Goal: Task Accomplishment & Management: Complete application form

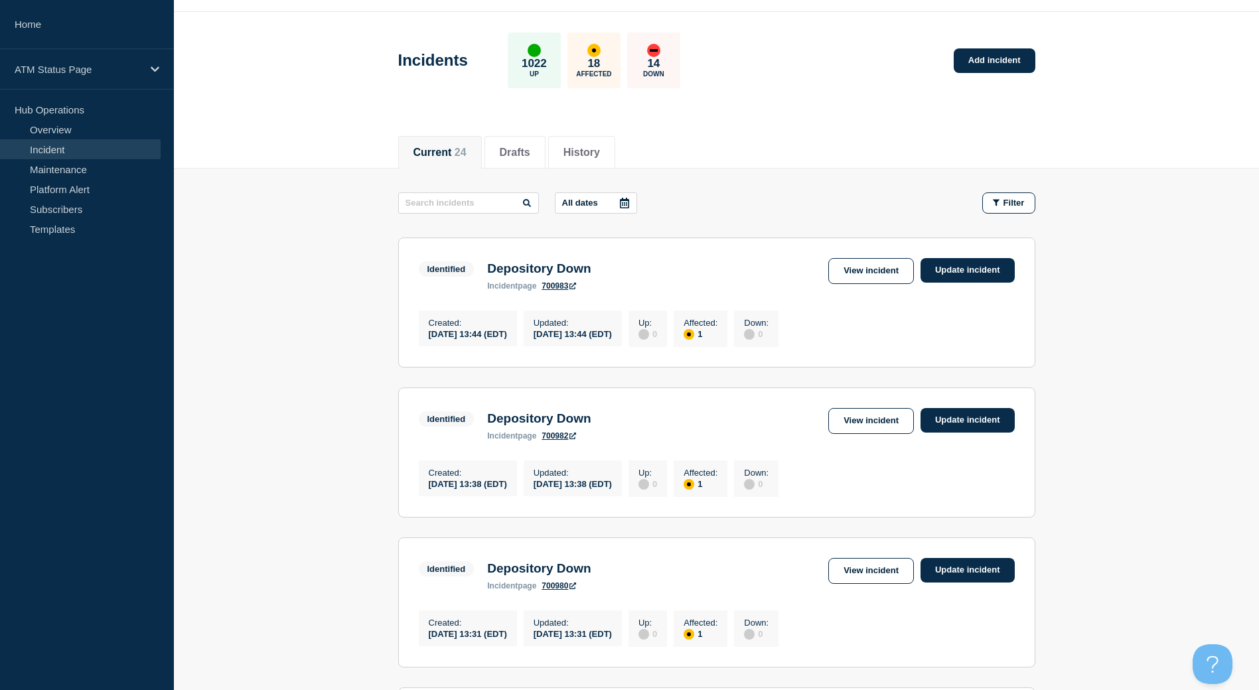
scroll to position [37, 0]
drag, startPoint x: 1018, startPoint y: 213, endPoint x: 1016, endPoint y: 220, distance: 7.2
click at [1018, 213] on button "Filter" at bounding box center [1009, 203] width 53 height 21
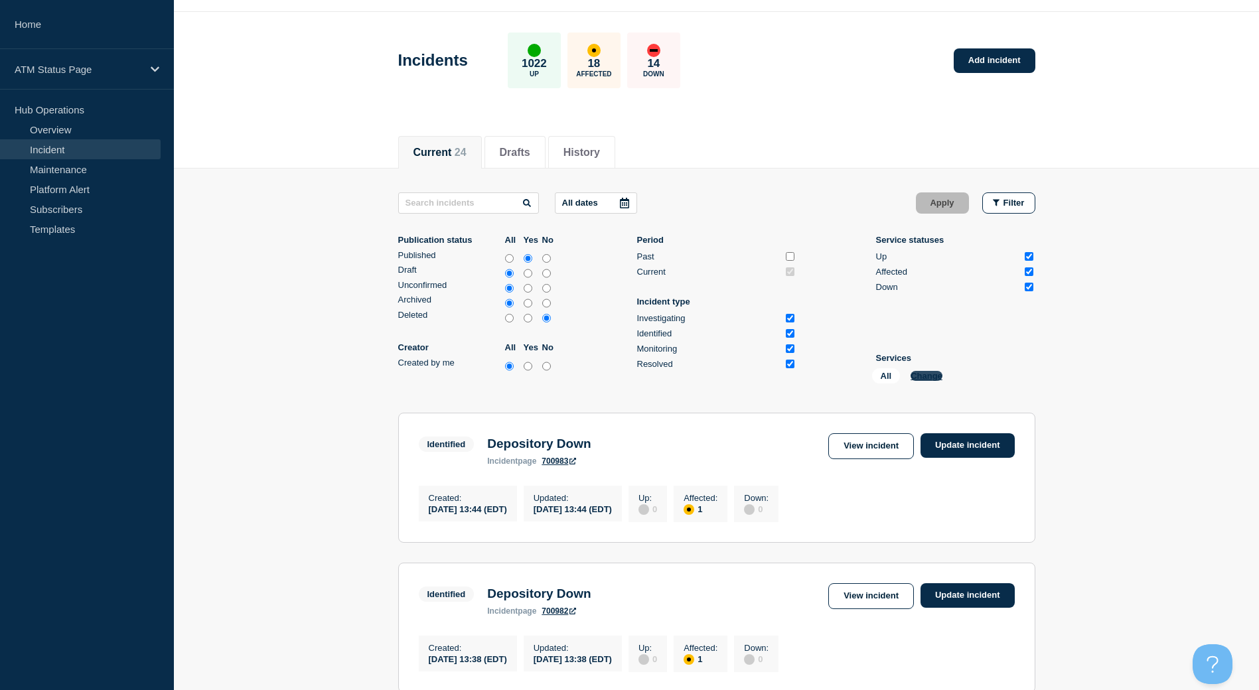
click at [923, 380] on button "Change" at bounding box center [927, 376] width 32 height 10
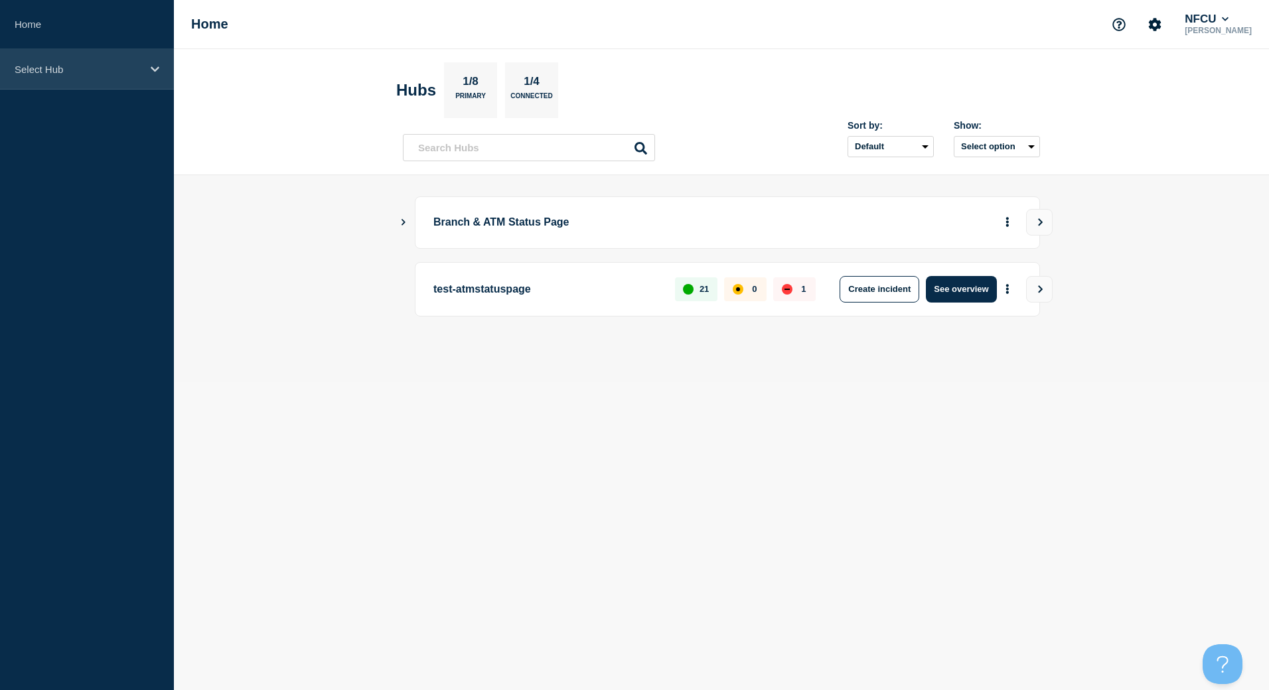
click at [126, 88] on div "Select Hub" at bounding box center [87, 69] width 174 height 40
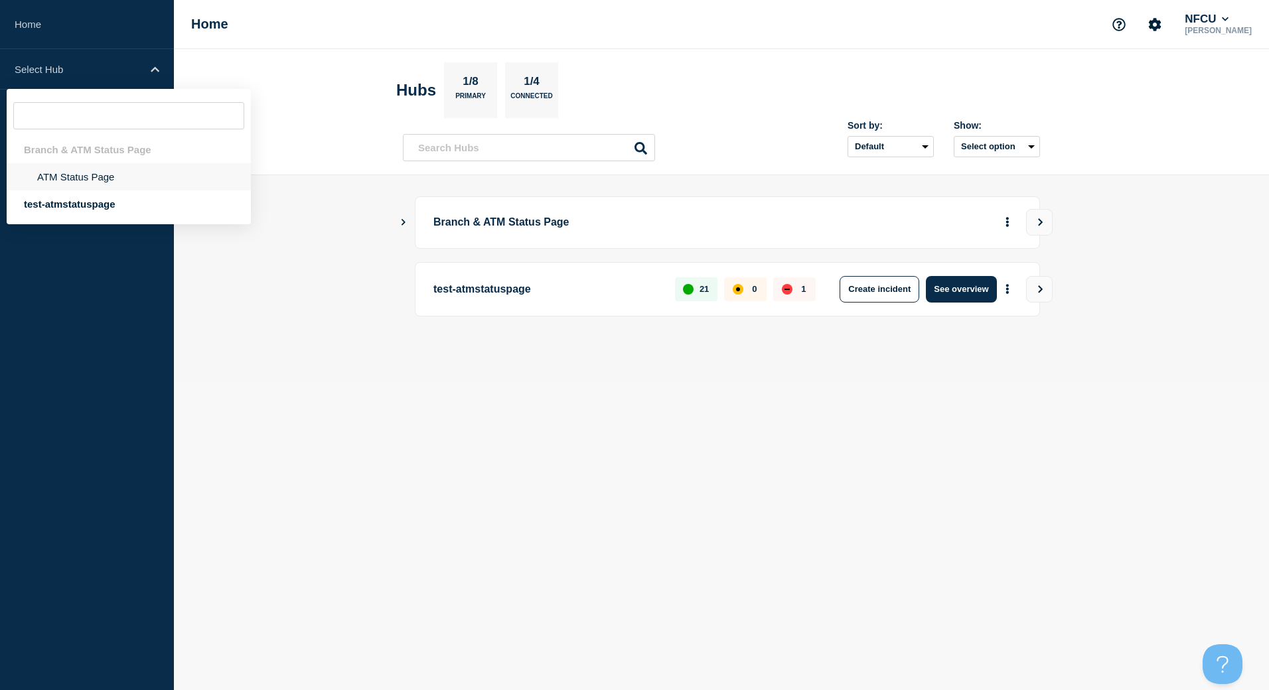
click at [81, 189] on li "ATM Status Page" at bounding box center [129, 176] width 244 height 27
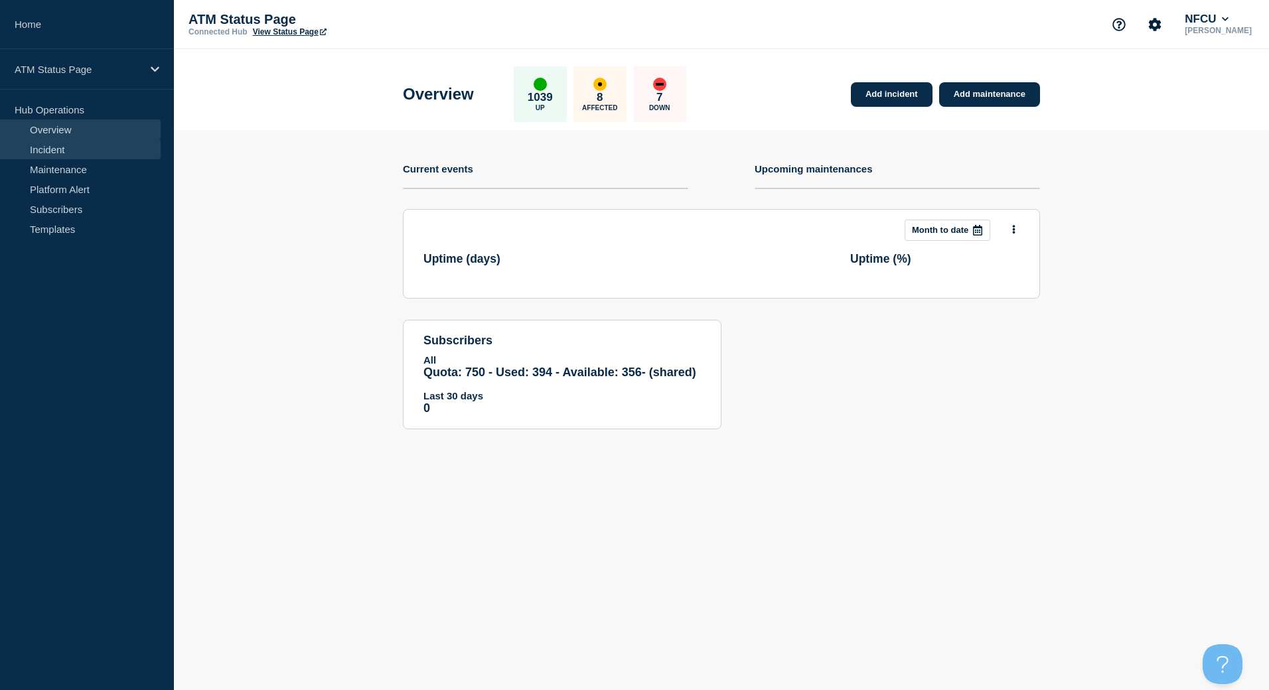
click at [100, 153] on link "Incident" at bounding box center [80, 149] width 161 height 20
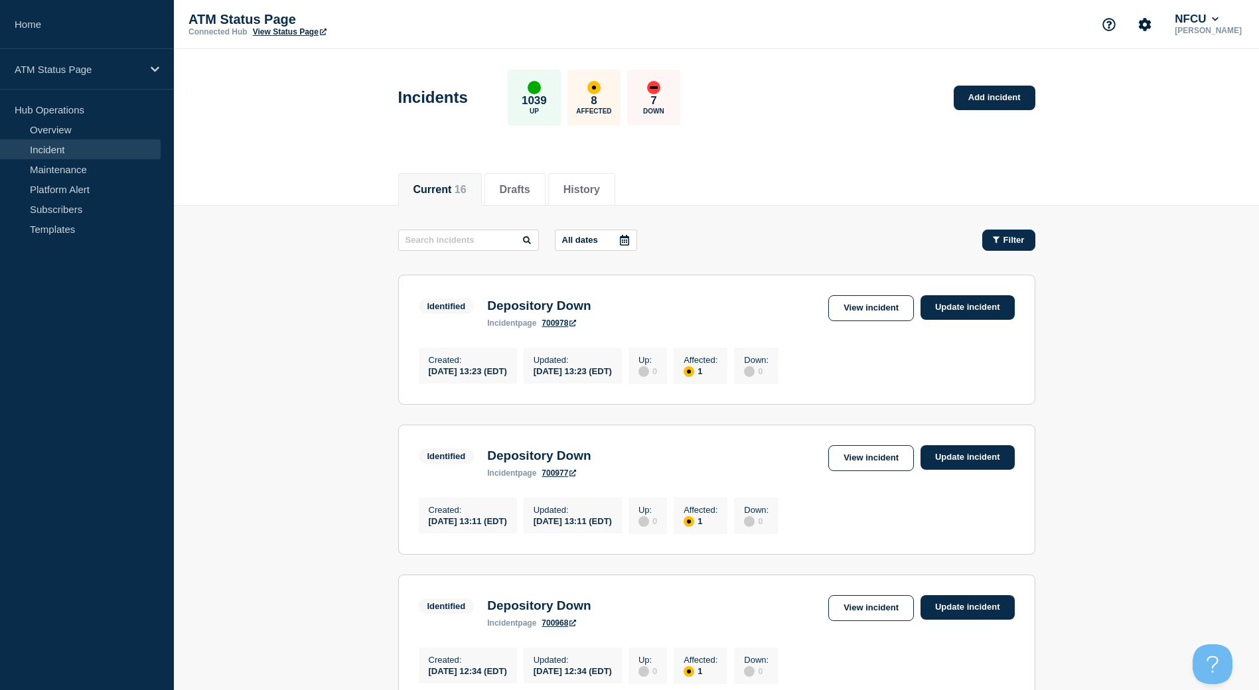
click at [993, 240] on icon "button" at bounding box center [996, 240] width 7 height 9
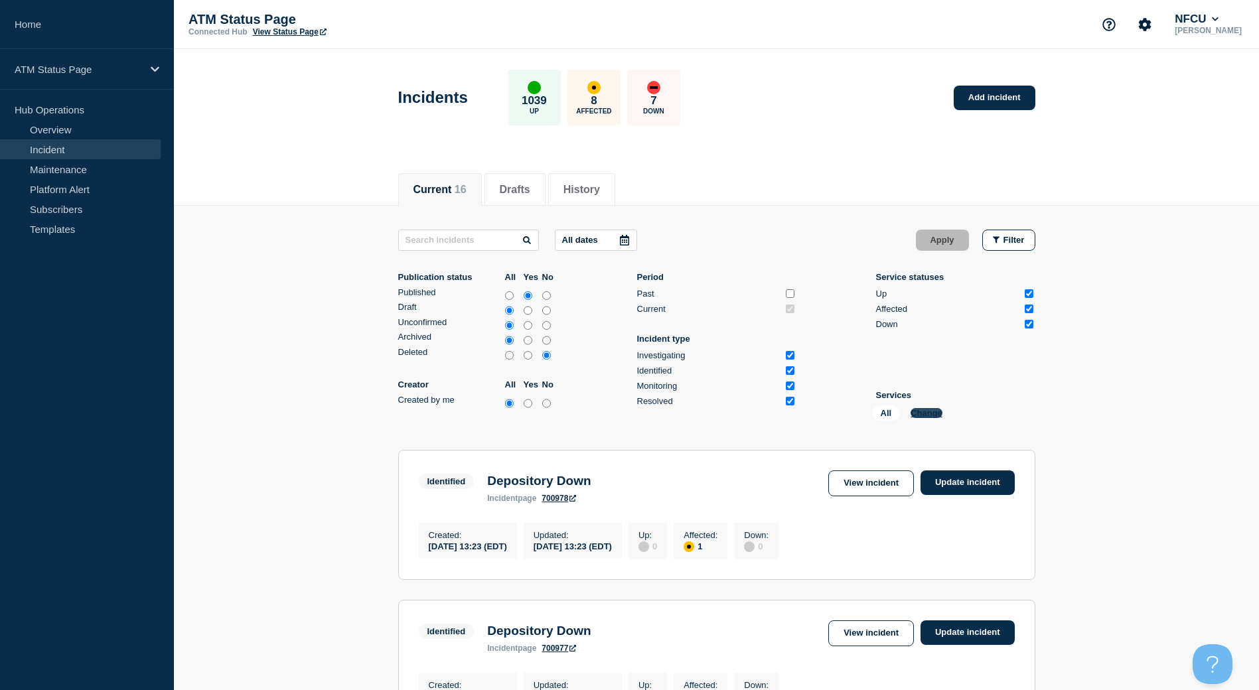
click at [931, 410] on button "Change" at bounding box center [927, 413] width 32 height 10
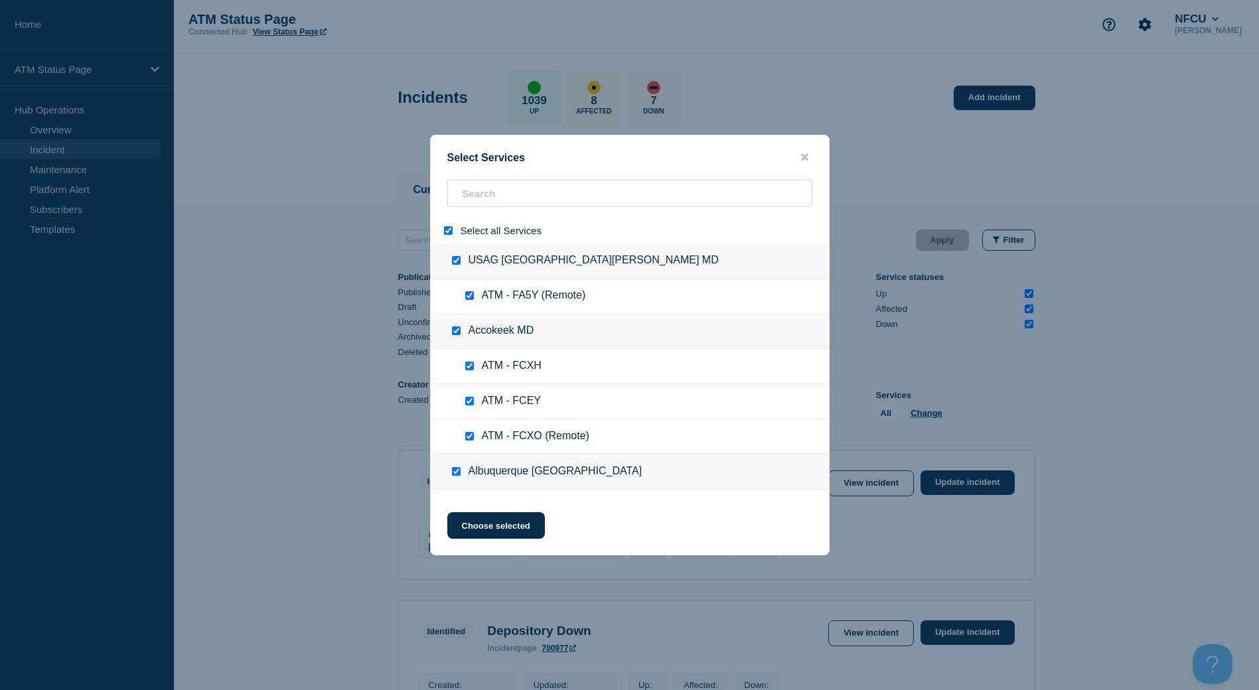
click at [445, 233] on input "select all" at bounding box center [448, 230] width 9 height 9
checkbox input "false"
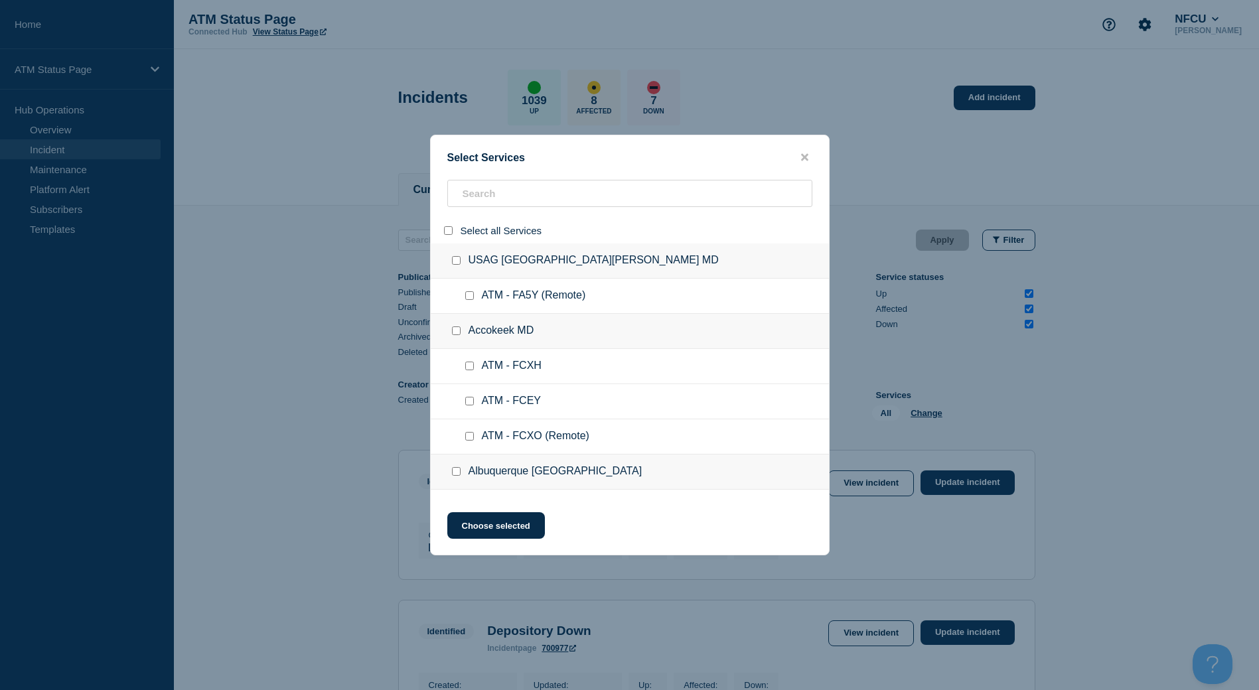
checkbox input "false"
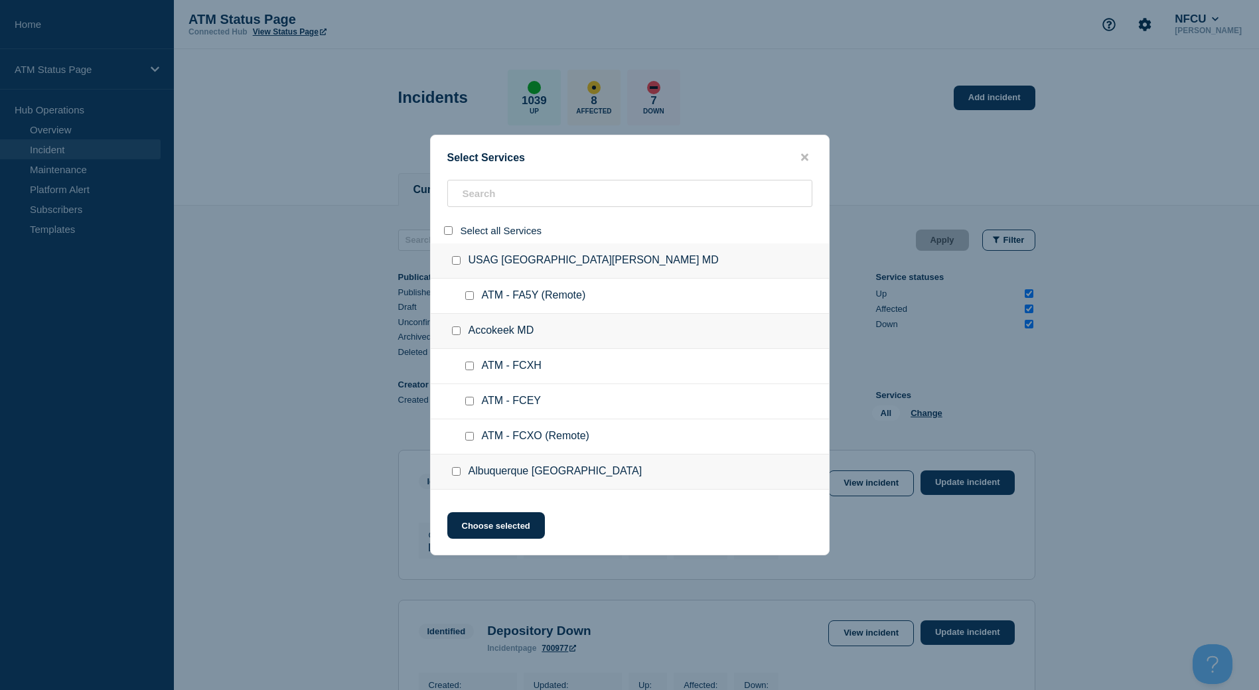
checkbox input "false"
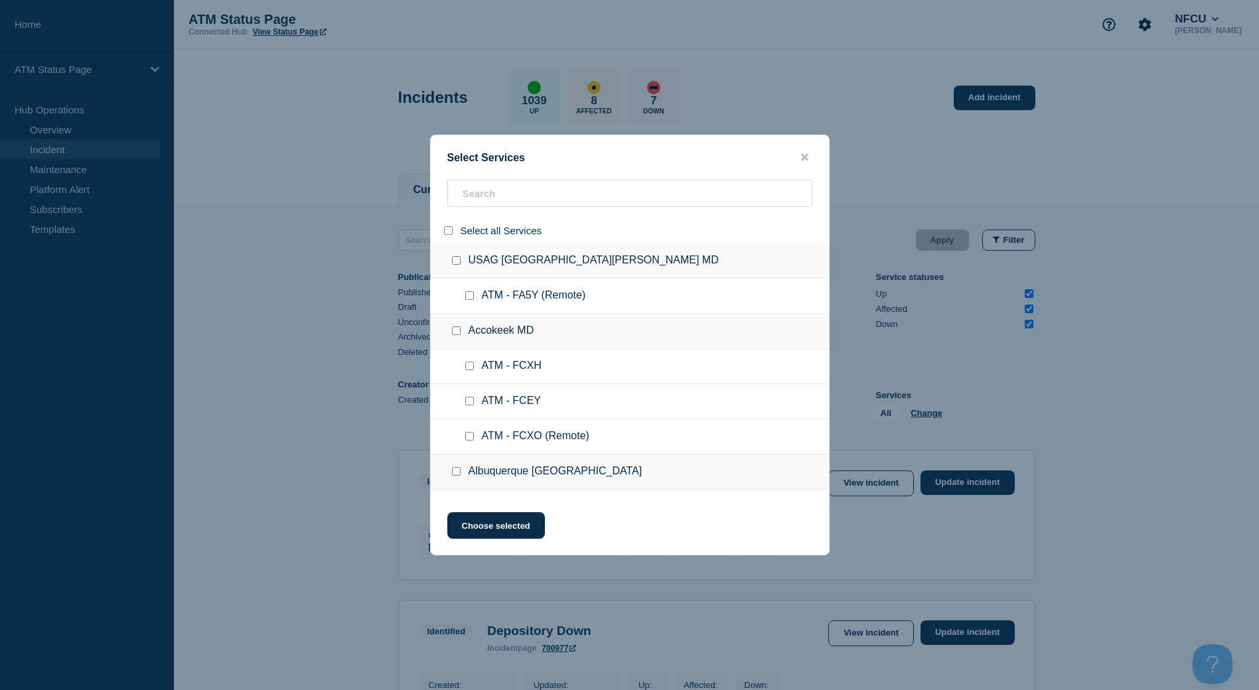
checkbox input "false"
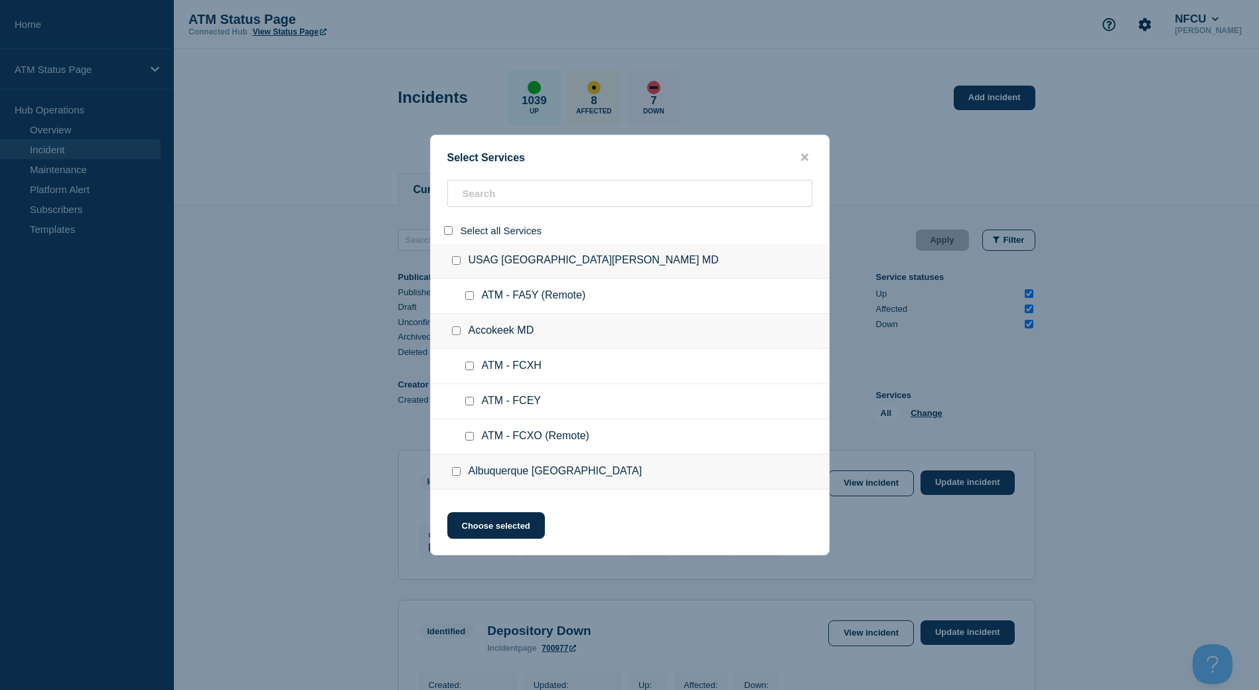
checkbox input "false"
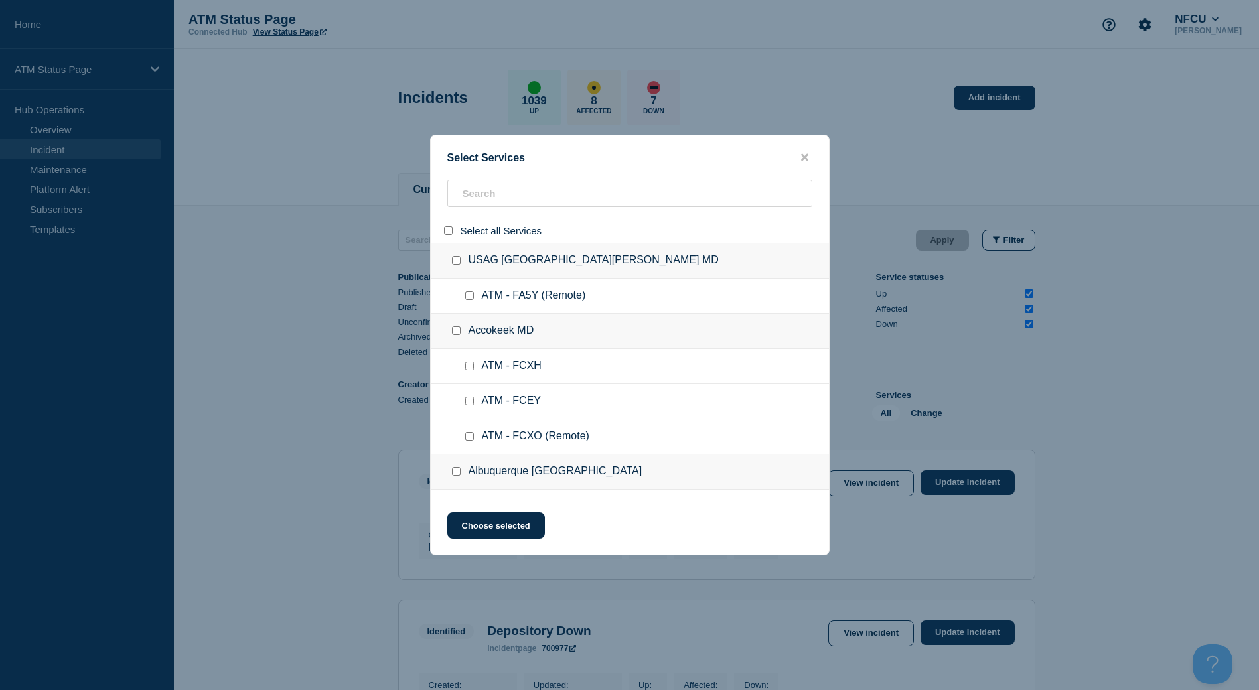
checkbox input "false"
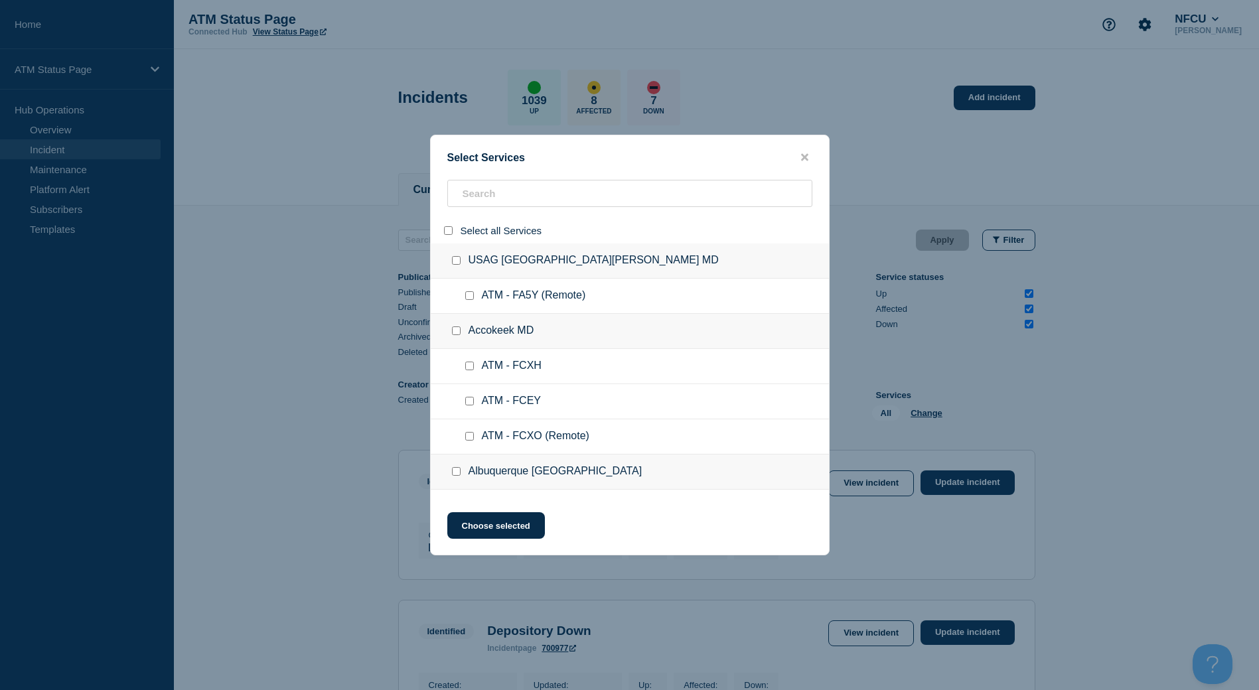
checkbox input "false"
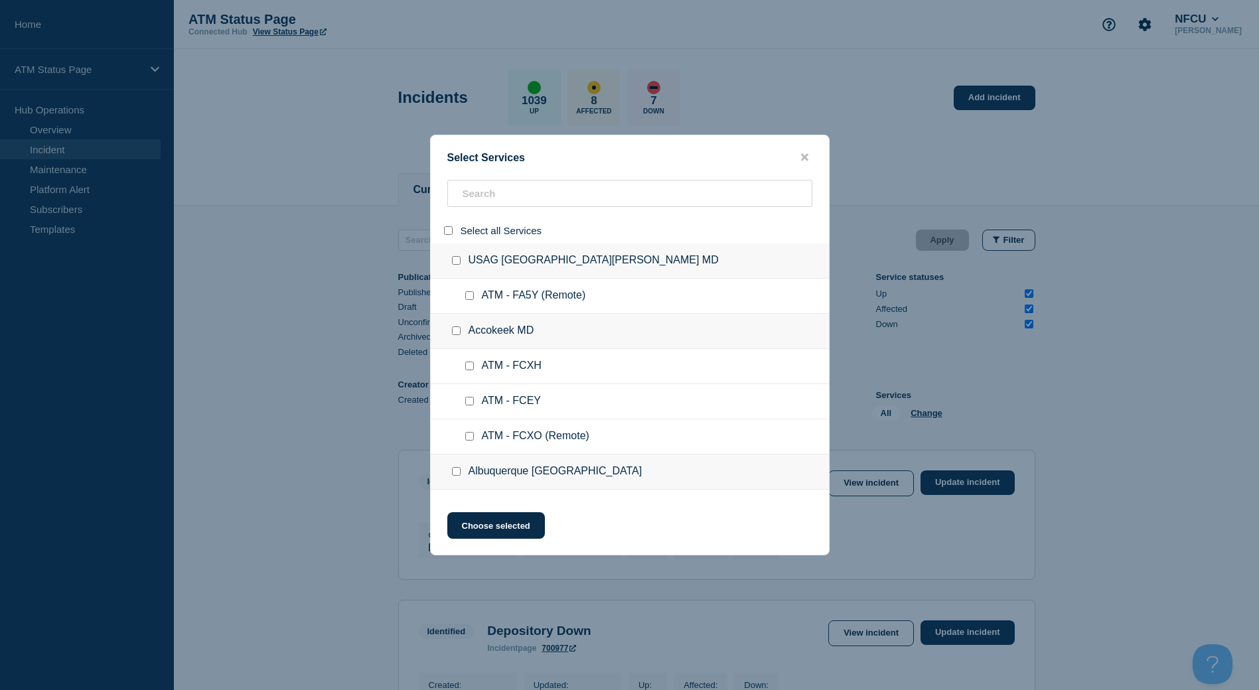
checkbox input "false"
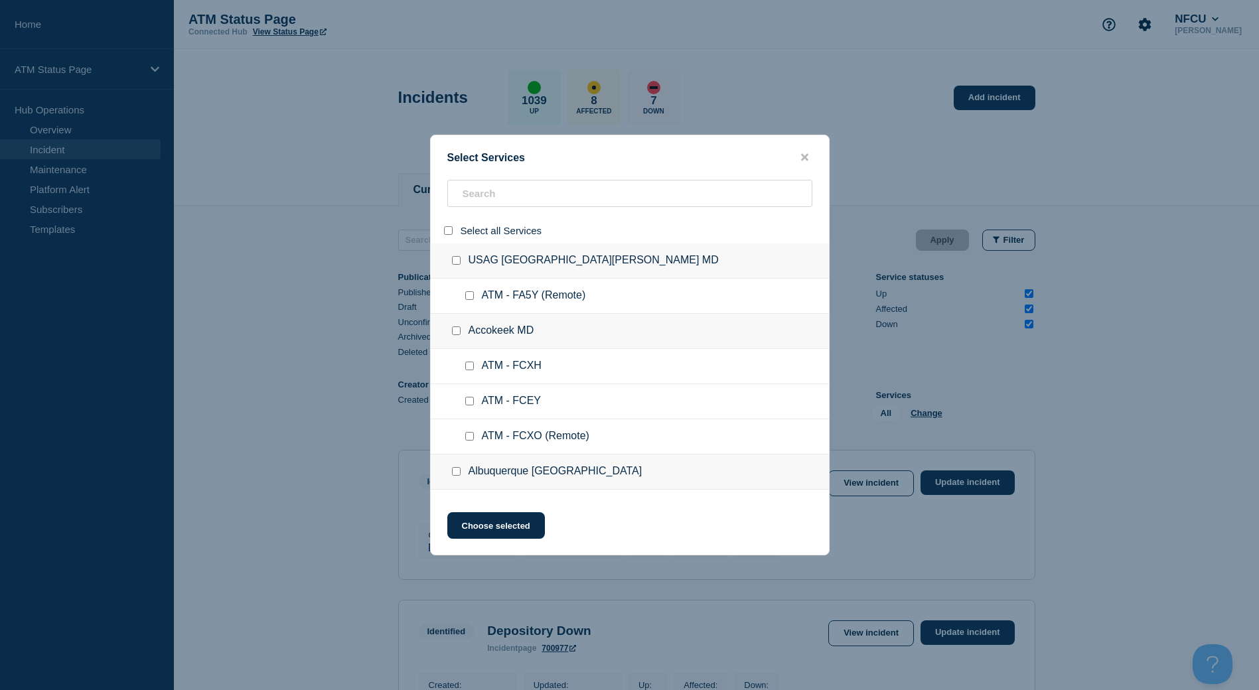
checkbox input "false"
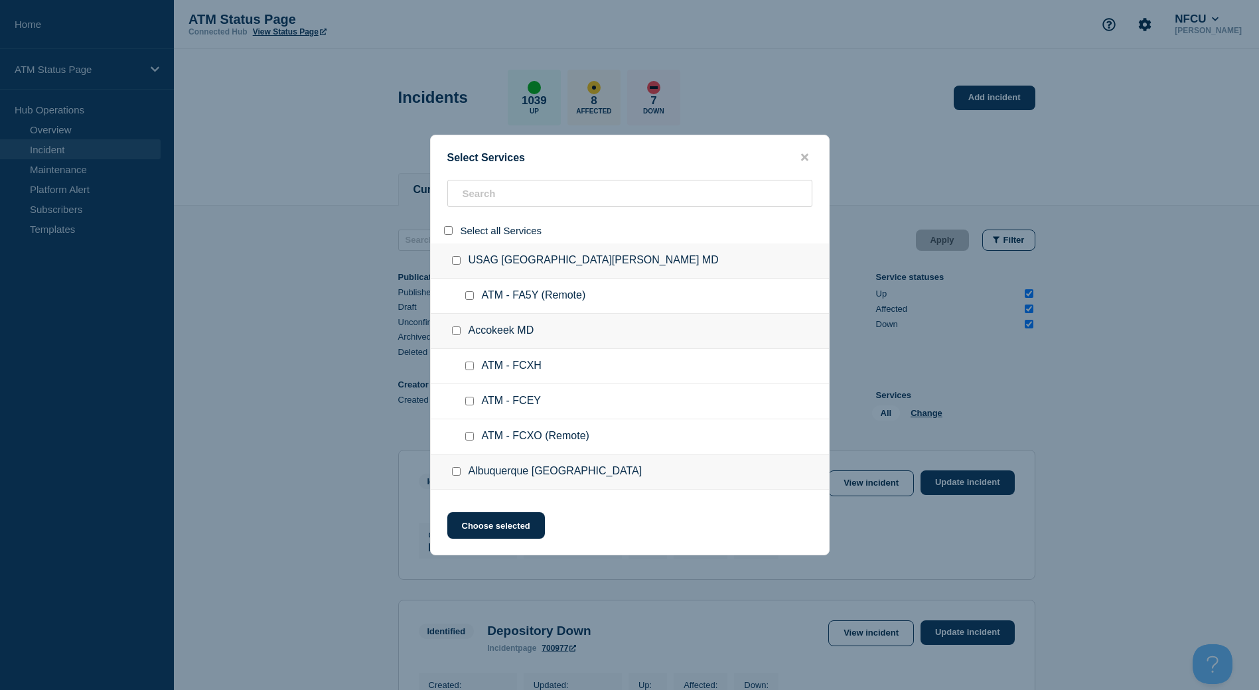
checkbox input "false"
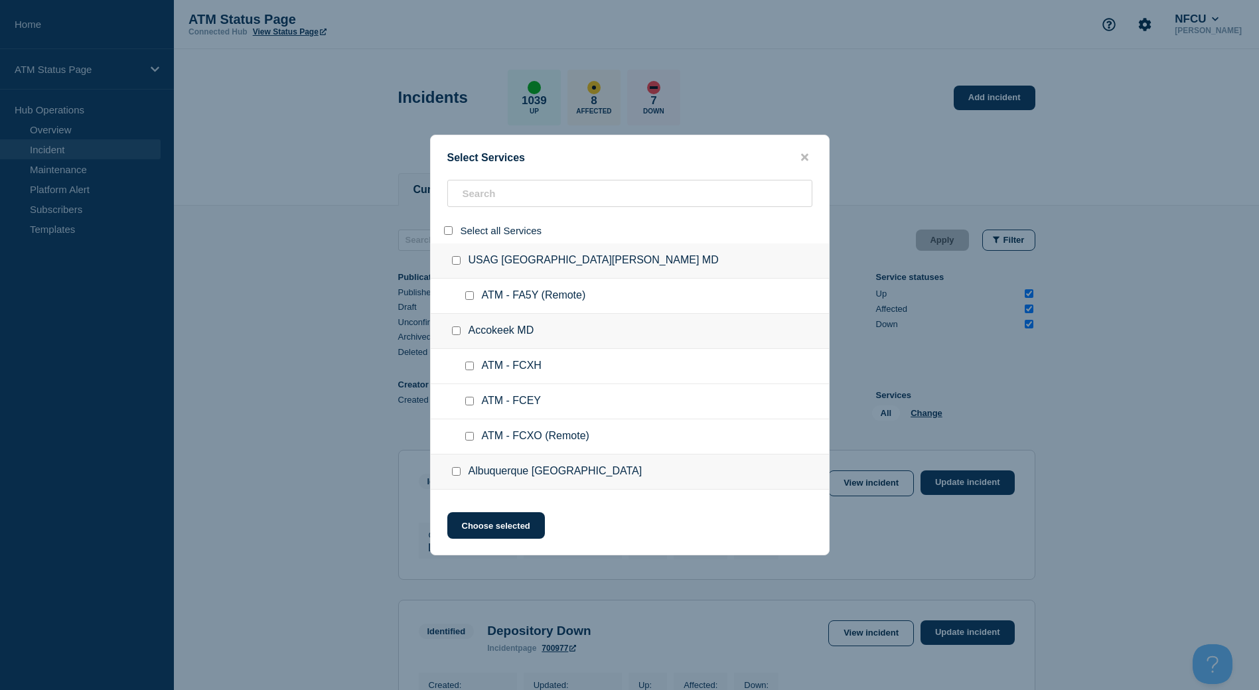
checkbox input "false"
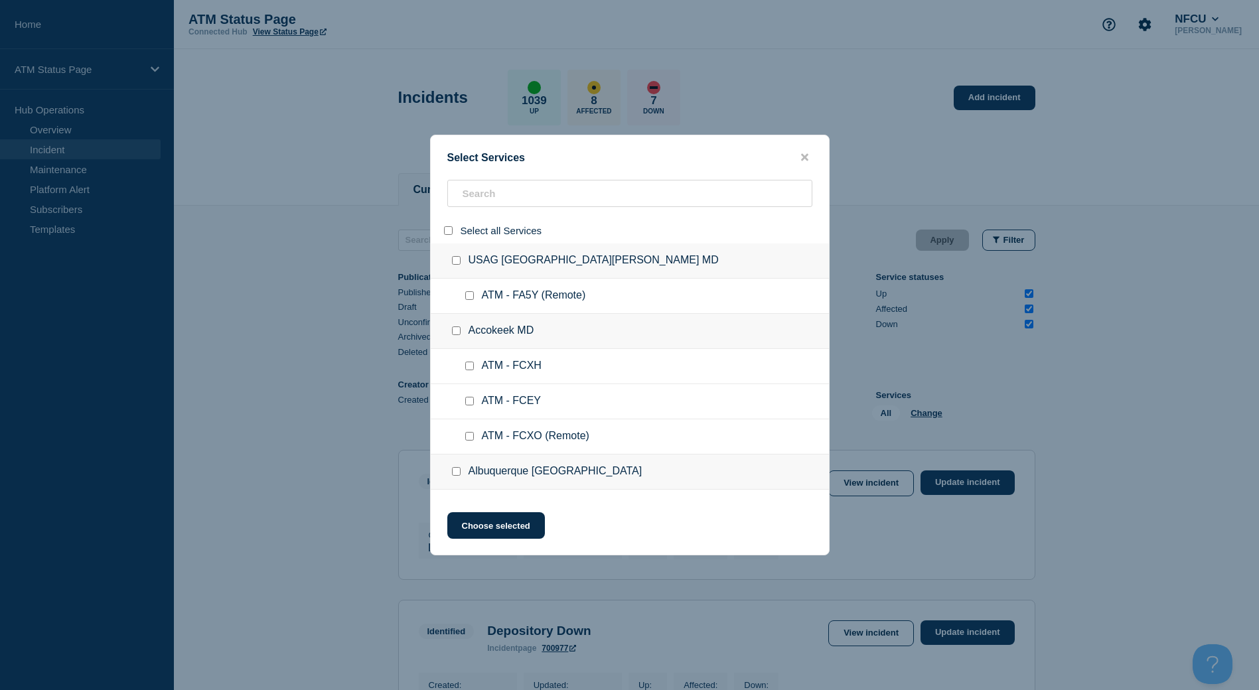
checkbox input "false"
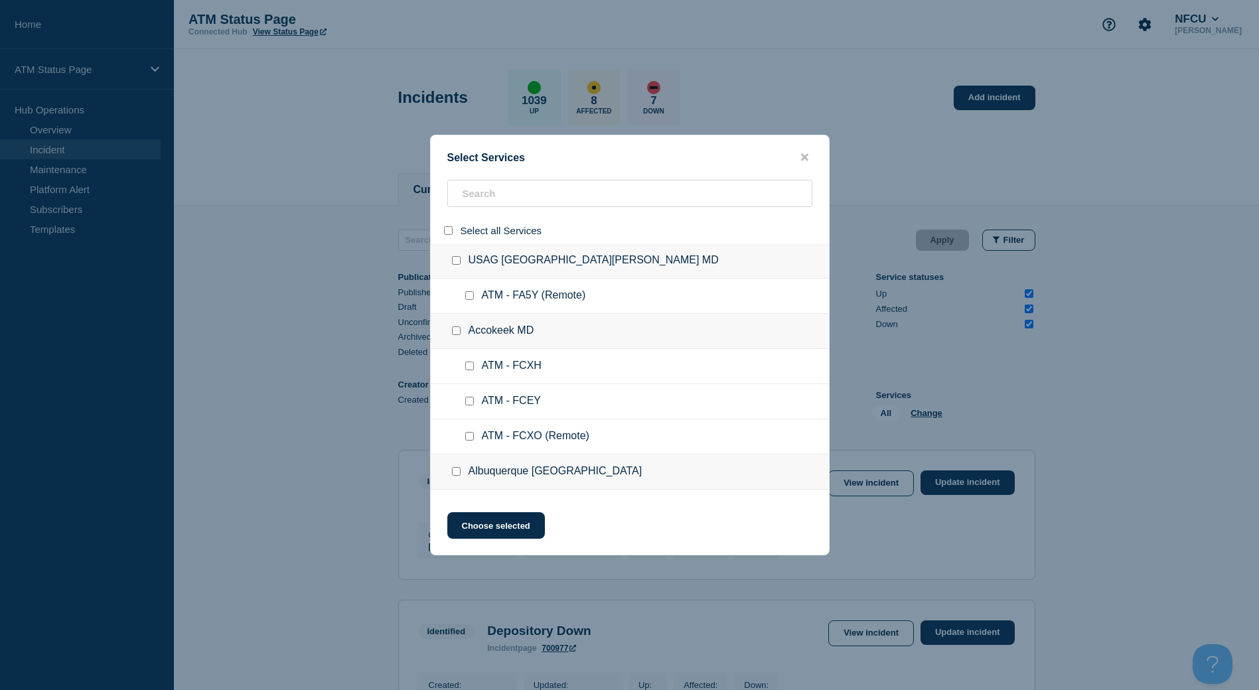
checkbox input "false"
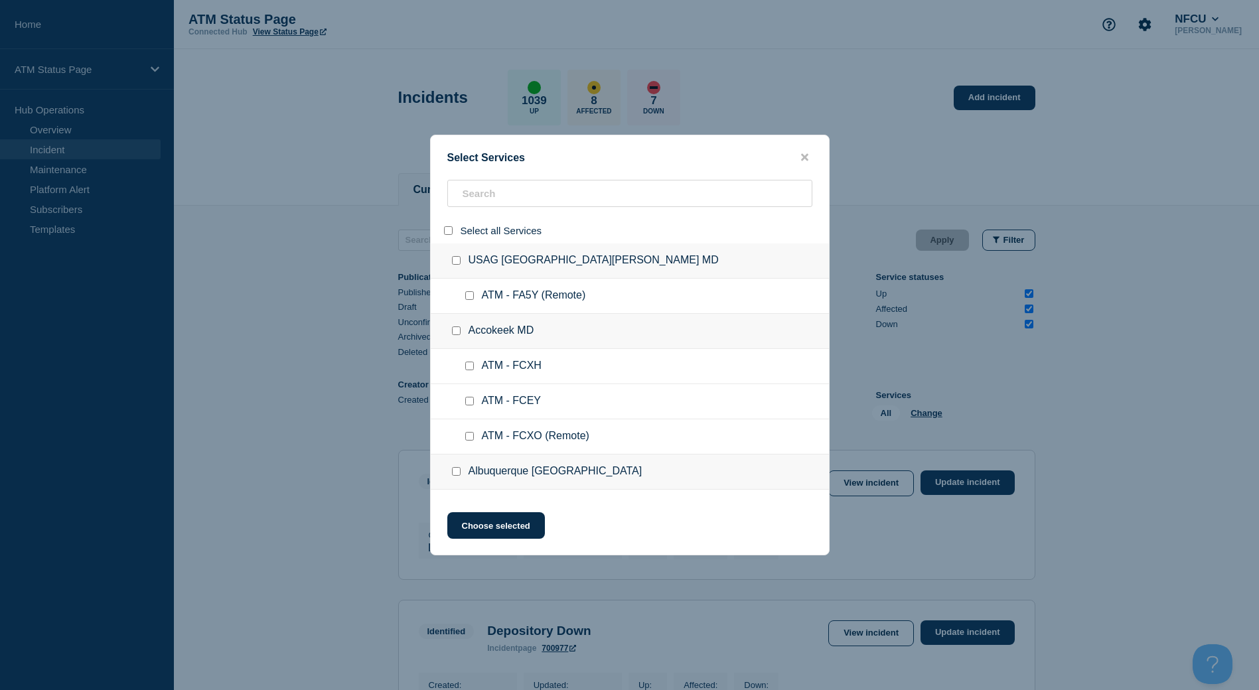
checkbox input "false"
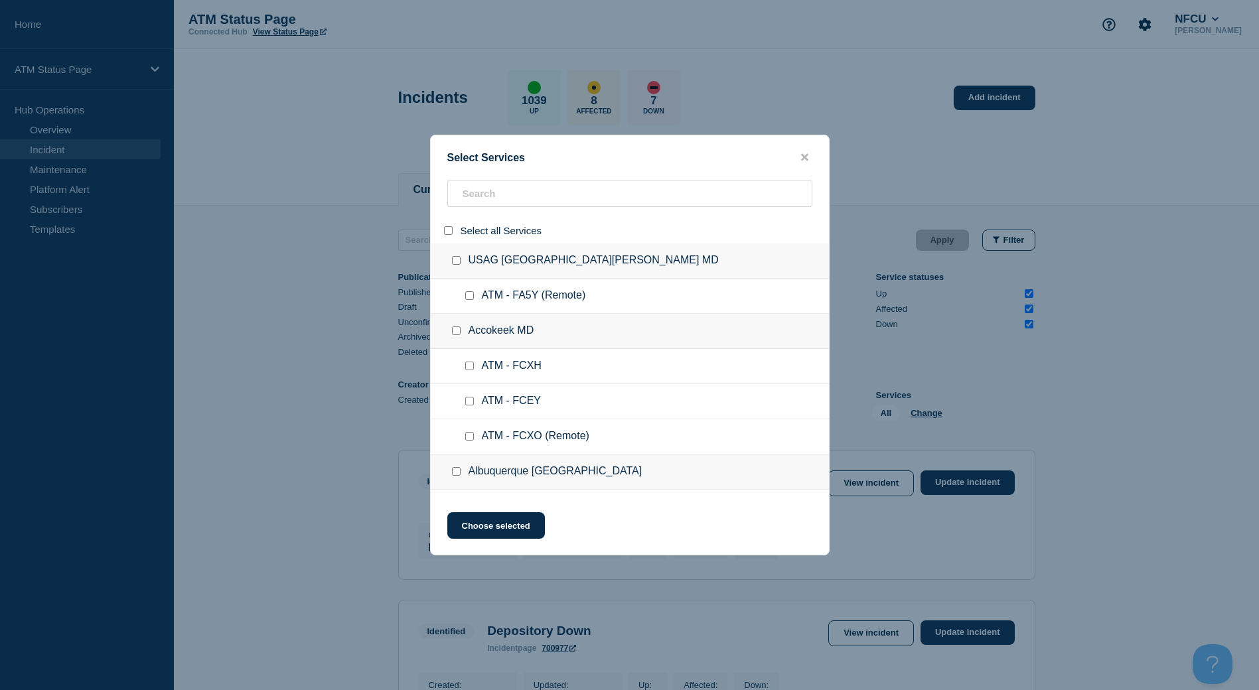
checkbox input "false"
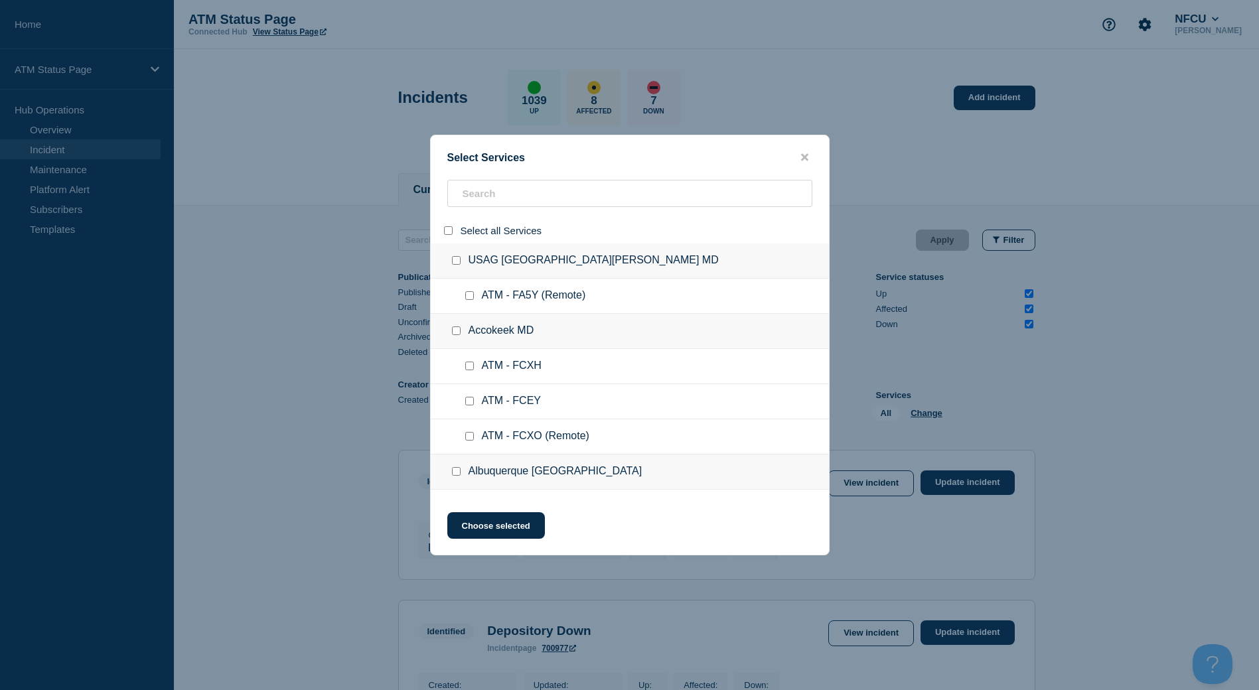
checkbox input "false"
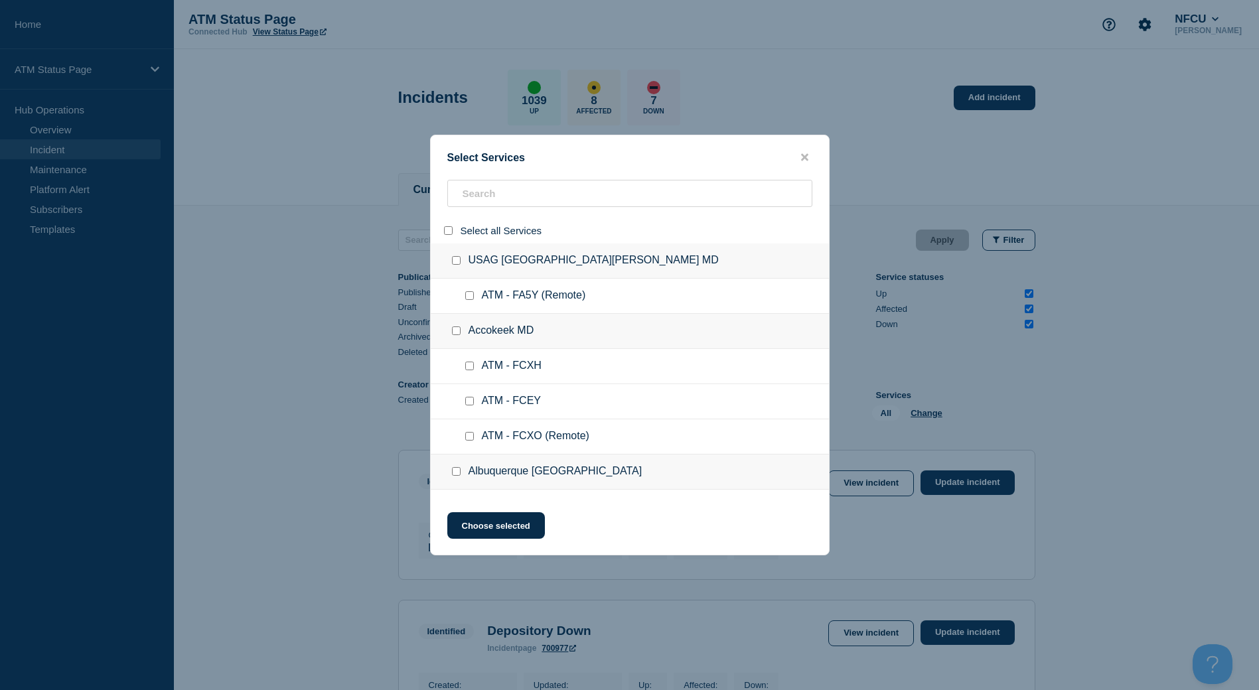
checkbox input "false"
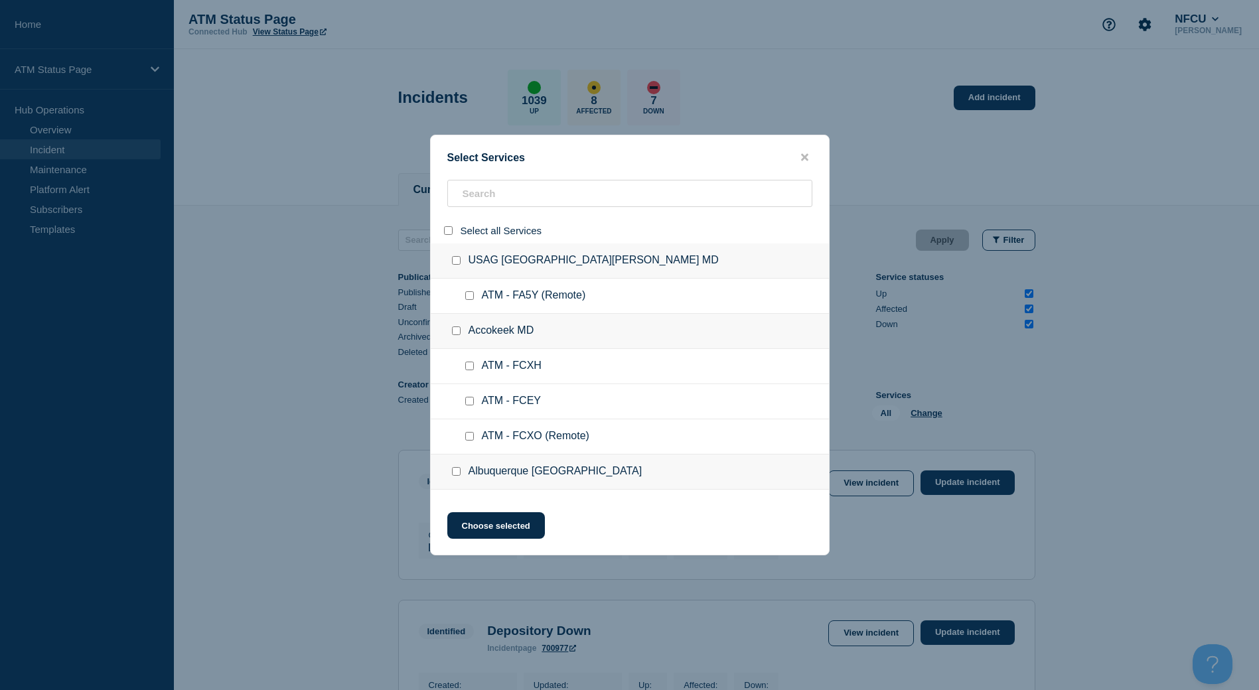
checkbox input "false"
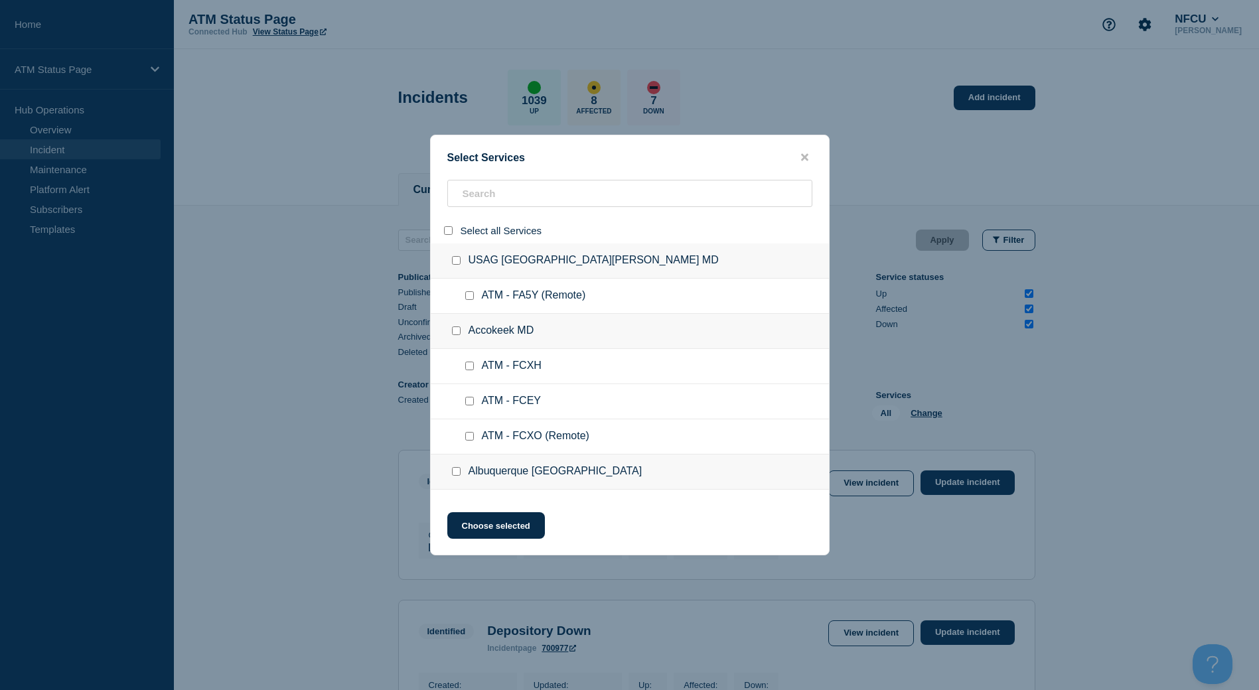
checkbox input "false"
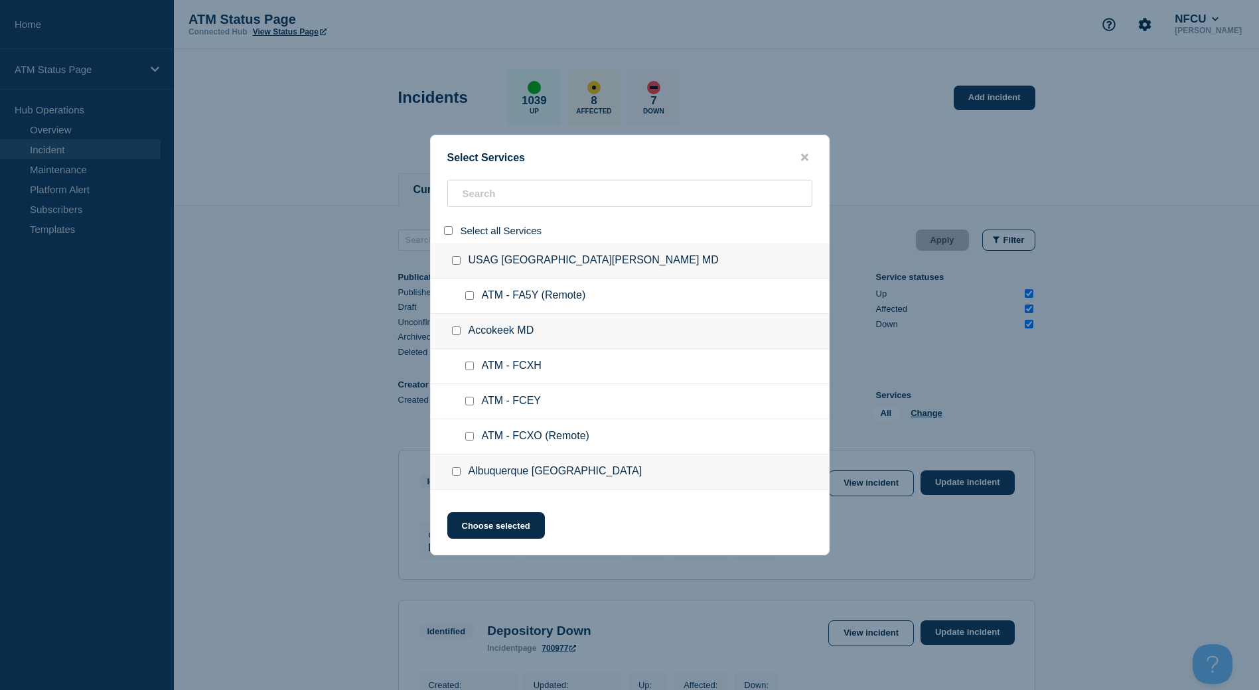
checkbox input "false"
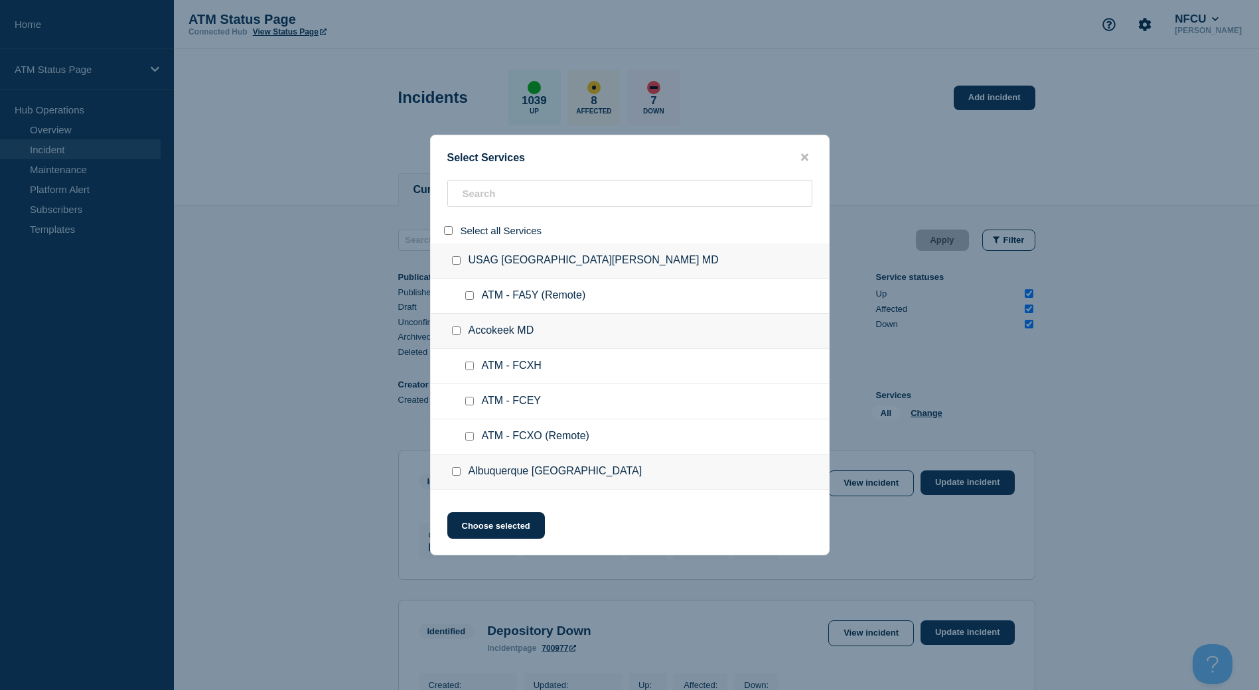
checkbox input "false"
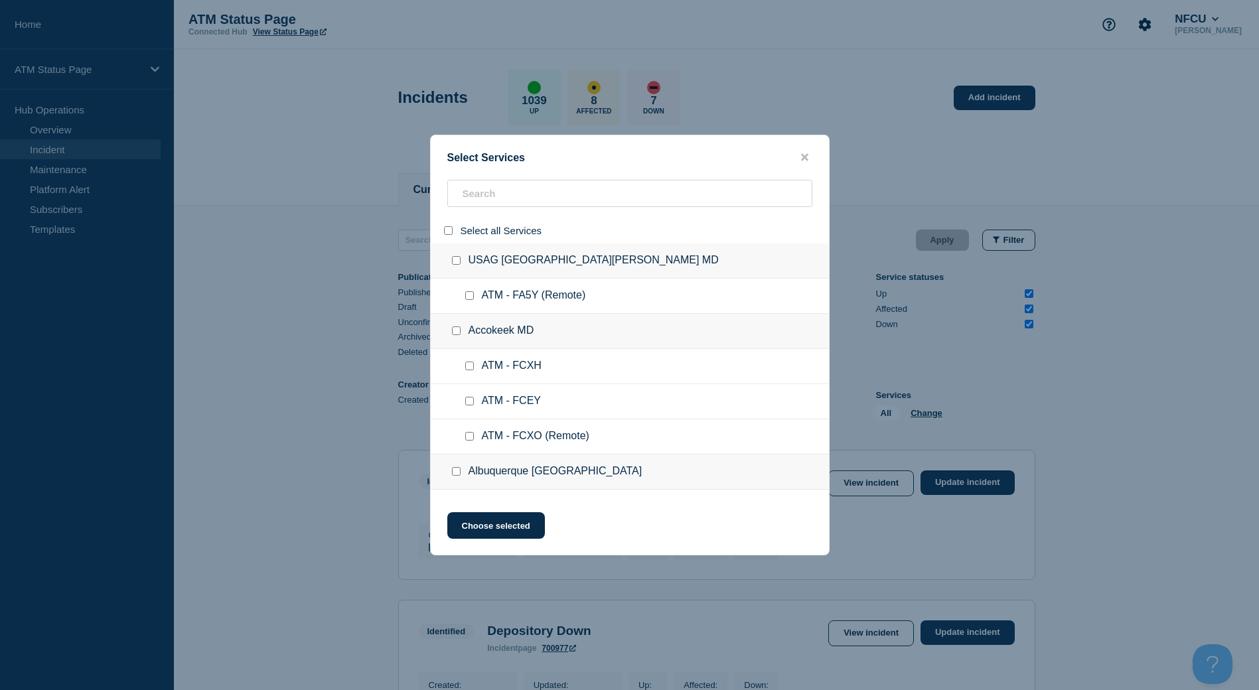
checkbox input "false"
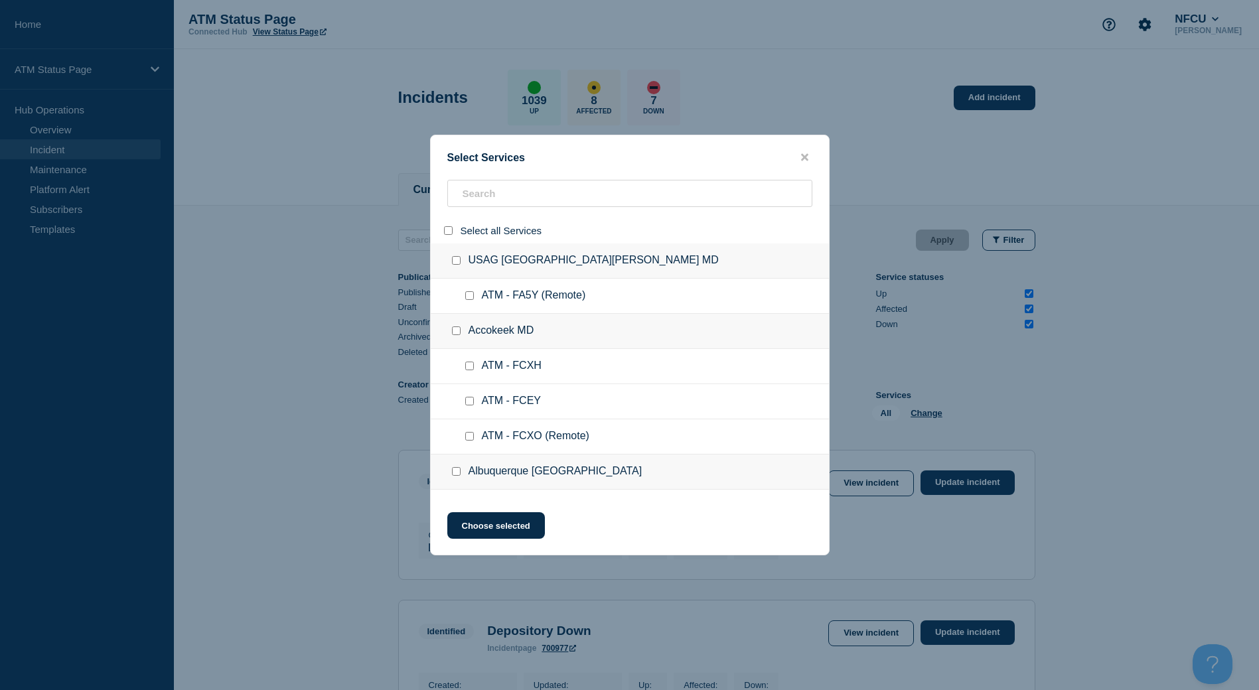
checkbox input "false"
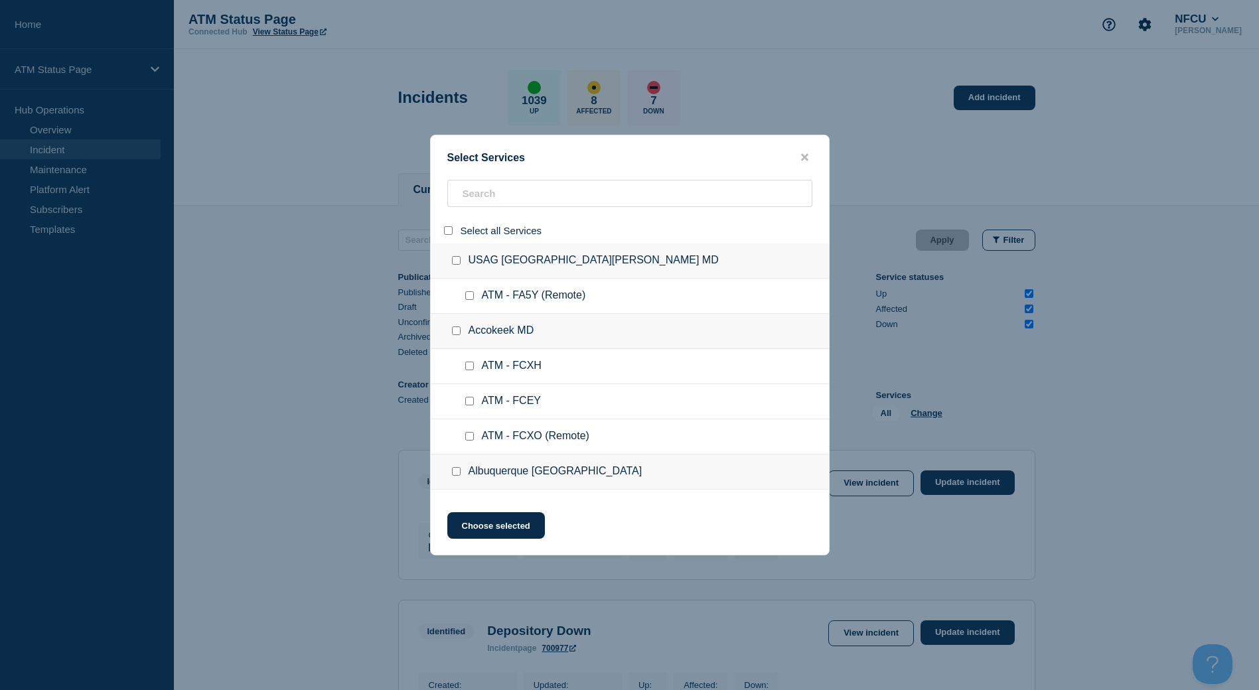
checkbox input "false"
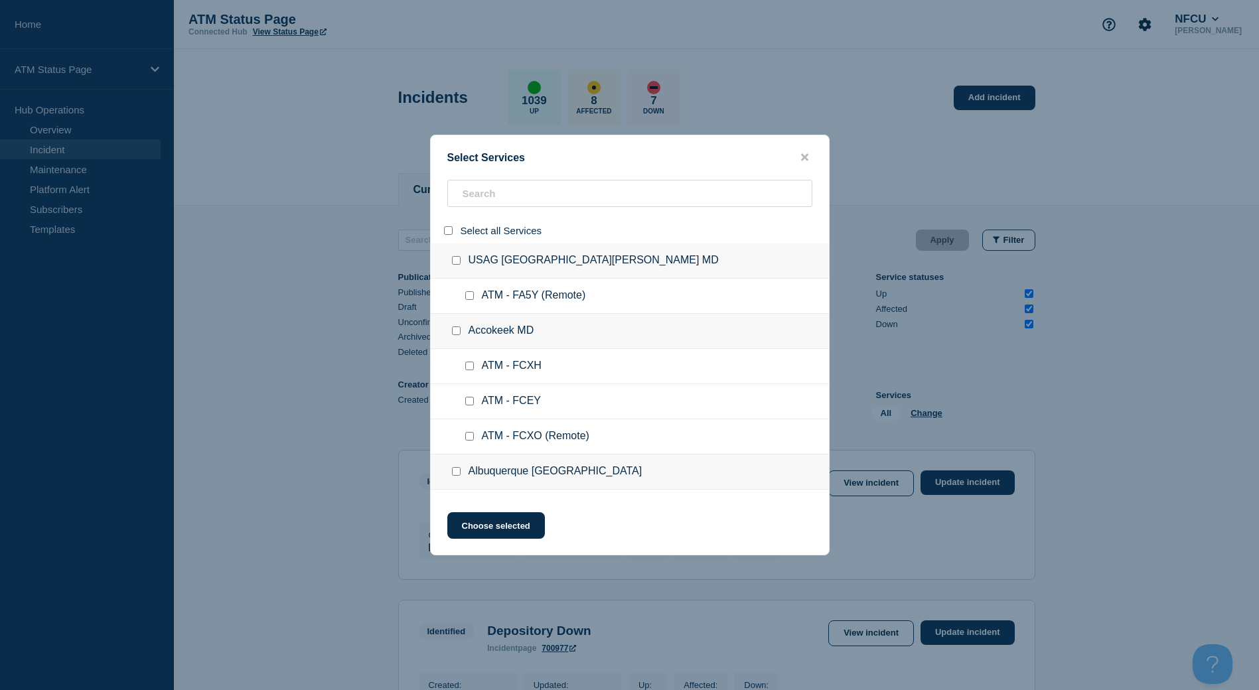
checkbox input "false"
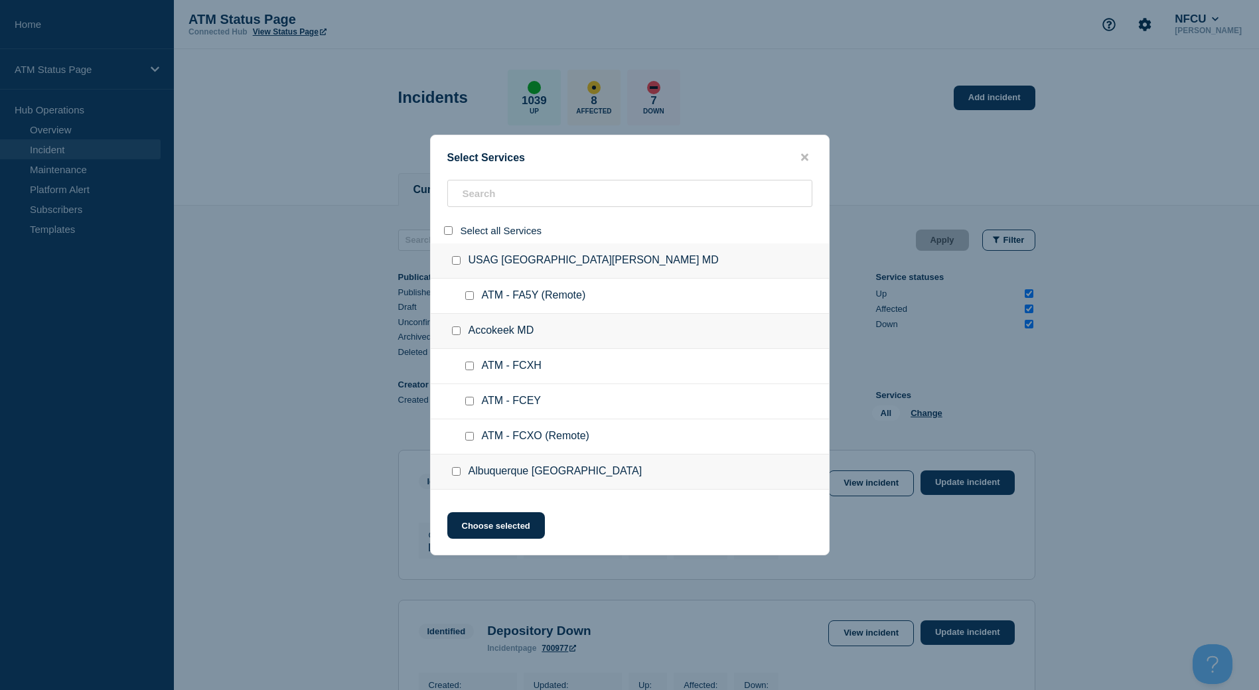
checkbox input "false"
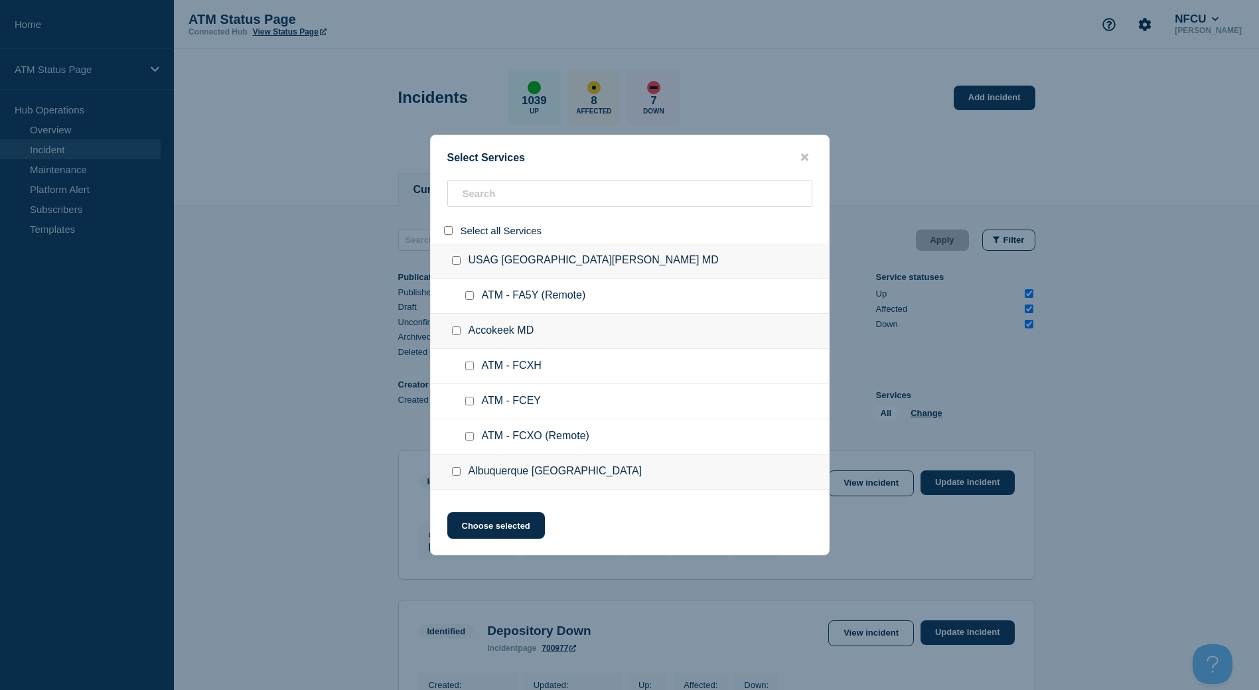
checkbox input "false"
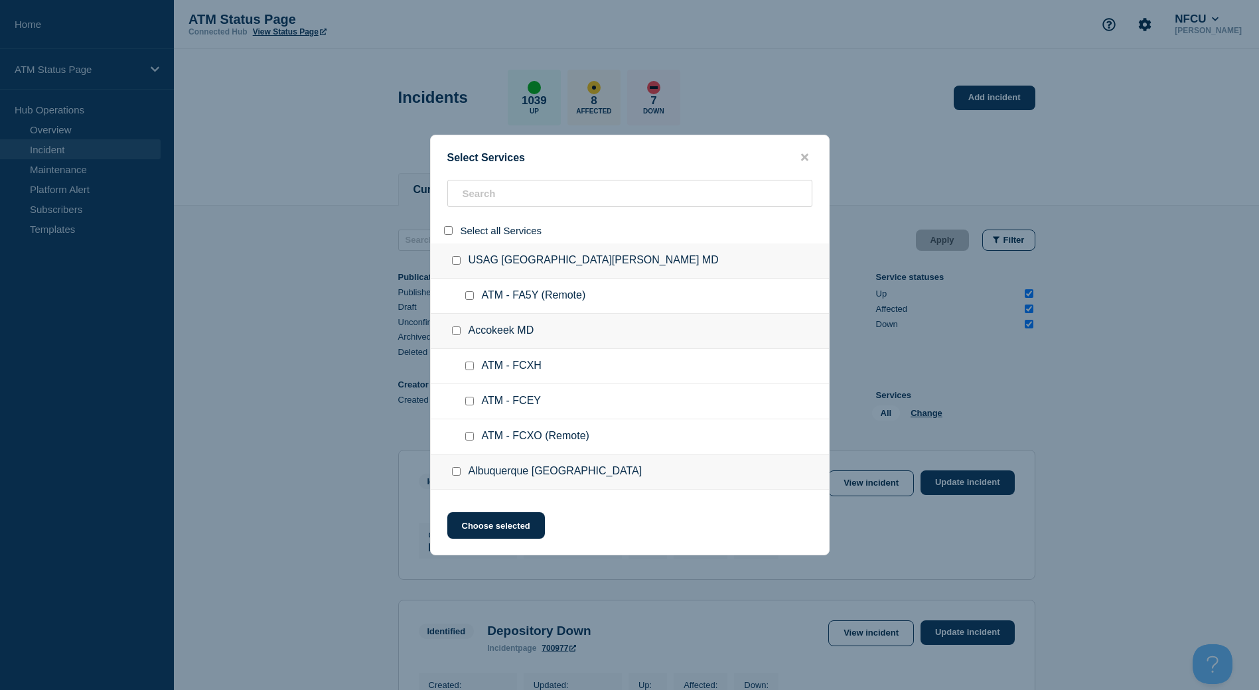
checkbox input "false"
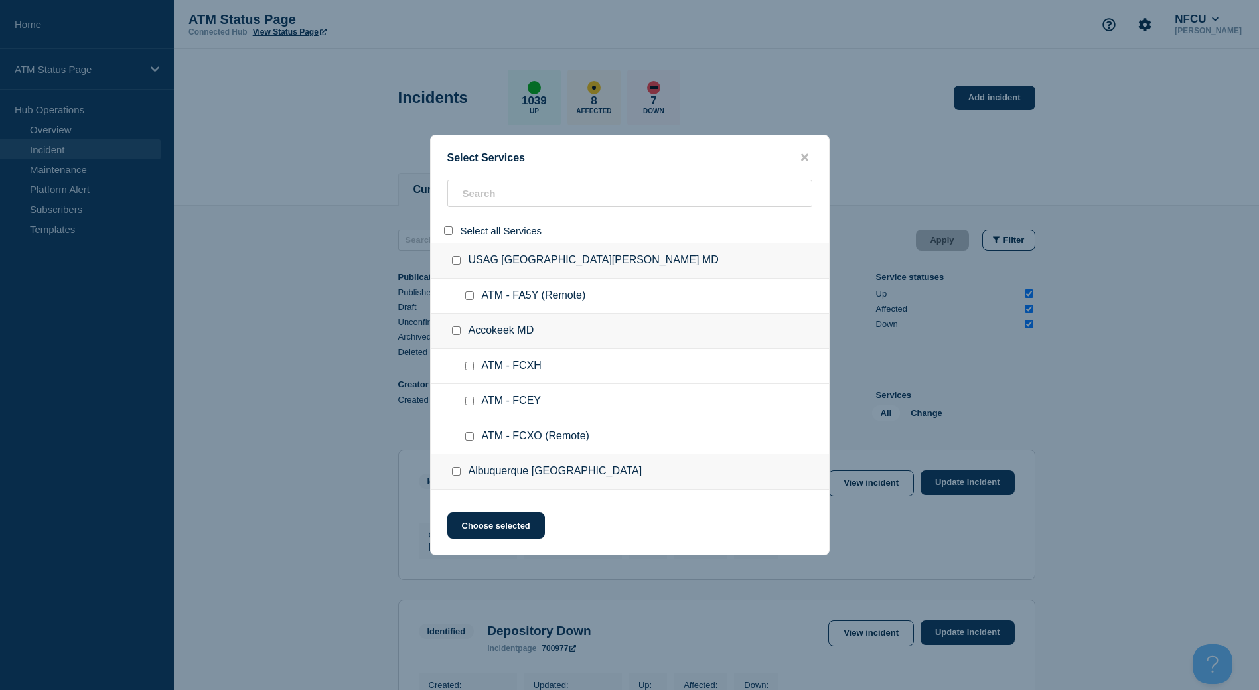
checkbox input "false"
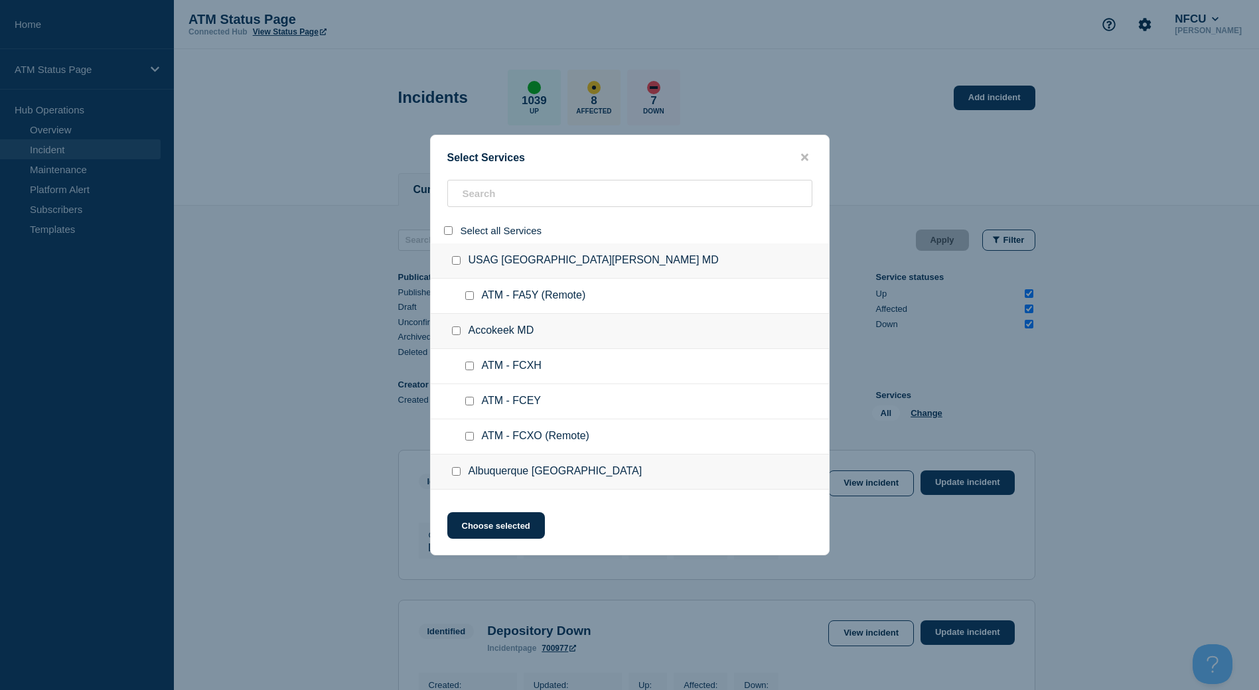
checkbox input "false"
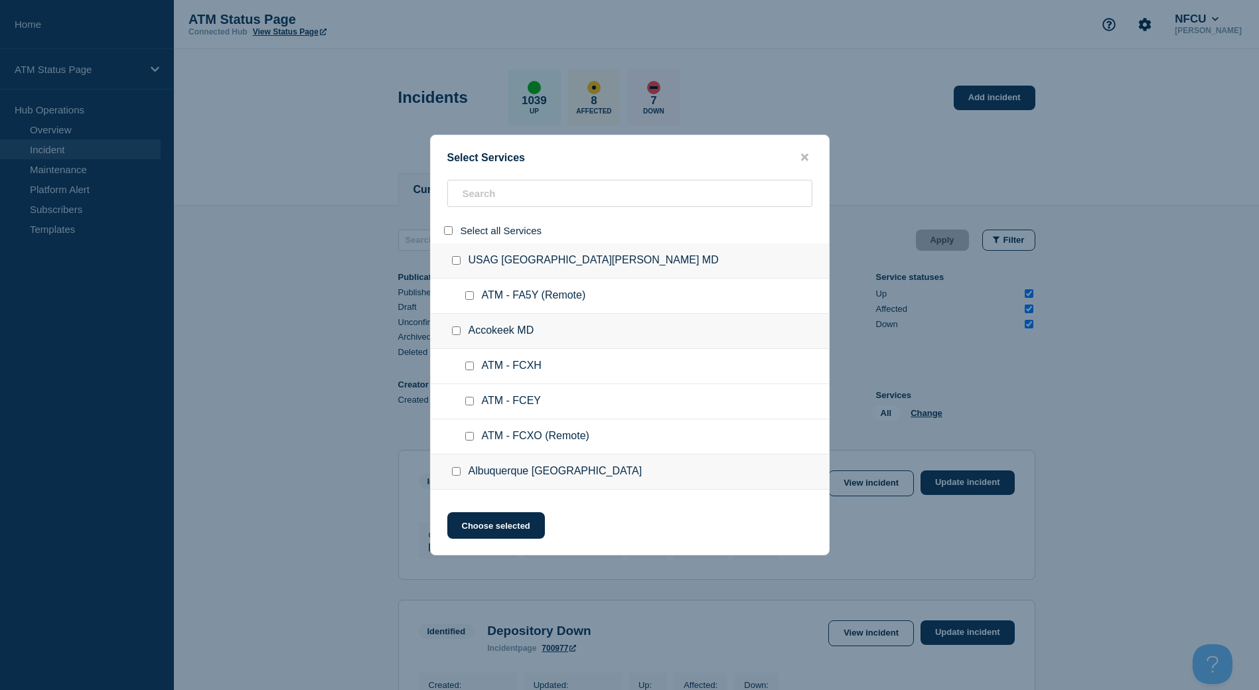
checkbox input "false"
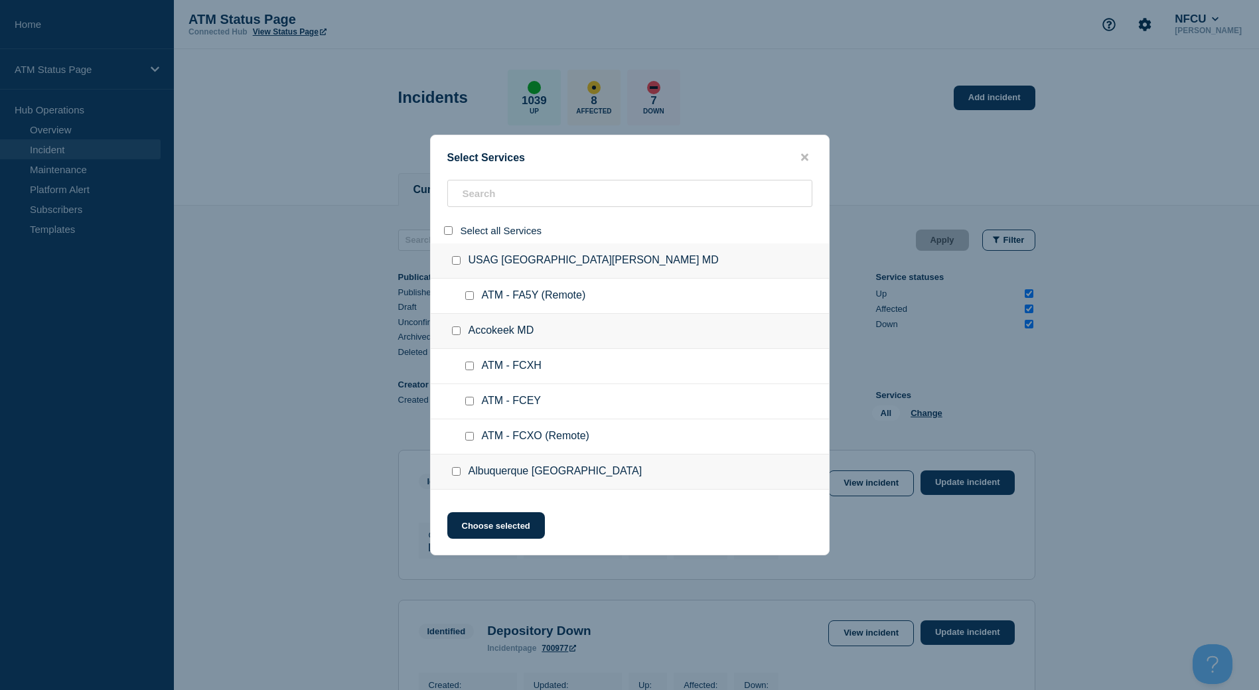
checkbox input "false"
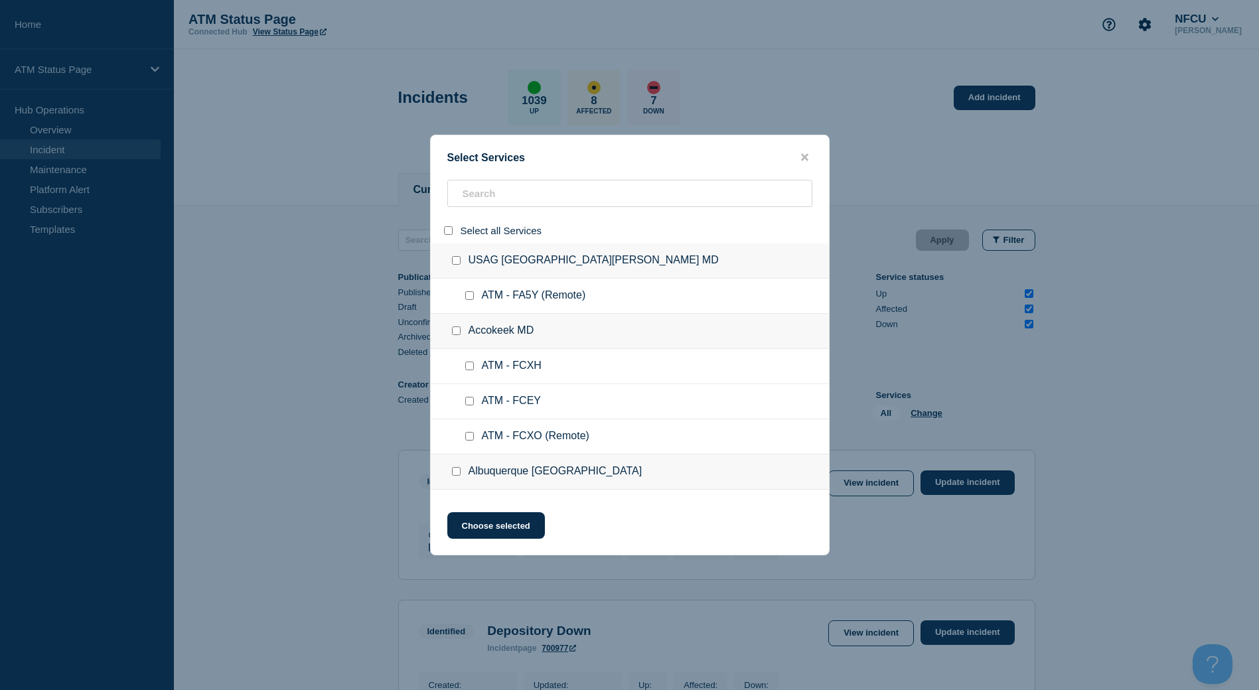
checkbox input "false"
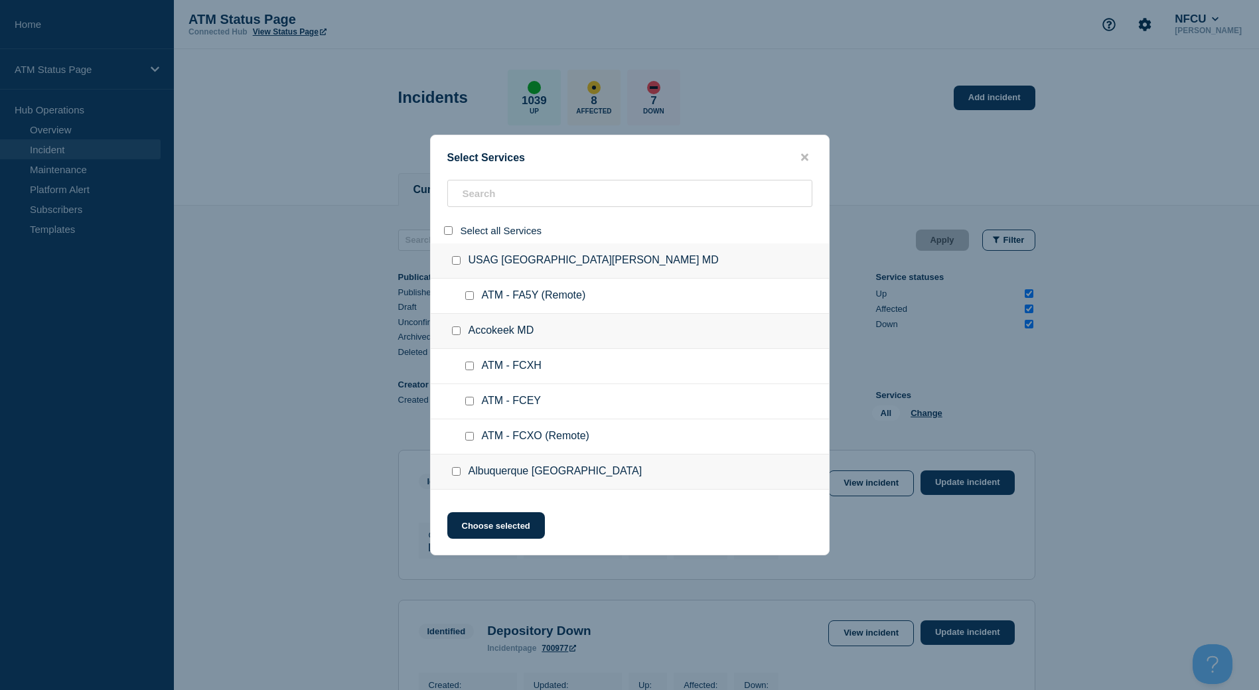
checkbox input "false"
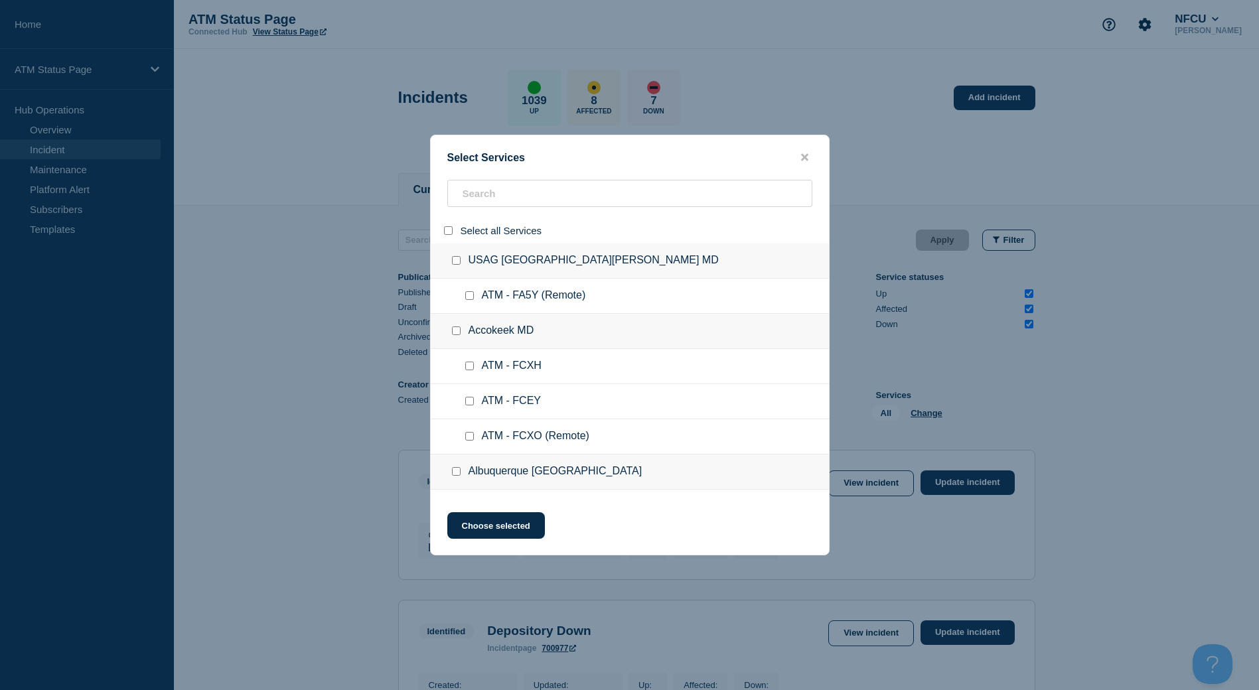
checkbox input "false"
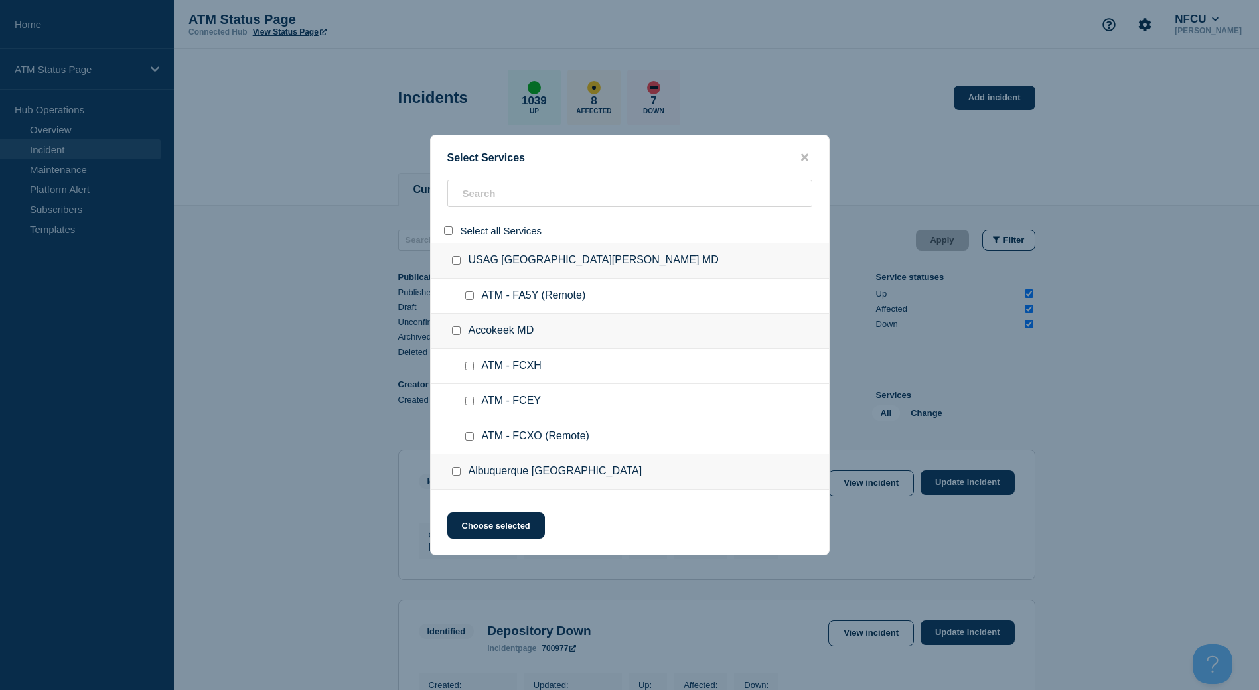
checkbox input "false"
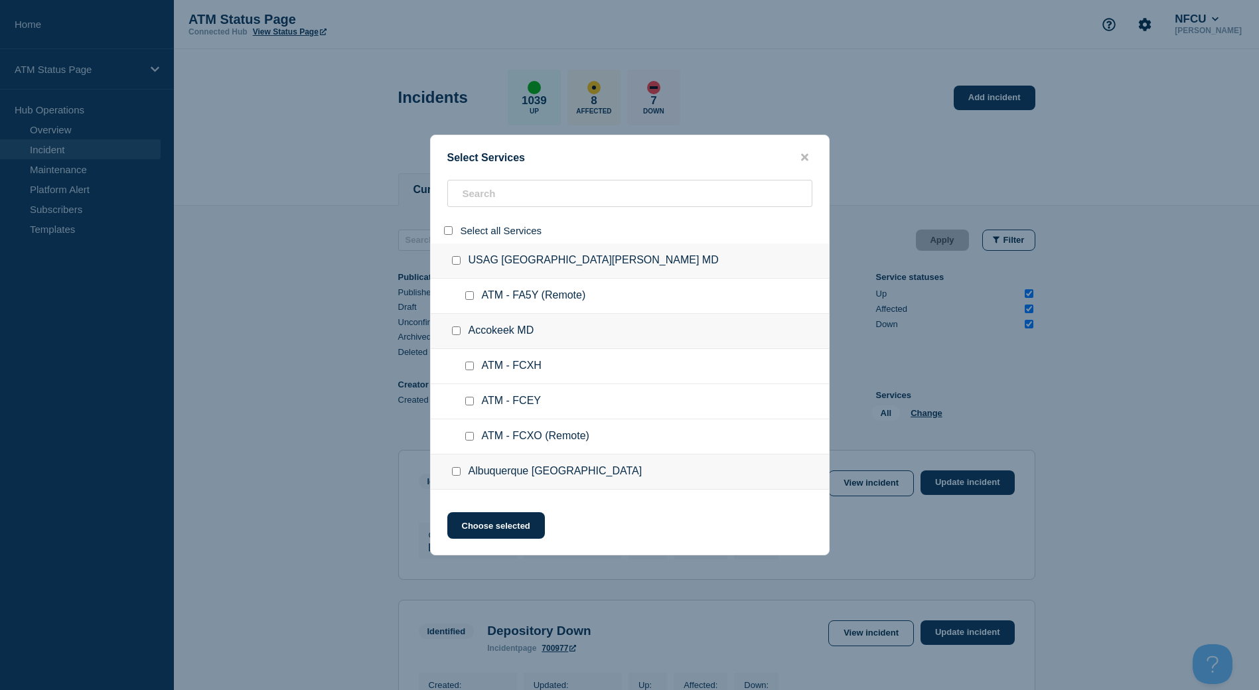
checkbox input "false"
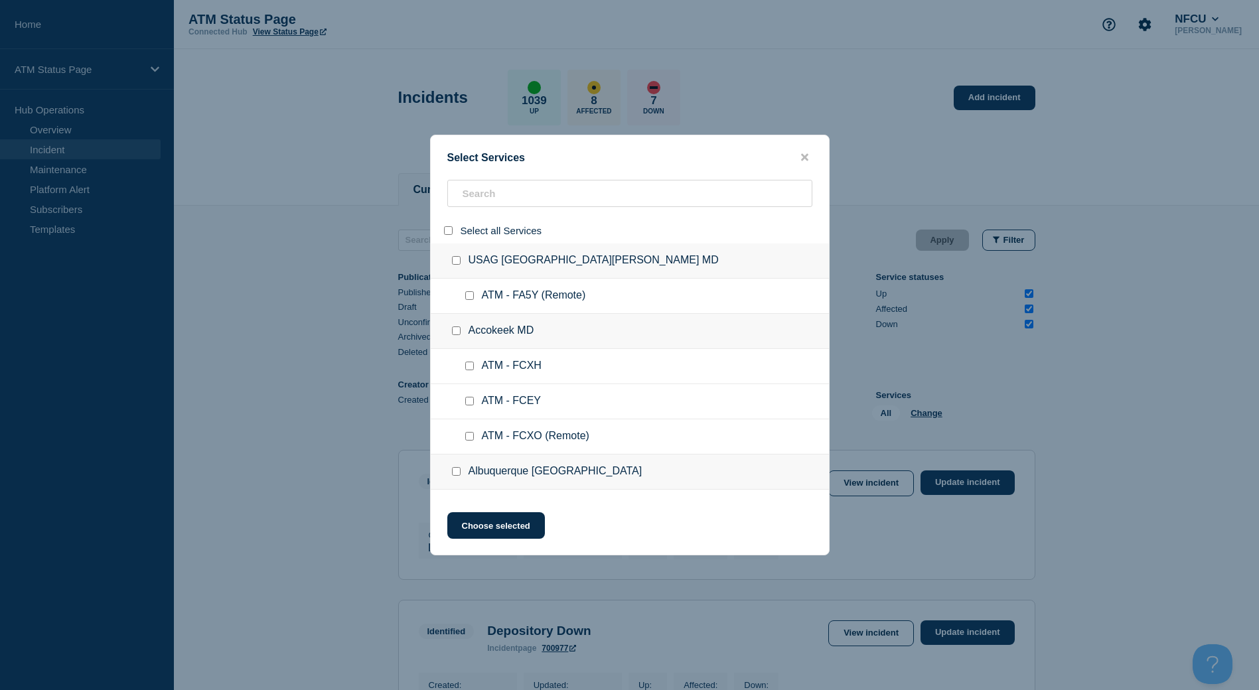
checkbox input "false"
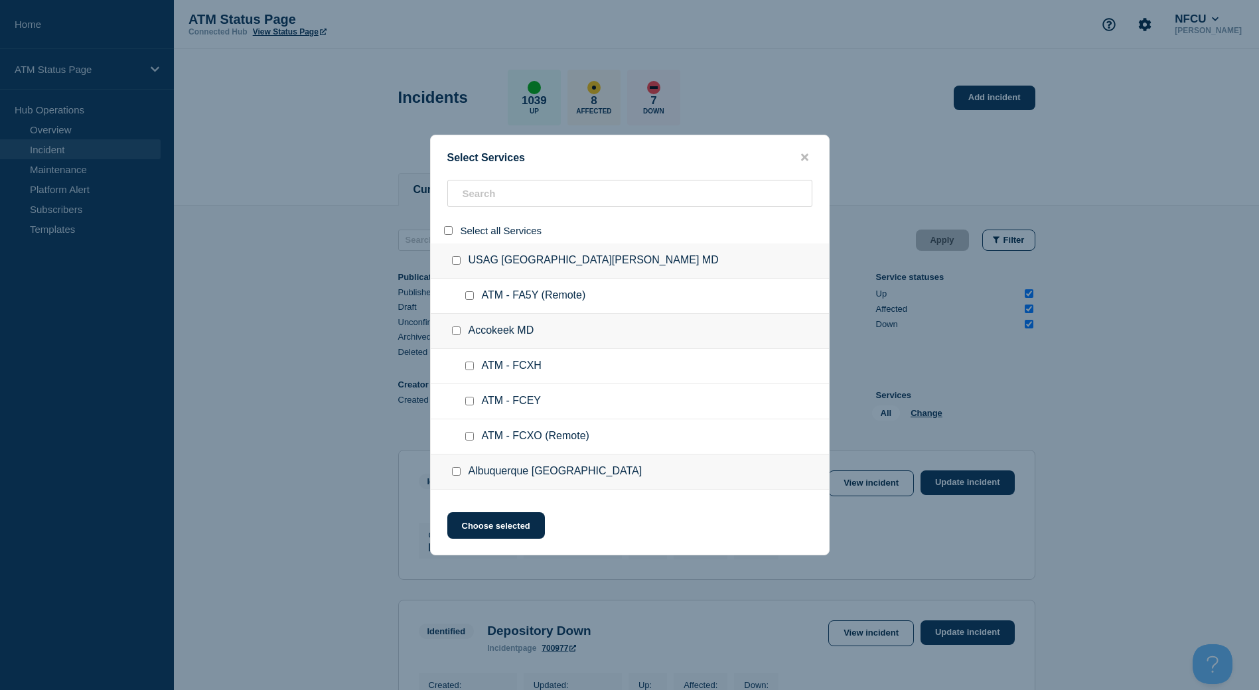
checkbox input "false"
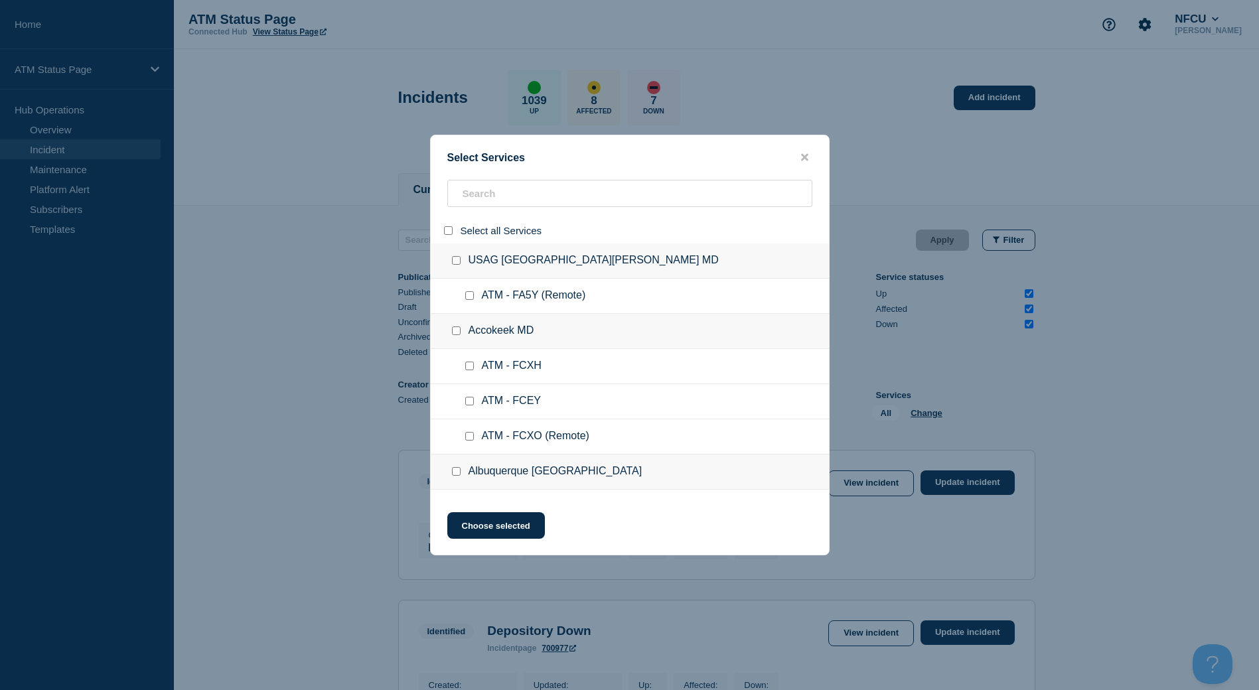
checkbox input "false"
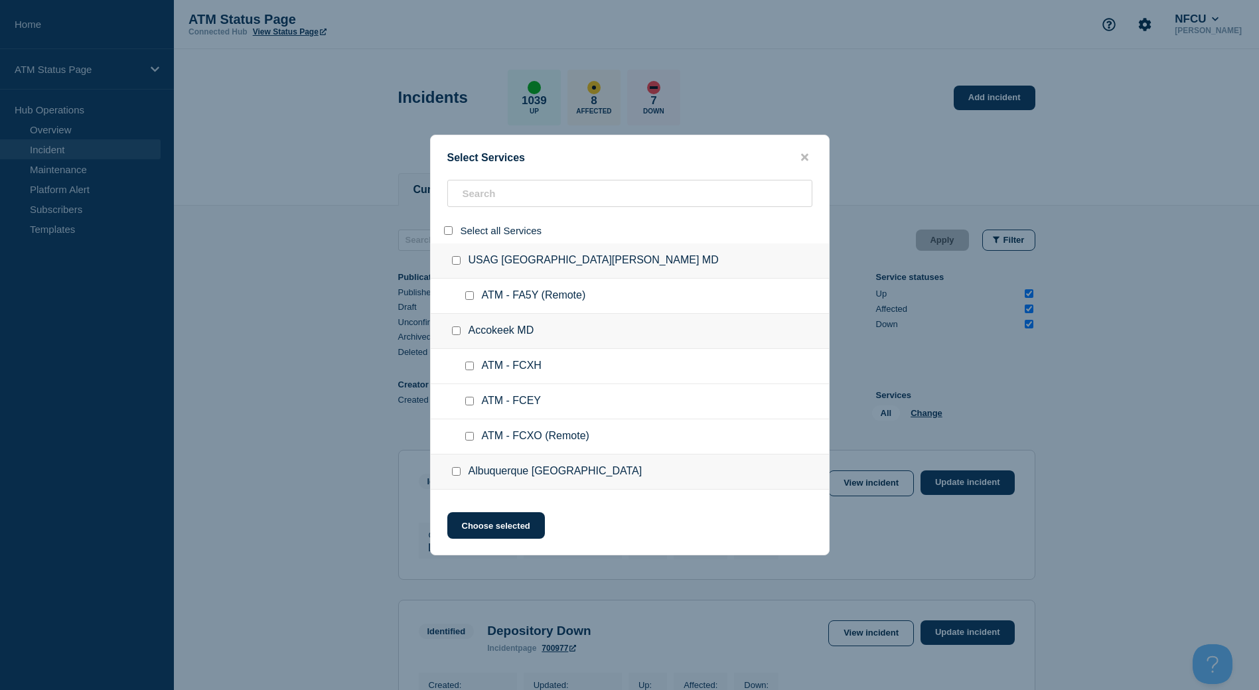
checkbox input "false"
click at [464, 199] on input "search" at bounding box center [629, 193] width 365 height 27
paste input "FC5N"
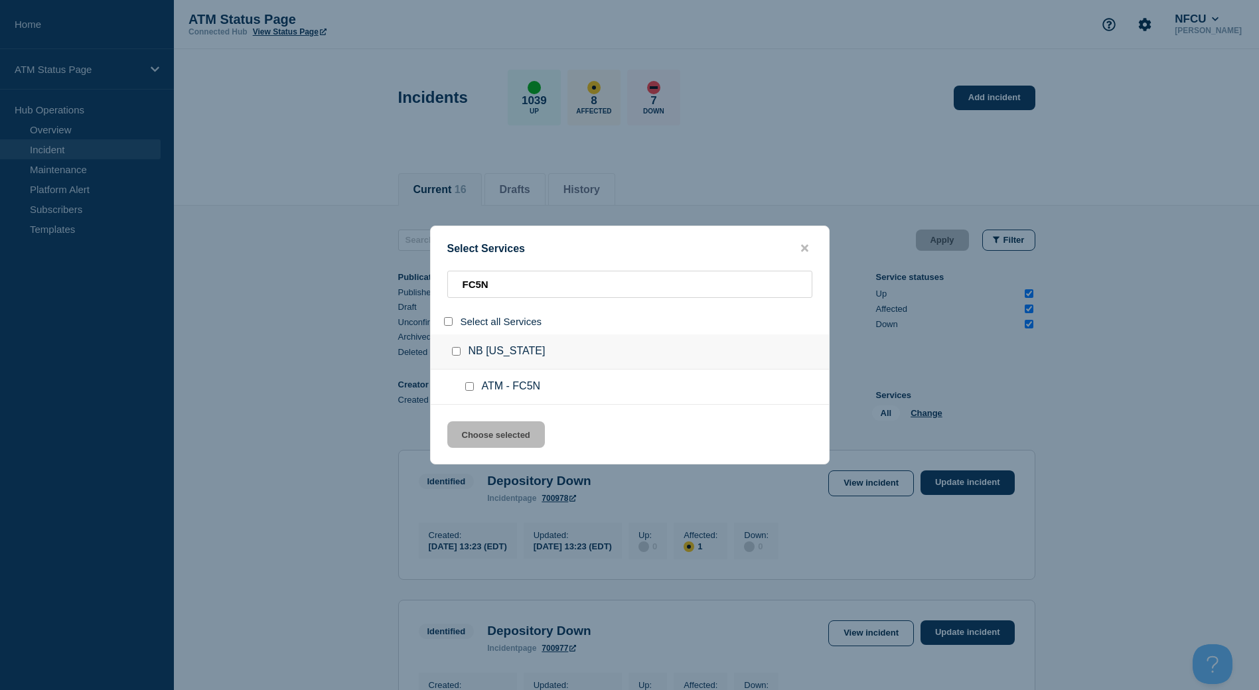
click at [468, 388] on input "service: ATM - FC5N" at bounding box center [469, 386] width 9 height 9
click at [483, 426] on button "Choose selected" at bounding box center [496, 435] width 98 height 27
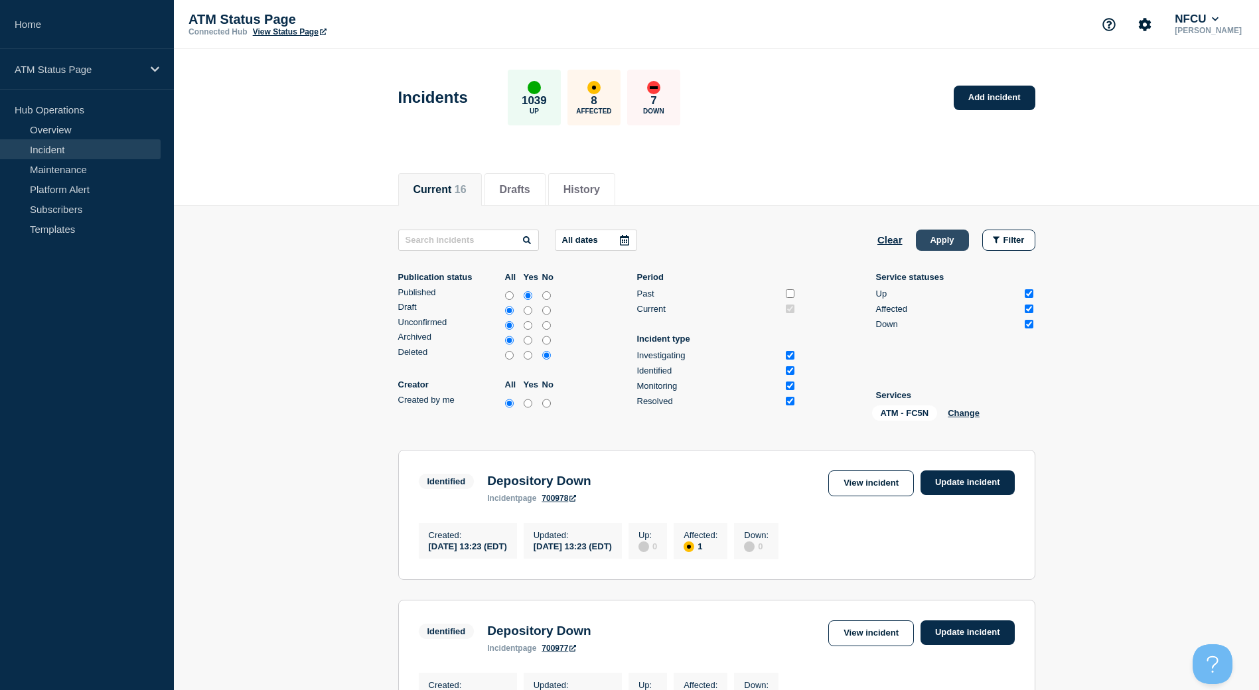
click at [921, 243] on button "Apply" at bounding box center [942, 240] width 53 height 21
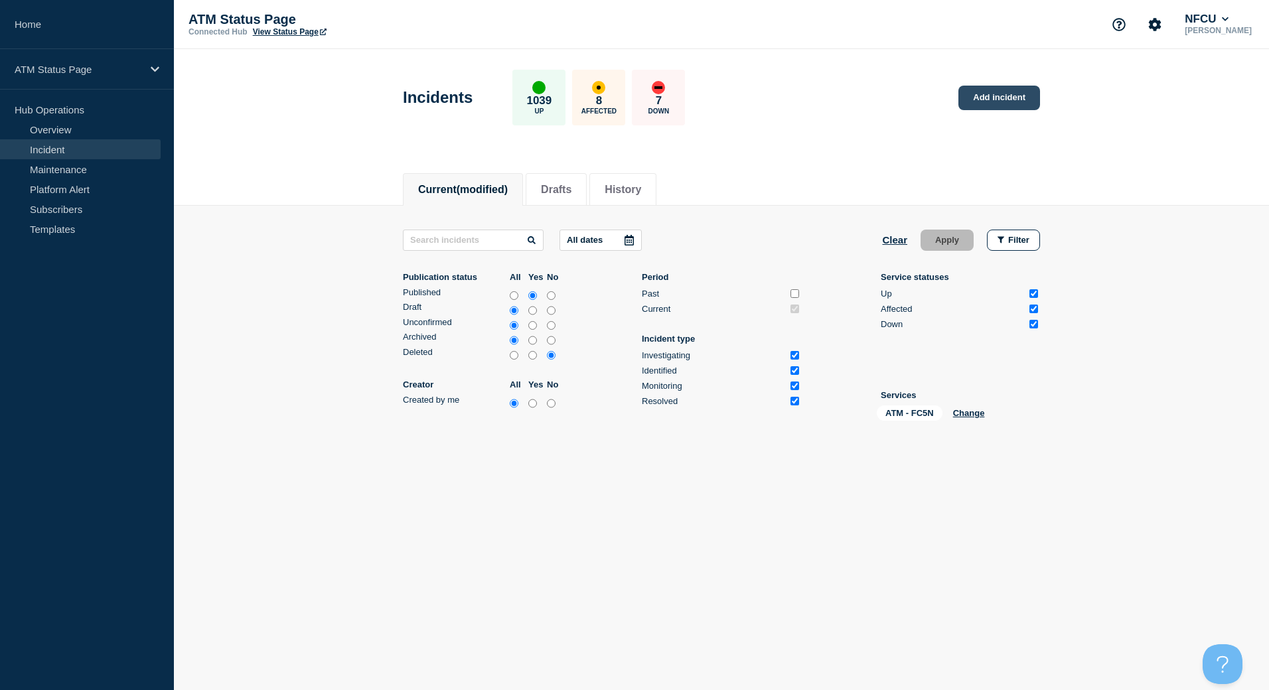
click at [1002, 98] on link "Add incident" at bounding box center [1000, 98] width 82 height 25
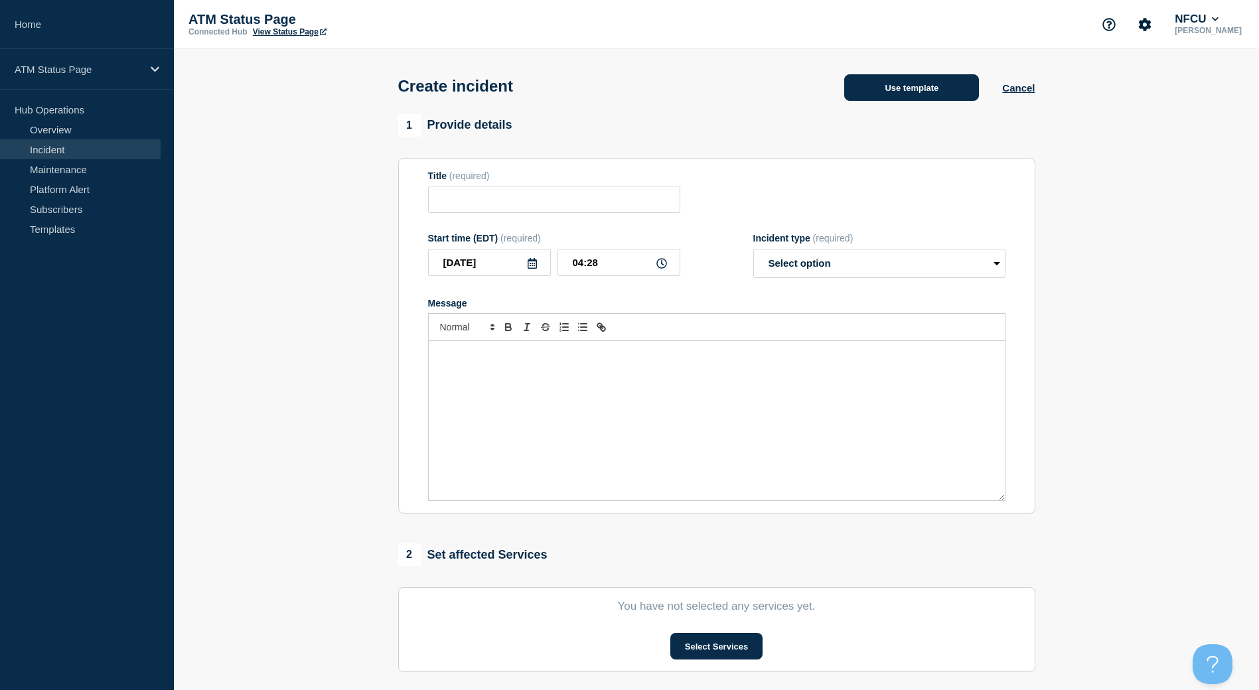
click at [908, 76] on button "Use template" at bounding box center [911, 87] width 135 height 27
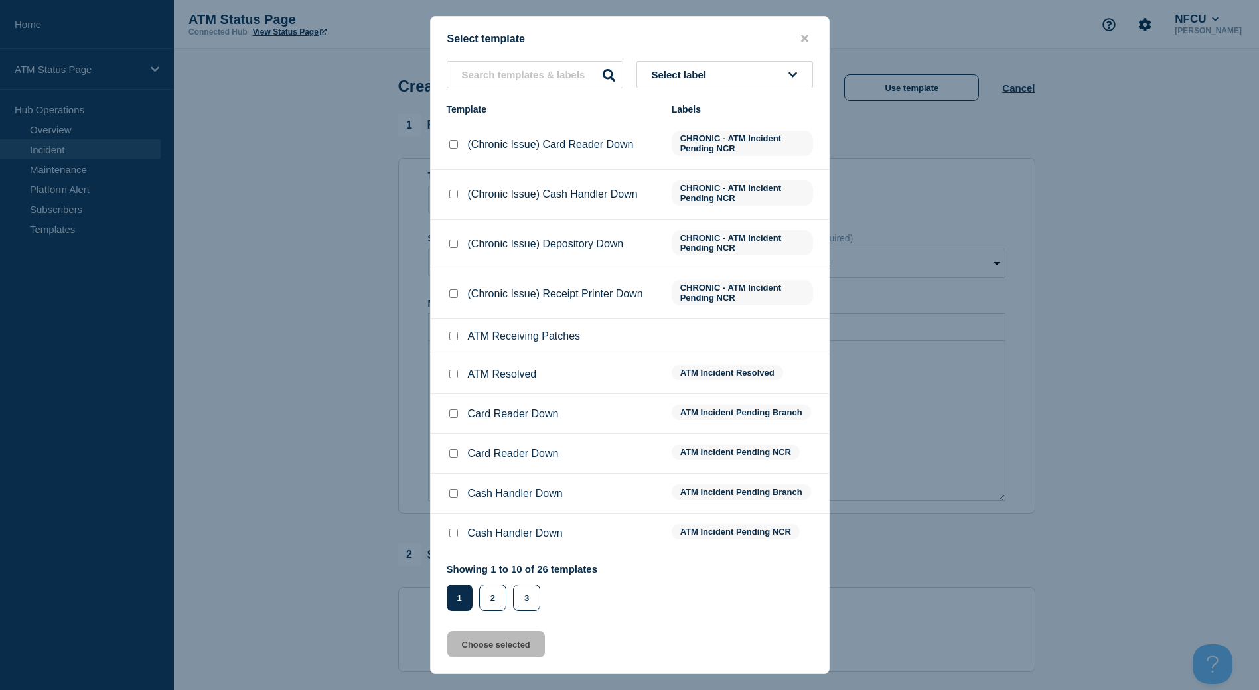
click at [738, 75] on button "Select label" at bounding box center [725, 74] width 177 height 27
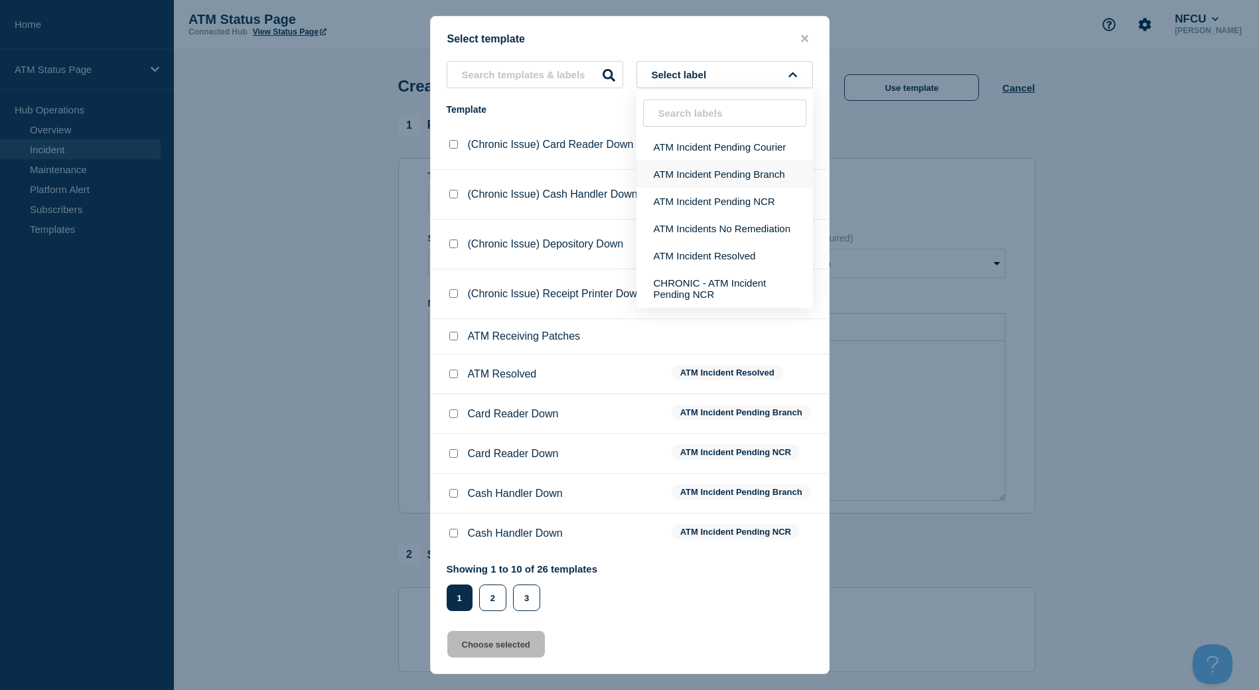
click at [728, 178] on button "ATM Incident Pending Branch" at bounding box center [725, 174] width 177 height 27
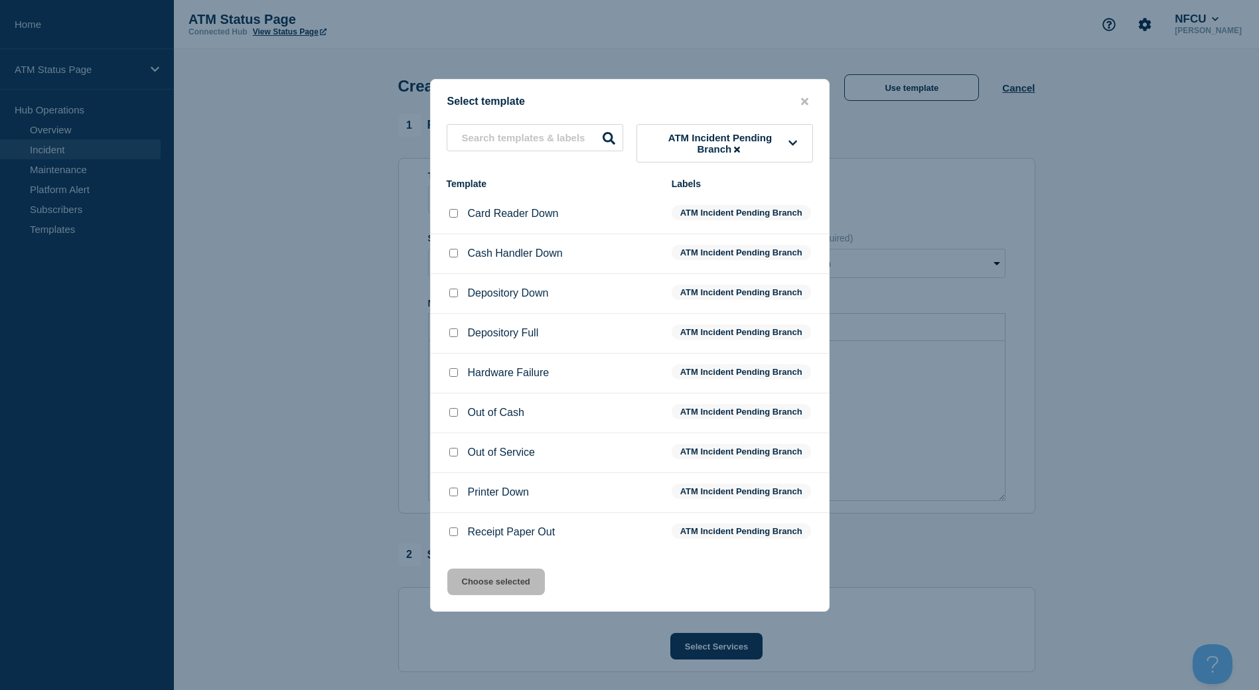
click at [452, 496] on input "Printer Down checkbox" at bounding box center [453, 492] width 9 height 9
click at [474, 576] on button "Choose selected" at bounding box center [496, 582] width 98 height 27
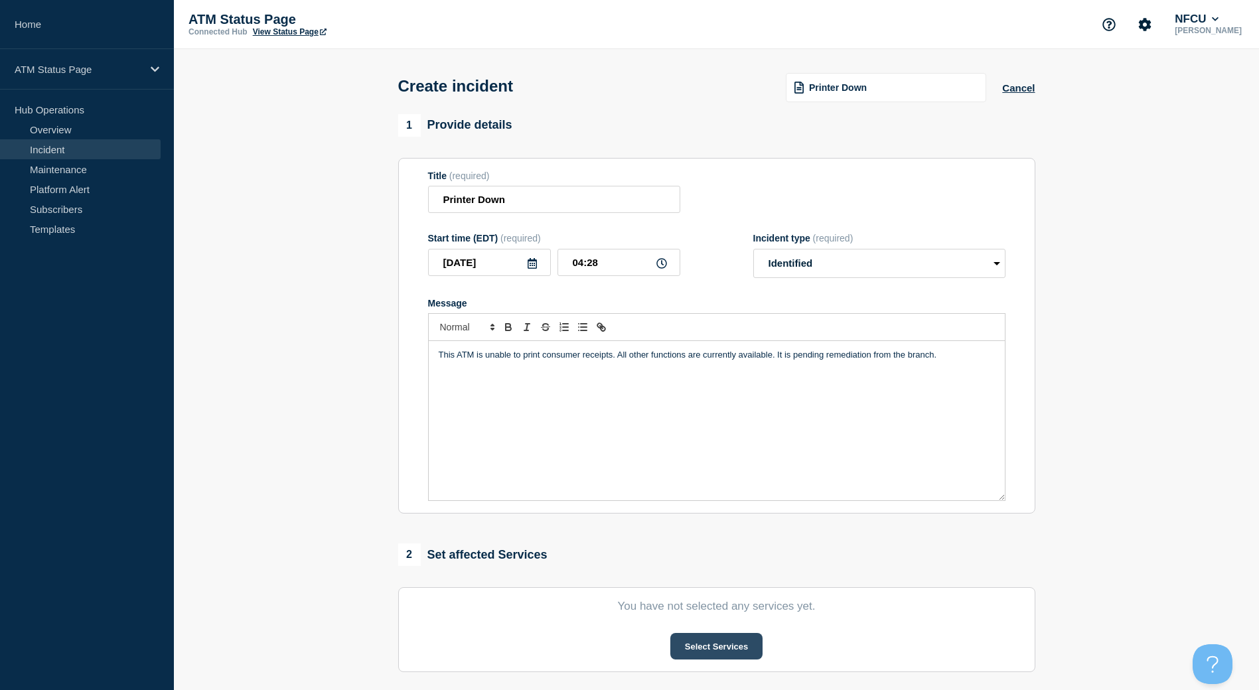
click at [726, 637] on button "Select Services" at bounding box center [717, 646] width 92 height 27
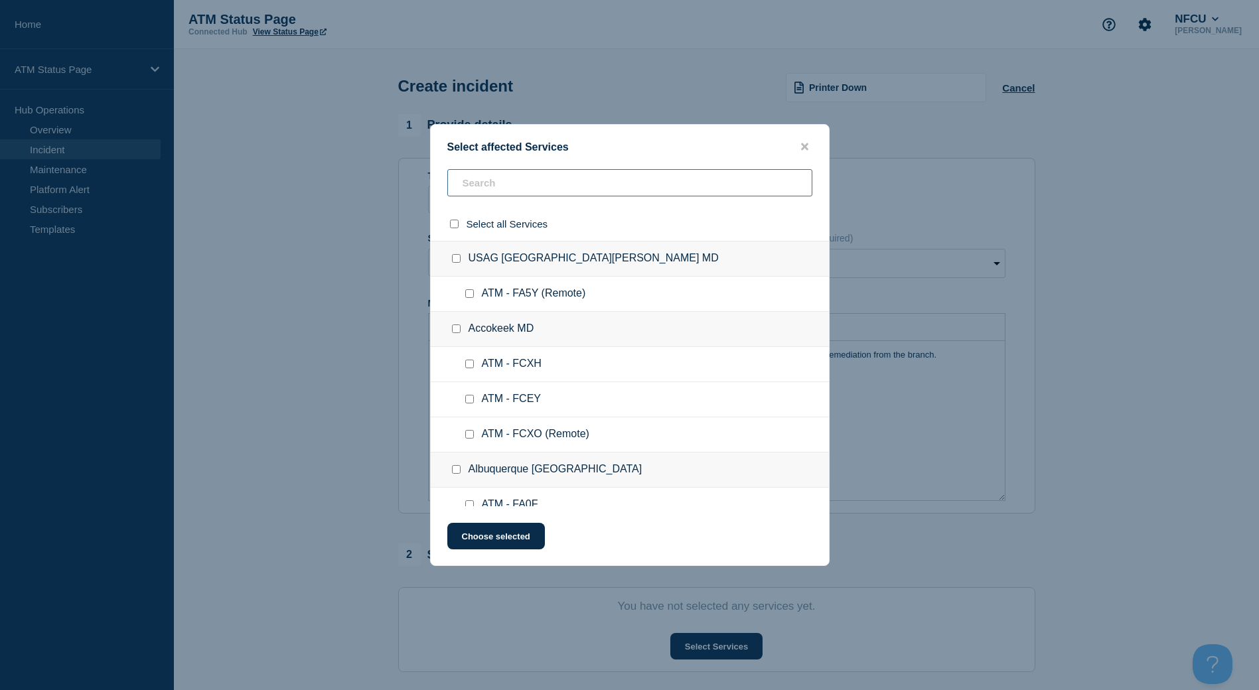
click at [534, 187] on input "text" at bounding box center [629, 182] width 365 height 27
paste input "FC5N"
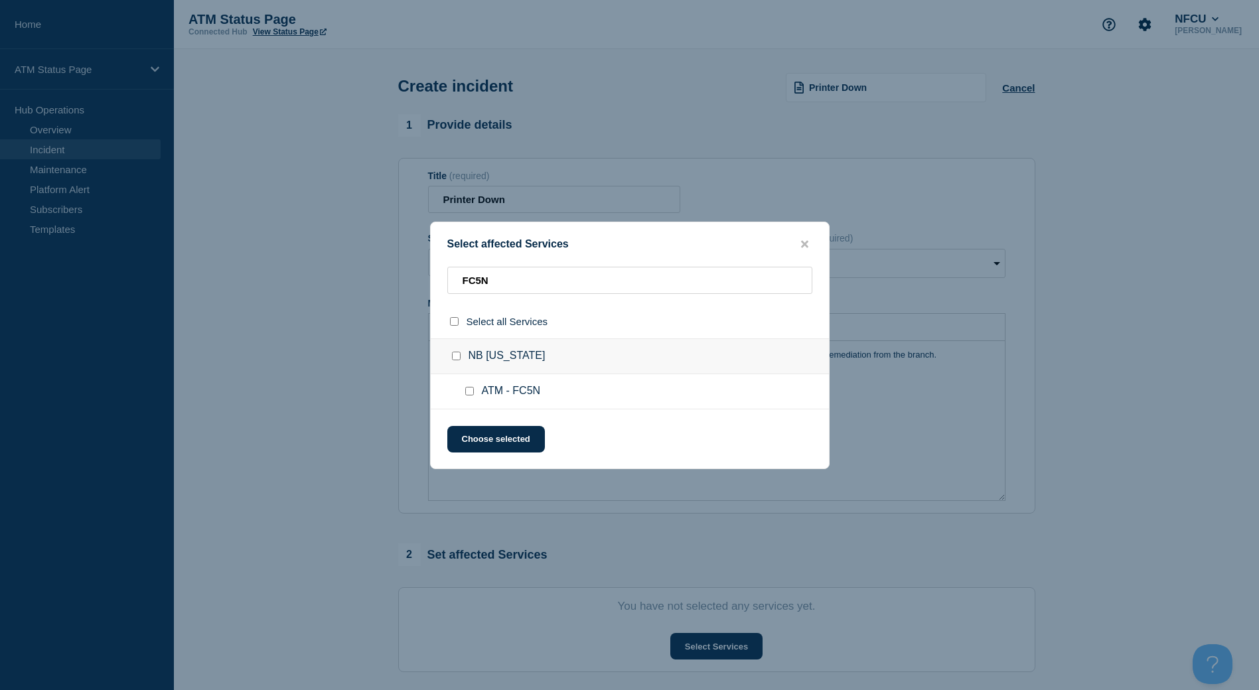
click at [470, 397] on div at bounding box center [472, 391] width 19 height 13
click at [471, 392] on input "ATM - FC5N checkbox" at bounding box center [469, 391] width 9 height 9
click at [478, 438] on button "Choose selected" at bounding box center [496, 439] width 98 height 27
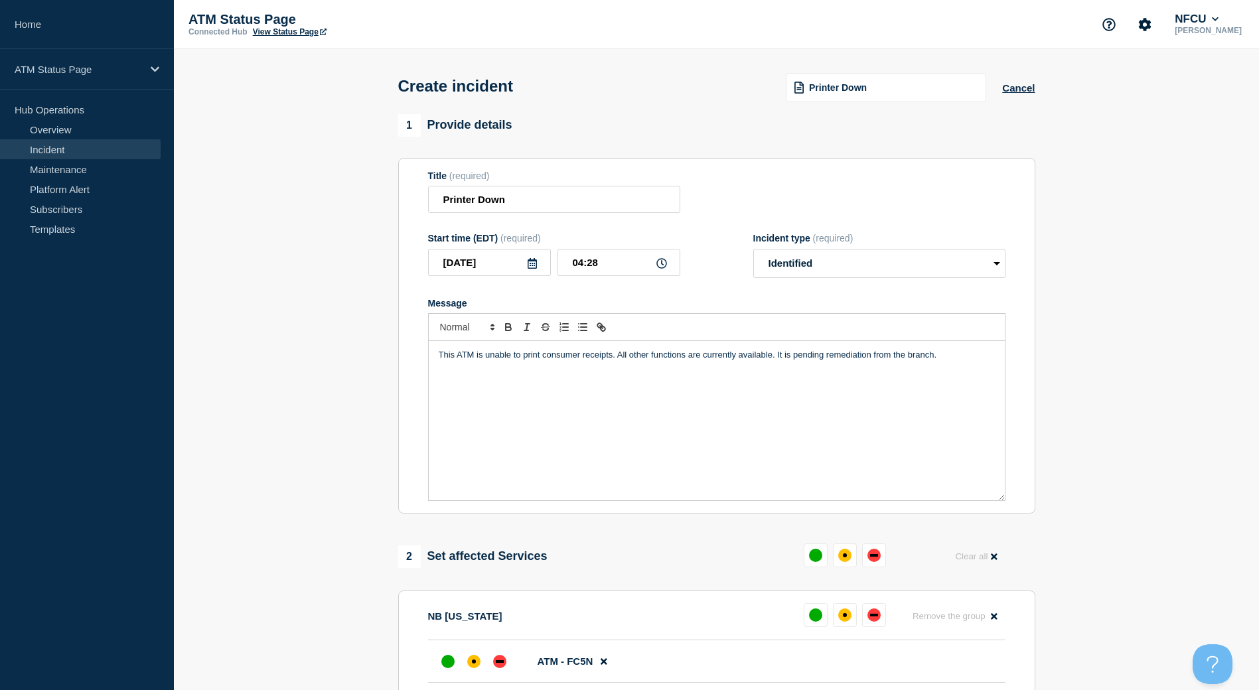
scroll to position [66, 0]
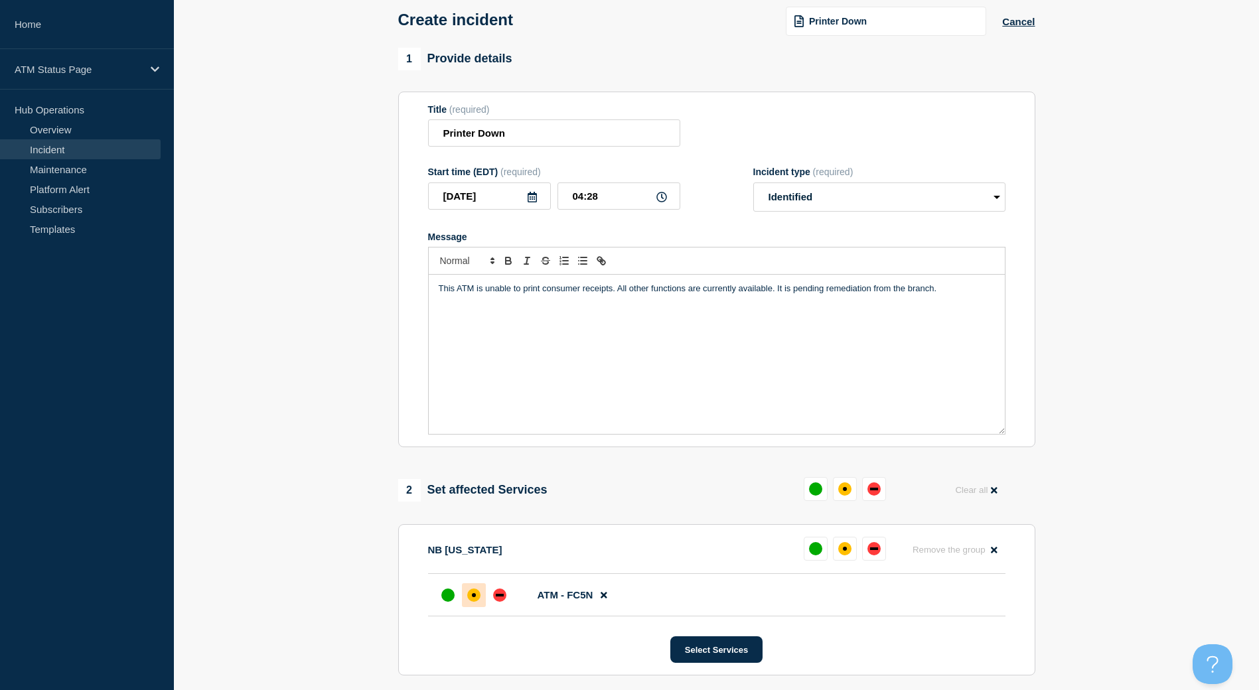
click at [473, 602] on div "affected" at bounding box center [473, 595] width 13 height 13
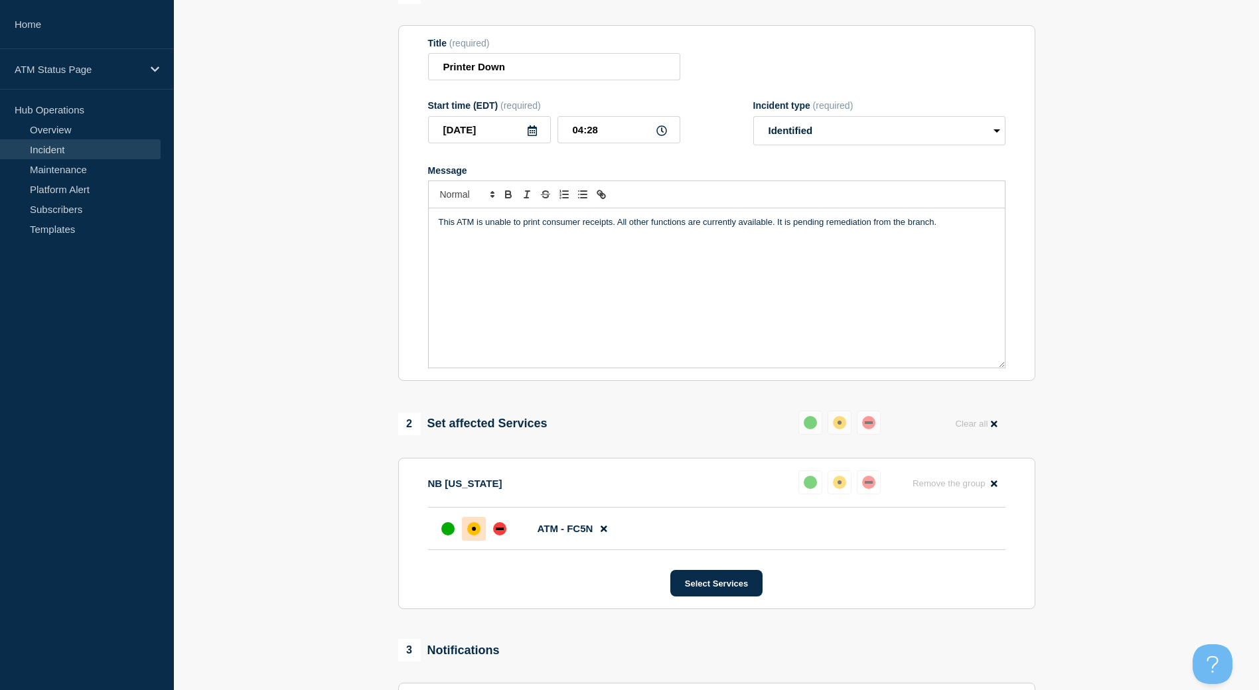
scroll to position [309, 0]
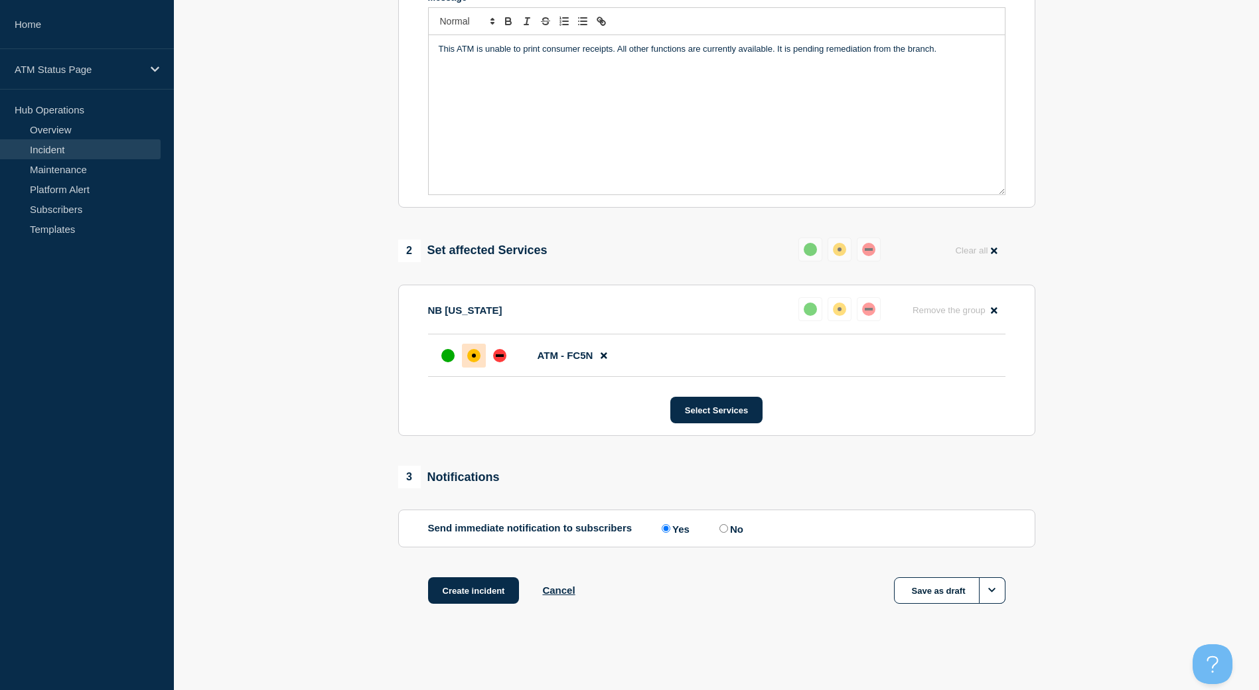
click at [445, 576] on div "1 Provide details Title (required) Printer Down Start time (EDT) (required) [DA…" at bounding box center [716, 223] width 653 height 830
click at [463, 609] on div "Create incident Cancel Save as draft" at bounding box center [716, 608] width 637 height 60
click at [467, 596] on button "Create incident" at bounding box center [474, 591] width 92 height 27
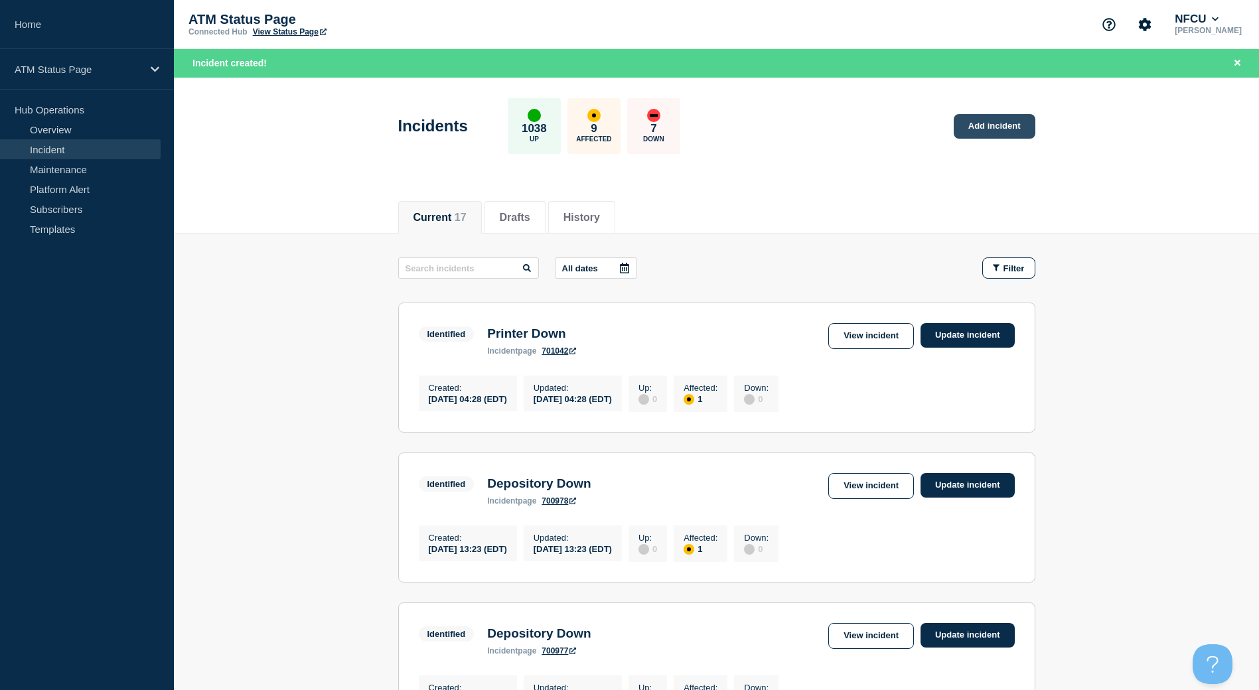
click at [988, 114] on link "Add incident" at bounding box center [995, 126] width 82 height 25
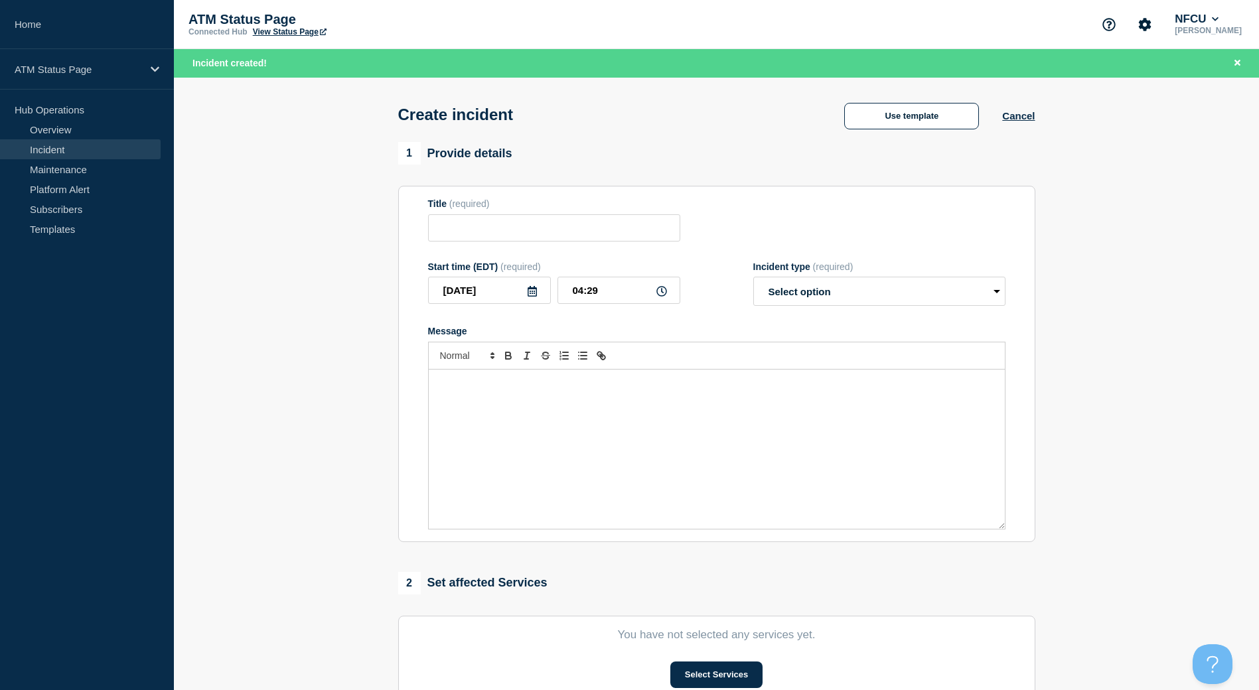
click at [914, 102] on div "Use template Cancel" at bounding box center [928, 114] width 214 height 29
click at [913, 125] on button "Use template" at bounding box center [911, 116] width 135 height 27
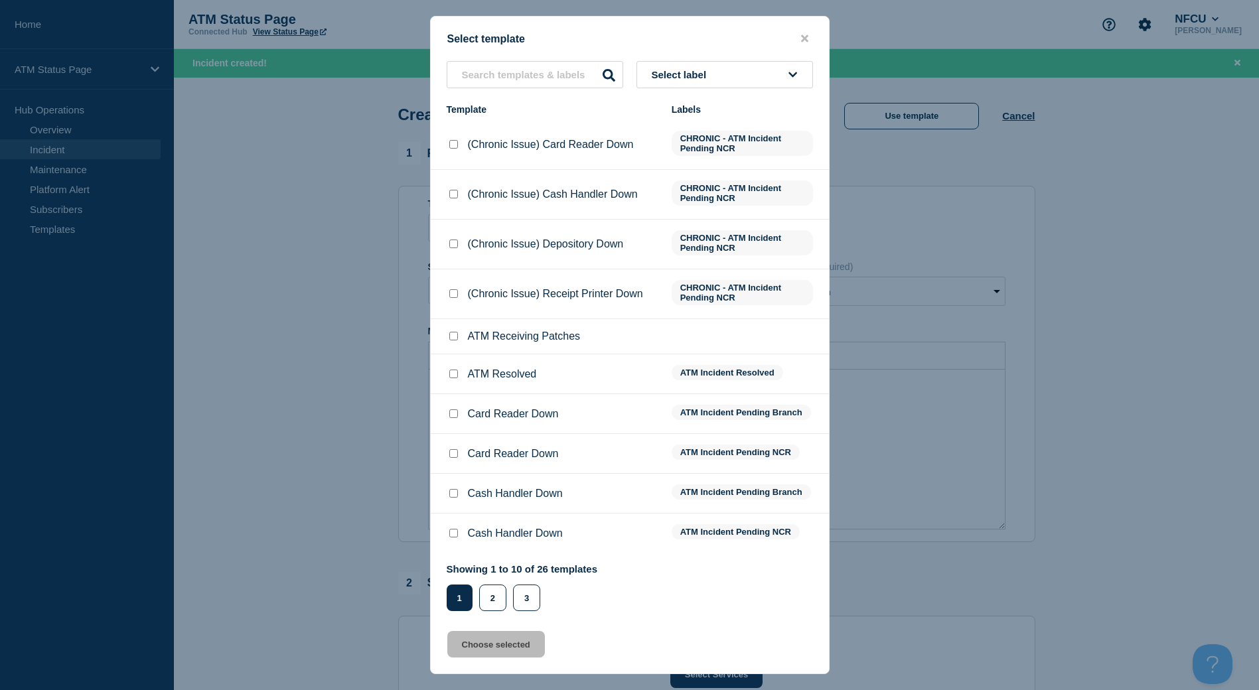
click at [740, 72] on button "Select label" at bounding box center [725, 74] width 177 height 27
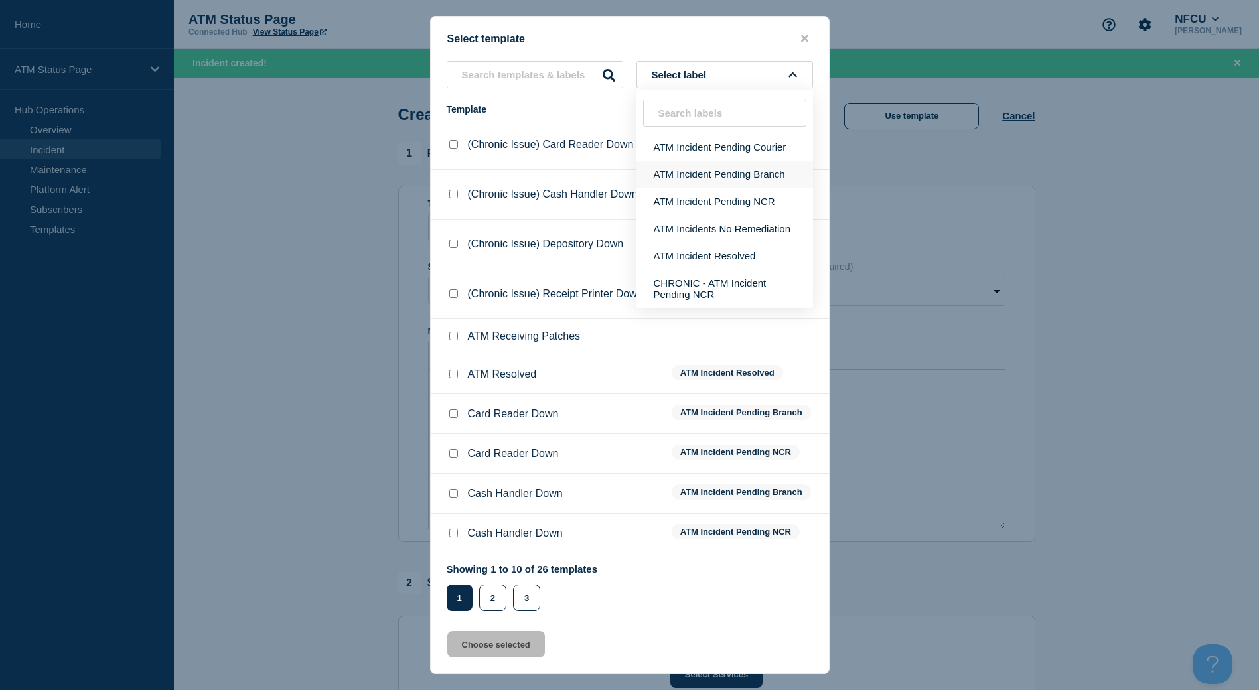
click at [736, 173] on button "ATM Incident Pending Branch" at bounding box center [725, 174] width 177 height 27
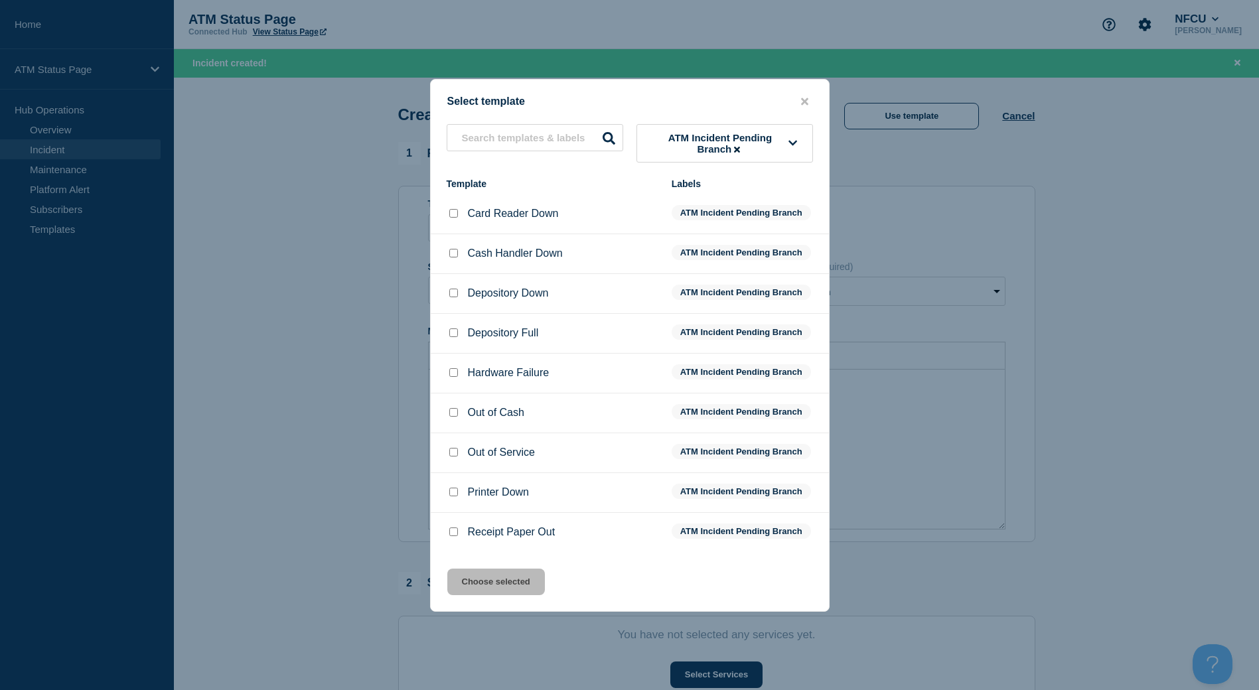
click at [455, 294] on input "Depository Down checkbox" at bounding box center [453, 293] width 9 height 9
click at [504, 596] on button "Choose selected" at bounding box center [496, 582] width 98 height 27
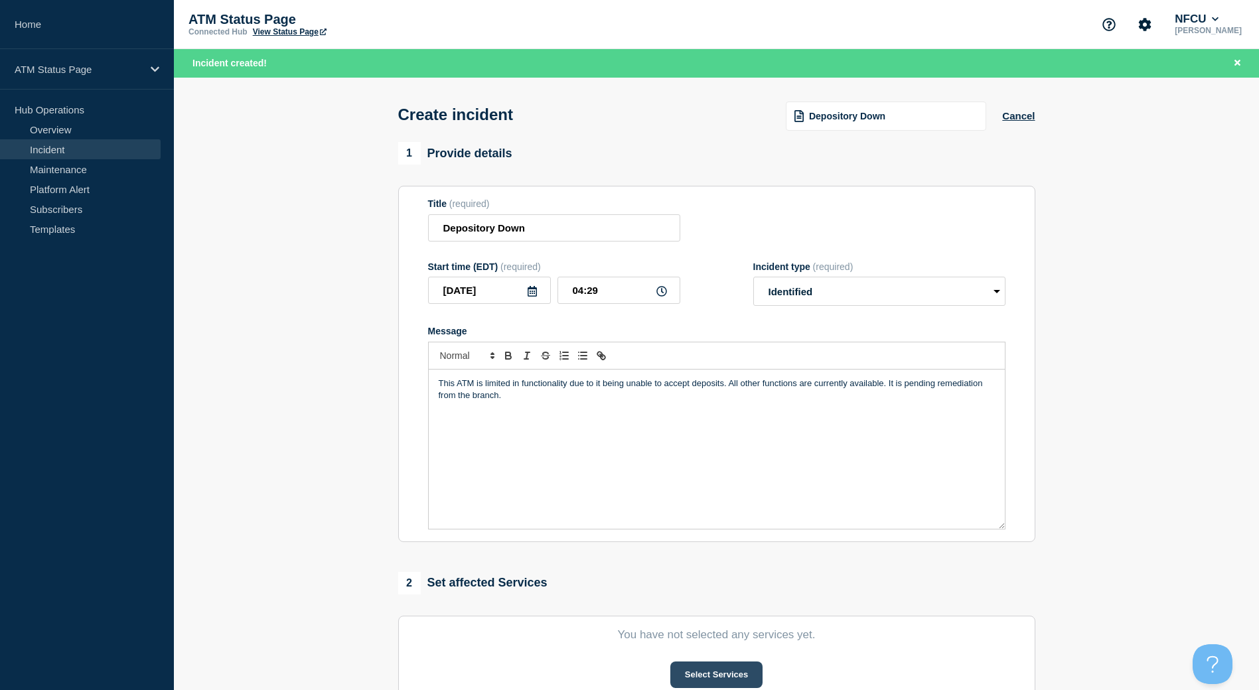
click at [696, 675] on button "Select Services" at bounding box center [717, 675] width 92 height 27
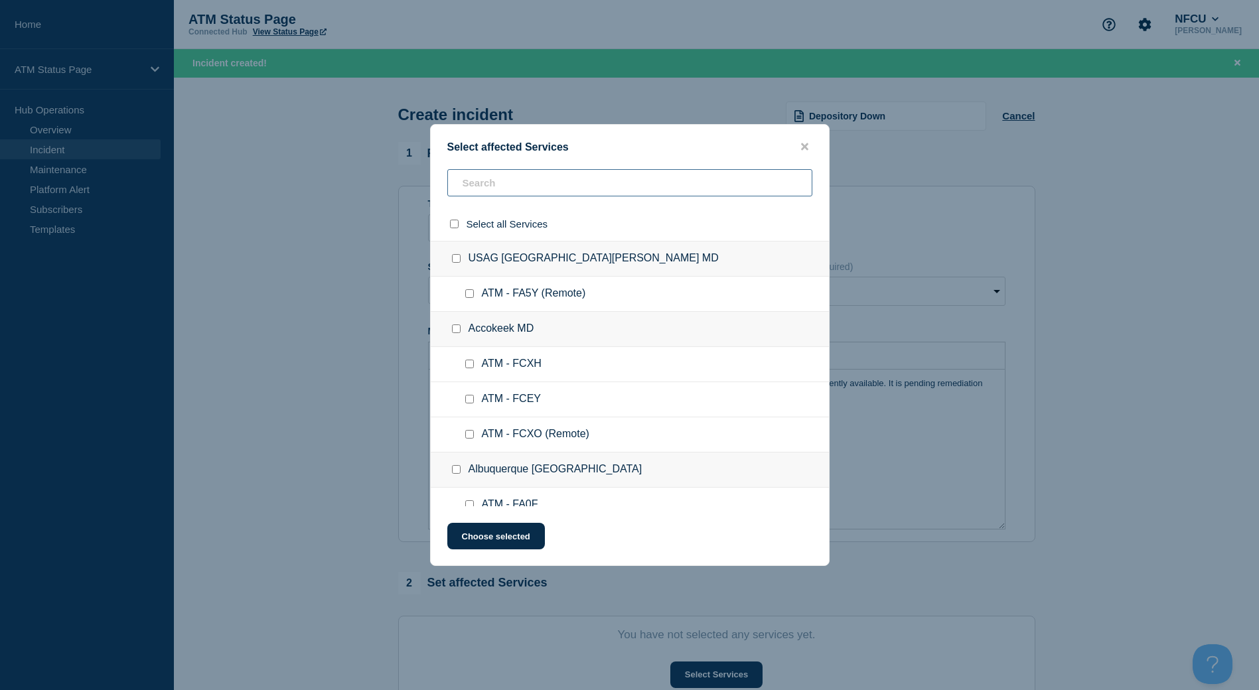
click at [586, 187] on input "text" at bounding box center [629, 182] width 365 height 27
paste input "FCRM"
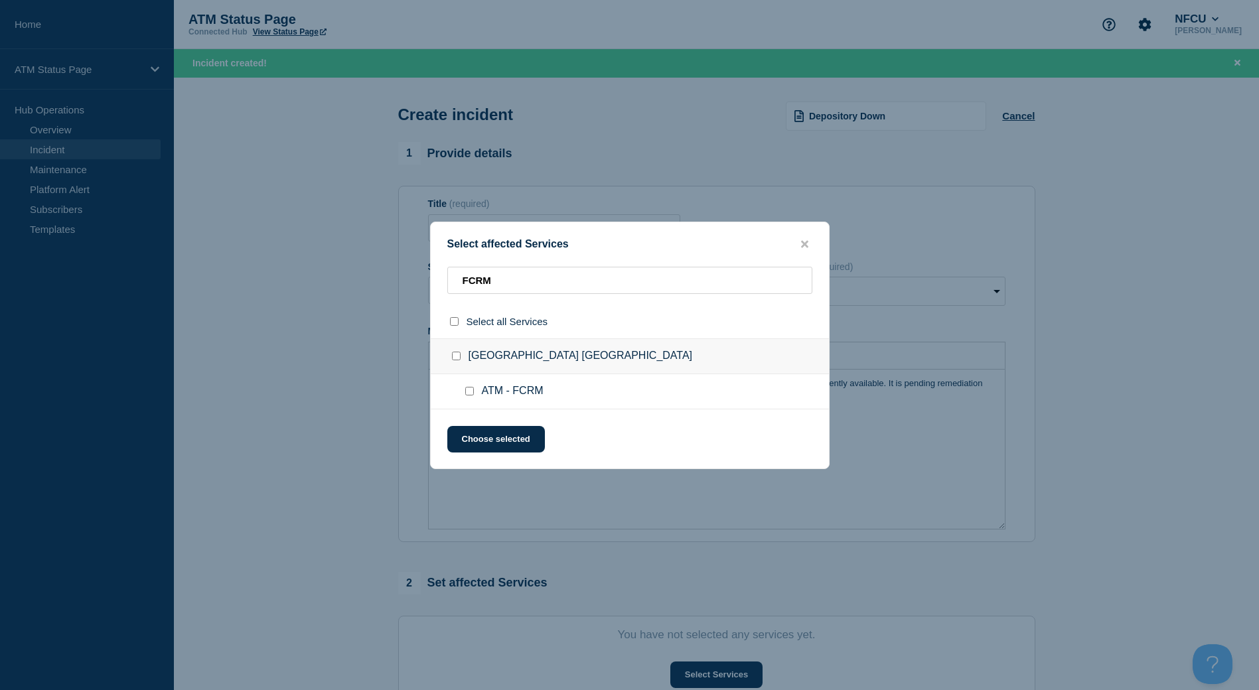
click at [463, 392] on div at bounding box center [472, 391] width 19 height 13
click at [471, 392] on input "ATM - FCRM checkbox" at bounding box center [469, 391] width 9 height 9
click at [479, 428] on button "Choose selected" at bounding box center [496, 439] width 98 height 27
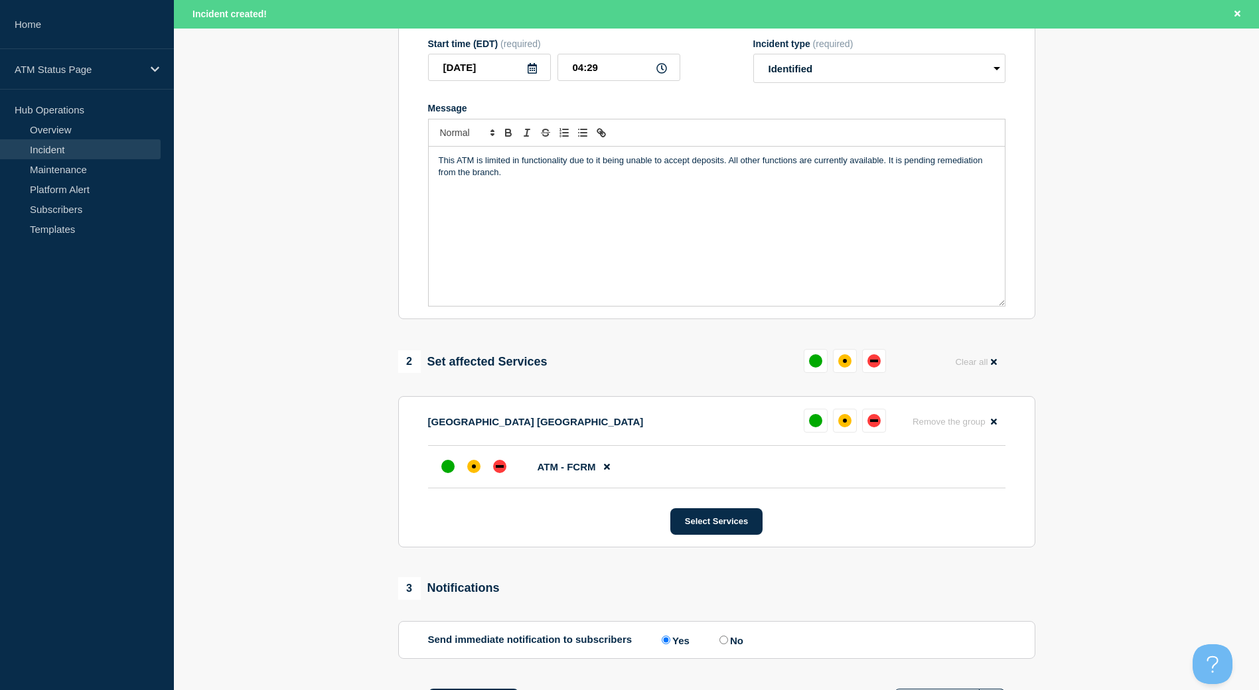
scroll to position [338, 0]
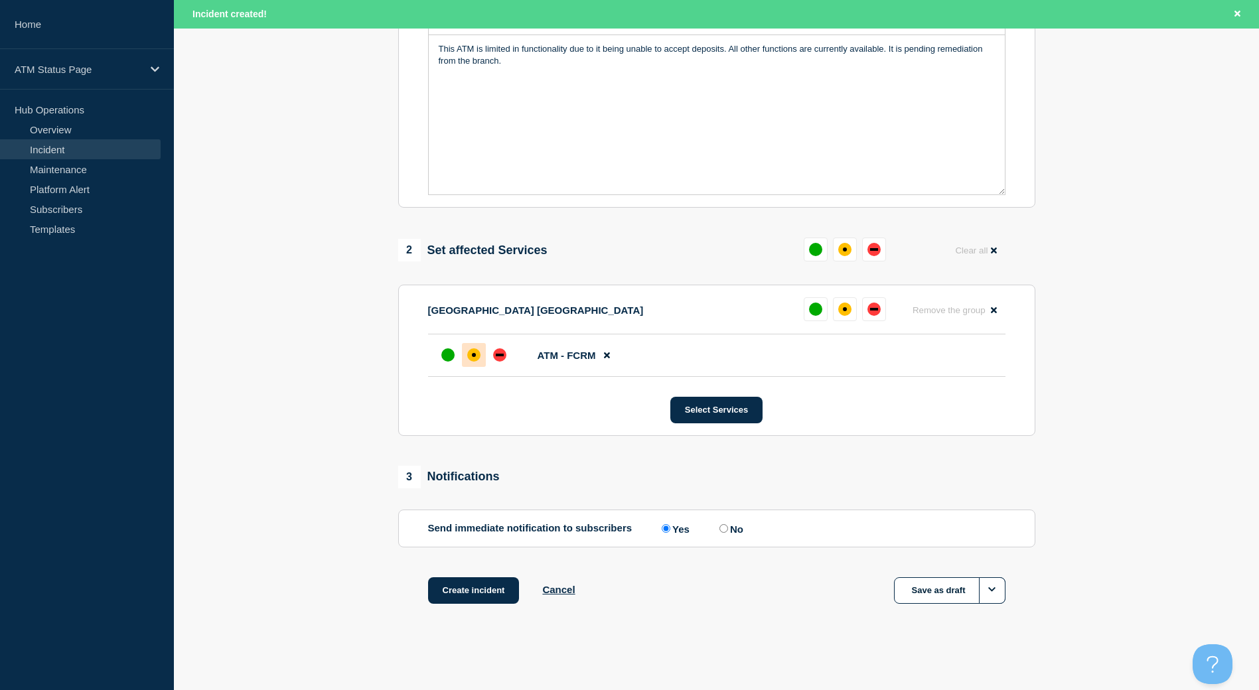
click at [466, 357] on div at bounding box center [474, 355] width 24 height 24
click at [489, 600] on button "Create incident" at bounding box center [474, 591] width 92 height 27
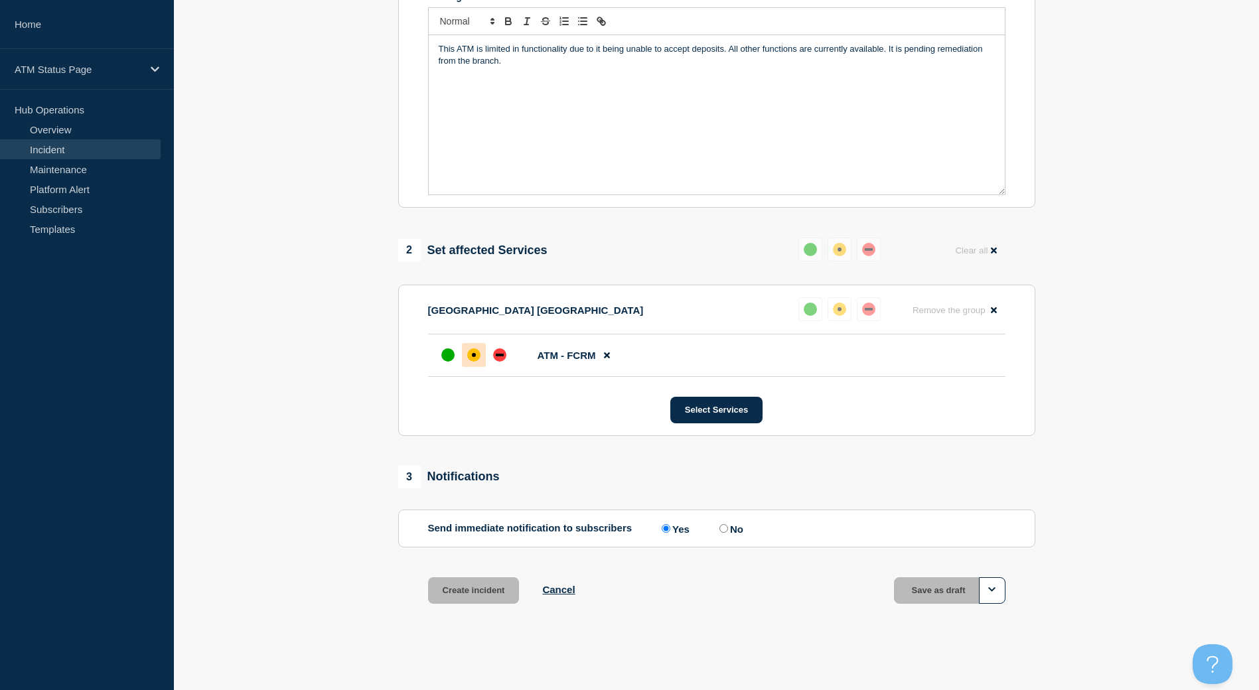
scroll to position [309, 0]
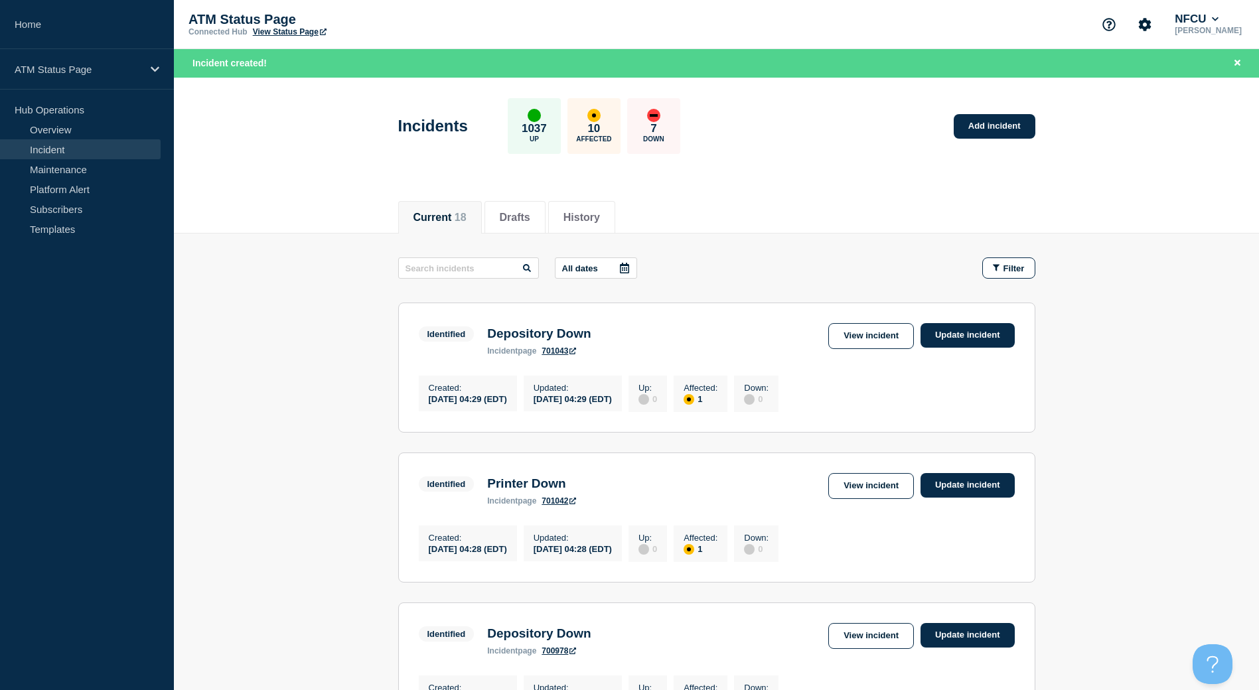
click at [998, 278] on button "Filter" at bounding box center [1009, 268] width 53 height 21
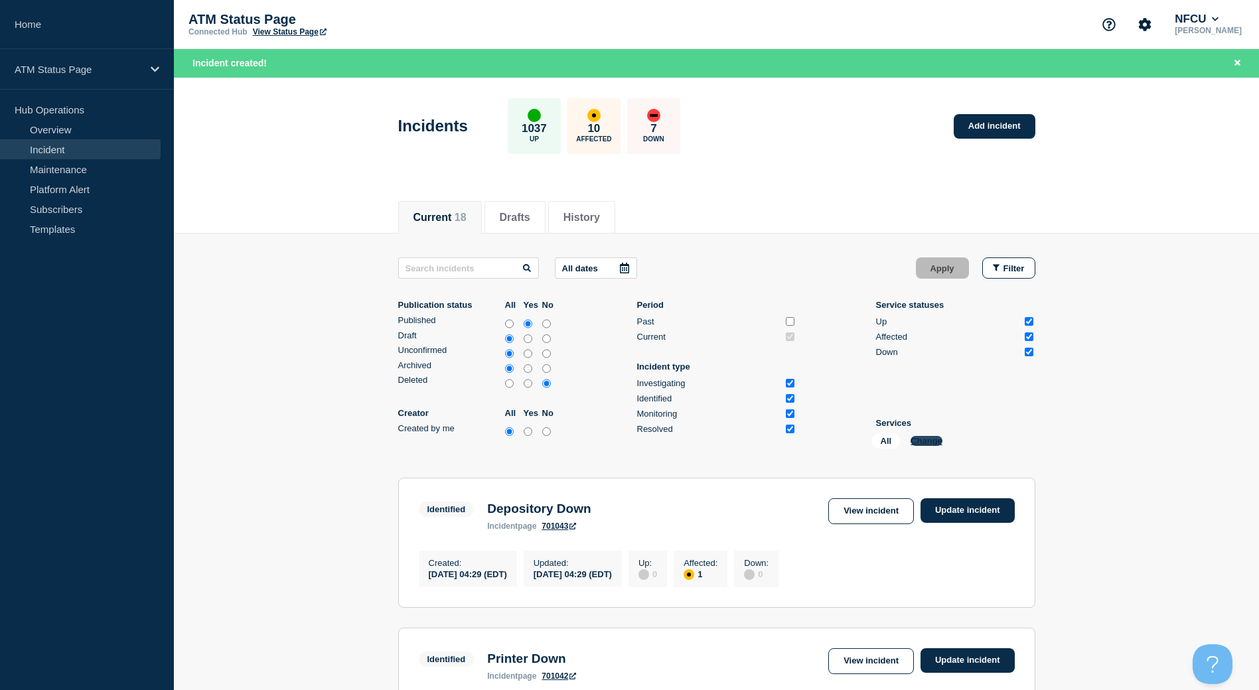
click at [929, 440] on button "Change" at bounding box center [927, 441] width 32 height 10
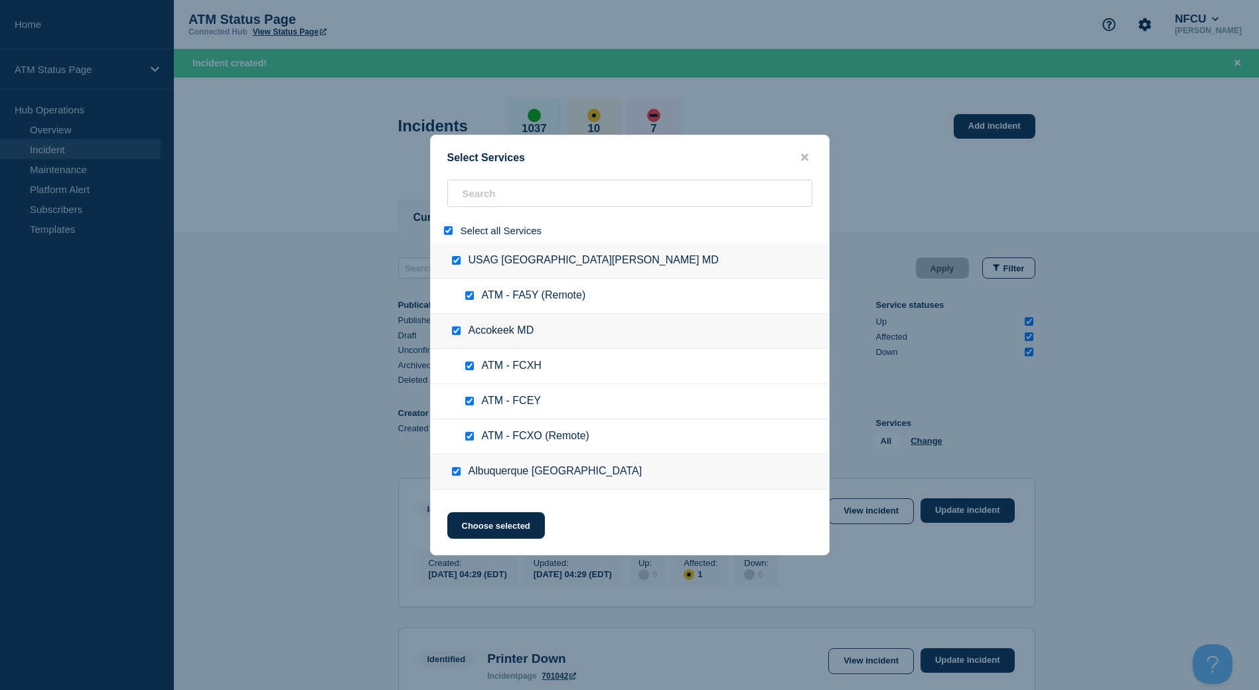
click at [449, 224] on div "Select all Services" at bounding box center [630, 231] width 398 height 26
click at [446, 227] on div at bounding box center [450, 230] width 19 height 13
click at [445, 228] on input "select all" at bounding box center [448, 230] width 9 height 9
click at [481, 199] on input "search" at bounding box center [629, 193] width 365 height 27
paste input "FCQA"
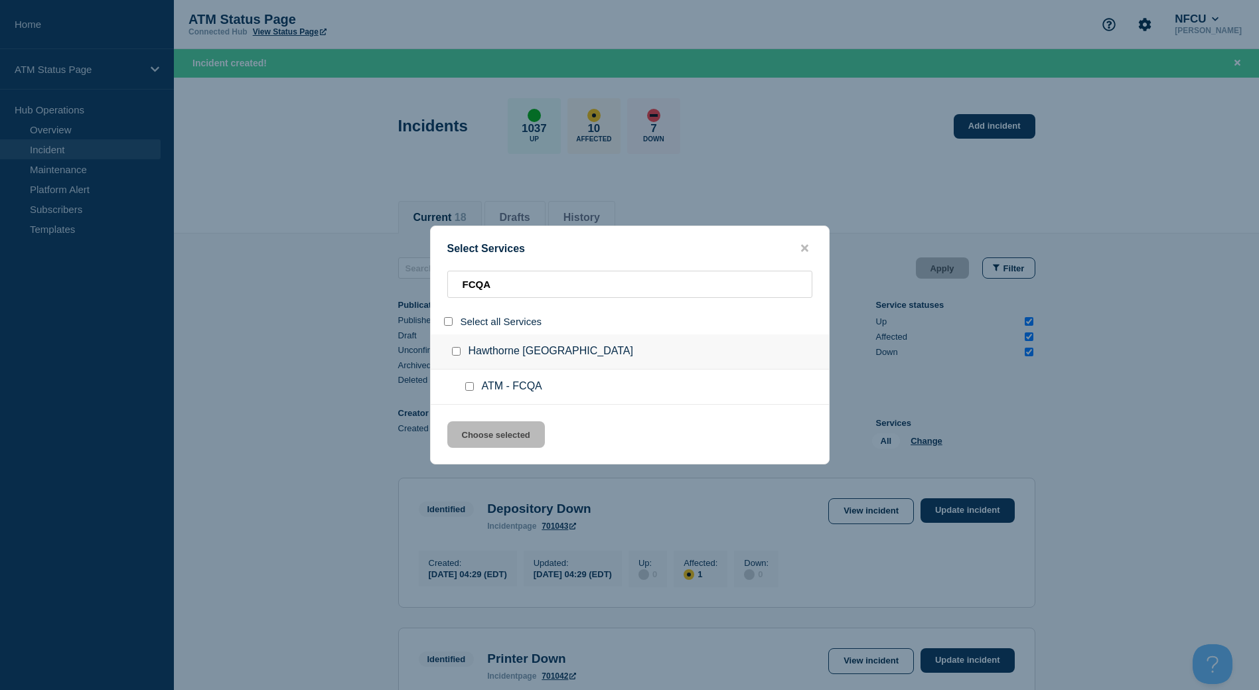
click at [467, 394] on div at bounding box center [472, 386] width 19 height 13
click at [468, 391] on input "service: ATM - FCQA" at bounding box center [469, 386] width 9 height 9
click at [479, 436] on button "Choose selected" at bounding box center [496, 435] width 98 height 27
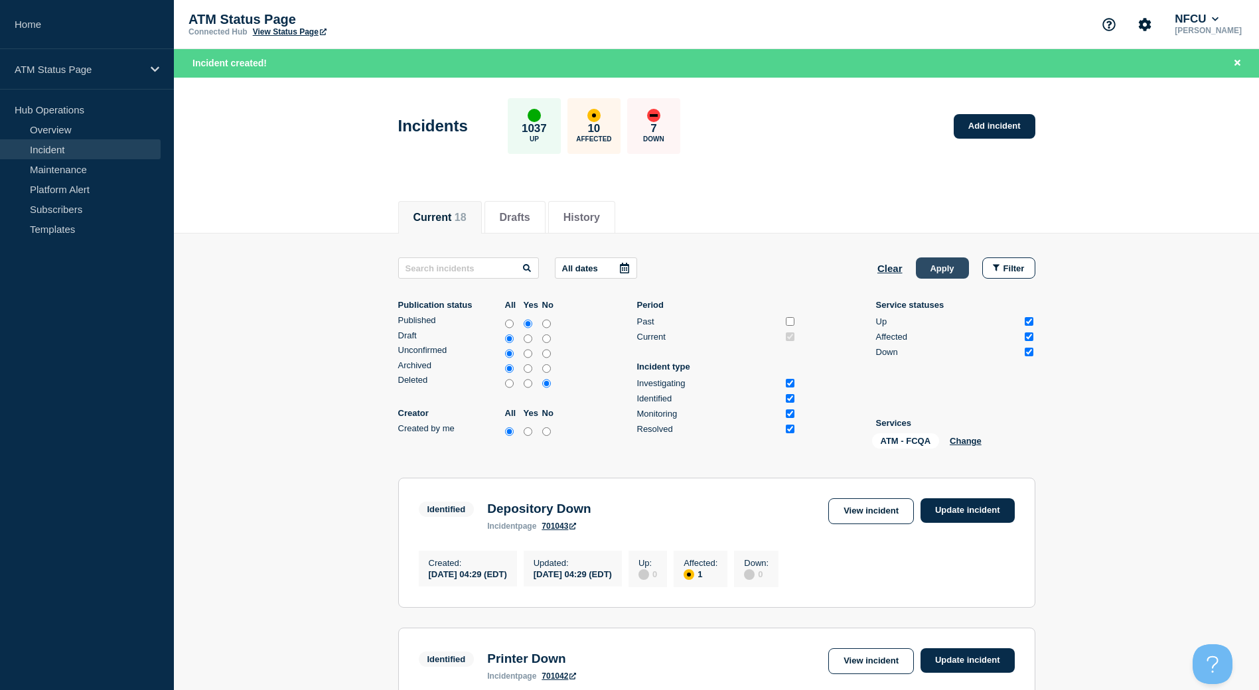
click at [943, 275] on button "Apply" at bounding box center [942, 268] width 53 height 21
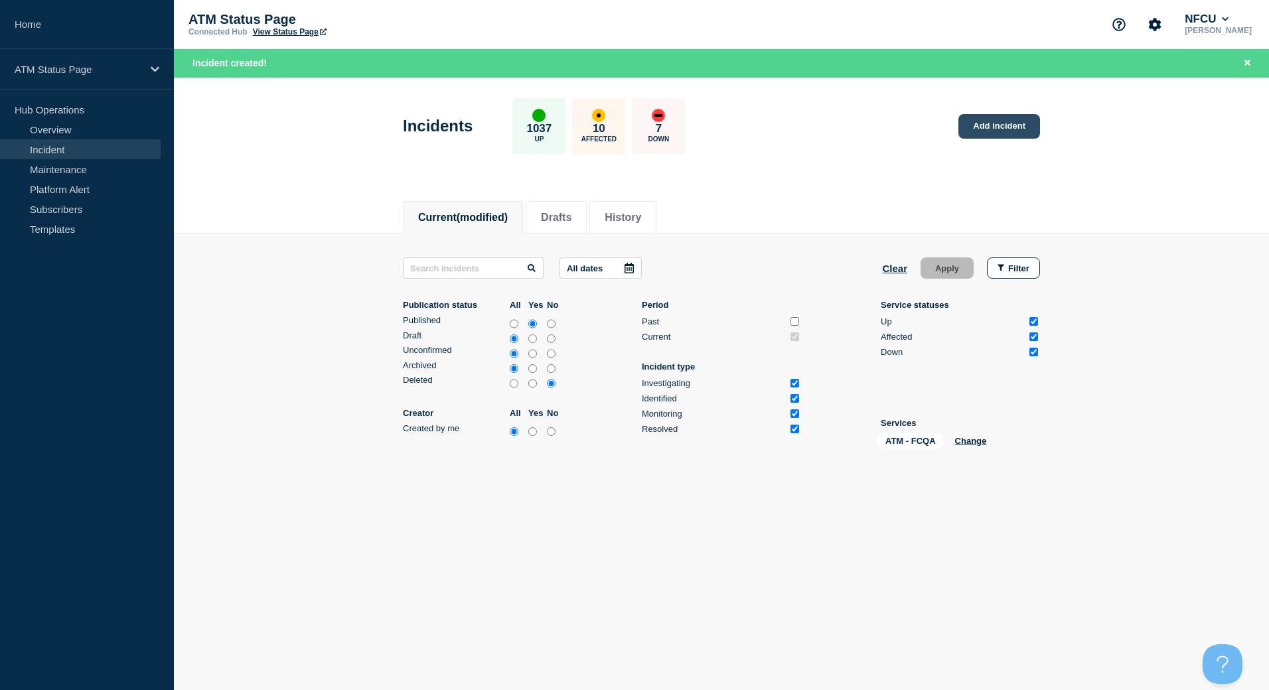
click at [999, 125] on link "Add incident" at bounding box center [1000, 126] width 82 height 25
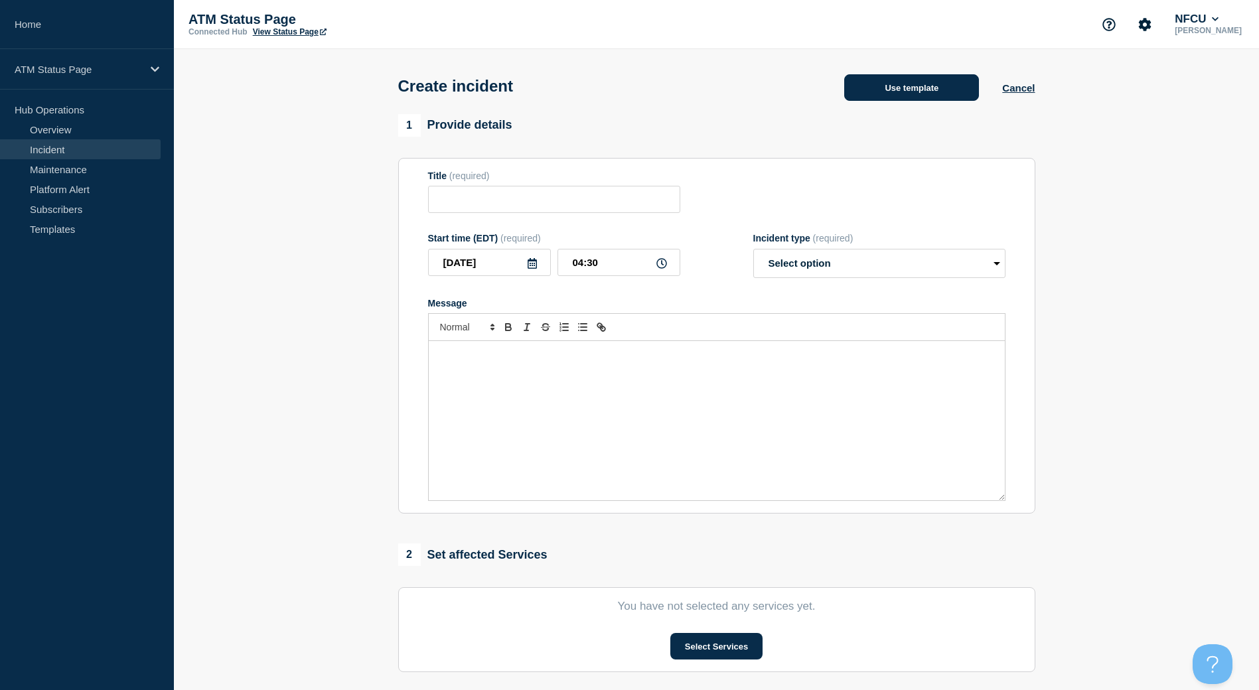
click at [939, 100] on button "Use template" at bounding box center [911, 87] width 135 height 27
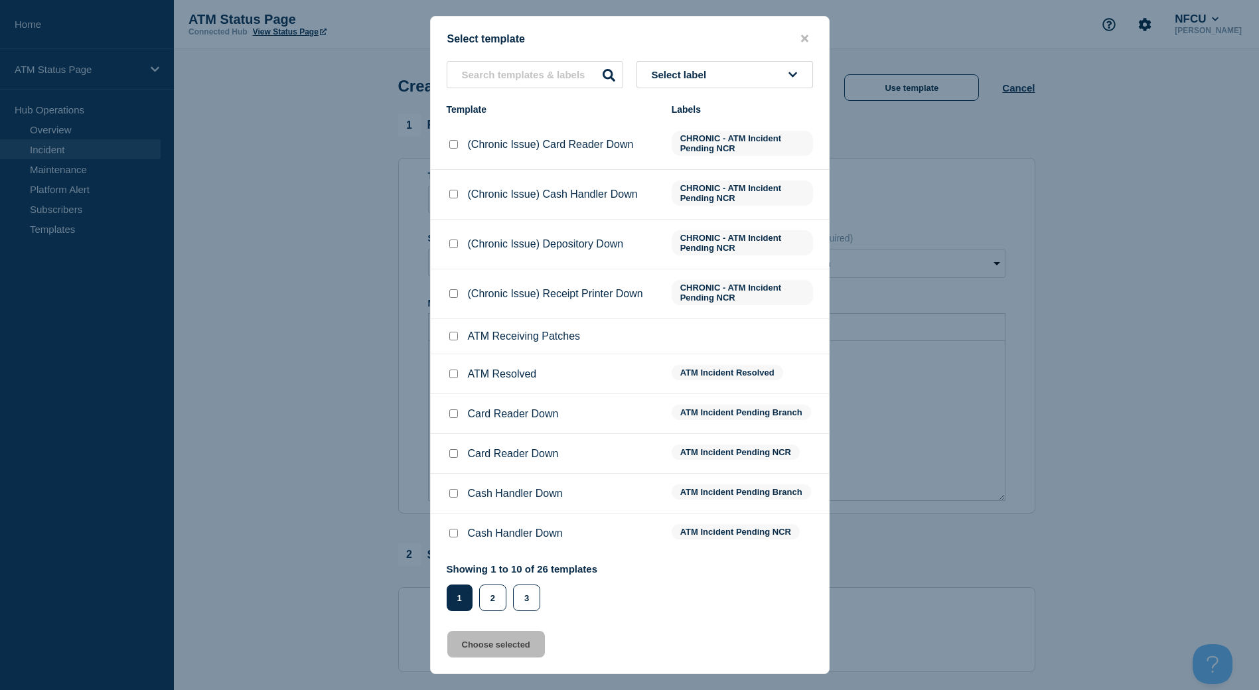
click at [740, 75] on button "Select label" at bounding box center [725, 74] width 177 height 27
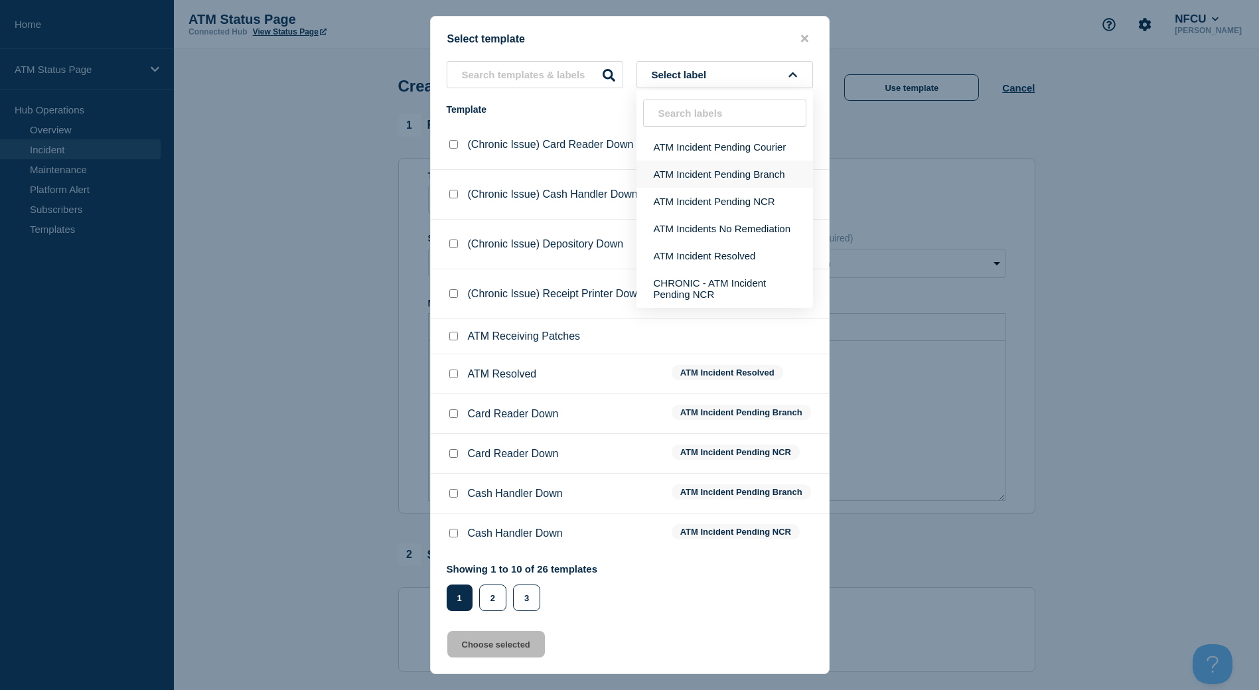
click at [733, 168] on button "ATM Incident Pending Branch" at bounding box center [725, 174] width 177 height 27
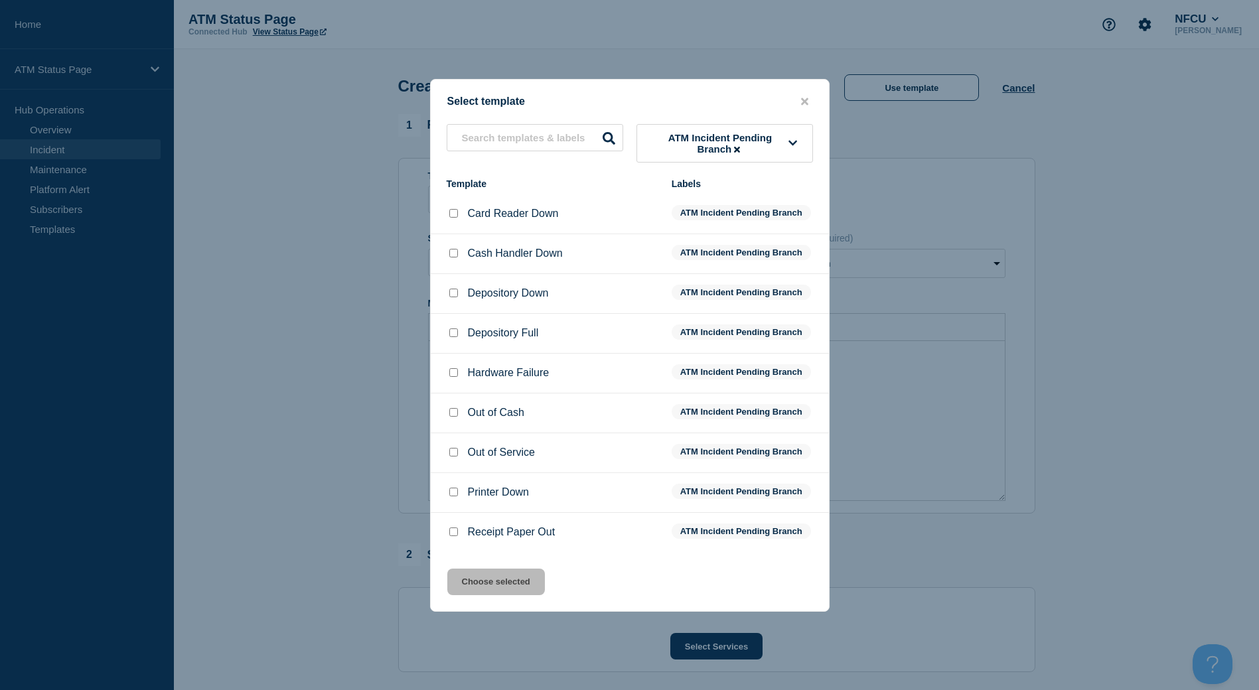
click at [452, 293] on input "Depository Down checkbox" at bounding box center [453, 293] width 9 height 9
click at [483, 568] on div "Select template ATM Incident Pending Branch Template Labels Card Reader Down AT…" at bounding box center [630, 345] width 400 height 533
click at [487, 584] on button "Choose selected" at bounding box center [496, 582] width 98 height 27
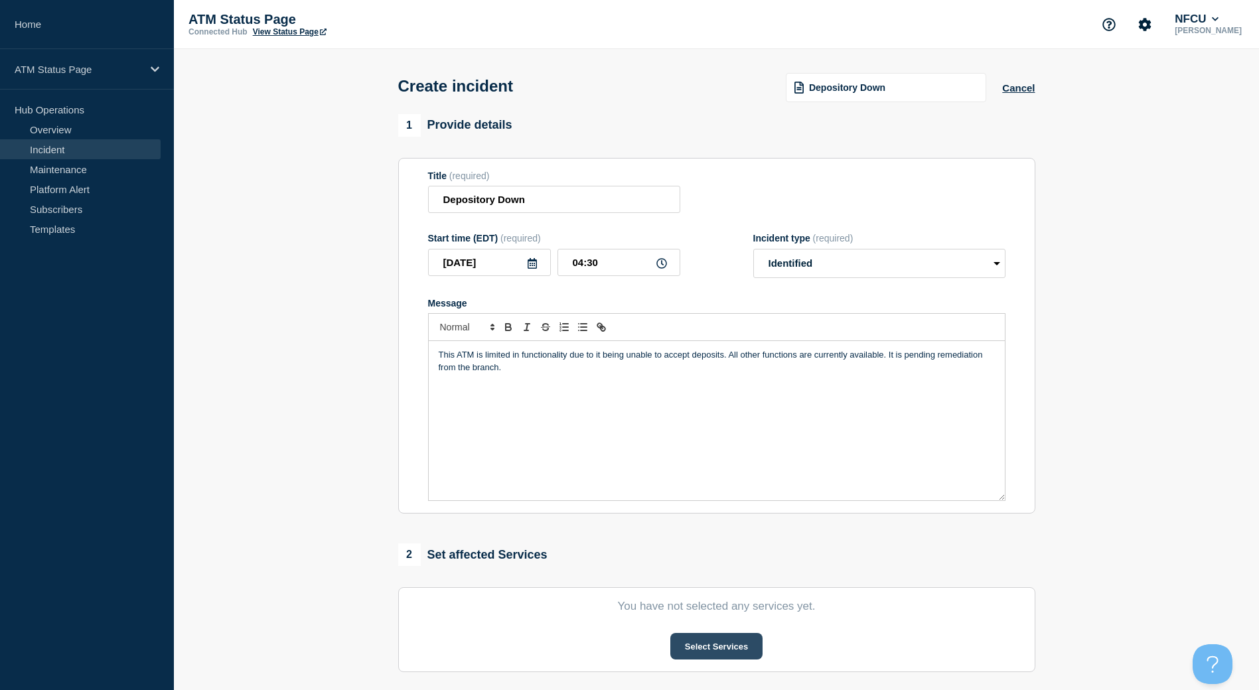
click at [682, 632] on section "You have not selected any services yet. Select Services" at bounding box center [716, 630] width 637 height 85
click at [692, 648] on button "Select Services" at bounding box center [717, 646] width 92 height 27
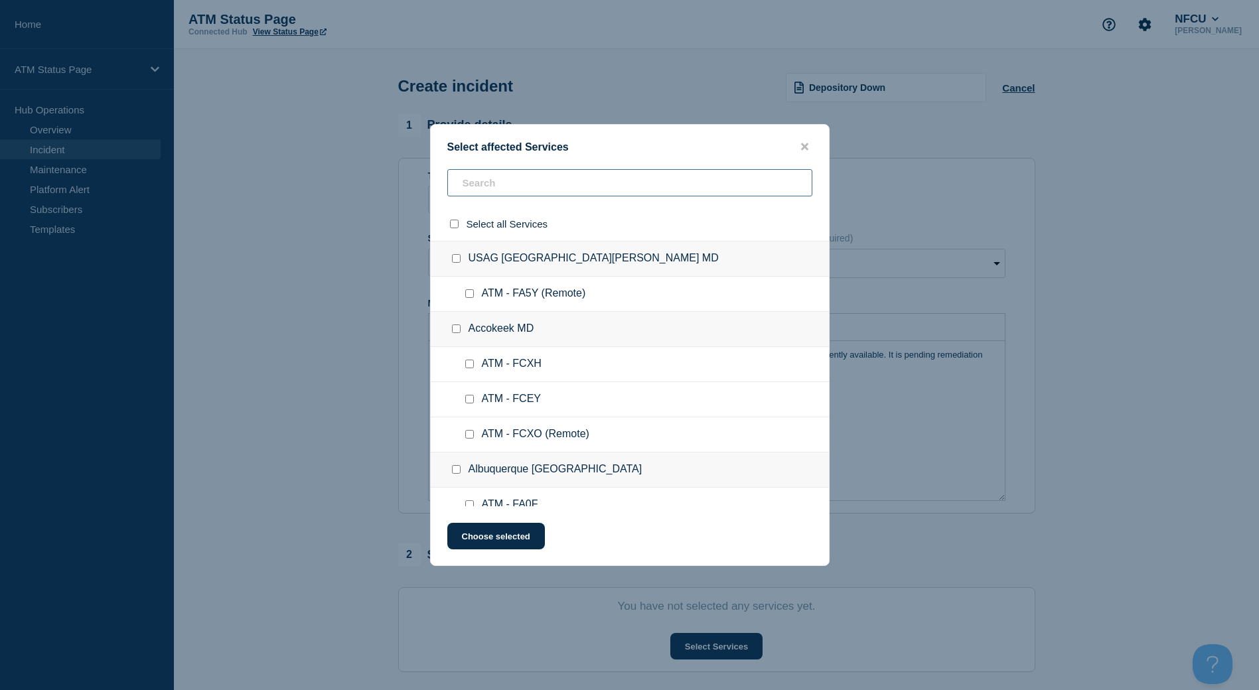
click at [553, 189] on input "text" at bounding box center [629, 182] width 365 height 27
paste input "FCQA"
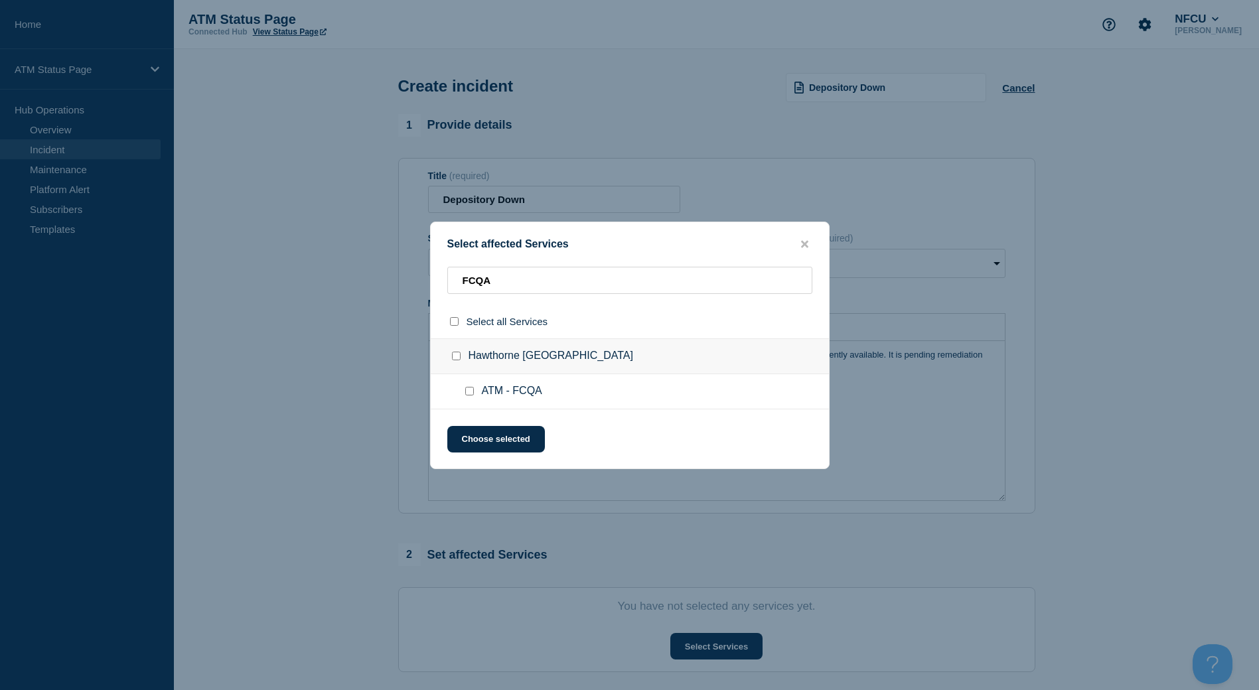
click at [467, 389] on input "ATM - FCQA checkbox" at bounding box center [469, 391] width 9 height 9
click at [479, 431] on button "Choose selected" at bounding box center [496, 439] width 98 height 27
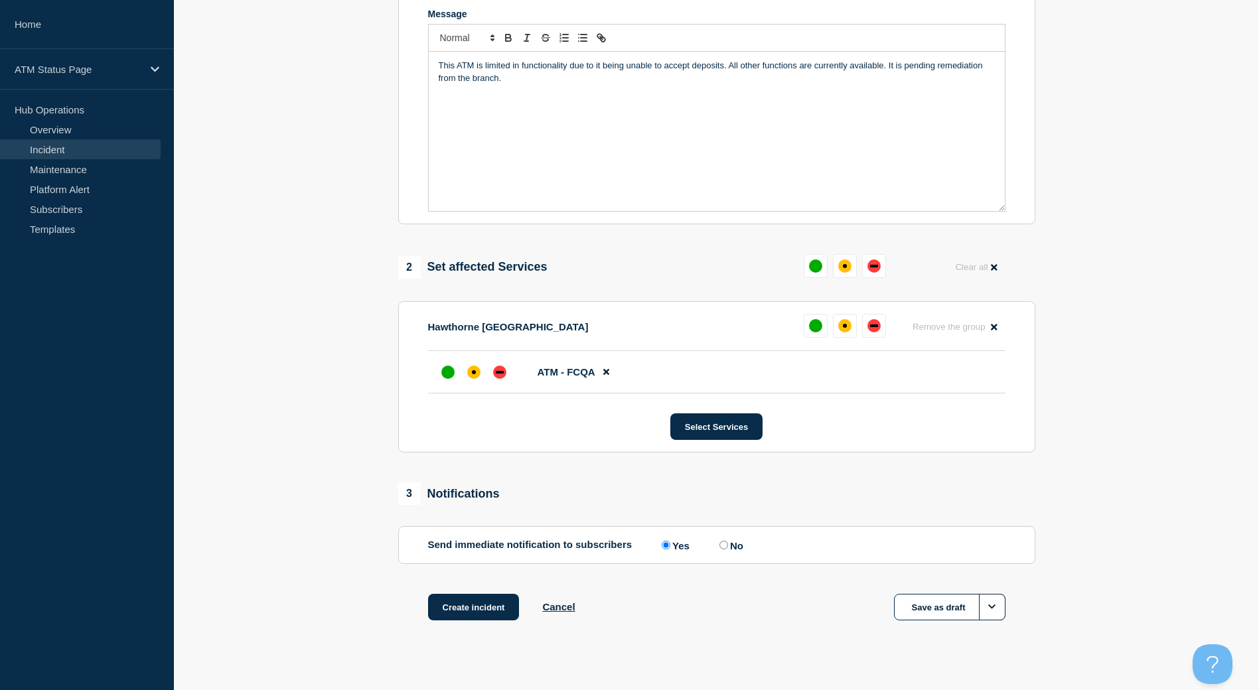
scroll to position [309, 0]
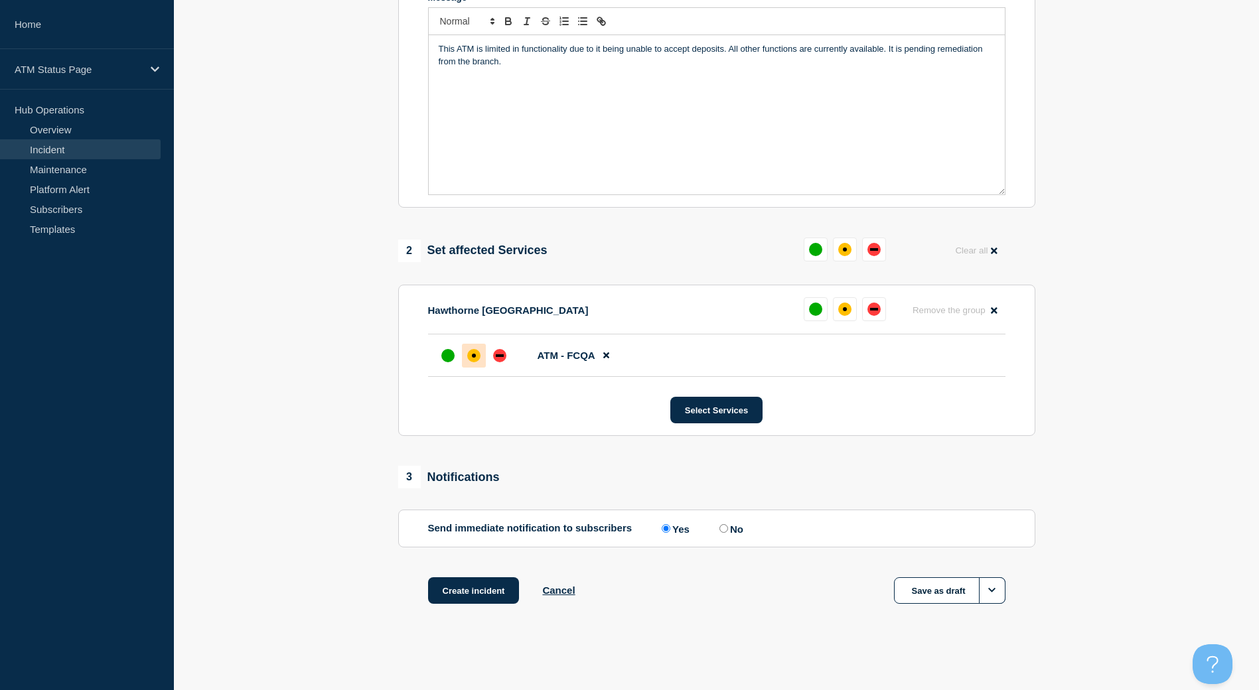
click at [477, 356] on div "affected" at bounding box center [473, 355] width 13 height 13
click at [499, 599] on button "Create incident" at bounding box center [474, 591] width 92 height 27
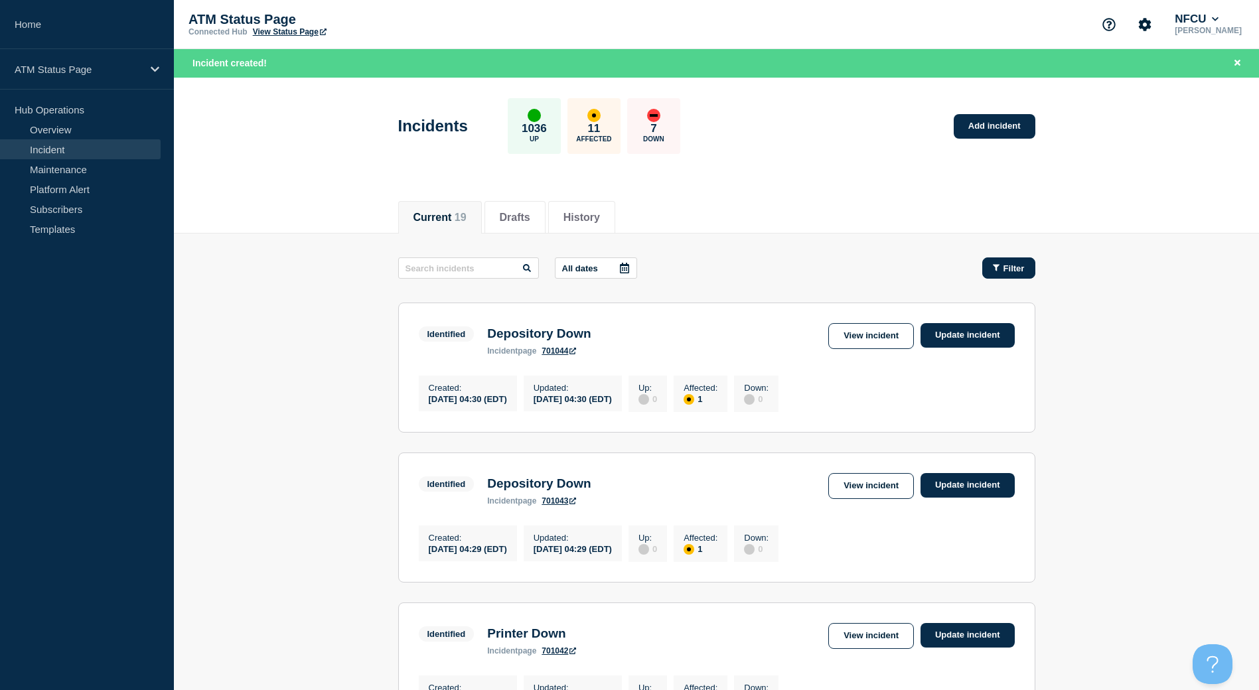
click at [1007, 274] on button "Filter" at bounding box center [1009, 268] width 53 height 21
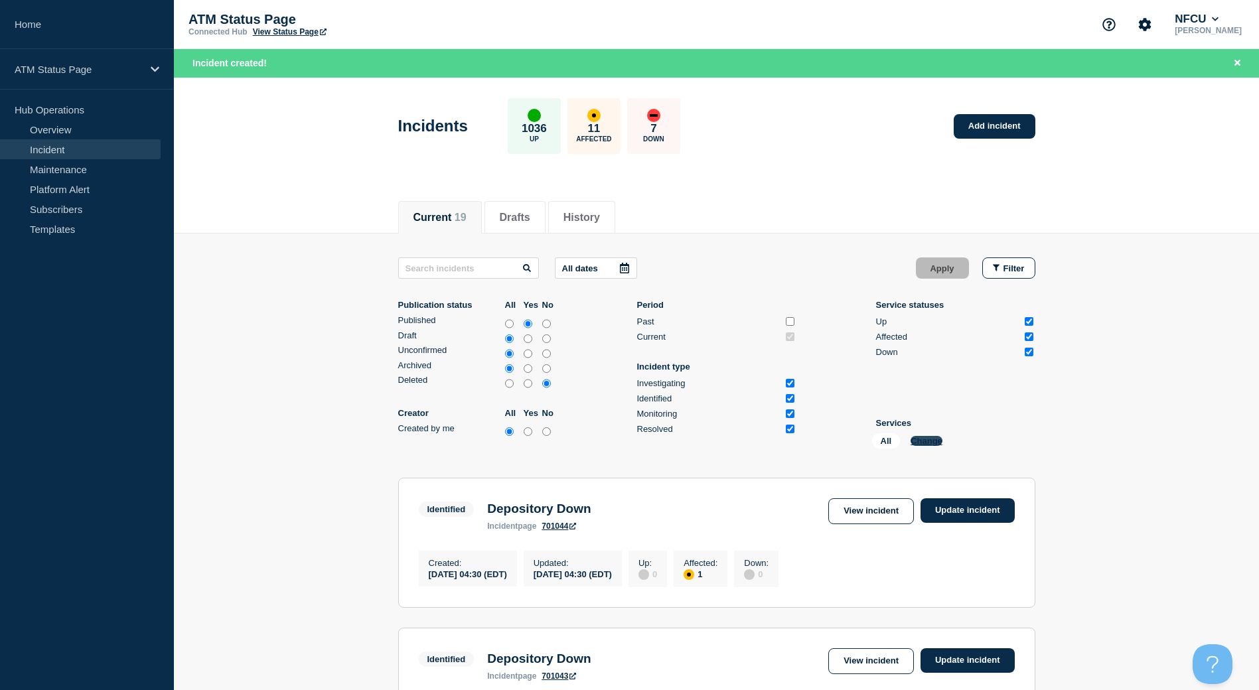
click at [920, 442] on button "Change" at bounding box center [927, 441] width 32 height 10
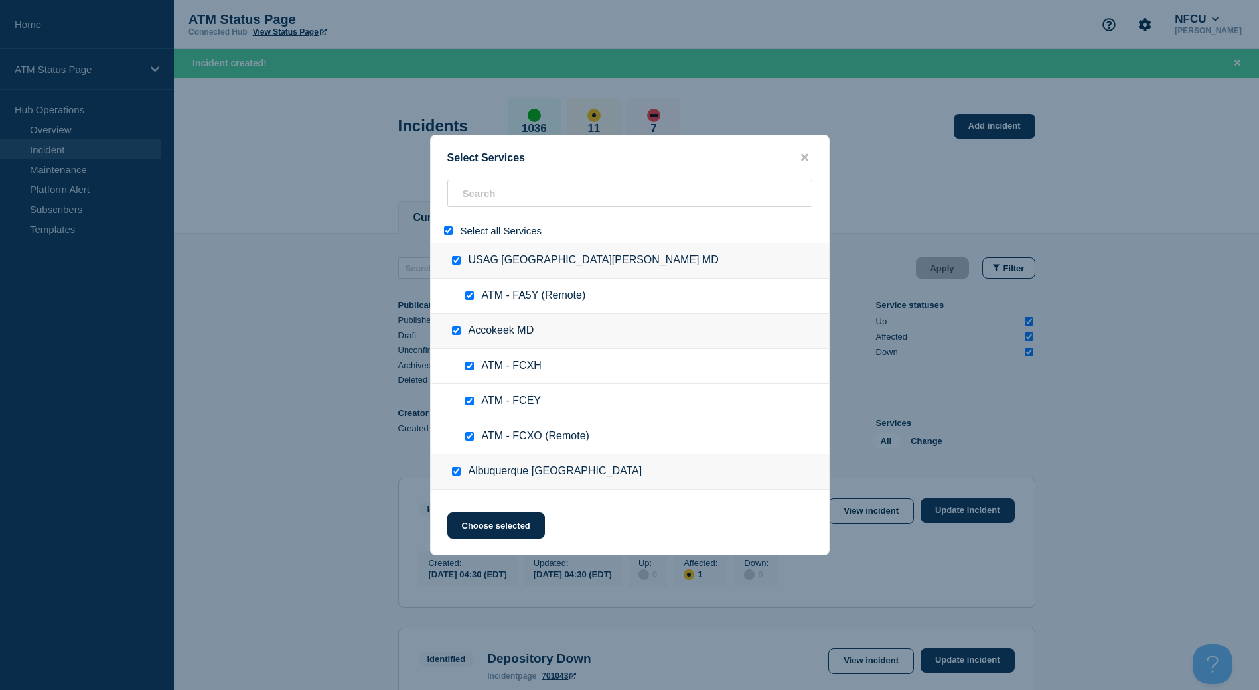
click at [445, 234] on input "select all" at bounding box center [448, 230] width 9 height 9
click at [491, 202] on input "search" at bounding box center [629, 193] width 365 height 27
paste input "FA1P"
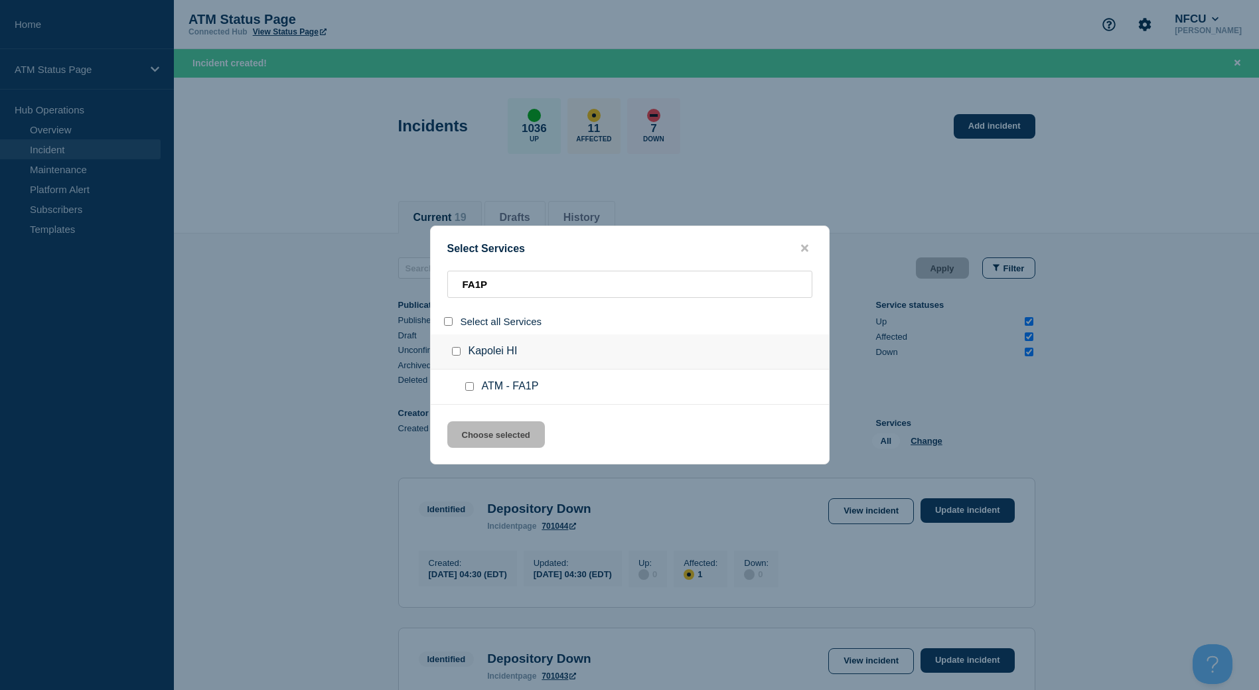
click at [470, 388] on input "service: ATM - FA1P" at bounding box center [469, 386] width 9 height 9
click at [492, 435] on button "Choose selected" at bounding box center [496, 435] width 98 height 27
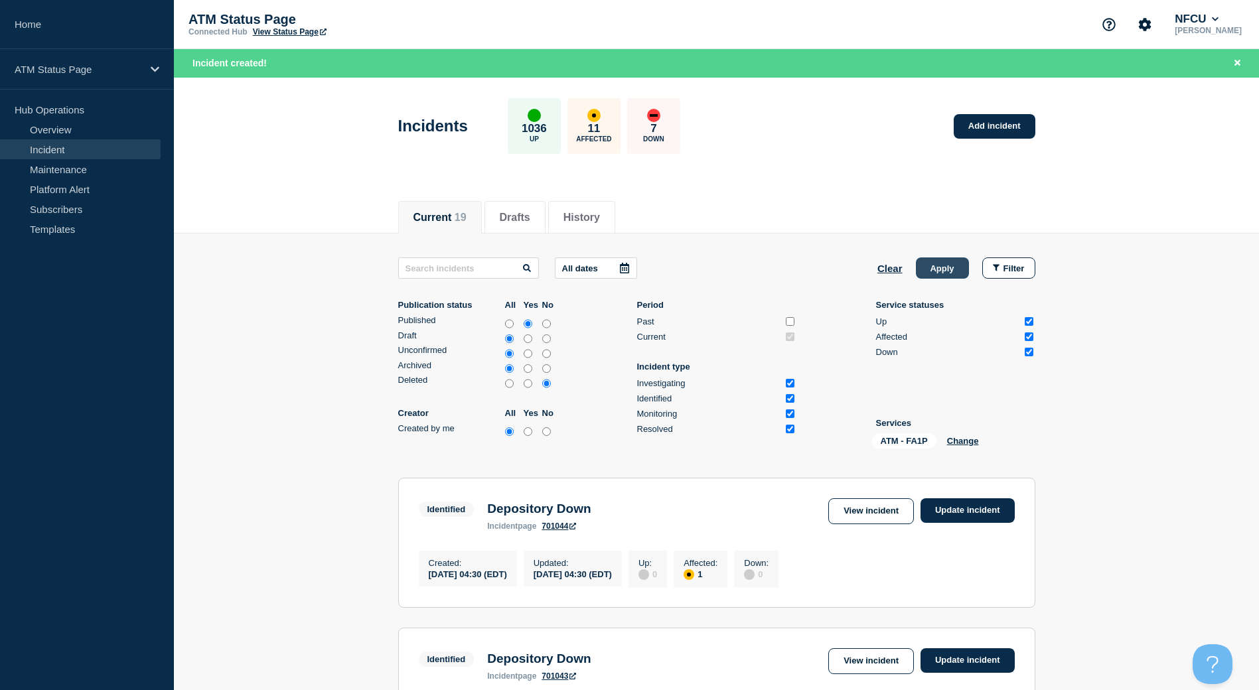
click at [967, 268] on button "Apply" at bounding box center [942, 268] width 53 height 21
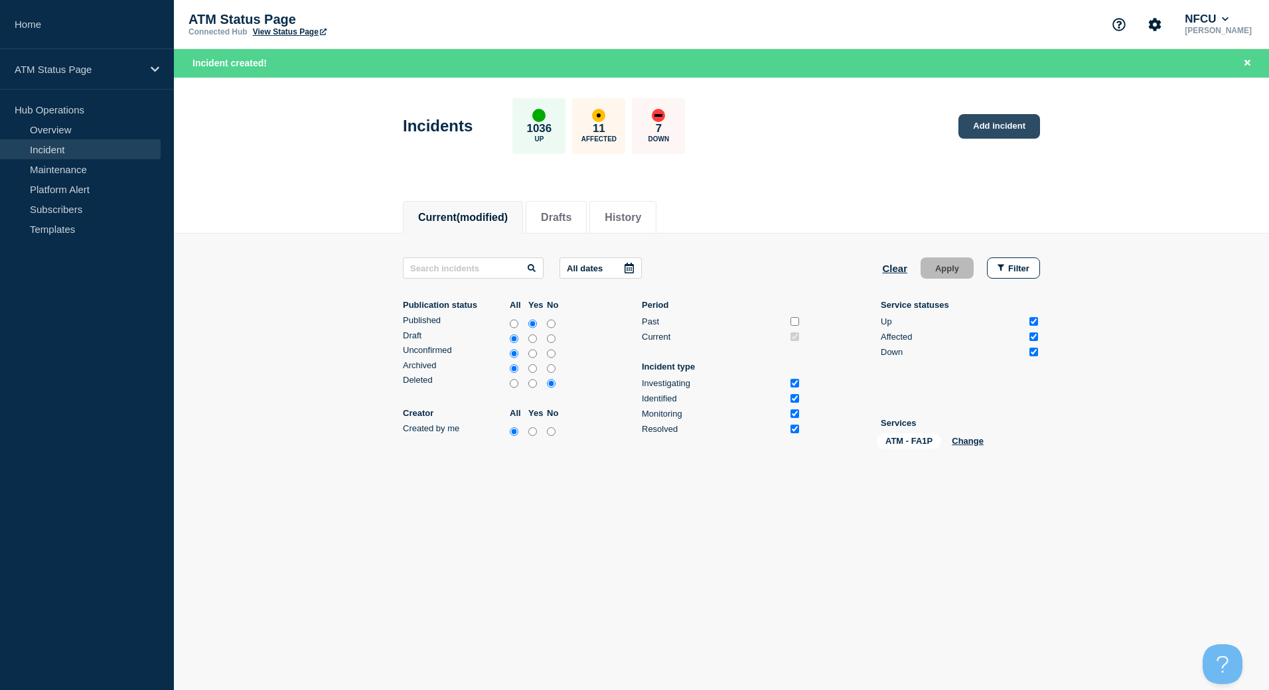
click at [985, 130] on link "Add incident" at bounding box center [1000, 126] width 82 height 25
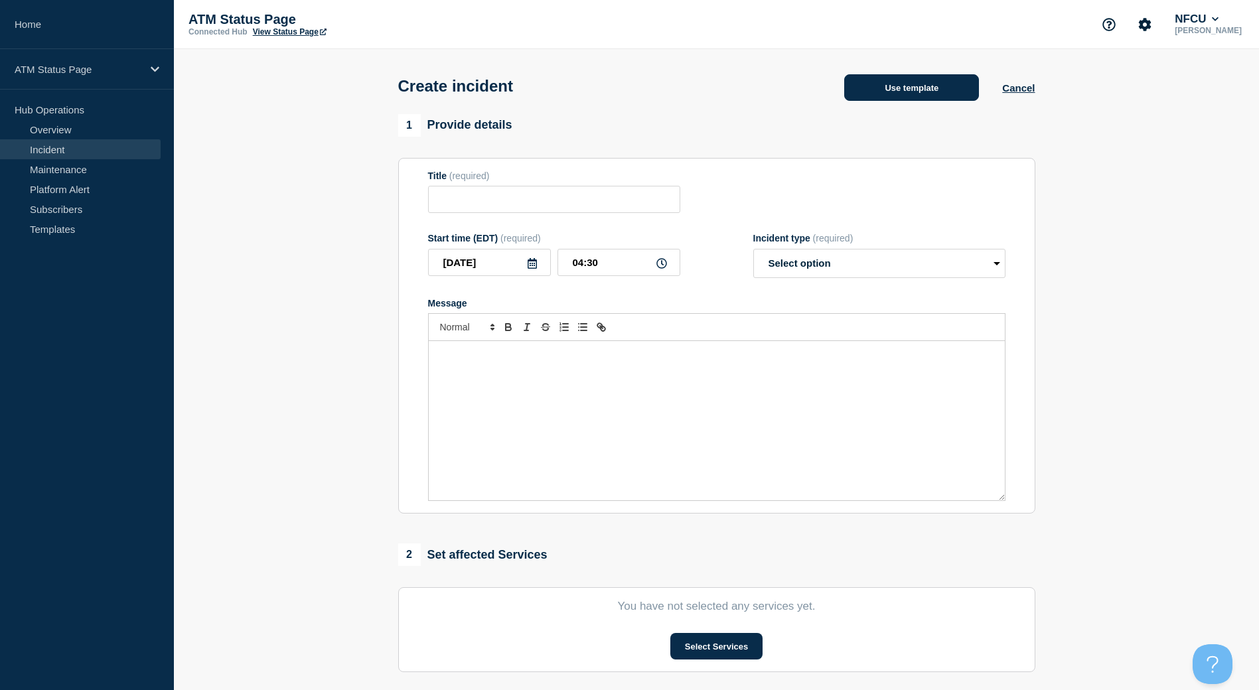
click at [942, 108] on div "Create incident Use template Cancel" at bounding box center [716, 81] width 667 height 65
click at [935, 99] on button "Use template" at bounding box center [911, 87] width 135 height 27
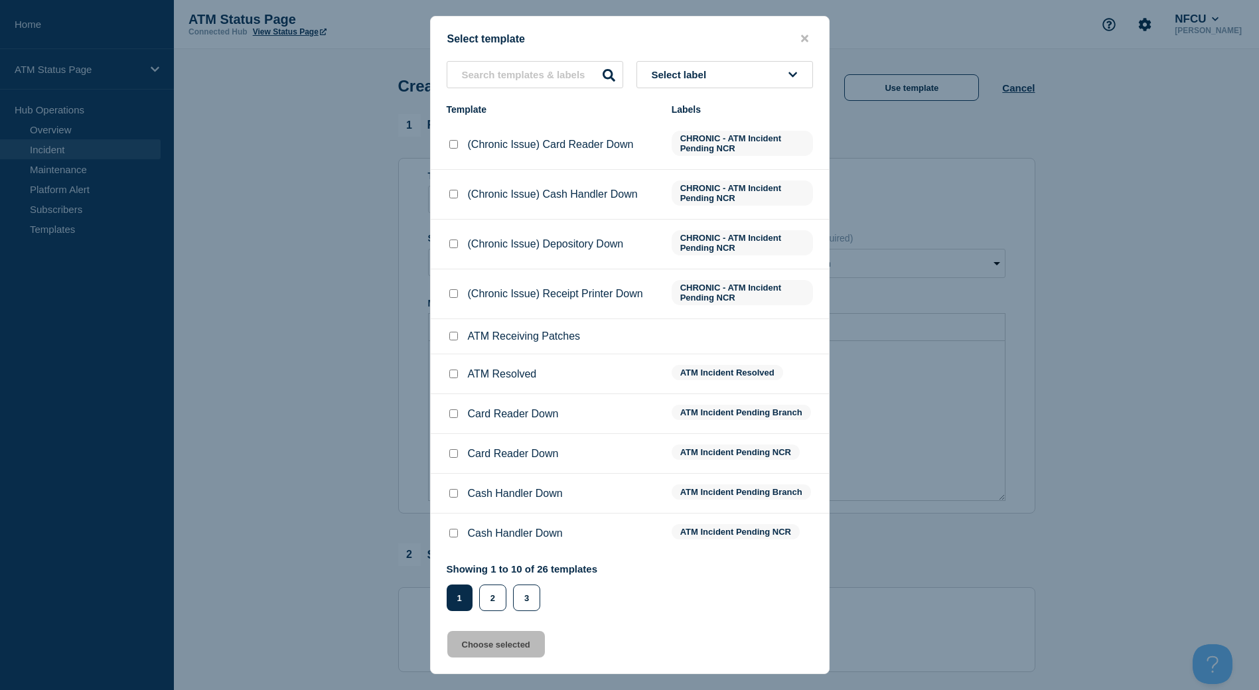
click at [785, 70] on button "Select label" at bounding box center [725, 74] width 177 height 27
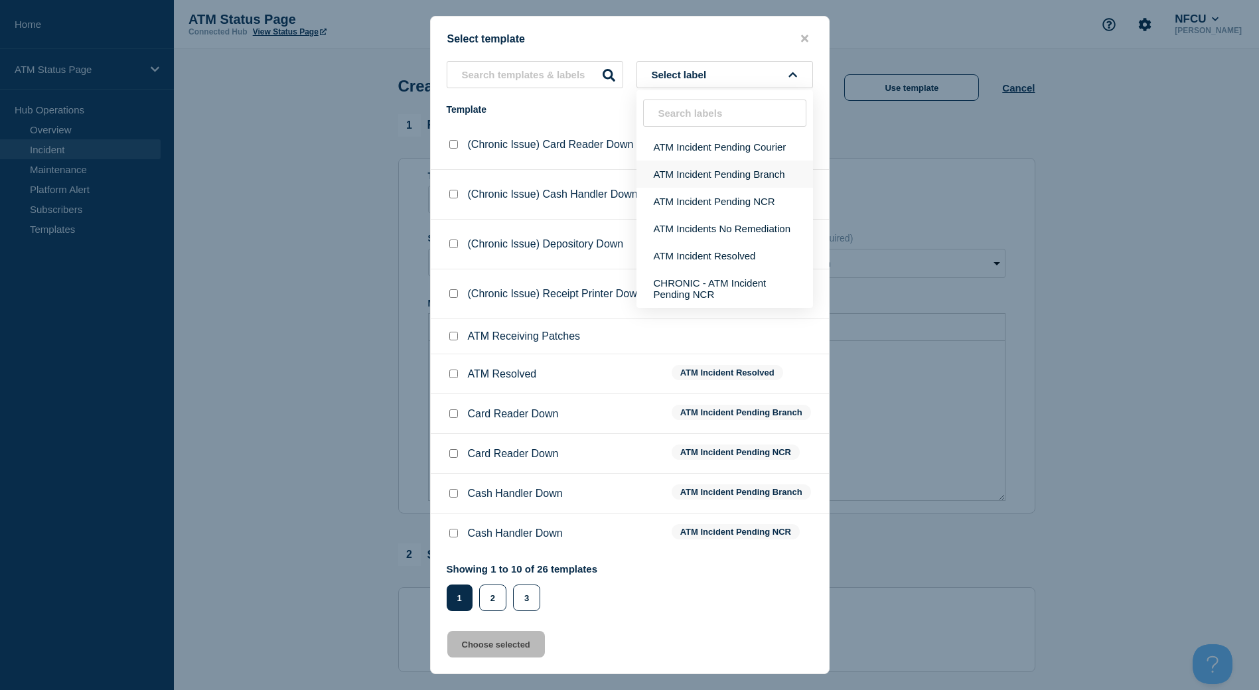
click at [759, 167] on button "ATM Incident Pending Branch" at bounding box center [725, 174] width 177 height 27
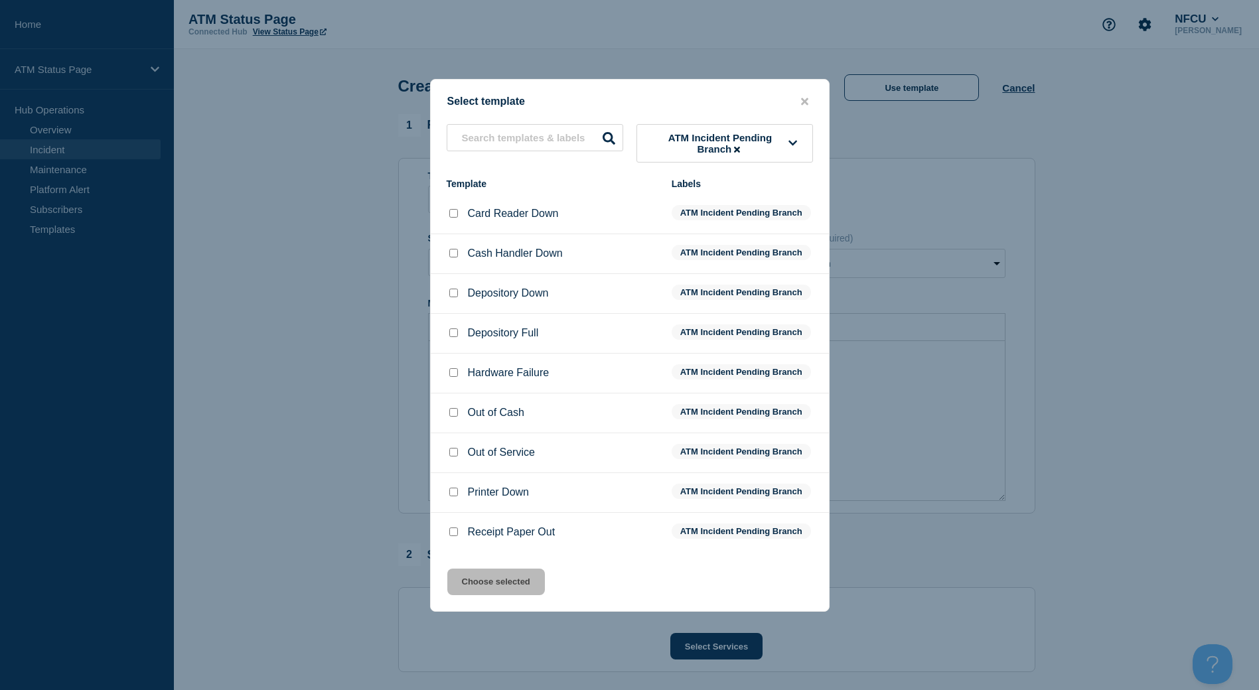
click at [455, 296] on input "Depository Down checkbox" at bounding box center [453, 293] width 9 height 9
click at [493, 576] on button "Choose selected" at bounding box center [496, 582] width 98 height 27
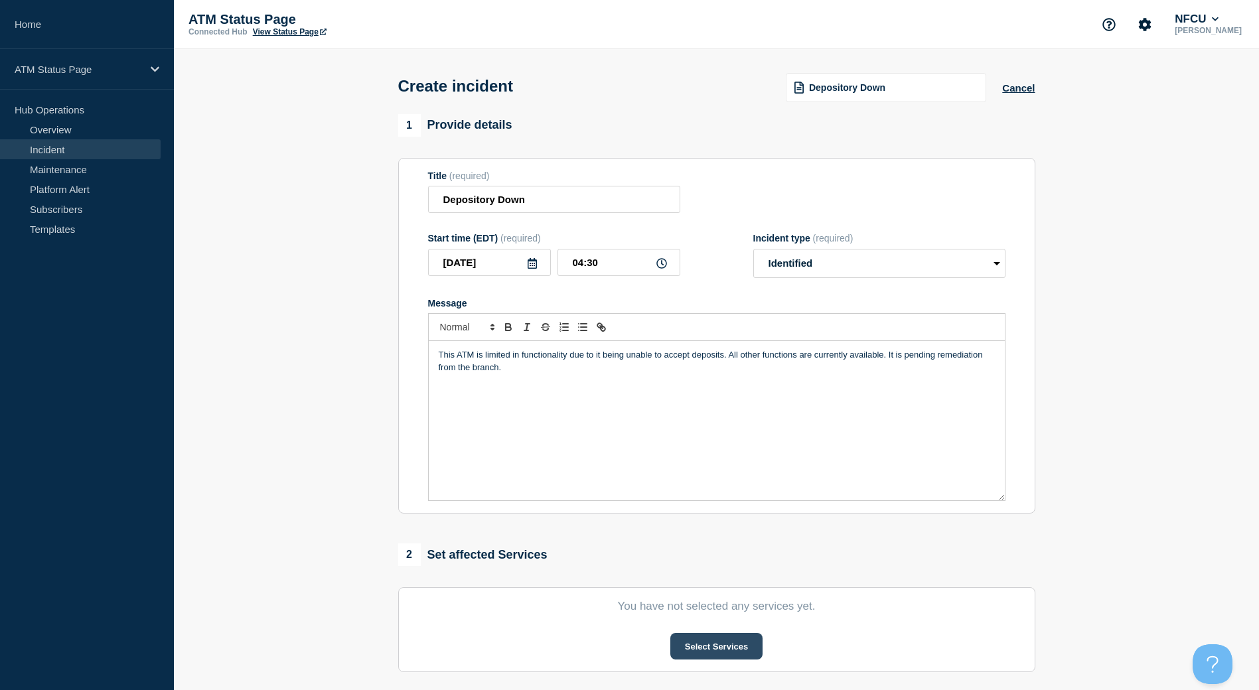
click at [678, 657] on button "Select Services" at bounding box center [717, 646] width 92 height 27
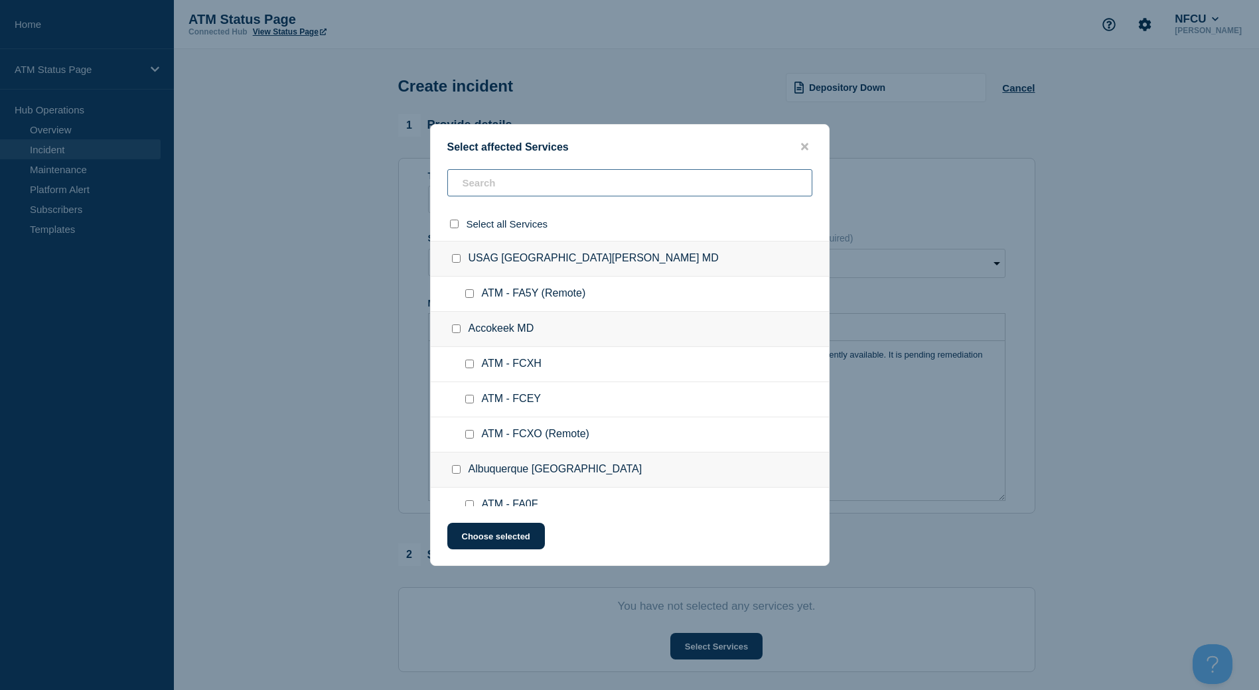
click at [558, 174] on input "text" at bounding box center [629, 182] width 365 height 27
paste input "FA1P"
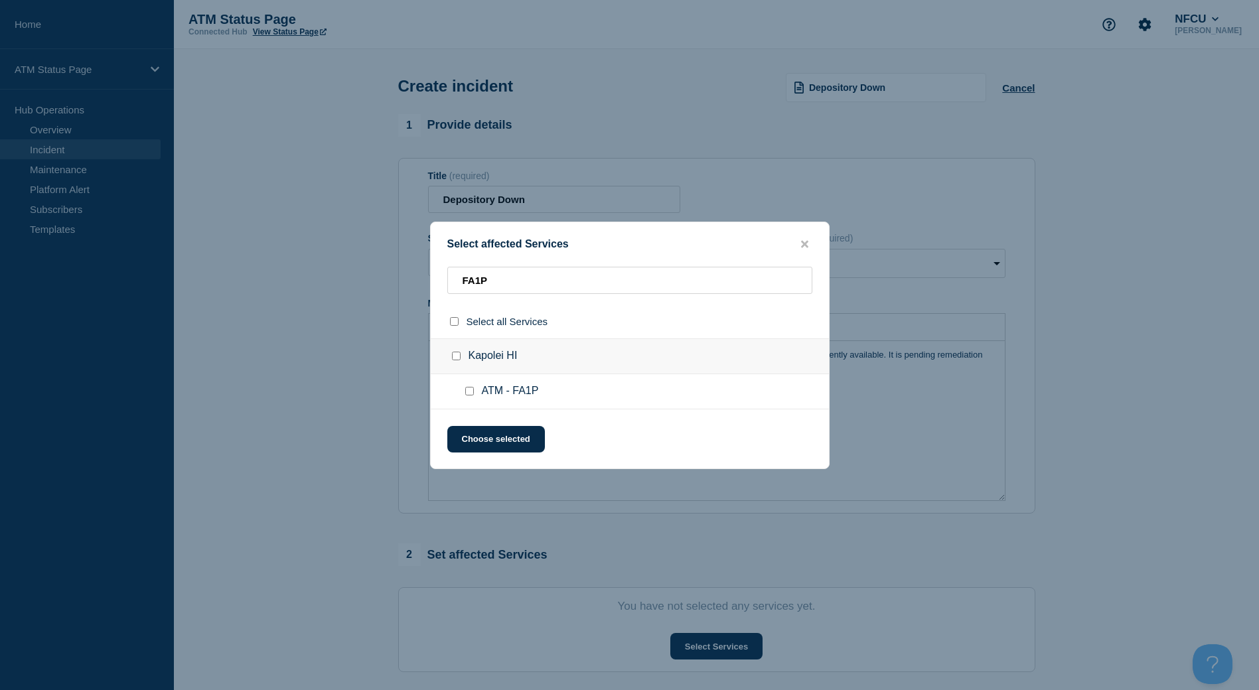
click at [469, 392] on input "ATM - FA1P checkbox" at bounding box center [469, 391] width 9 height 9
click at [479, 432] on button "Choose selected" at bounding box center [496, 439] width 98 height 27
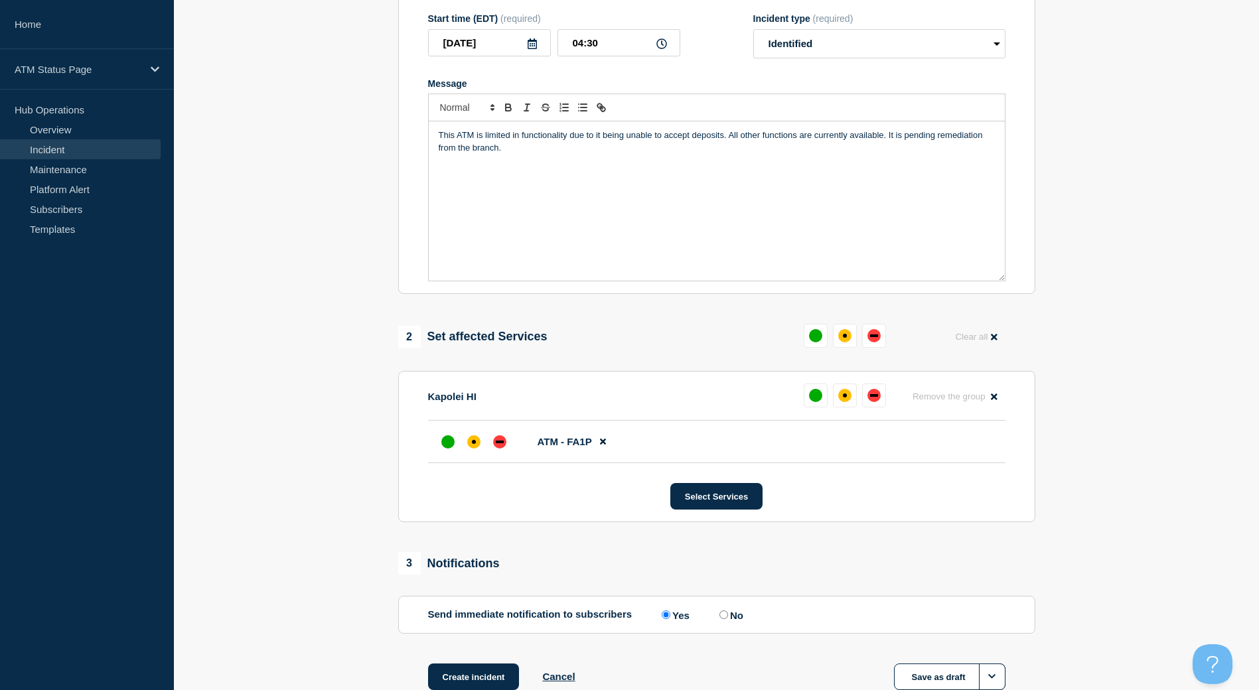
scroll to position [309, 0]
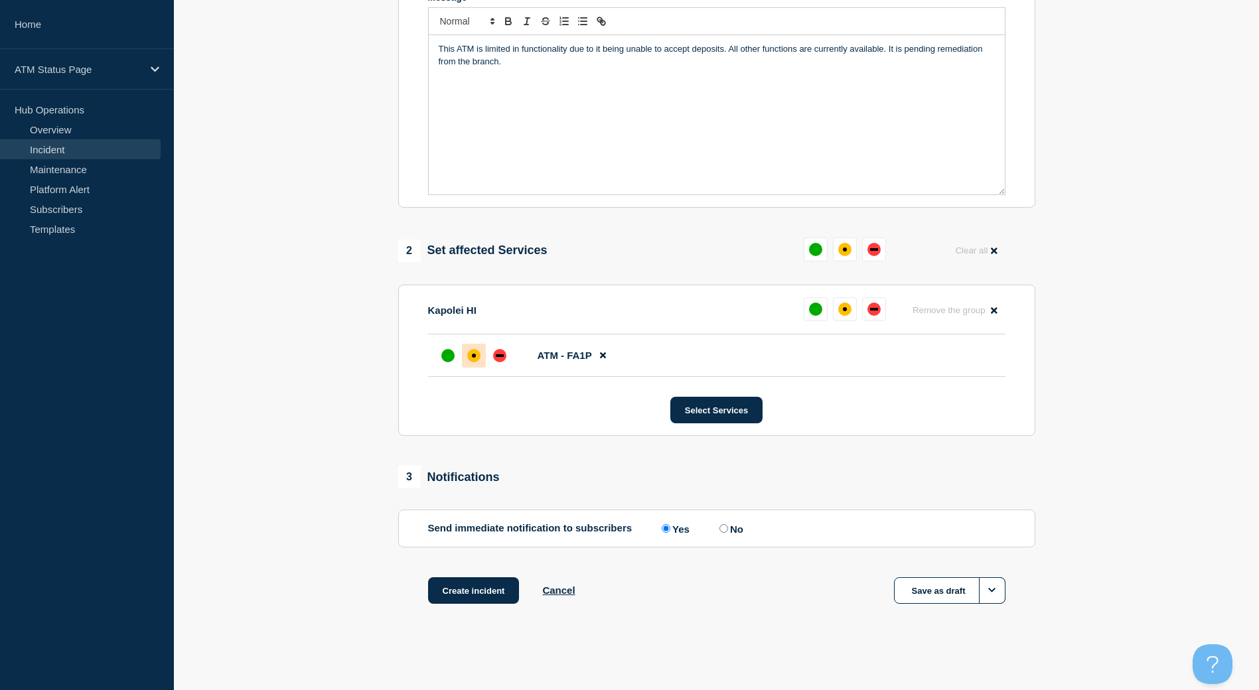
click at [474, 349] on div "affected" at bounding box center [473, 355] width 13 height 13
click at [486, 580] on button "Create incident" at bounding box center [474, 591] width 92 height 27
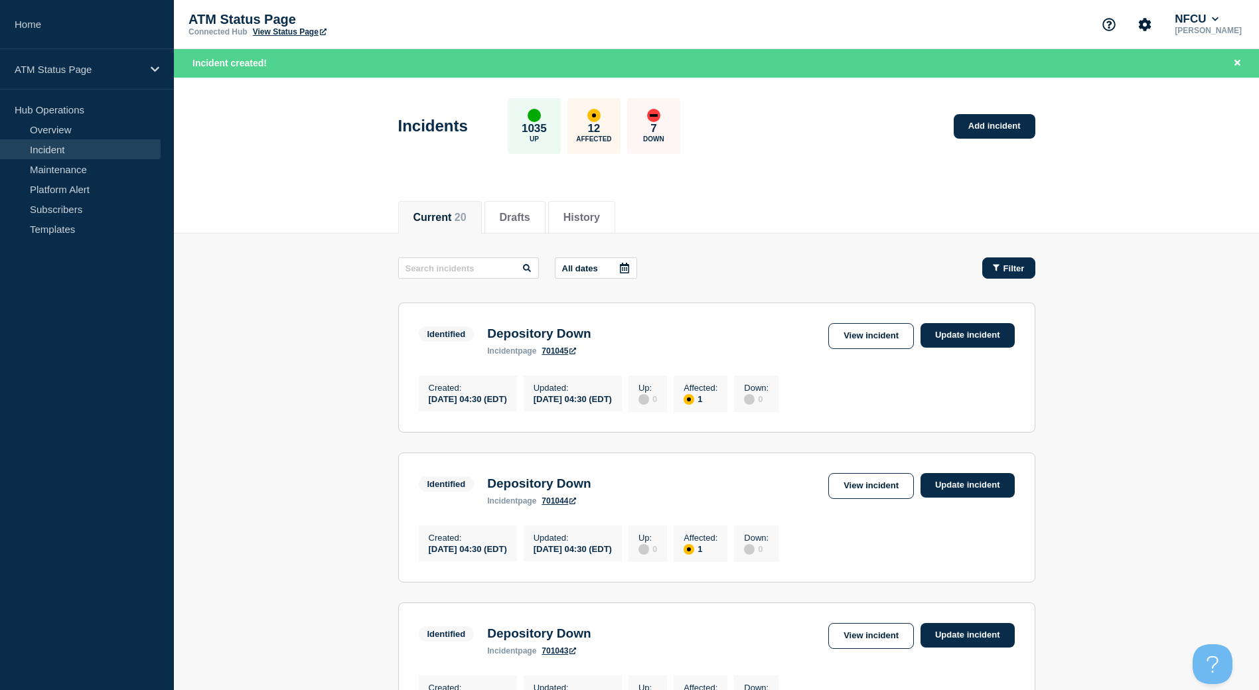
click at [989, 264] on button "Filter" at bounding box center [1009, 268] width 53 height 21
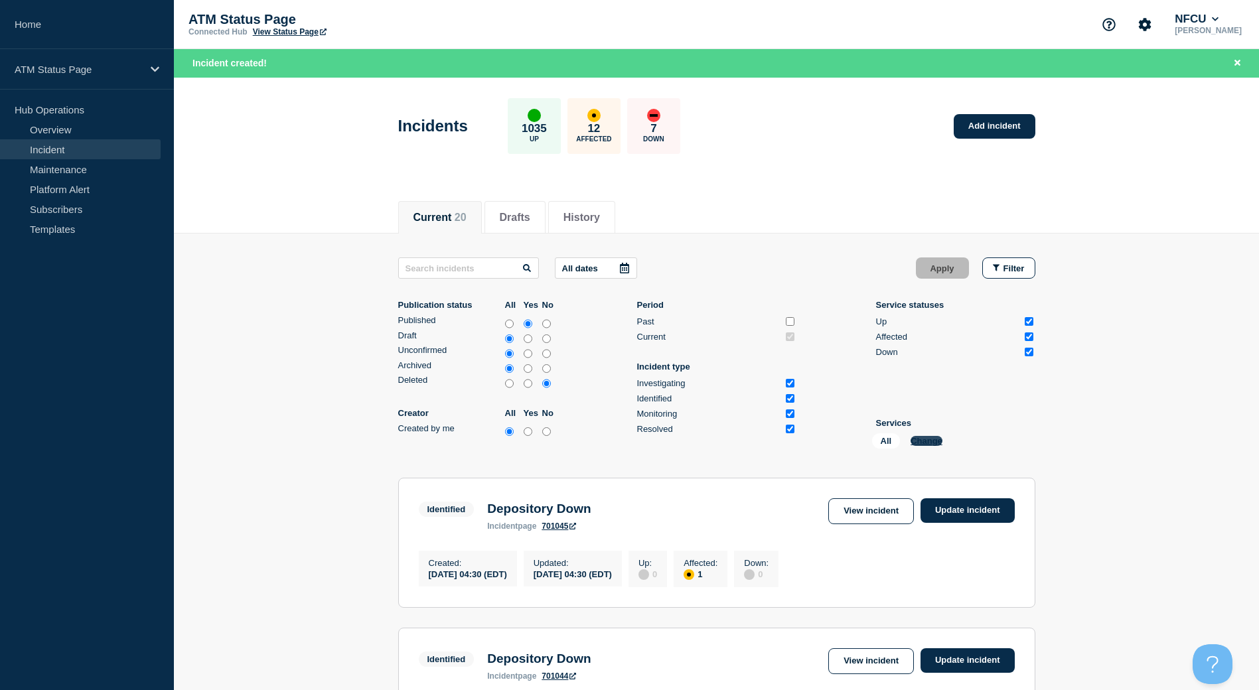
click at [931, 442] on button "Change" at bounding box center [927, 441] width 32 height 10
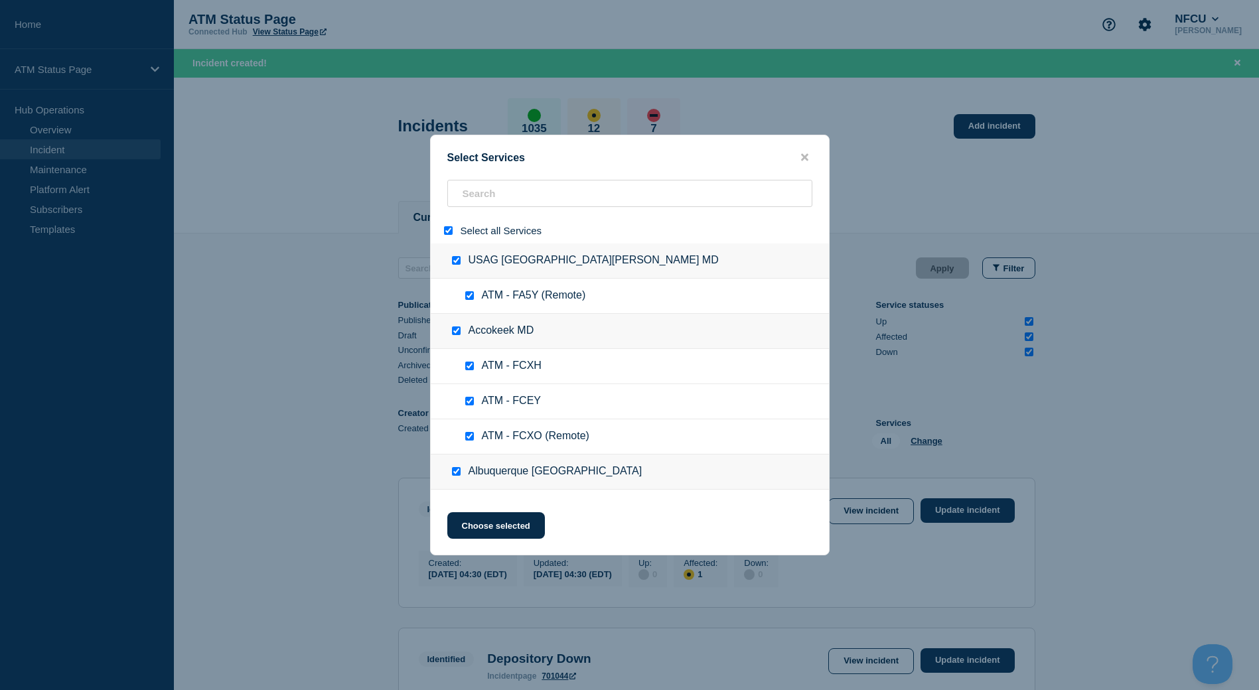
click at [449, 231] on input "select all" at bounding box center [448, 230] width 9 height 9
paste input "FCXE"
click at [482, 195] on div "Select Services Select all Services USAG [GEOGRAPHIC_DATA][PERSON_NAME] MD ATM …" at bounding box center [629, 345] width 1259 height 690
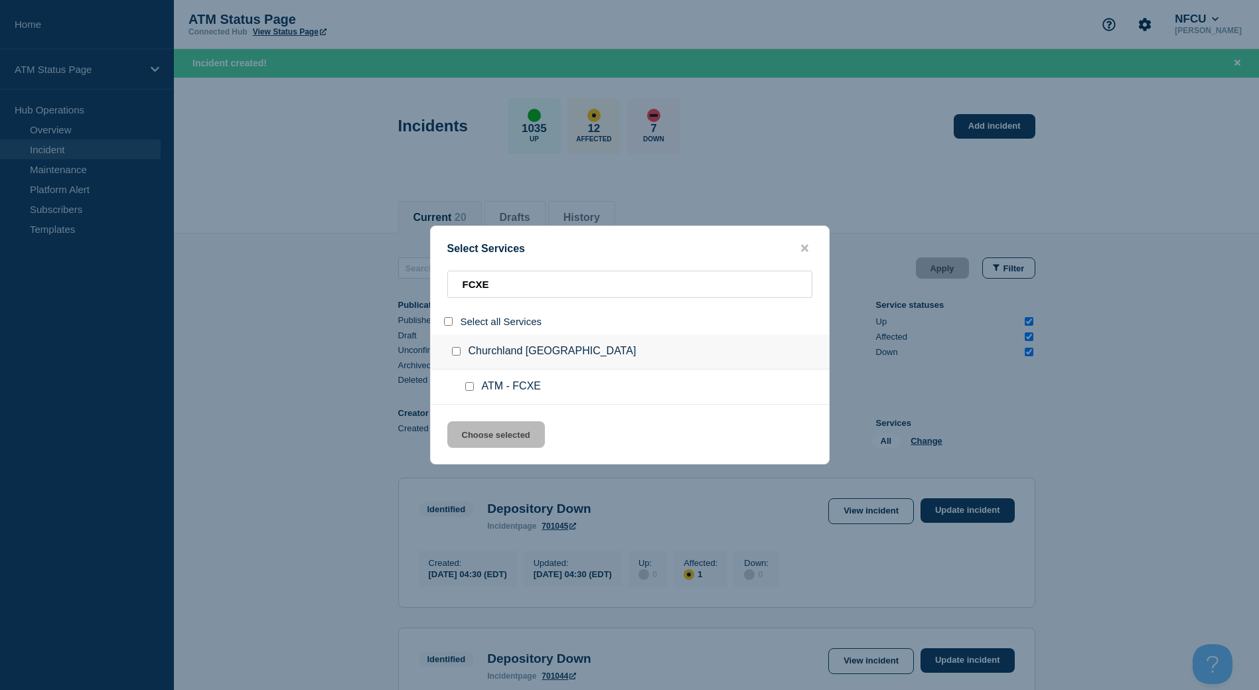
click at [469, 386] on input "service: ATM - FCXE" at bounding box center [469, 386] width 9 height 9
click at [479, 427] on button "Choose selected" at bounding box center [496, 435] width 98 height 27
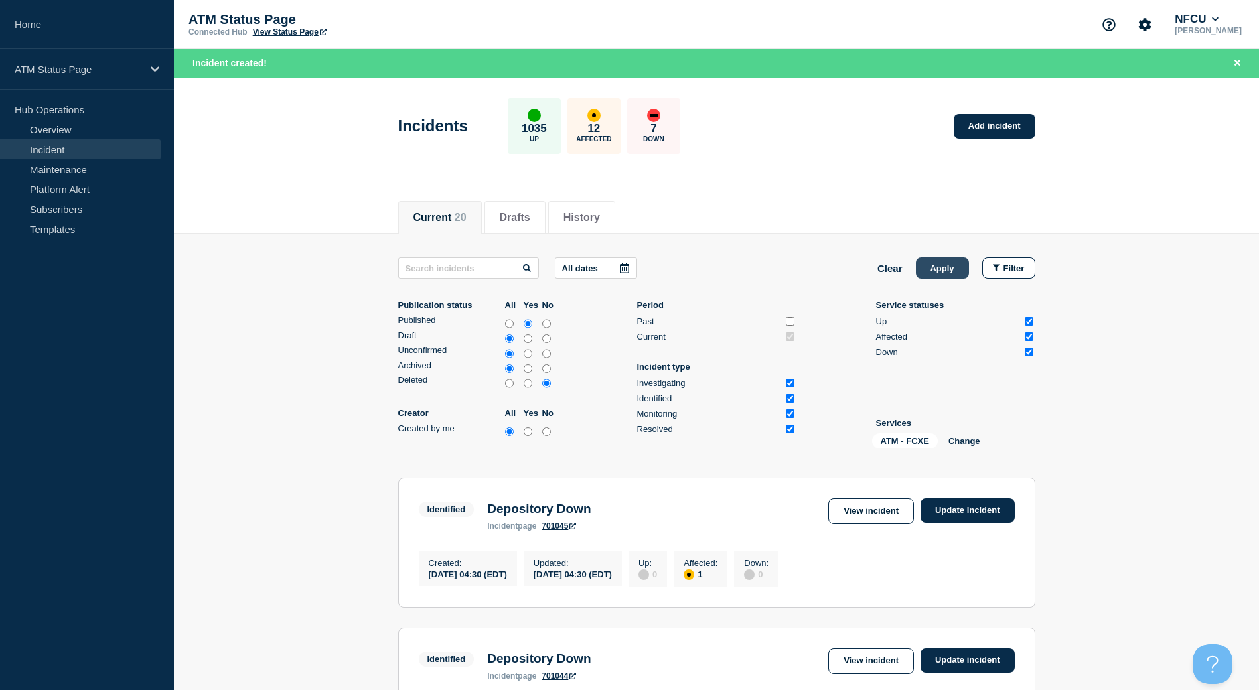
click at [937, 274] on button "Apply" at bounding box center [942, 268] width 53 height 21
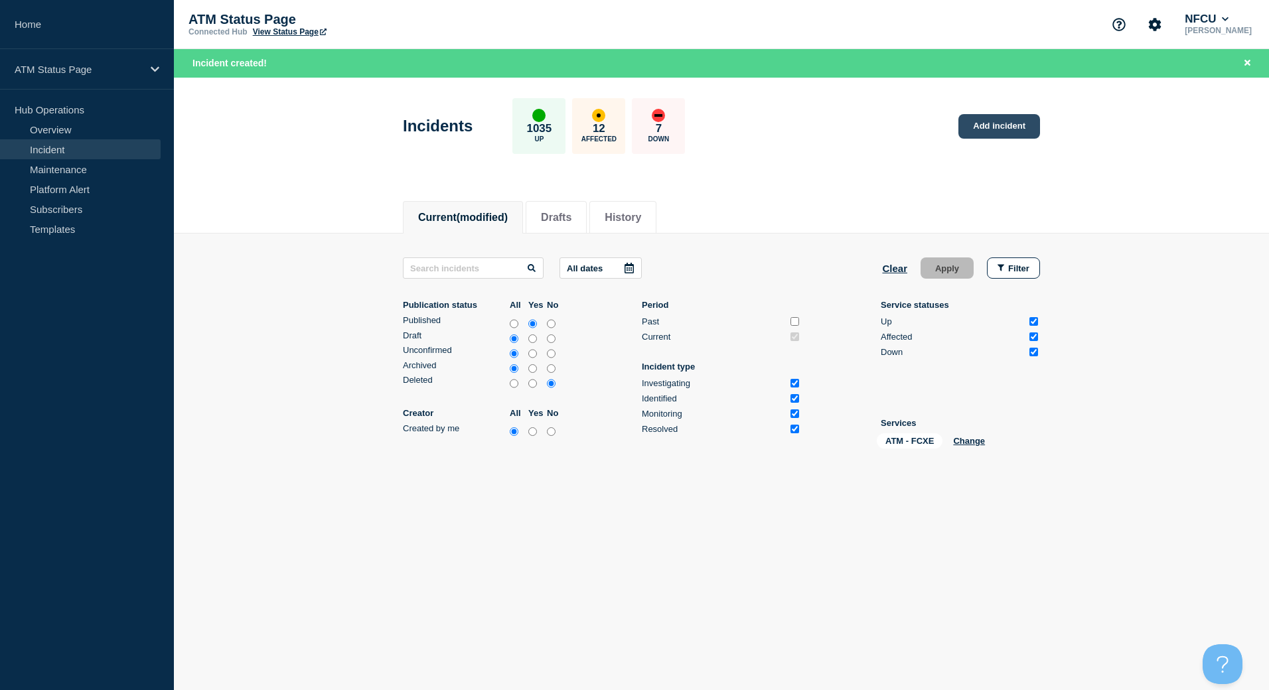
click at [969, 121] on link "Add incident" at bounding box center [1000, 126] width 82 height 25
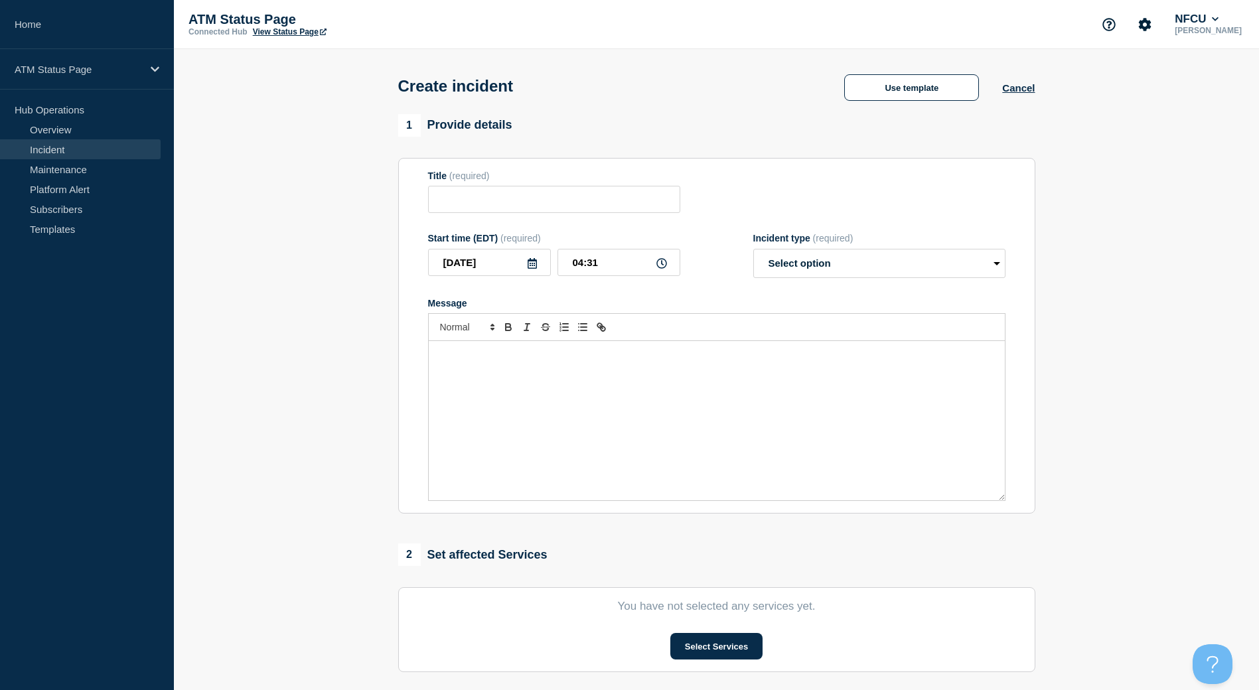
click at [931, 109] on div "Create incident Use template Cancel" at bounding box center [716, 81] width 667 height 65
click at [923, 99] on button "Use template" at bounding box center [911, 87] width 135 height 27
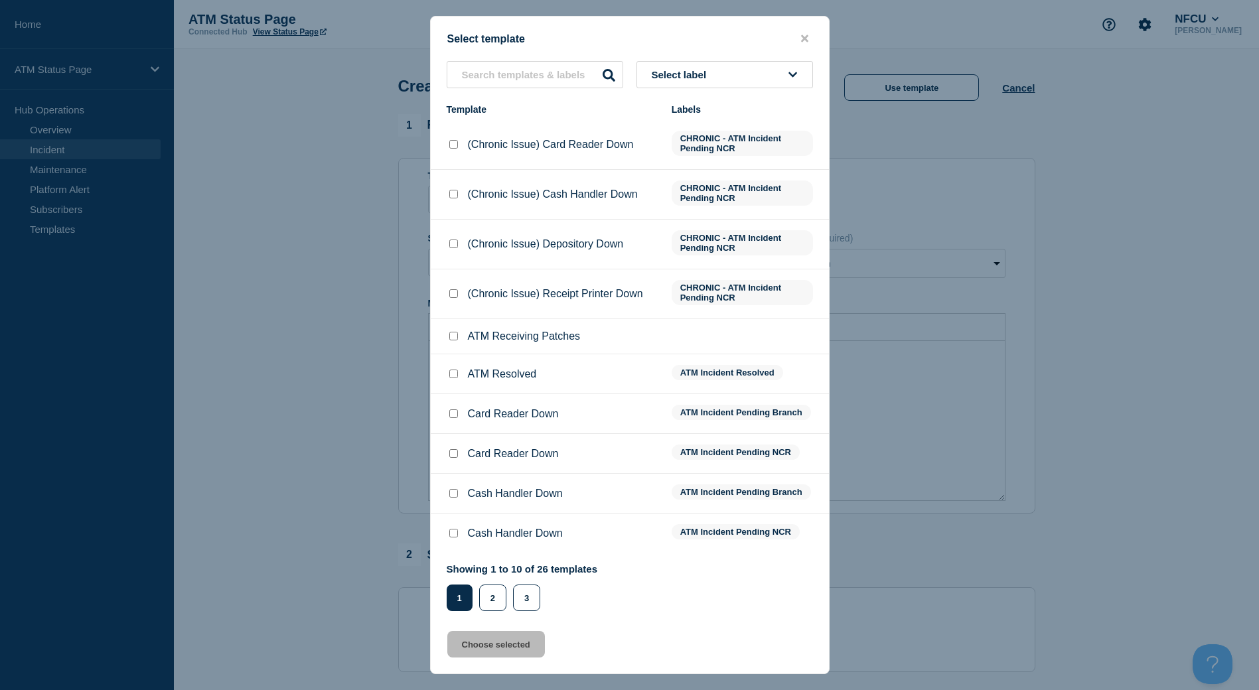
click at [779, 74] on button "Select label" at bounding box center [725, 74] width 177 height 27
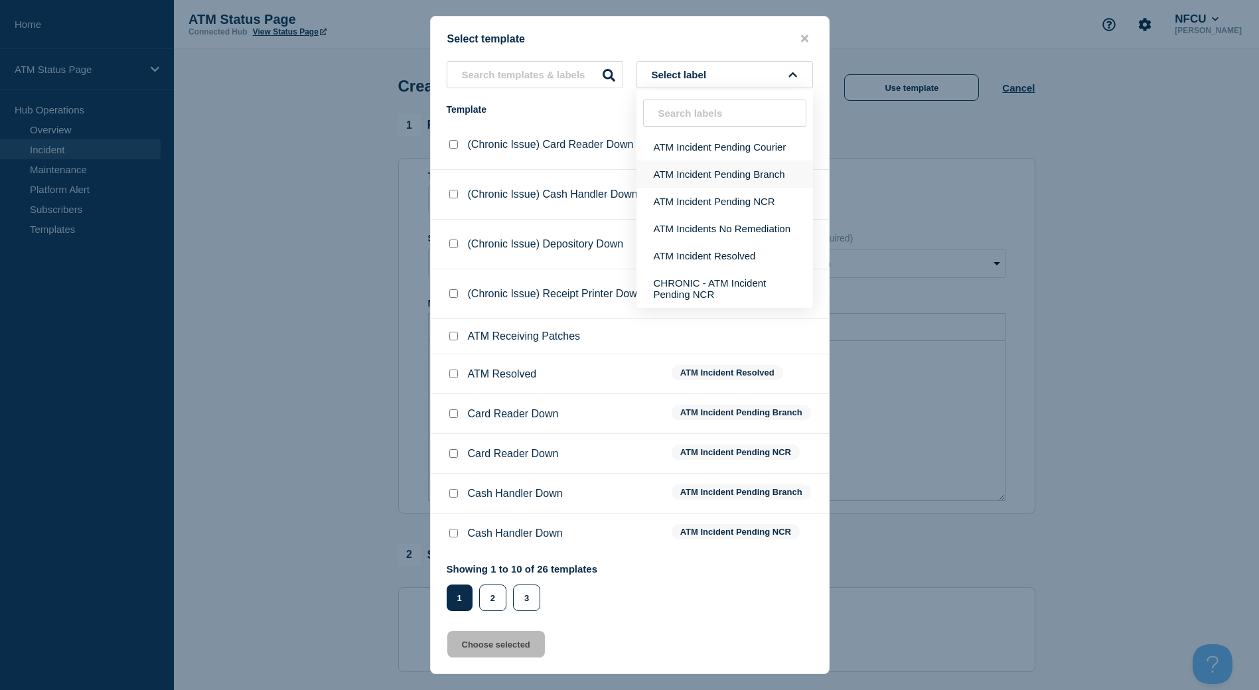
click at [748, 173] on button "ATM Incident Pending Branch" at bounding box center [725, 174] width 177 height 27
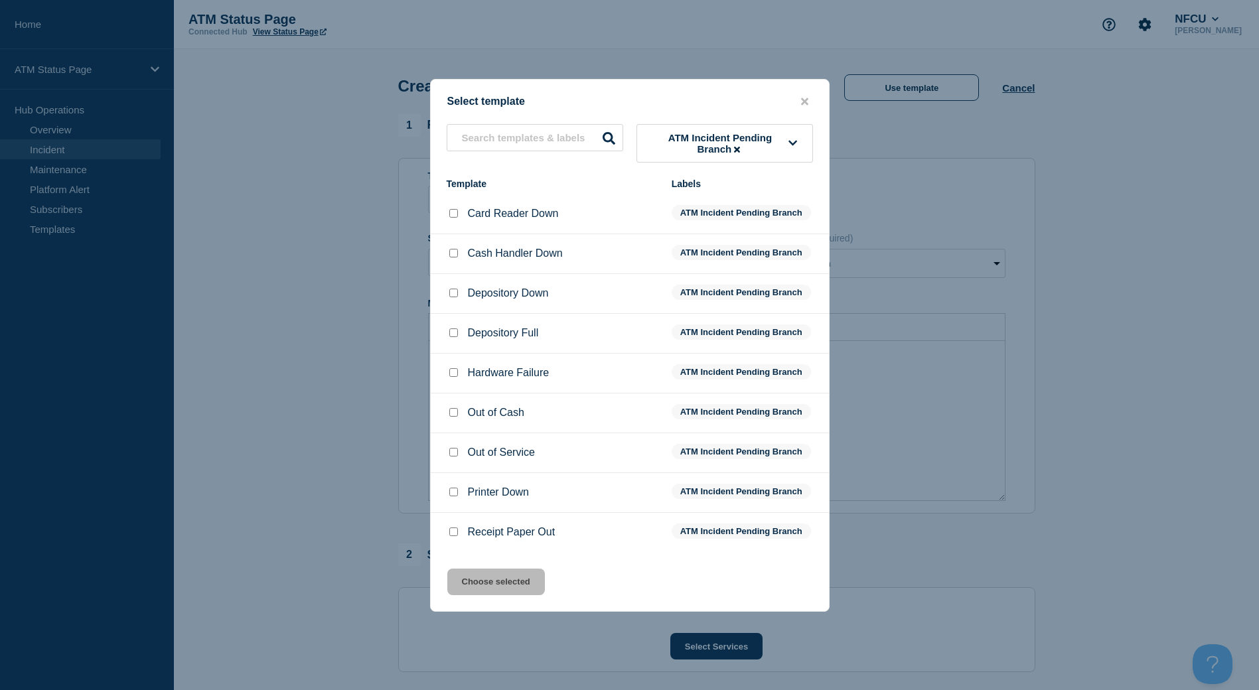
click at [451, 292] on input "Depository Down checkbox" at bounding box center [453, 293] width 9 height 9
click at [536, 584] on button "Choose selected" at bounding box center [496, 582] width 98 height 27
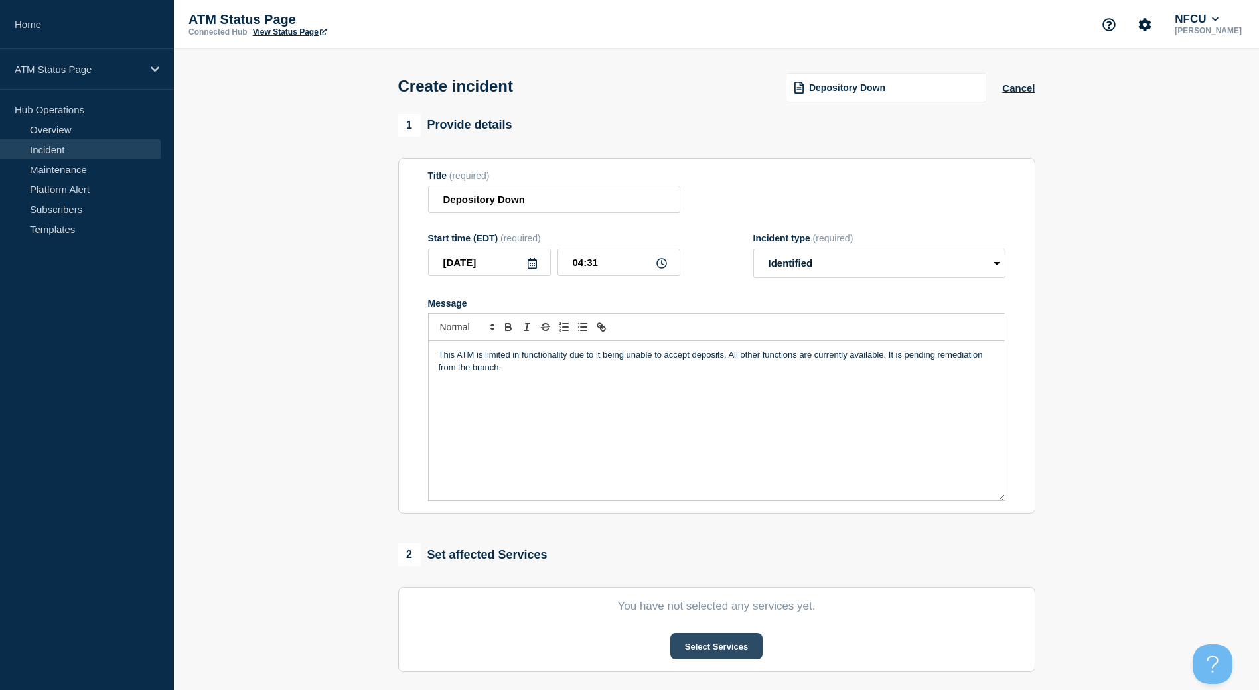
click at [688, 642] on button "Select Services" at bounding box center [717, 646] width 92 height 27
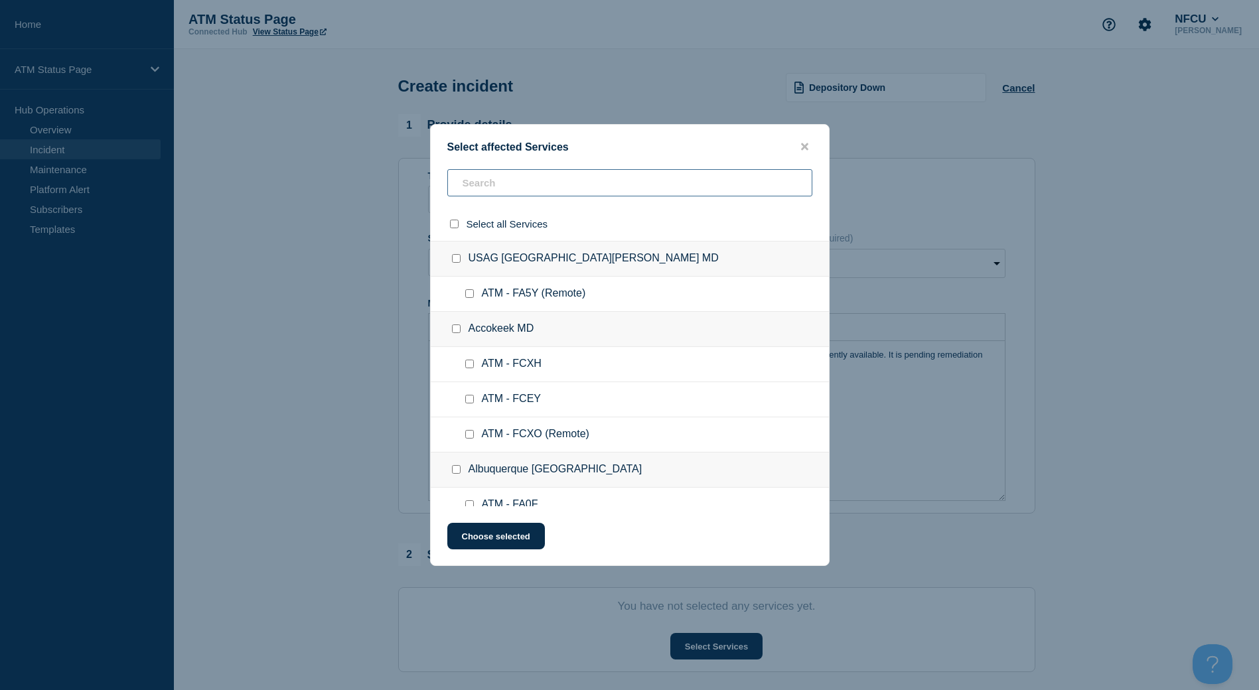
click at [538, 185] on input "text" at bounding box center [629, 182] width 365 height 27
paste input "FCXE"
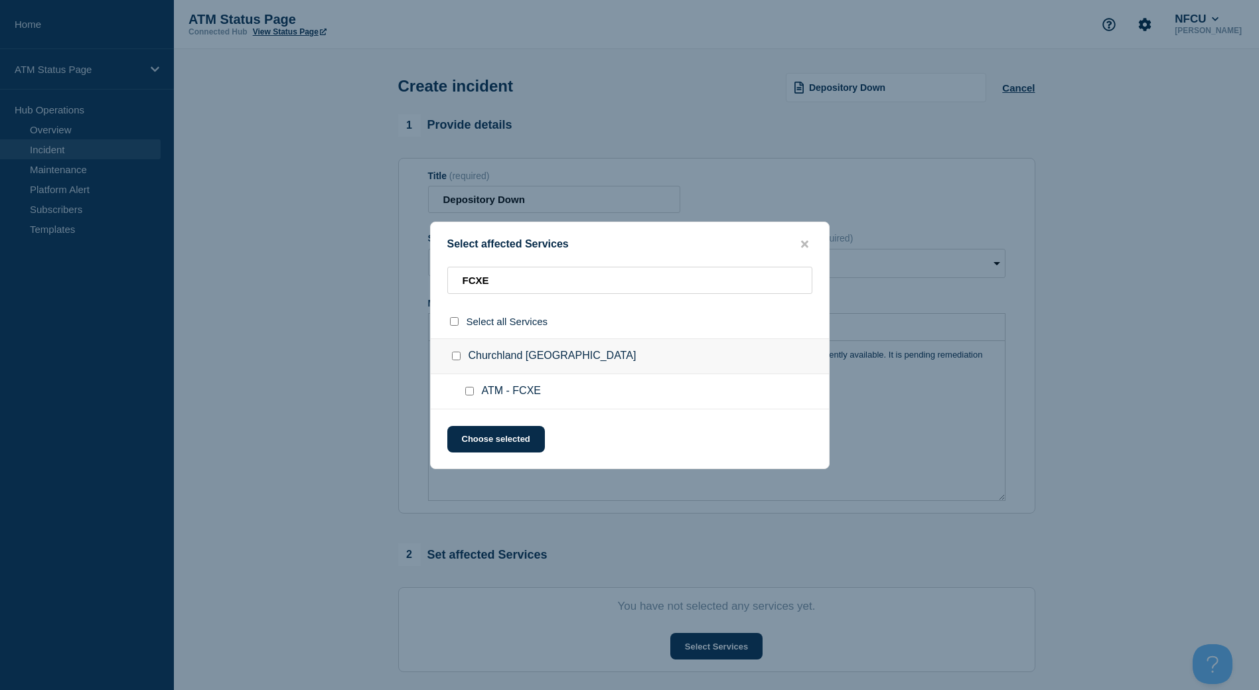
click at [467, 391] on input "ATM - FCXE checkbox" at bounding box center [469, 391] width 9 height 9
click at [480, 439] on button "Choose selected" at bounding box center [496, 439] width 98 height 27
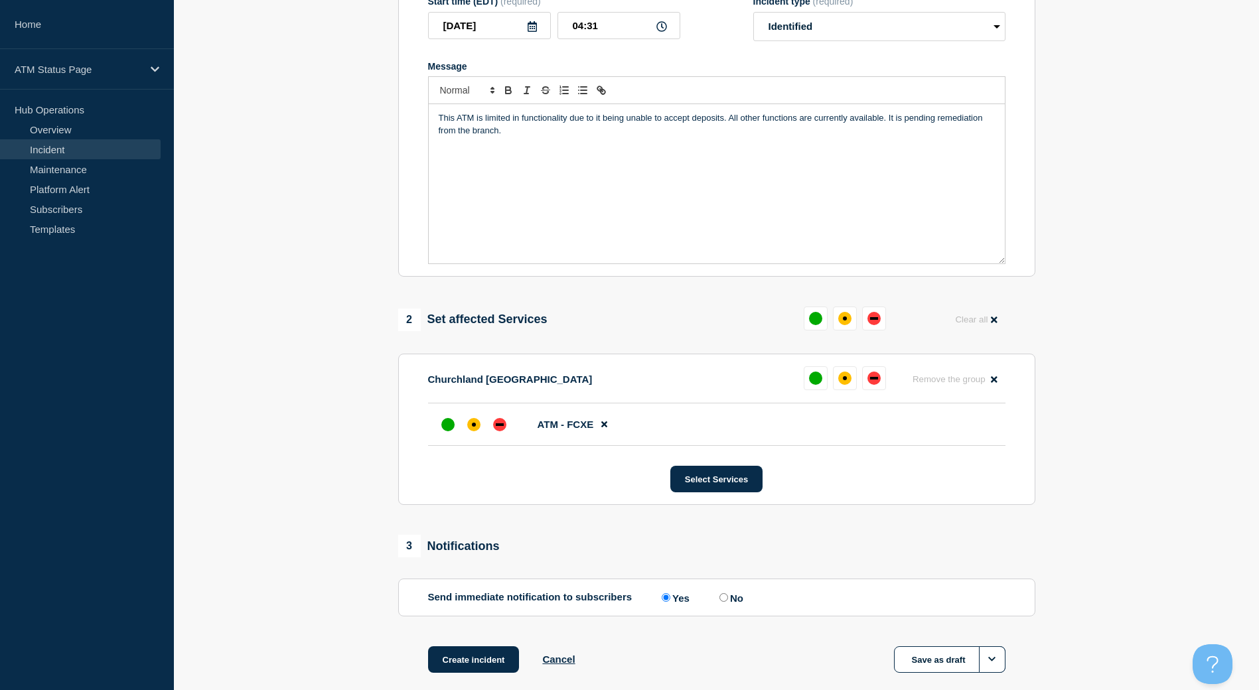
scroll to position [309, 0]
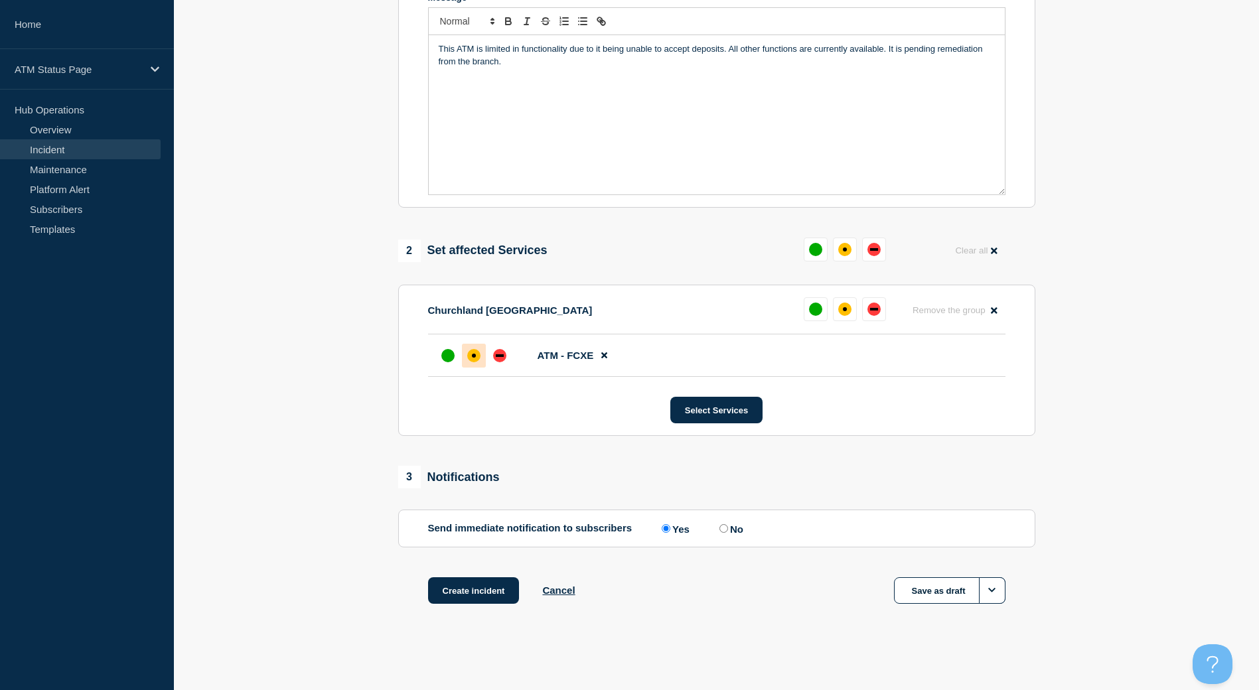
click at [473, 344] on div at bounding box center [474, 356] width 24 height 24
click at [488, 587] on button "Create incident" at bounding box center [474, 591] width 92 height 27
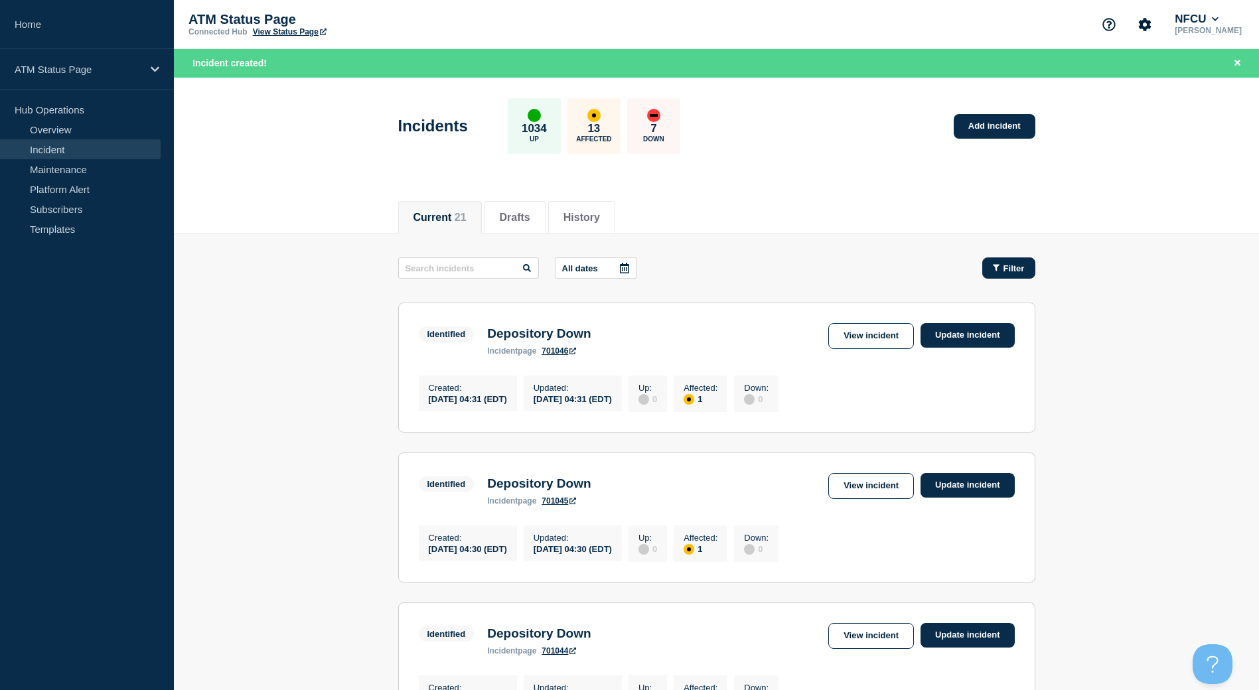
click at [991, 276] on button "Filter" at bounding box center [1009, 268] width 53 height 21
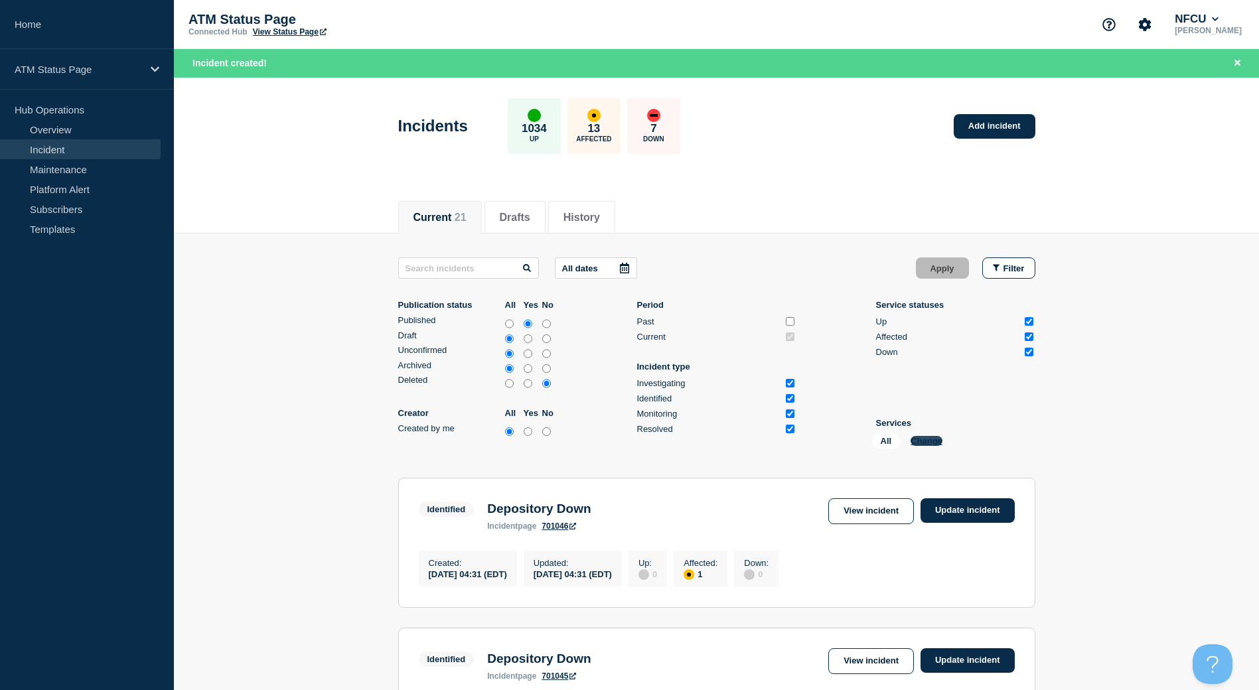
click at [933, 444] on button "Change" at bounding box center [927, 441] width 32 height 10
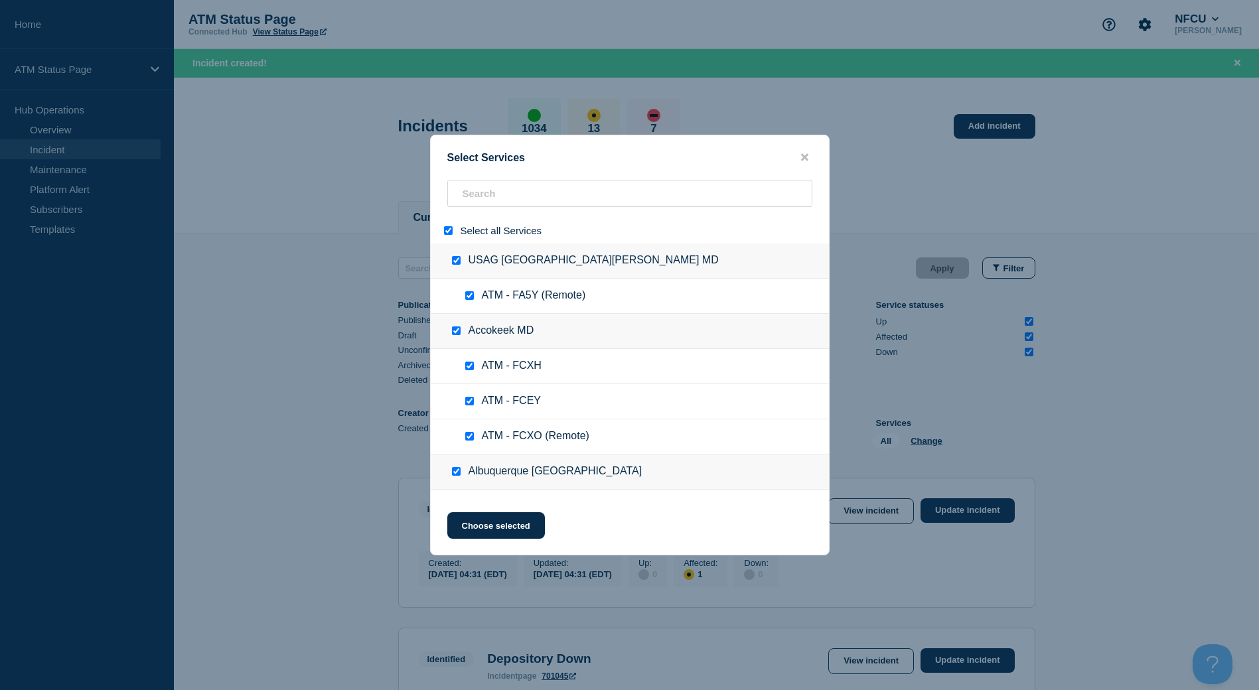
click at [449, 234] on input "select all" at bounding box center [448, 230] width 9 height 9
click at [480, 189] on input "search" at bounding box center [629, 193] width 365 height 27
paste input "FA4L"
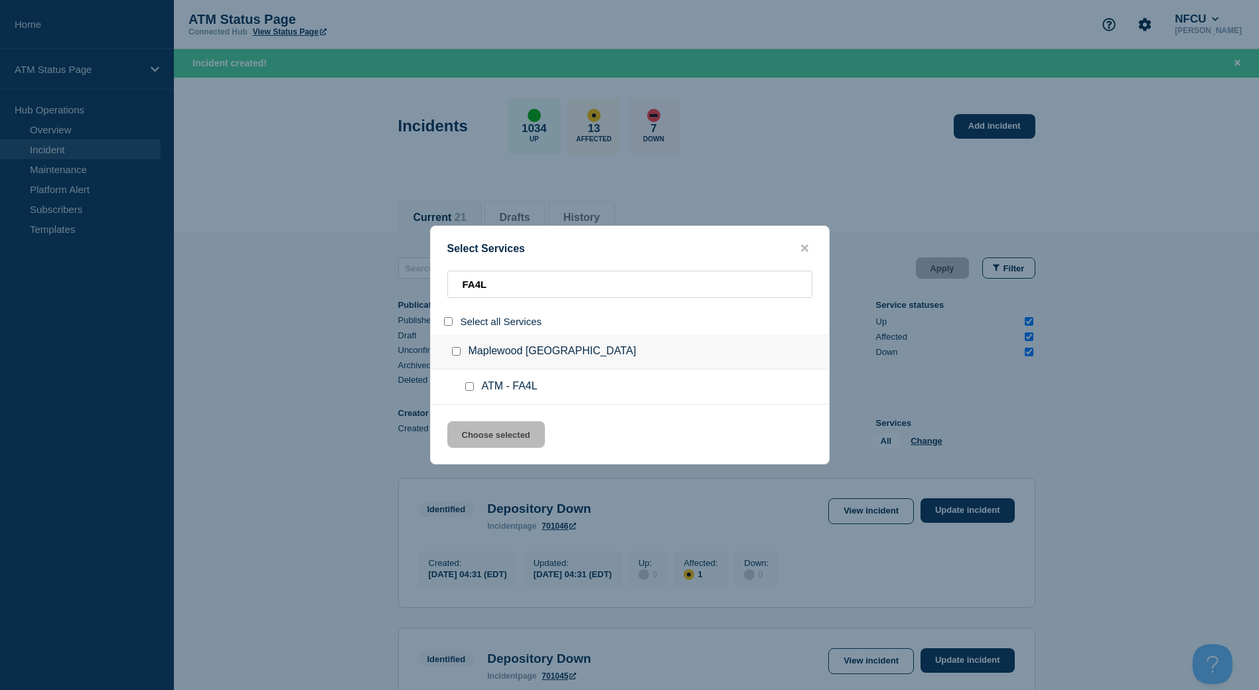
click at [471, 386] on input "service: ATM - FA4L" at bounding box center [469, 386] width 9 height 9
click at [483, 440] on button "Choose selected" at bounding box center [496, 435] width 98 height 27
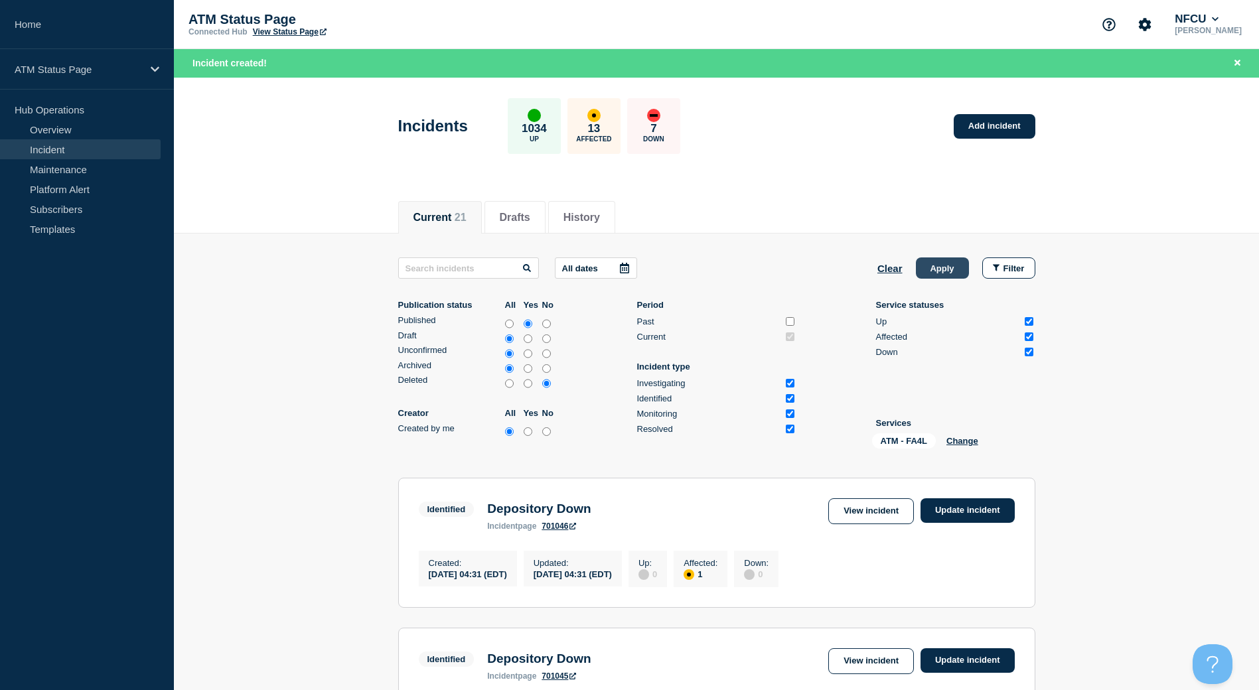
click at [925, 277] on button "Apply" at bounding box center [942, 268] width 53 height 21
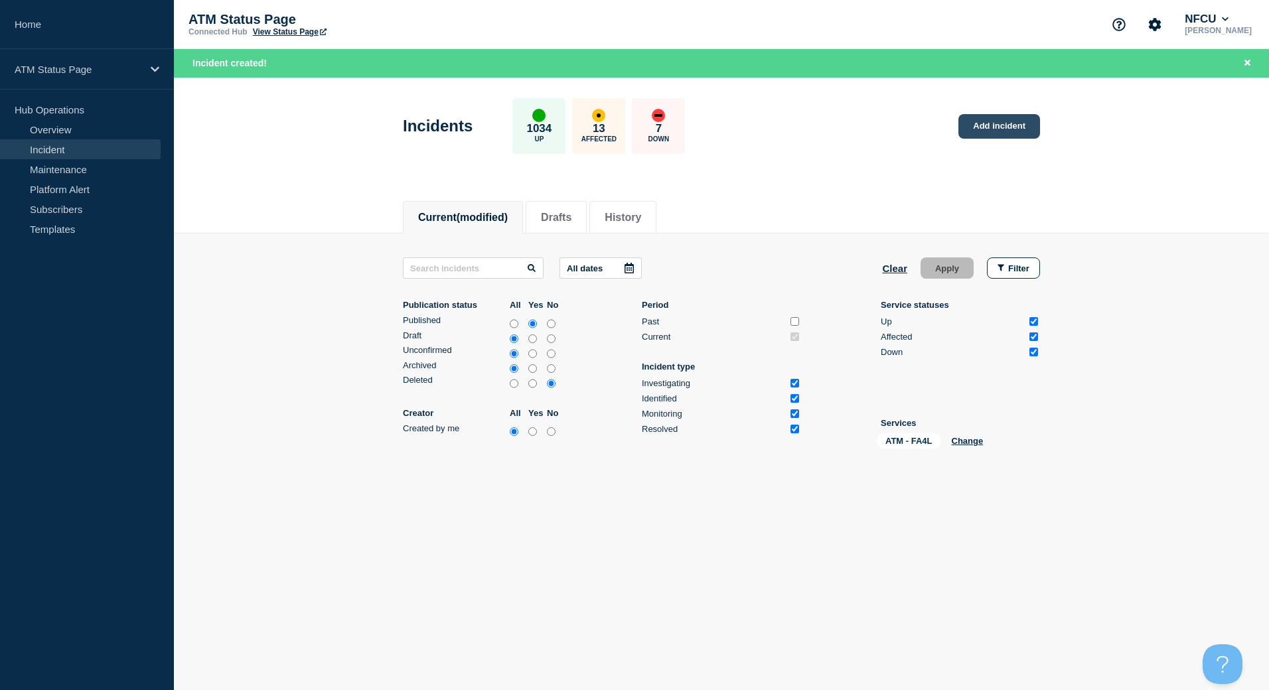
click at [1004, 115] on link "Add incident" at bounding box center [1000, 126] width 82 height 25
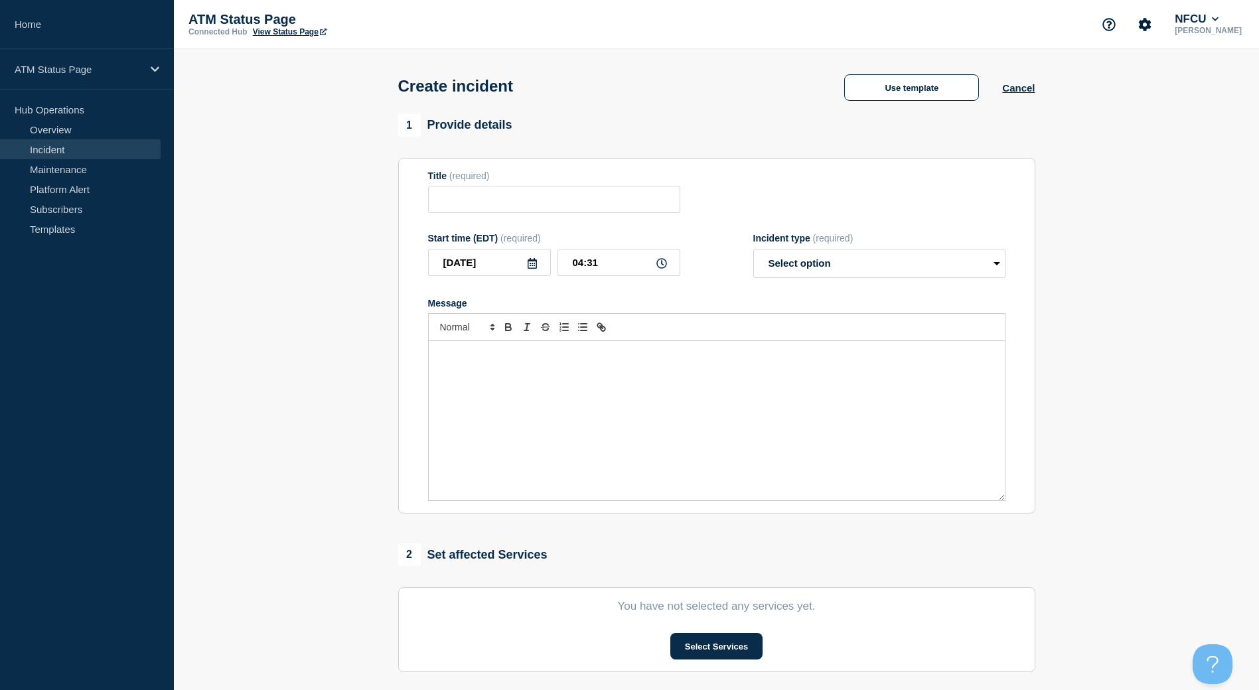
click at [898, 99] on button "Use template" at bounding box center [911, 87] width 135 height 27
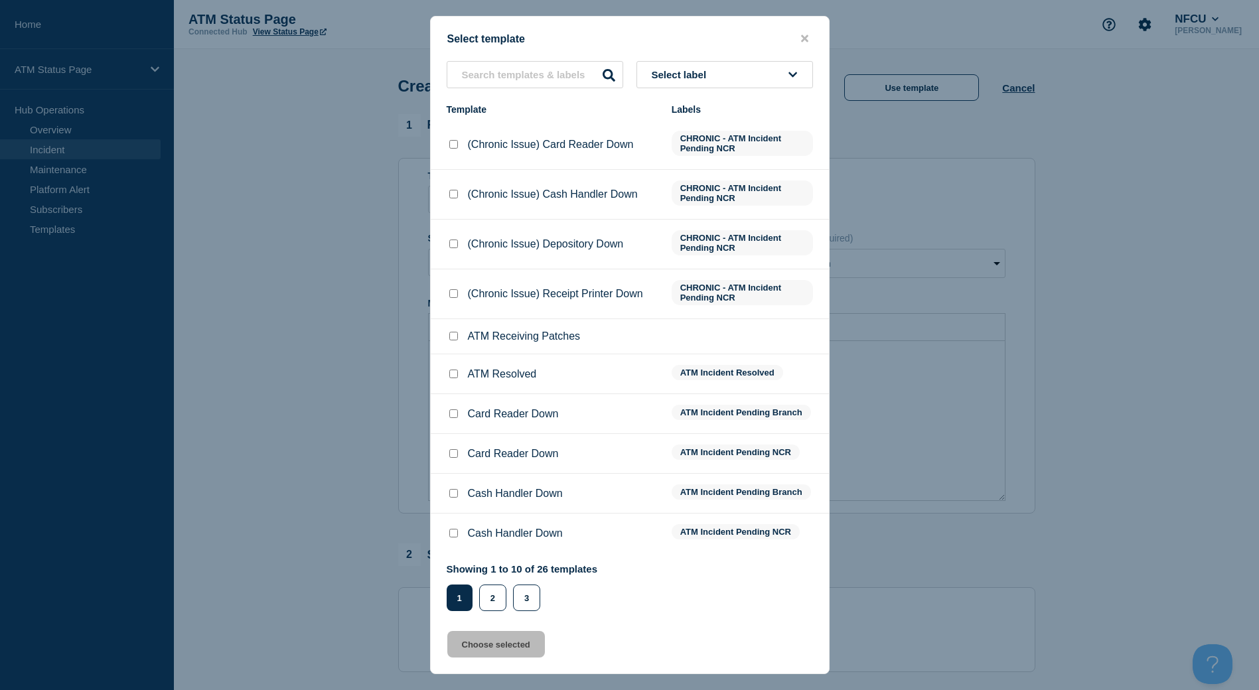
click at [830, 68] on div at bounding box center [629, 345] width 1259 height 690
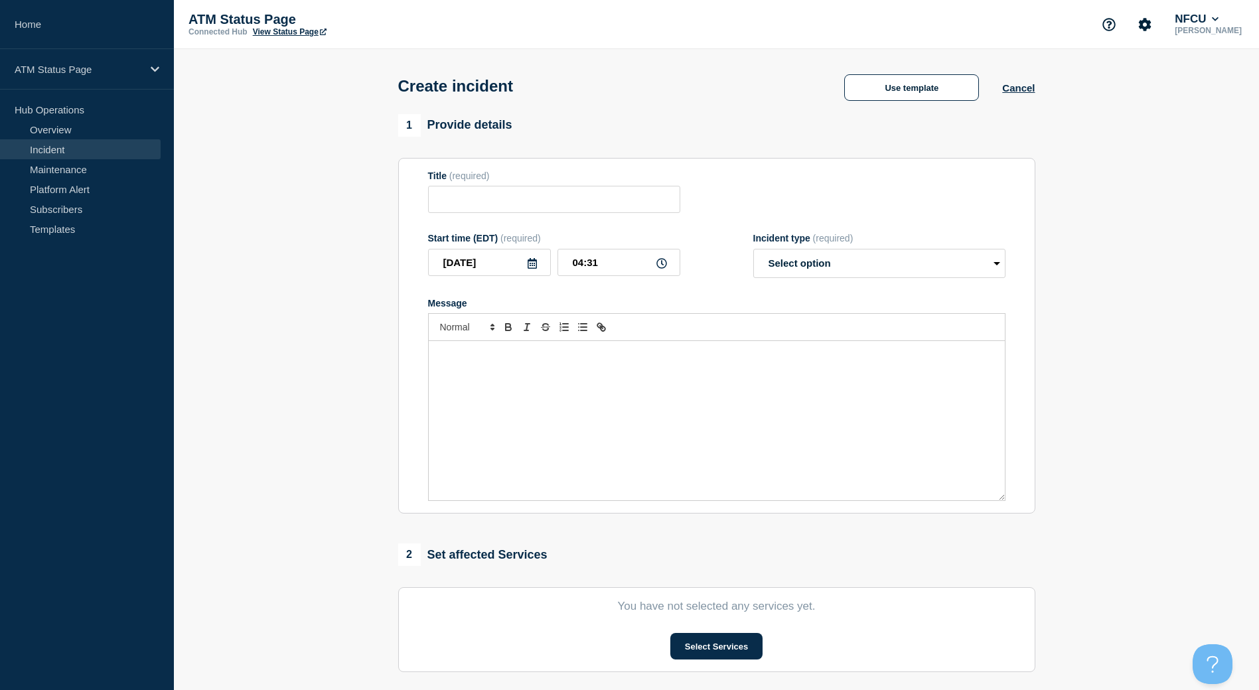
click at [741, 71] on div "Create incident Use template Select template Select label Template Labels (Chro…" at bounding box center [716, 81] width 667 height 65
click at [896, 104] on div "Create incident Use template Cancel" at bounding box center [716, 81] width 667 height 65
click at [890, 94] on button "Use template" at bounding box center [911, 87] width 135 height 27
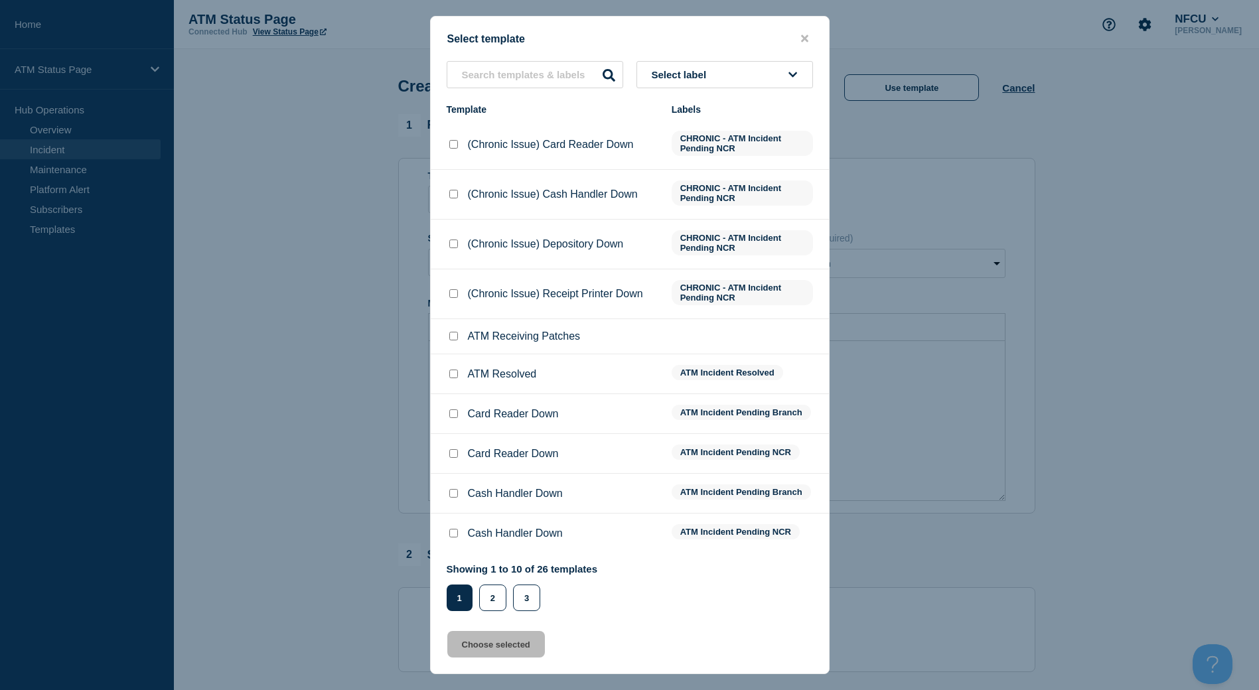
click at [748, 86] on button "Select label" at bounding box center [725, 74] width 177 height 27
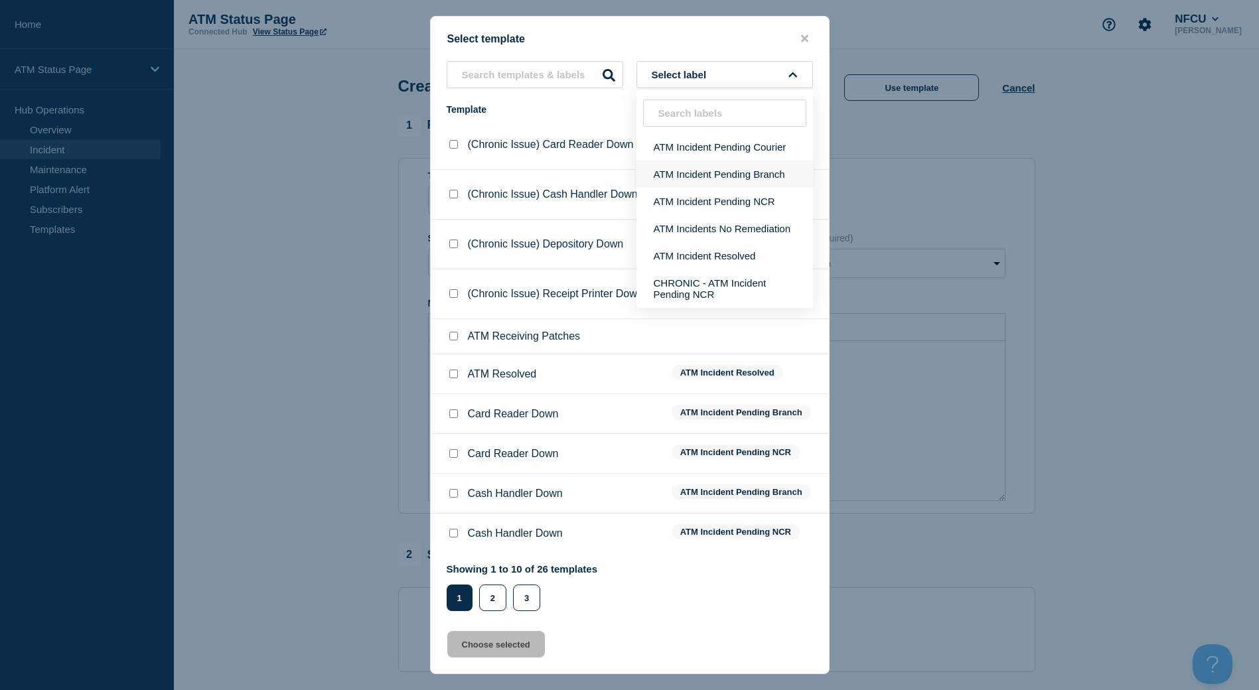
click at [747, 163] on button "ATM Incident Pending Branch" at bounding box center [725, 174] width 177 height 27
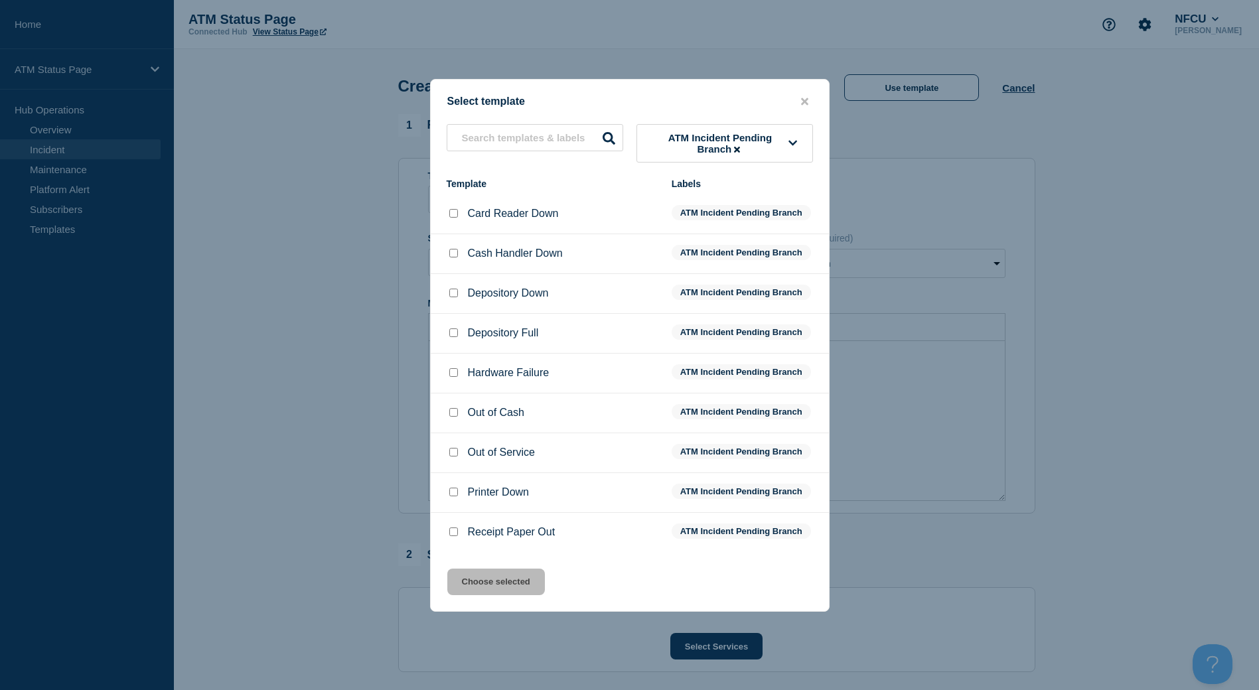
click at [454, 296] on input "Depository Down checkbox" at bounding box center [453, 293] width 9 height 9
click at [481, 583] on button "Choose selected" at bounding box center [496, 582] width 98 height 27
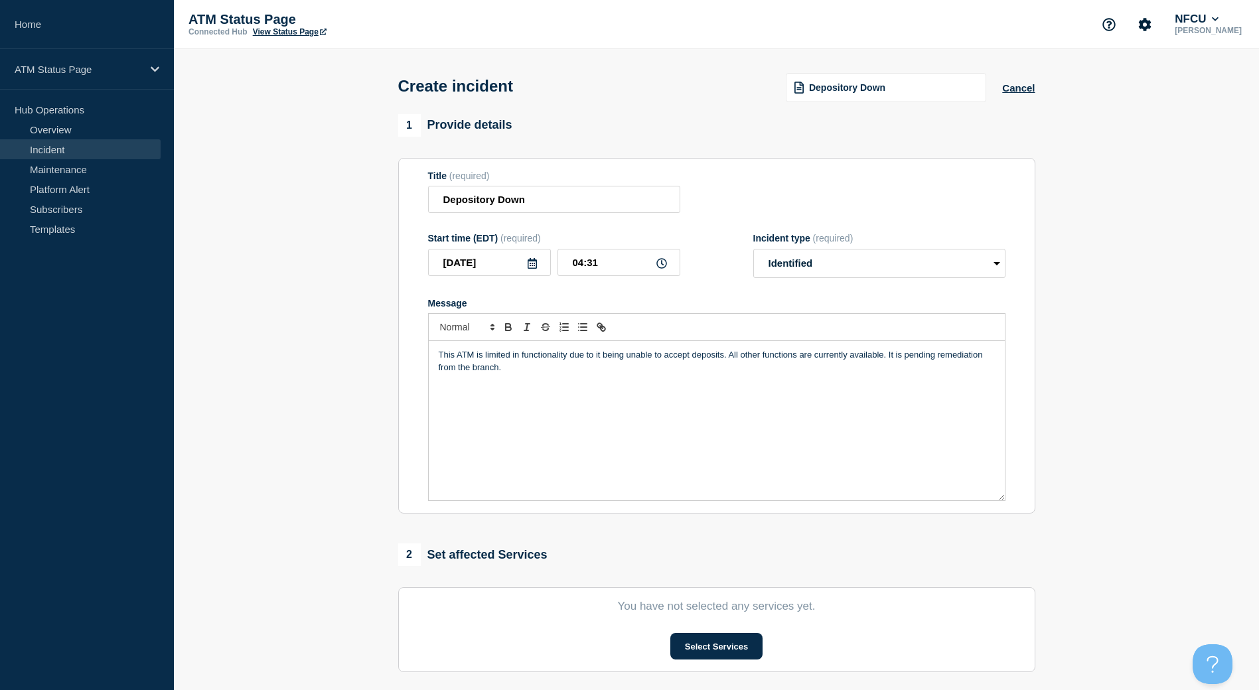
click at [669, 633] on section "You have not selected any services yet. Select Services" at bounding box center [716, 630] width 637 height 85
click at [673, 636] on section "You have not selected any services yet. Select Services" at bounding box center [716, 630] width 637 height 85
click at [679, 647] on button "Select Services" at bounding box center [717, 646] width 92 height 27
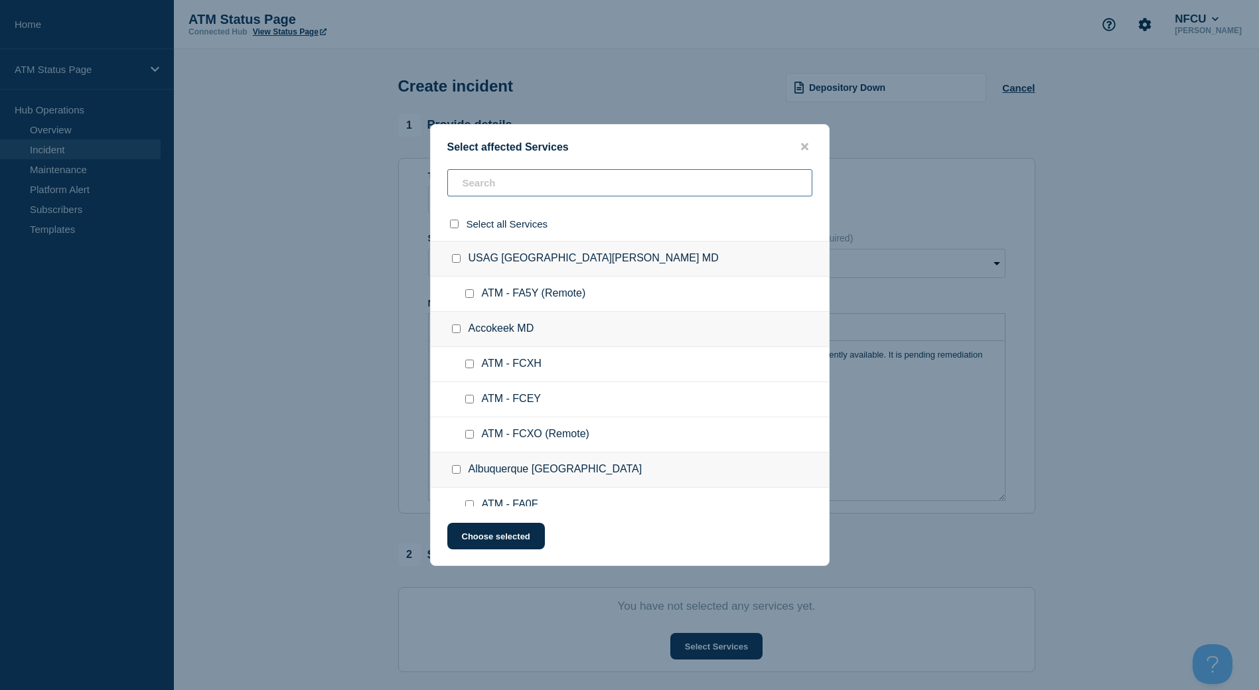
click at [586, 192] on input "text" at bounding box center [629, 182] width 365 height 27
paste input "FA4L"
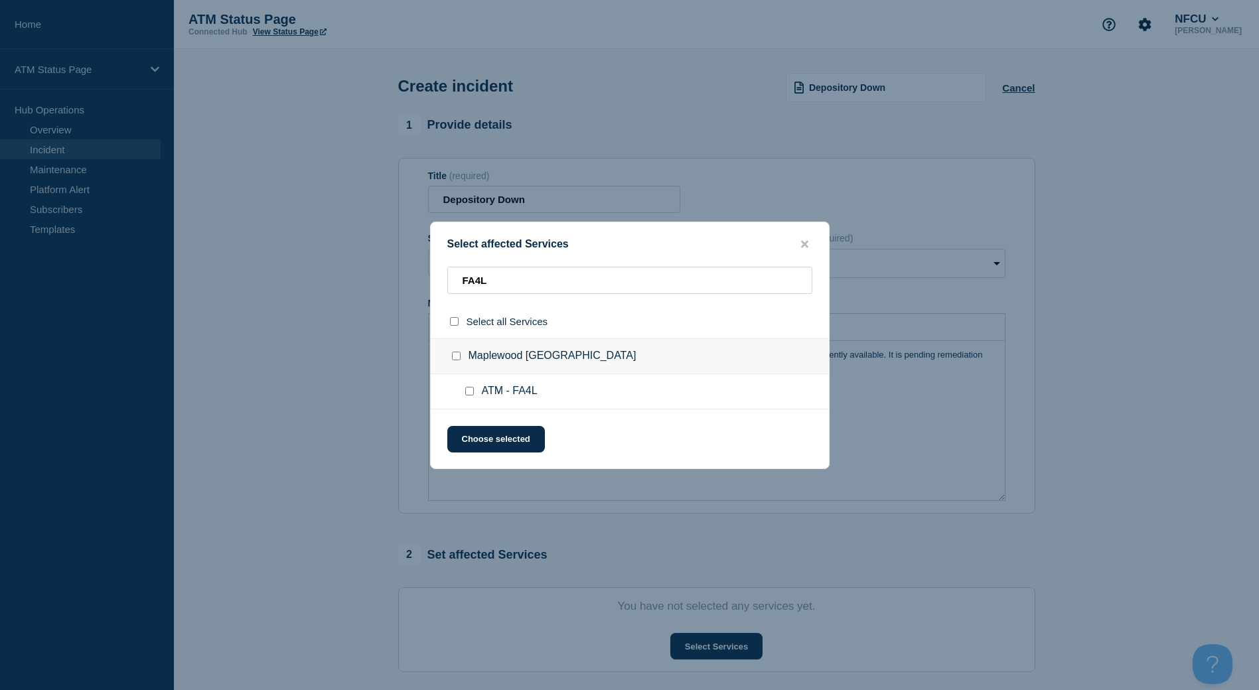
click at [471, 396] on input "ATM - FA4L checkbox" at bounding box center [469, 391] width 9 height 9
click at [477, 455] on div "Select affected Services FA4L Select all Services [GEOGRAPHIC_DATA] [GEOGRAPHIC…" at bounding box center [630, 346] width 400 height 248
click at [475, 439] on button "Choose selected" at bounding box center [496, 439] width 98 height 27
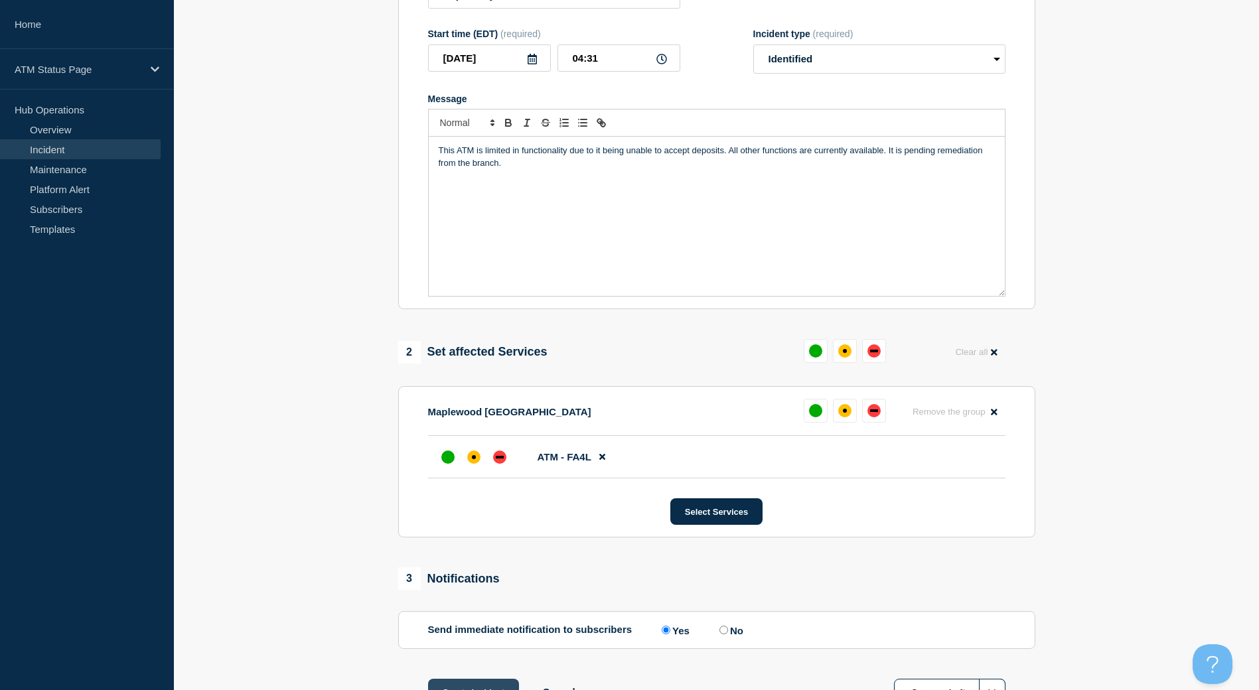
scroll to position [309, 0]
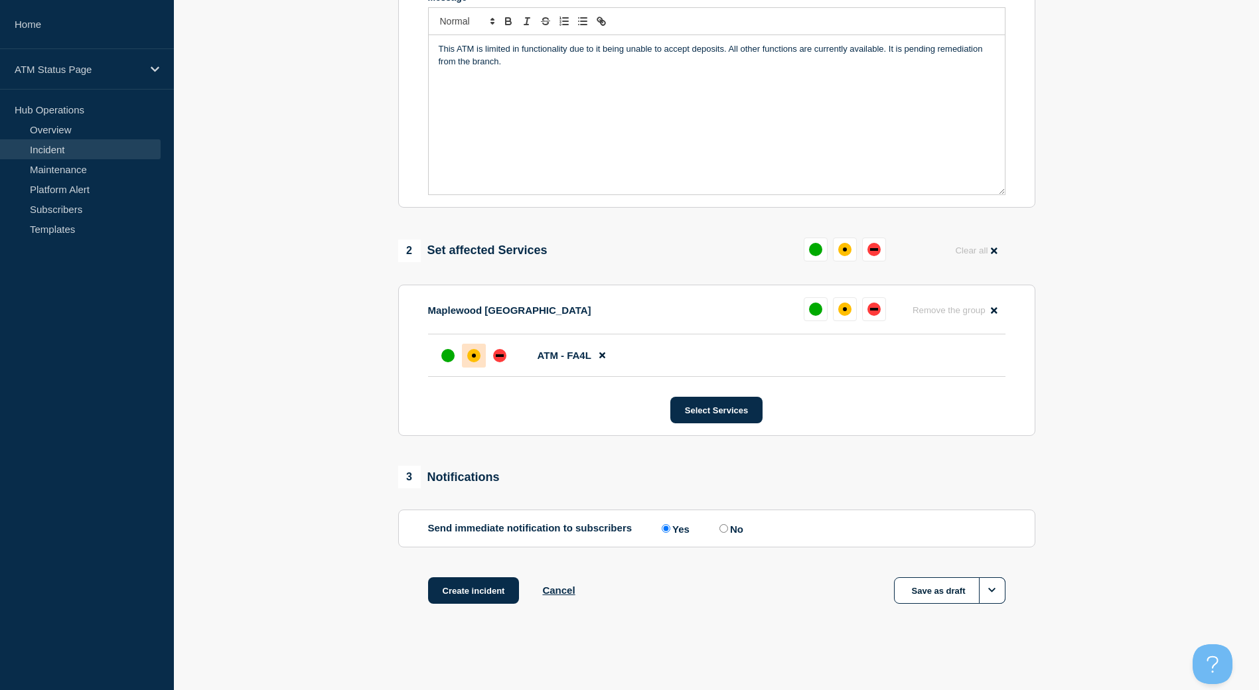
click at [469, 362] on div at bounding box center [474, 356] width 24 height 24
click at [494, 594] on button "Create incident" at bounding box center [474, 591] width 92 height 27
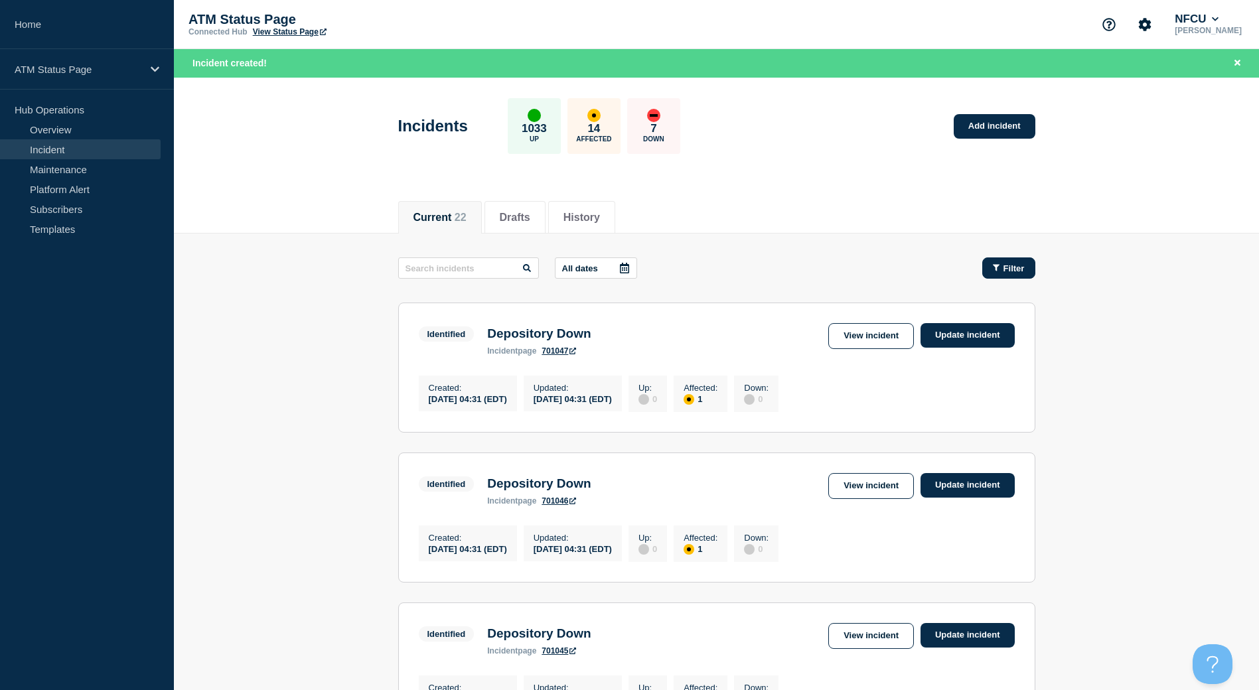
click at [1014, 275] on button "Filter" at bounding box center [1009, 268] width 53 height 21
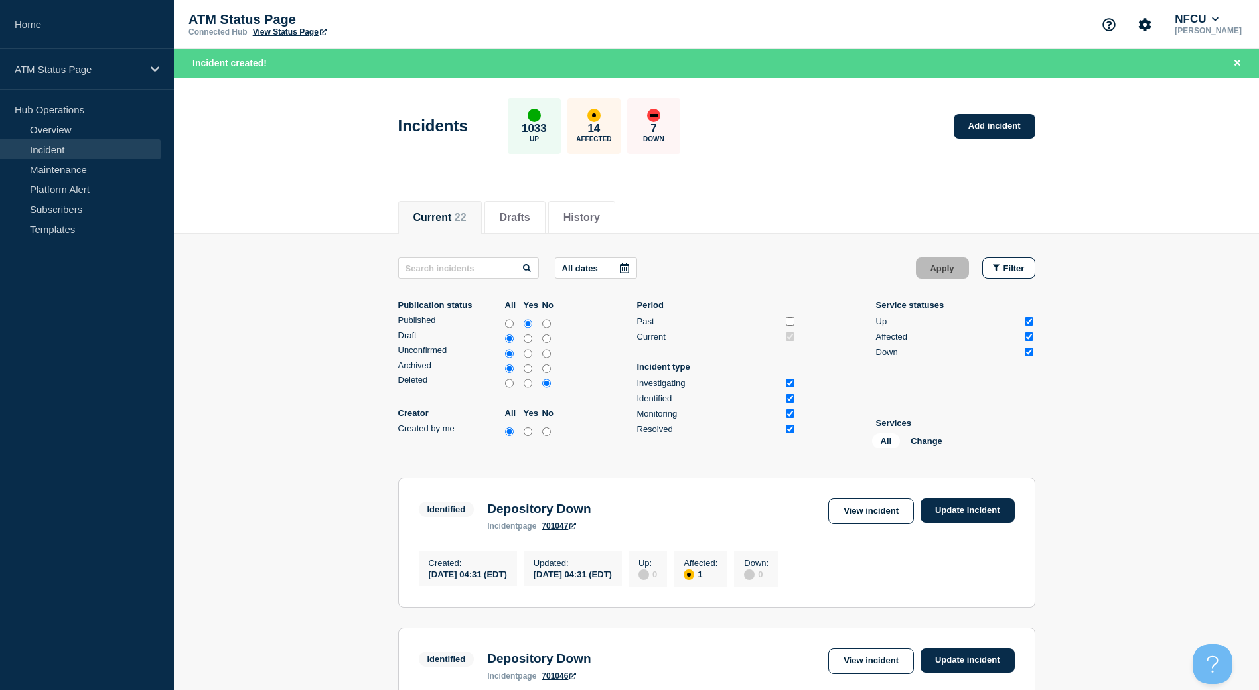
click at [918, 432] on li "Services All Change" at bounding box center [955, 436] width 159 height 36
click at [918, 435] on div "All Change" at bounding box center [938, 444] width 133 height 21
click at [918, 439] on button "Change" at bounding box center [927, 441] width 32 height 10
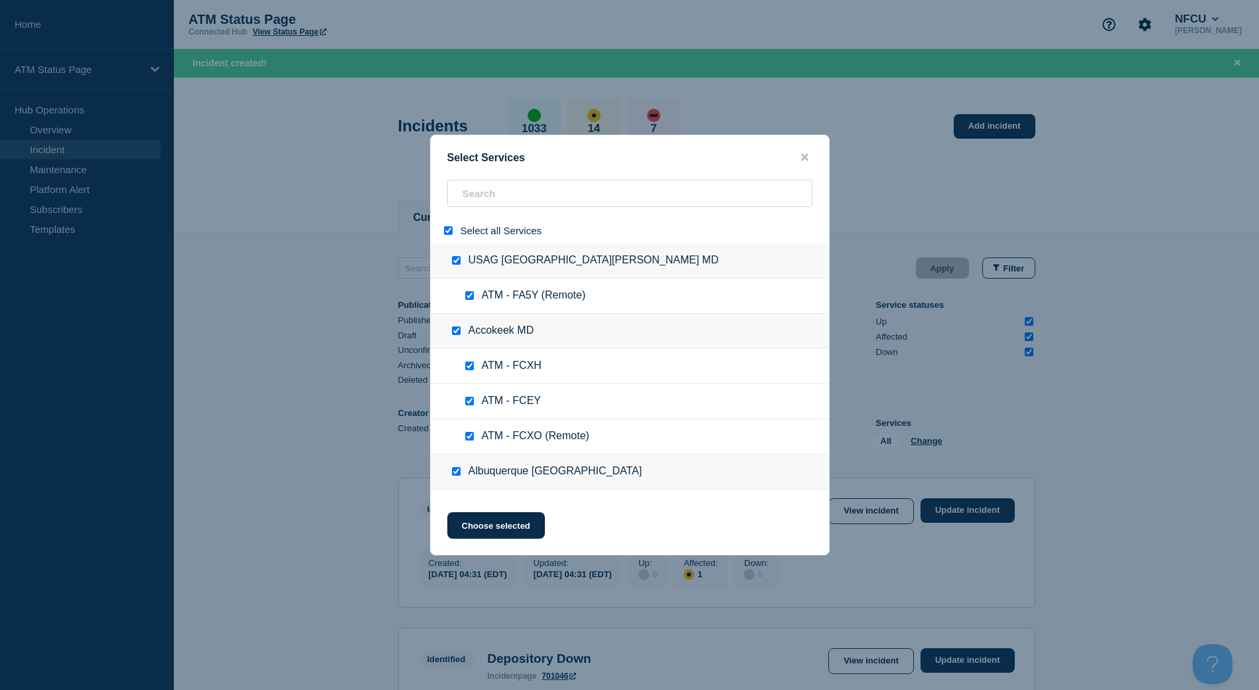
click at [446, 232] on input "select all" at bounding box center [448, 230] width 9 height 9
click at [481, 202] on input "search" at bounding box center [629, 193] width 365 height 27
paste input "FC1U"
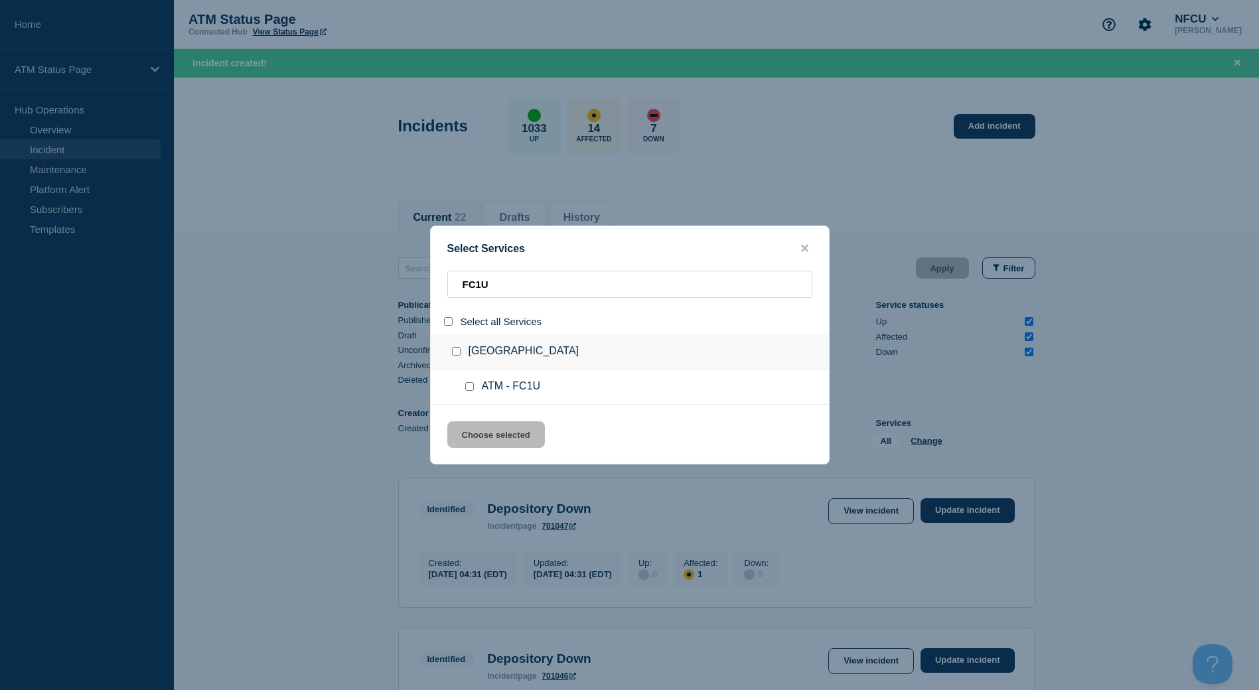
click at [473, 391] on div at bounding box center [472, 386] width 19 height 13
click at [471, 390] on input "service: ATM - FC1U" at bounding box center [469, 386] width 9 height 9
click at [491, 439] on button "Choose selected" at bounding box center [496, 435] width 98 height 27
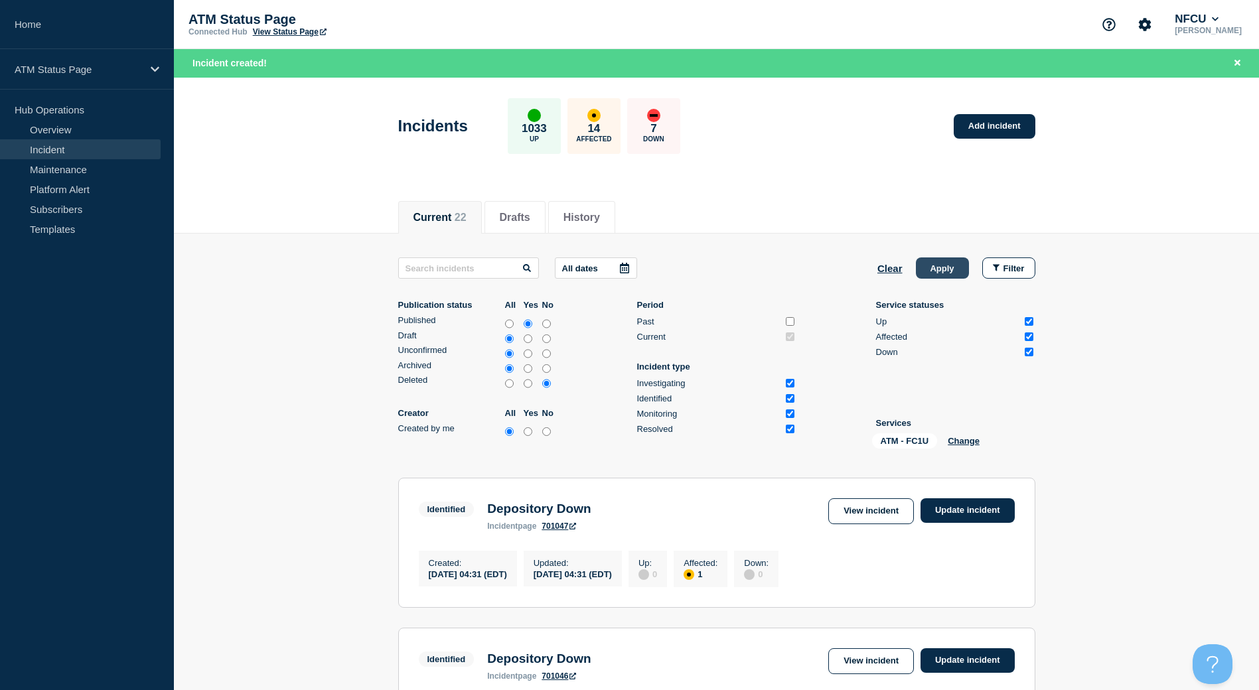
click at [926, 269] on button "Apply" at bounding box center [942, 268] width 53 height 21
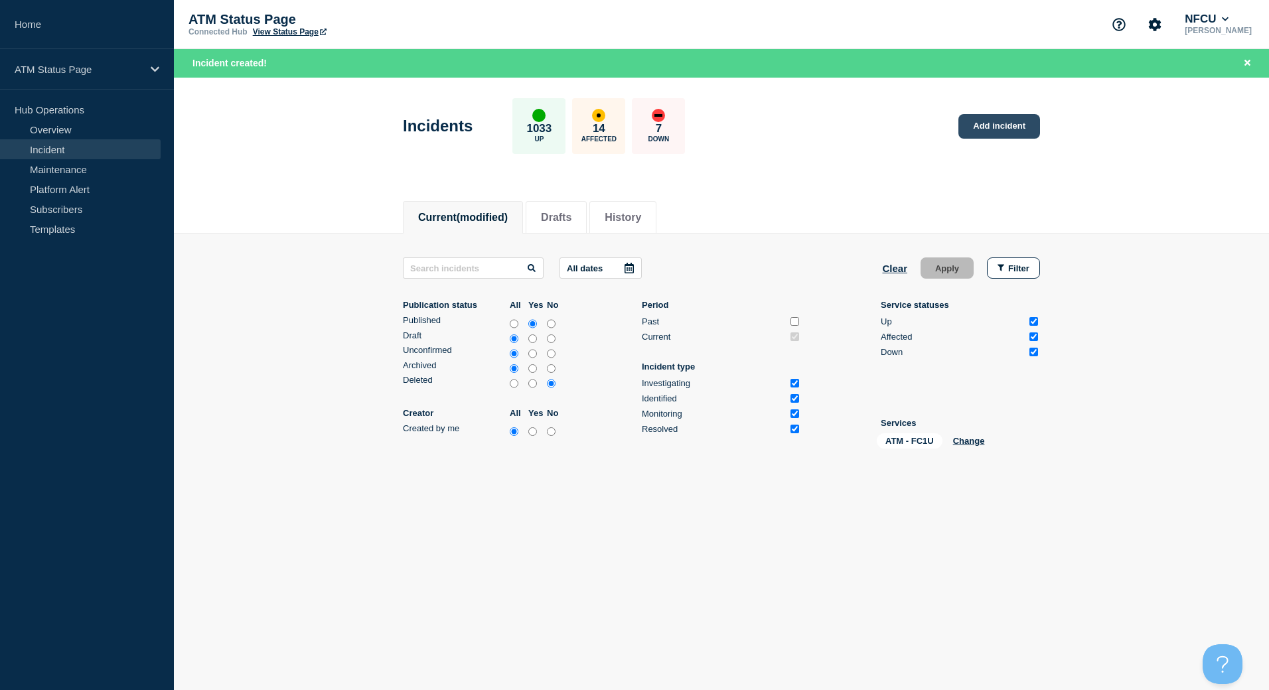
click at [971, 123] on link "Add incident" at bounding box center [1000, 126] width 82 height 25
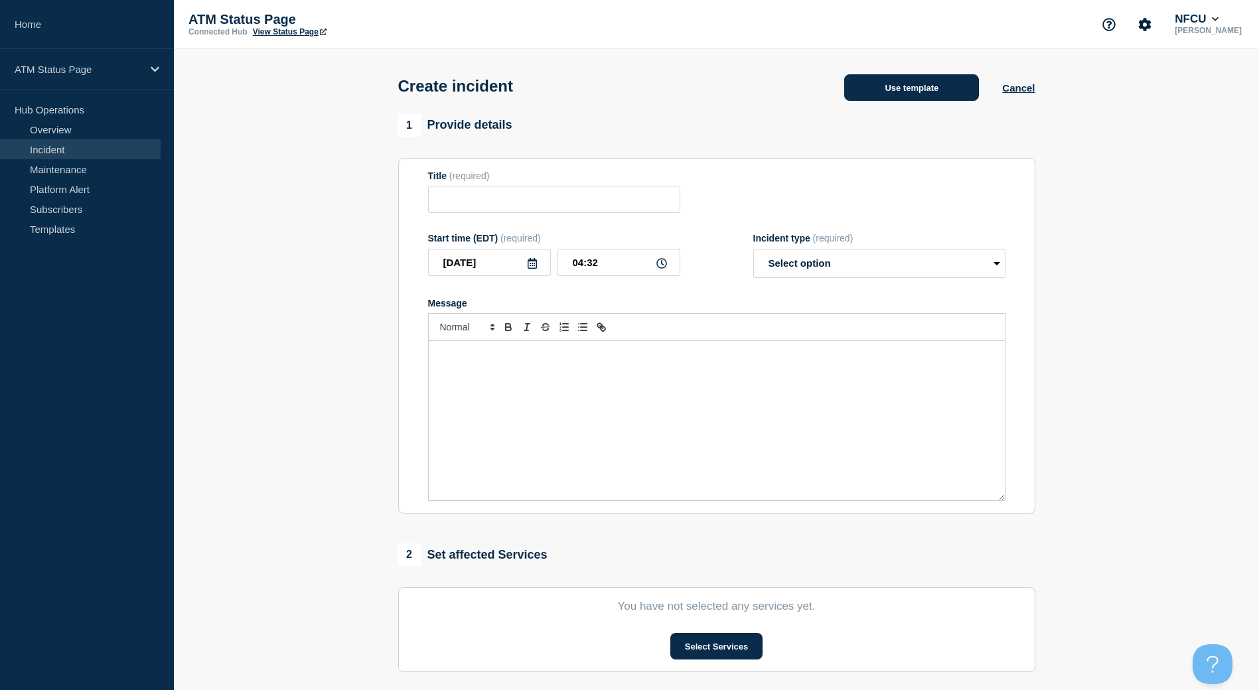
click at [935, 100] on button "Use template" at bounding box center [911, 87] width 135 height 27
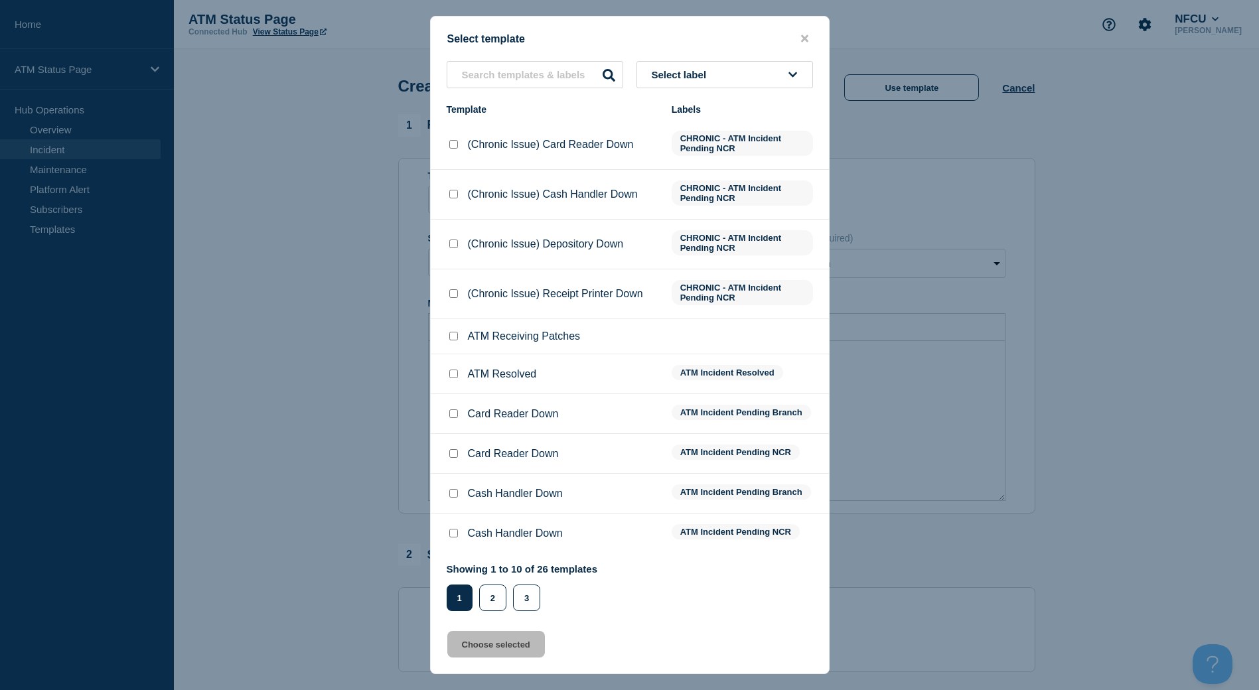
click at [714, 55] on div "Select template Select label Template Labels (Chronic Issue) Card Reader Down C…" at bounding box center [630, 345] width 400 height 659
click at [708, 68] on button "Select label" at bounding box center [725, 74] width 177 height 27
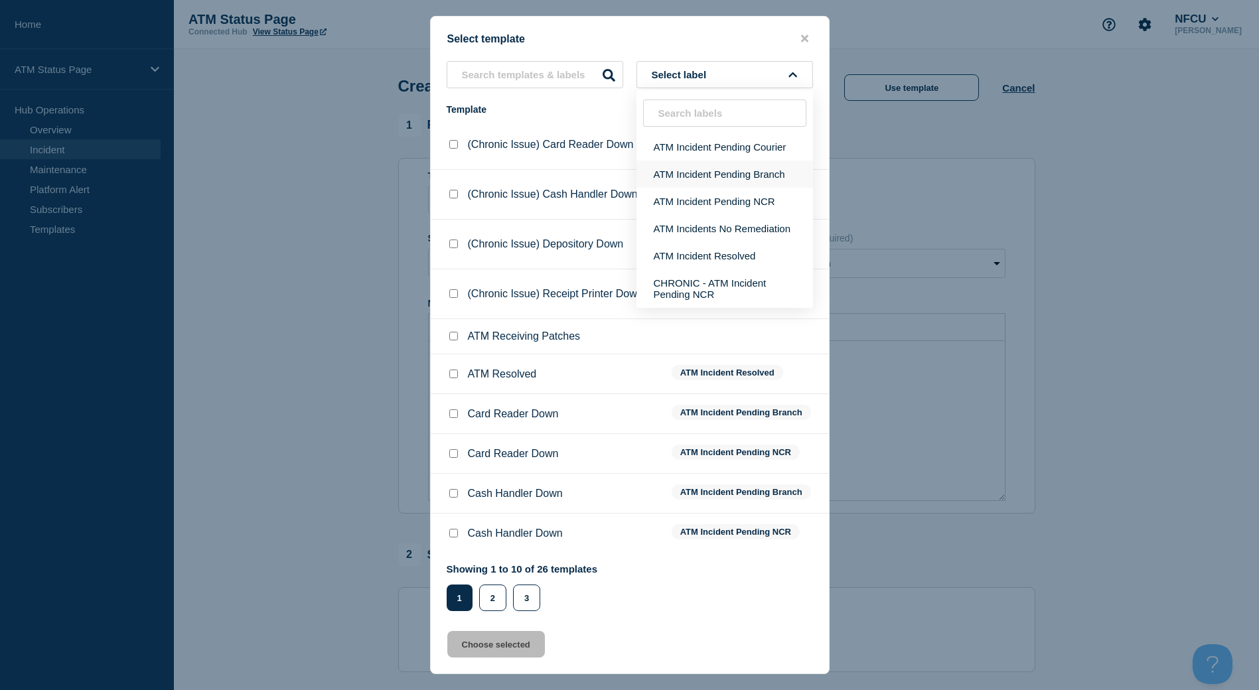
click at [717, 181] on button "ATM Incident Pending Branch" at bounding box center [725, 174] width 177 height 27
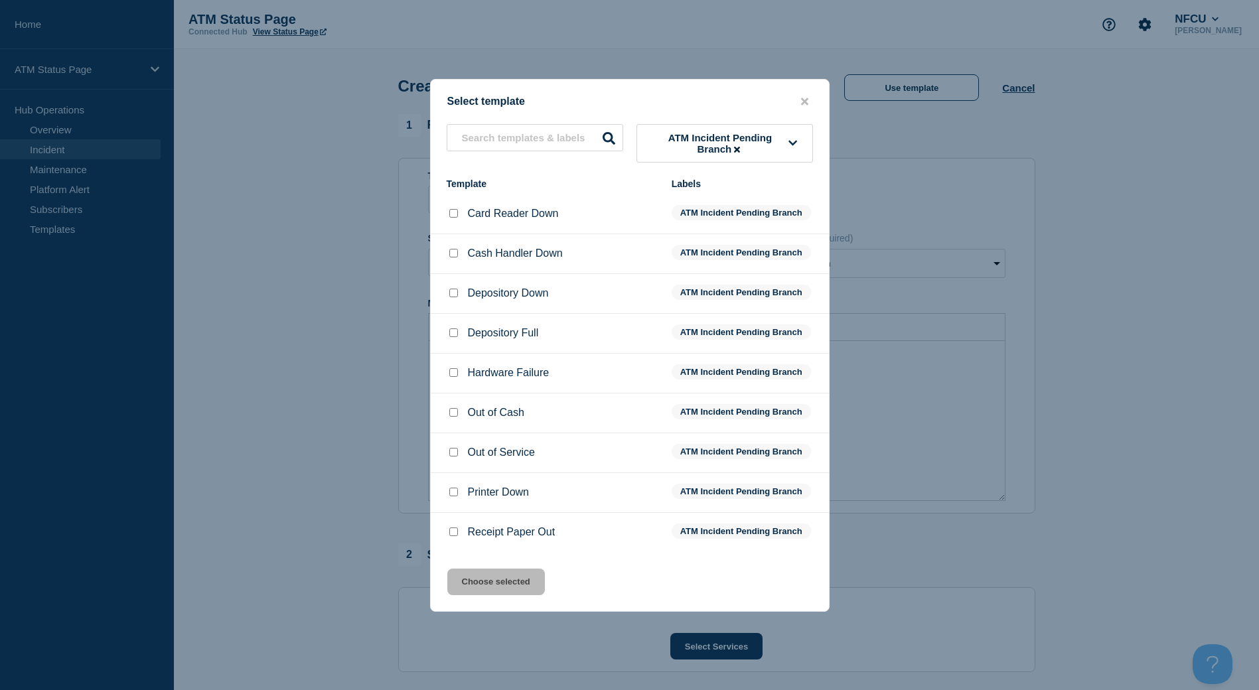
click at [449, 292] on input "Depository Down checkbox" at bounding box center [453, 293] width 9 height 9
click at [515, 601] on div "Select template ATM Incident Pending Branch Template Labels Card Reader Down AT…" at bounding box center [630, 345] width 400 height 533
click at [518, 589] on button "Choose selected" at bounding box center [496, 582] width 98 height 27
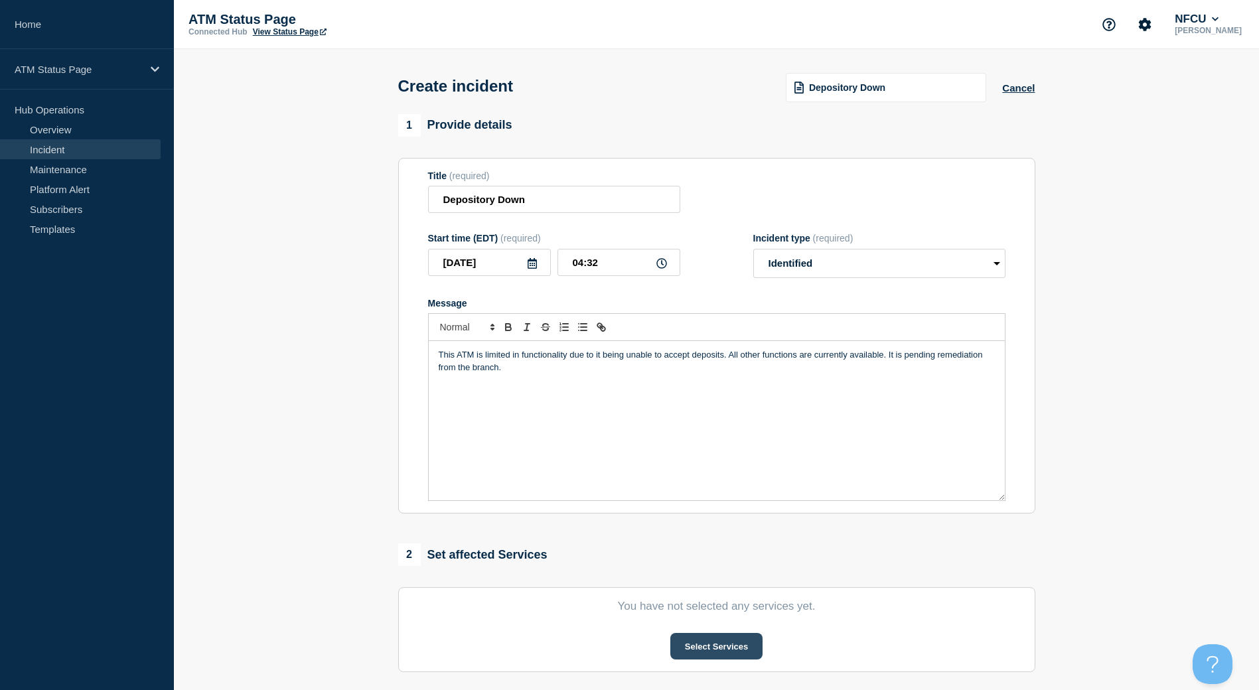
click at [705, 649] on button "Select Services" at bounding box center [717, 646] width 92 height 27
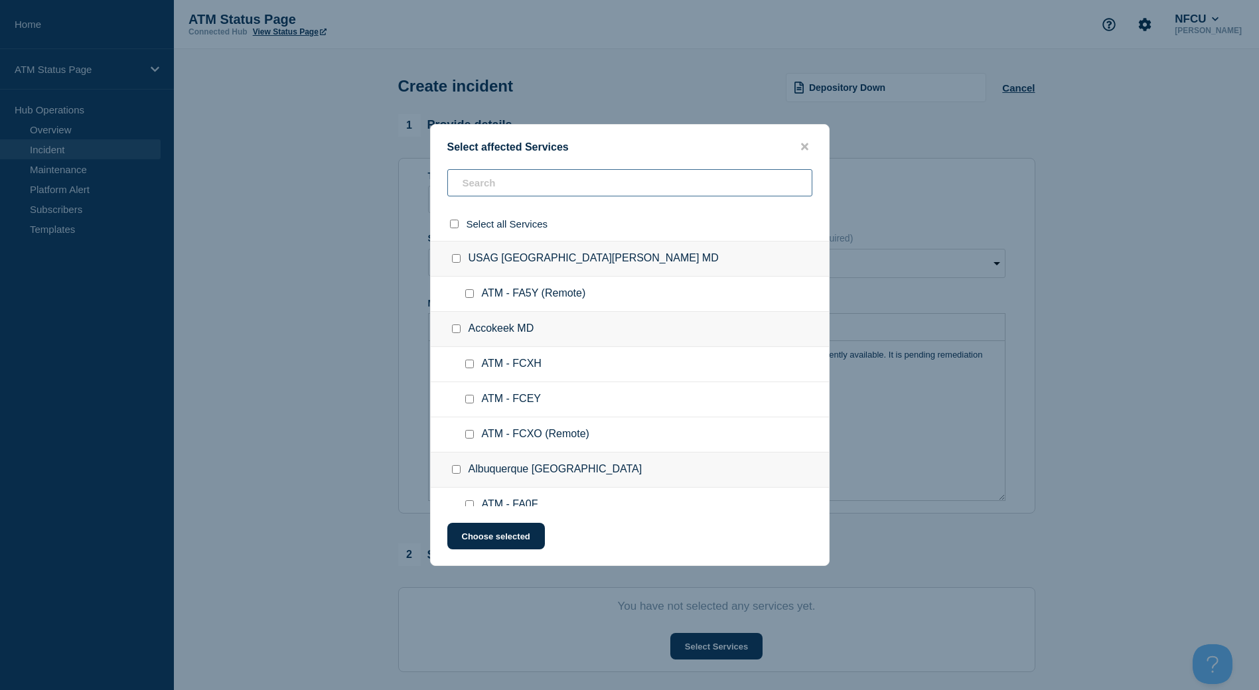
click at [536, 186] on input "text" at bounding box center [629, 182] width 365 height 27
paste input "FC1U"
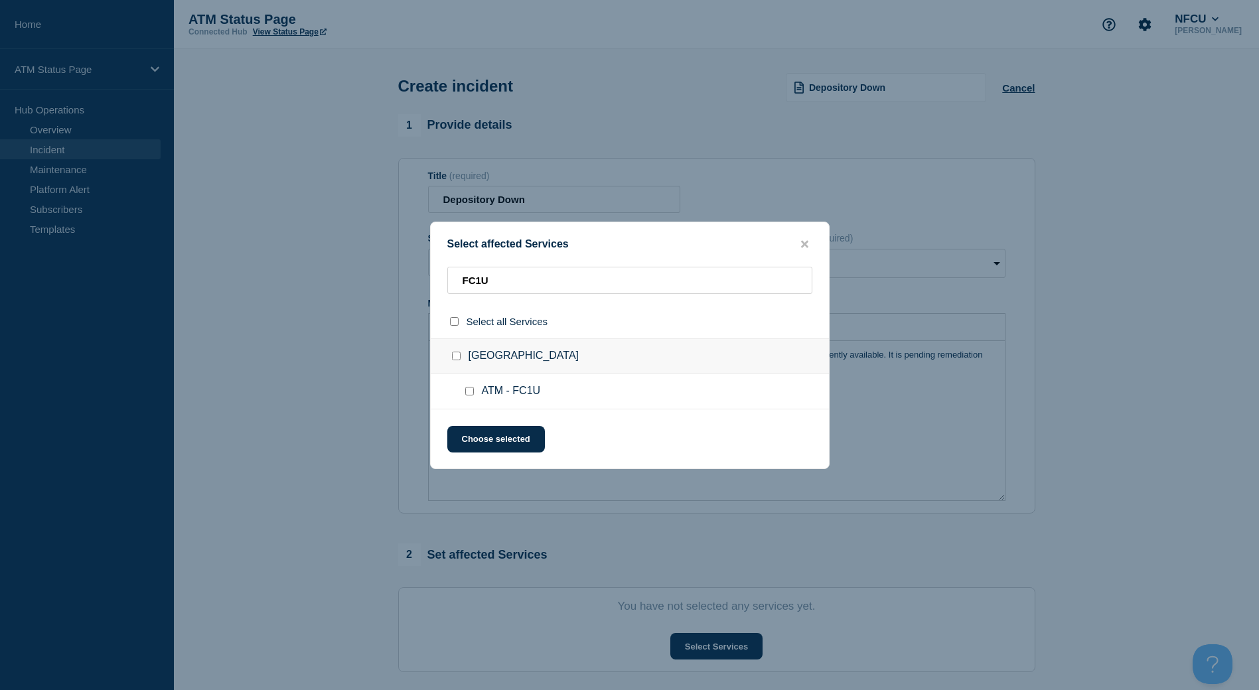
click at [478, 390] on div at bounding box center [472, 391] width 19 height 13
click at [469, 390] on input "ATM - FC1U checkbox" at bounding box center [469, 391] width 9 height 9
click at [487, 441] on button "Choose selected" at bounding box center [496, 439] width 98 height 27
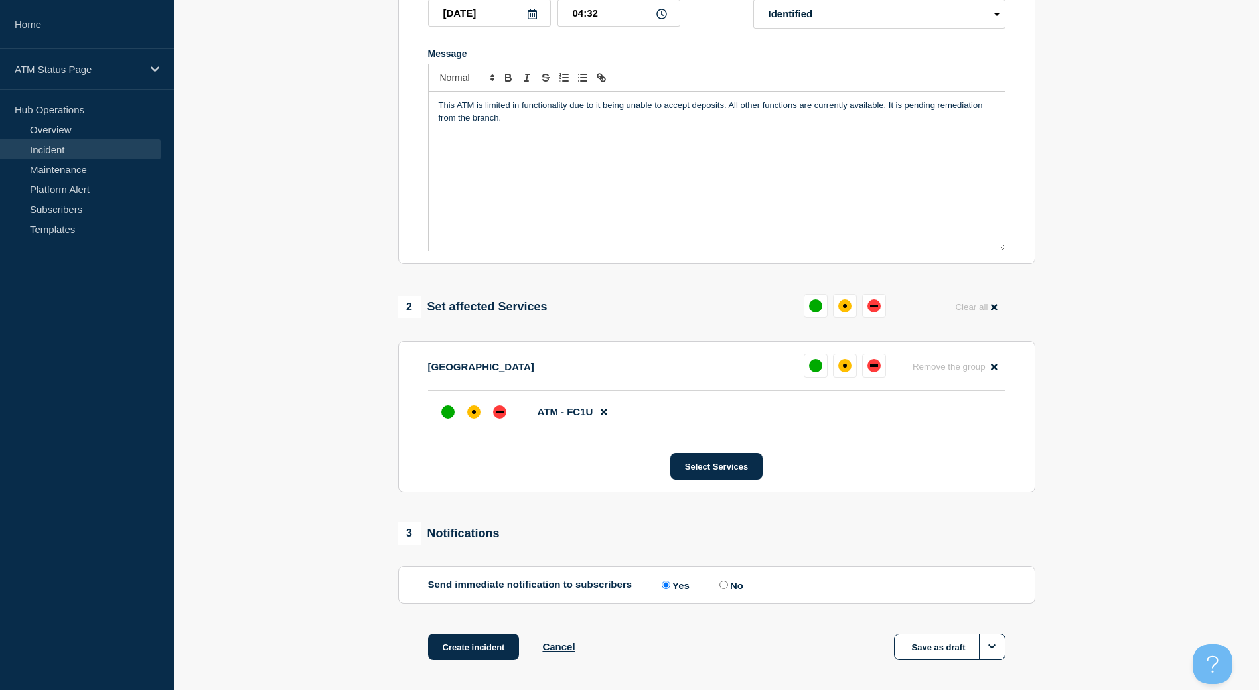
scroll to position [309, 0]
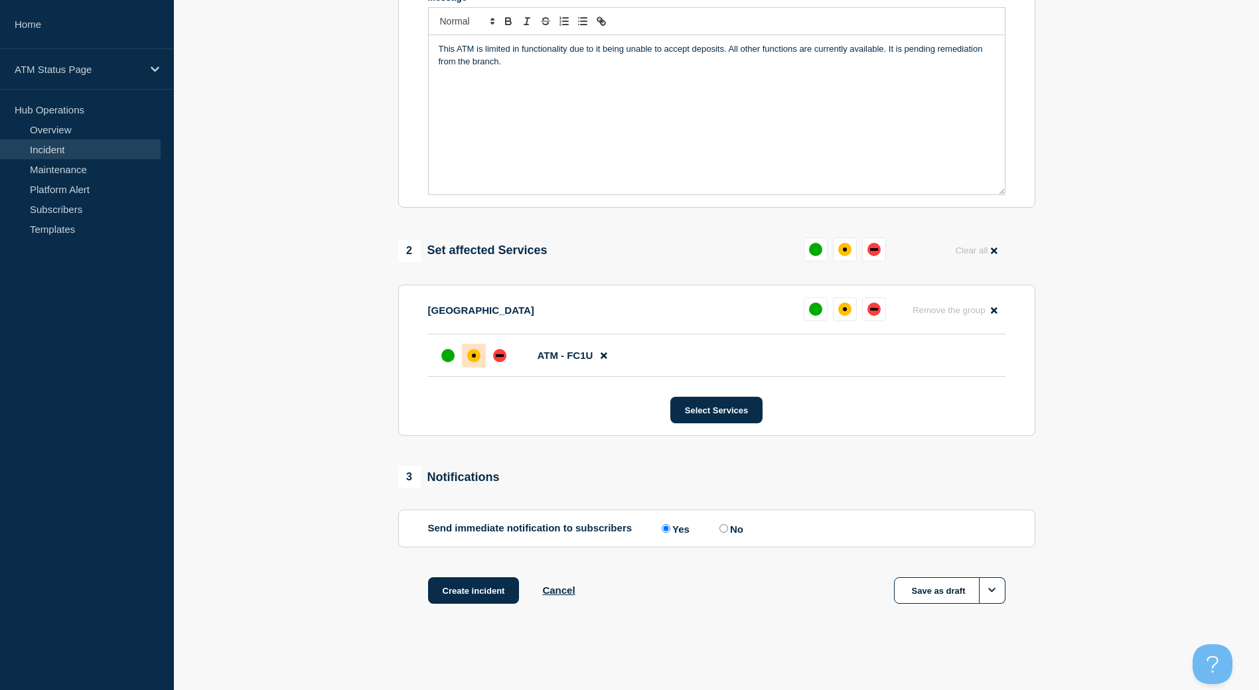
click at [467, 345] on div at bounding box center [474, 356] width 24 height 24
click at [476, 588] on button "Create incident" at bounding box center [474, 591] width 92 height 27
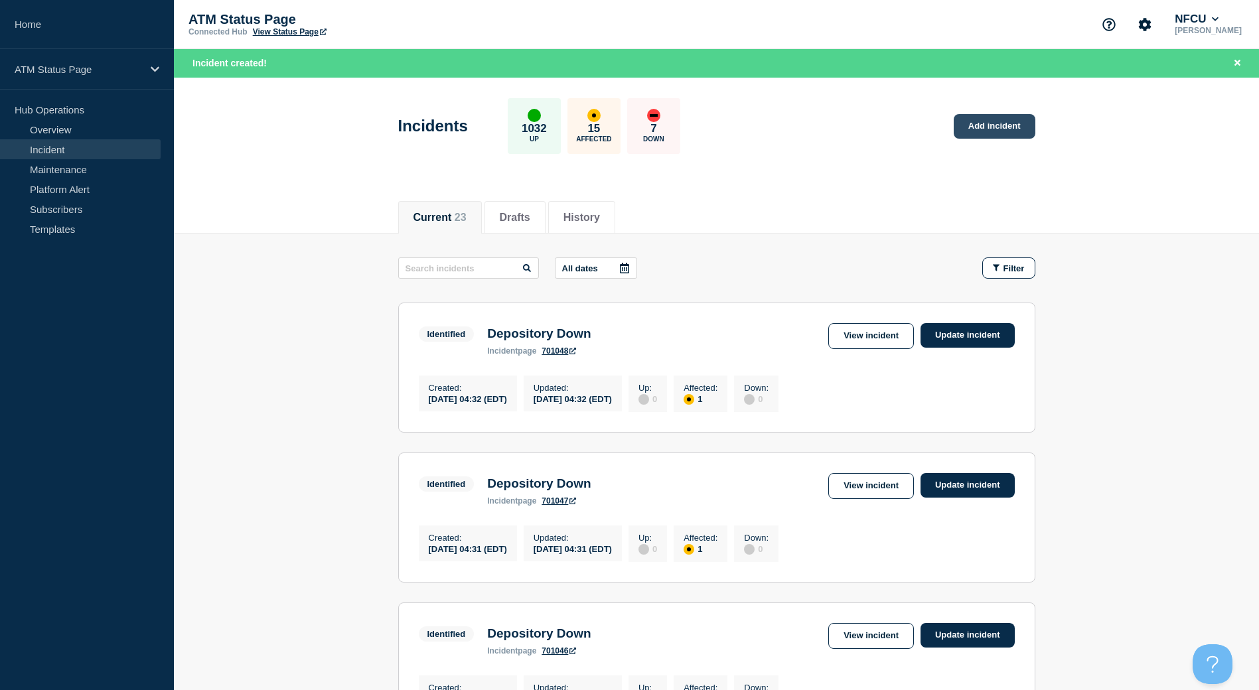
click at [965, 133] on link "Add incident" at bounding box center [995, 126] width 82 height 25
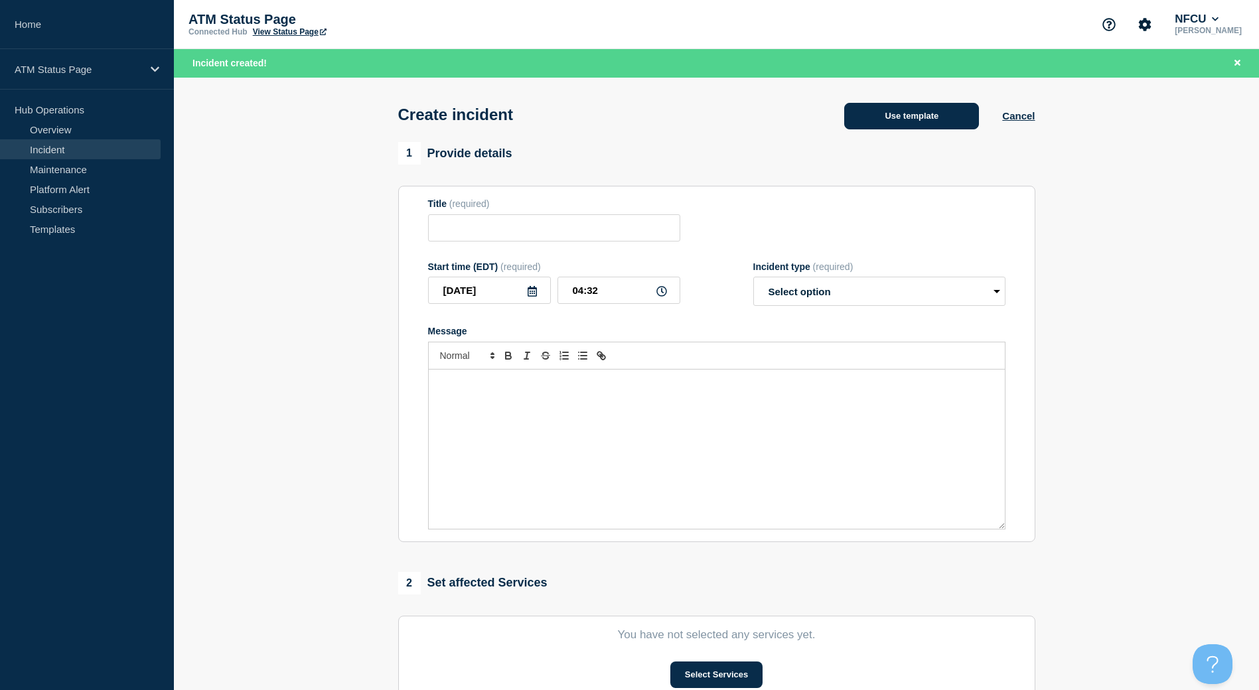
click at [956, 123] on button "Use template" at bounding box center [911, 116] width 135 height 27
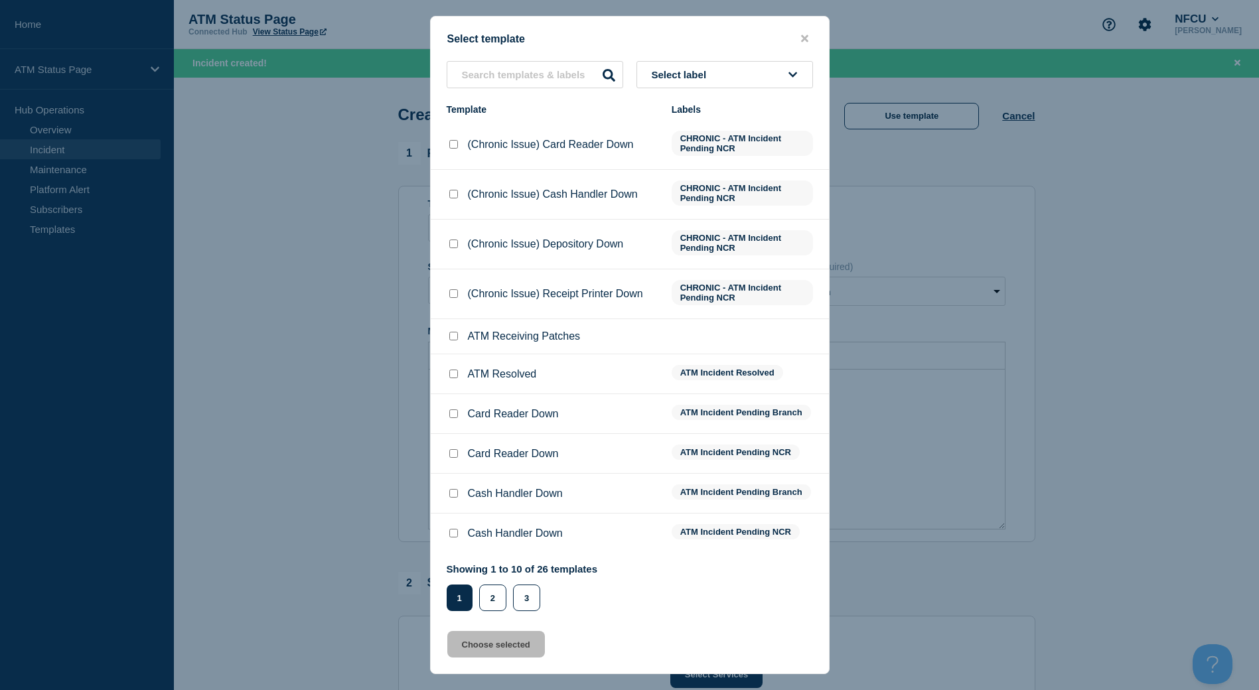
click at [787, 92] on div "Select label Template Labels (Chronic Issue) Card Reader Down CHRONIC - ATM Inc…" at bounding box center [630, 336] width 398 height 550
click at [777, 81] on button "Select label" at bounding box center [725, 74] width 177 height 27
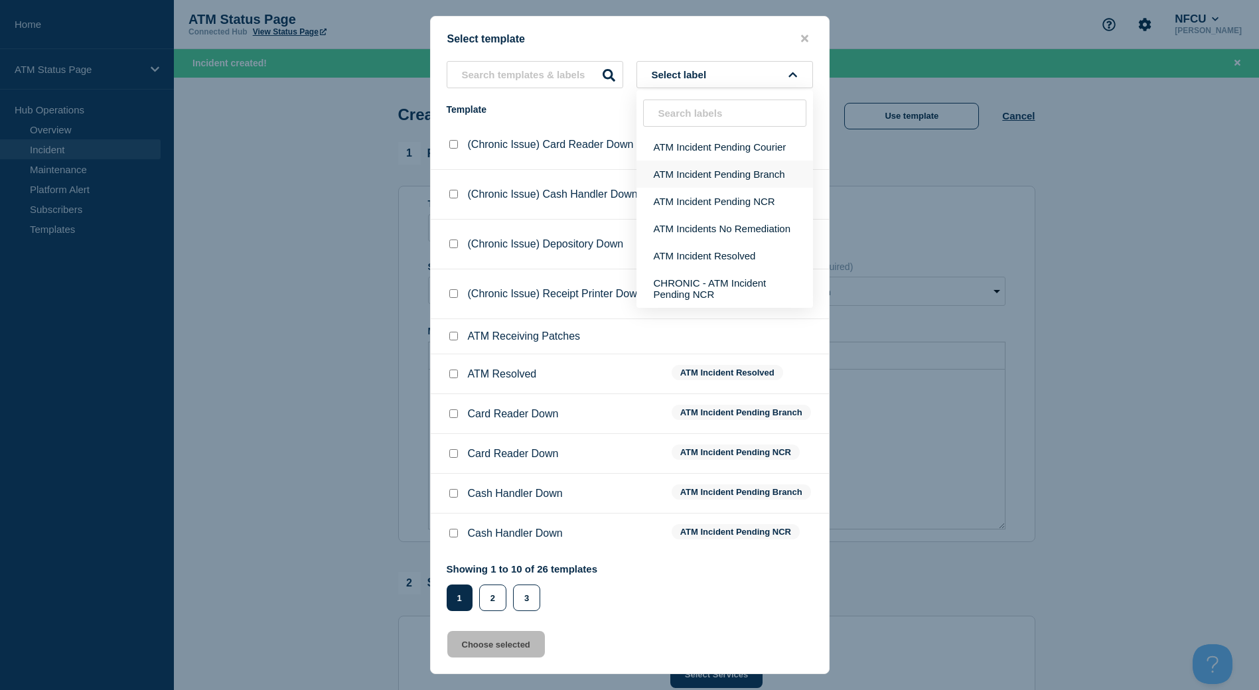
click at [750, 182] on button "ATM Incident Pending Branch" at bounding box center [725, 174] width 177 height 27
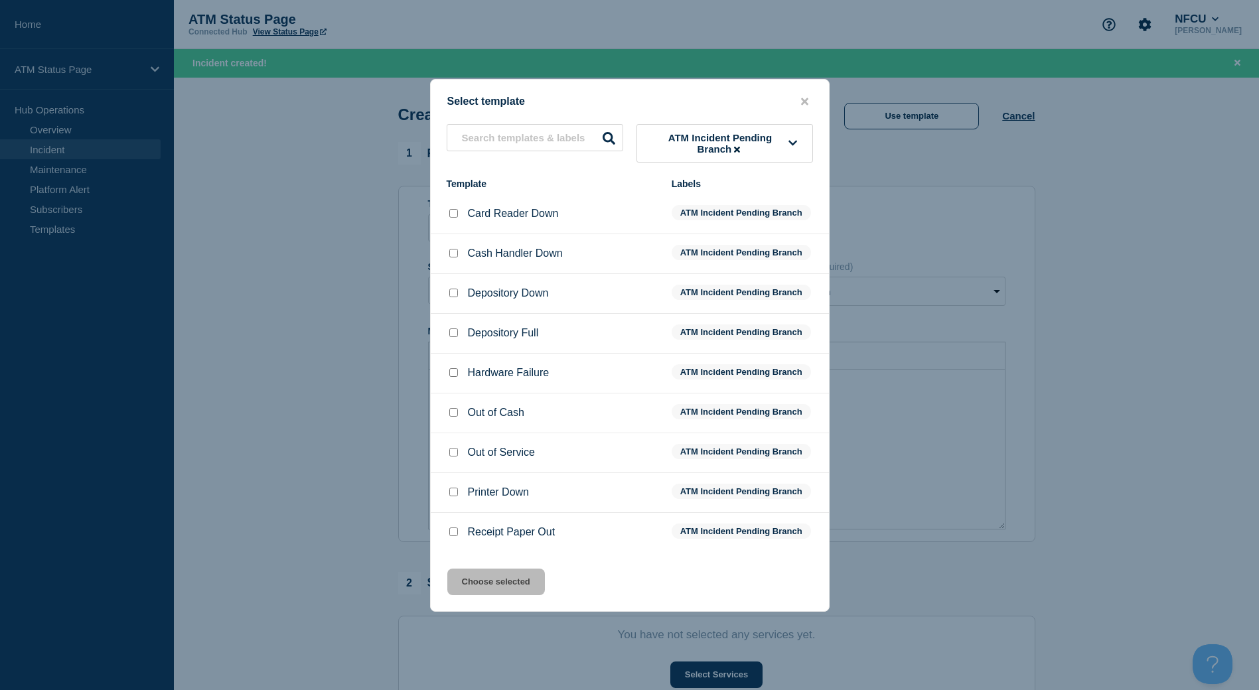
click at [450, 452] on input "Out of Service checkbox" at bounding box center [453, 452] width 9 height 9
click at [485, 588] on button "Choose selected" at bounding box center [496, 582] width 98 height 27
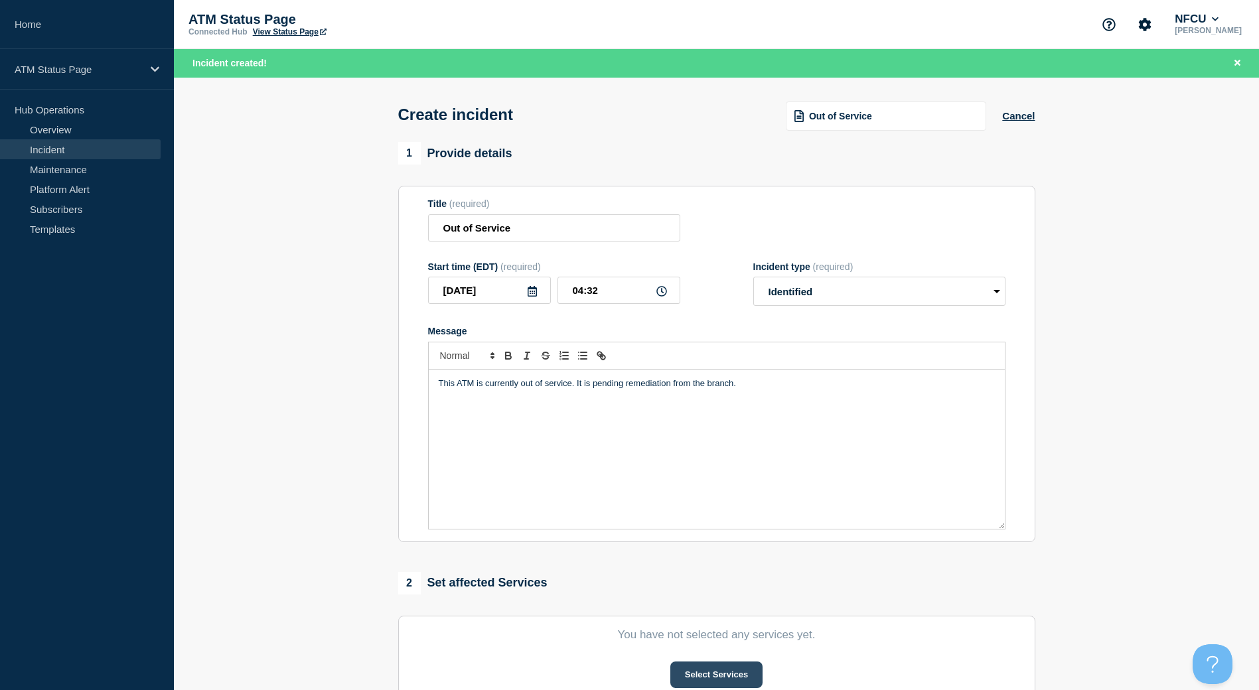
click at [688, 669] on button "Select Services" at bounding box center [717, 675] width 92 height 27
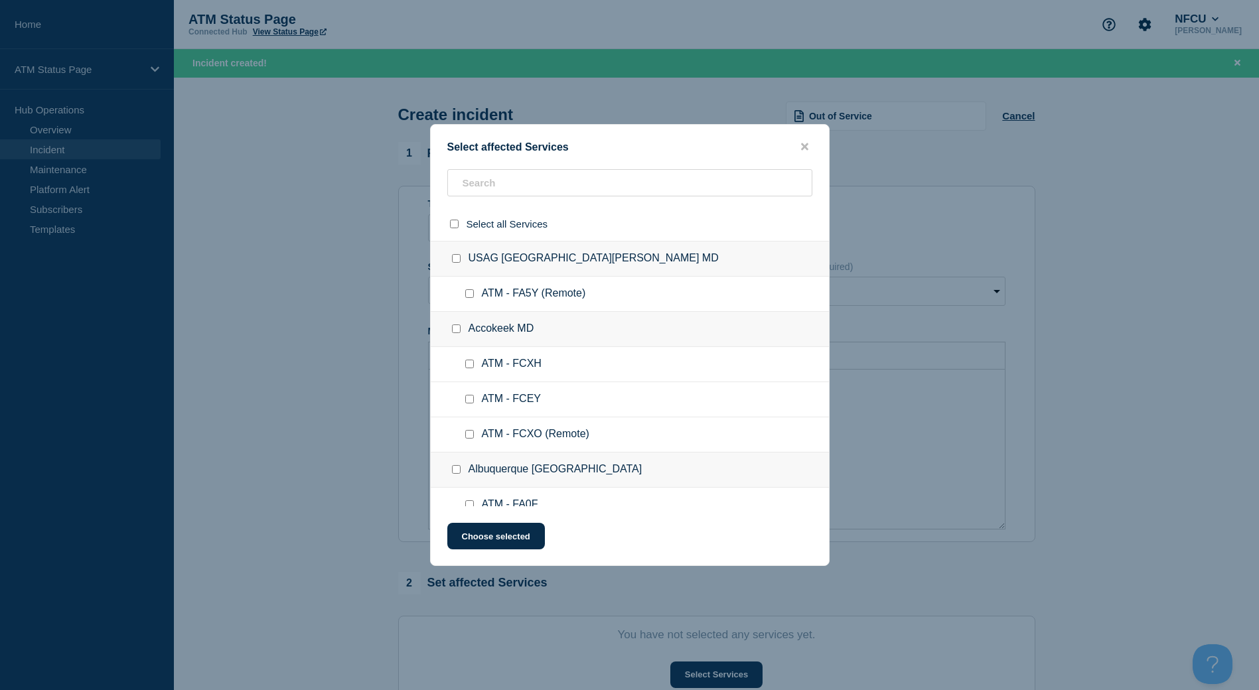
click at [499, 207] on div at bounding box center [630, 224] width 398 height 34
click at [497, 187] on input "text" at bounding box center [629, 182] width 365 height 27
paste input "FA0K"
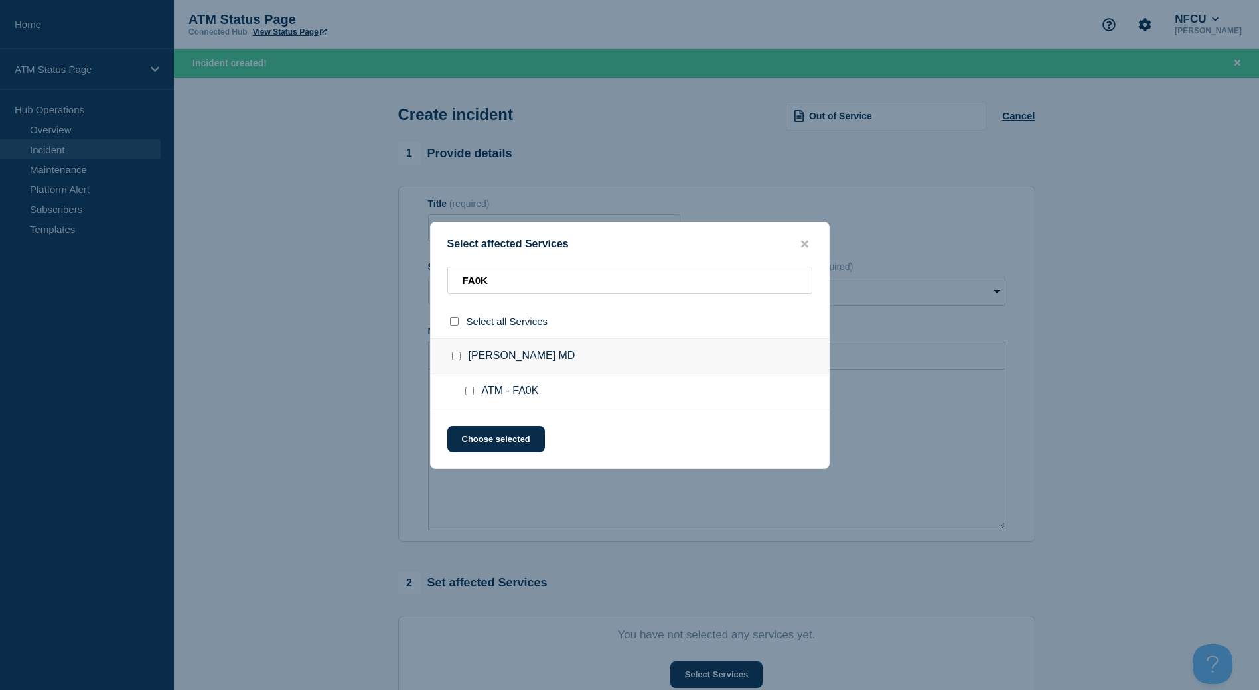
click at [471, 398] on div at bounding box center [472, 391] width 19 height 13
click at [470, 396] on input "ATM - FA0K checkbox" at bounding box center [469, 391] width 9 height 9
click at [480, 440] on button "Choose selected" at bounding box center [496, 439] width 98 height 27
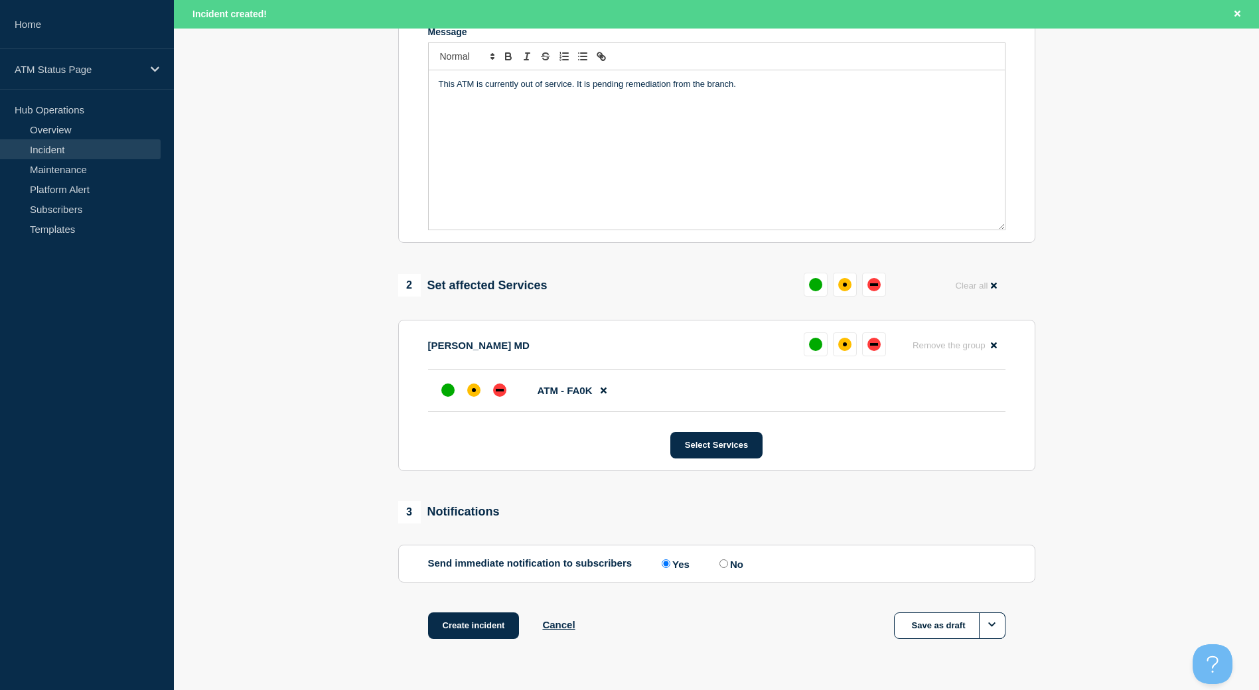
scroll to position [338, 0]
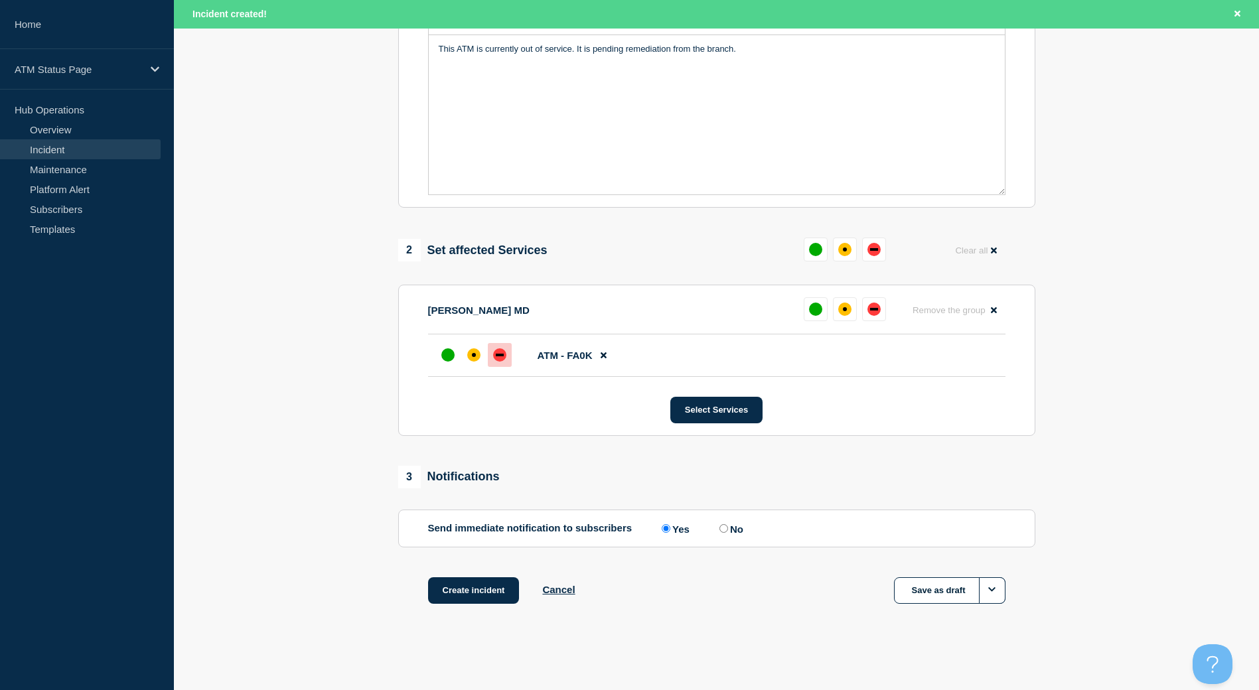
click at [497, 355] on div "down" at bounding box center [500, 355] width 8 height 3
click at [477, 596] on button "Create incident" at bounding box center [474, 591] width 92 height 27
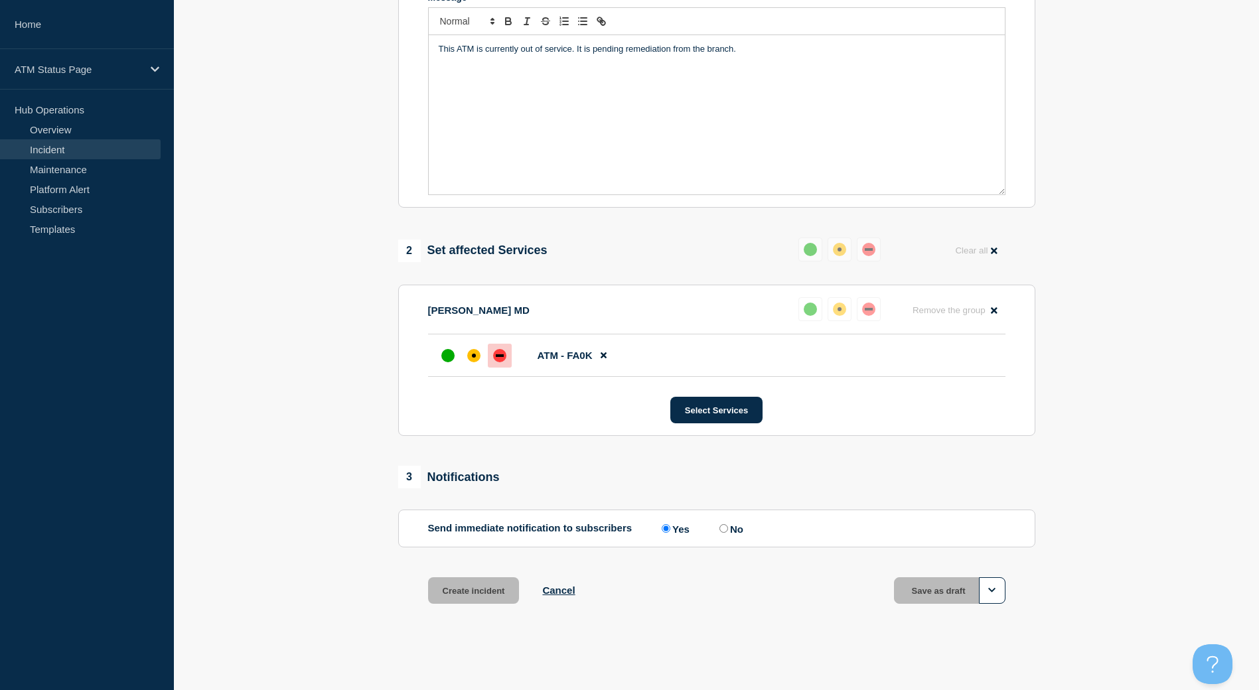
scroll to position [309, 0]
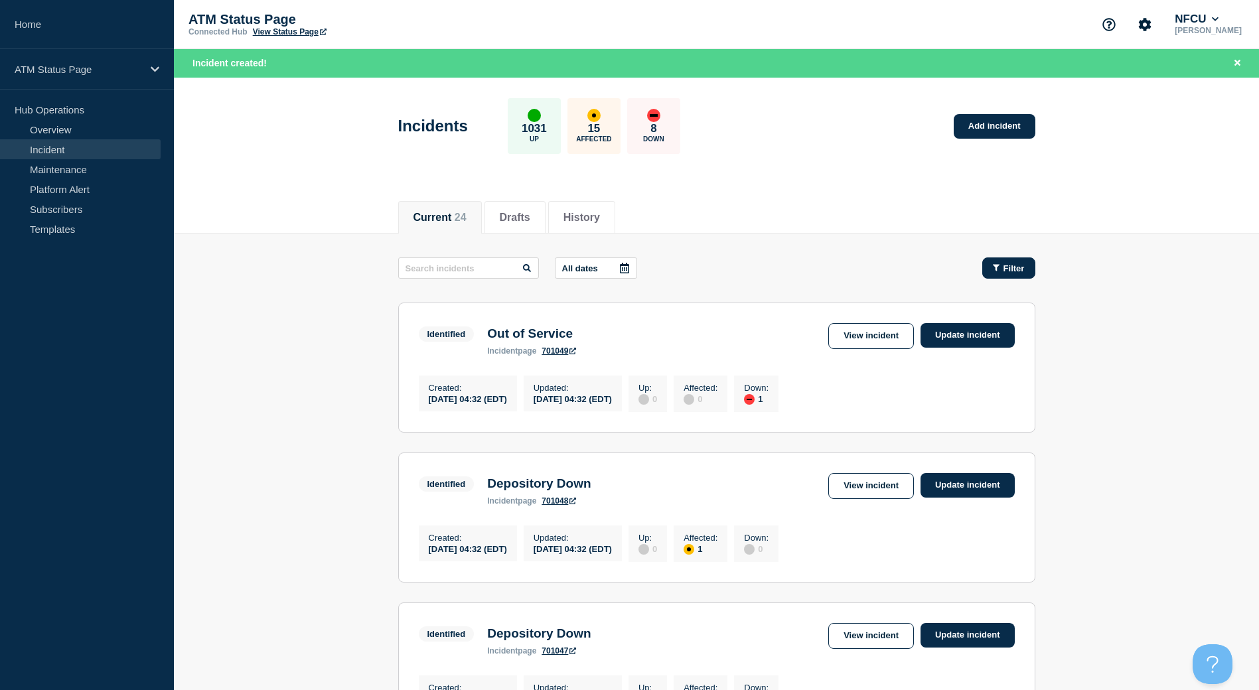
click at [991, 264] on button "Filter" at bounding box center [1009, 268] width 53 height 21
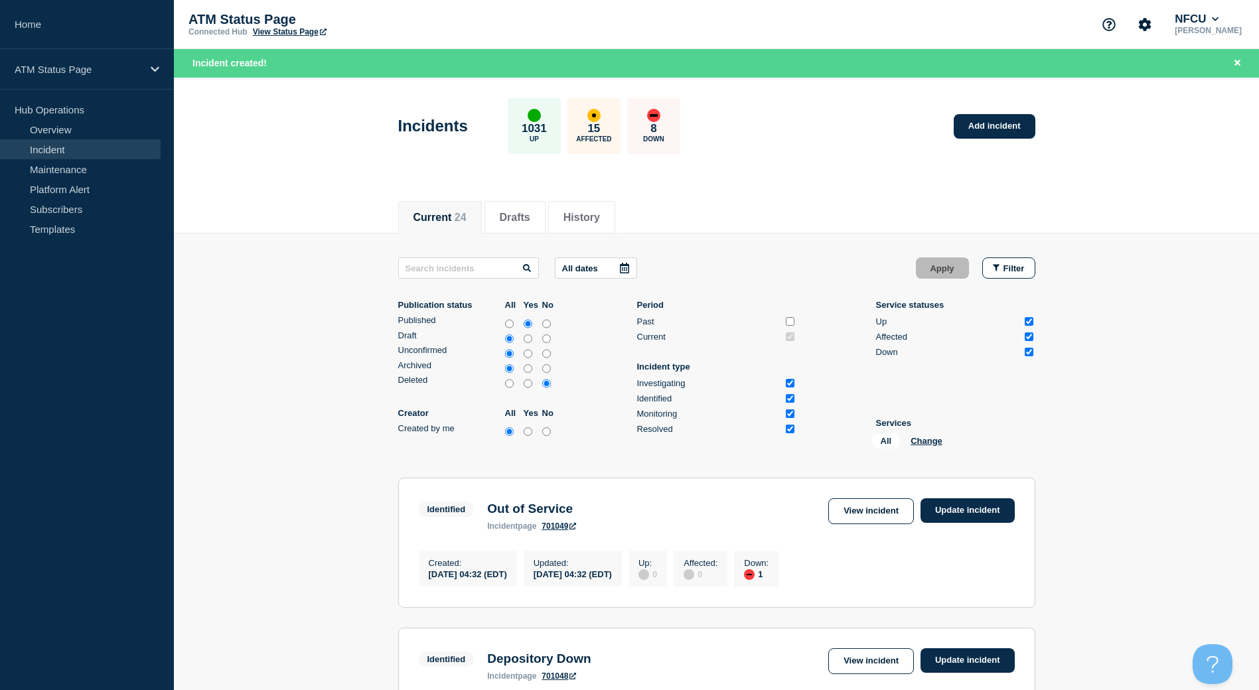
click at [931, 449] on div "All Change" at bounding box center [938, 444] width 133 height 21
click at [928, 444] on button "Change" at bounding box center [927, 441] width 32 height 10
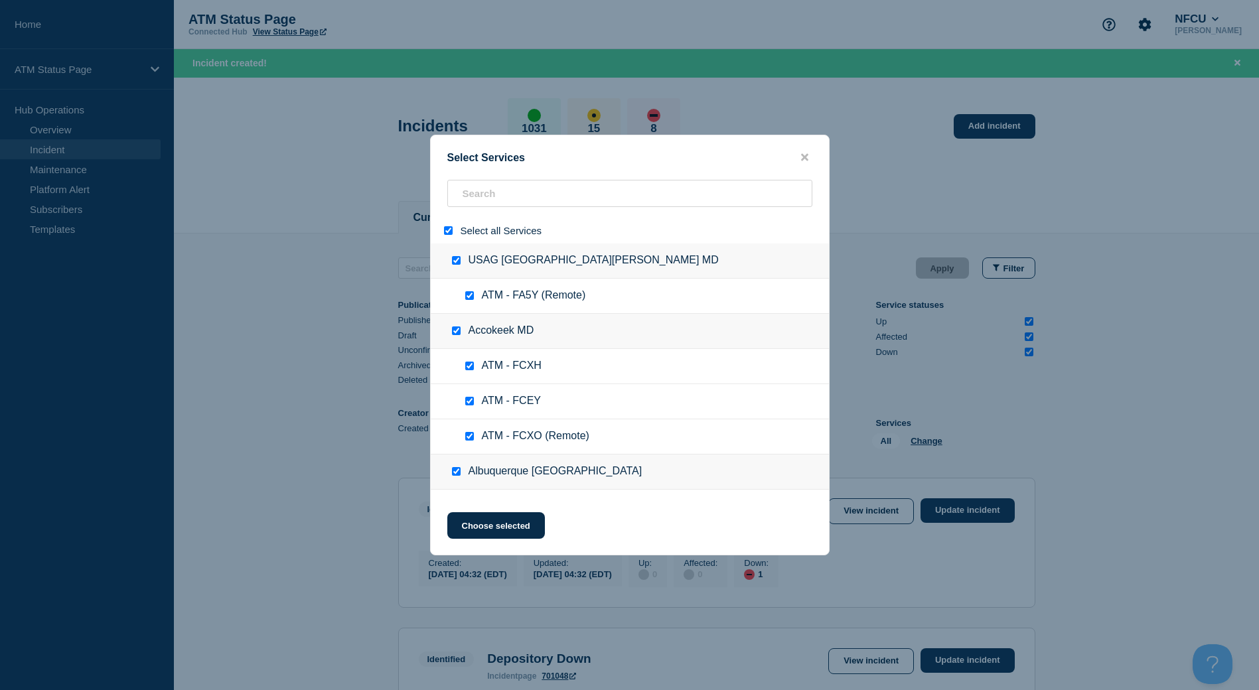
click at [447, 231] on input "select all" at bounding box center [448, 230] width 9 height 9
click at [477, 201] on input "search" at bounding box center [629, 193] width 365 height 27
paste input "FCNY"
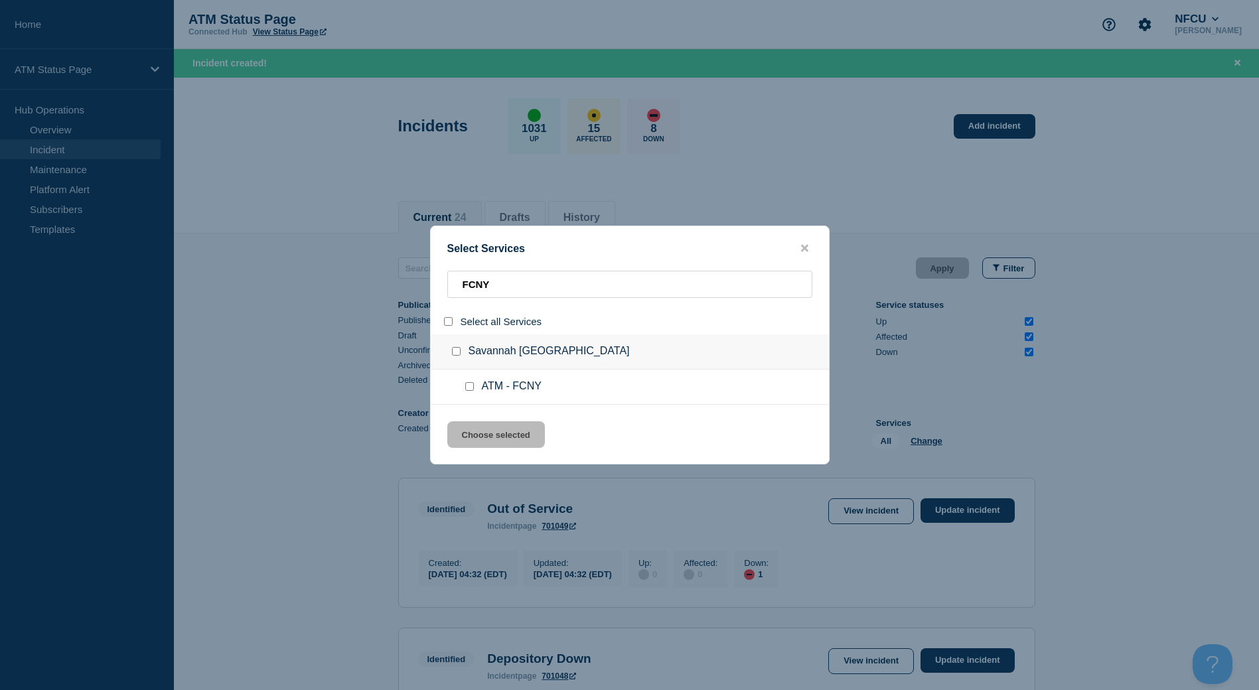
click at [472, 389] on input "service: ATM - FCNY" at bounding box center [469, 386] width 9 height 9
click at [495, 439] on button "Choose selected" at bounding box center [496, 435] width 98 height 27
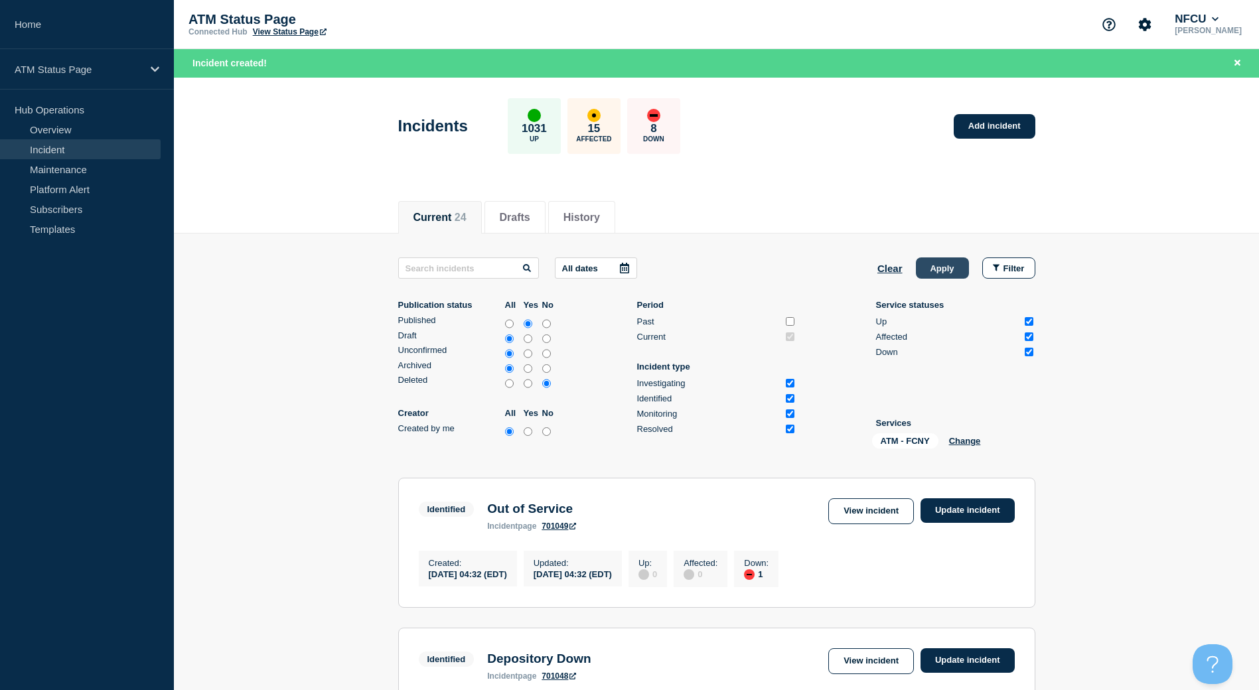
click at [953, 275] on button "Apply" at bounding box center [942, 268] width 53 height 21
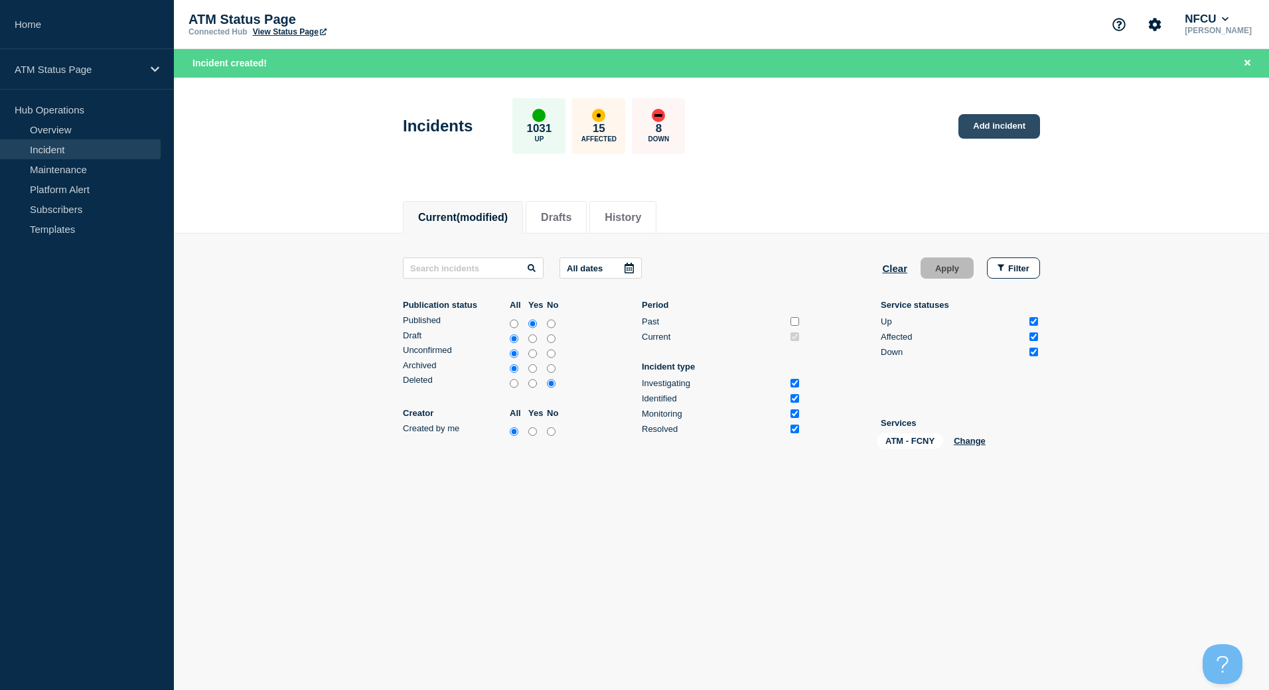
click at [1002, 127] on link "Add incident" at bounding box center [1000, 126] width 82 height 25
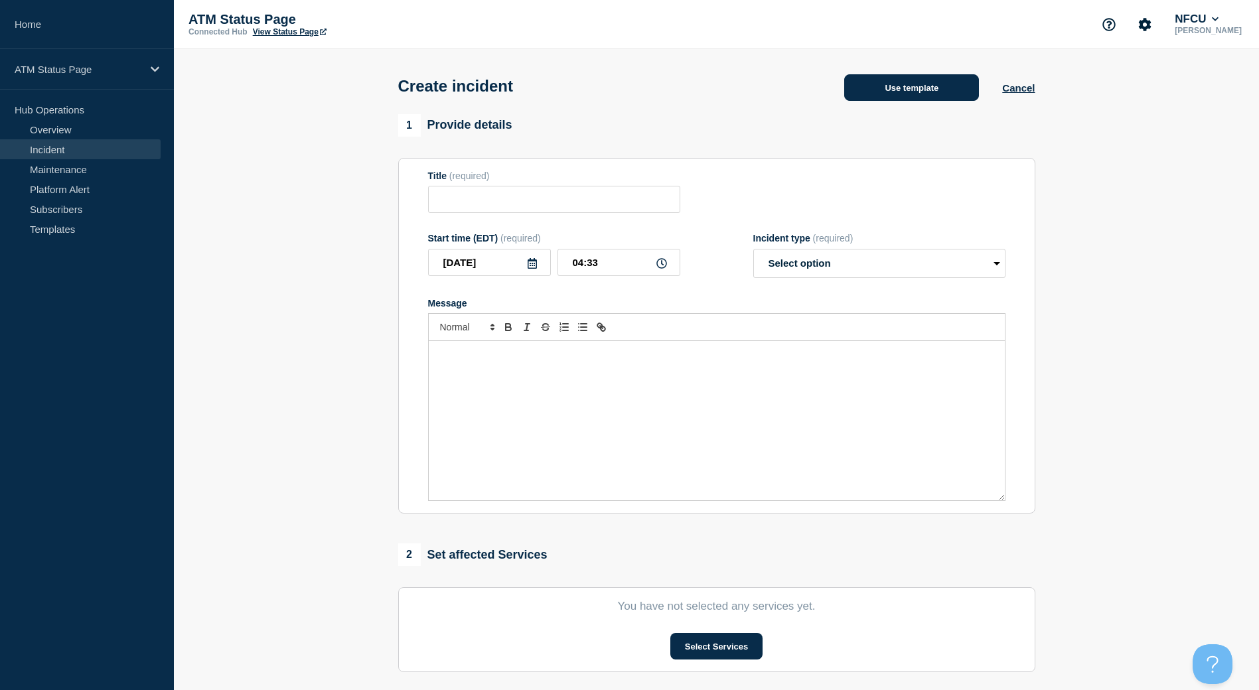
click at [941, 105] on div "Create incident Use template Cancel" at bounding box center [716, 81] width 667 height 65
click at [905, 79] on button "Use template" at bounding box center [911, 87] width 135 height 27
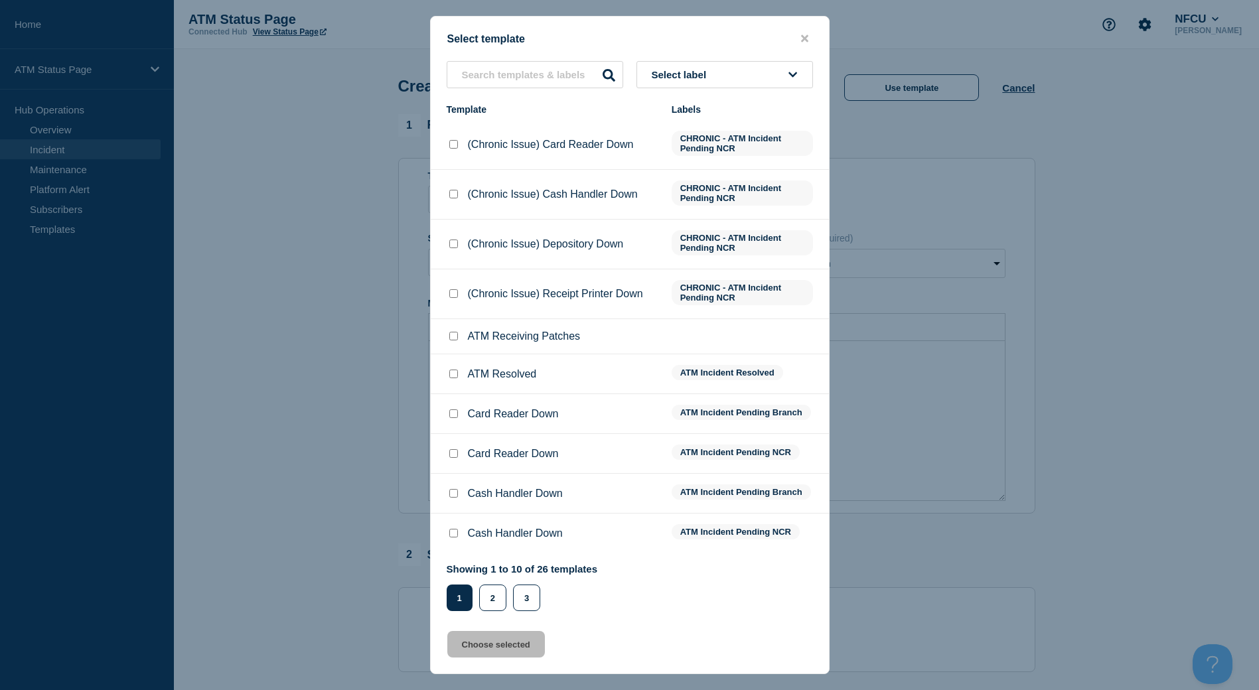
click at [817, 74] on div "Select label" at bounding box center [630, 74] width 398 height 27
drag, startPoint x: 811, startPoint y: 74, endPoint x: 803, endPoint y: 76, distance: 8.9
click at [803, 76] on button "Select label" at bounding box center [725, 74] width 177 height 27
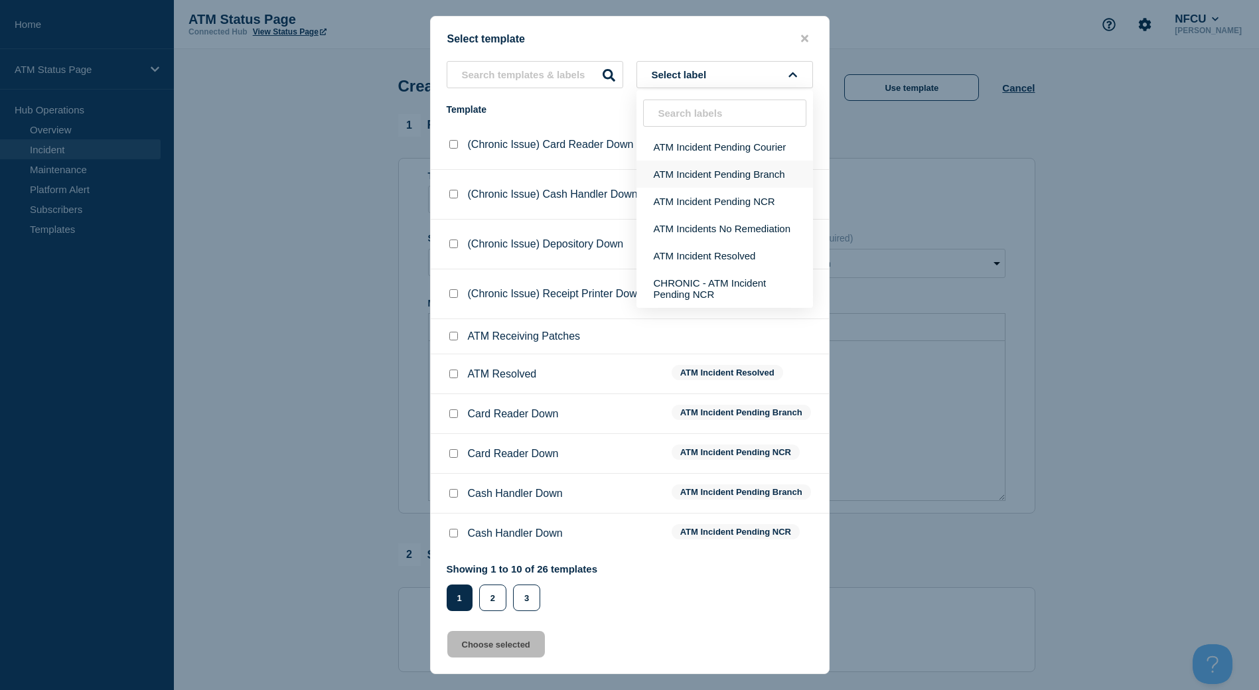
click at [769, 161] on button "ATM Incident Pending Branch" at bounding box center [725, 174] width 177 height 27
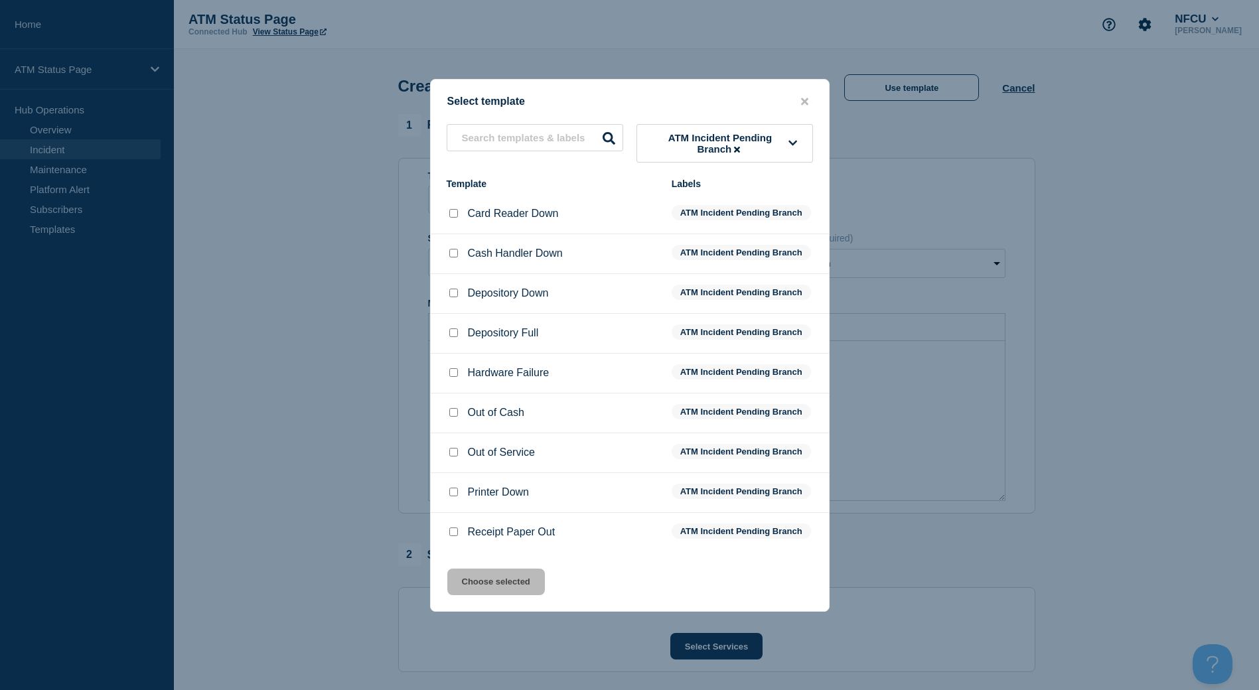
drag, startPoint x: 445, startPoint y: 214, endPoint x: 453, endPoint y: 214, distance: 7.3
click at [448, 234] on li "Card Reader Down ATM Incident Pending Branch" at bounding box center [630, 254] width 398 height 40
click at [453, 214] on input "Card Reader Down checkbox" at bounding box center [453, 213] width 9 height 9
click at [520, 580] on button "Choose selected" at bounding box center [496, 582] width 98 height 27
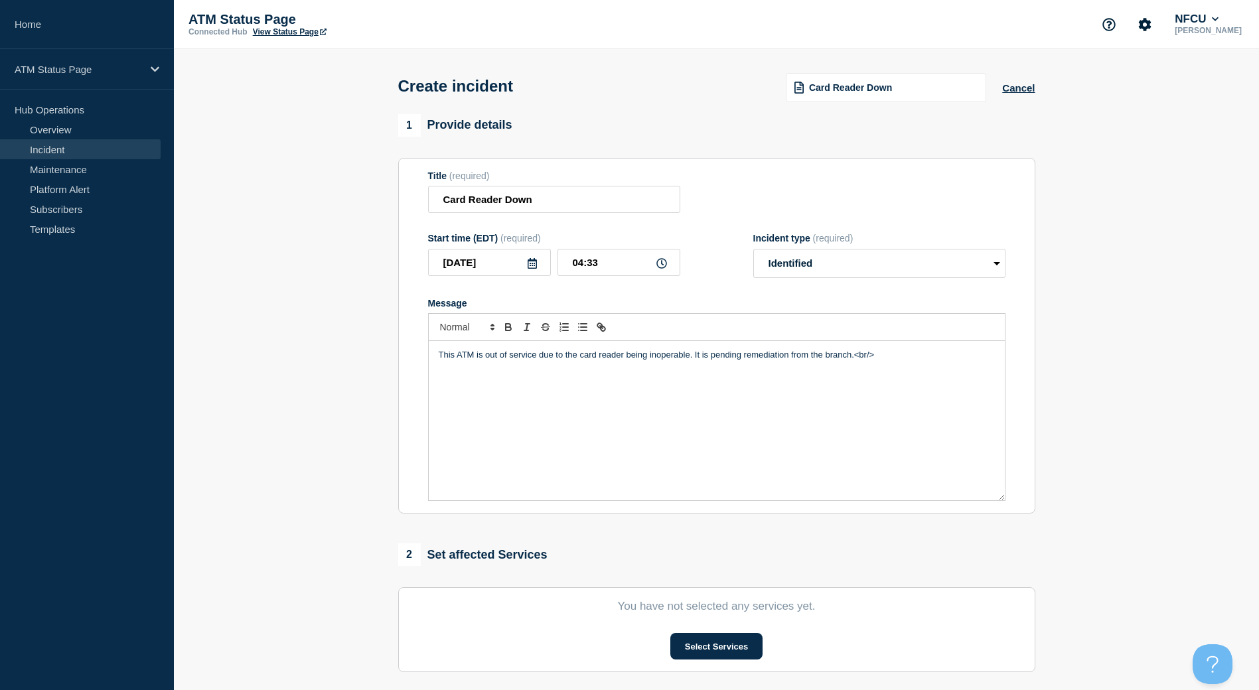
click at [730, 666] on section "You have not selected any services yet. Select Services" at bounding box center [716, 630] width 637 height 85
click at [730, 651] on button "Select Services" at bounding box center [717, 646] width 92 height 27
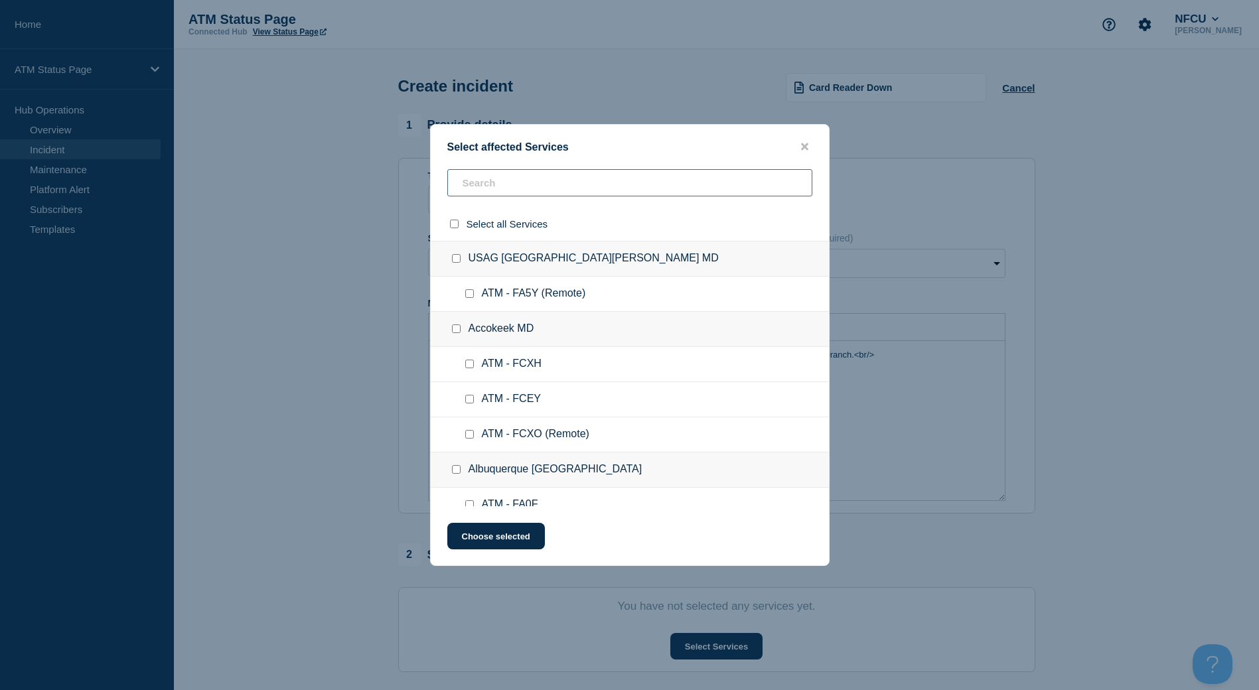
click at [579, 193] on input "text" at bounding box center [629, 182] width 365 height 27
paste input "FCNY"
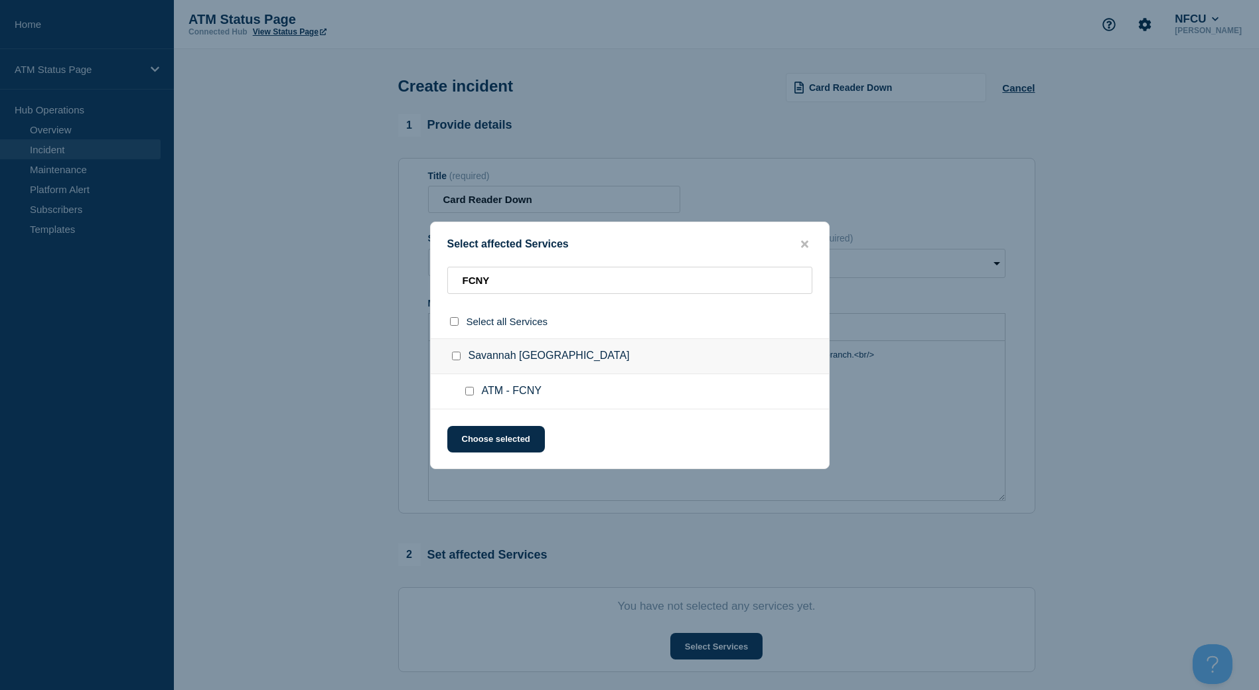
click at [469, 387] on div at bounding box center [472, 391] width 19 height 13
click at [467, 395] on input "ATM - FCNY checkbox" at bounding box center [469, 391] width 9 height 9
click at [480, 433] on button "Choose selected" at bounding box center [496, 439] width 98 height 27
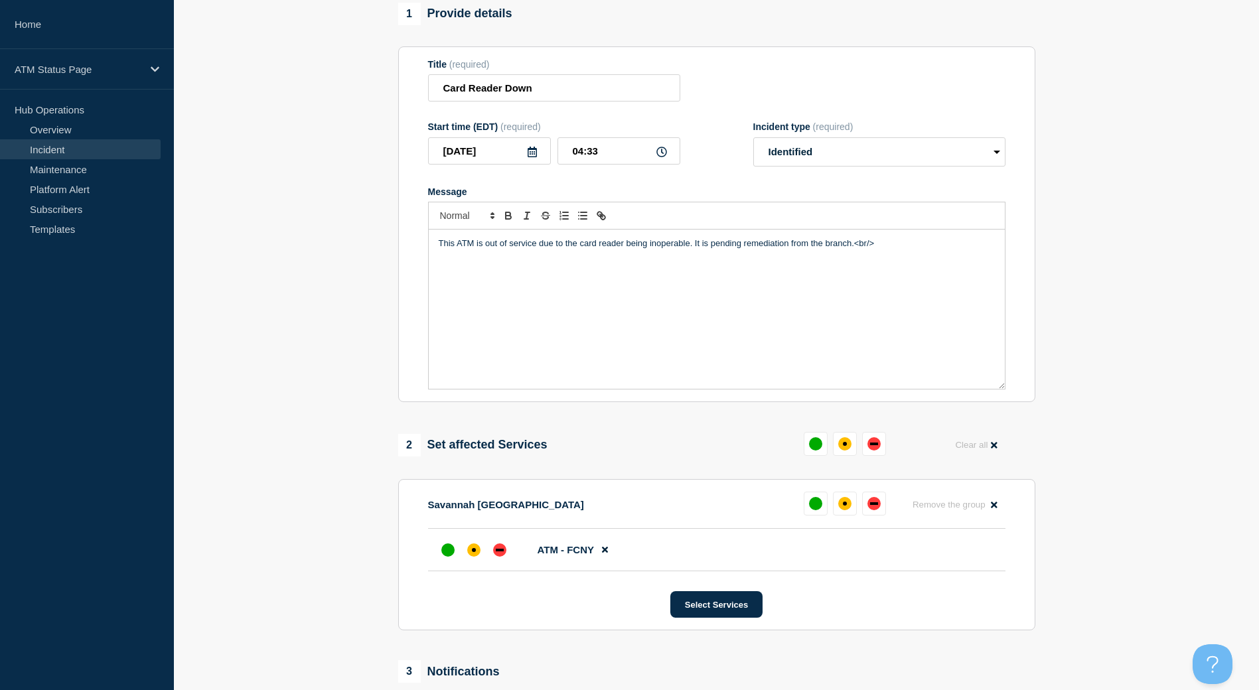
scroll to position [309, 0]
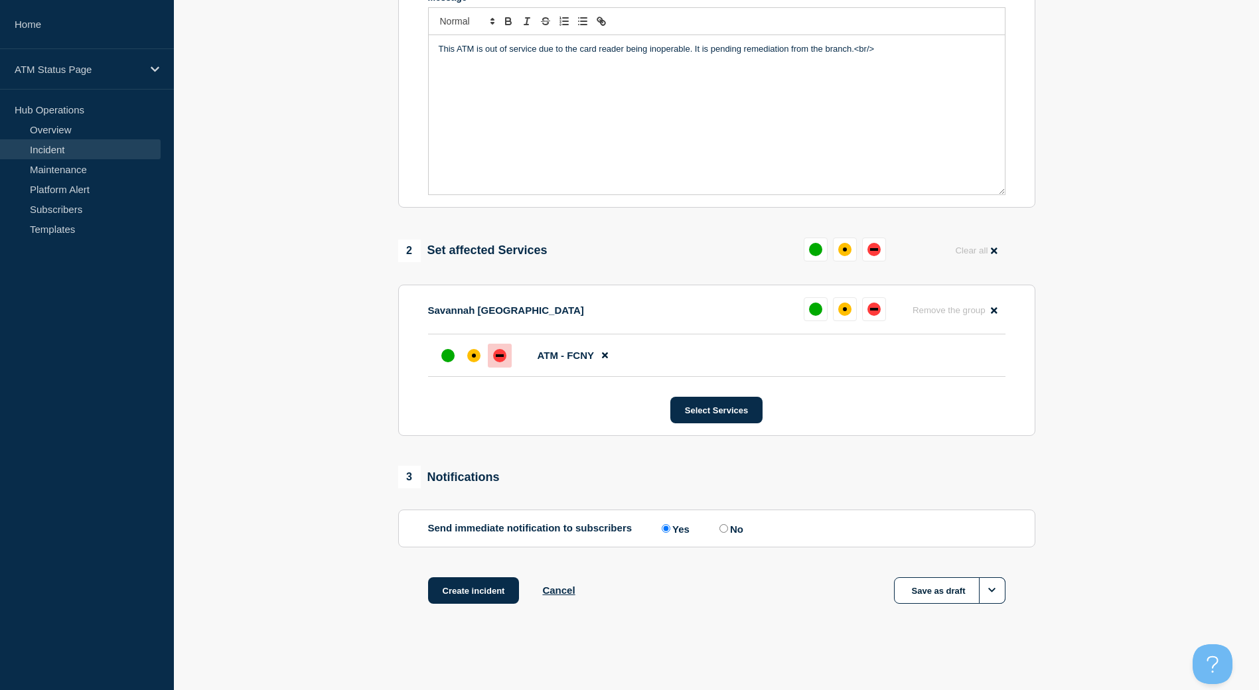
click at [504, 358] on div "down" at bounding box center [499, 355] width 13 height 13
click at [496, 593] on button "Create incident" at bounding box center [474, 591] width 92 height 27
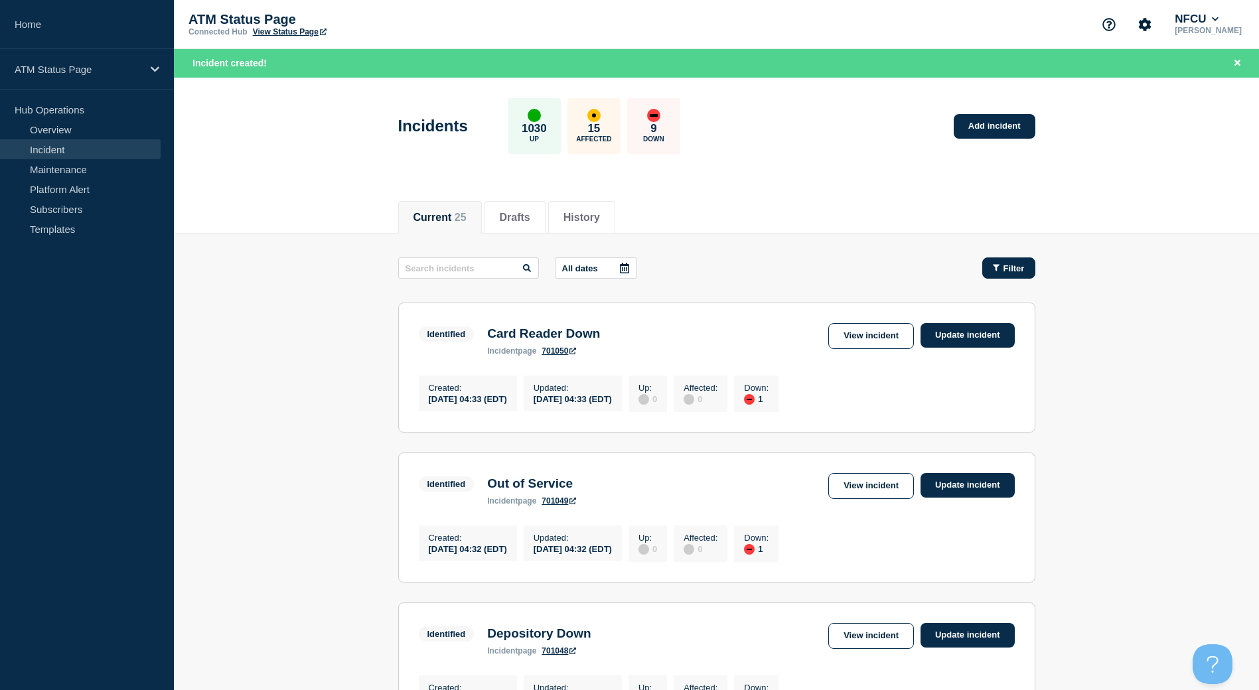
click at [986, 272] on button "Filter" at bounding box center [1009, 268] width 53 height 21
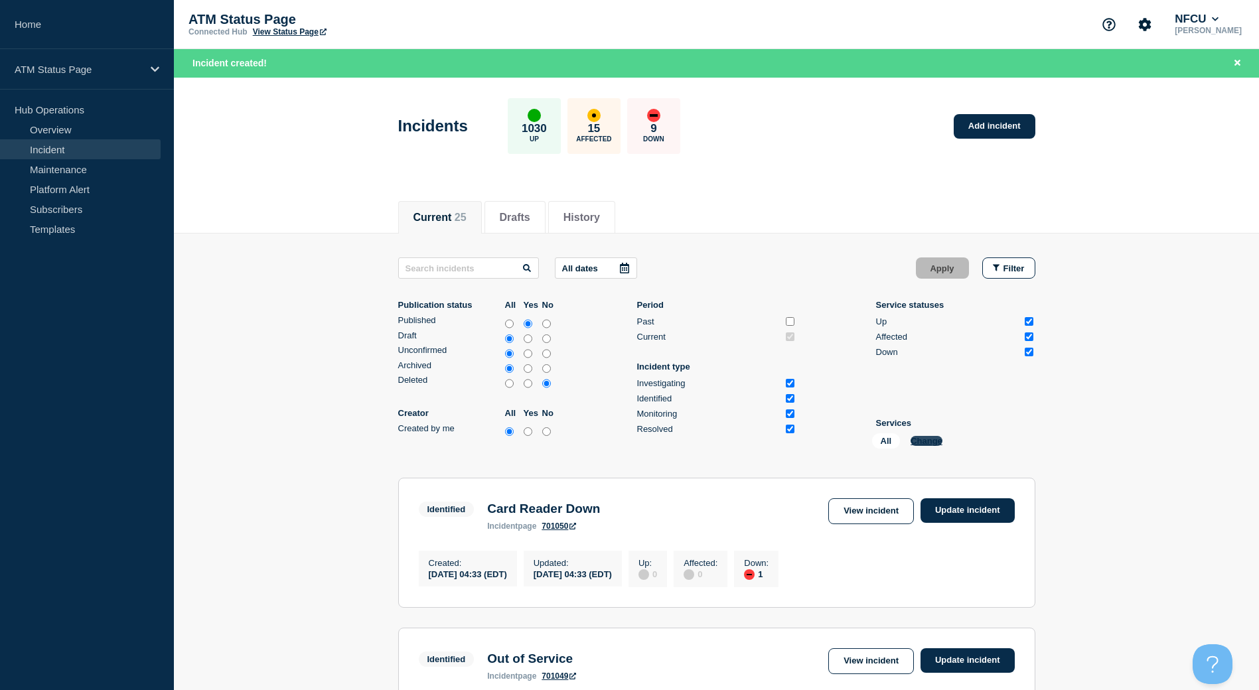
click at [920, 445] on button "Change" at bounding box center [927, 441] width 32 height 10
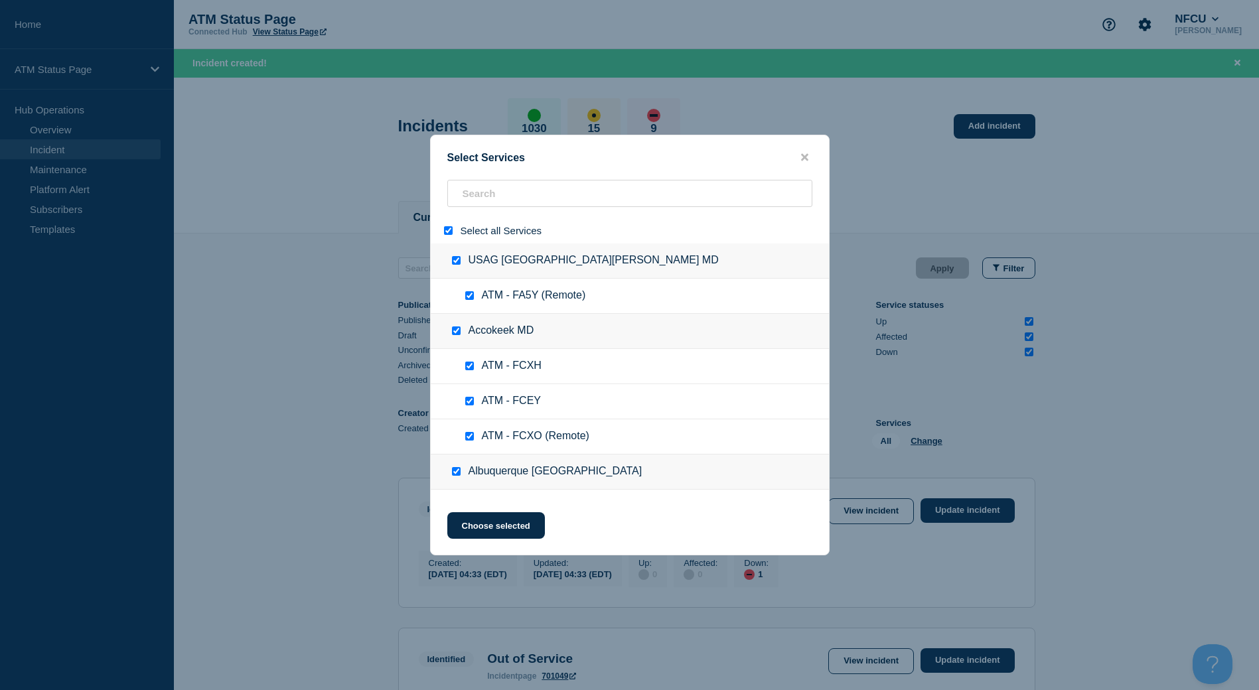
click at [448, 230] on input "select all" at bounding box center [448, 230] width 9 height 9
click at [472, 206] on input "search" at bounding box center [629, 193] width 365 height 27
paste input "FCEA"
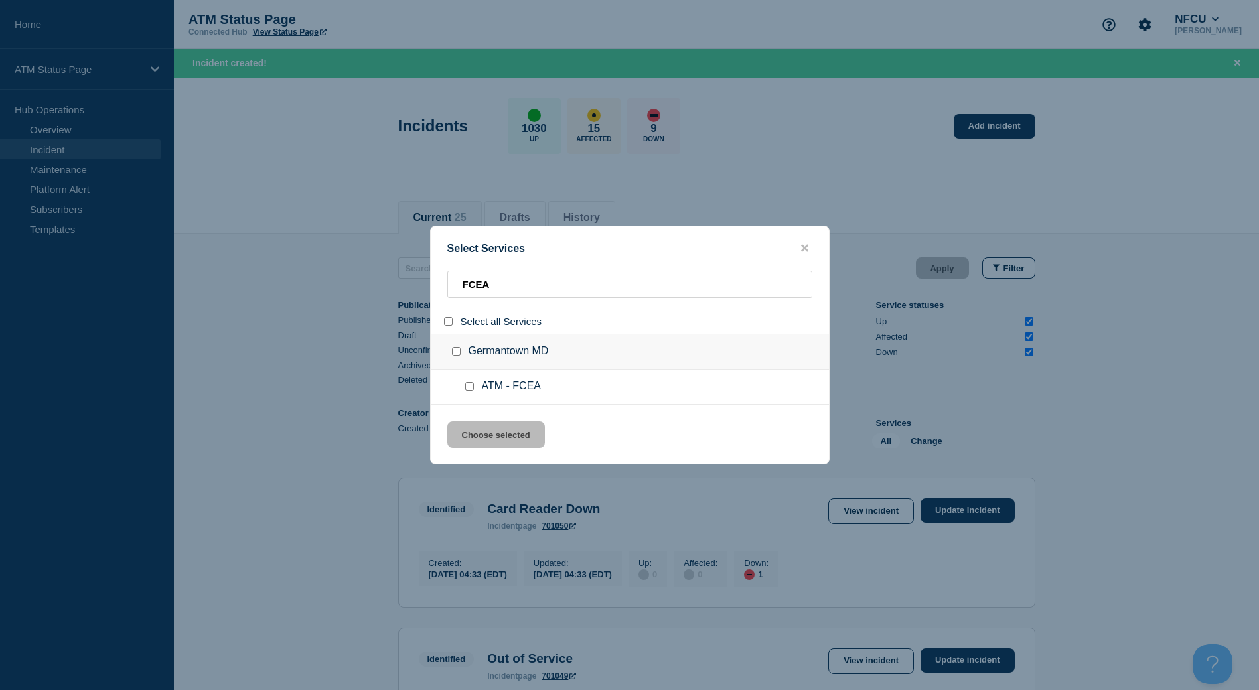
click at [468, 387] on input "service: ATM - FCEA" at bounding box center [469, 386] width 9 height 9
click at [475, 421] on div "Select Services FCEA Select all Services [GEOGRAPHIC_DATA] MD ATM - FCEA Choose…" at bounding box center [630, 345] width 400 height 239
click at [477, 427] on button "Choose selected" at bounding box center [496, 435] width 98 height 27
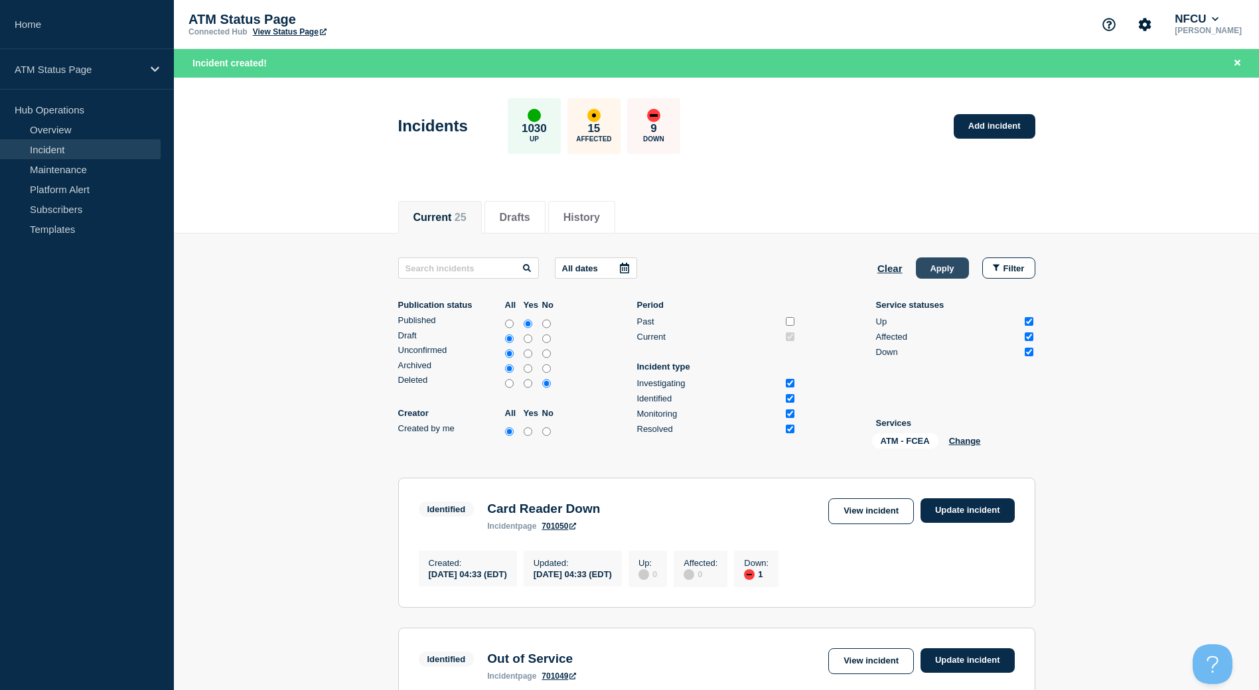
click at [931, 268] on button "Apply" at bounding box center [942, 268] width 53 height 21
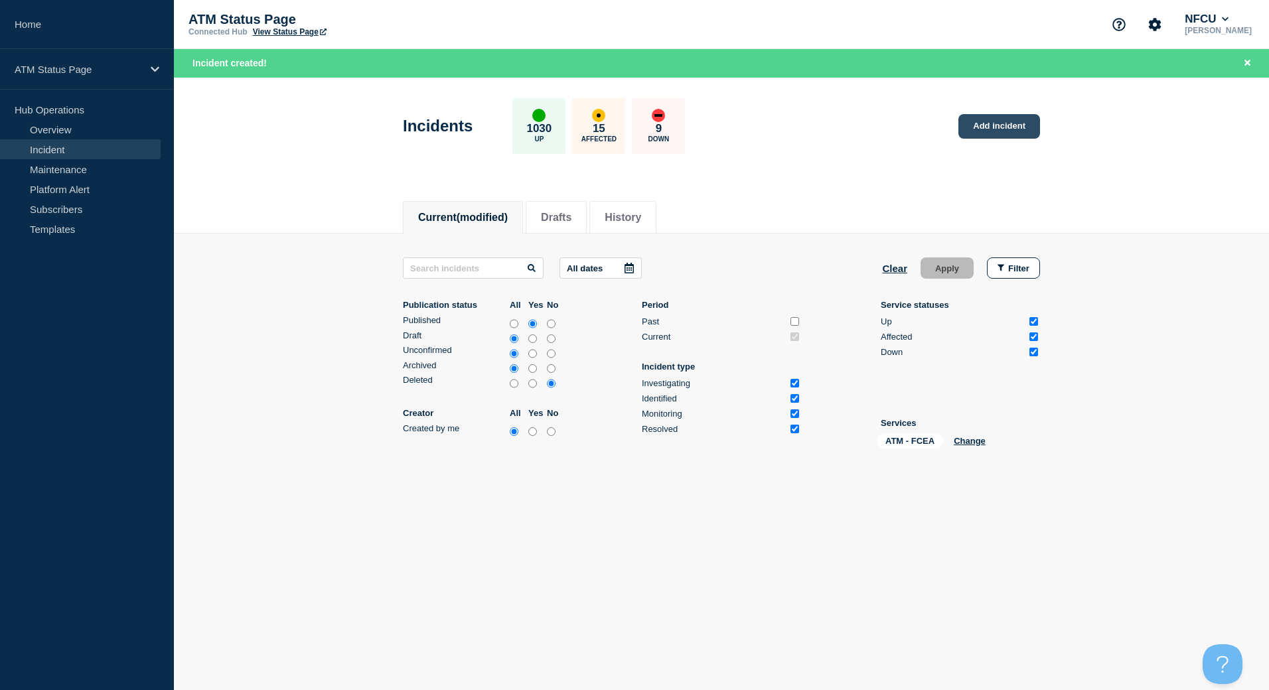
click at [1006, 119] on link "Add incident" at bounding box center [1000, 126] width 82 height 25
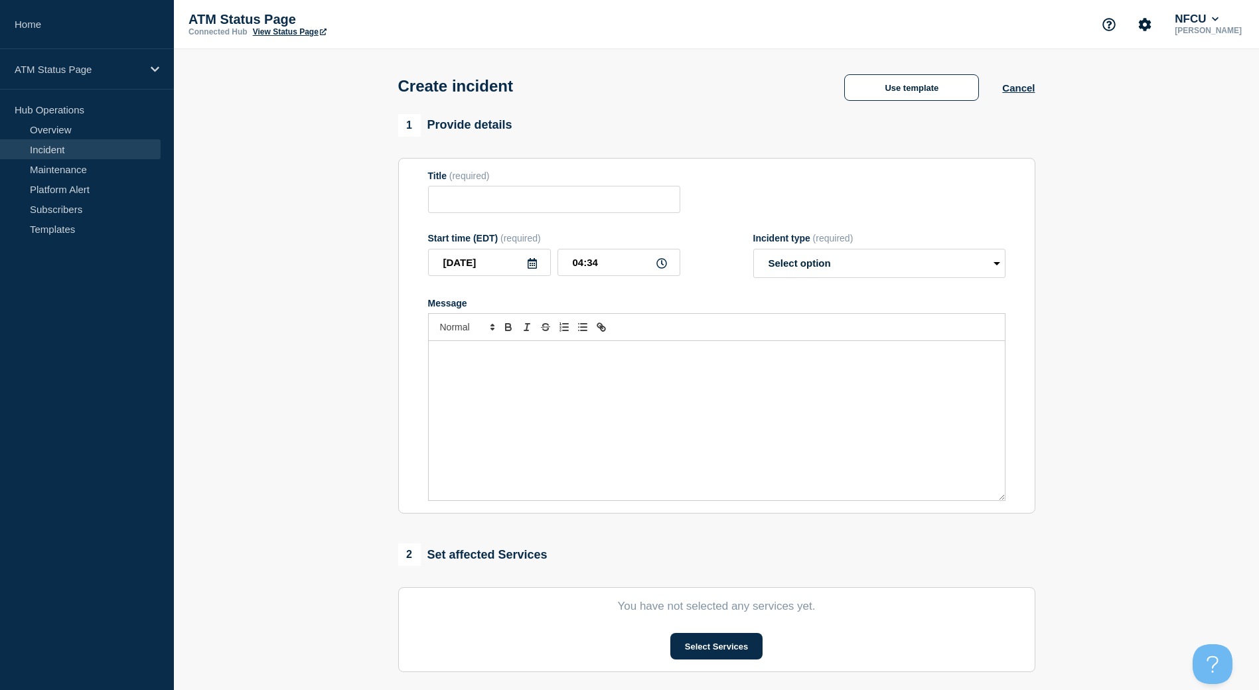
click at [930, 100] on button "Use template" at bounding box center [911, 87] width 135 height 27
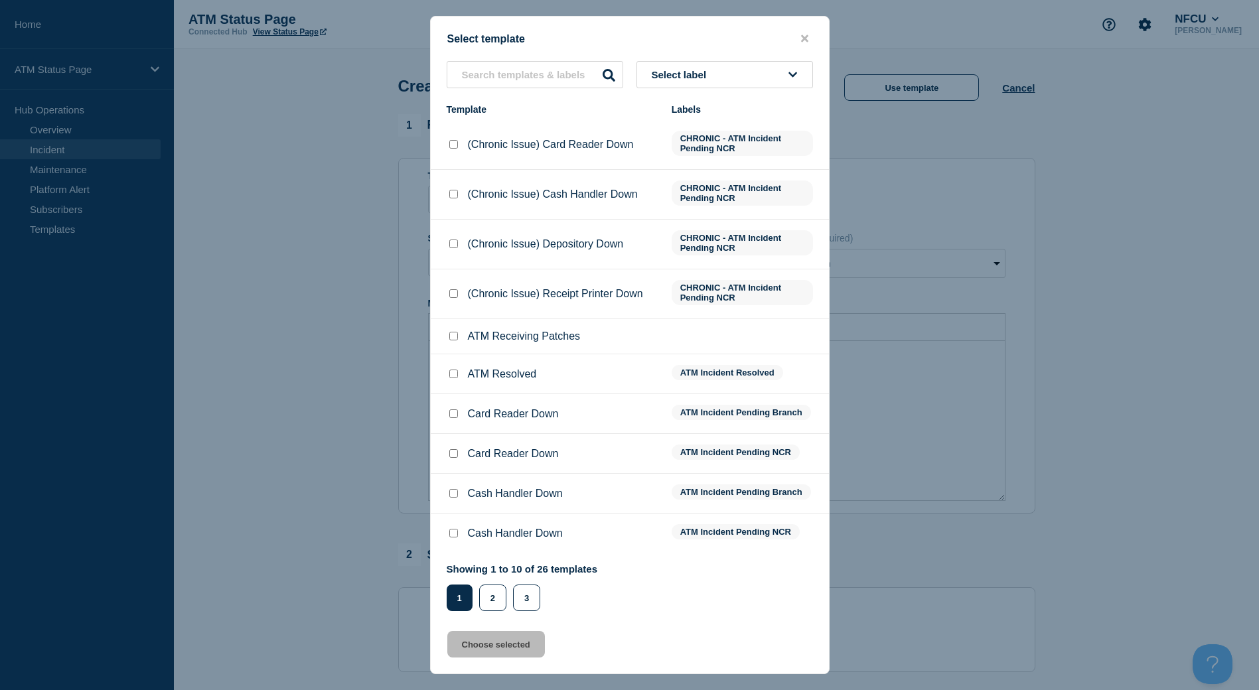
click at [673, 51] on div "Select template Select label Template Labels (Chronic Issue) Card Reader Down C…" at bounding box center [630, 345] width 400 height 659
click at [673, 84] on button "Select label" at bounding box center [725, 74] width 177 height 27
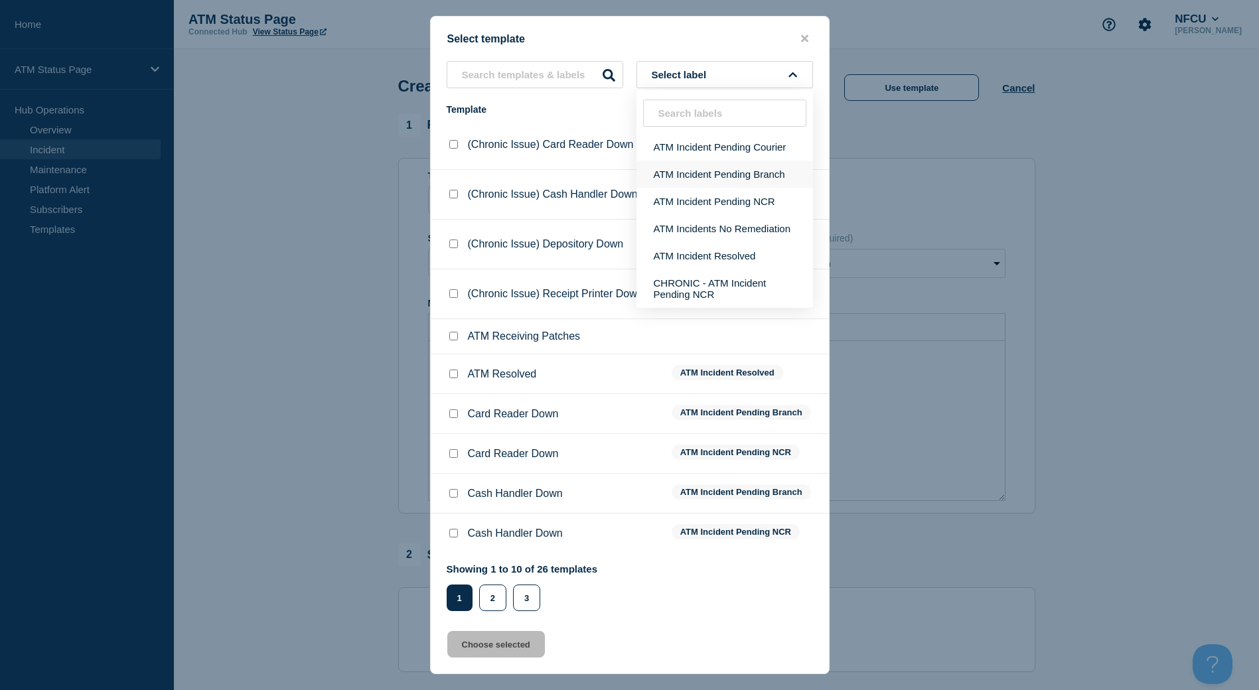
click at [713, 182] on button "ATM Incident Pending Branch" at bounding box center [725, 174] width 177 height 27
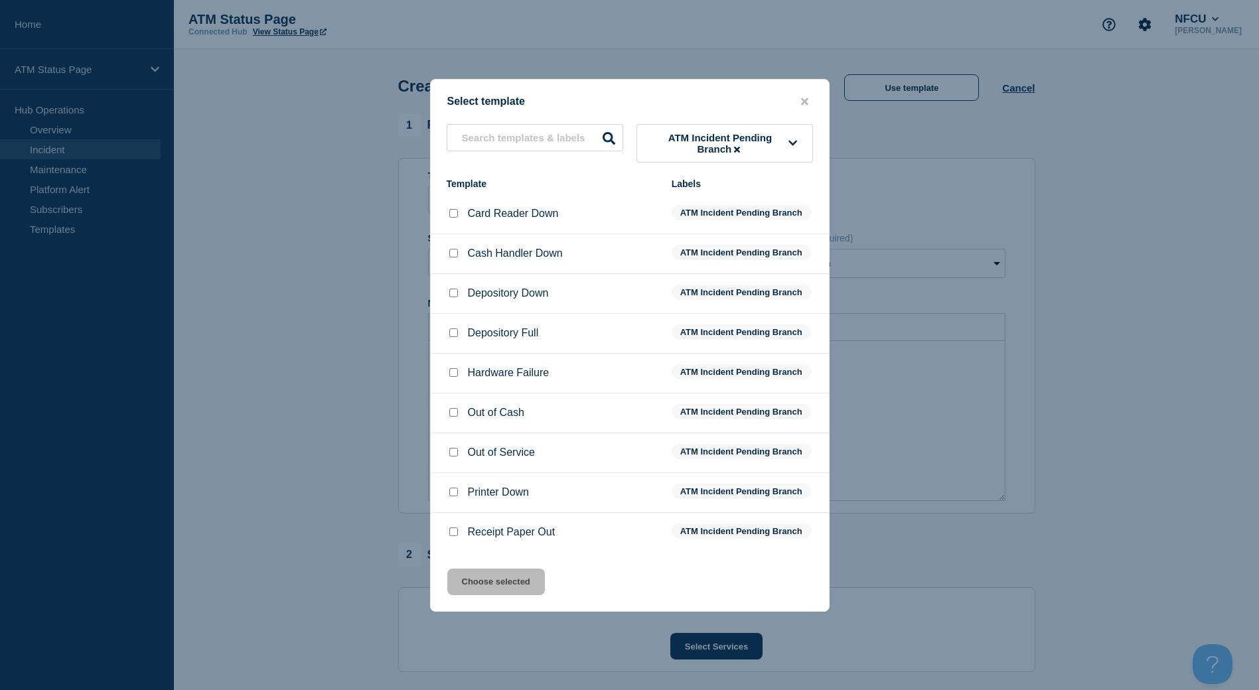
click at [457, 455] on input "Out of Service checkbox" at bounding box center [453, 452] width 9 height 9
click at [479, 578] on button "Choose selected" at bounding box center [496, 582] width 98 height 27
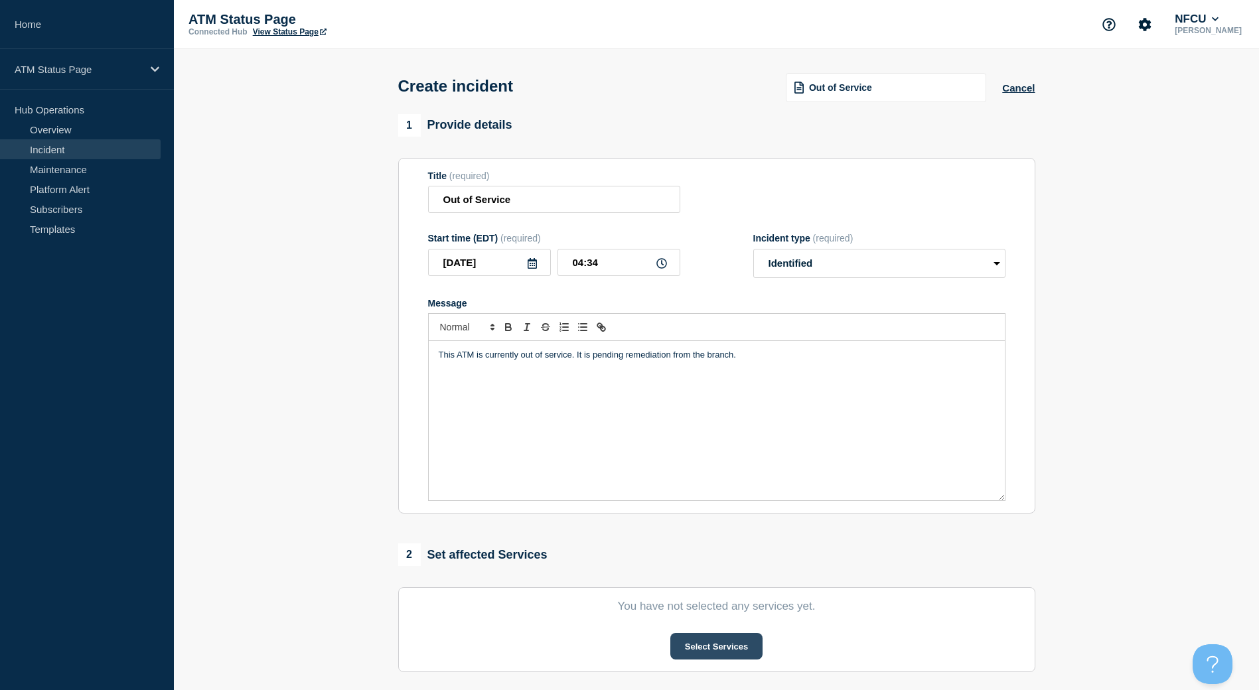
click at [697, 644] on button "Select Services" at bounding box center [717, 646] width 92 height 27
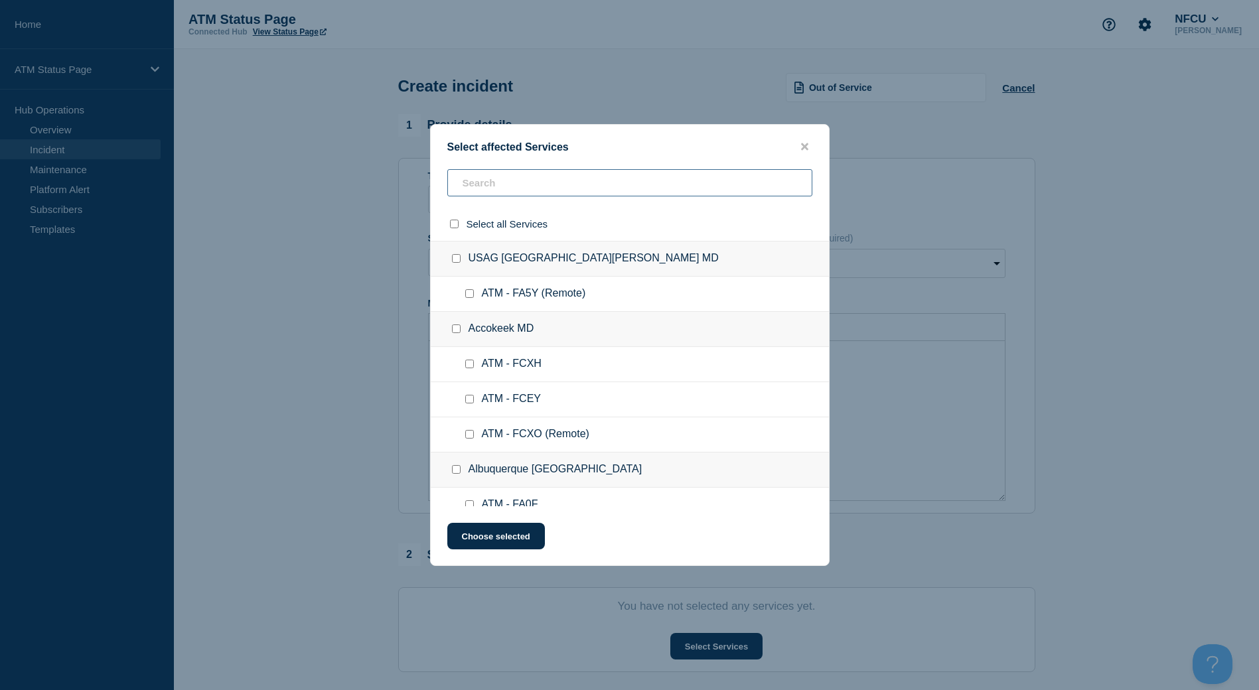
click at [553, 197] on input "text" at bounding box center [629, 182] width 365 height 27
paste input "FCEA"
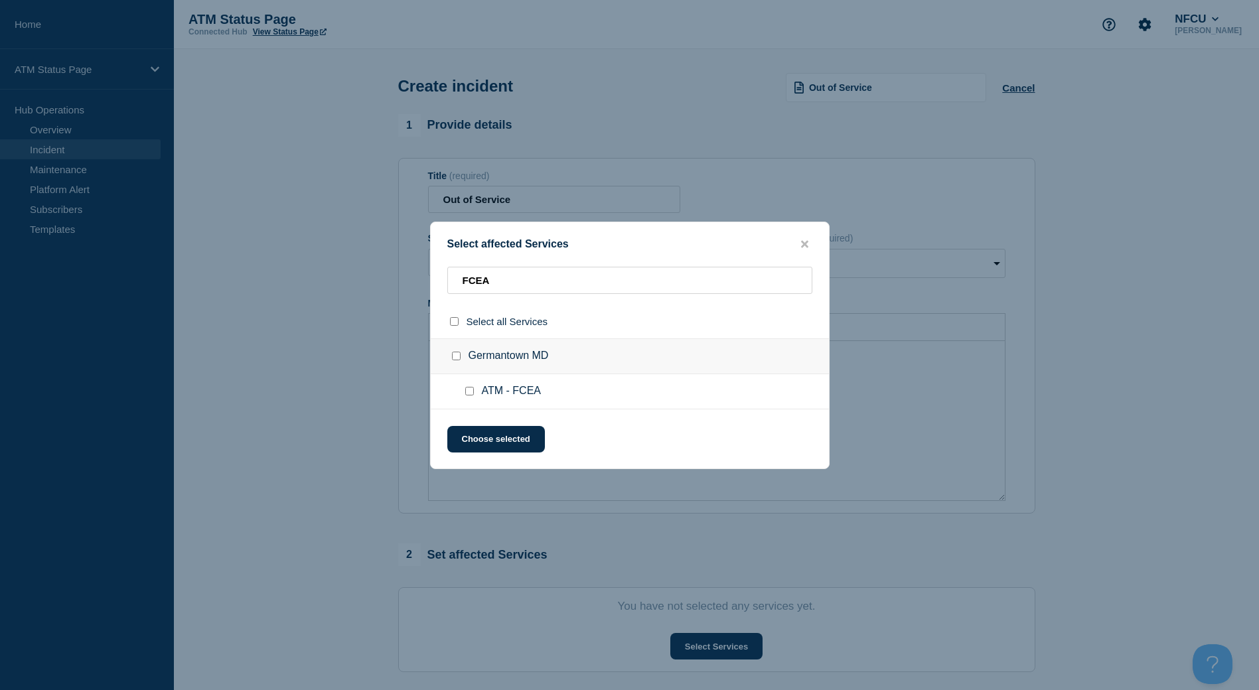
click at [467, 388] on input "ATM - FCEA checkbox" at bounding box center [469, 391] width 9 height 9
click at [477, 435] on button "Choose selected" at bounding box center [496, 439] width 98 height 27
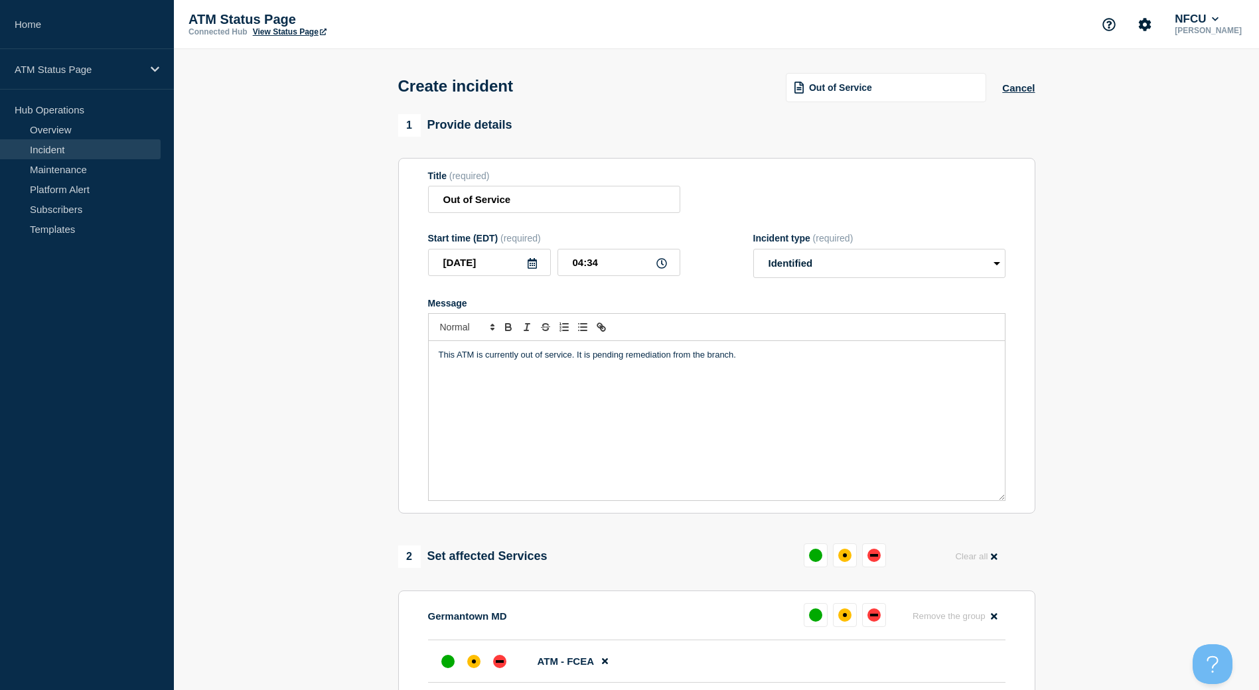
drag, startPoint x: 502, startPoint y: 574, endPoint x: 499, endPoint y: 600, distance: 26.0
drag, startPoint x: 499, startPoint y: 600, endPoint x: 499, endPoint y: 647, distance: 46.5
click at [499, 641] on div "Germantown MD Remove the group Remove" at bounding box center [717, 621] width 578 height 37
click at [499, 663] on div "down" at bounding box center [500, 662] width 8 height 3
drag, startPoint x: 247, startPoint y: 195, endPoint x: 246, endPoint y: 242, distance: 47.2
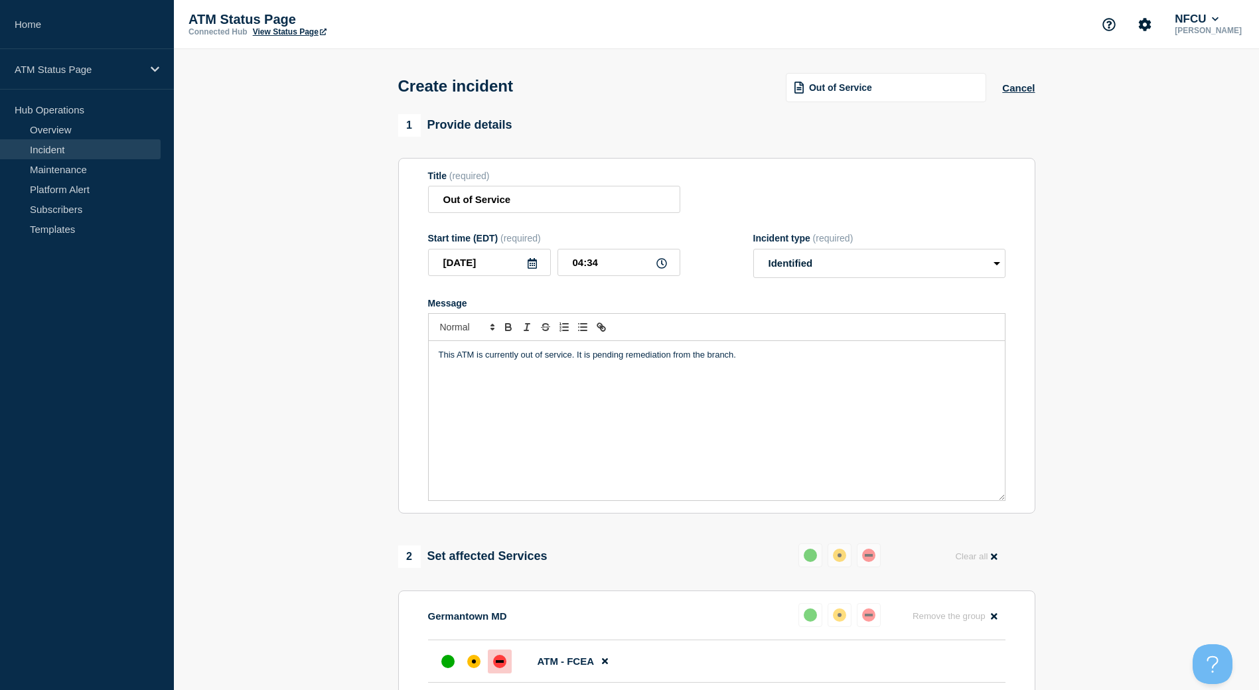
scroll to position [309, 0]
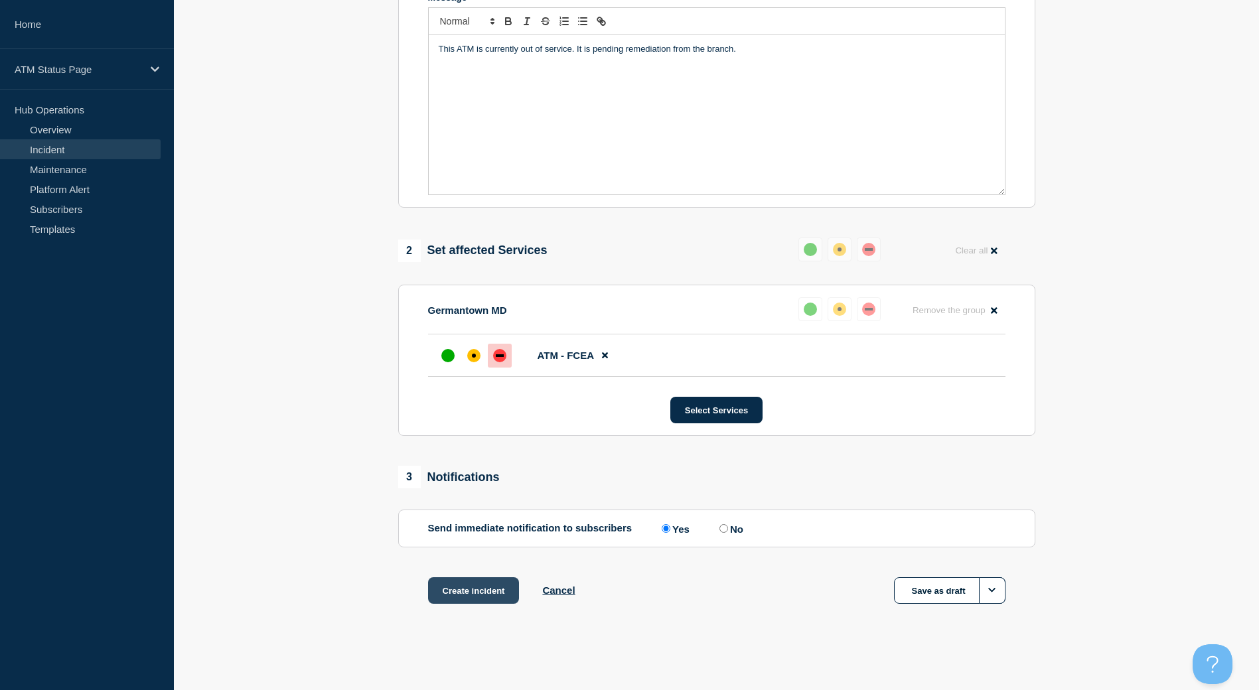
click at [442, 592] on button "Create incident" at bounding box center [474, 591] width 92 height 27
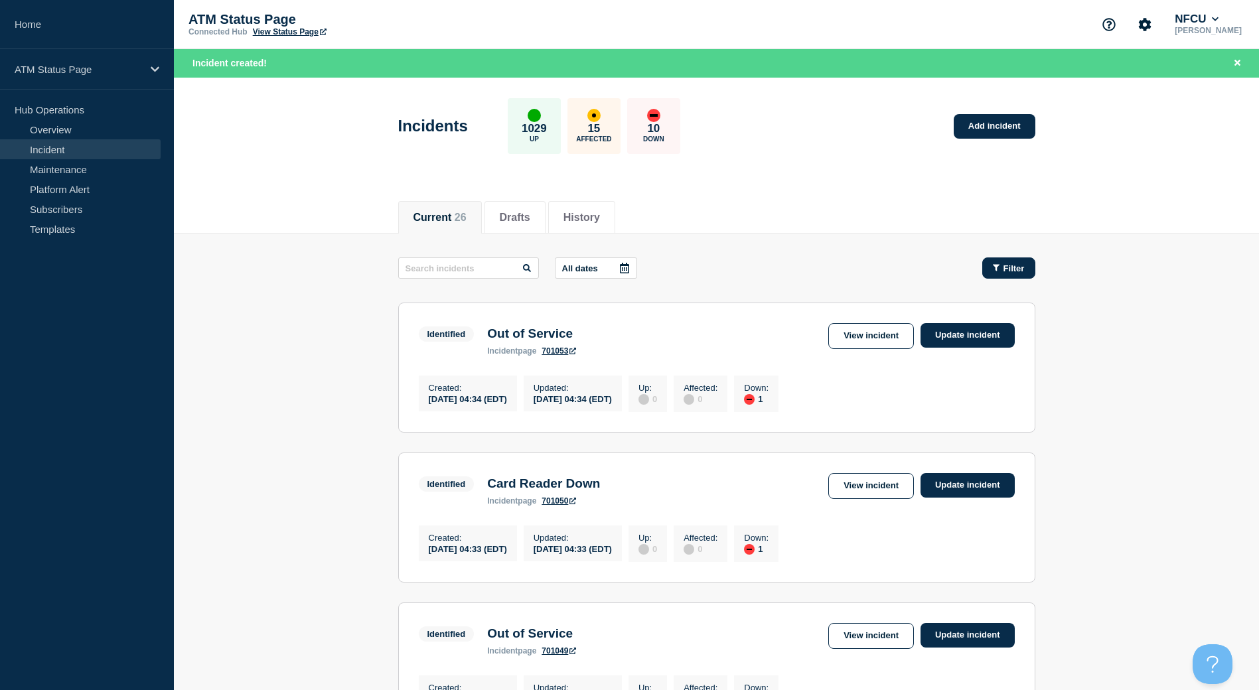
click at [998, 272] on icon "button" at bounding box center [996, 268] width 7 height 9
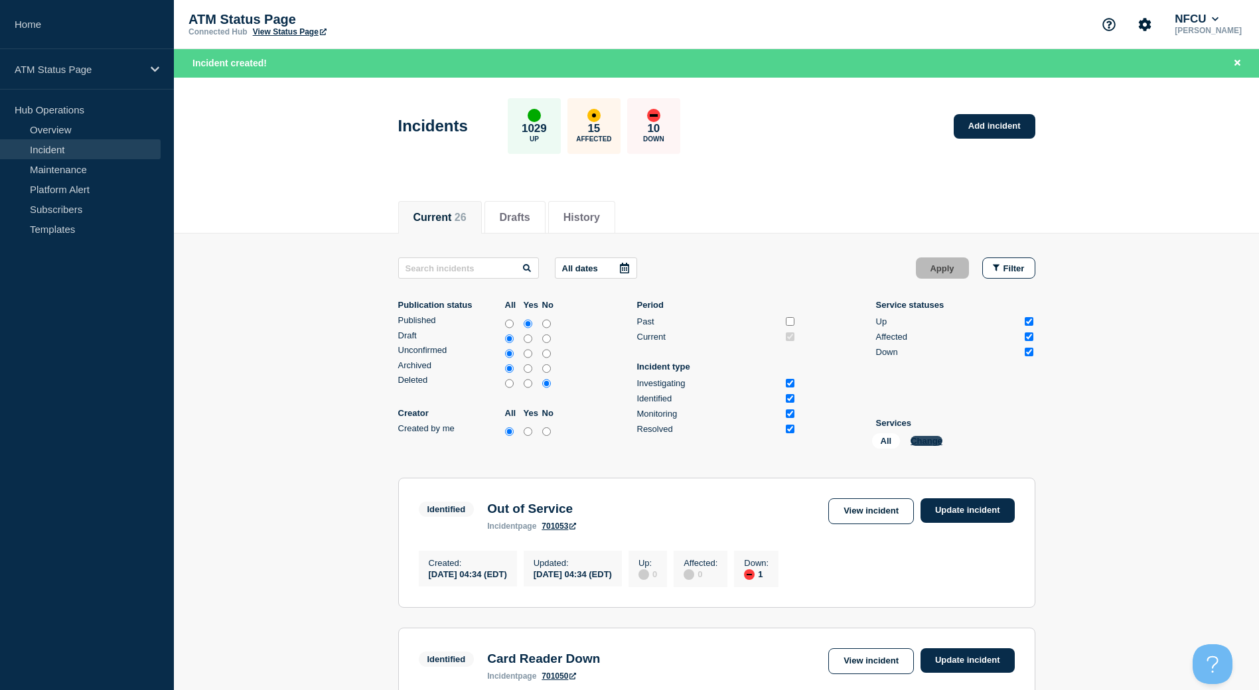
click at [922, 445] on button "Change" at bounding box center [927, 441] width 32 height 10
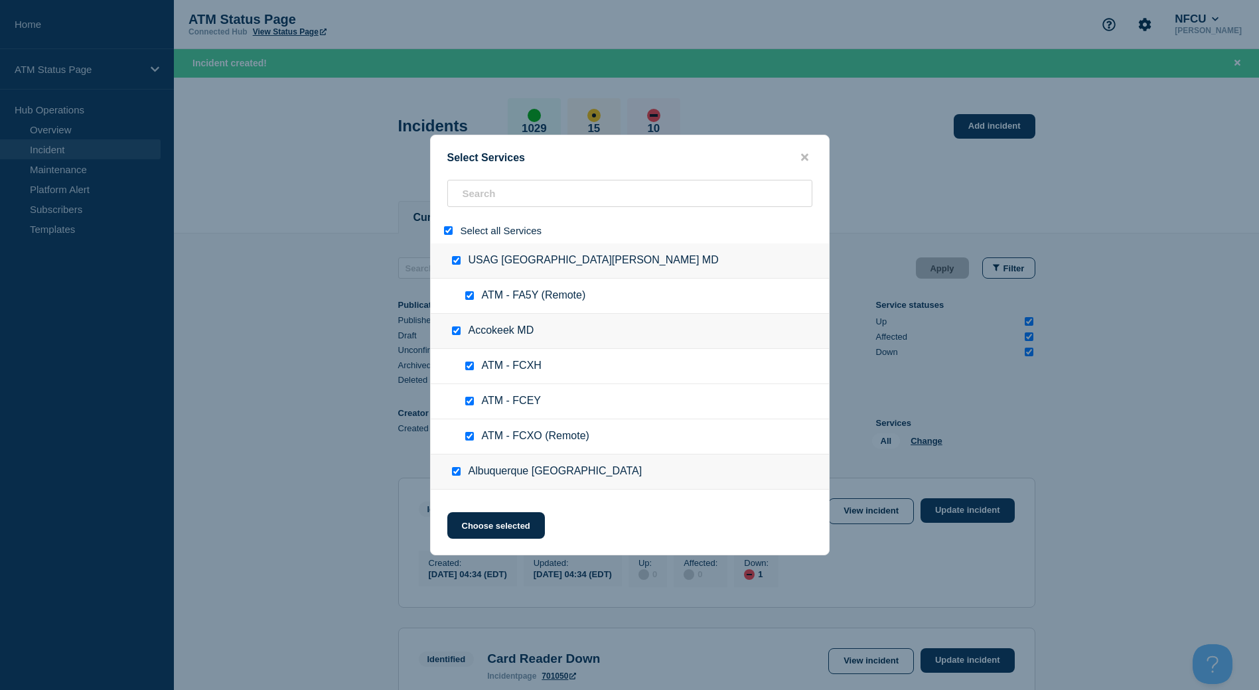
click at [447, 234] on input "select all" at bounding box center [448, 230] width 9 height 9
click at [491, 199] on input "search" at bounding box center [629, 193] width 365 height 27
paste input "FCY3"
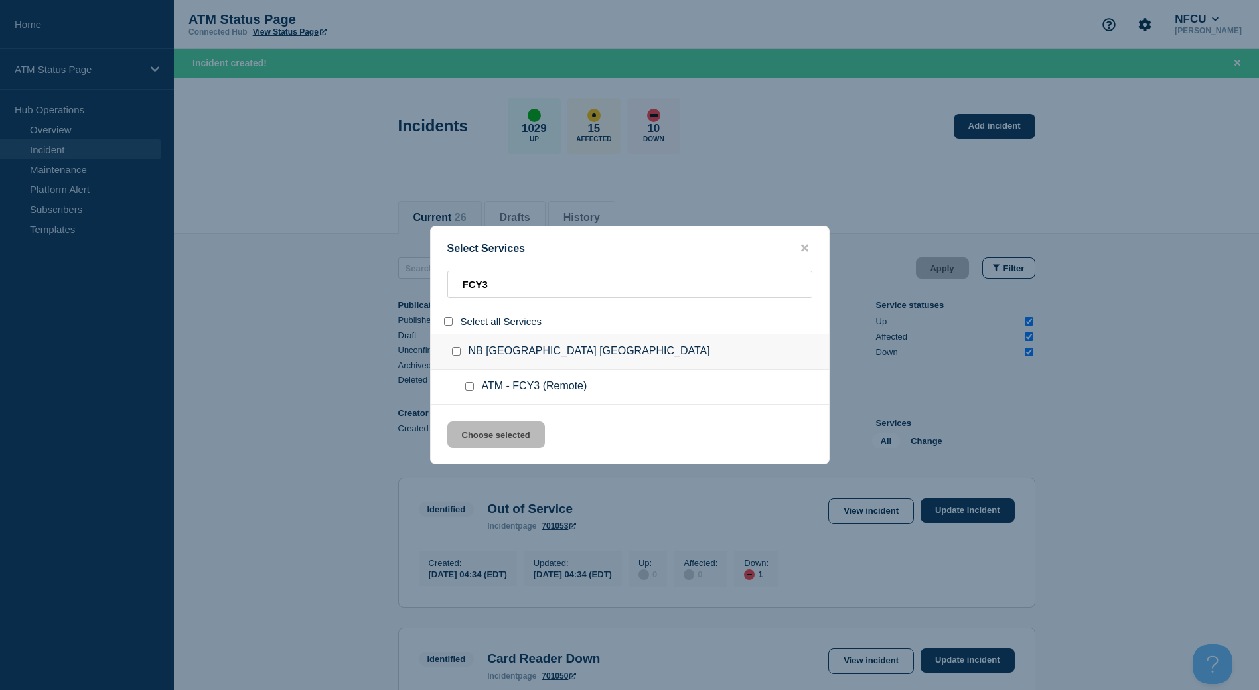
click at [468, 391] on input "service: ATM - FCY3 (Remote)" at bounding box center [469, 386] width 9 height 9
click at [478, 427] on button "Choose selected" at bounding box center [496, 435] width 98 height 27
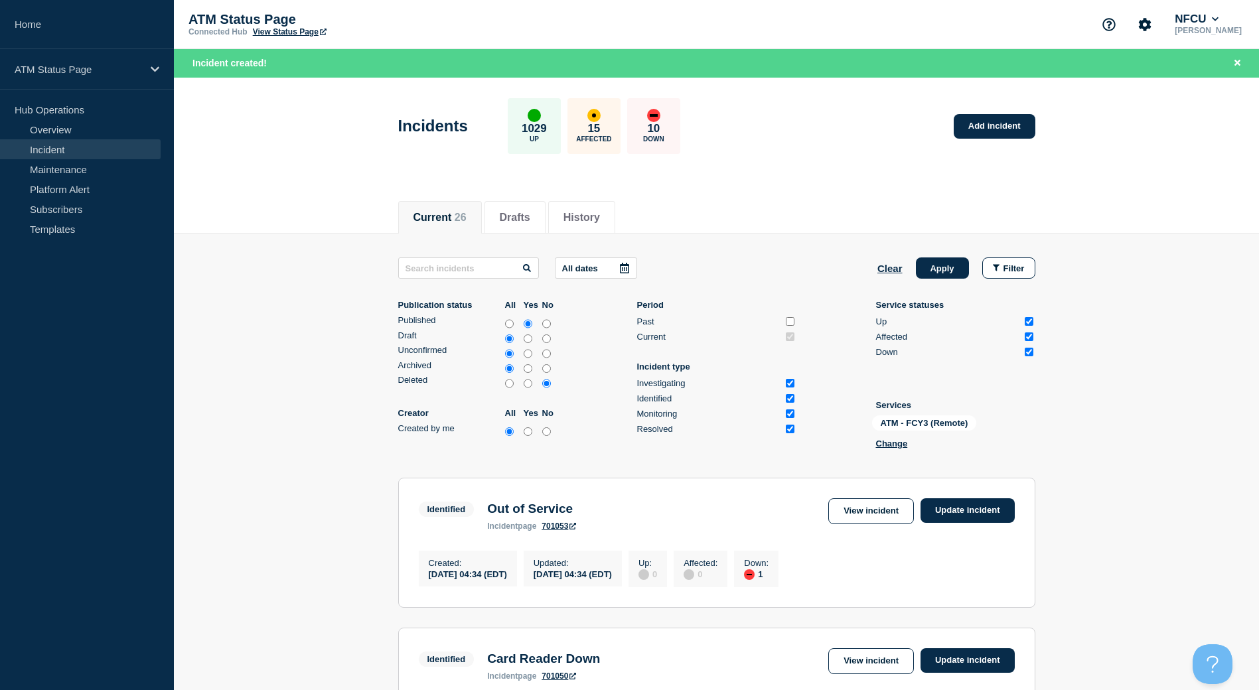
click at [976, 260] on div "Clear Apply Filter" at bounding box center [957, 268] width 158 height 21
click at [957, 260] on button "Apply" at bounding box center [942, 268] width 53 height 21
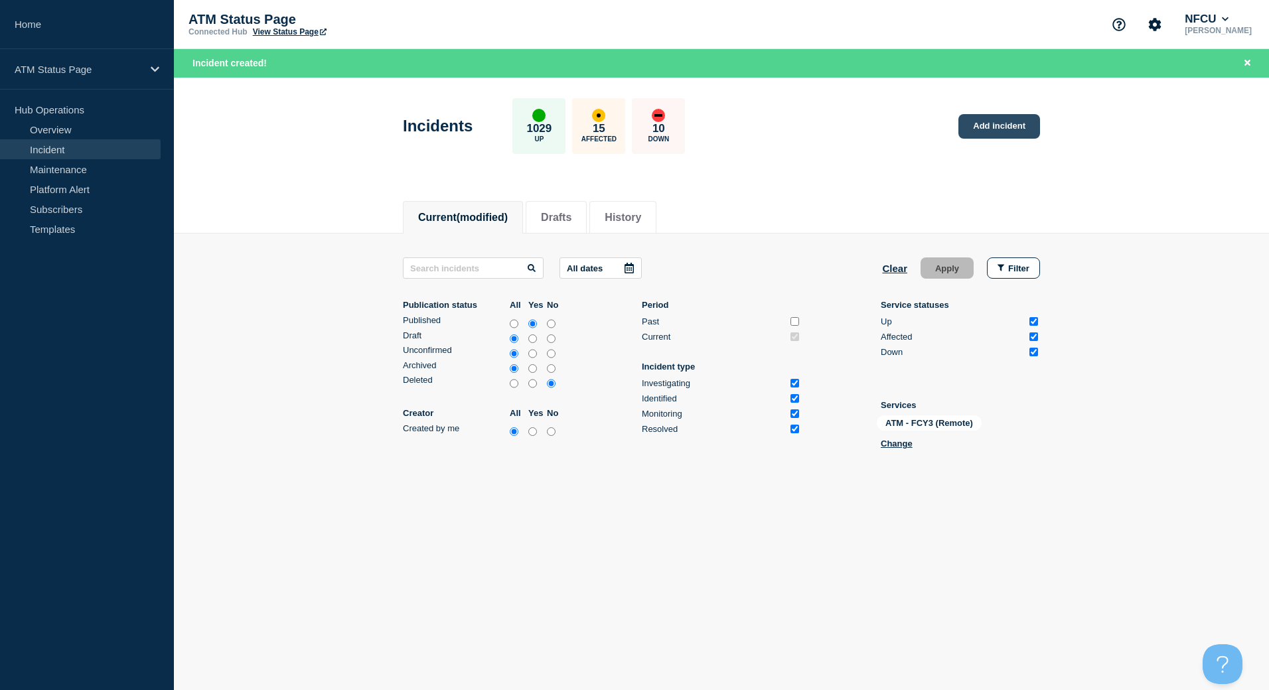
click at [967, 131] on link "Add incident" at bounding box center [1000, 126] width 82 height 25
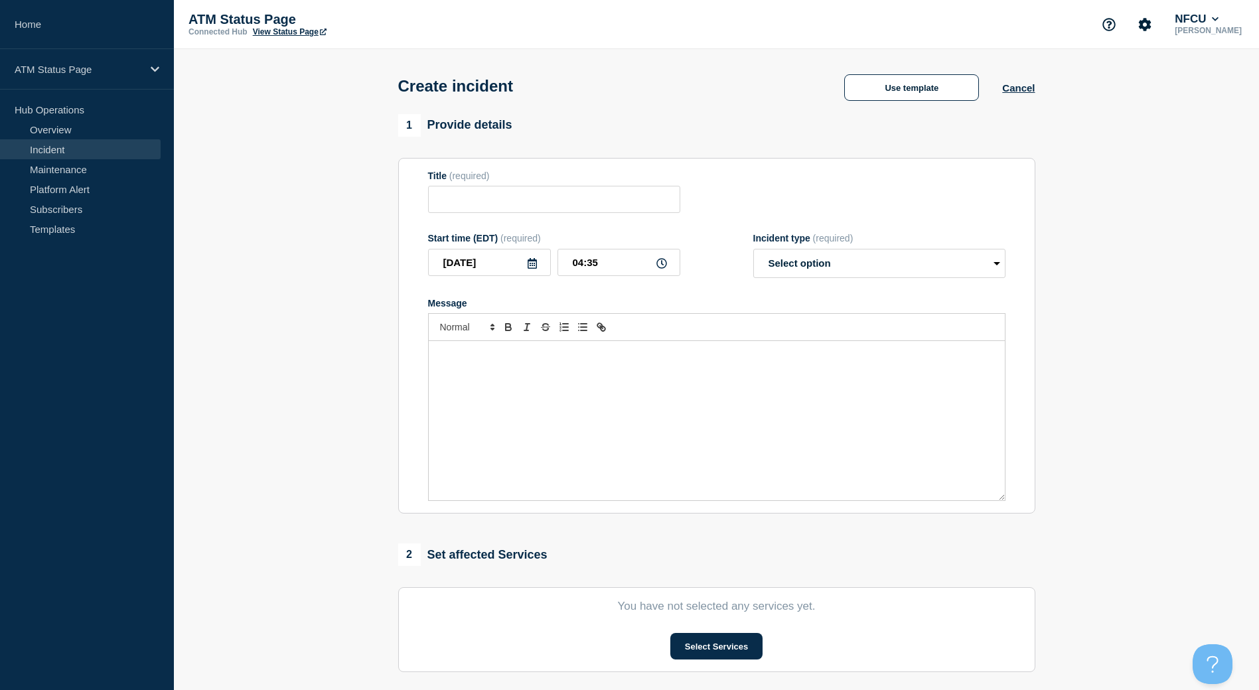
click at [878, 114] on div "Create incident Use template Cancel" at bounding box center [716, 81] width 667 height 65
click at [895, 92] on button "Use template" at bounding box center [911, 87] width 135 height 27
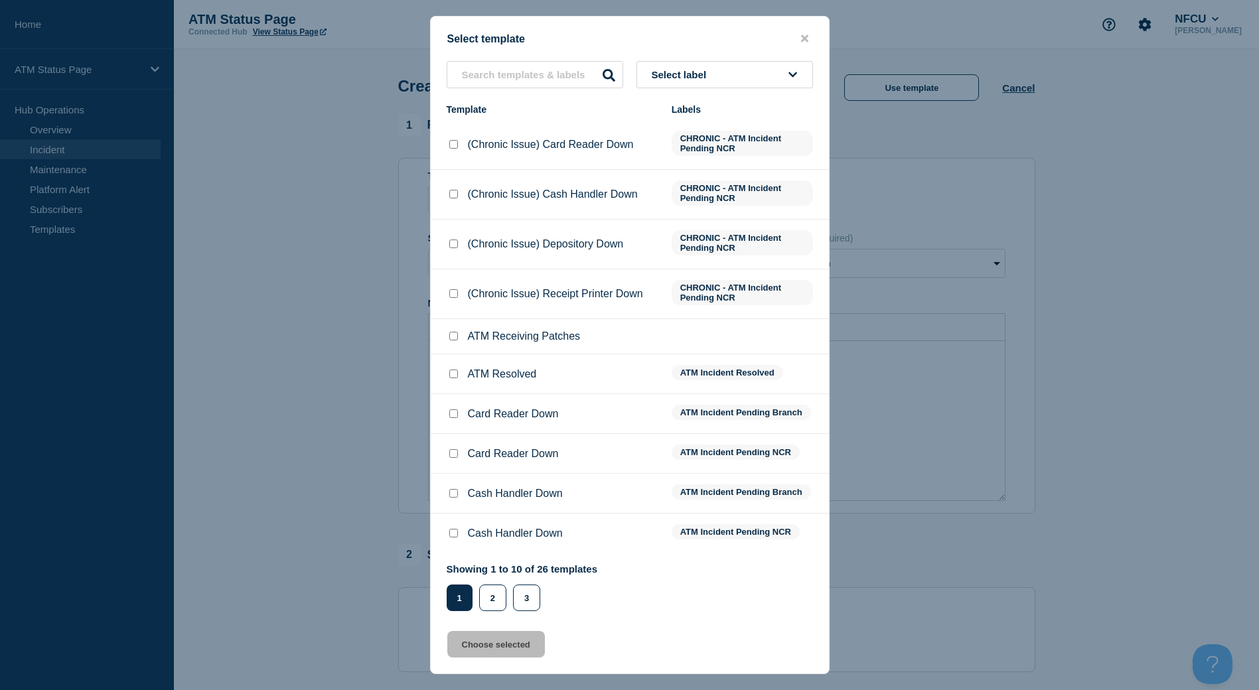
click at [697, 64] on button "Select label" at bounding box center [725, 74] width 177 height 27
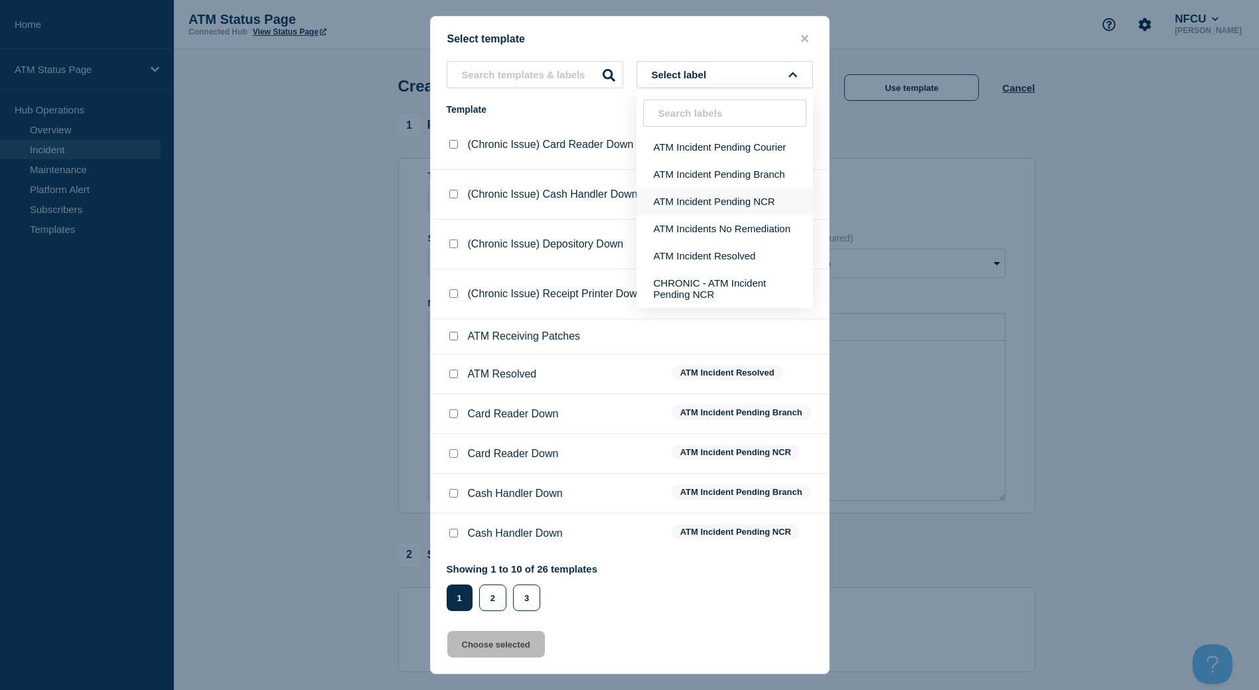
click at [730, 190] on button "ATM Incident Pending NCR" at bounding box center [725, 201] width 177 height 27
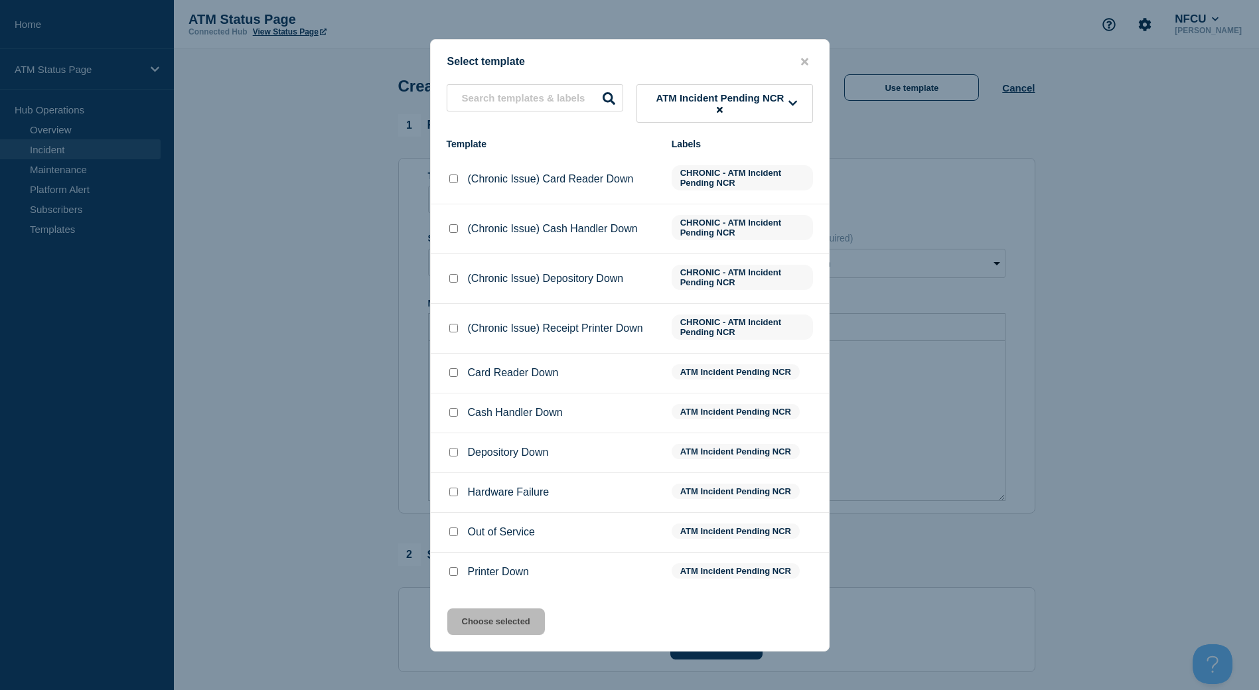
click at [458, 418] on div at bounding box center [453, 412] width 13 height 13
click at [456, 415] on input "Cash Handler Down checkbox" at bounding box center [453, 412] width 9 height 9
click at [510, 609] on div "Select template ATM Incident Pending NCR Template Labels (Chronic Issue) Card R…" at bounding box center [630, 345] width 400 height 613
click at [511, 621] on button "Choose selected" at bounding box center [496, 622] width 98 height 27
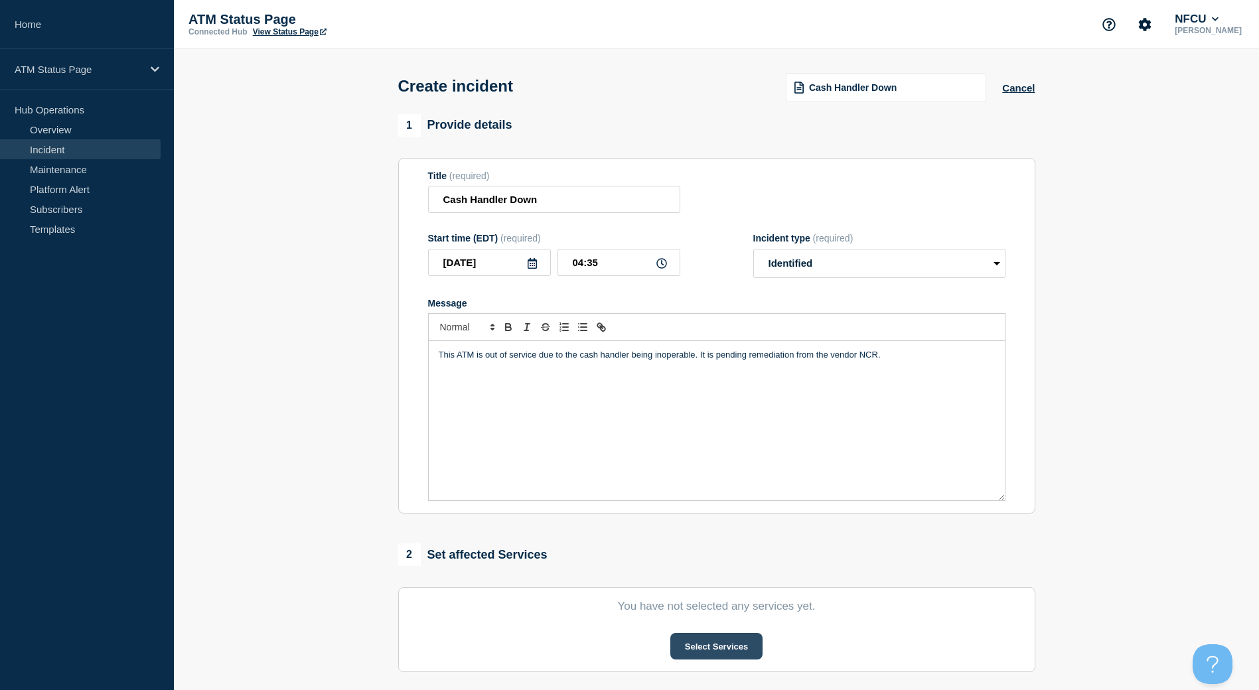
click at [731, 654] on button "Select Services" at bounding box center [717, 646] width 92 height 27
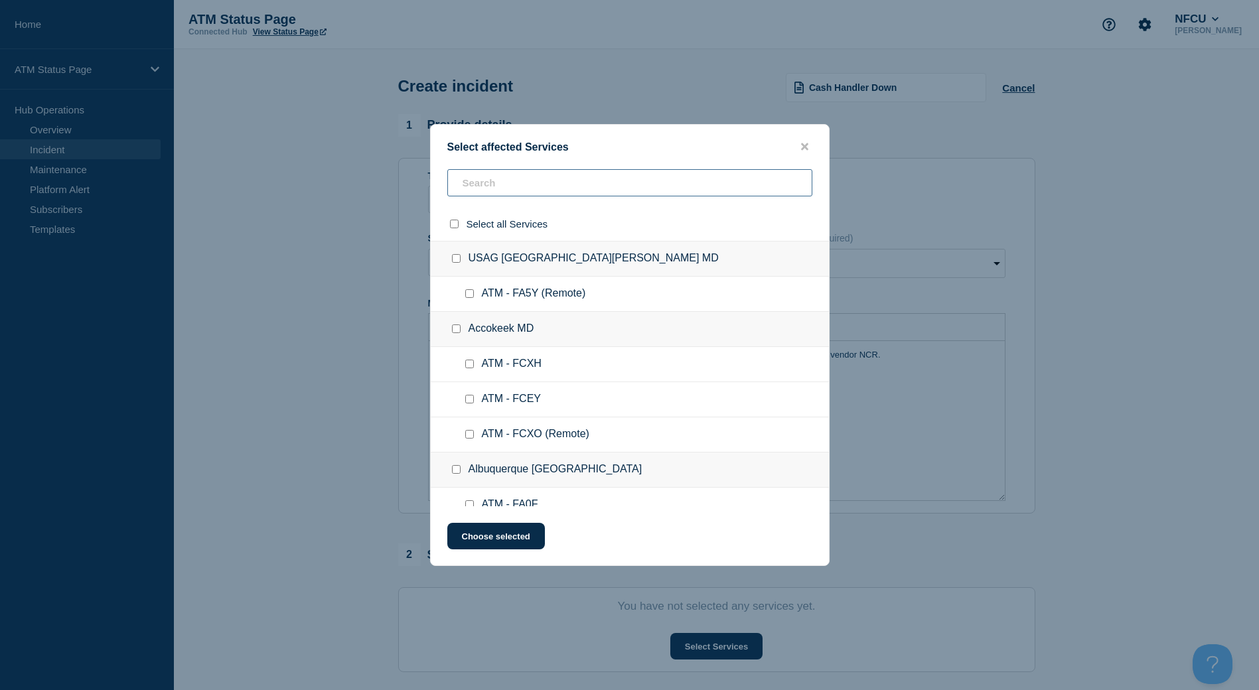
click at [513, 179] on input "text" at bounding box center [629, 182] width 365 height 27
paste input "FCY3"
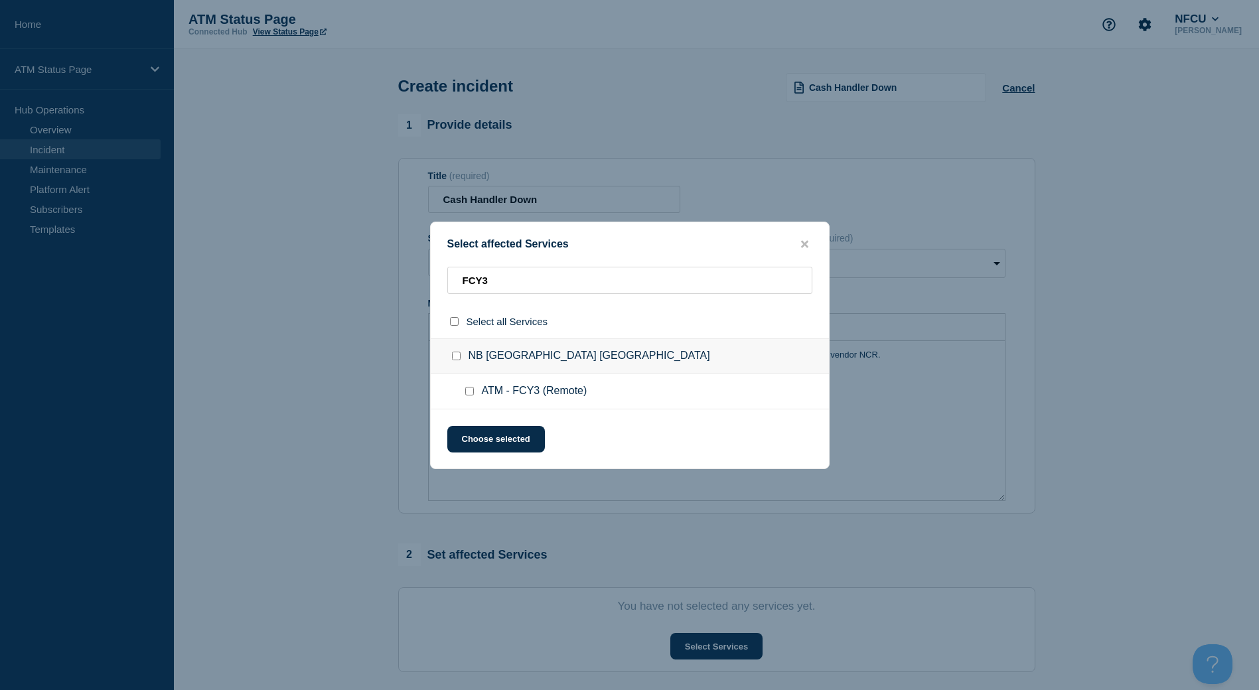
click at [467, 398] on div at bounding box center [472, 391] width 19 height 13
click at [465, 395] on input "ATM - FCY3 (Remote) checkbox" at bounding box center [469, 391] width 9 height 9
click at [467, 443] on button "Choose selected" at bounding box center [496, 439] width 98 height 27
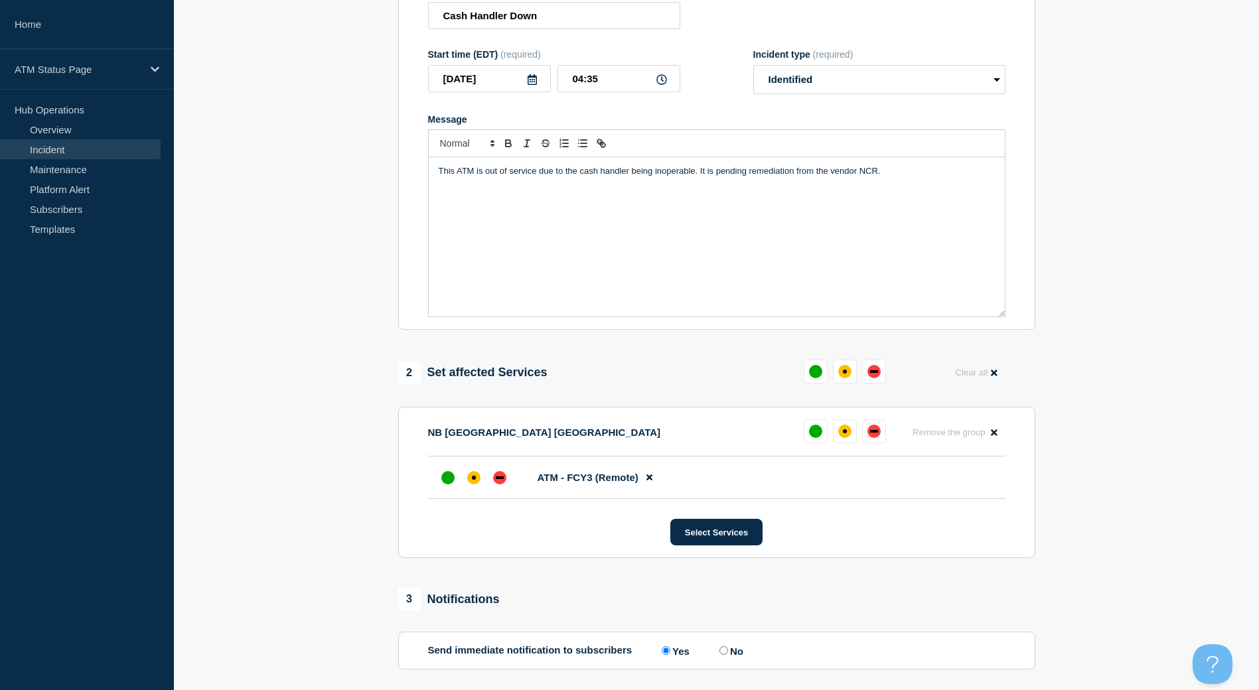
scroll to position [309, 0]
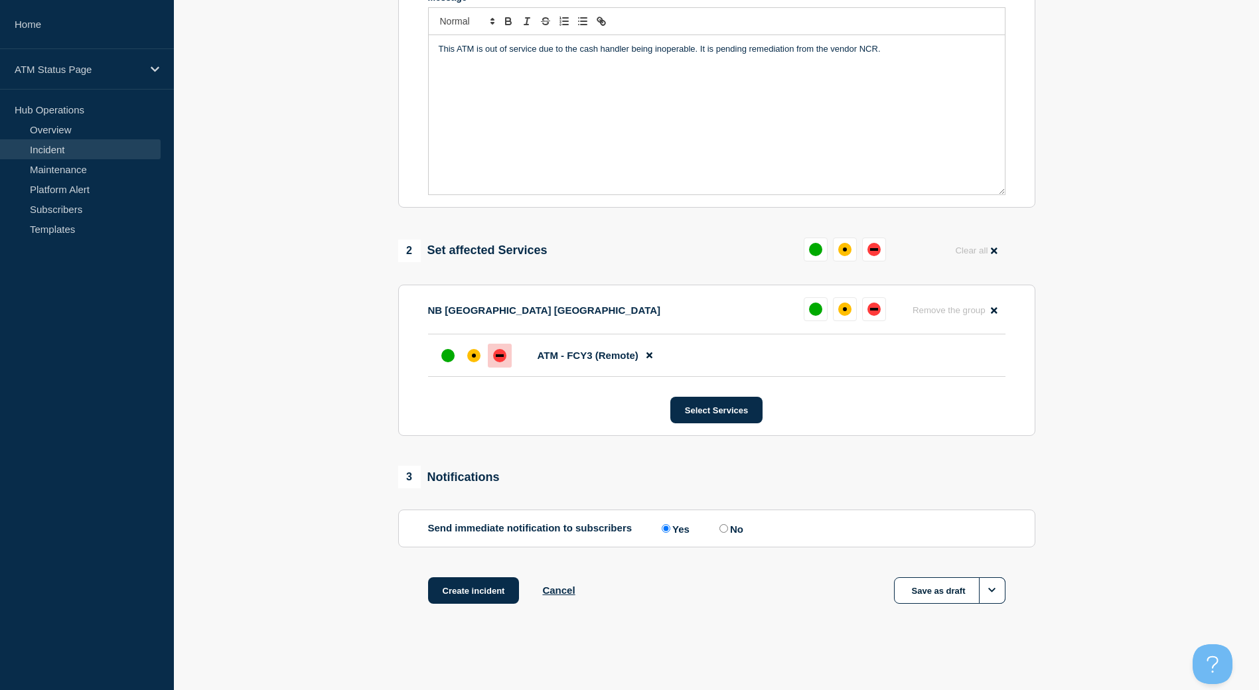
click at [504, 351] on div "down" at bounding box center [499, 355] width 13 height 13
click at [477, 589] on button "Create incident" at bounding box center [474, 591] width 92 height 27
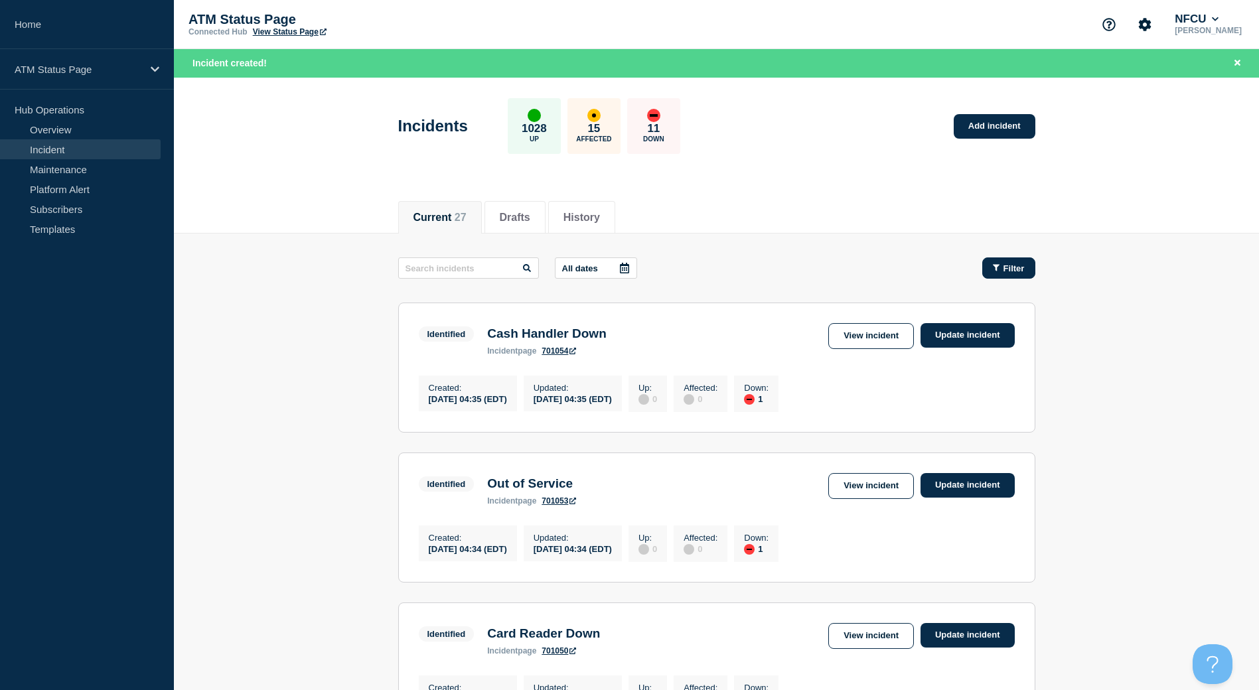
drag, startPoint x: 1010, startPoint y: 248, endPoint x: 1009, endPoint y: 260, distance: 12.0
click at [1008, 261] on button "Filter" at bounding box center [1009, 268] width 53 height 21
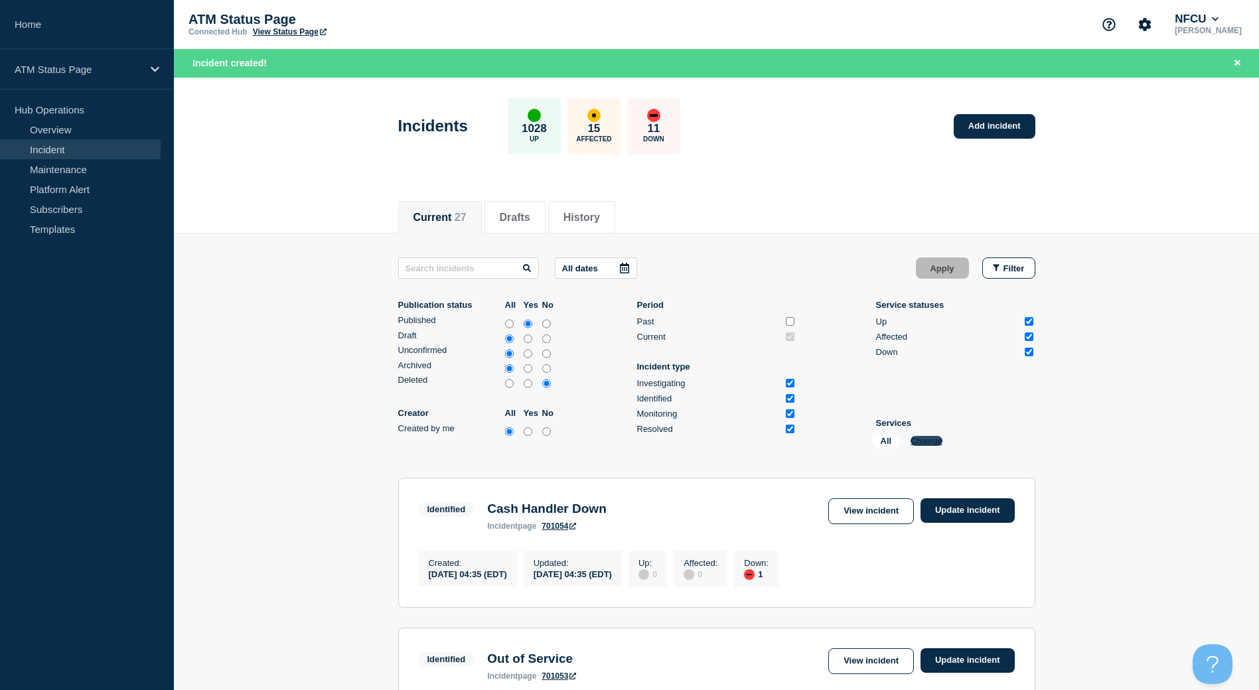
click at [918, 438] on button "Change" at bounding box center [927, 441] width 32 height 10
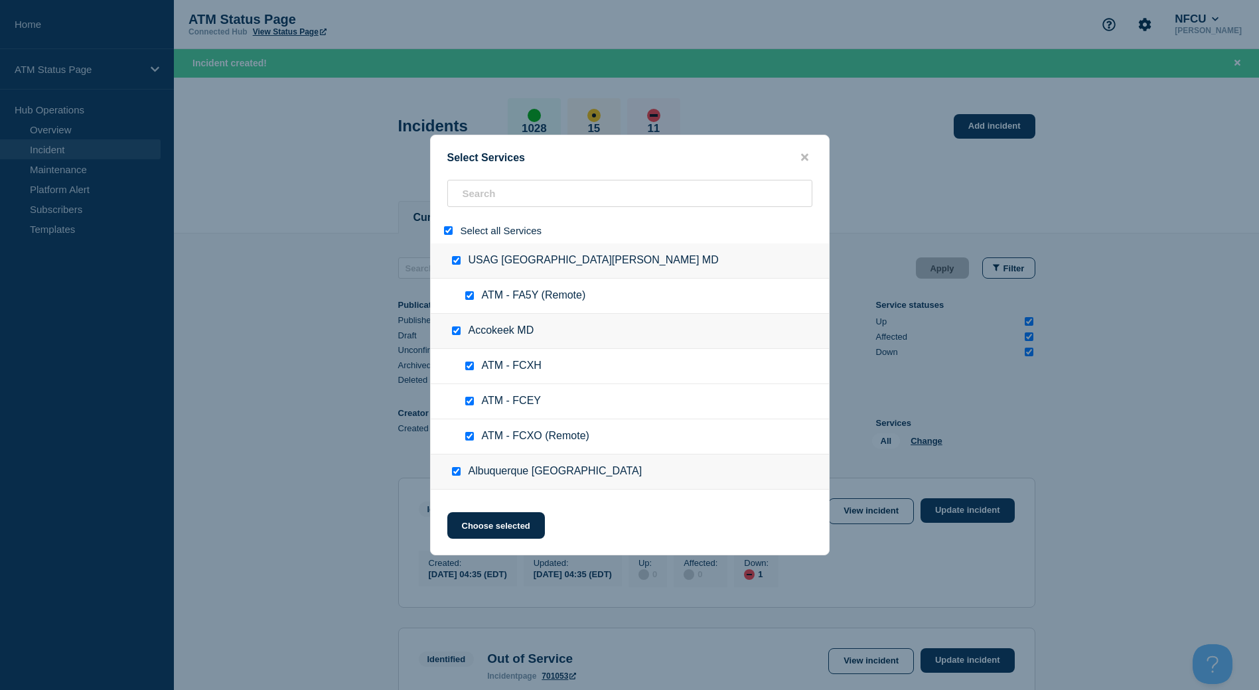
click at [449, 231] on input "select all" at bounding box center [448, 230] width 9 height 9
paste input "FCX5"
click at [474, 206] on div "Select Services Select all Services USAG [GEOGRAPHIC_DATA][PERSON_NAME] MD ATM …" at bounding box center [629, 345] width 1259 height 690
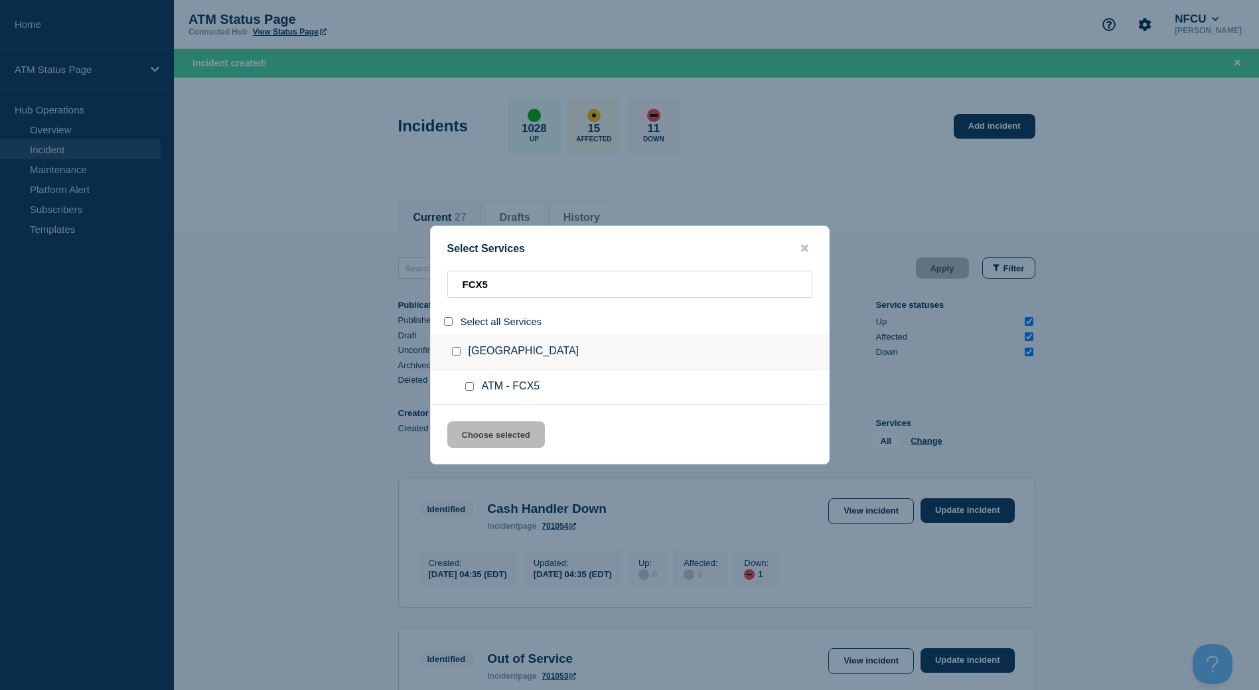
click at [469, 388] on input "service: ATM - FCX5" at bounding box center [469, 386] width 9 height 9
click at [483, 448] on button "Choose selected" at bounding box center [496, 435] width 98 height 27
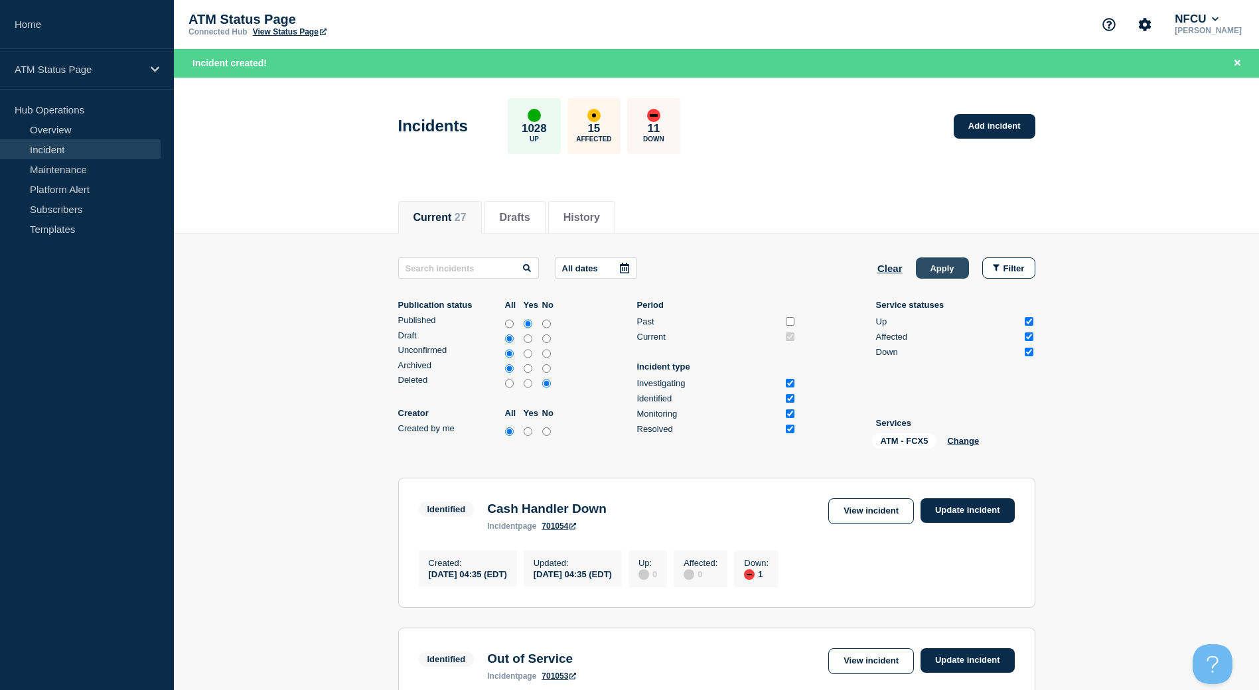
click at [953, 272] on button "Apply" at bounding box center [942, 268] width 53 height 21
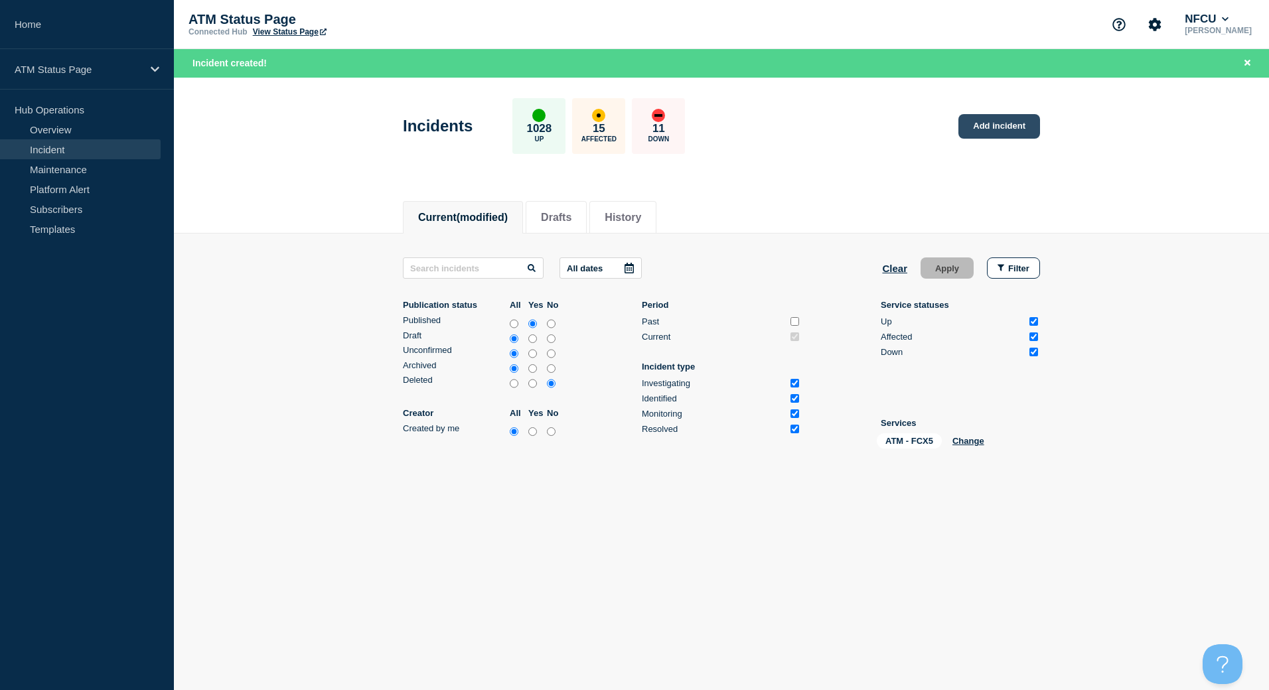
click at [973, 135] on link "Add incident" at bounding box center [1000, 126] width 82 height 25
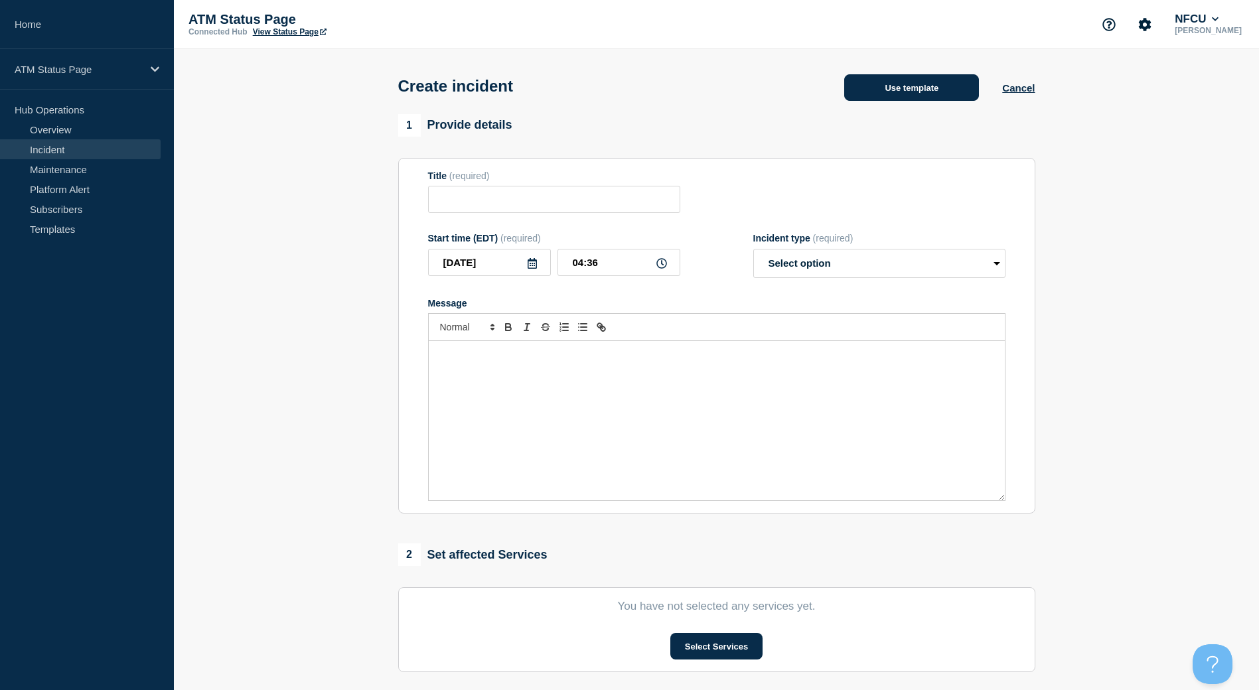
click at [900, 101] on button "Use template" at bounding box center [911, 87] width 135 height 27
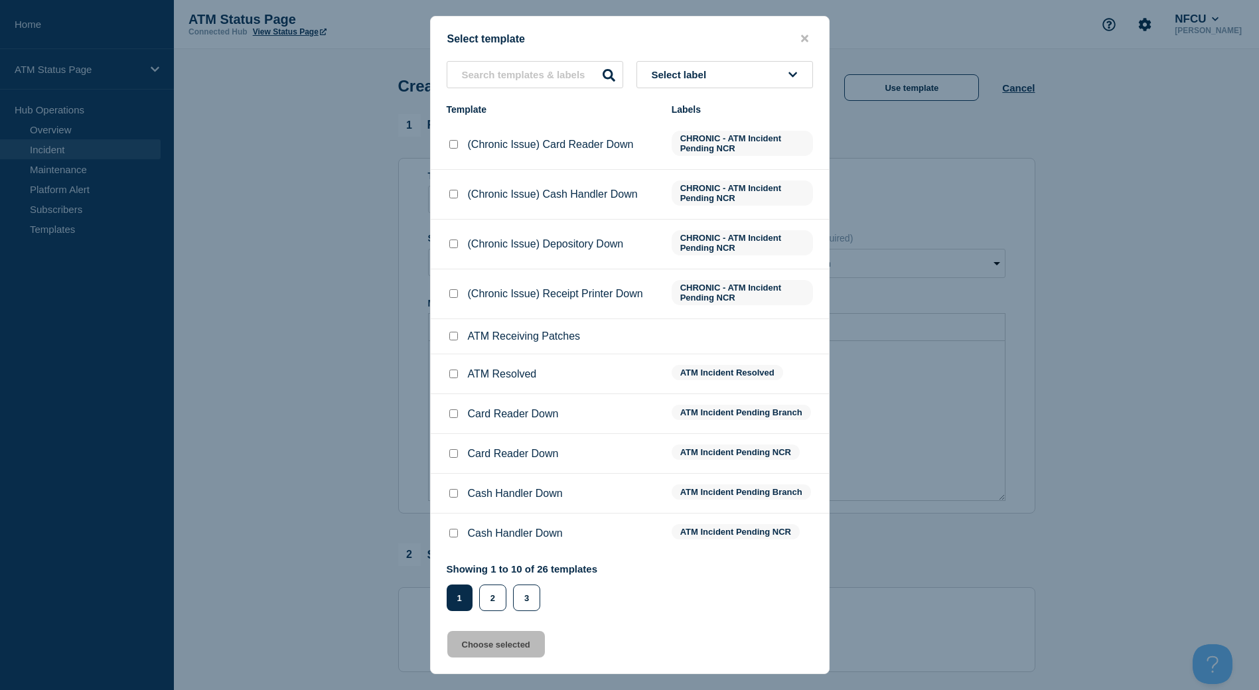
click at [722, 83] on button "Select label" at bounding box center [725, 74] width 177 height 27
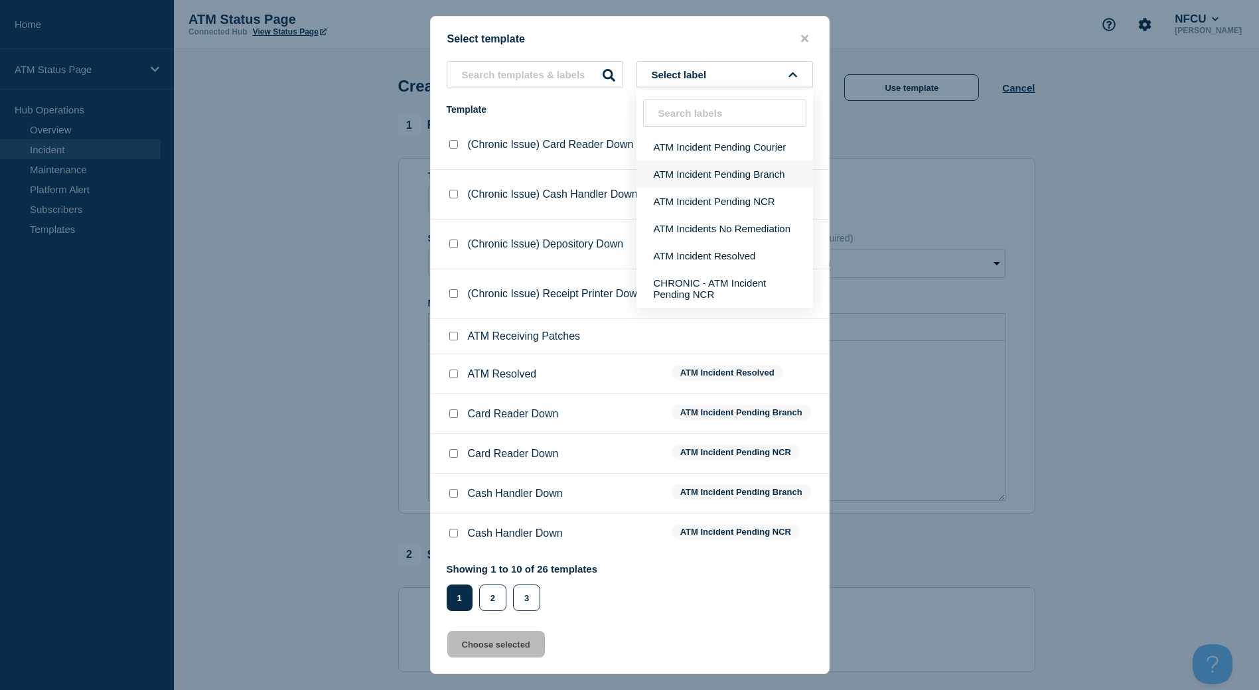
click at [736, 170] on button "ATM Incident Pending Branch" at bounding box center [725, 174] width 177 height 27
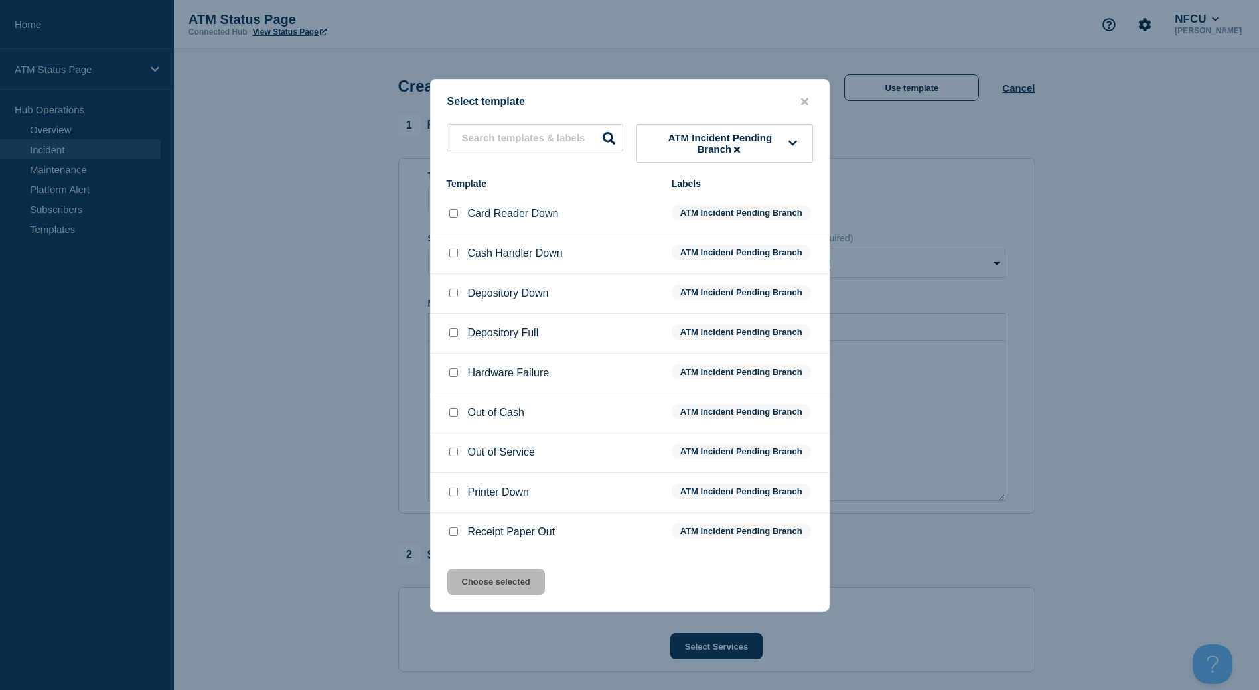
click at [785, 143] on span "ATM Incident Pending Branch" at bounding box center [720, 143] width 137 height 23
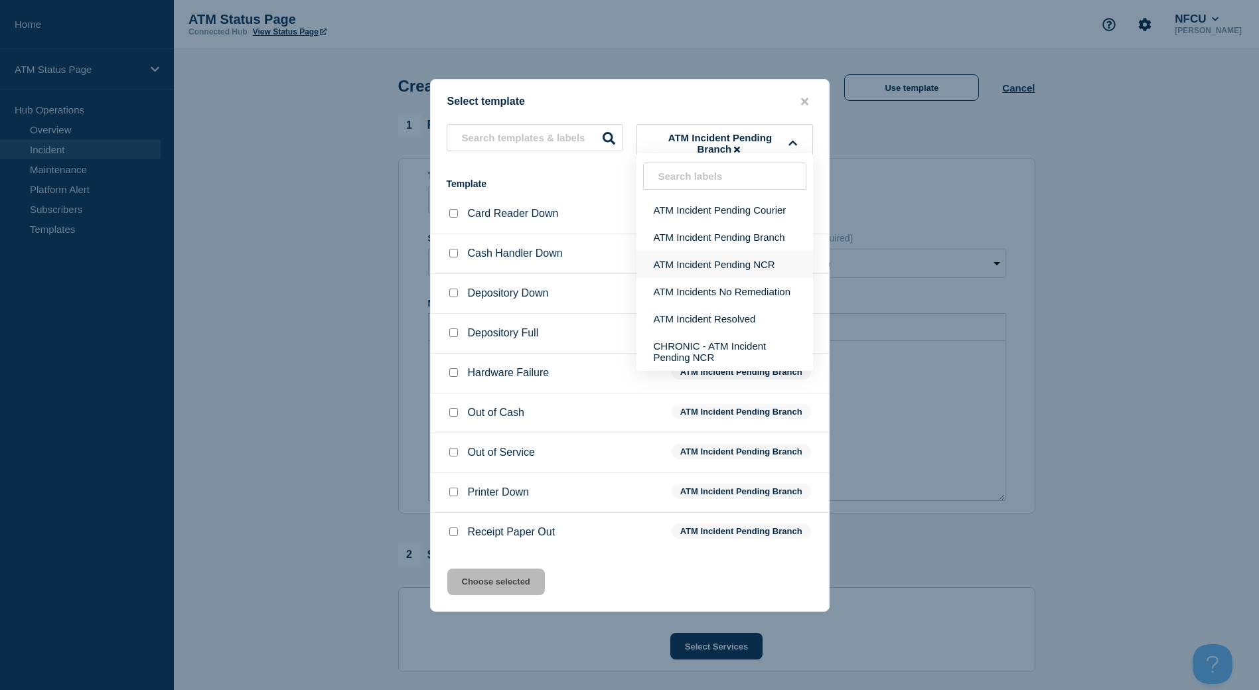
click at [761, 261] on button "ATM Incident Pending NCR" at bounding box center [725, 264] width 177 height 27
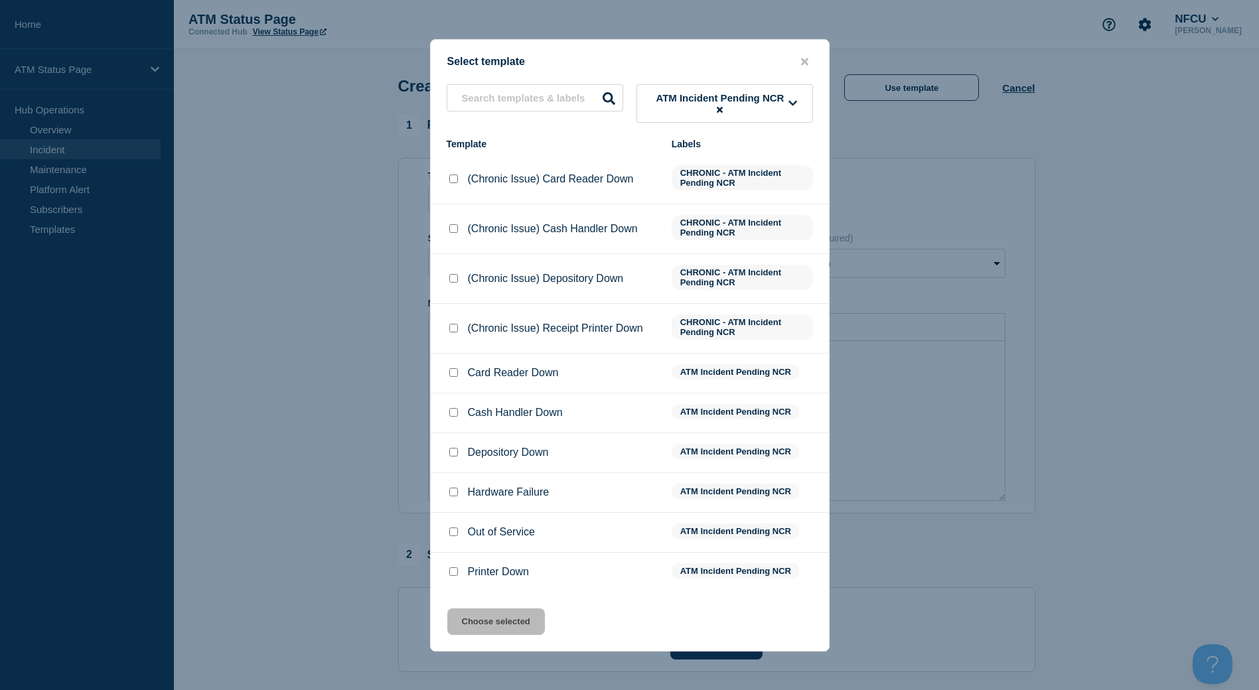
click at [451, 536] on input "Out of Service checkbox" at bounding box center [453, 532] width 9 height 9
click at [483, 624] on button "Choose selected" at bounding box center [496, 622] width 98 height 27
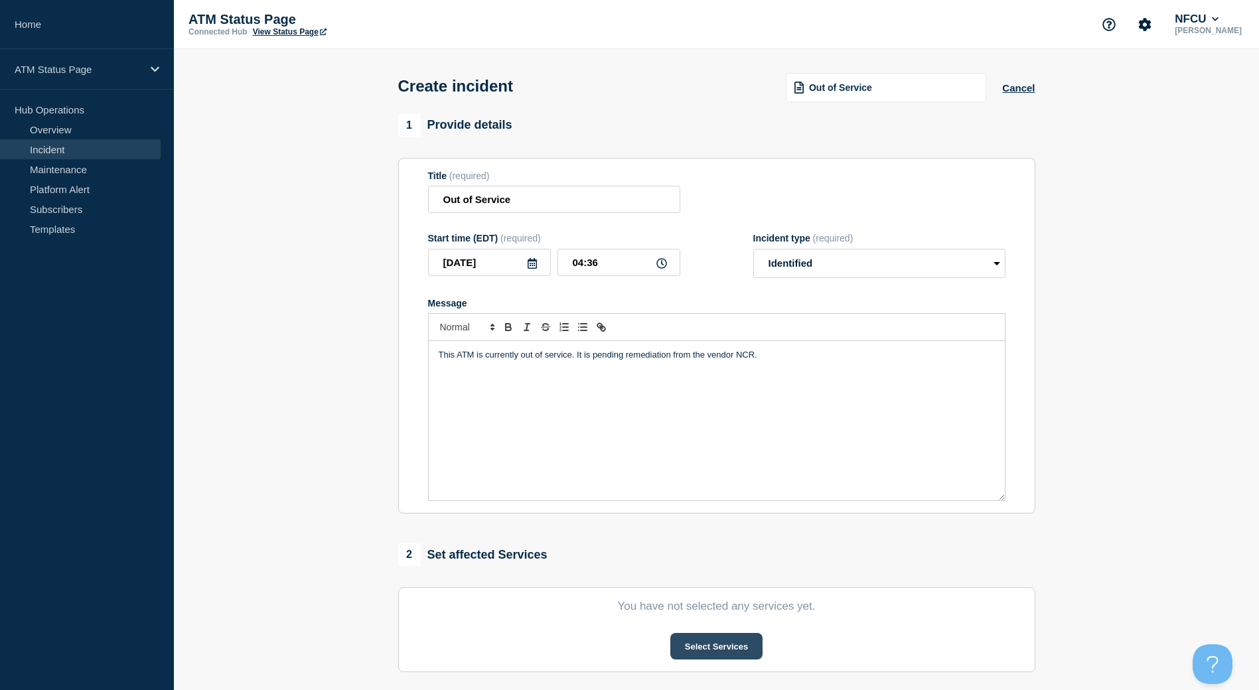
click at [763, 648] on button "Select Services" at bounding box center [717, 646] width 92 height 27
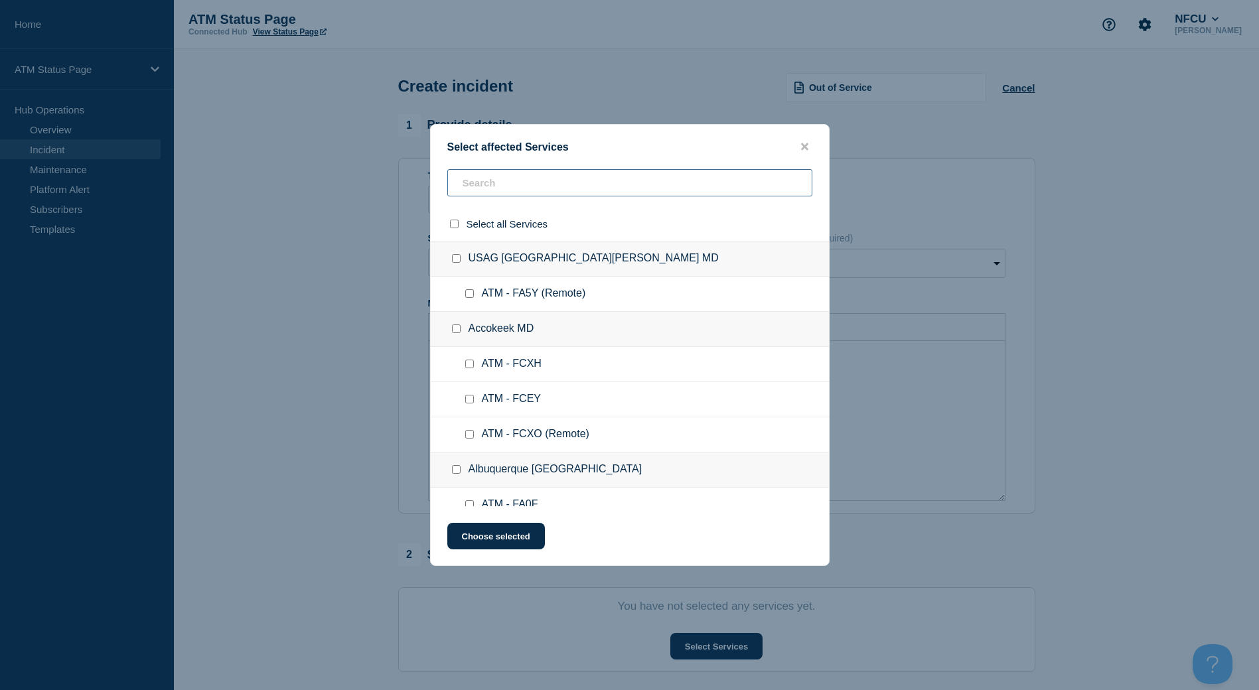
click at [601, 185] on input "text" at bounding box center [629, 182] width 365 height 27
paste input "FCX5"
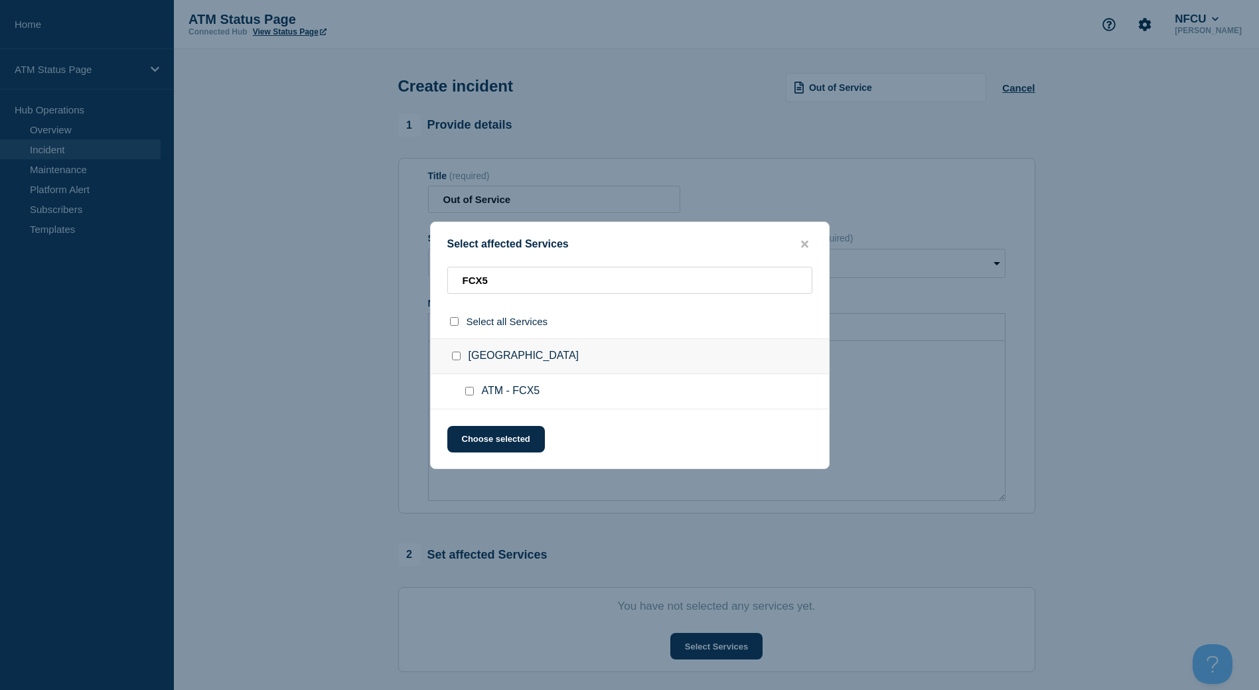
click at [471, 391] on input "ATM - FCX5 checkbox" at bounding box center [469, 391] width 9 height 9
click at [470, 440] on button "Choose selected" at bounding box center [496, 439] width 98 height 27
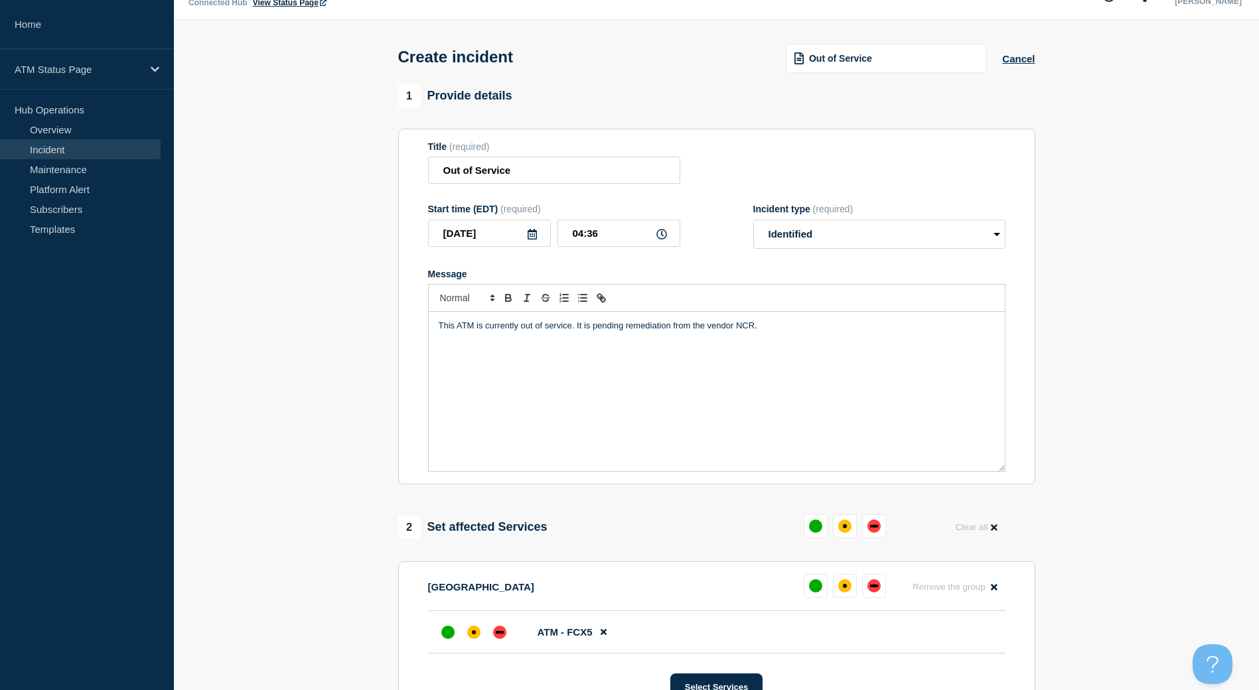
scroll to position [309, 0]
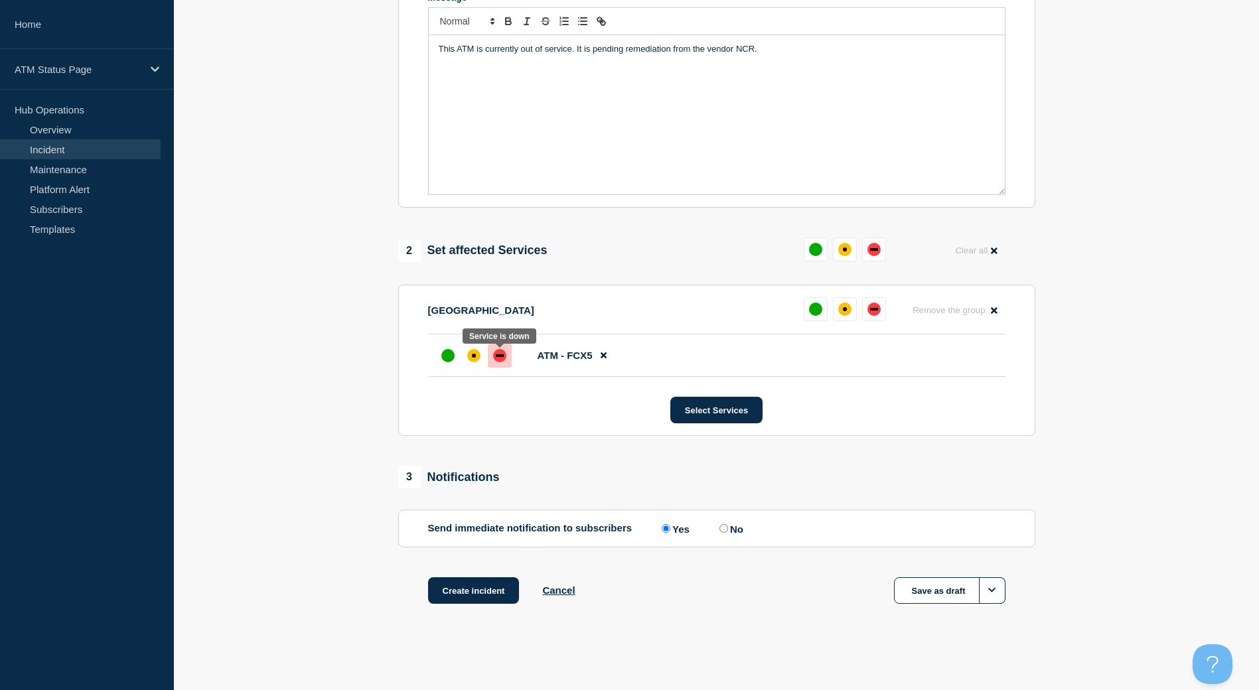
click at [505, 353] on div "down" at bounding box center [499, 355] width 13 height 13
click at [477, 591] on button "Create incident" at bounding box center [474, 591] width 92 height 27
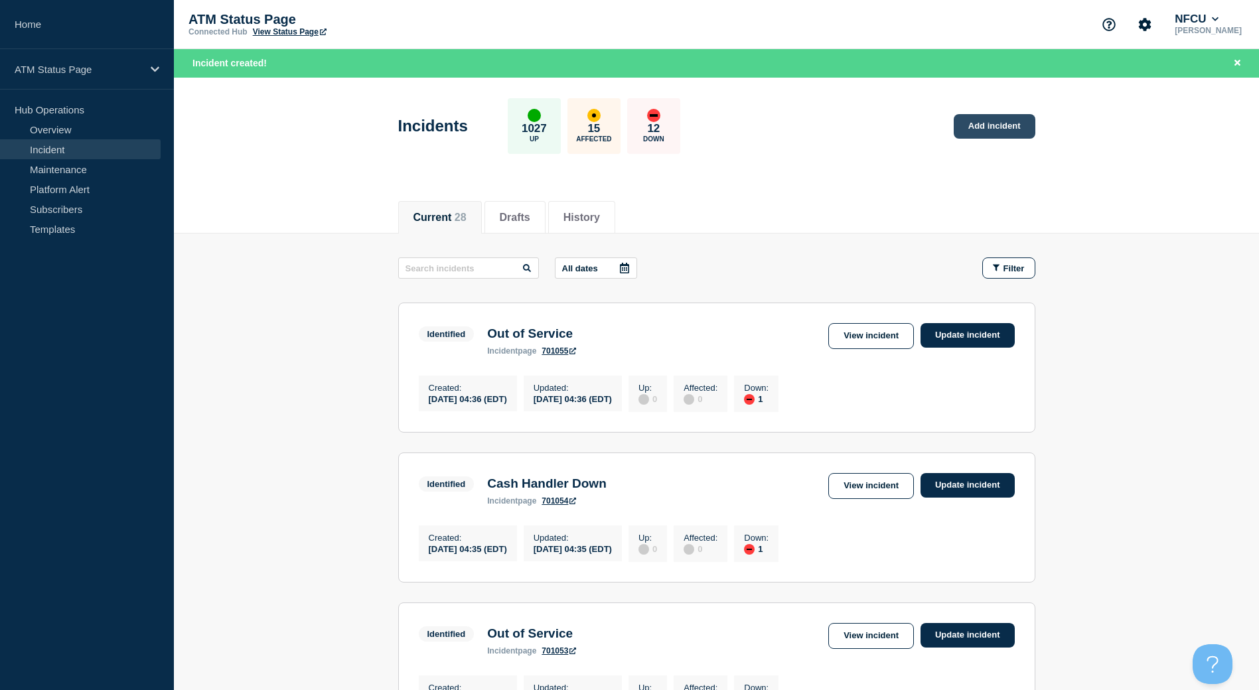
click at [968, 126] on link "Add incident" at bounding box center [995, 126] width 82 height 25
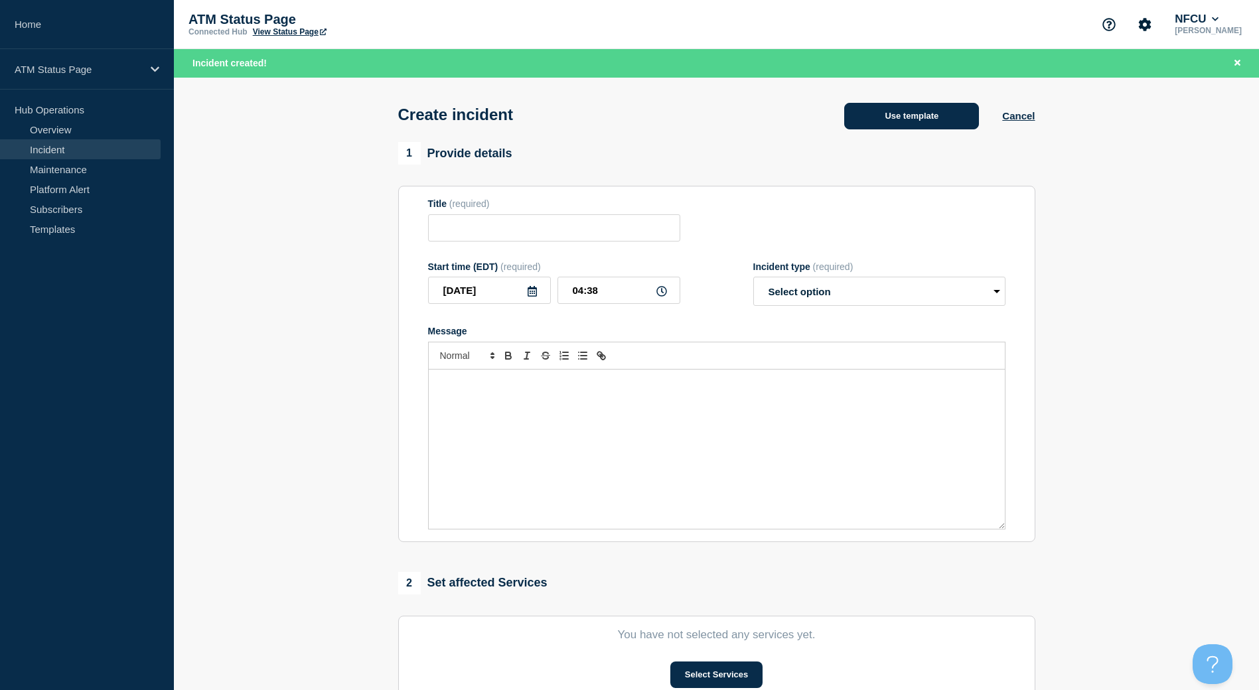
click at [935, 111] on button "Use template" at bounding box center [911, 116] width 135 height 27
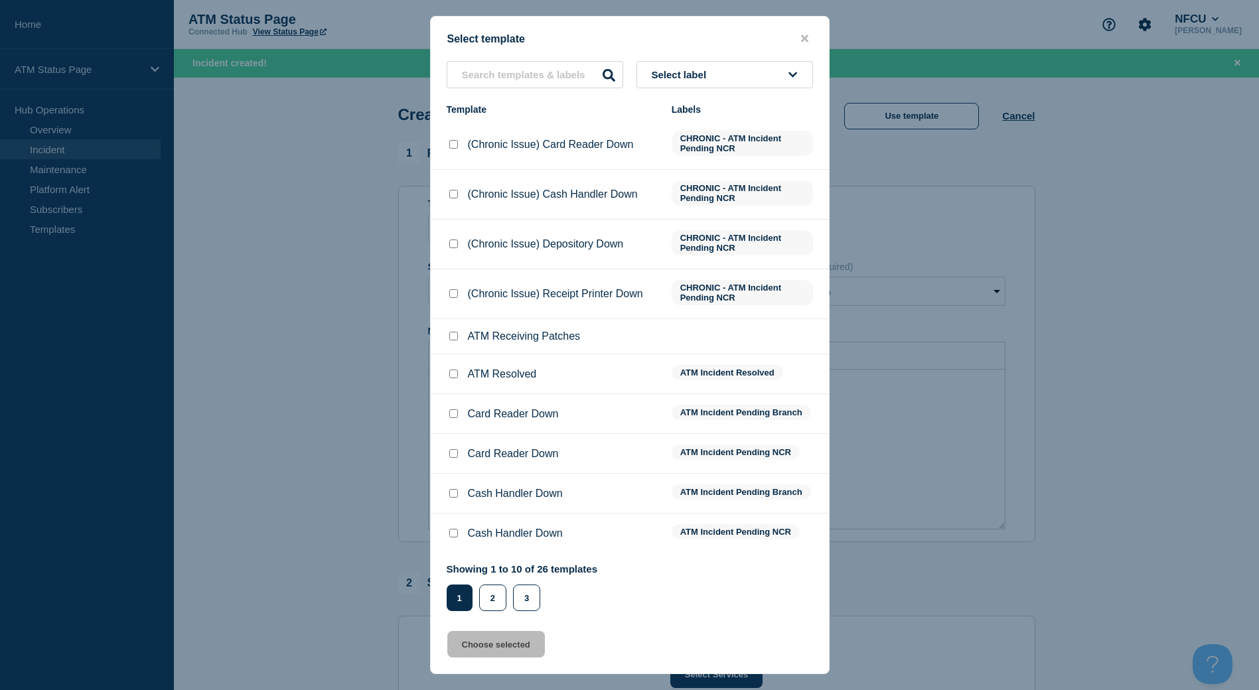
click at [688, 87] on button "Select label" at bounding box center [725, 74] width 177 height 27
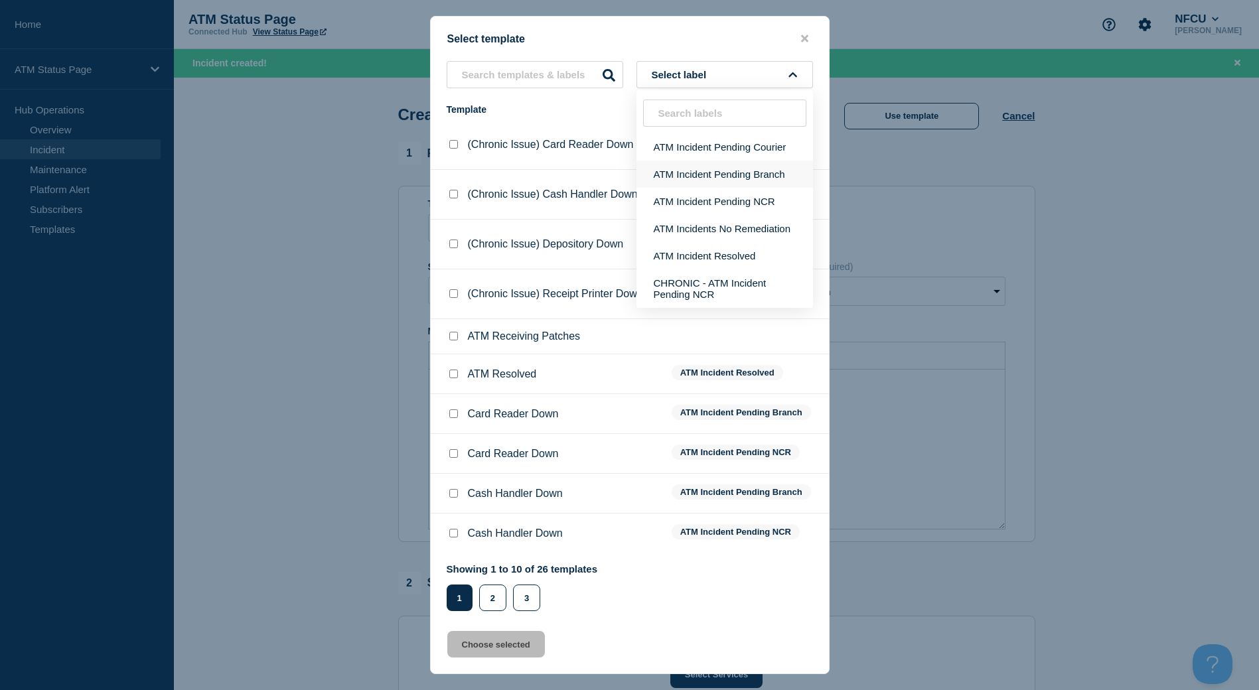
click at [717, 167] on button "ATM Incident Pending Branch" at bounding box center [725, 174] width 177 height 27
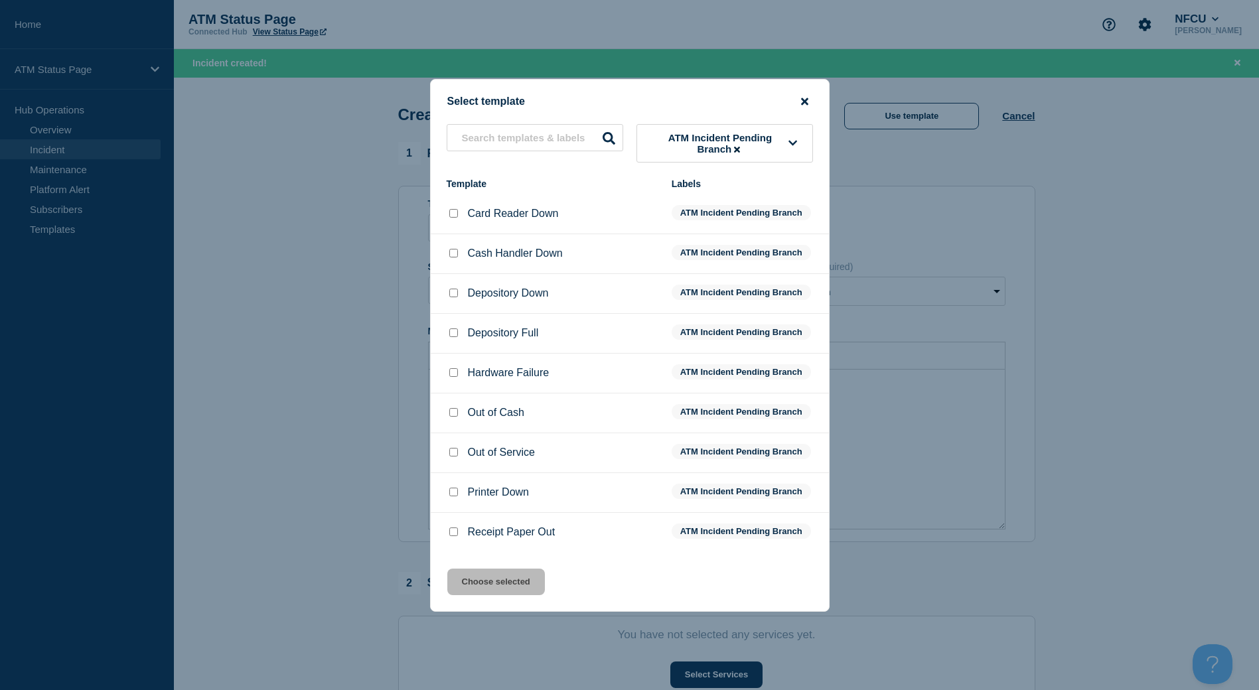
click at [801, 102] on icon "close button" at bounding box center [804, 101] width 7 height 7
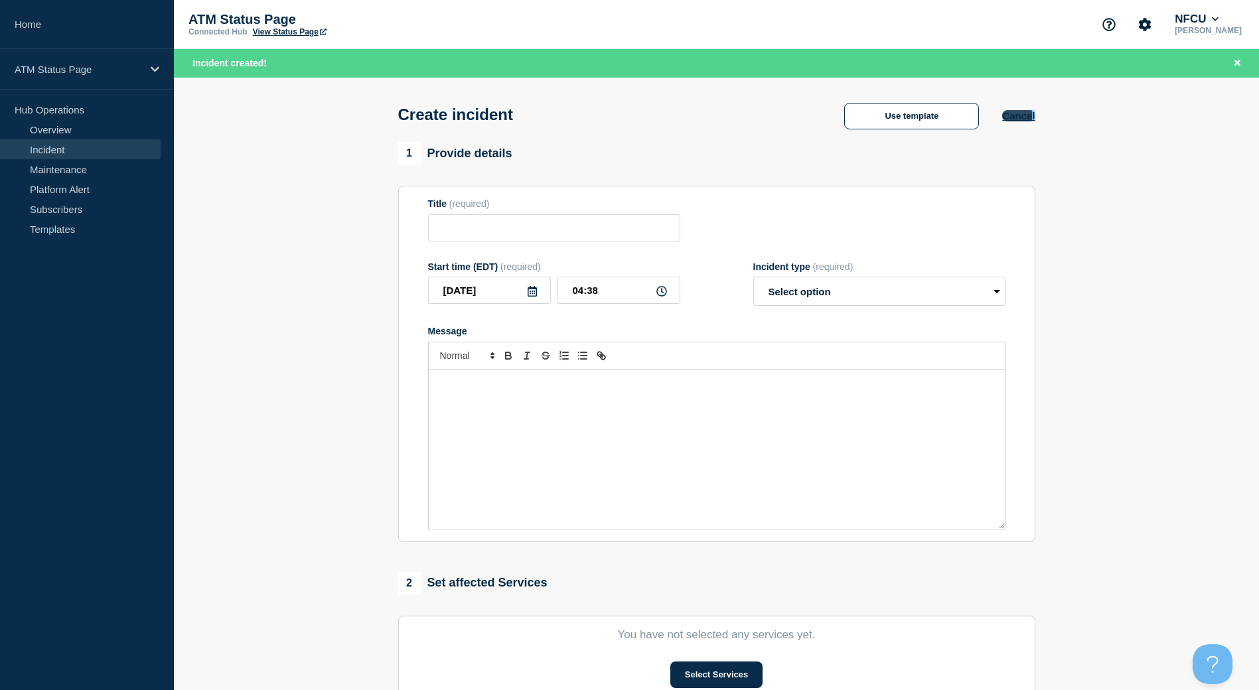
click at [1033, 112] on div "Use template Cancel" at bounding box center [928, 116] width 214 height 28
drag, startPoint x: 1032, startPoint y: 112, endPoint x: 1026, endPoint y: 118, distance: 8.9
click at [1026, 118] on button "Cancel" at bounding box center [1018, 115] width 33 height 11
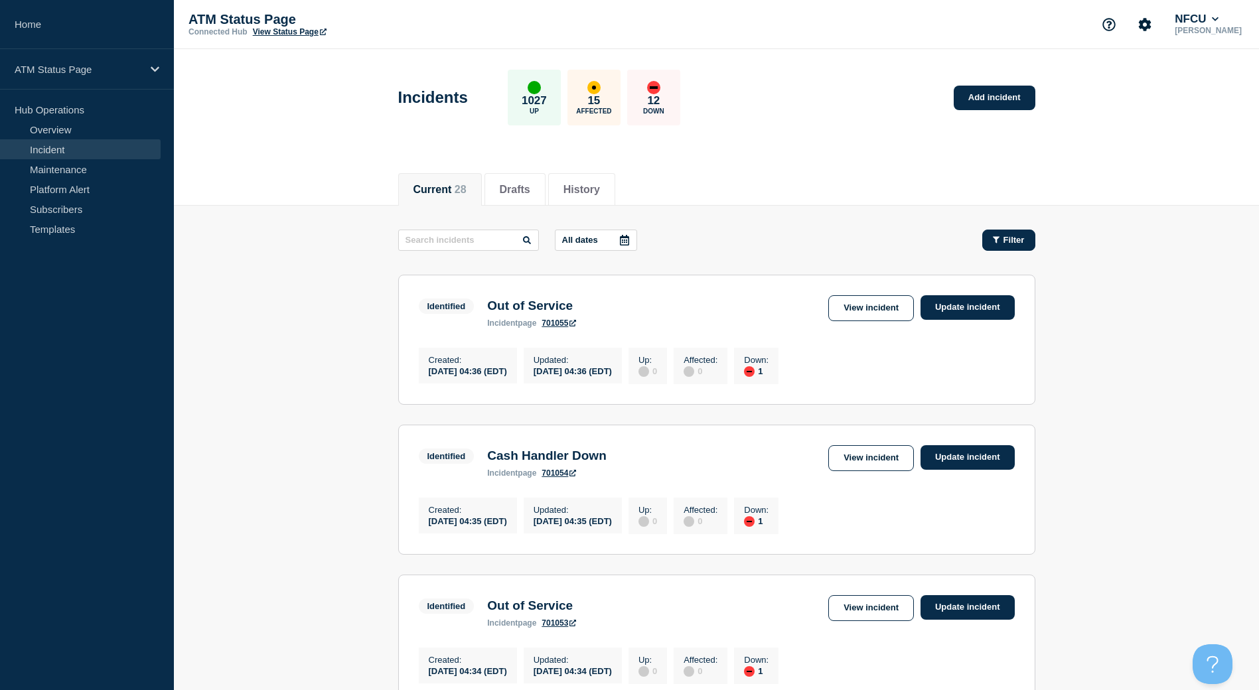
click at [991, 239] on button "Filter" at bounding box center [1009, 240] width 53 height 21
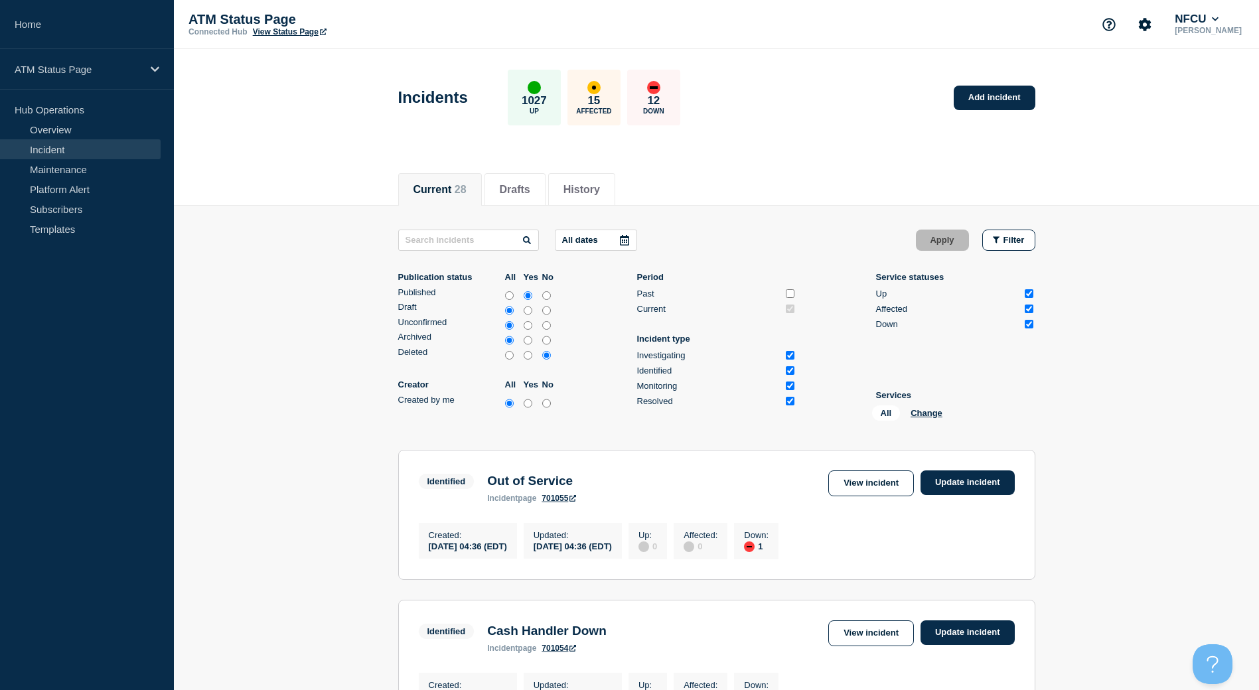
click at [935, 420] on div "All Change" at bounding box center [938, 416] width 133 height 21
click at [933, 420] on div "All Change" at bounding box center [938, 416] width 133 height 21
click at [933, 415] on button "Change" at bounding box center [927, 413] width 32 height 10
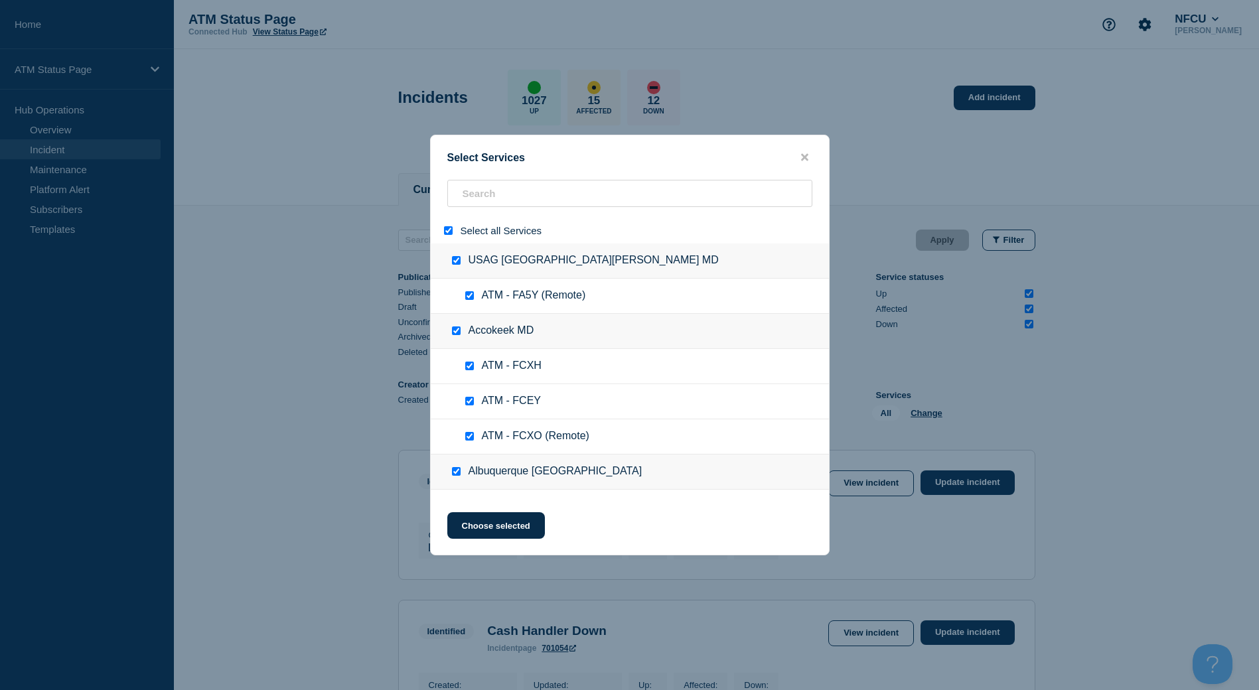
click at [451, 234] on input "select all" at bounding box center [448, 230] width 9 height 9
paste input "FA39"
click at [475, 197] on div "Select Services Select all Services USAG [GEOGRAPHIC_DATA][PERSON_NAME] MD ATM …" at bounding box center [629, 345] width 1259 height 690
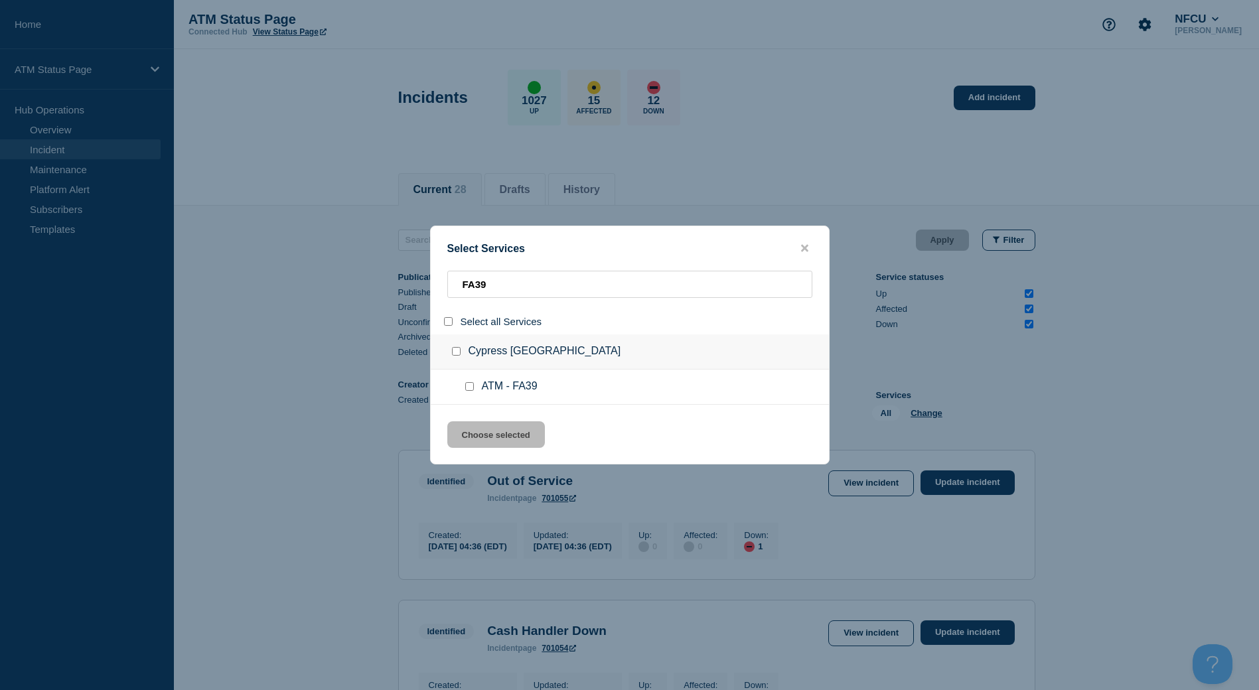
click at [469, 391] on input "service: ATM - FA39" at bounding box center [469, 386] width 9 height 9
click at [483, 418] on div "Select Services FA39 Select all Services Cypress [GEOGRAPHIC_DATA] ATM - FA39 C…" at bounding box center [630, 345] width 400 height 239
click at [488, 438] on button "Choose selected" at bounding box center [496, 435] width 98 height 27
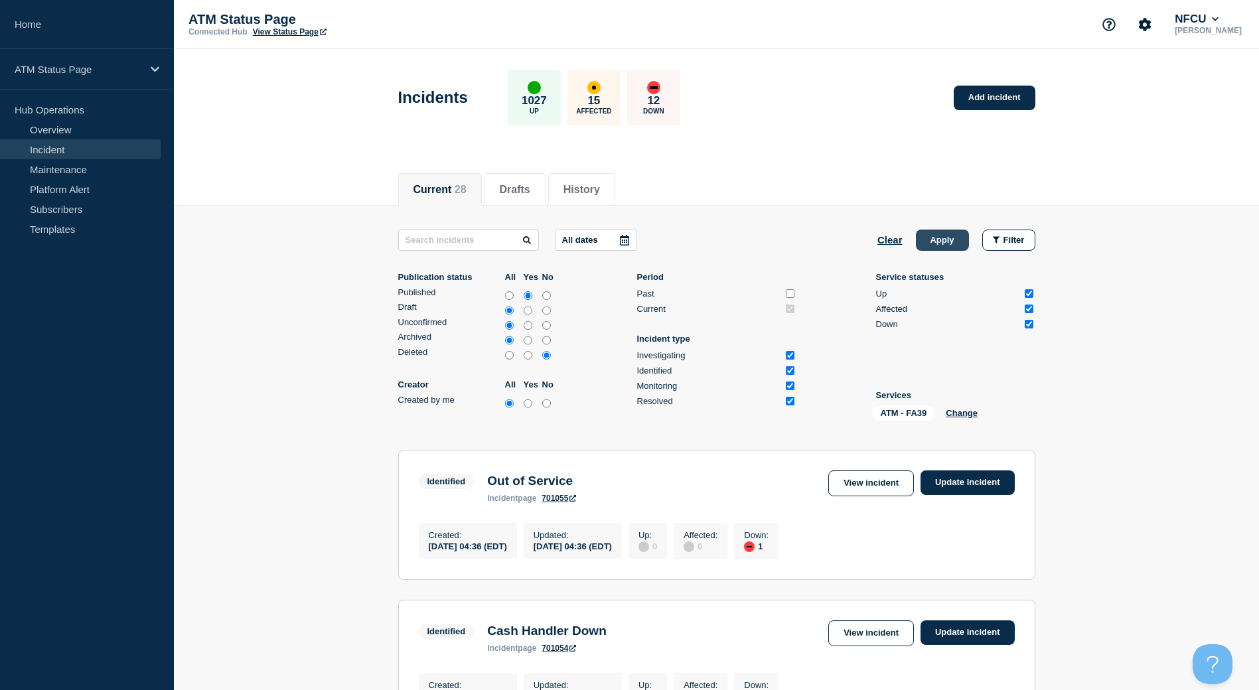
click at [923, 238] on button "Apply" at bounding box center [942, 240] width 53 height 21
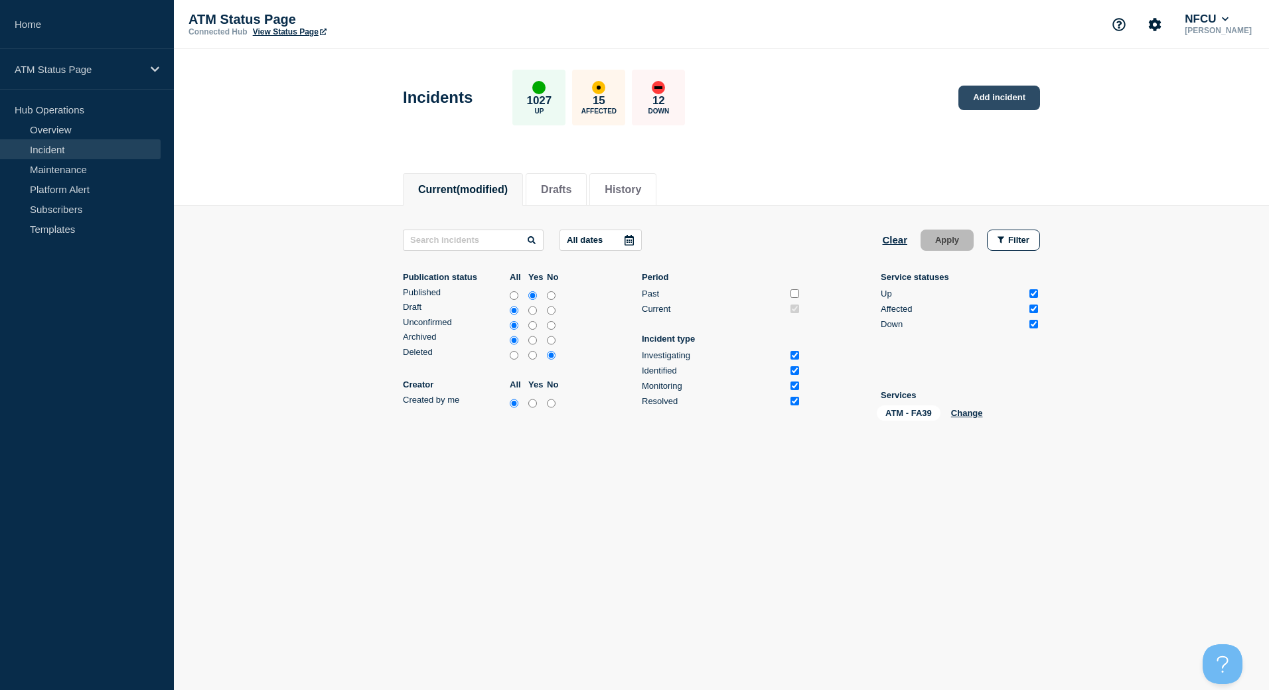
click at [1003, 106] on link "Add incident" at bounding box center [1000, 98] width 82 height 25
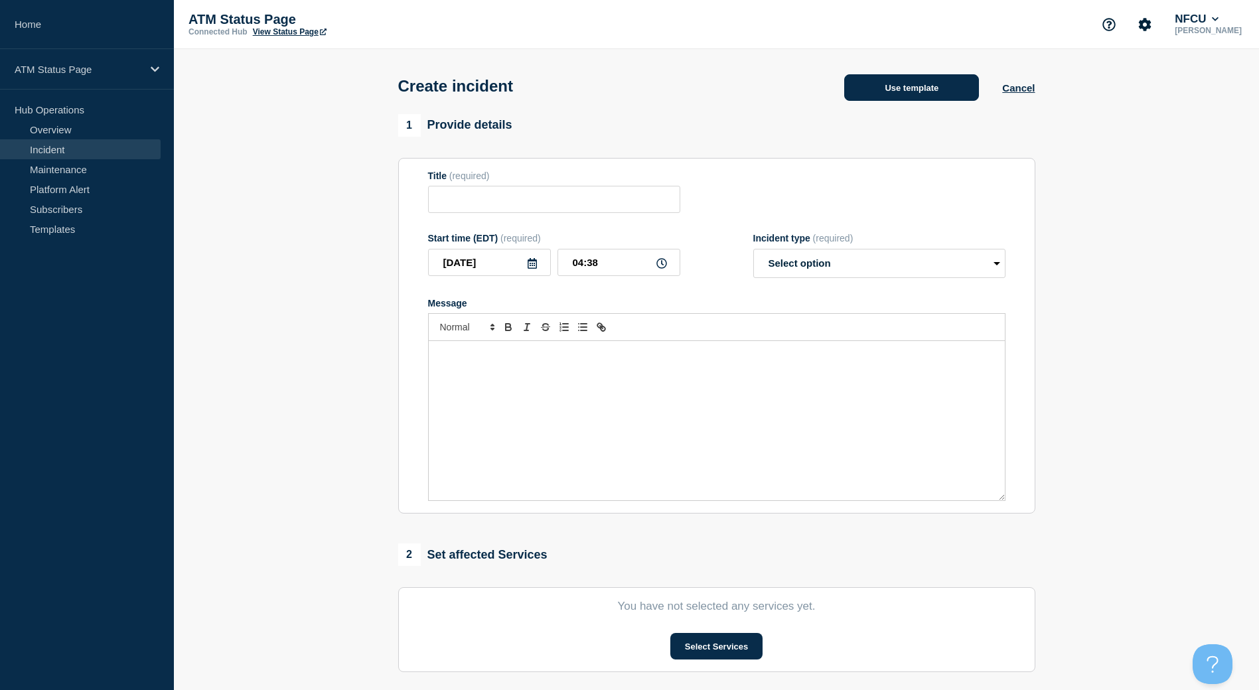
click at [881, 96] on button "Use template" at bounding box center [911, 87] width 135 height 27
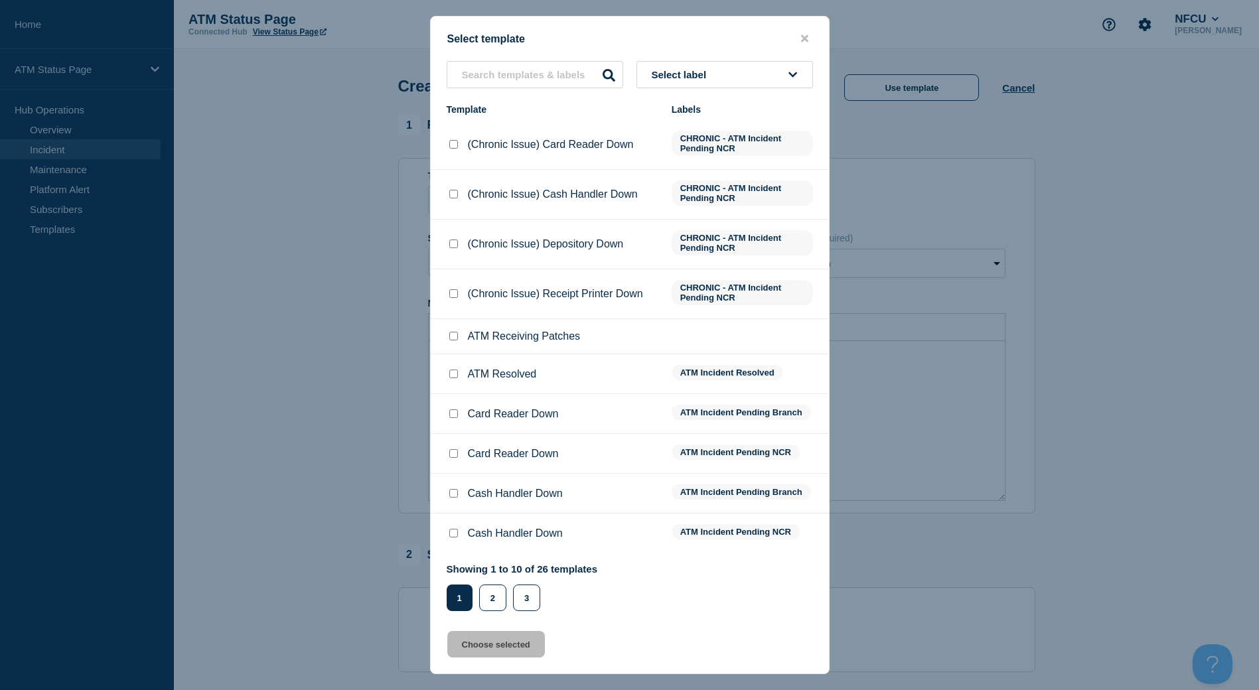
click at [782, 66] on button "Select label" at bounding box center [725, 74] width 177 height 27
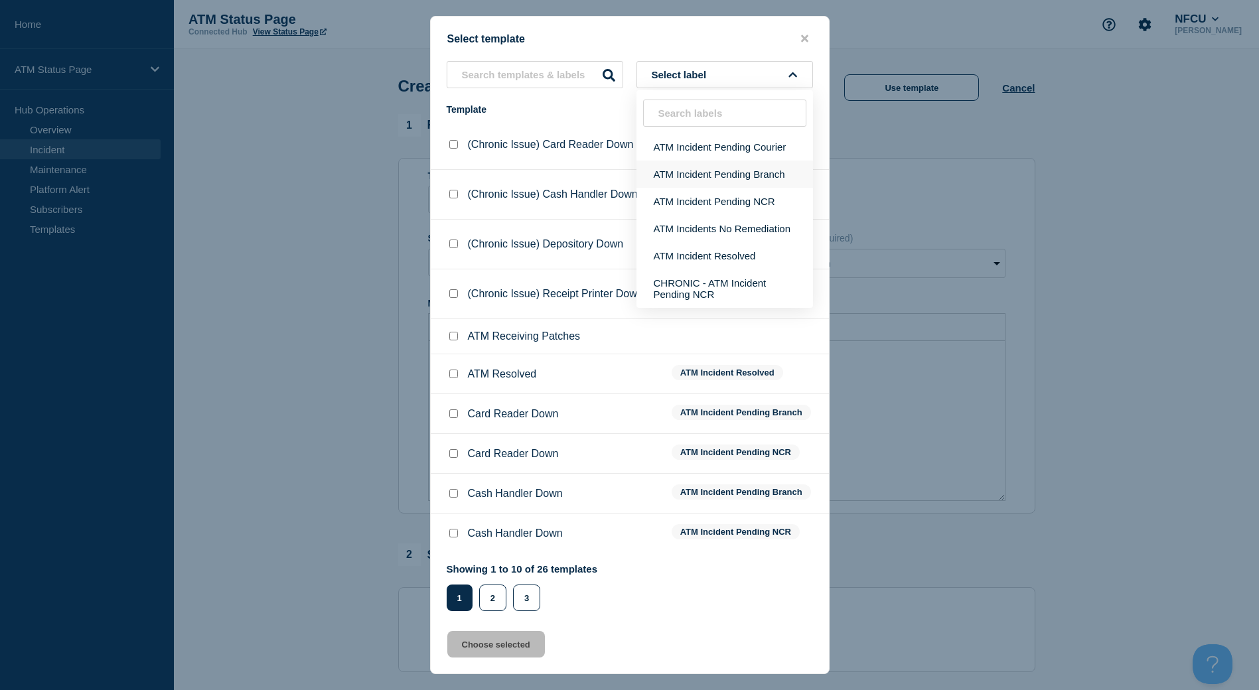
click at [750, 172] on button "ATM Incident Pending Branch" at bounding box center [725, 174] width 177 height 27
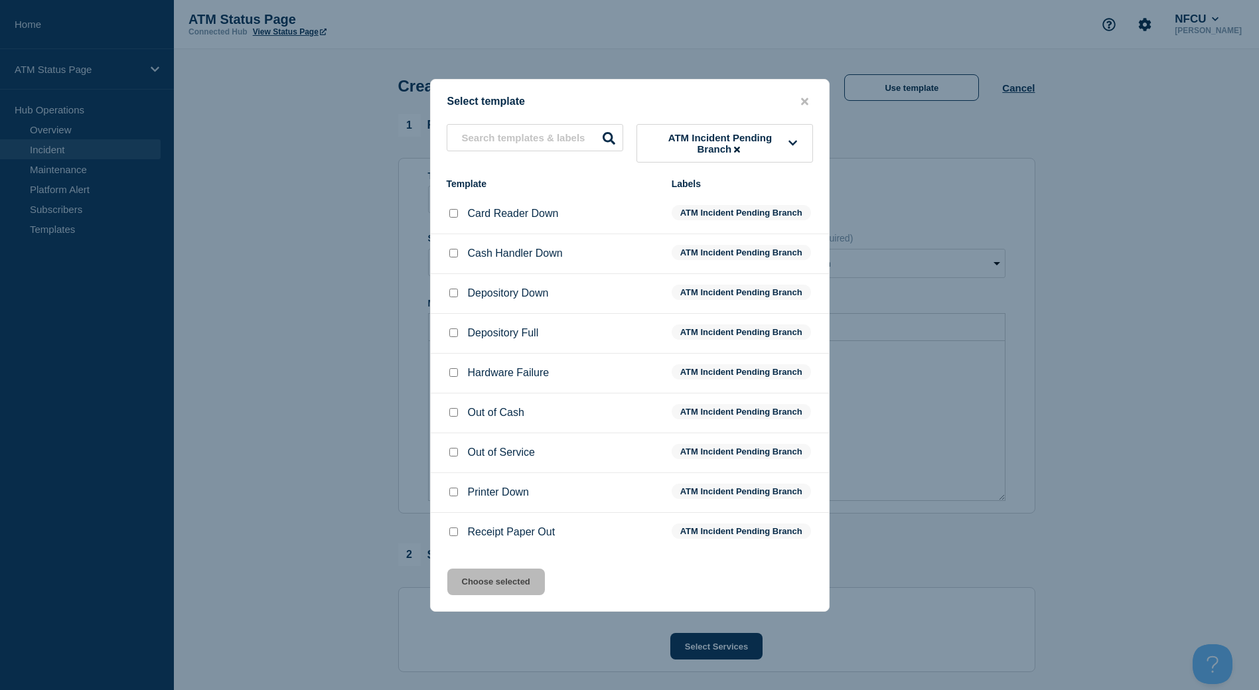
click at [453, 215] on input "Card Reader Down checkbox" at bounding box center [453, 213] width 9 height 9
click at [497, 581] on button "Choose selected" at bounding box center [496, 582] width 98 height 27
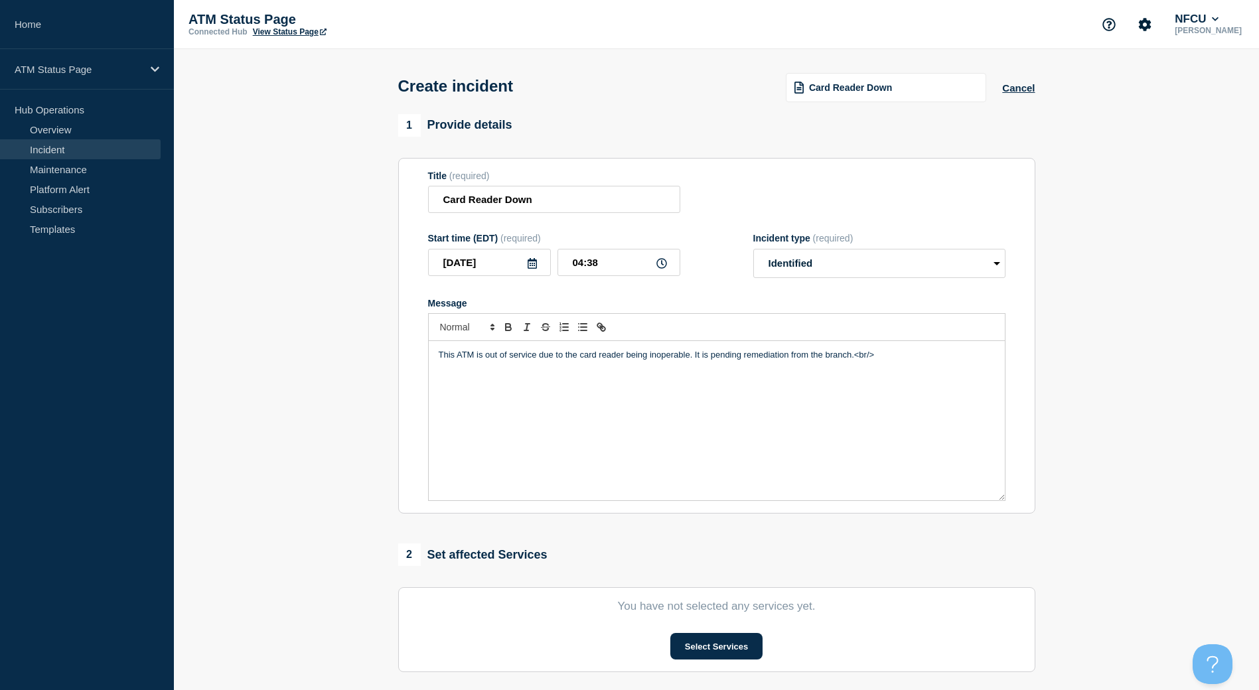
click at [712, 626] on section "You have not selected any services yet. Select Services" at bounding box center [716, 630] width 637 height 85
click at [709, 645] on button "Select Services" at bounding box center [717, 646] width 92 height 27
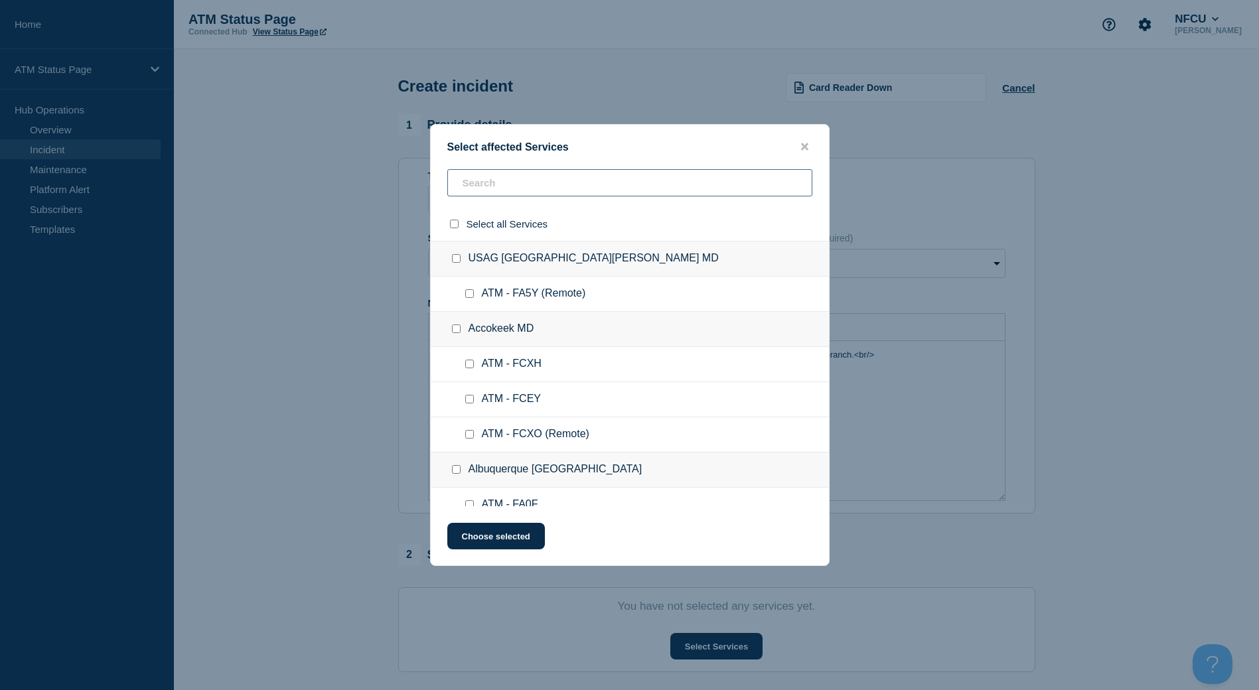
click at [588, 182] on input "text" at bounding box center [629, 182] width 365 height 27
paste input "FA39"
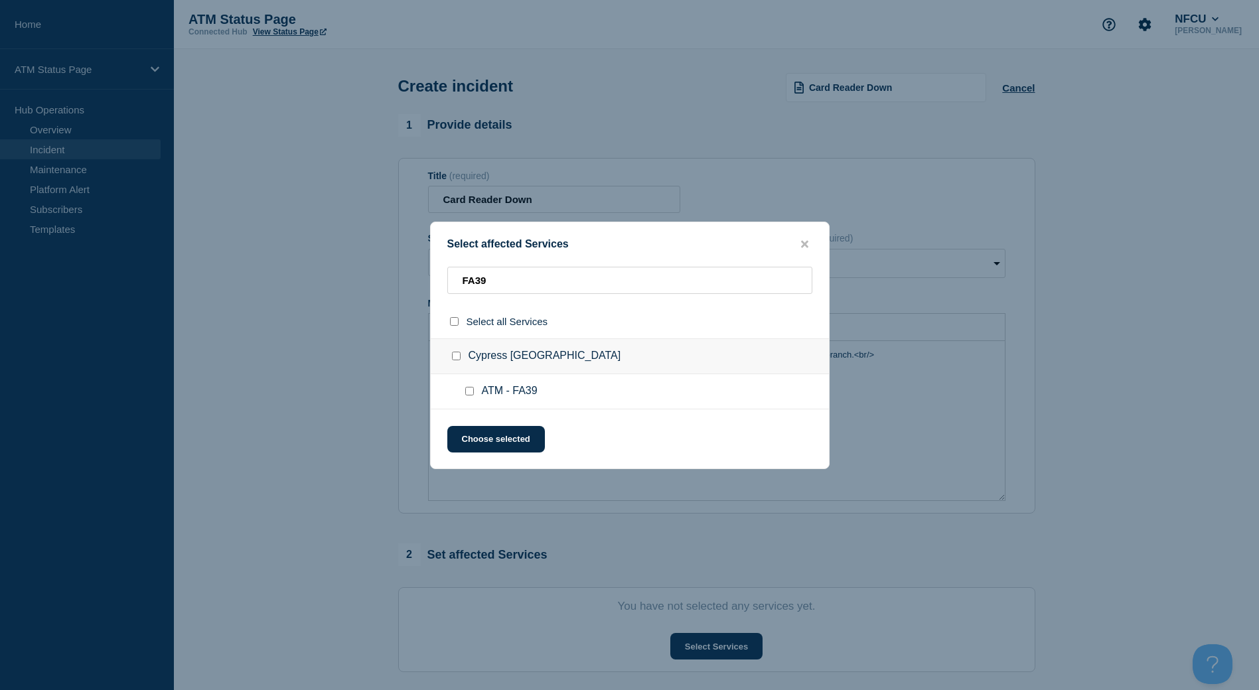
click at [465, 392] on input "ATM - FA39 checkbox" at bounding box center [469, 391] width 9 height 9
click at [476, 432] on button "Choose selected" at bounding box center [496, 439] width 98 height 27
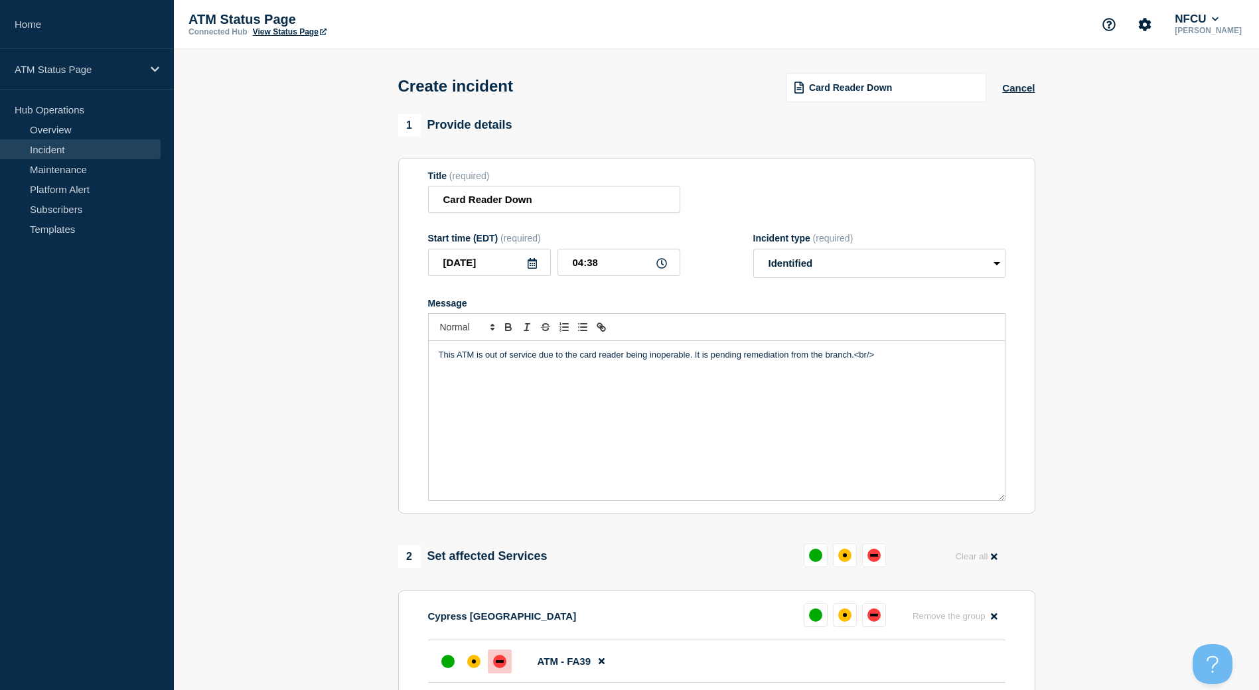
click at [489, 660] on div at bounding box center [500, 662] width 24 height 24
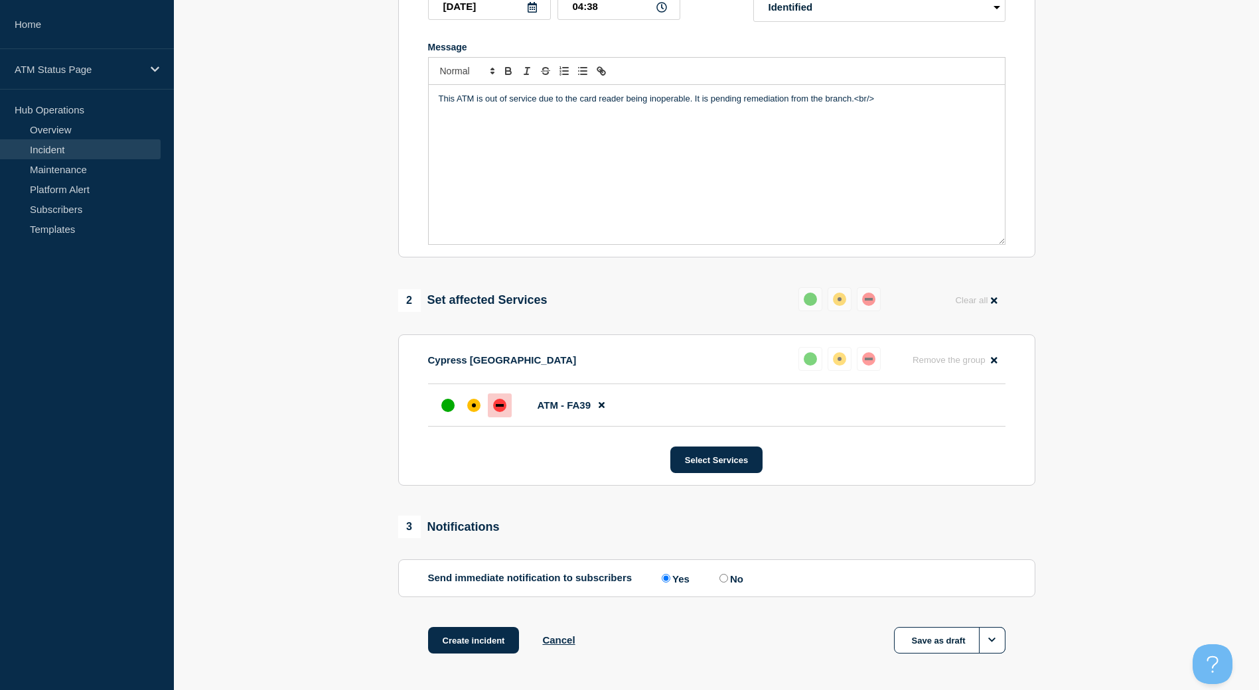
scroll to position [309, 0]
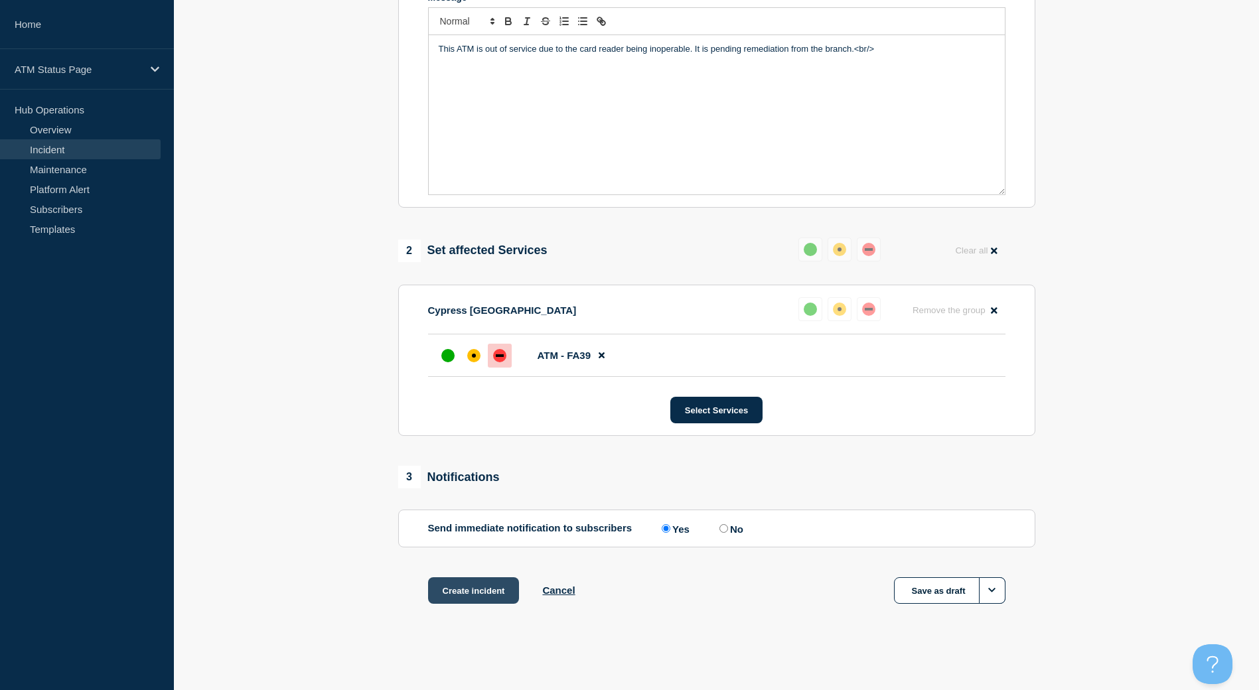
click at [434, 582] on button "Create incident" at bounding box center [474, 591] width 92 height 27
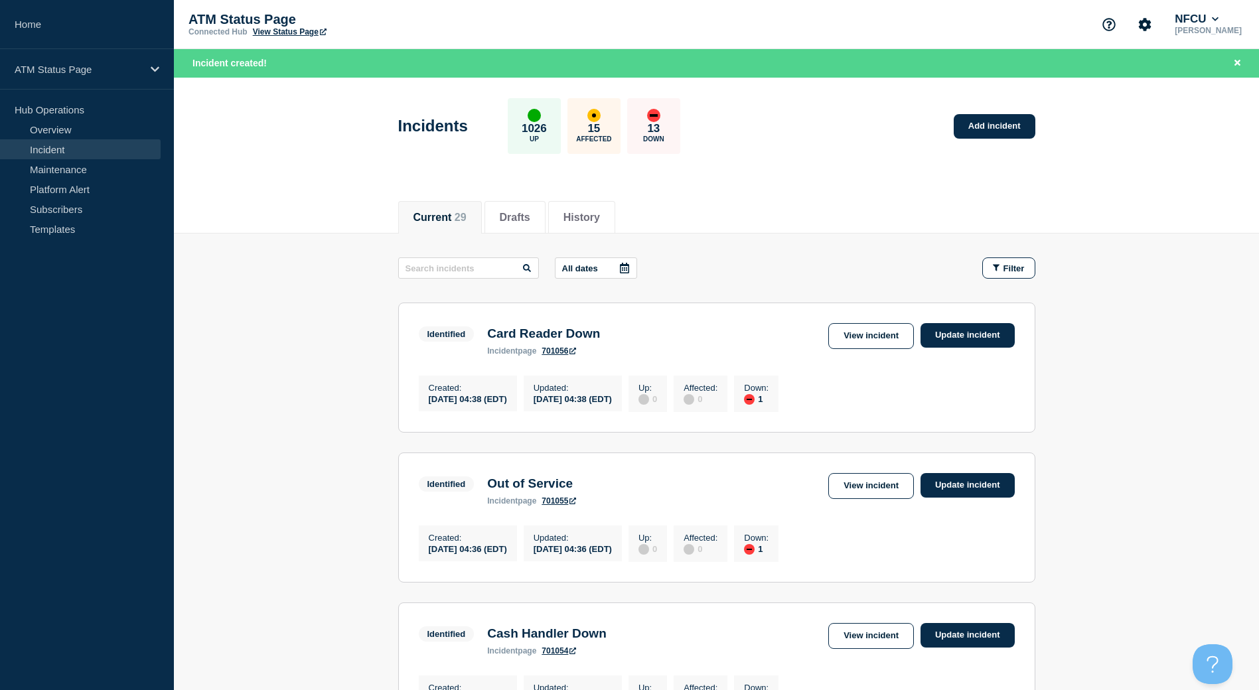
click at [996, 264] on icon "button" at bounding box center [996, 268] width 7 height 9
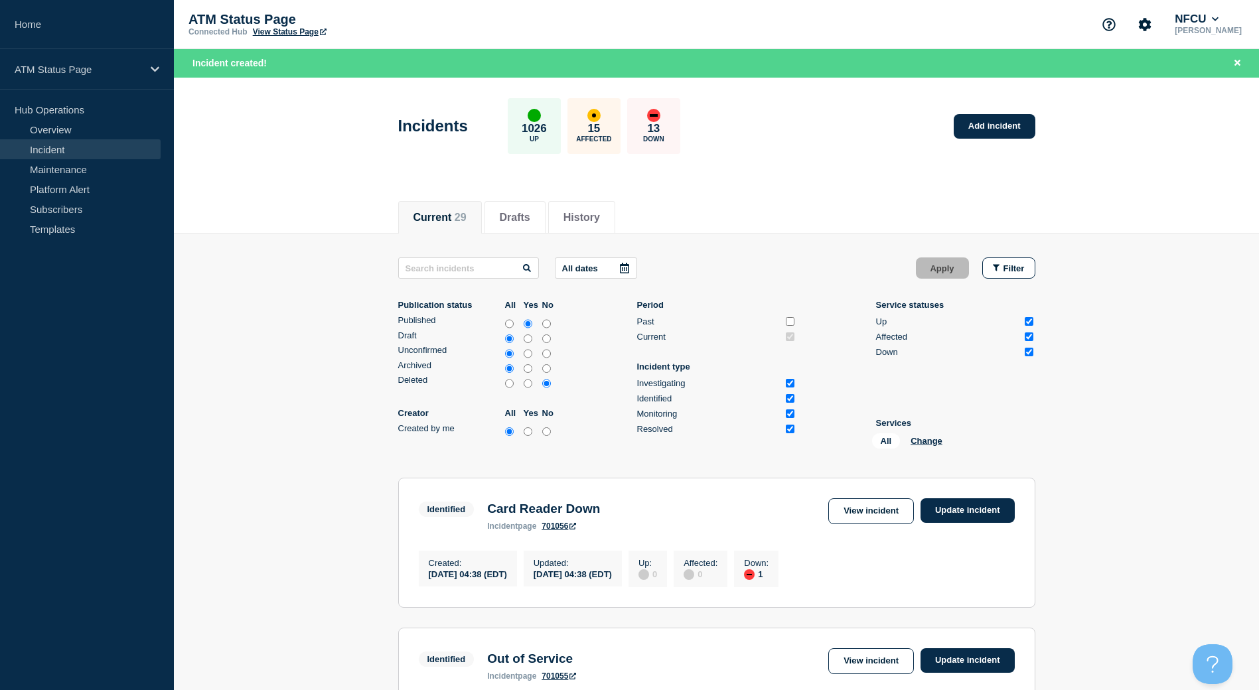
click at [931, 430] on li "Services All Change" at bounding box center [955, 436] width 159 height 36
click at [931, 442] on button "Change" at bounding box center [927, 441] width 32 height 10
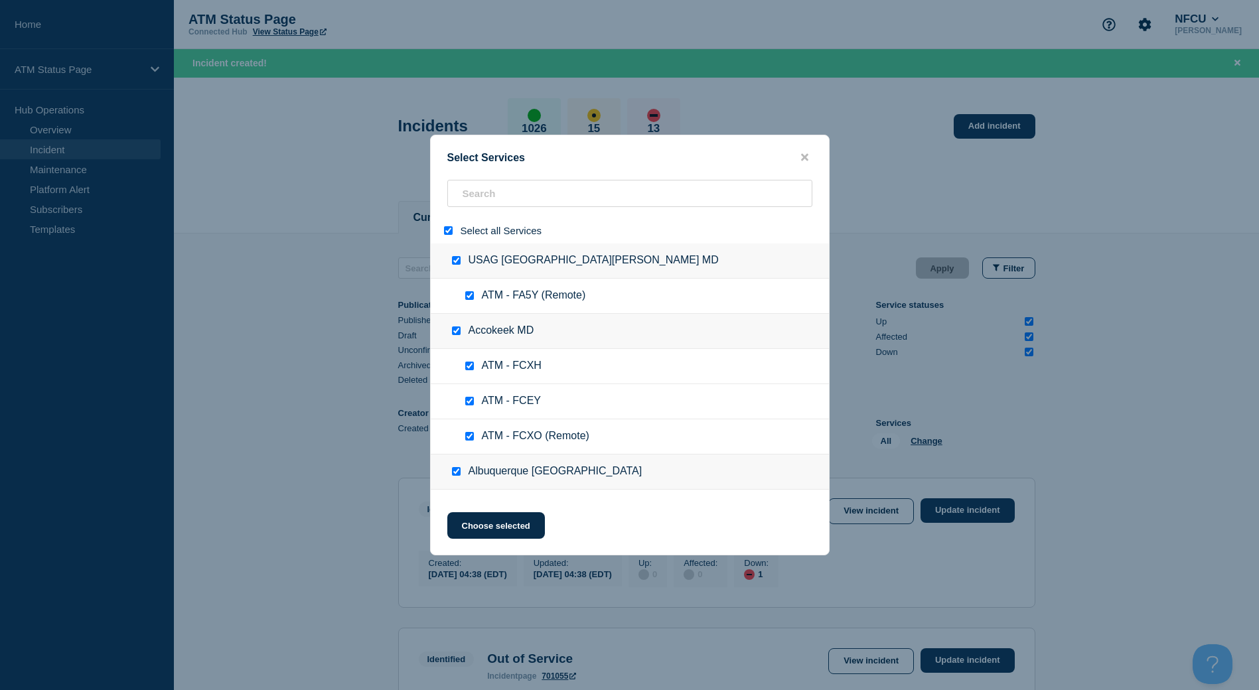
click at [445, 236] on div at bounding box center [450, 230] width 19 height 13
click at [447, 232] on input "select all" at bounding box center [448, 230] width 9 height 9
click at [489, 177] on div "Select Services Select all Services USAG [GEOGRAPHIC_DATA][PERSON_NAME] MD ATM …" at bounding box center [630, 345] width 400 height 421
click at [488, 197] on input "search" at bounding box center [629, 193] width 365 height 27
paste input "FA6S"
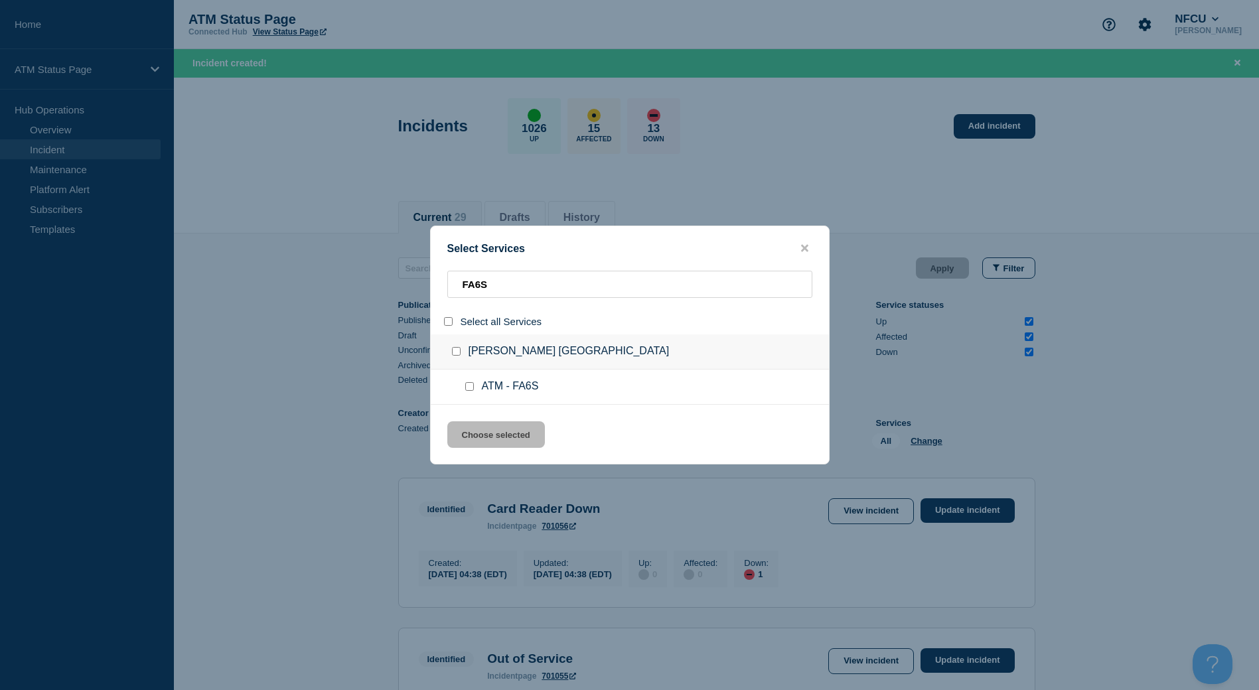
click at [469, 393] on div at bounding box center [472, 386] width 19 height 13
click at [469, 392] on div at bounding box center [472, 386] width 19 height 13
click at [469, 391] on input "service: ATM - FA6S" at bounding box center [469, 386] width 9 height 9
drag, startPoint x: 480, startPoint y: 432, endPoint x: 532, endPoint y: 434, distance: 51.8
click at [480, 433] on button "Choose selected" at bounding box center [496, 435] width 98 height 27
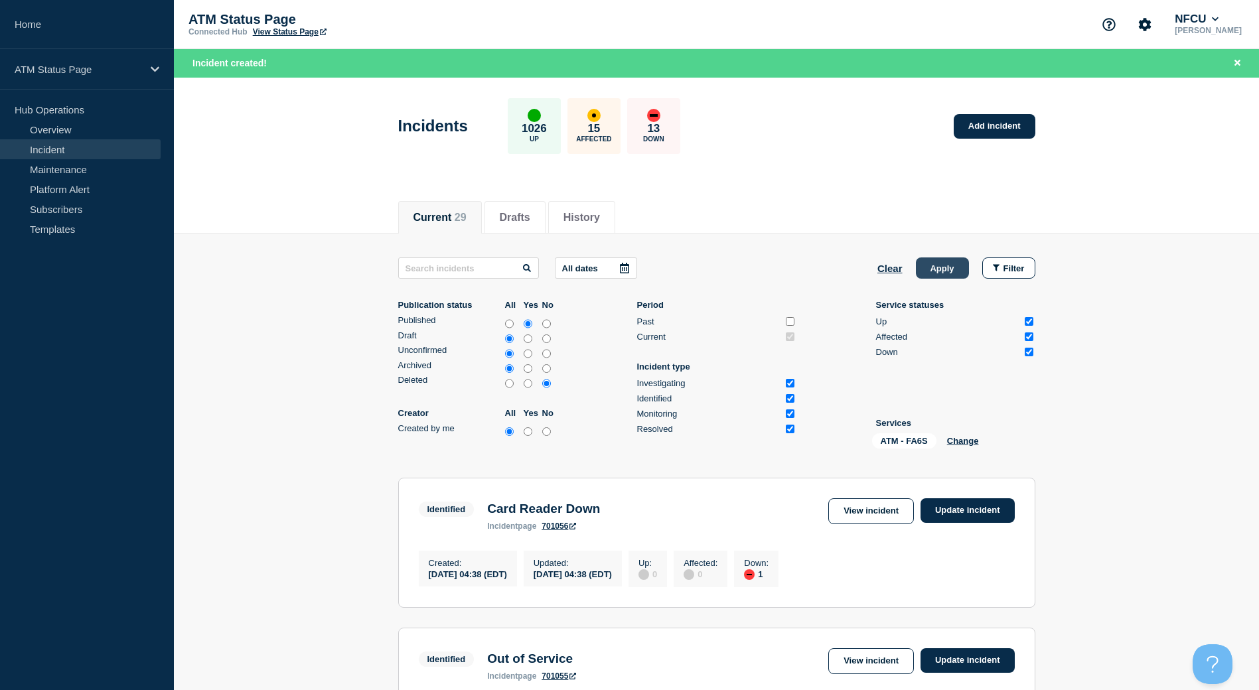
click at [948, 268] on button "Apply" at bounding box center [942, 268] width 53 height 21
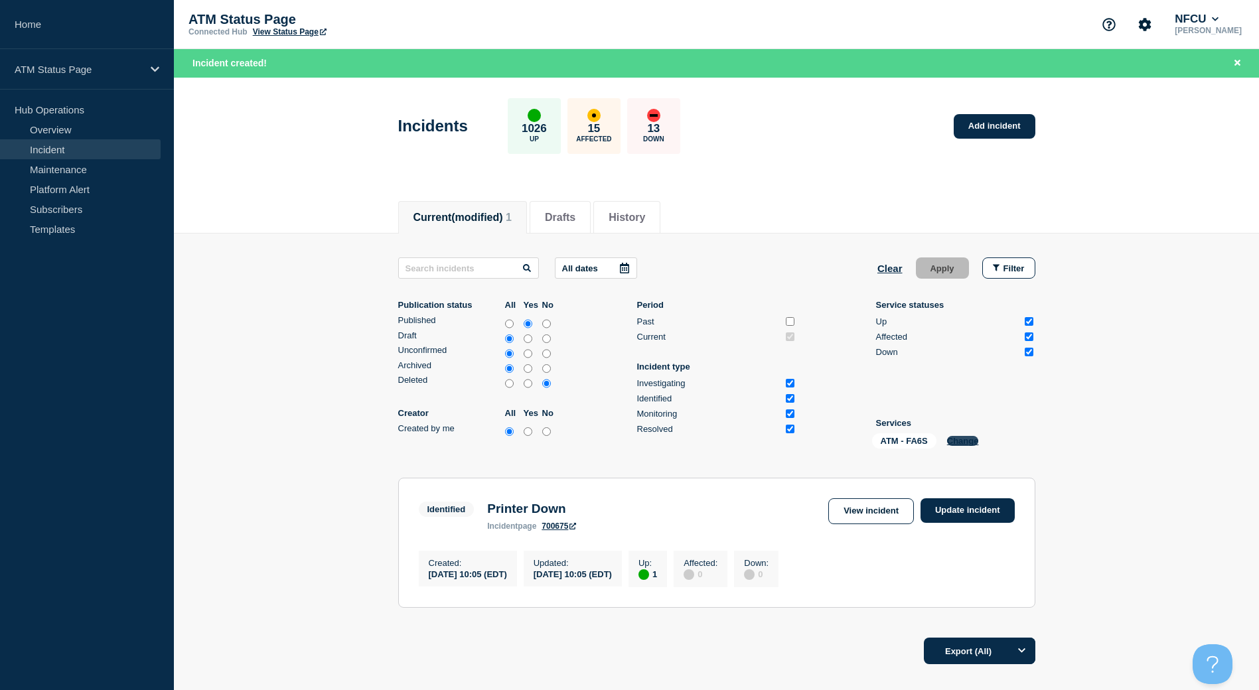
click at [956, 444] on button "Change" at bounding box center [963, 441] width 32 height 10
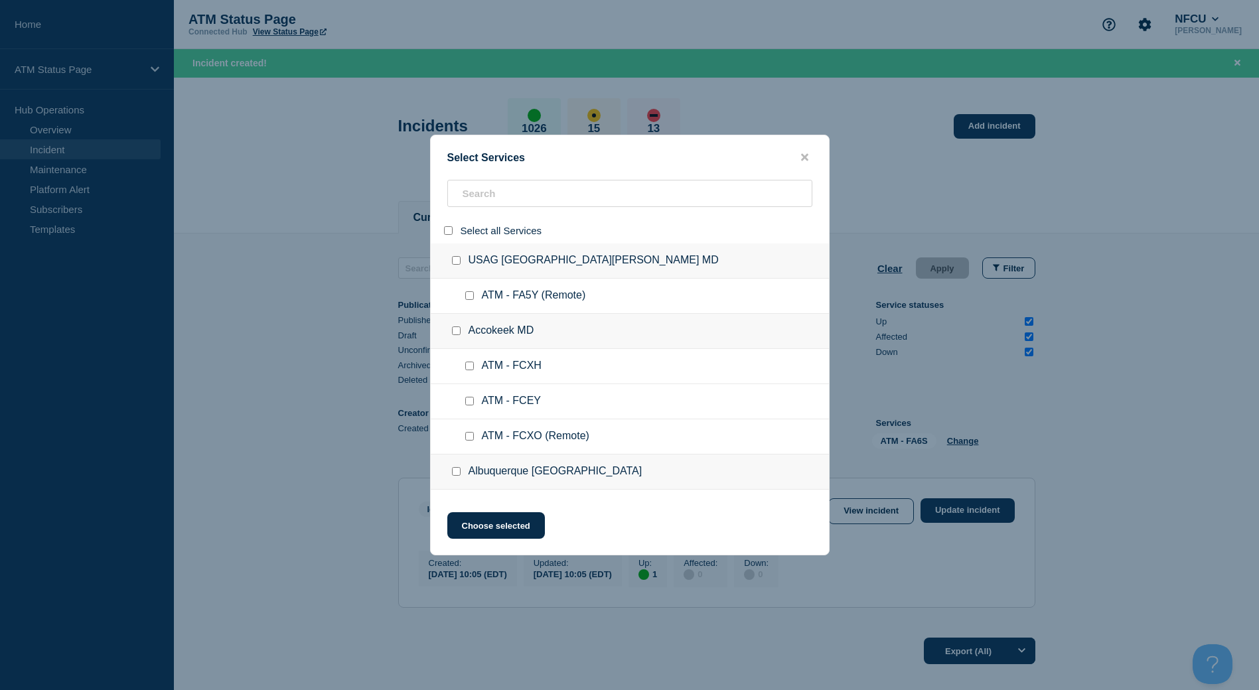
click at [445, 232] on input "select all" at bounding box center [448, 230] width 9 height 9
click at [489, 183] on input "search" at bounding box center [629, 193] width 365 height 27
paste input "FCS0"
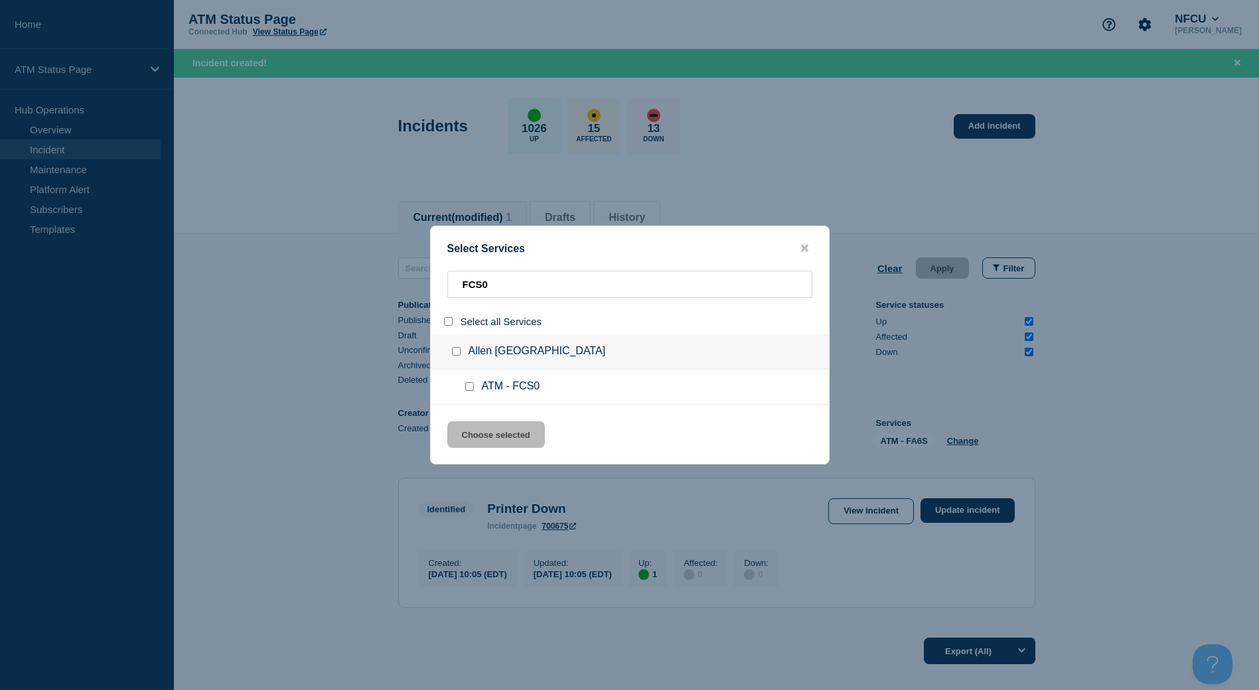
drag, startPoint x: 485, startPoint y: 368, endPoint x: 467, endPoint y: 386, distance: 25.3
click at [467, 386] on input "service: ATM - FCS0" at bounding box center [469, 386] width 9 height 9
drag, startPoint x: 484, startPoint y: 441, endPoint x: 750, endPoint y: 358, distance: 278.0
click at [484, 441] on button "Choose selected" at bounding box center [496, 435] width 98 height 27
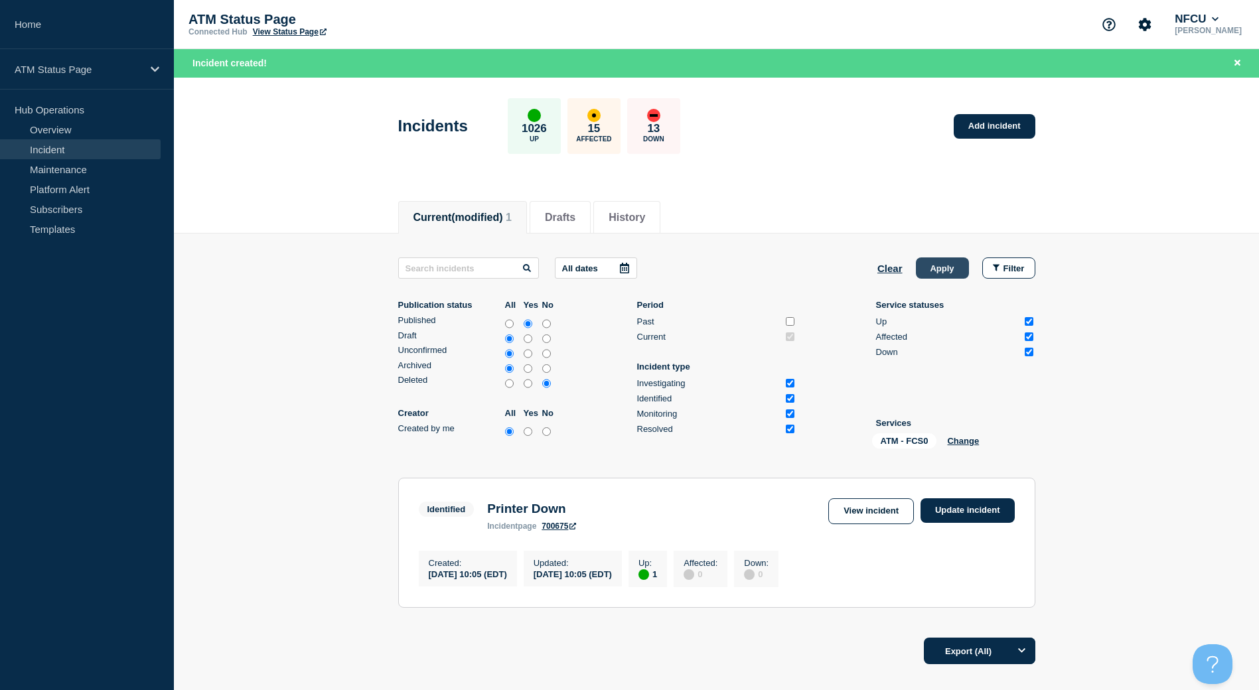
click at [927, 274] on button "Apply" at bounding box center [942, 268] width 53 height 21
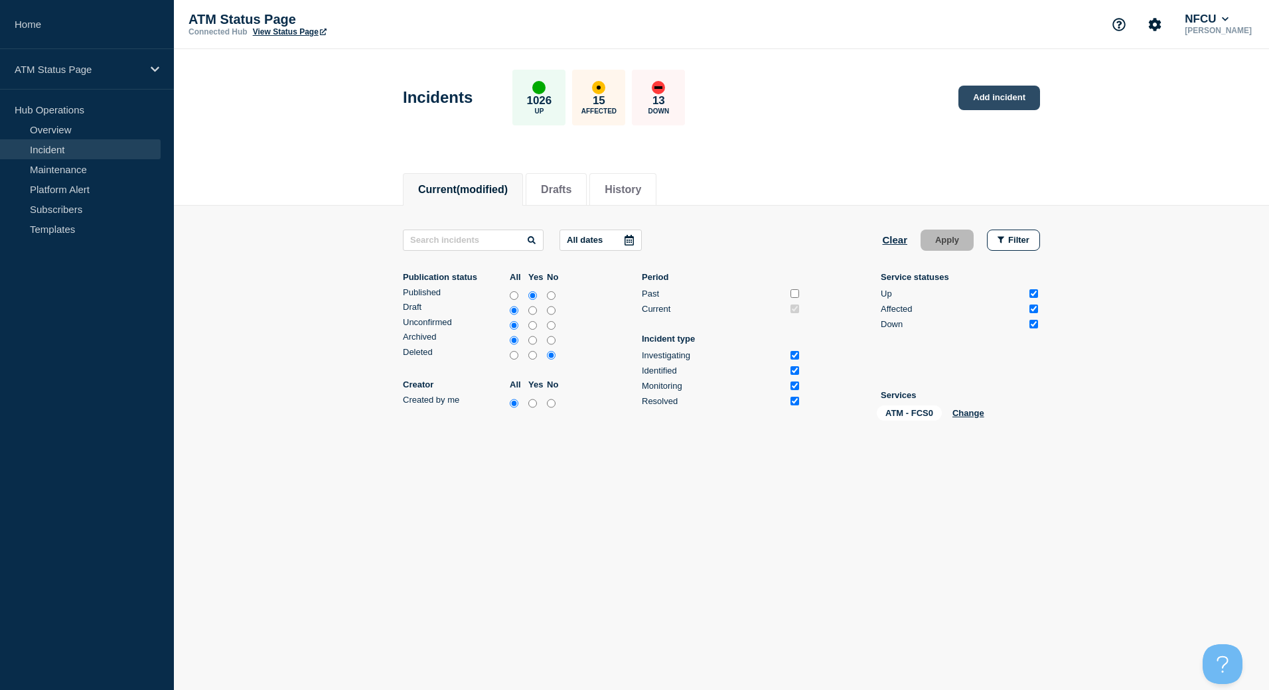
click at [983, 110] on link "Add incident" at bounding box center [1000, 98] width 82 height 25
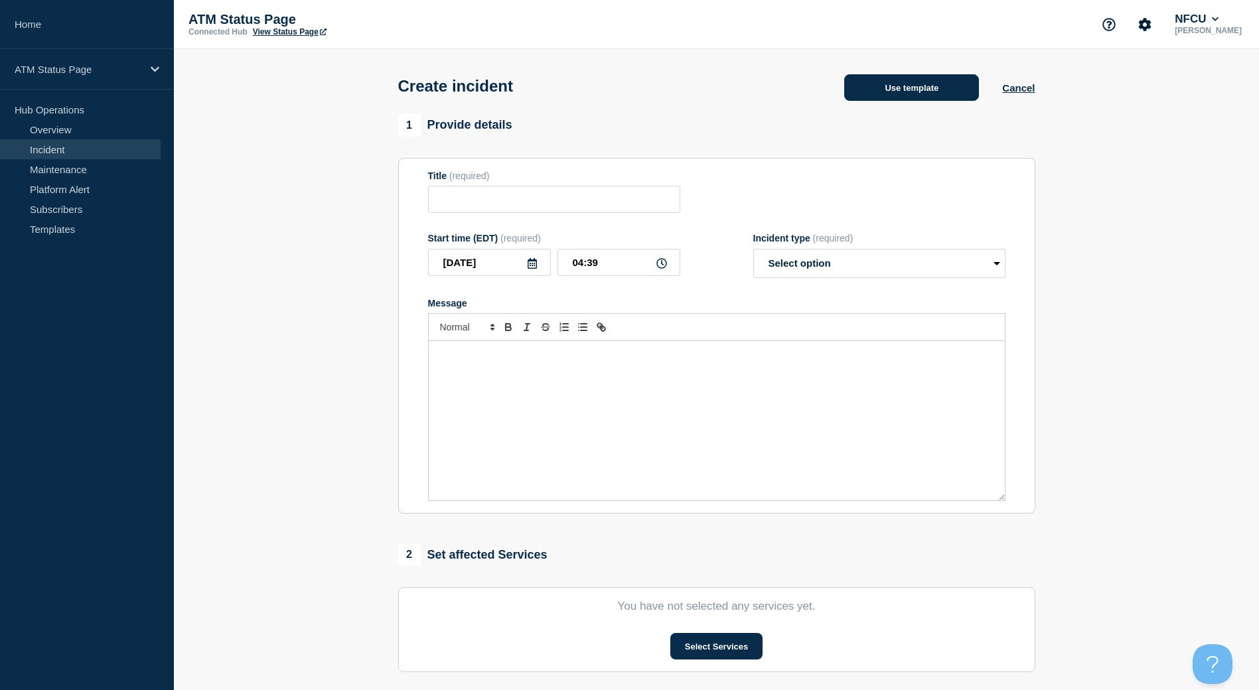
click at [863, 77] on button "Use template" at bounding box center [911, 87] width 135 height 27
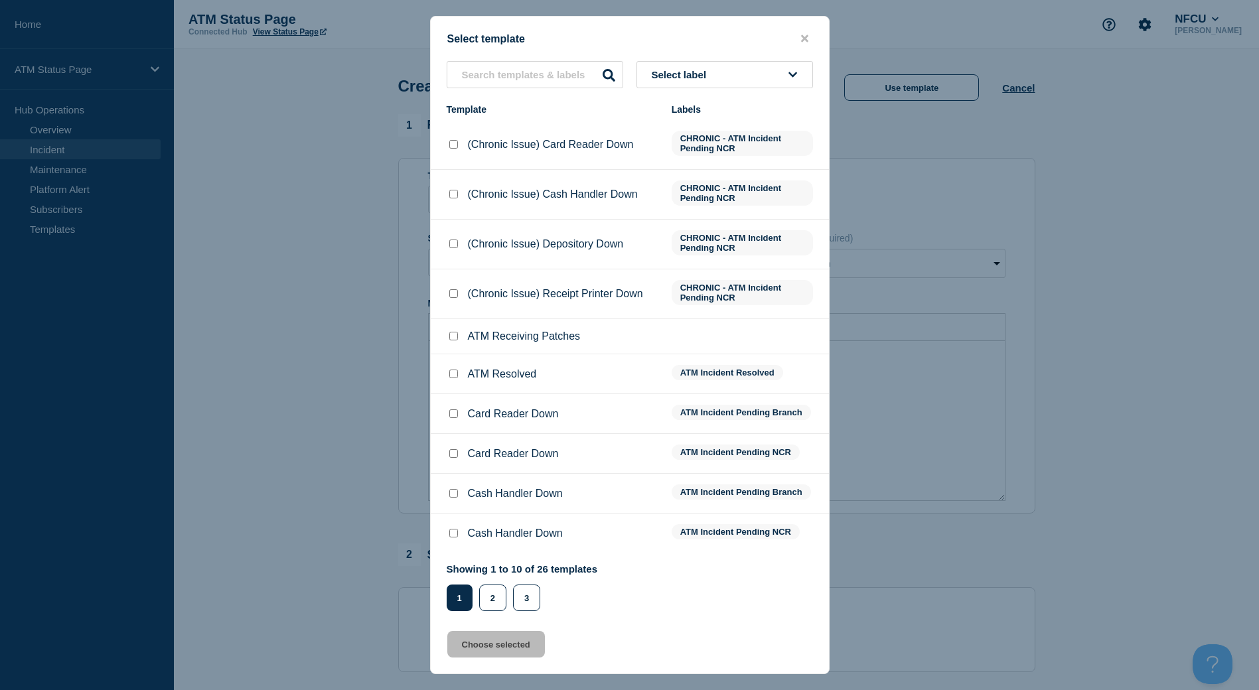
click at [783, 78] on button "Select label" at bounding box center [725, 74] width 177 height 27
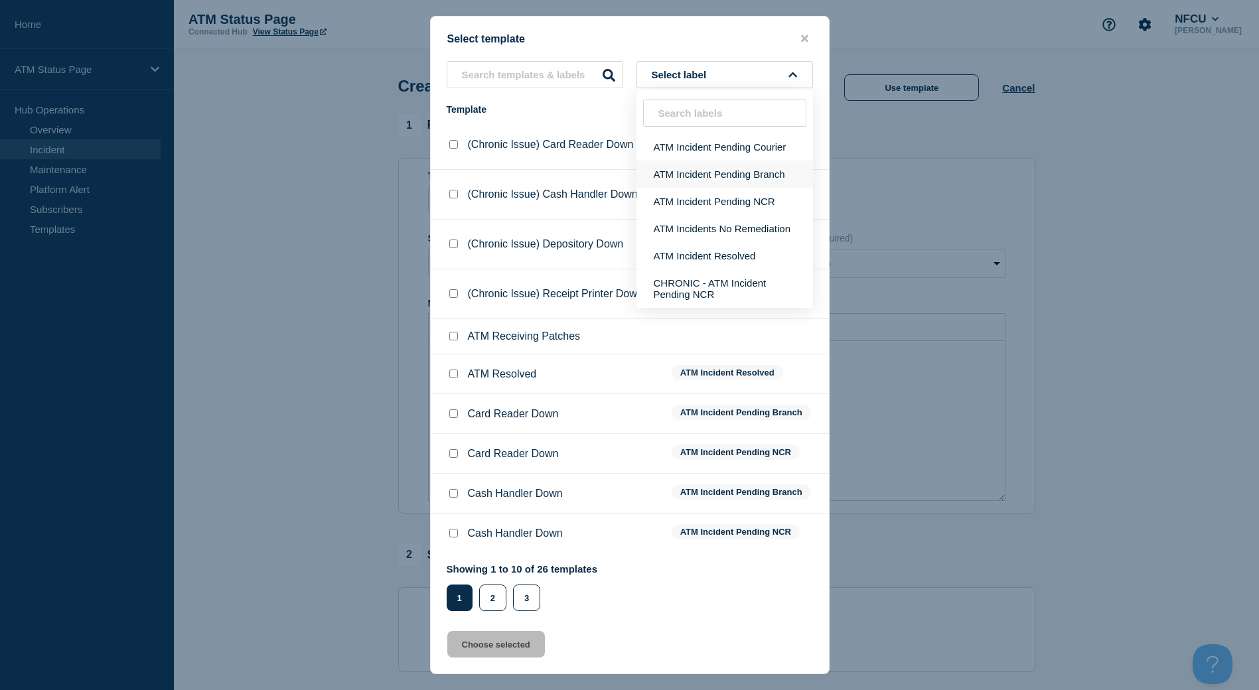
click at [705, 178] on button "ATM Incident Pending Branch" at bounding box center [725, 174] width 177 height 27
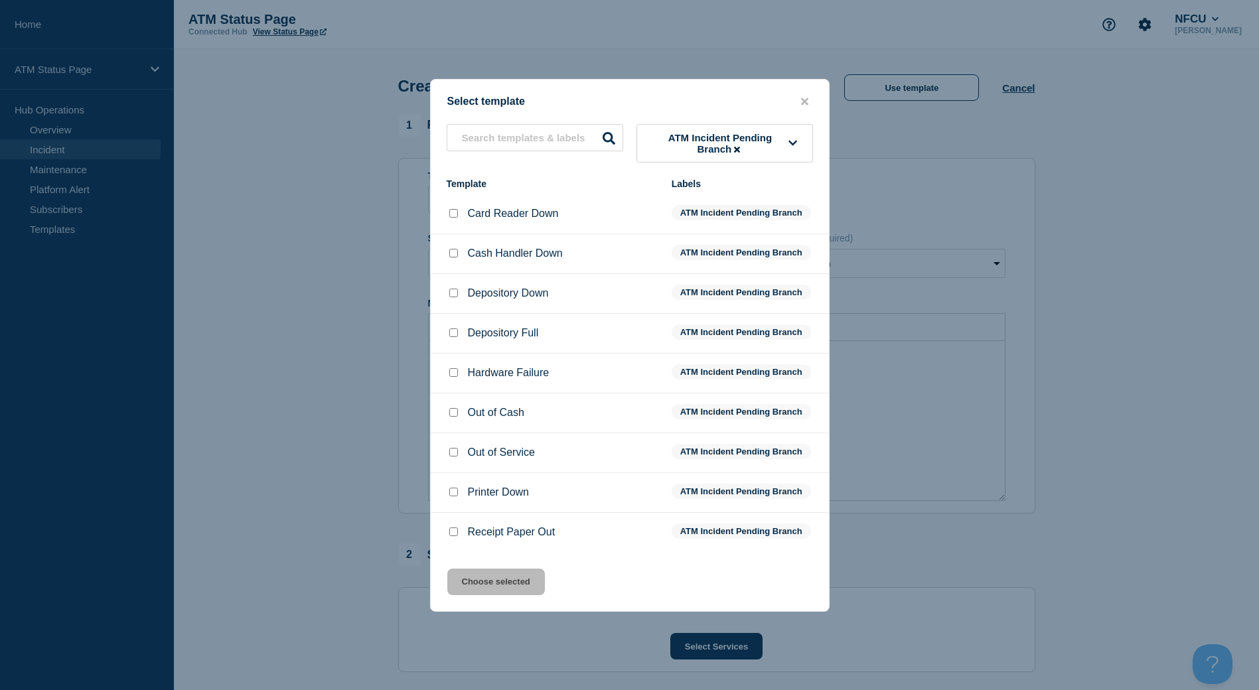
click at [455, 293] on input "Depository Down checkbox" at bounding box center [453, 293] width 9 height 9
click at [526, 586] on button "Choose selected" at bounding box center [496, 582] width 98 height 27
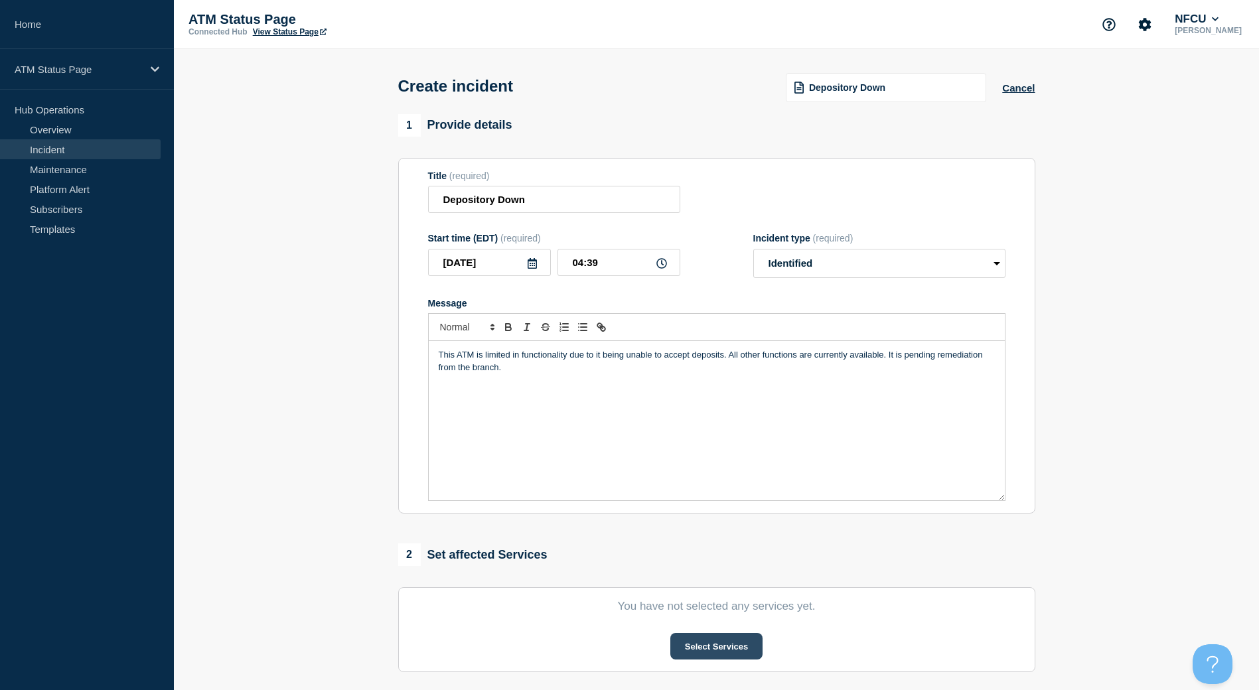
click at [697, 638] on button "Select Services" at bounding box center [717, 646] width 92 height 27
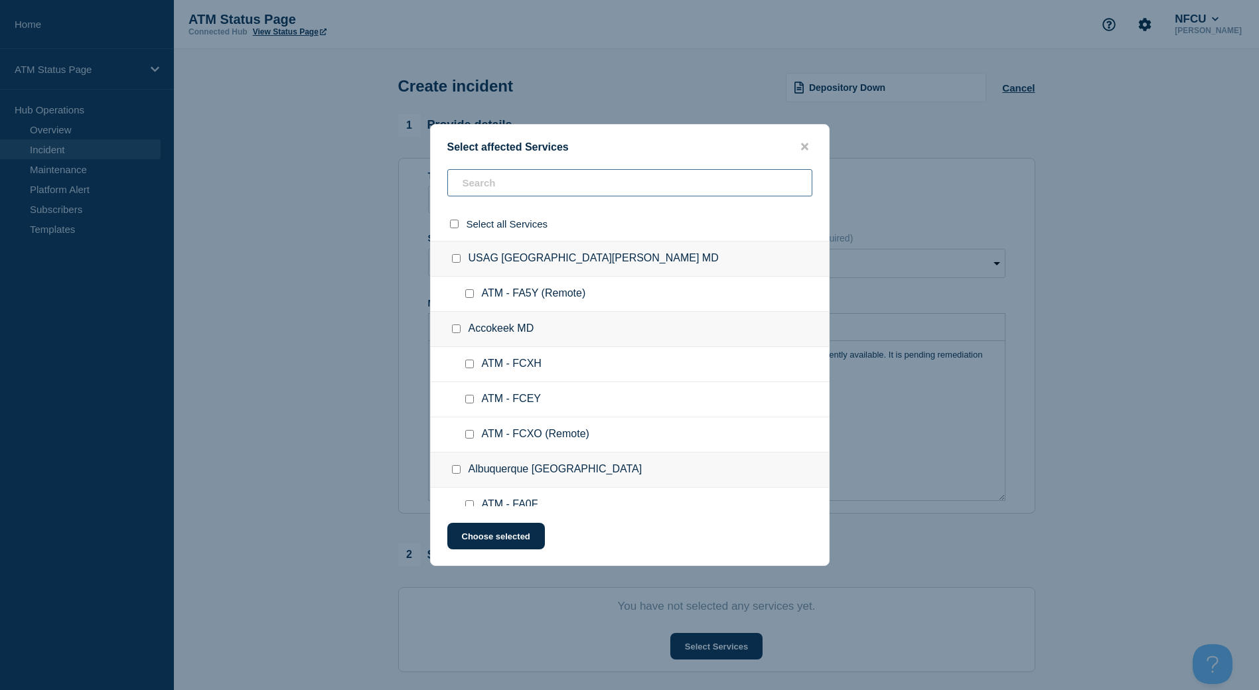
click at [560, 188] on input "text" at bounding box center [629, 182] width 365 height 27
paste input "FCS0"
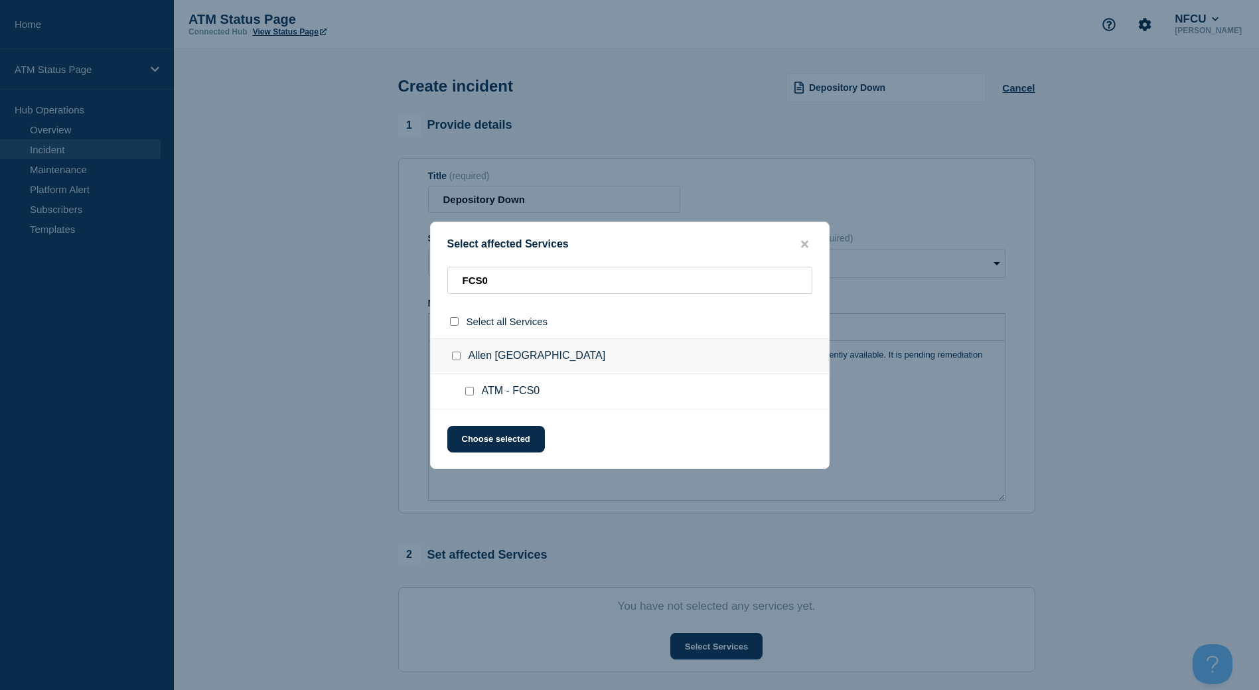
click at [477, 392] on div at bounding box center [472, 391] width 19 height 13
click at [471, 392] on input "ATM - FCS0 checkbox" at bounding box center [469, 391] width 9 height 9
click at [485, 430] on button "Choose selected" at bounding box center [496, 439] width 98 height 27
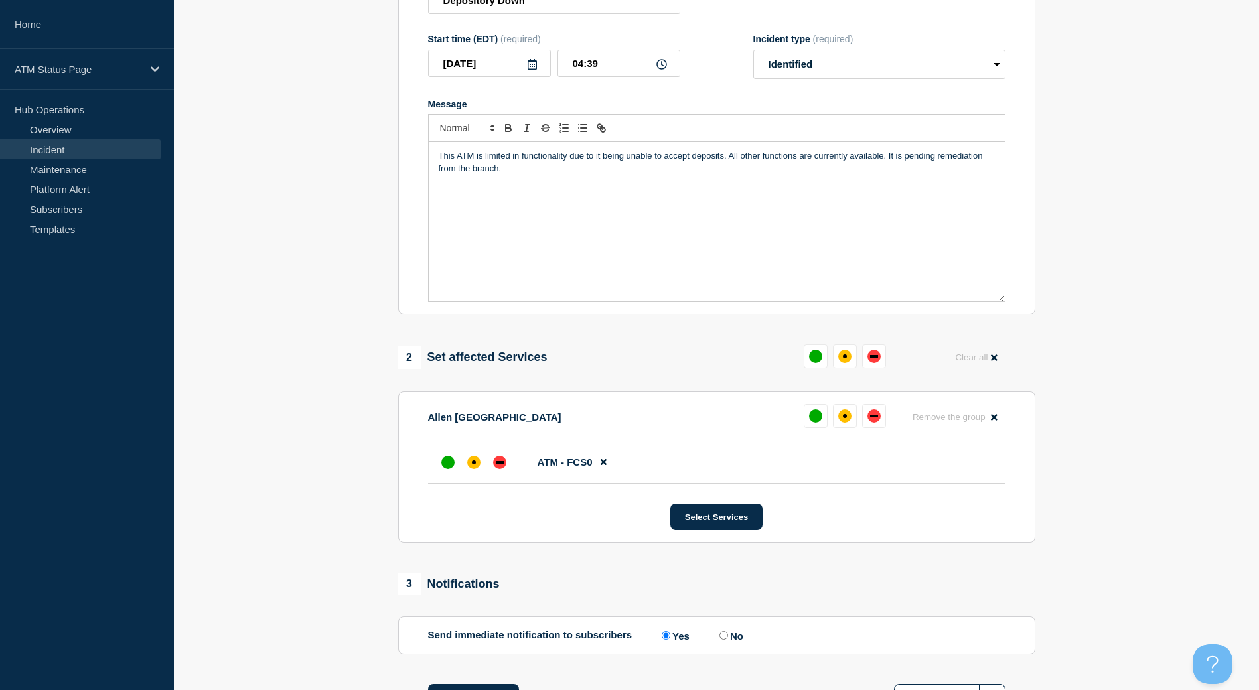
scroll to position [266, 0]
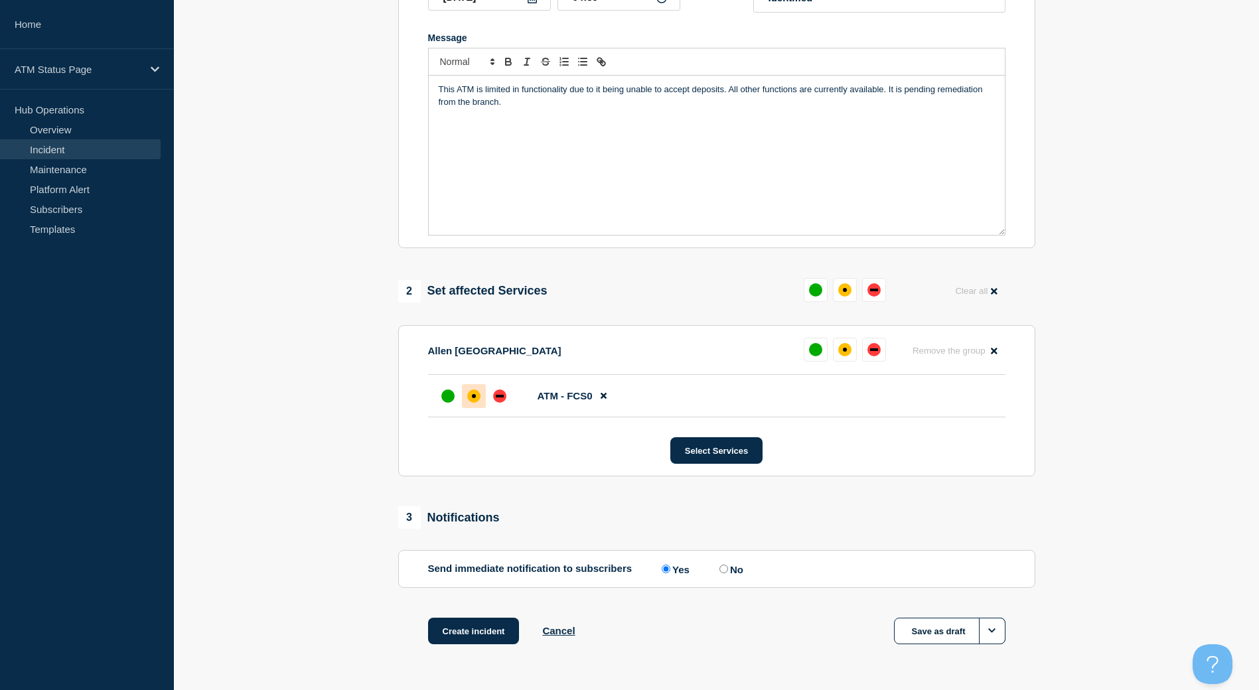
click at [477, 407] on div at bounding box center [474, 396] width 24 height 24
click at [493, 631] on button "Create incident" at bounding box center [474, 631] width 92 height 27
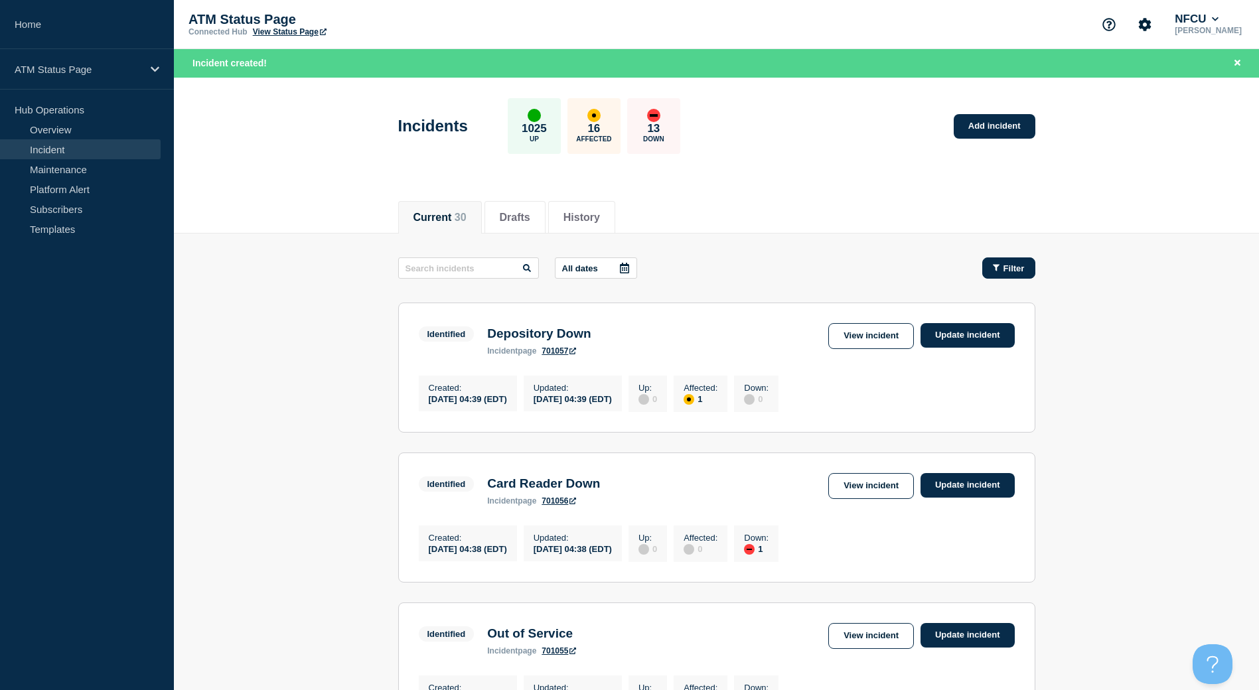
click at [1002, 272] on div "Filter" at bounding box center [1009, 269] width 32 height 10
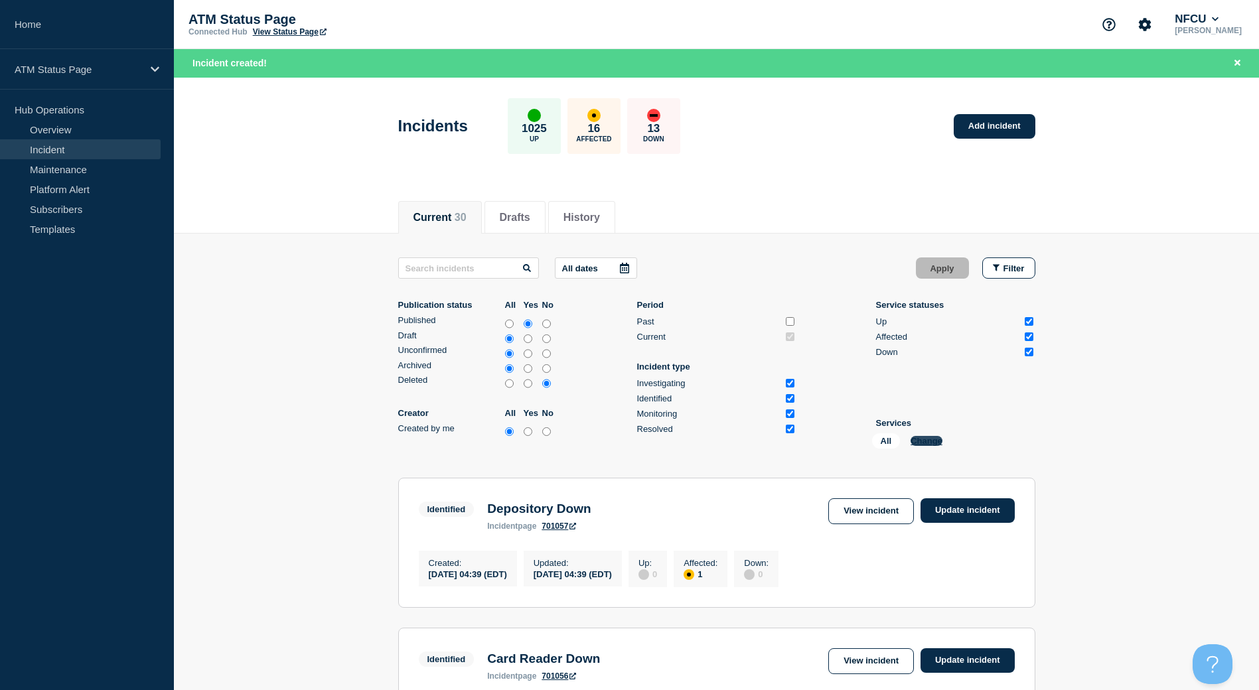
click at [931, 436] on button "Change" at bounding box center [927, 441] width 32 height 10
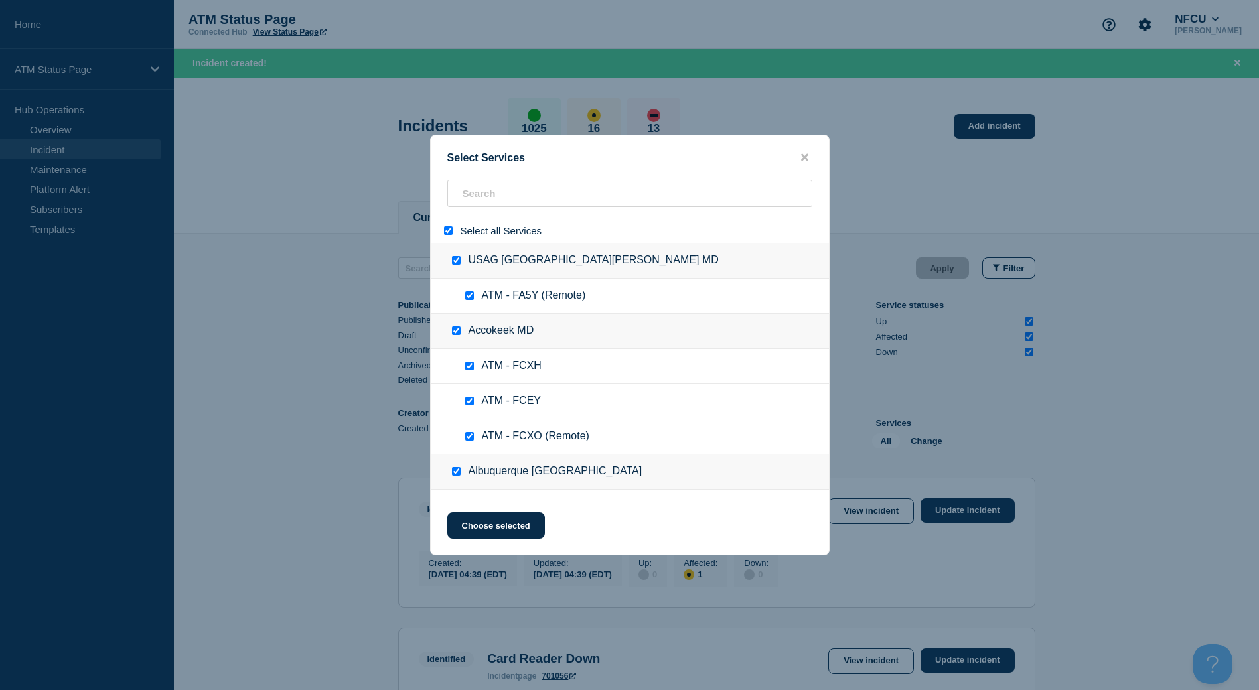
click at [450, 235] on input "select all" at bounding box center [448, 230] width 9 height 9
click at [465, 205] on input "search" at bounding box center [629, 193] width 365 height 27
paste input "FCFG"
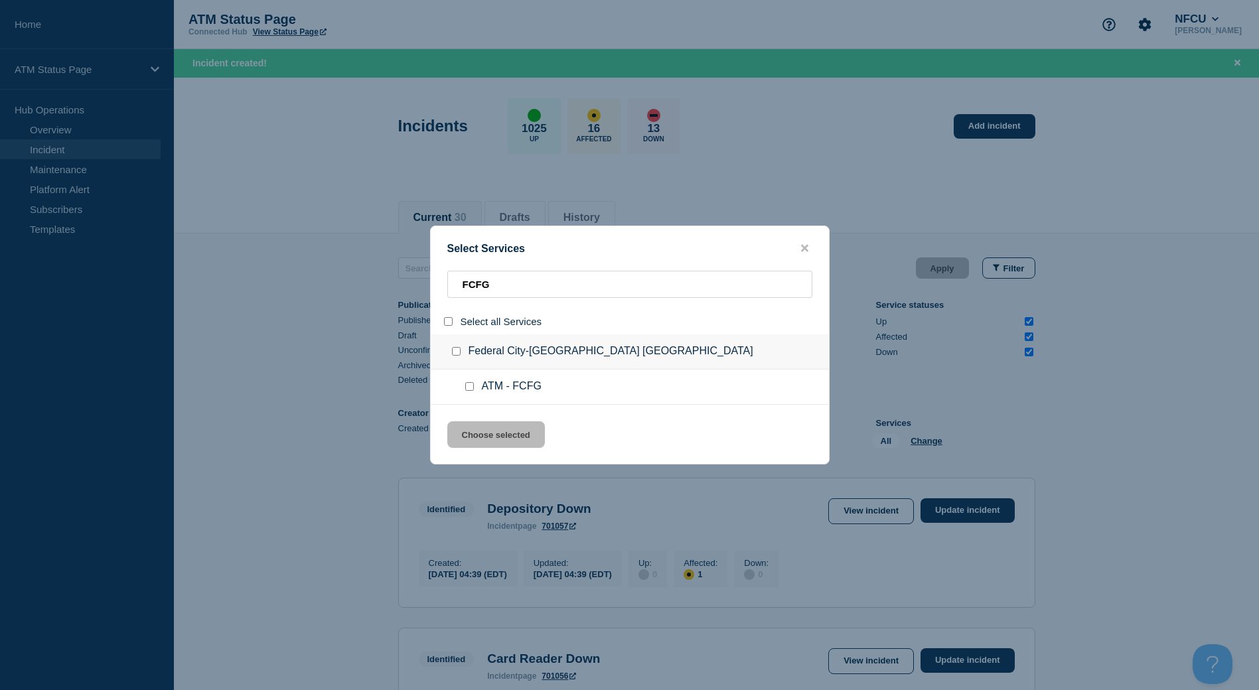
click at [469, 386] on input "service: ATM - FCFG" at bounding box center [469, 386] width 9 height 9
click at [482, 444] on button "Choose selected" at bounding box center [496, 435] width 98 height 27
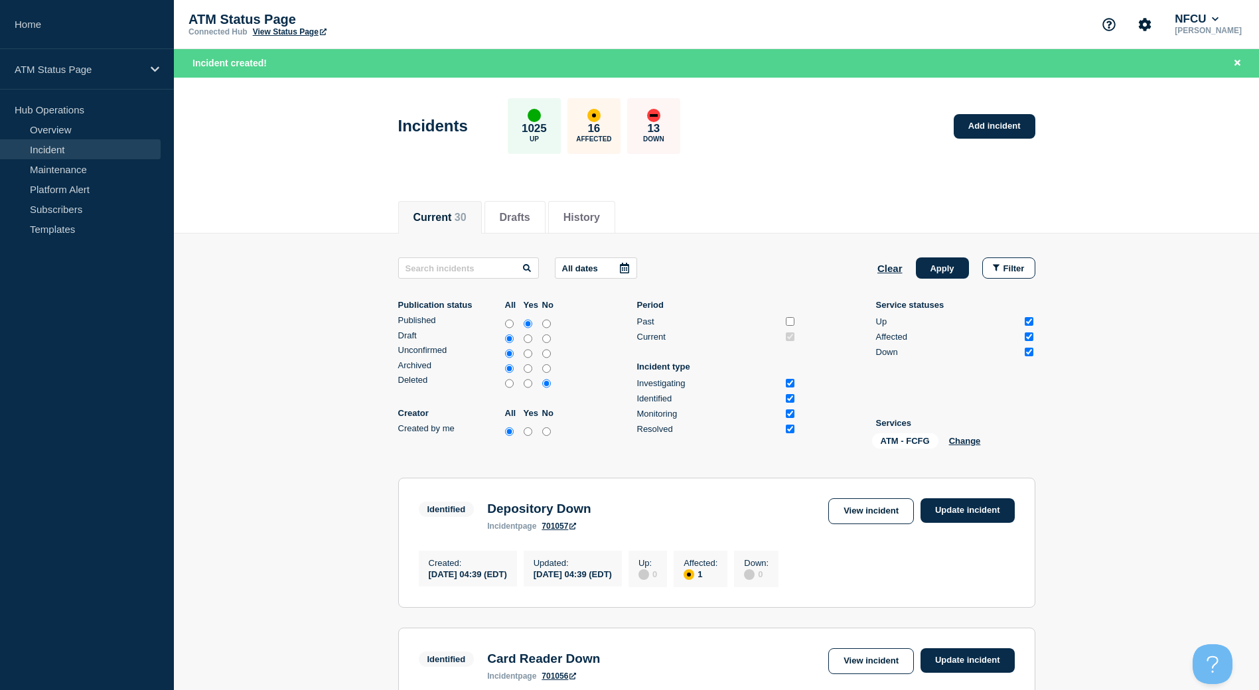
click at [913, 262] on div "Clear Apply Filter" at bounding box center [957, 268] width 158 height 21
click at [923, 267] on button "Apply" at bounding box center [942, 268] width 53 height 21
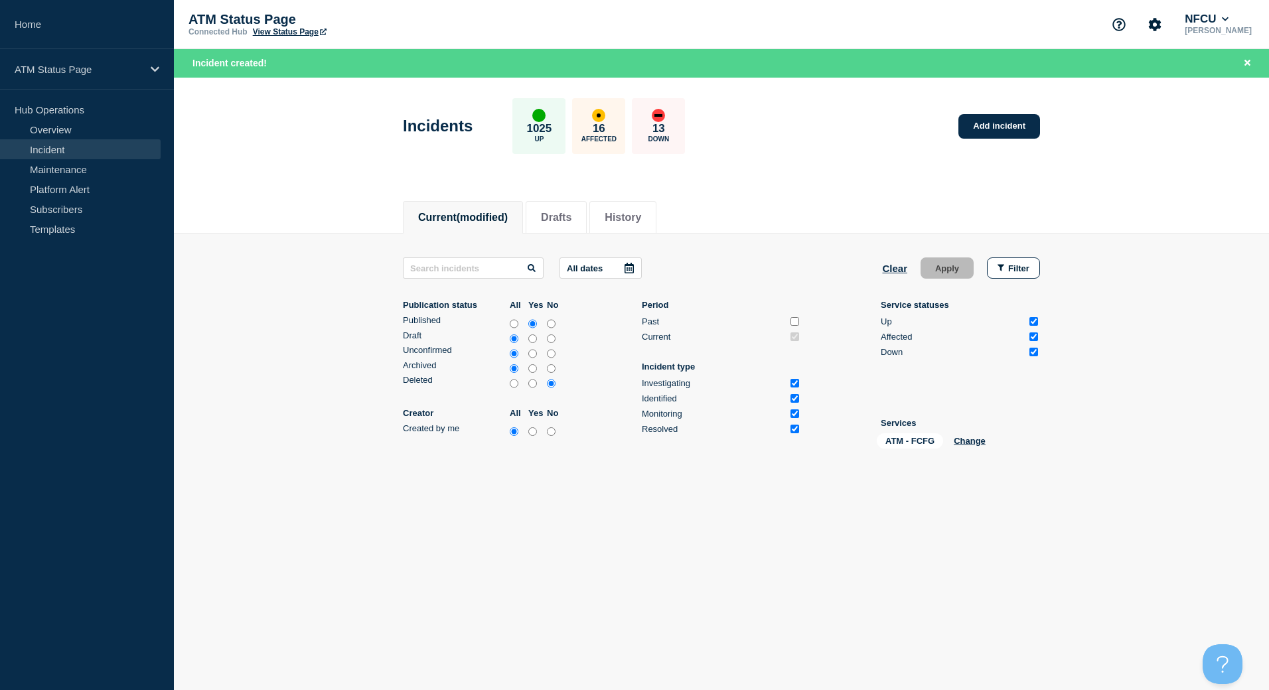
click at [975, 144] on div "Incidents 1025 Up 16 Affected 13 Down Add incident" at bounding box center [721, 121] width 667 height 81
click at [964, 120] on link "Add incident" at bounding box center [1000, 126] width 82 height 25
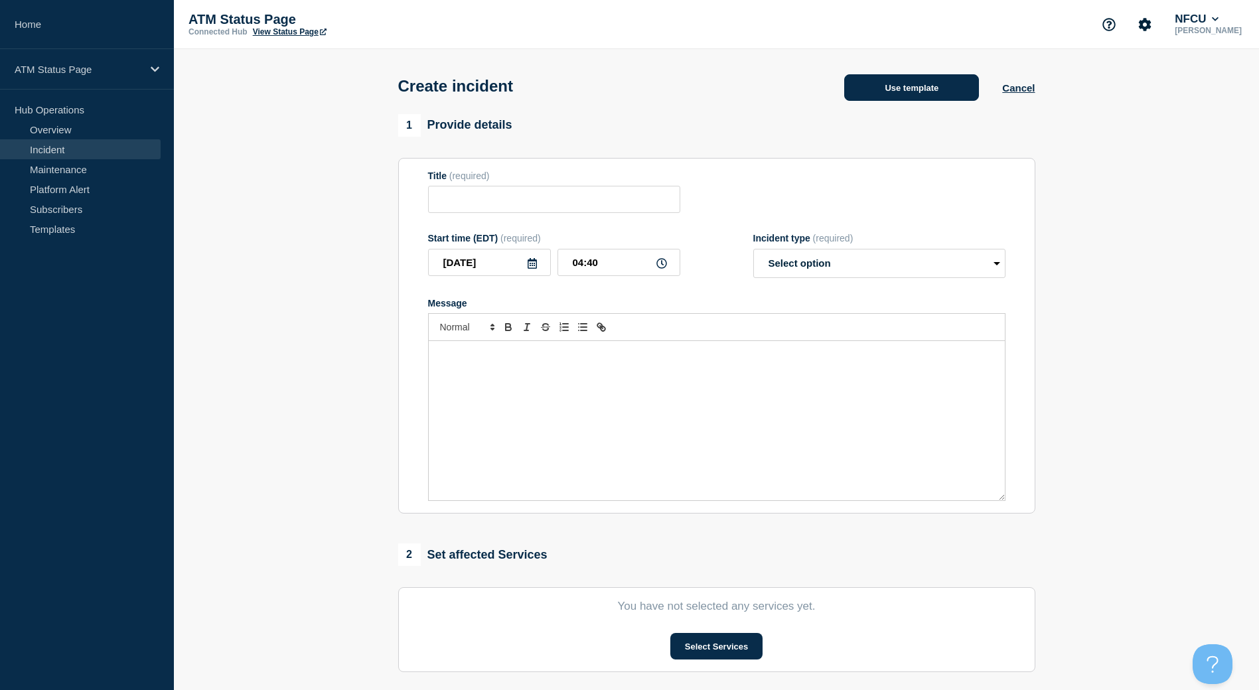
click at [858, 86] on button "Use template" at bounding box center [911, 87] width 135 height 27
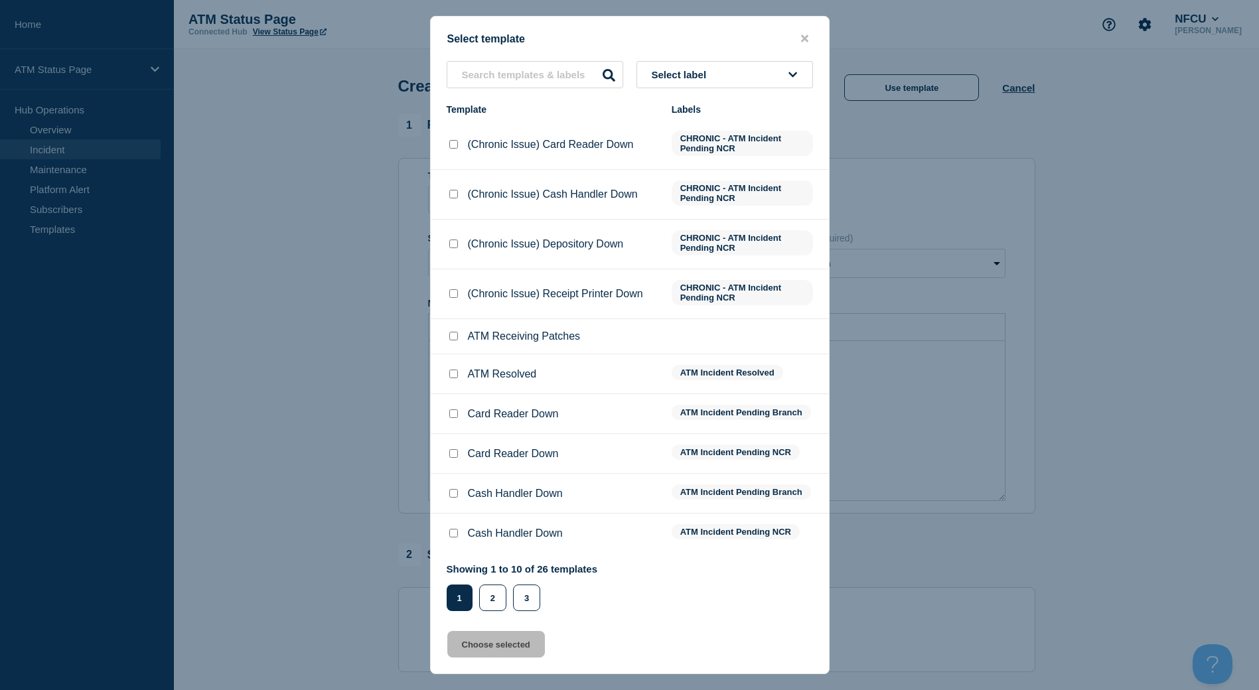
click at [778, 60] on div "Select template Select label Template Labels (Chronic Issue) Card Reader Down C…" at bounding box center [630, 345] width 400 height 659
click at [767, 75] on button "Select label" at bounding box center [725, 74] width 177 height 27
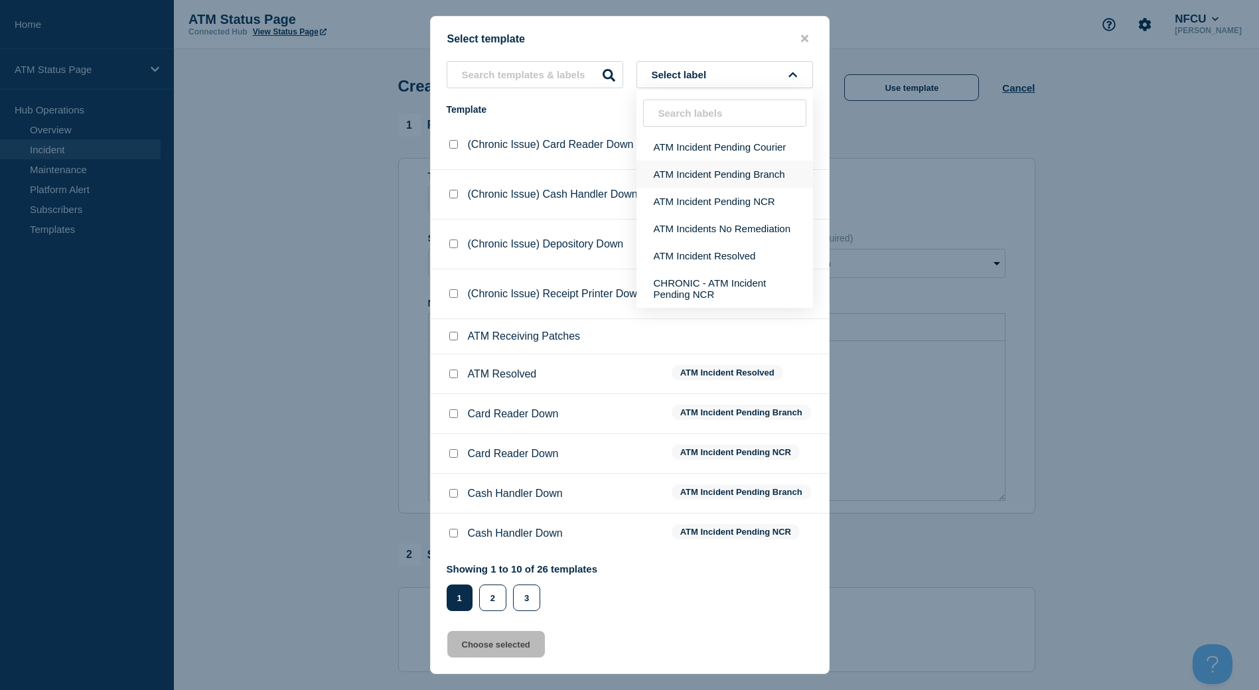
click at [754, 183] on button "ATM Incident Pending Branch" at bounding box center [725, 174] width 177 height 27
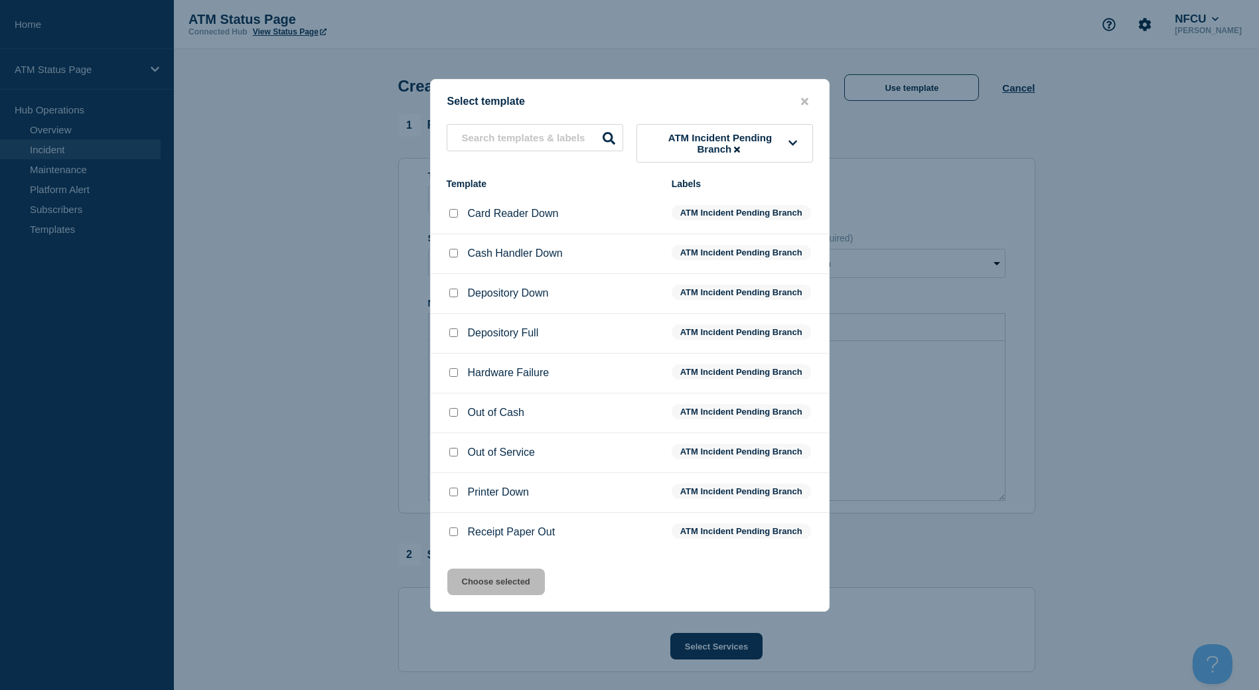
click at [453, 213] on input "Card Reader Down checkbox" at bounding box center [453, 213] width 9 height 9
click at [498, 581] on button "Choose selected" at bounding box center [496, 582] width 98 height 27
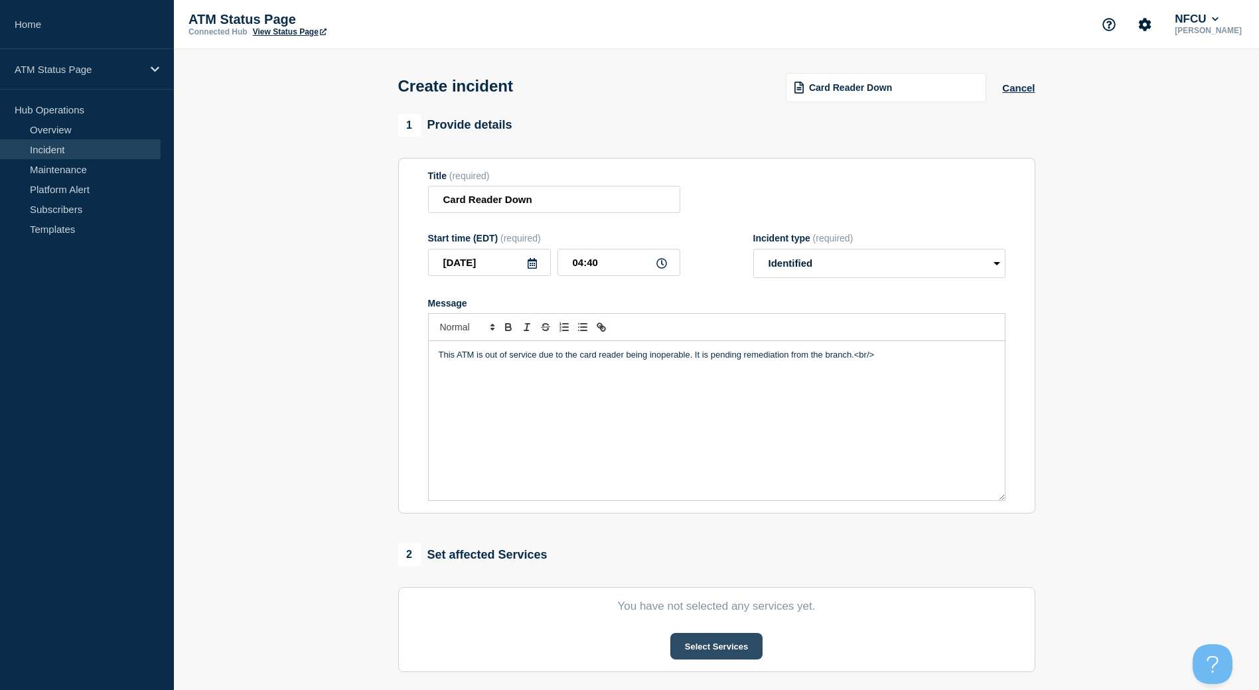
click at [702, 639] on button "Select Services" at bounding box center [717, 646] width 92 height 27
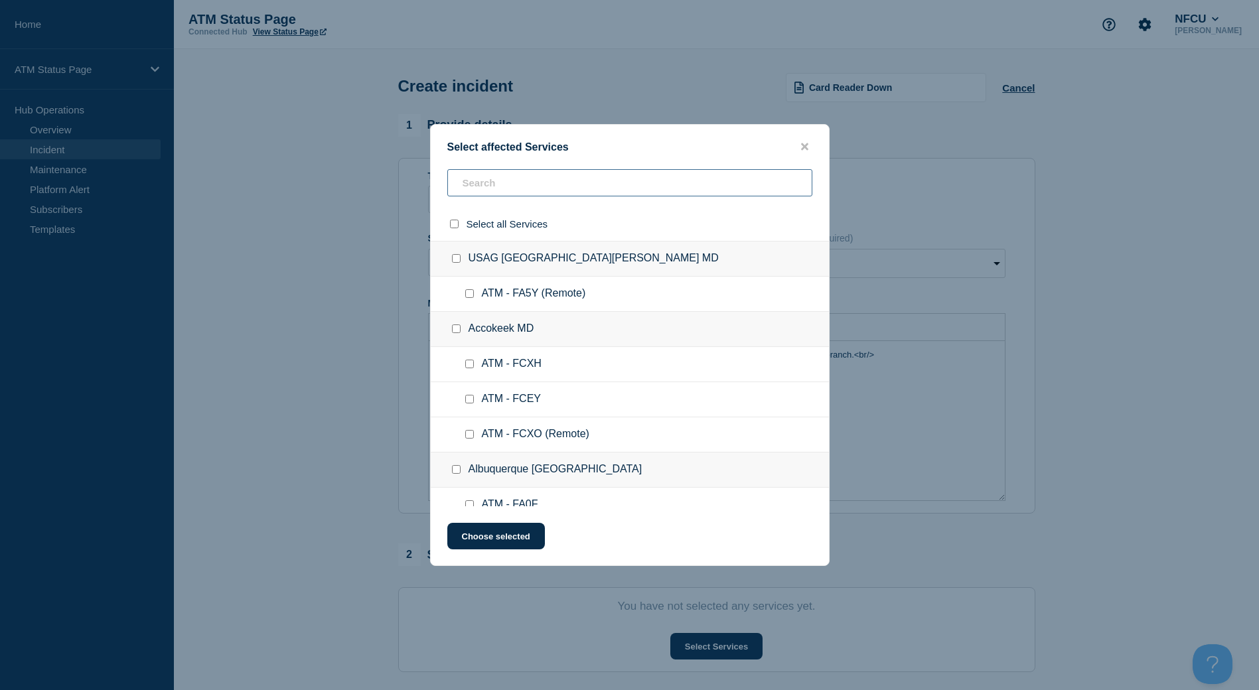
click at [511, 182] on input "text" at bounding box center [629, 182] width 365 height 27
paste input "FCFG"
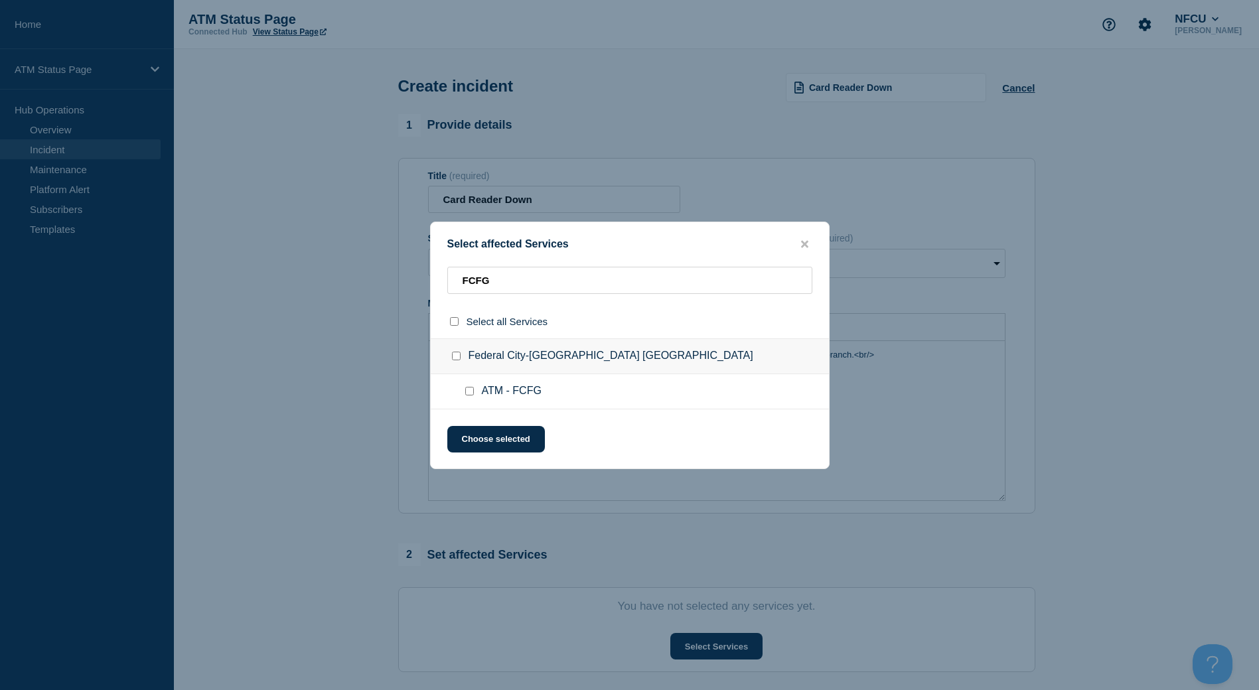
click at [467, 389] on input "ATM - FCFG checkbox" at bounding box center [469, 391] width 9 height 9
click at [477, 447] on button "Choose selected" at bounding box center [496, 439] width 98 height 27
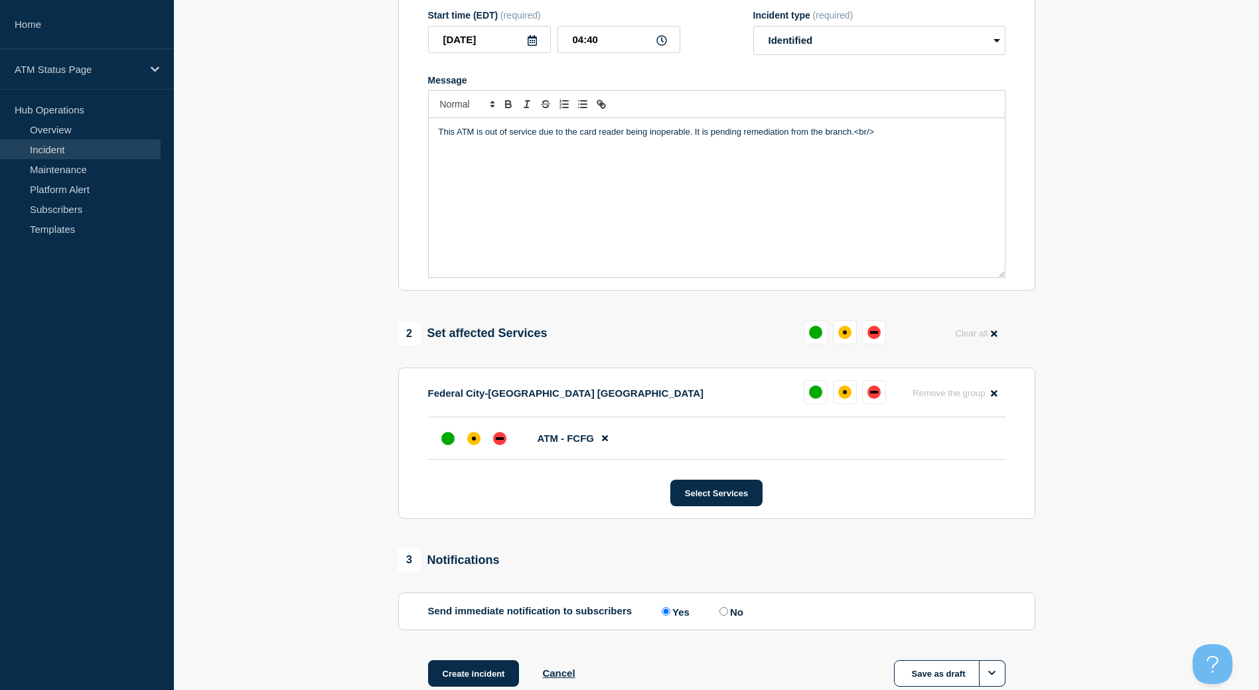
scroll to position [309, 0]
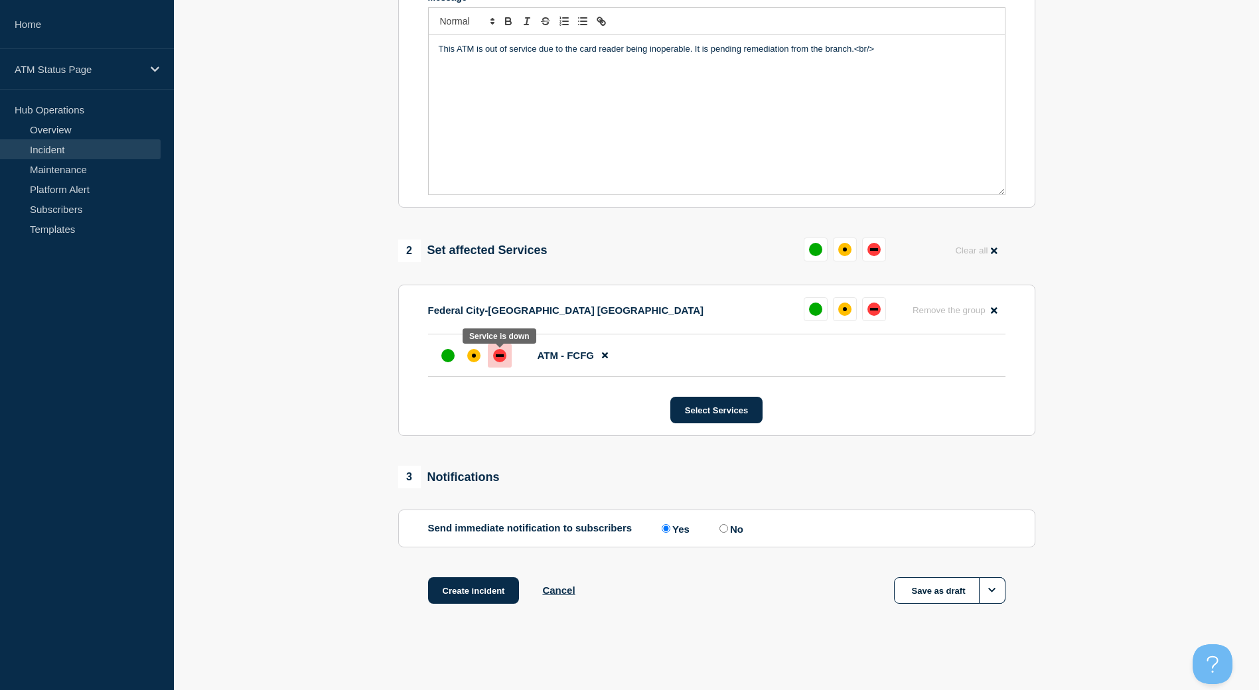
click at [488, 364] on div at bounding box center [500, 356] width 24 height 24
click at [493, 587] on button "Create incident" at bounding box center [474, 591] width 92 height 27
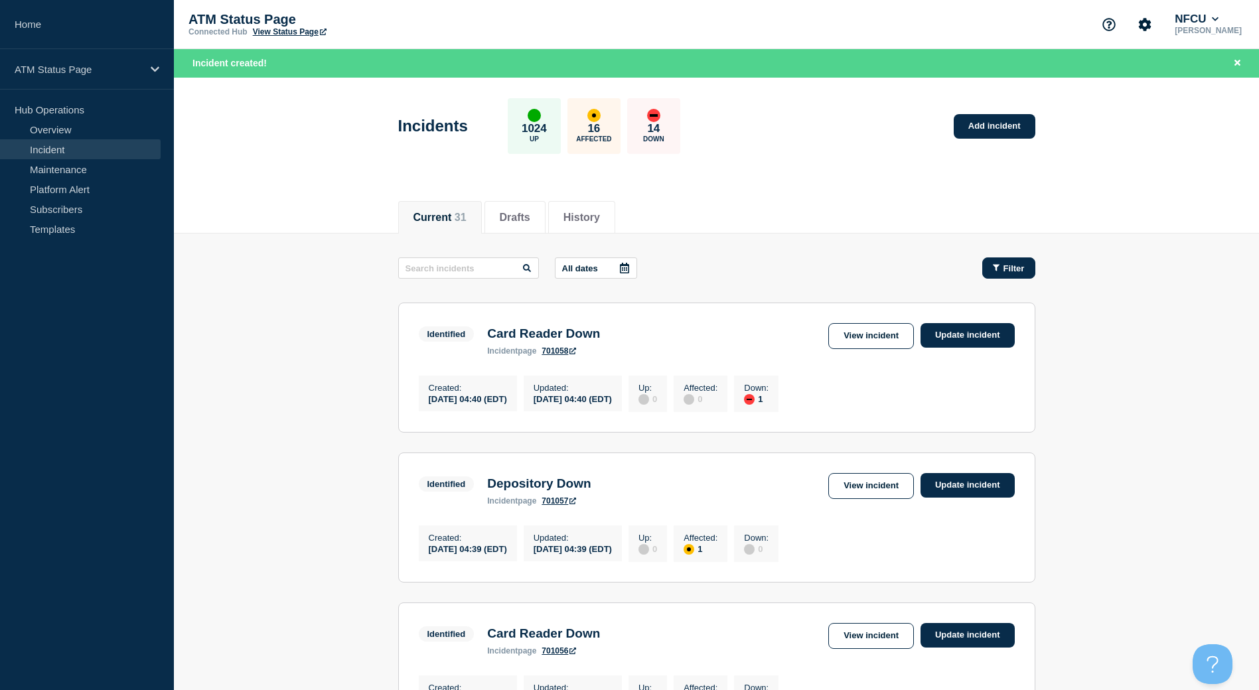
click at [1001, 272] on div "Filter" at bounding box center [1009, 269] width 32 height 10
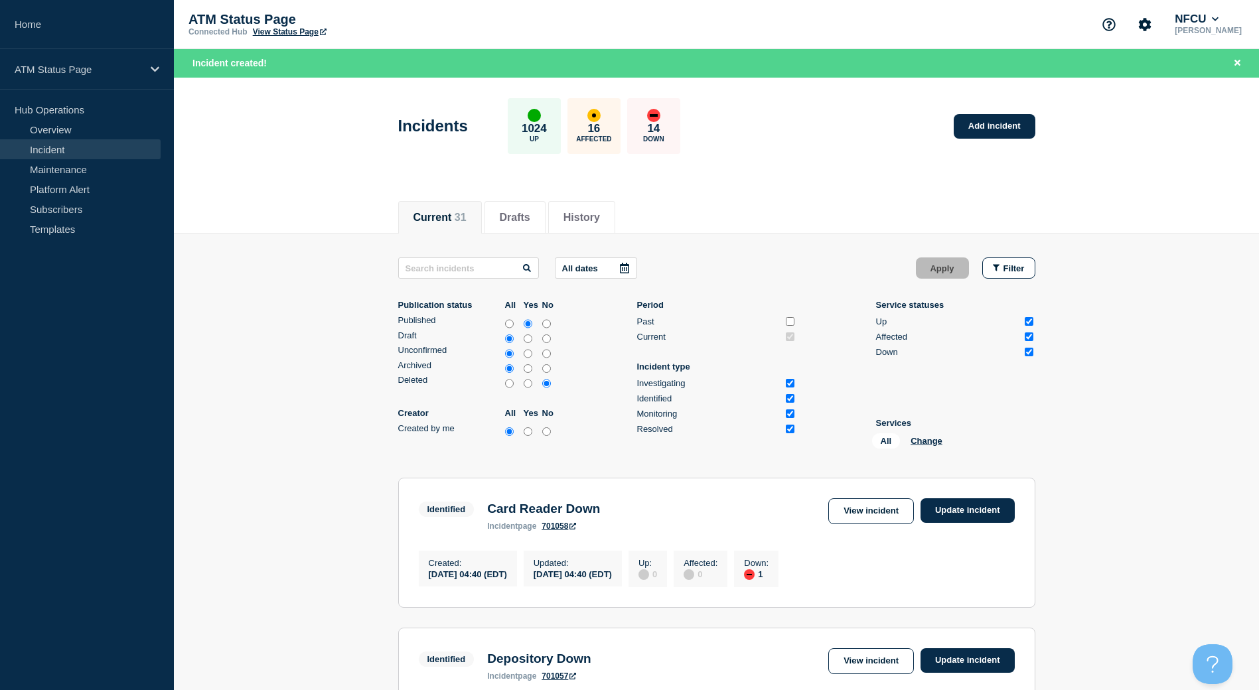
click at [916, 431] on li "Services All Change" at bounding box center [955, 436] width 159 height 36
click at [916, 447] on div "All Change" at bounding box center [938, 444] width 133 height 21
click at [916, 446] on div "All Change" at bounding box center [938, 444] width 133 height 21
drag, startPoint x: 916, startPoint y: 446, endPoint x: 916, endPoint y: 438, distance: 8.6
click at [916, 438] on button "Change" at bounding box center [927, 441] width 32 height 10
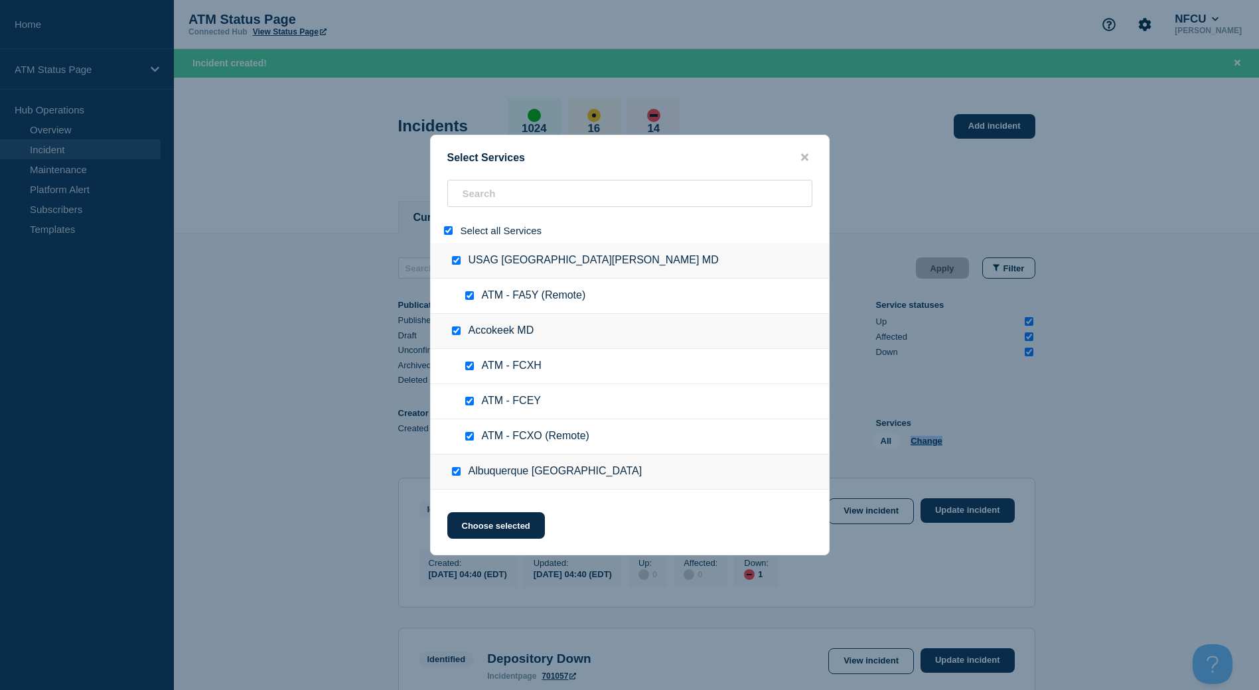
click at [445, 231] on input "select all" at bounding box center [448, 230] width 9 height 9
click at [471, 197] on input "search" at bounding box center [629, 193] width 365 height 27
paste input "FCFG"
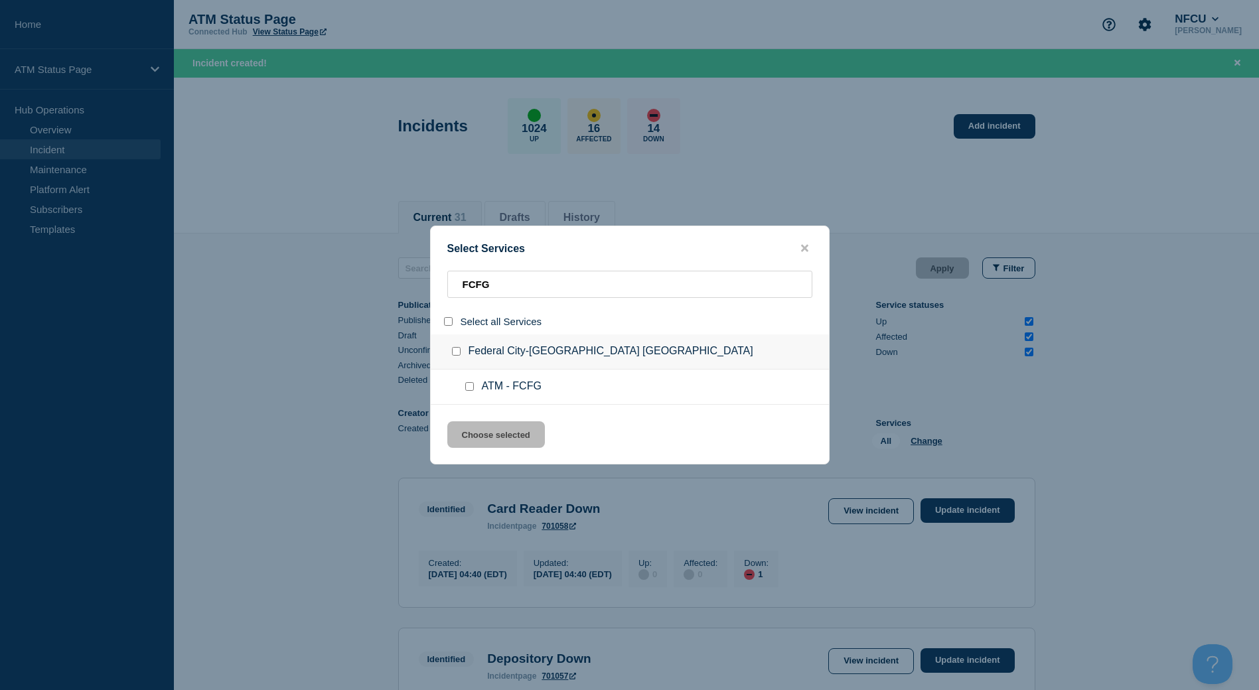
click at [470, 391] on input "service: ATM - FCFG" at bounding box center [469, 386] width 9 height 9
click at [482, 439] on button "Choose selected" at bounding box center [496, 435] width 98 height 27
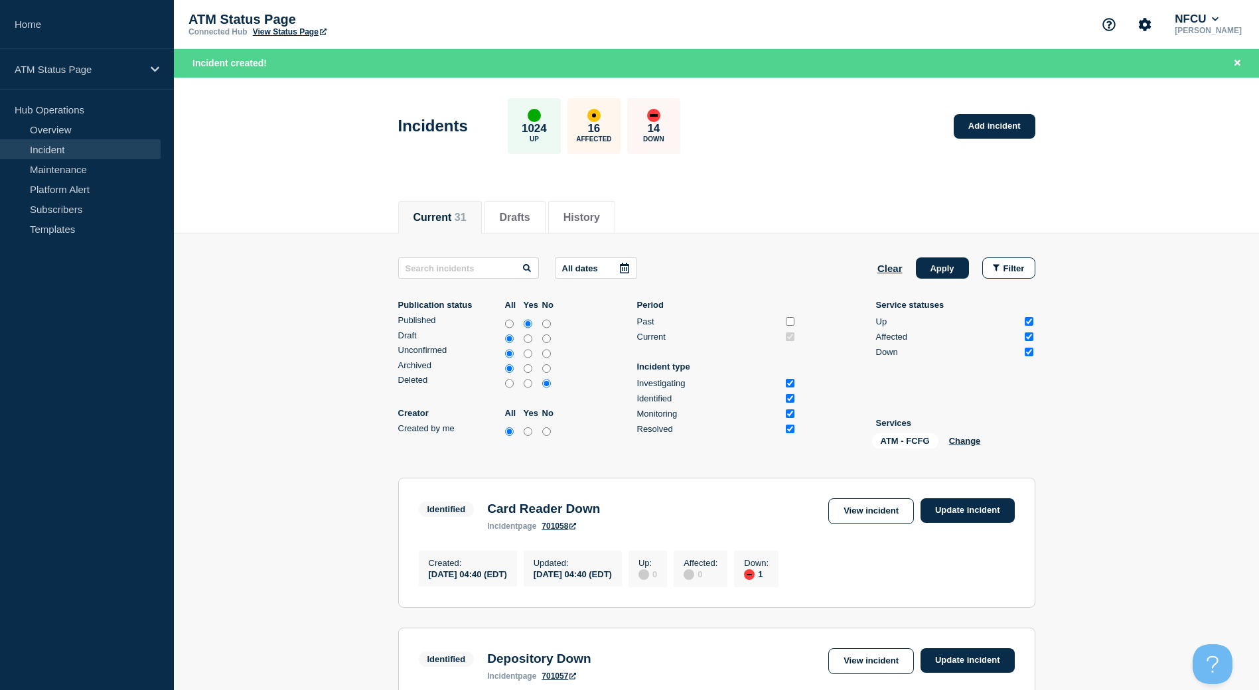
click at [926, 279] on div "All dates Clear Apply Filter Publication status All Yes No Published Draft Unco…" at bounding box center [716, 356] width 637 height 197
click at [930, 272] on button "Apply" at bounding box center [942, 268] width 53 height 21
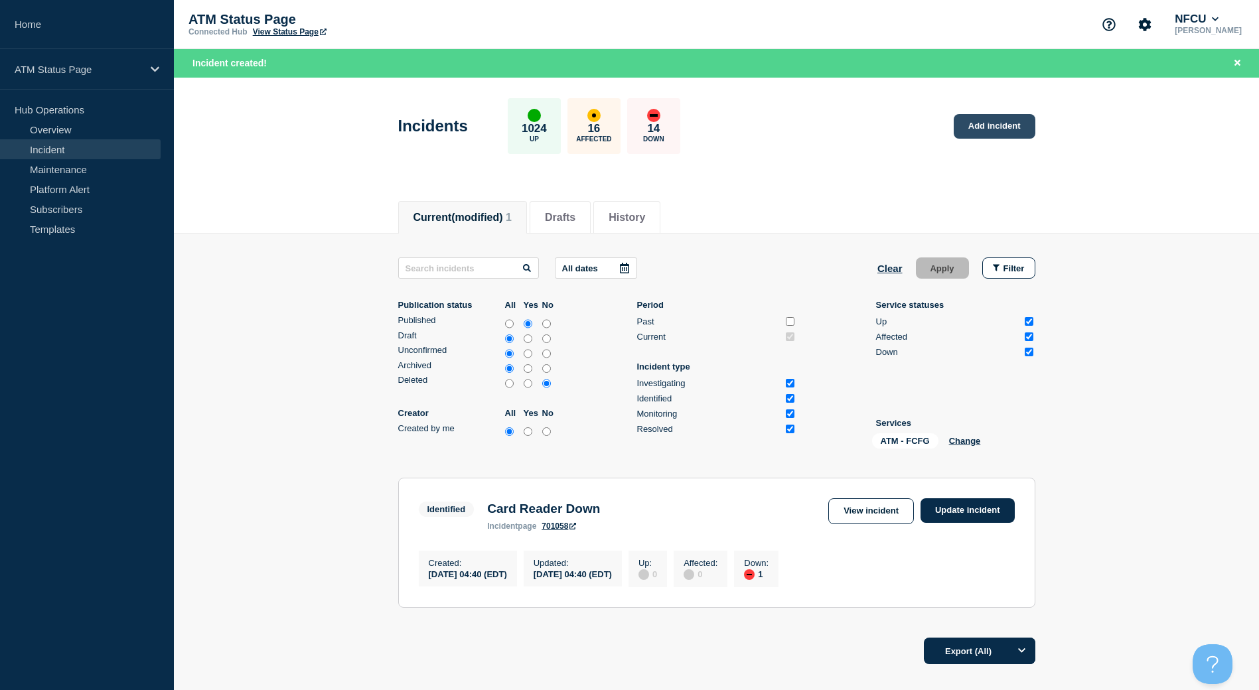
click at [991, 128] on link "Add incident" at bounding box center [995, 126] width 82 height 25
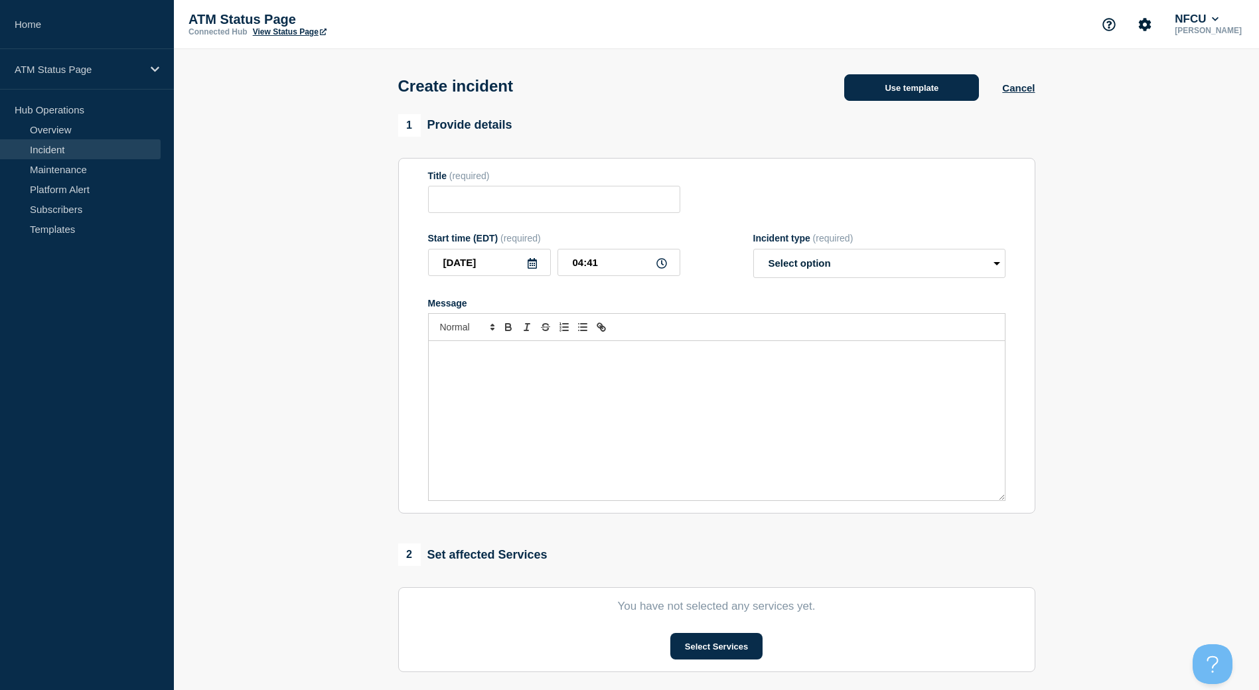
click at [916, 98] on button "Use template" at bounding box center [911, 87] width 135 height 27
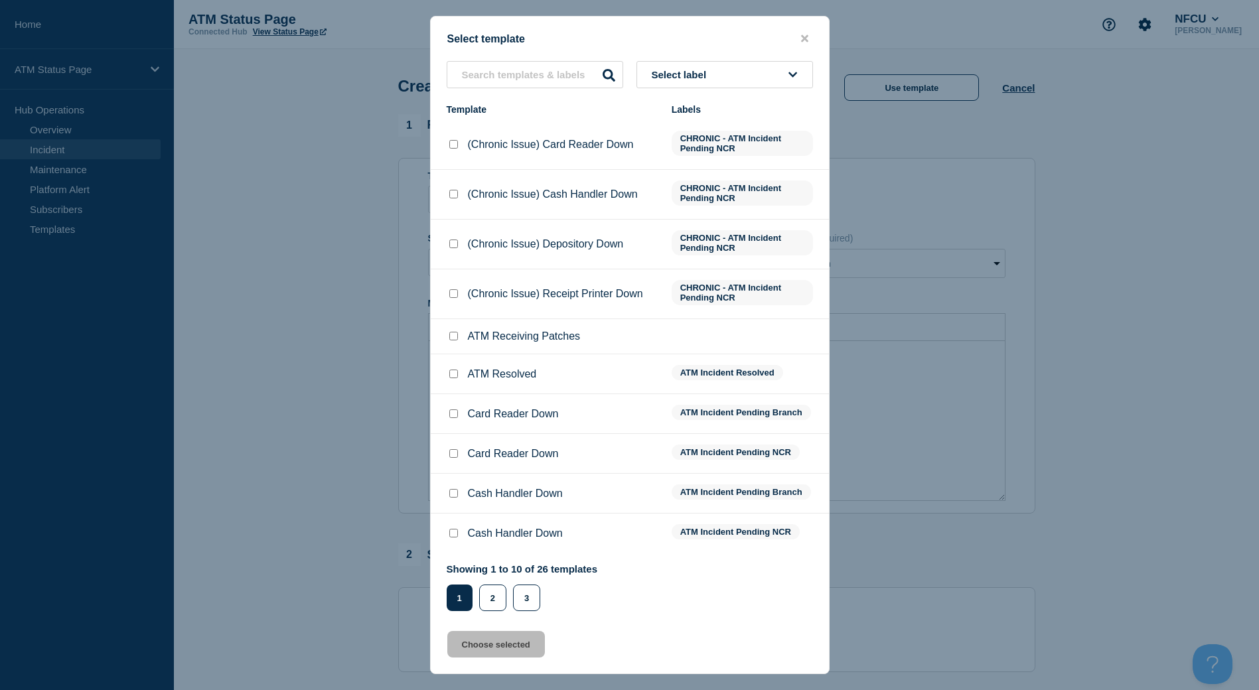
click at [762, 74] on button "Select label" at bounding box center [725, 74] width 177 height 27
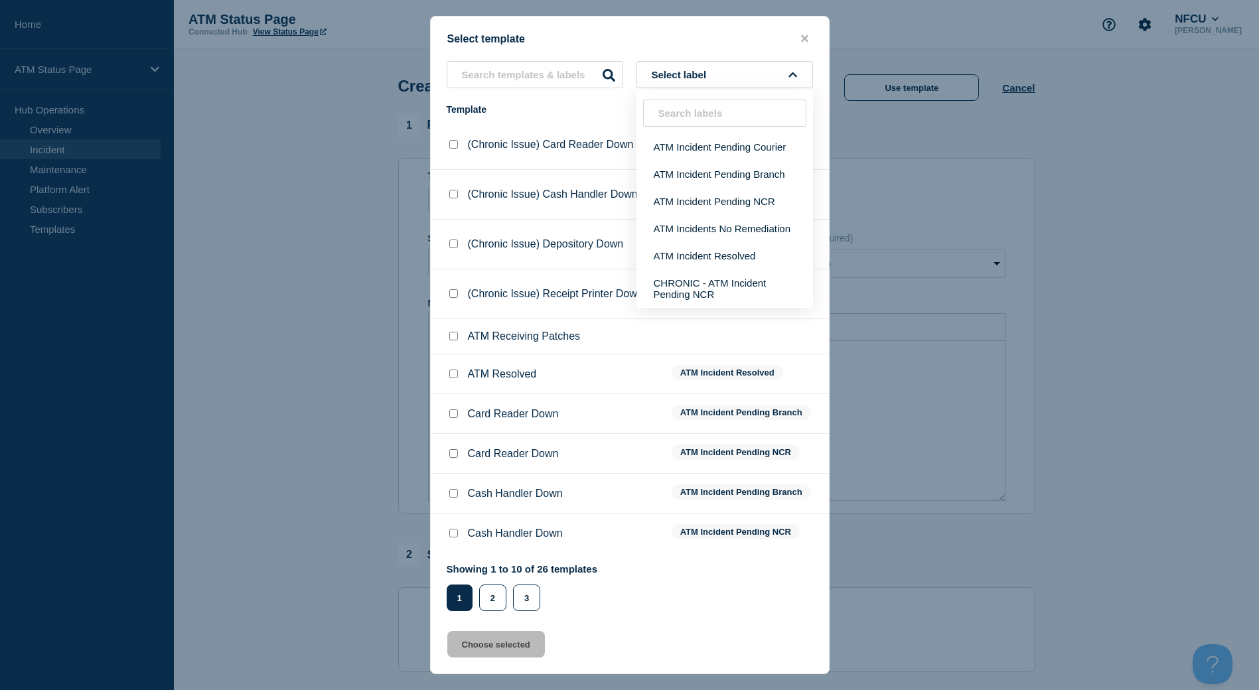
click at [809, 40] on button "close button" at bounding box center [804, 39] width 15 height 13
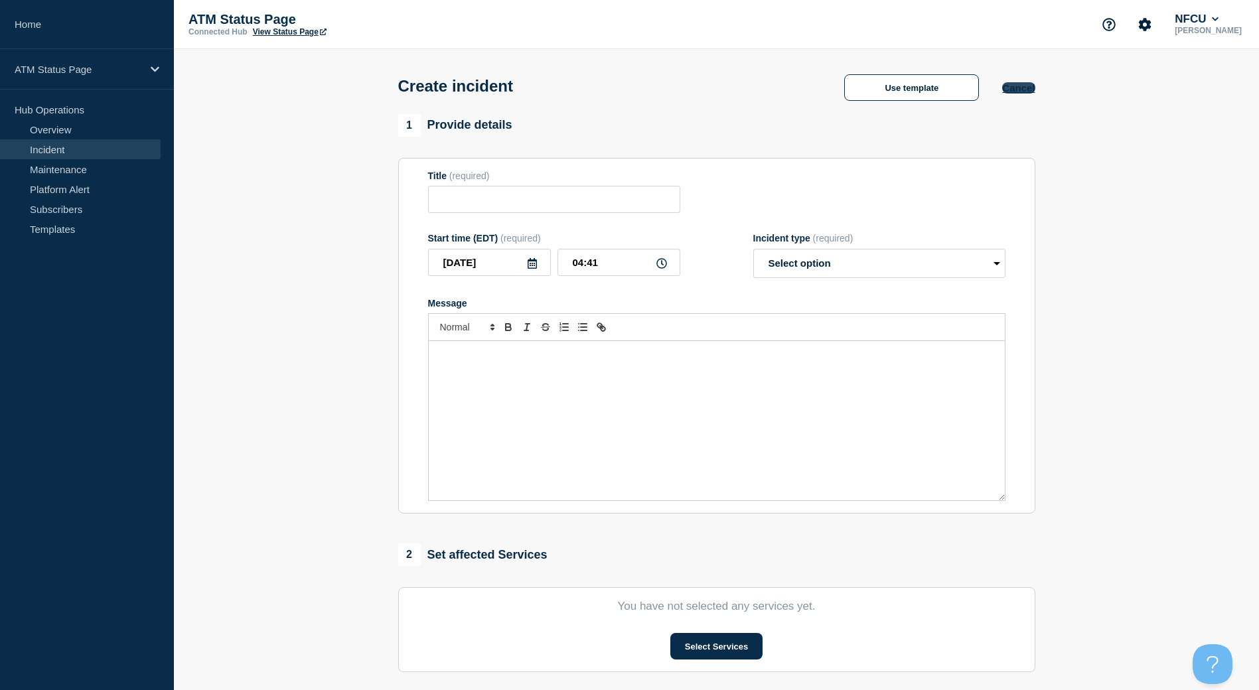
click at [1015, 88] on button "Cancel" at bounding box center [1018, 87] width 33 height 11
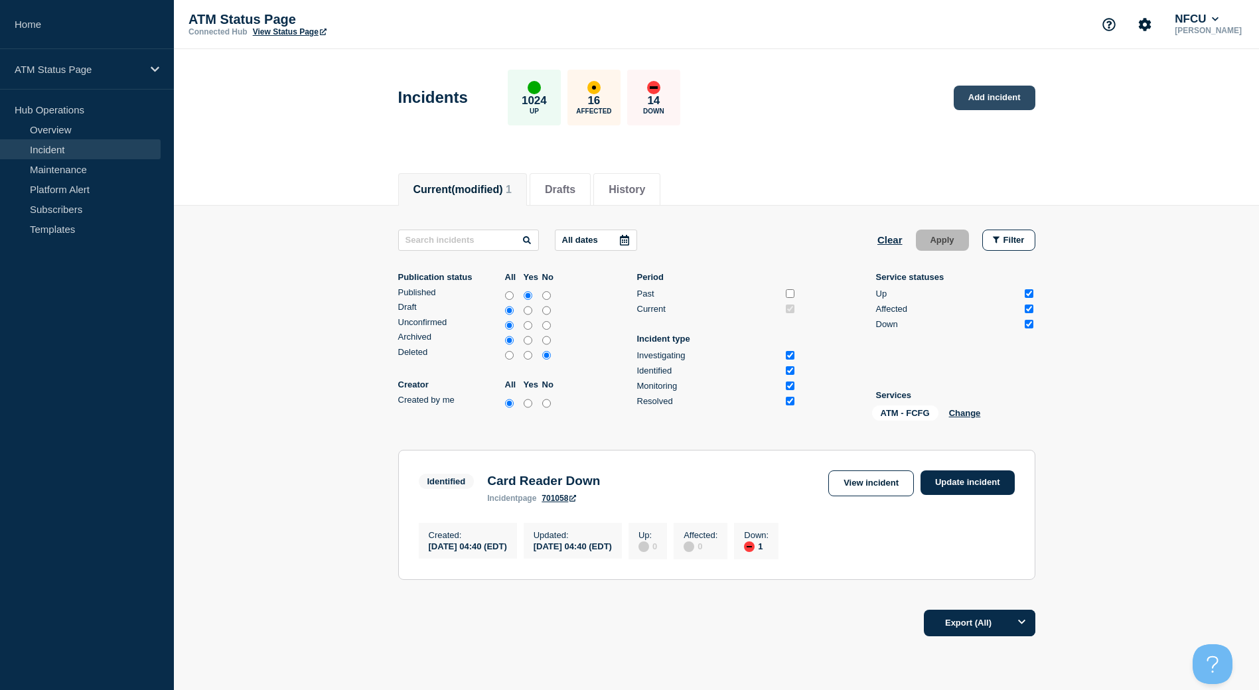
click at [1008, 102] on link "Add incident" at bounding box center [995, 98] width 82 height 25
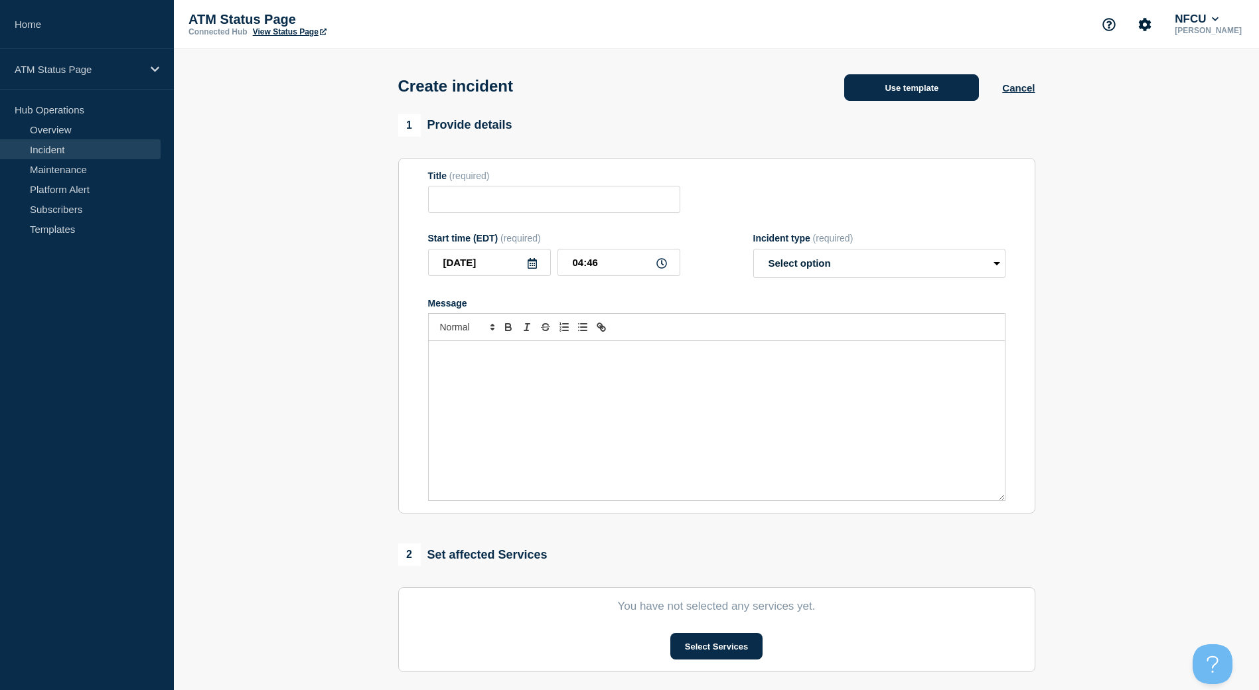
click at [891, 89] on button "Use template" at bounding box center [911, 87] width 135 height 27
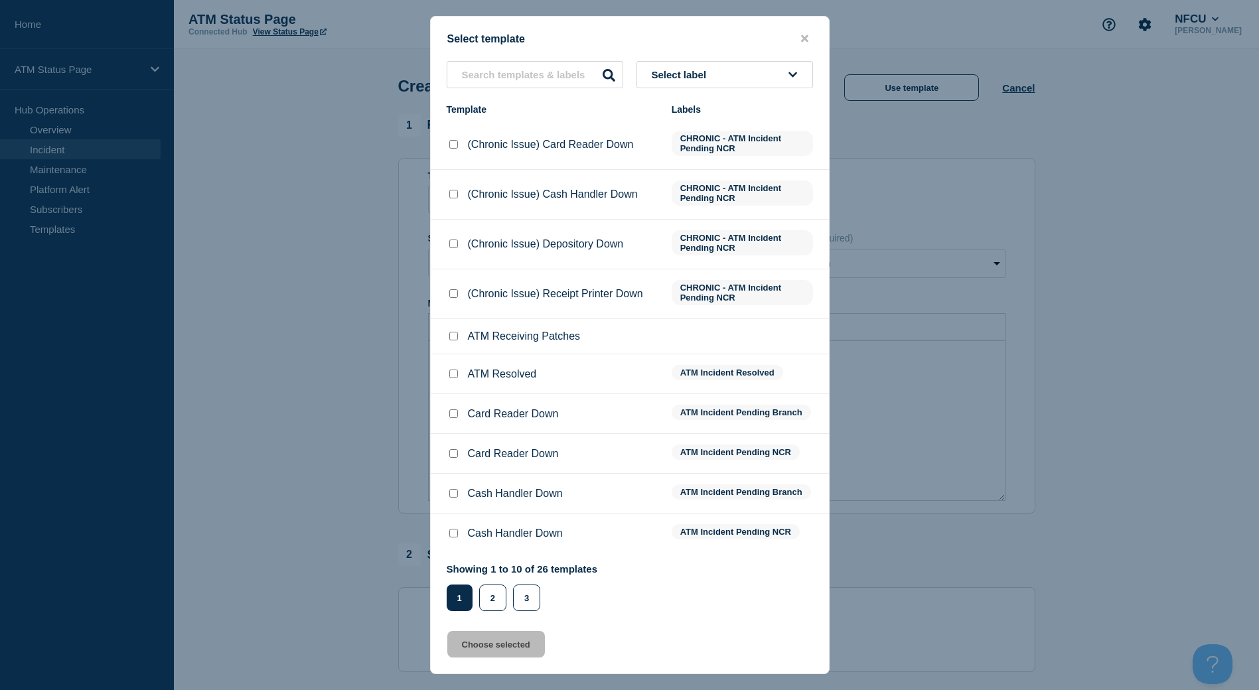
click at [767, 72] on button "Select label" at bounding box center [725, 74] width 177 height 27
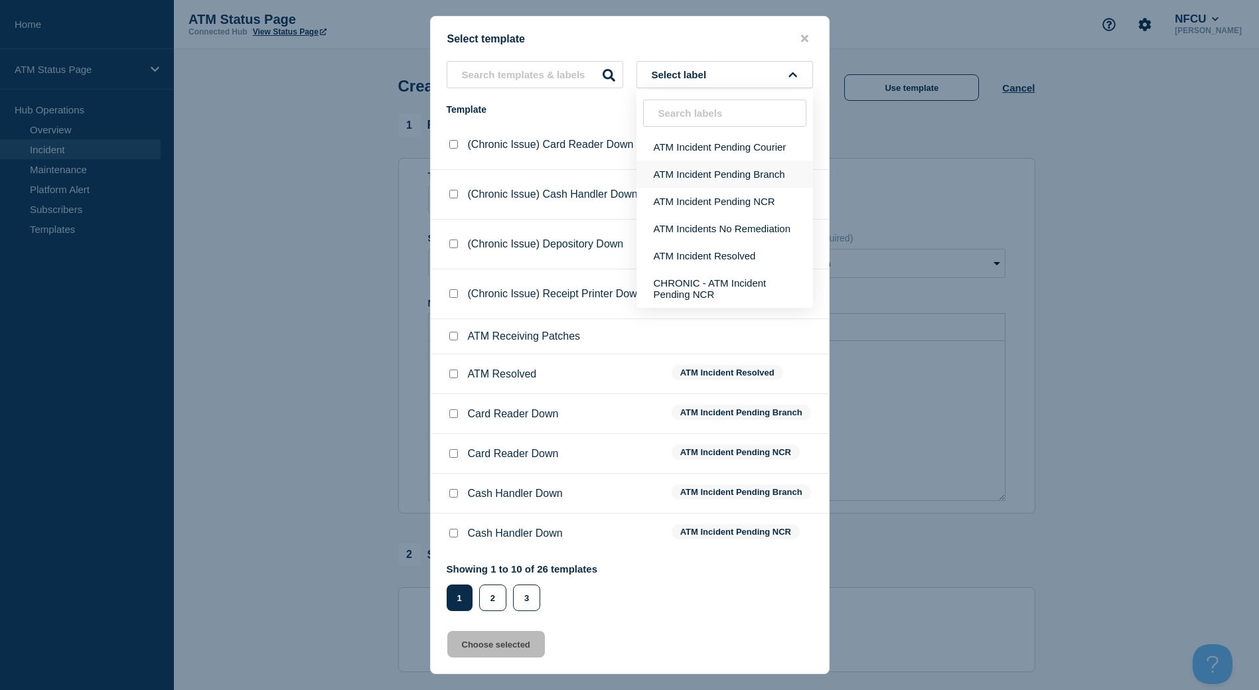
click at [744, 165] on button "ATM Incident Pending Branch" at bounding box center [725, 174] width 177 height 27
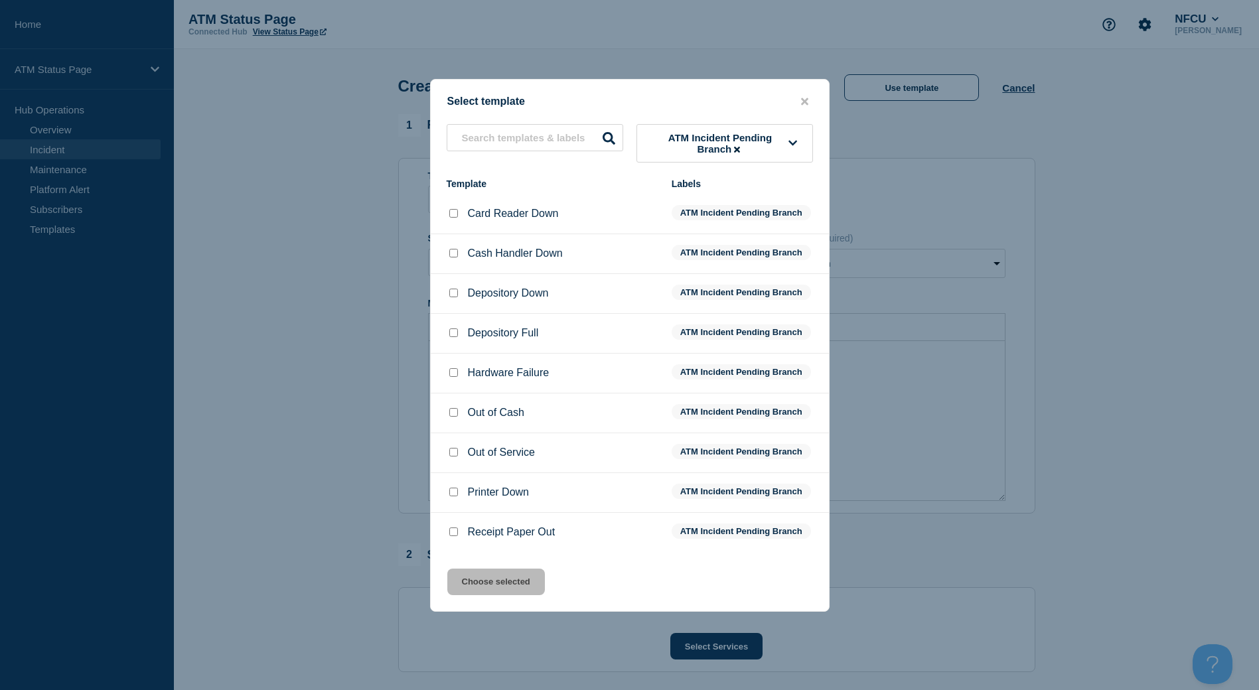
click at [454, 255] on input "Cash Handler Down checkbox" at bounding box center [453, 253] width 9 height 9
click at [490, 571] on button "Choose selected" at bounding box center [496, 582] width 98 height 27
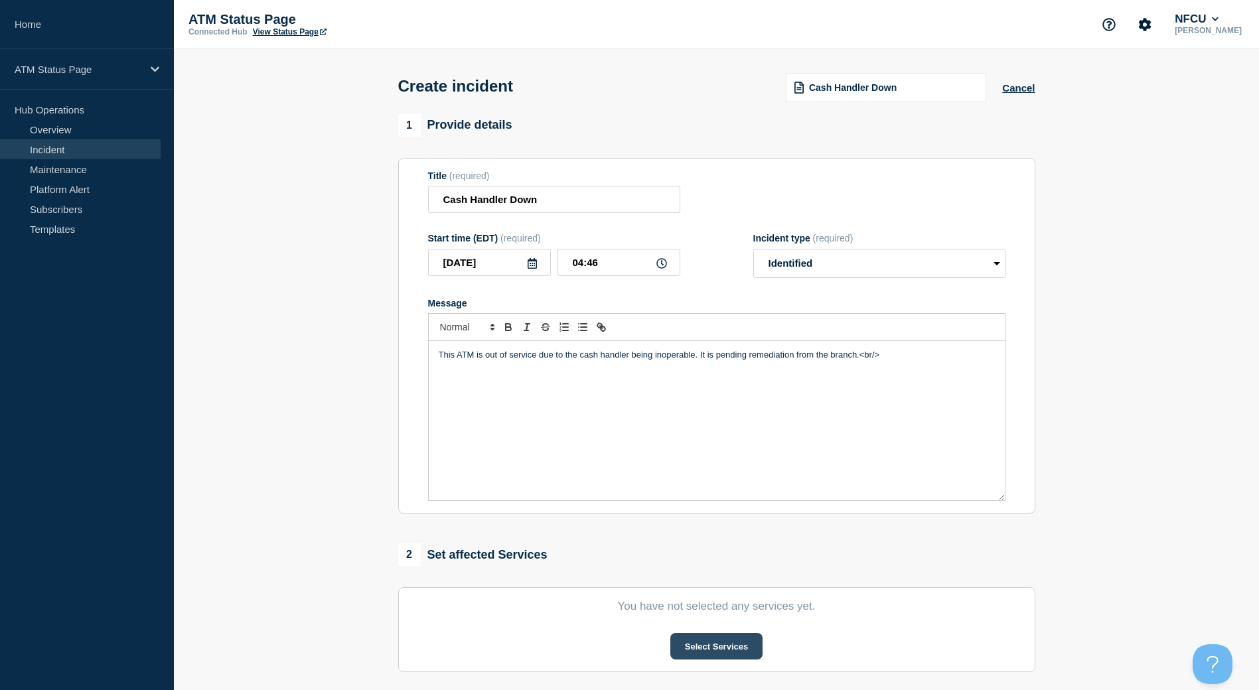
click at [724, 651] on button "Select Services" at bounding box center [717, 646] width 92 height 27
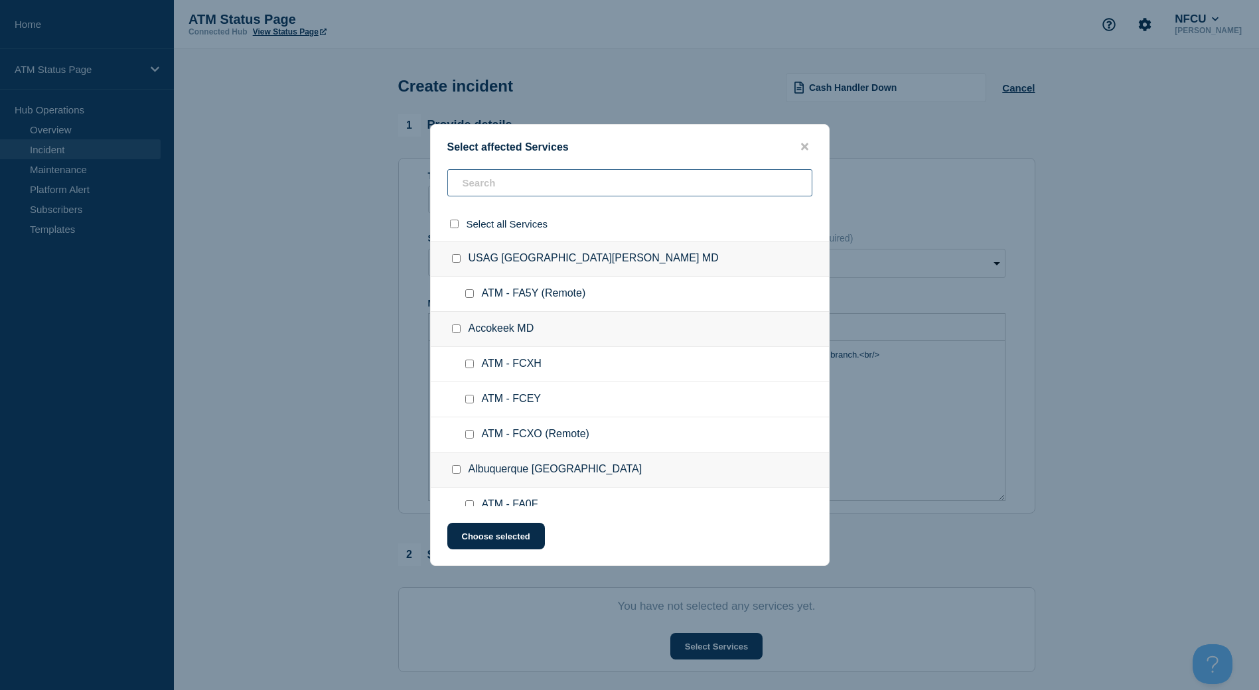
click at [526, 186] on input "text" at bounding box center [629, 182] width 365 height 27
paste input "FCFG"
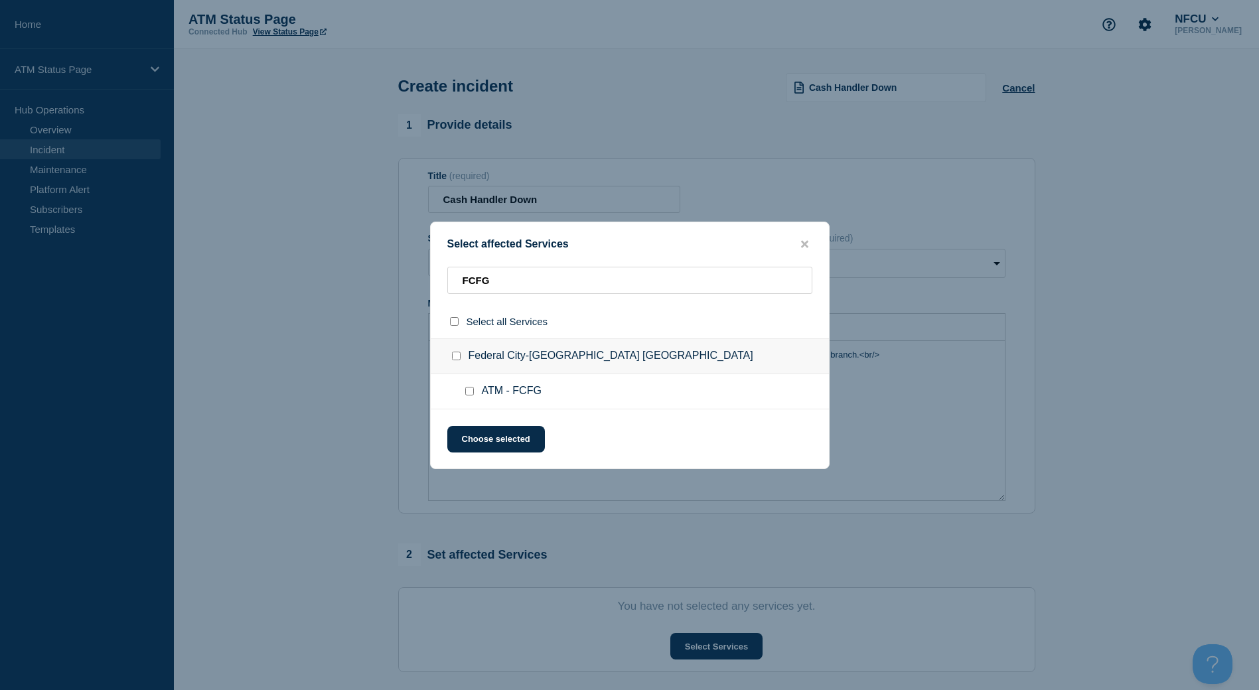
click at [471, 391] on input "ATM - FCFG checkbox" at bounding box center [469, 391] width 9 height 9
click at [487, 439] on button "Choose selected" at bounding box center [496, 439] width 98 height 27
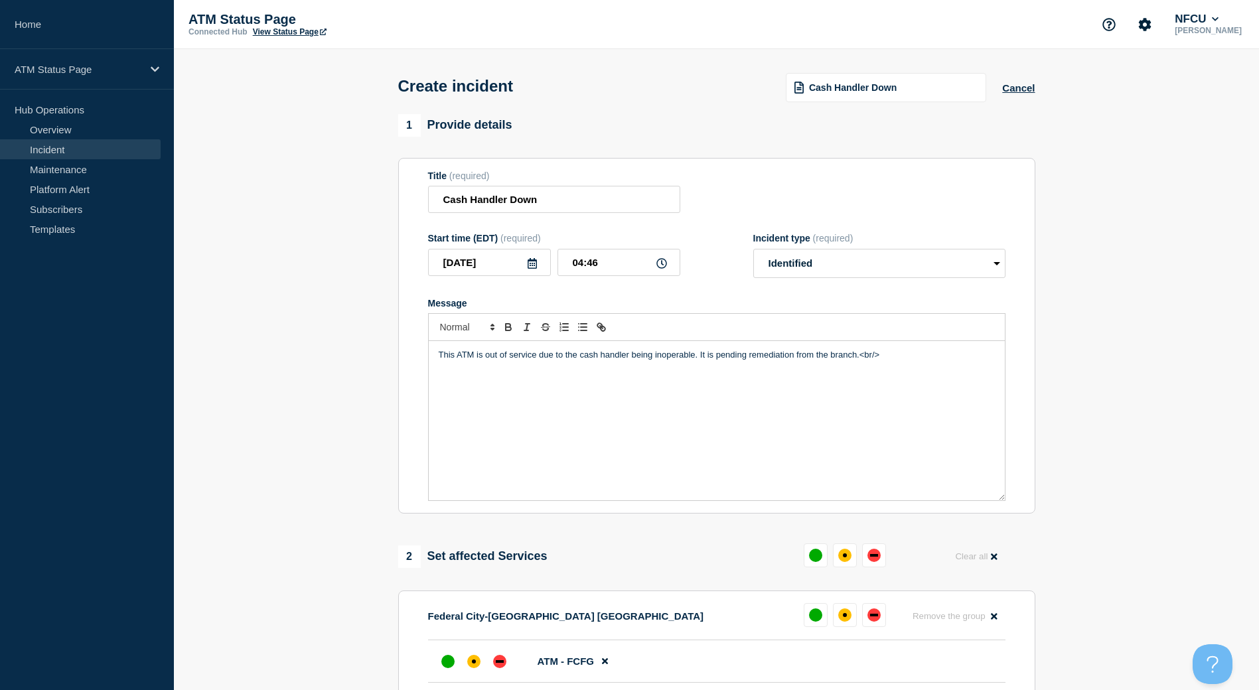
click at [501, 651] on li "ATM - FCFG" at bounding box center [717, 662] width 578 height 42
click at [499, 659] on div "down" at bounding box center [499, 661] width 13 height 13
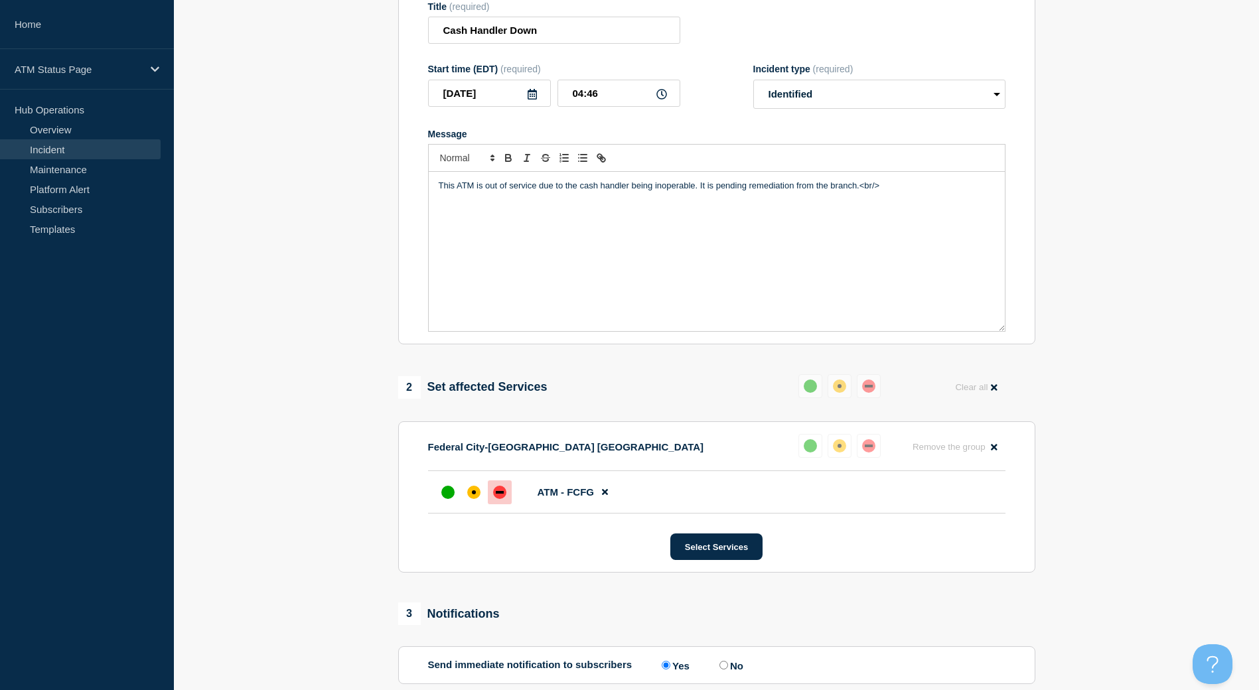
scroll to position [309, 0]
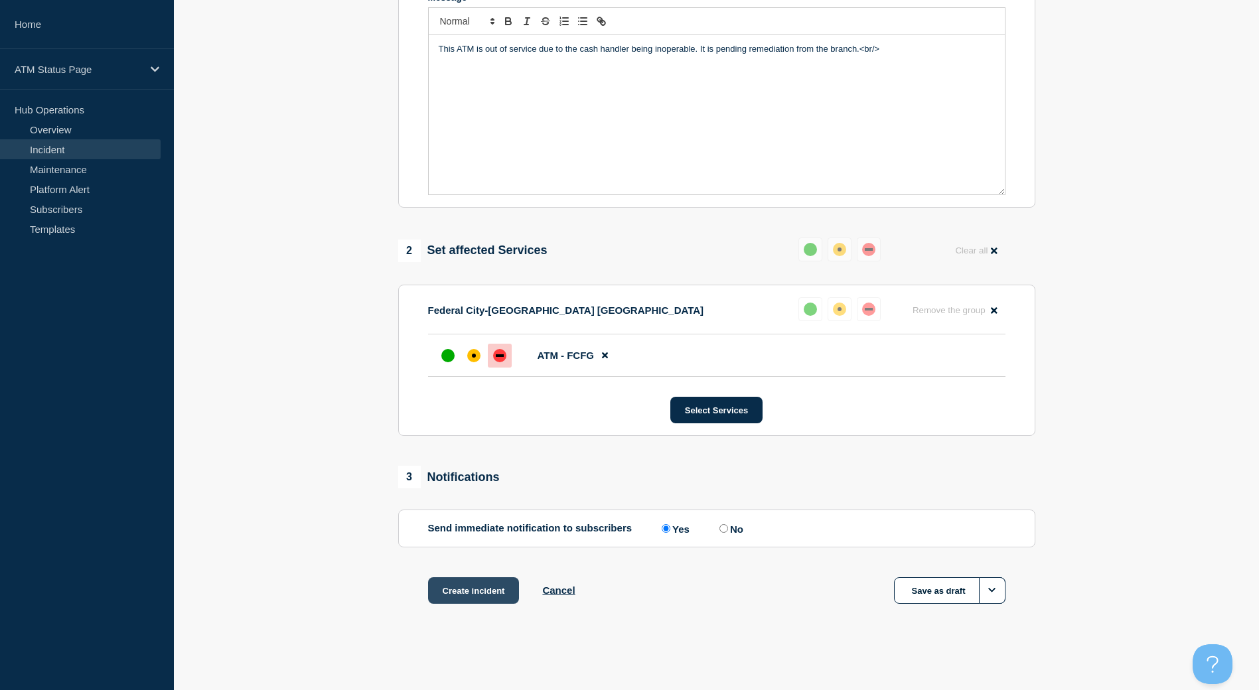
click at [428, 583] on button "Create incident" at bounding box center [474, 591] width 92 height 27
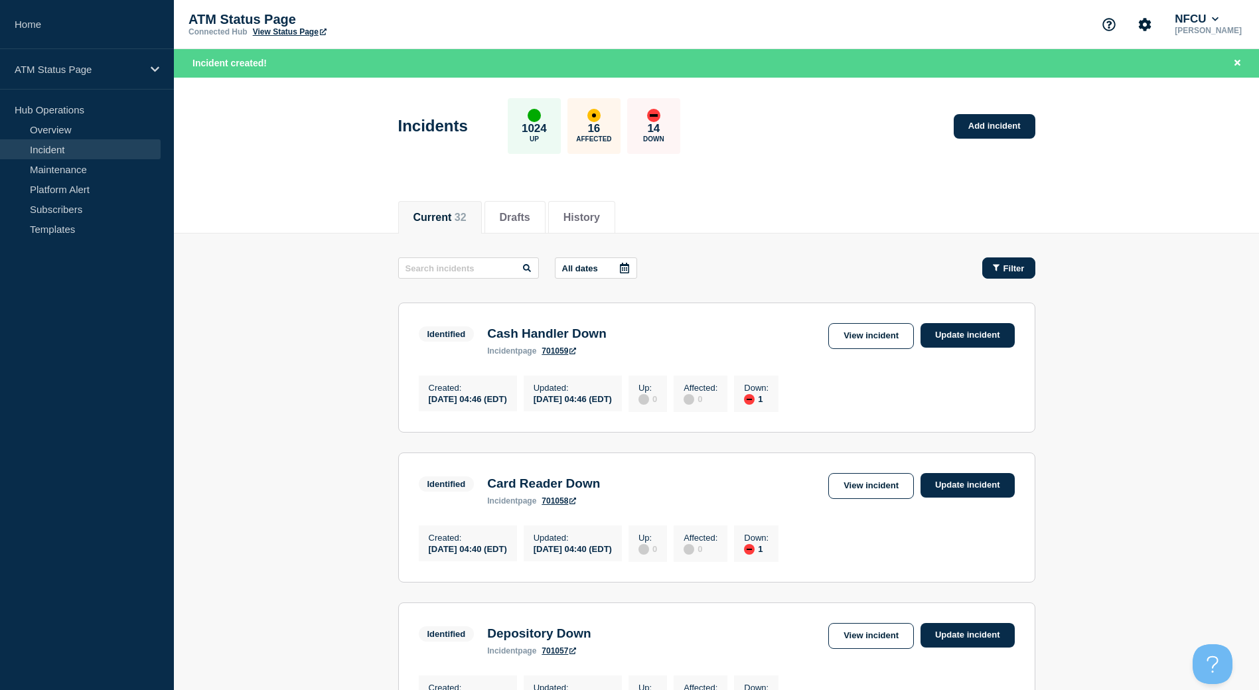
click at [989, 275] on button "Filter" at bounding box center [1009, 268] width 53 height 21
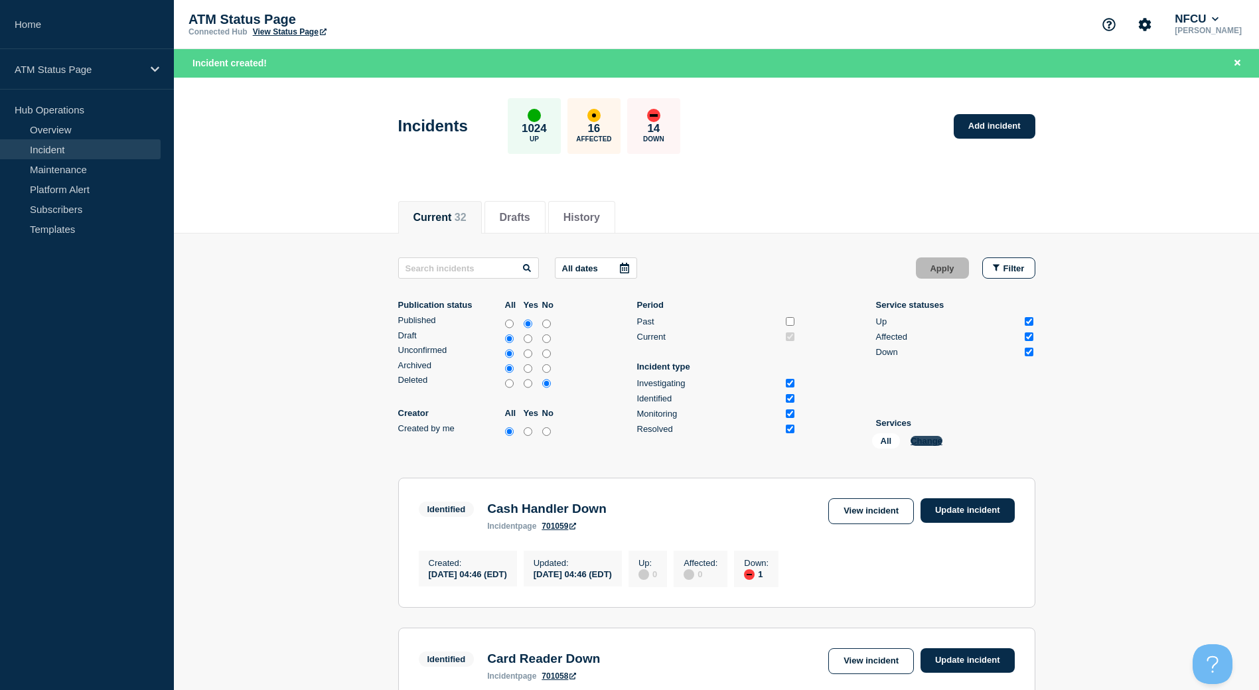
click at [917, 441] on button "Change" at bounding box center [927, 441] width 32 height 10
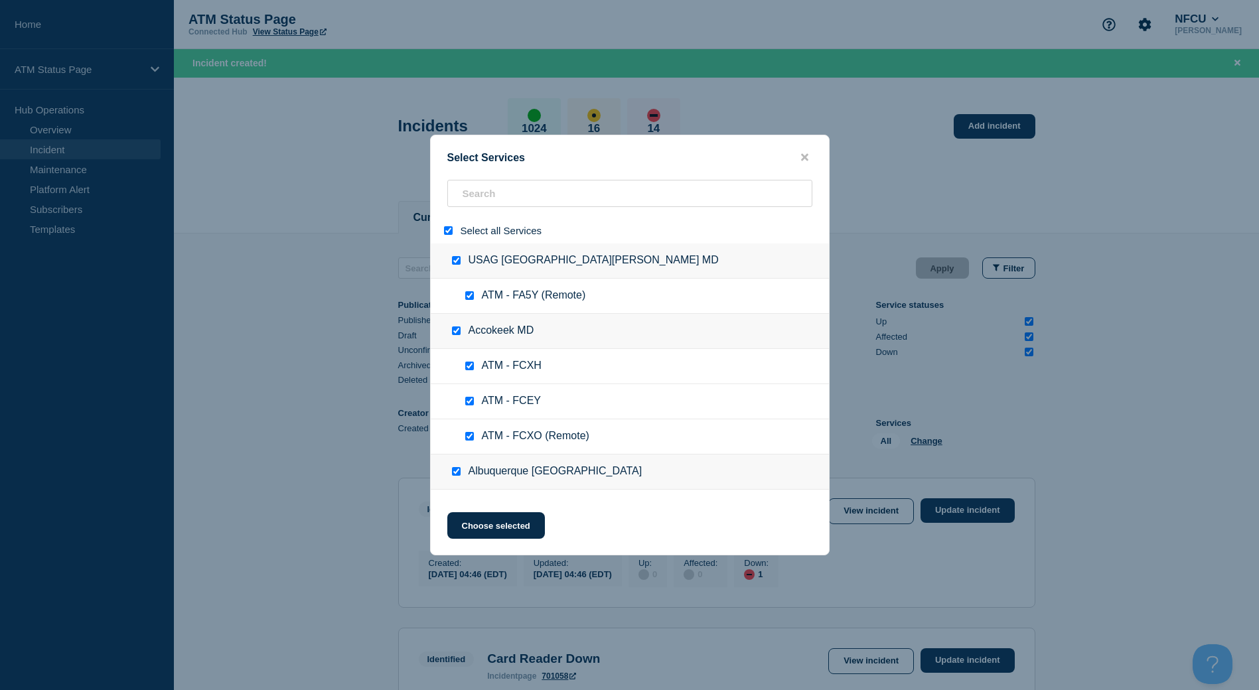
click at [451, 232] on input "select all" at bounding box center [448, 230] width 9 height 9
paste input "FA1C"
click at [484, 193] on div "Select Services Select all Services USAG [GEOGRAPHIC_DATA][PERSON_NAME] MD ATM …" at bounding box center [629, 345] width 1259 height 690
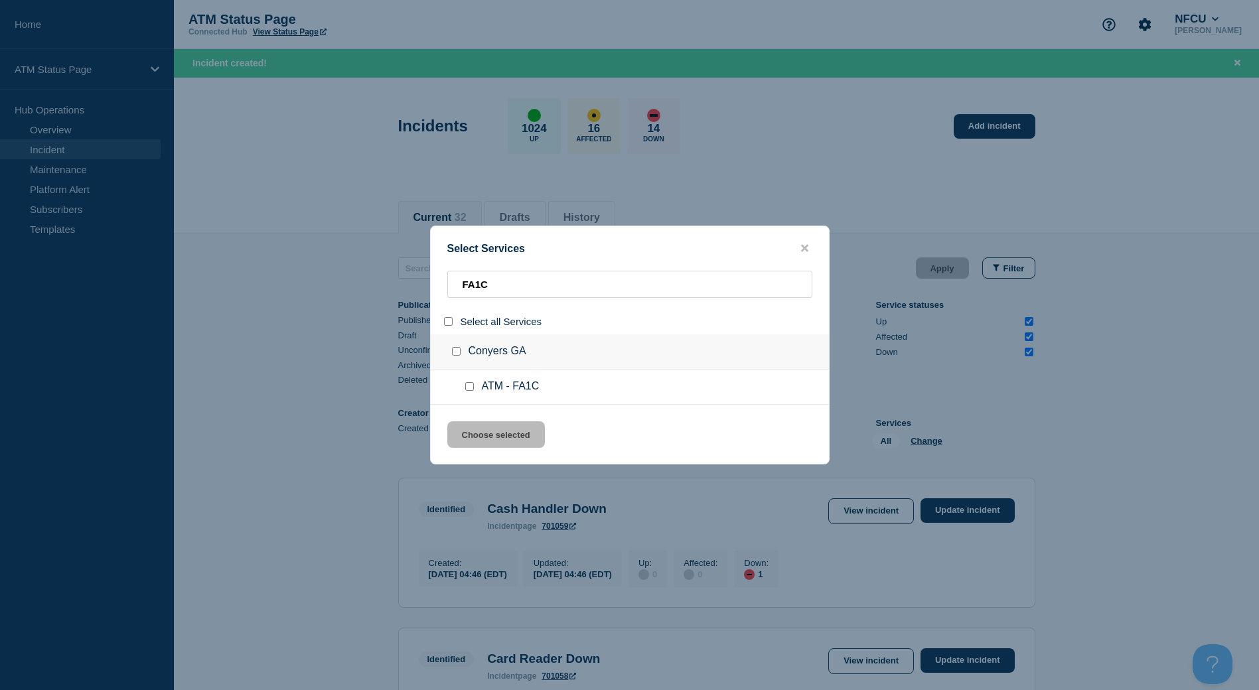
click at [465, 388] on input "service: ATM - FA1C" at bounding box center [469, 386] width 9 height 9
click at [478, 430] on button "Choose selected" at bounding box center [496, 435] width 98 height 27
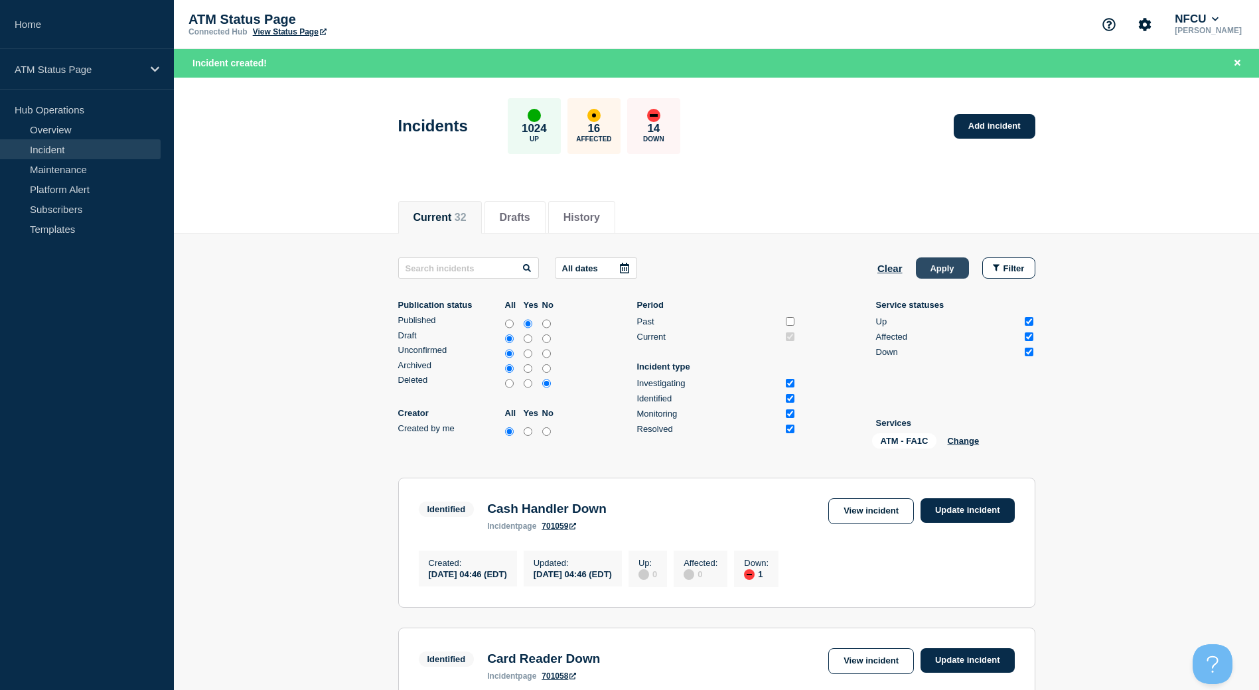
click at [921, 266] on button "Apply" at bounding box center [942, 268] width 53 height 21
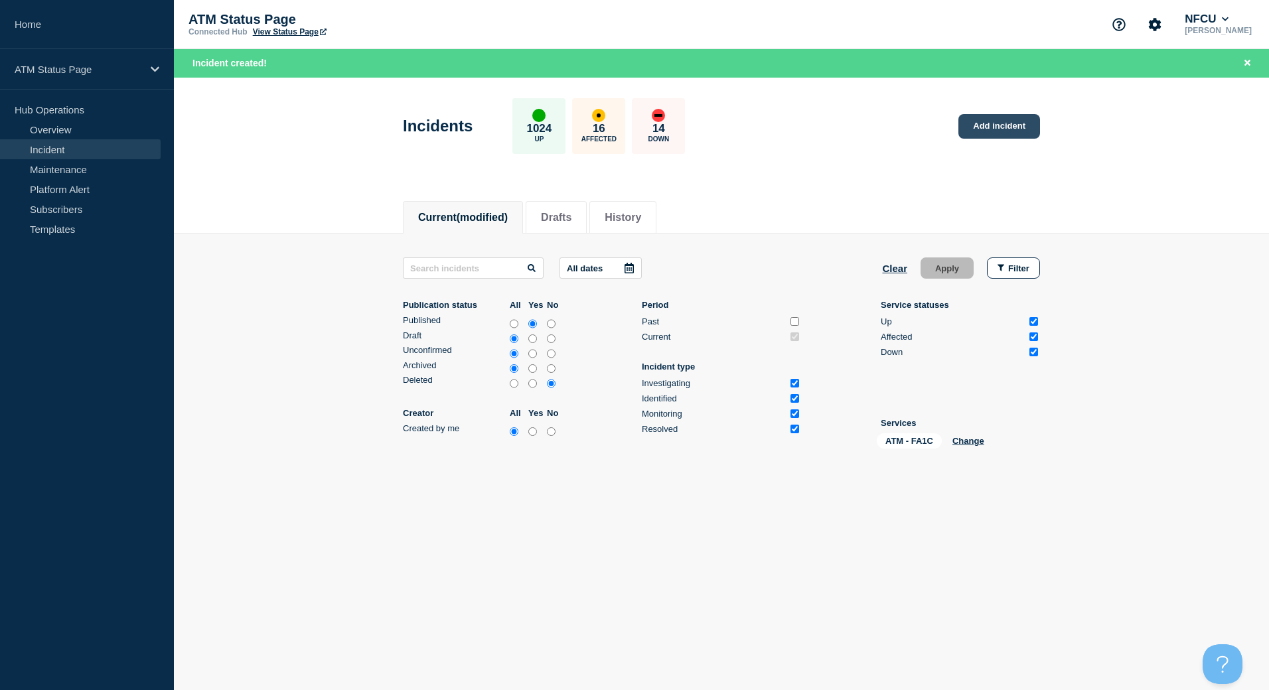
click at [993, 131] on link "Add incident" at bounding box center [1000, 126] width 82 height 25
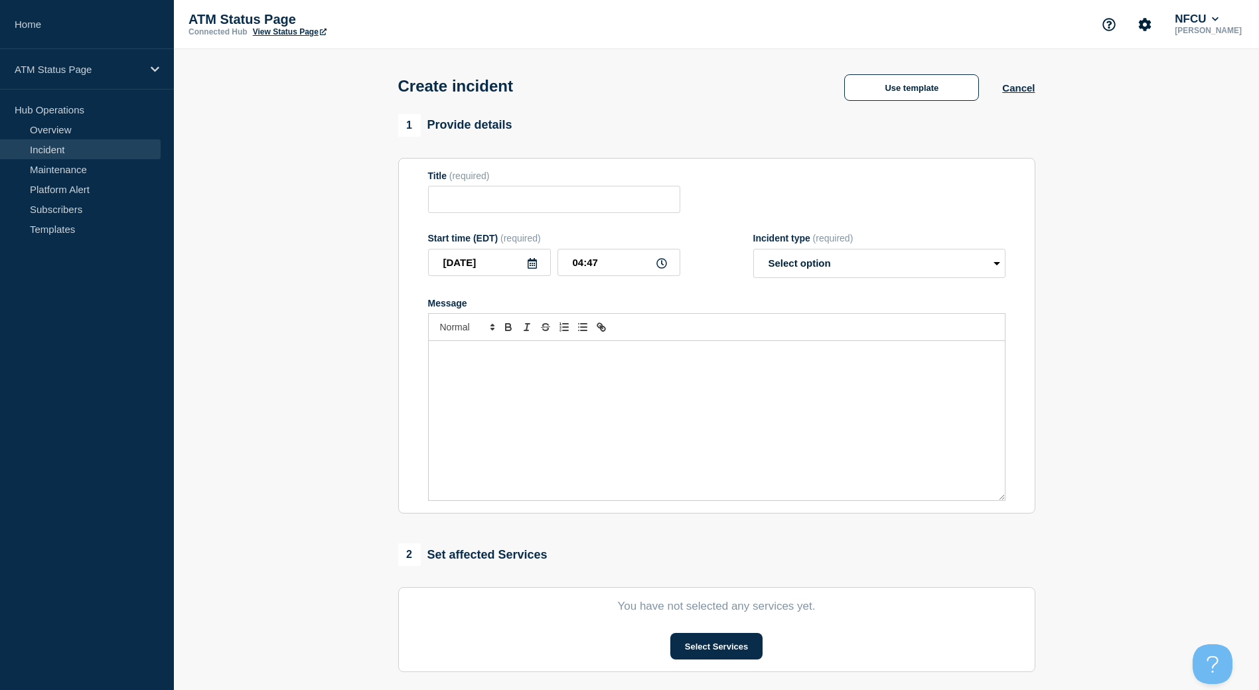
click at [956, 113] on div "Create incident Use template Cancel" at bounding box center [716, 81] width 667 height 65
click at [939, 97] on button "Use template" at bounding box center [911, 87] width 135 height 27
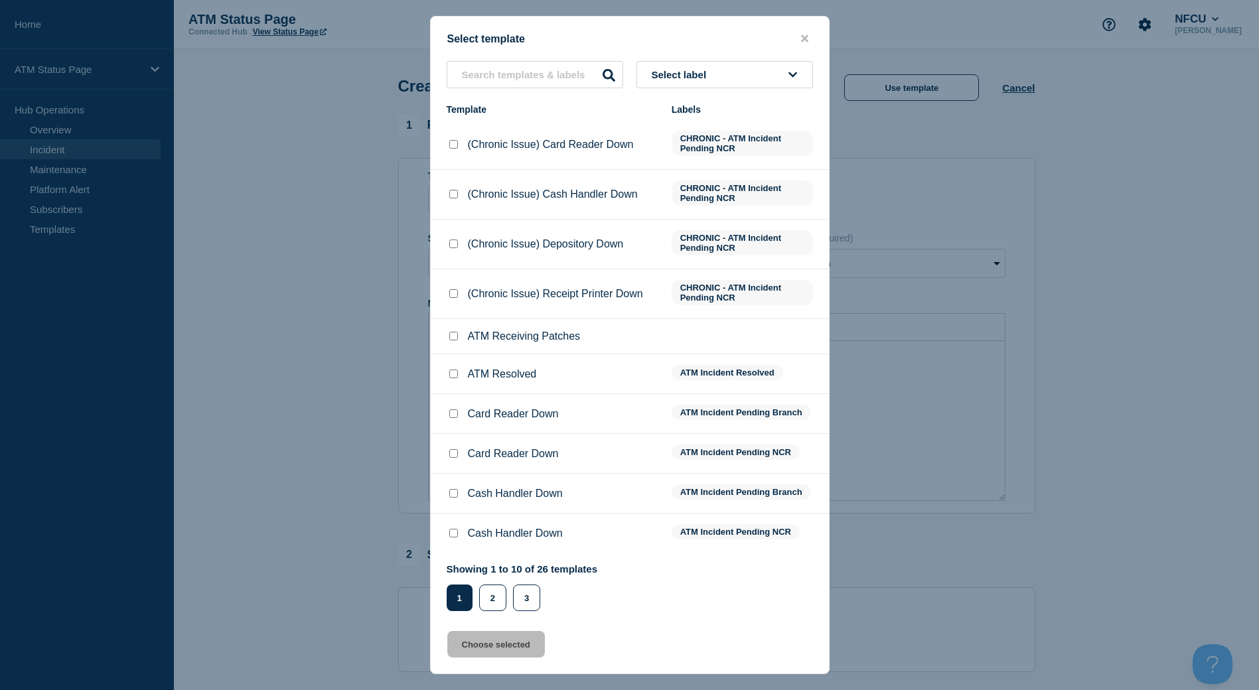
click at [698, 74] on span "Select label" at bounding box center [682, 74] width 60 height 11
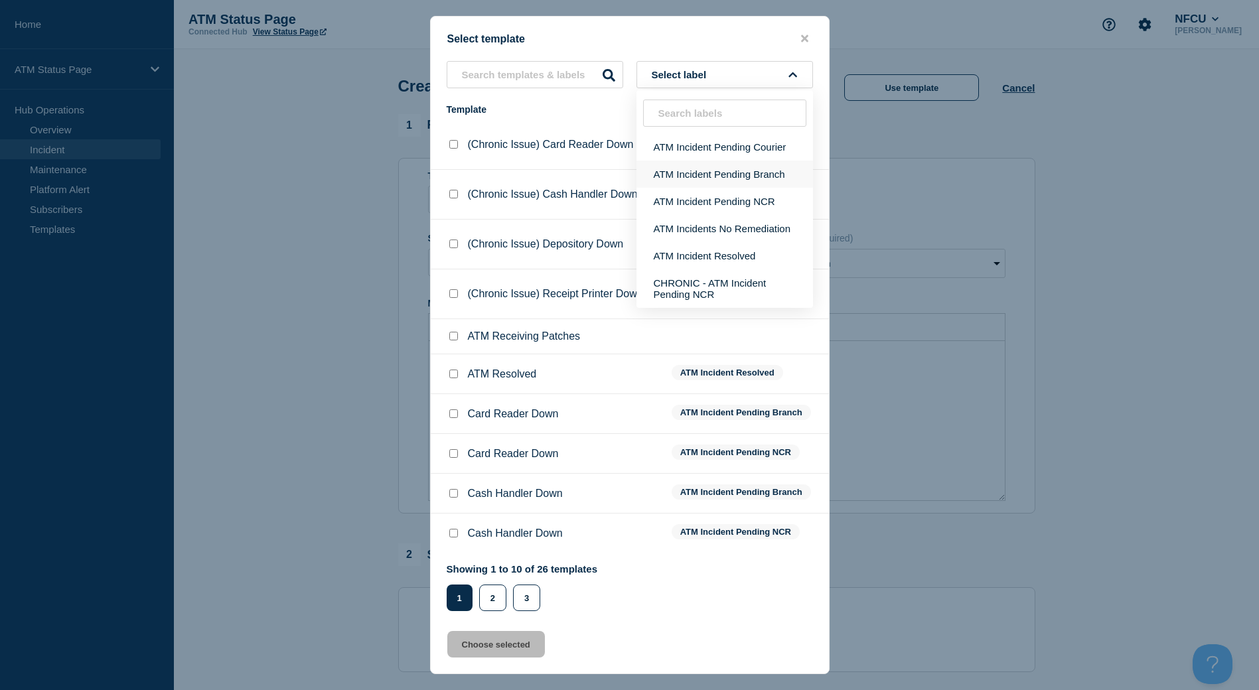
click at [738, 173] on button "ATM Incident Pending Branch" at bounding box center [725, 174] width 177 height 27
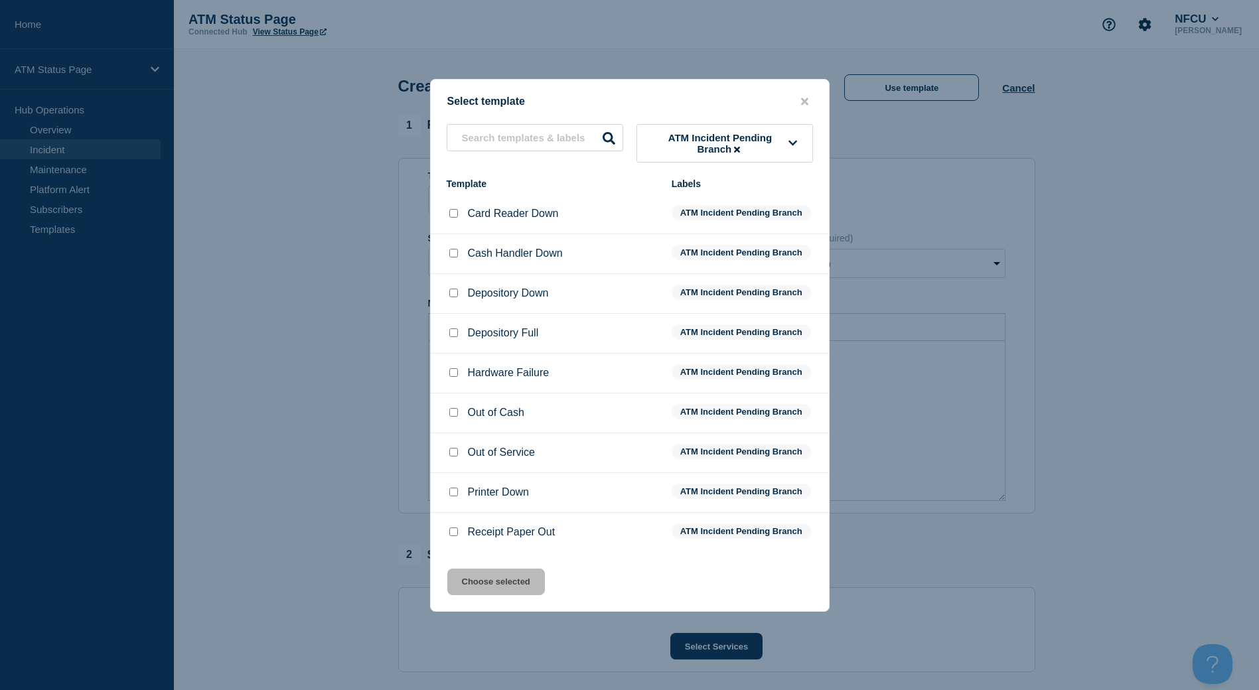
click at [455, 300] on div at bounding box center [453, 293] width 13 height 13
click at [457, 296] on input "Depository Down checkbox" at bounding box center [453, 293] width 9 height 9
click at [520, 578] on button "Choose selected" at bounding box center [496, 582] width 98 height 27
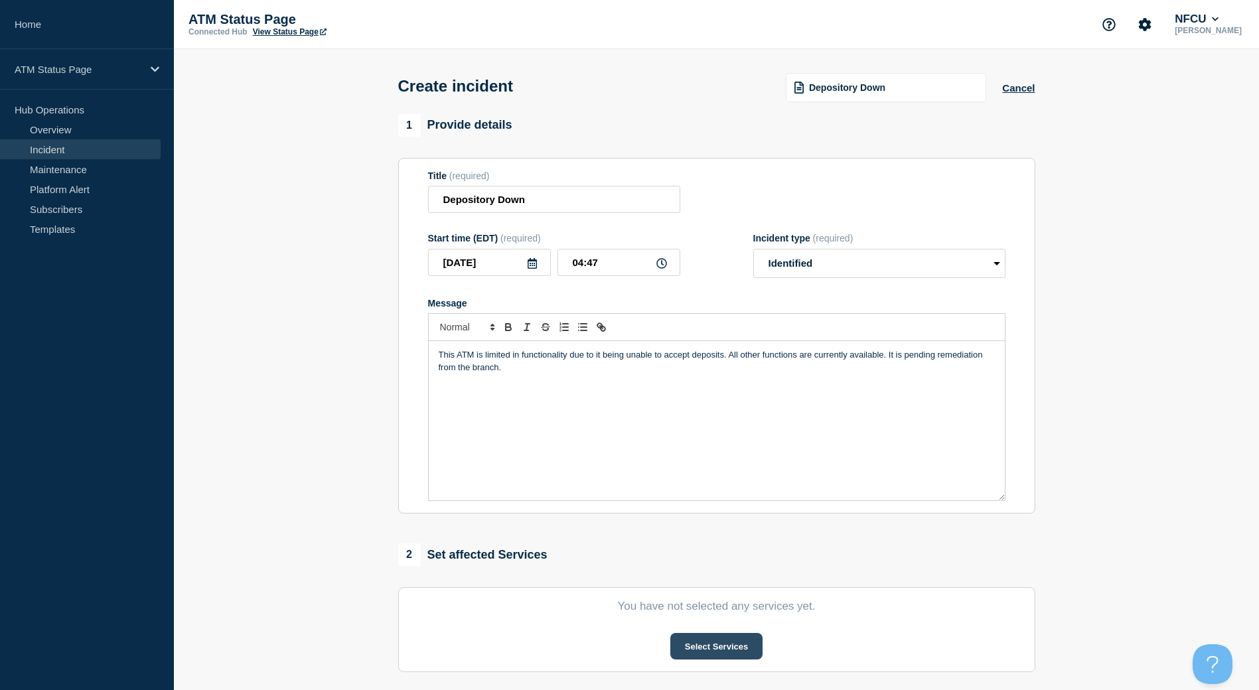
click at [722, 647] on button "Select Services" at bounding box center [717, 646] width 92 height 27
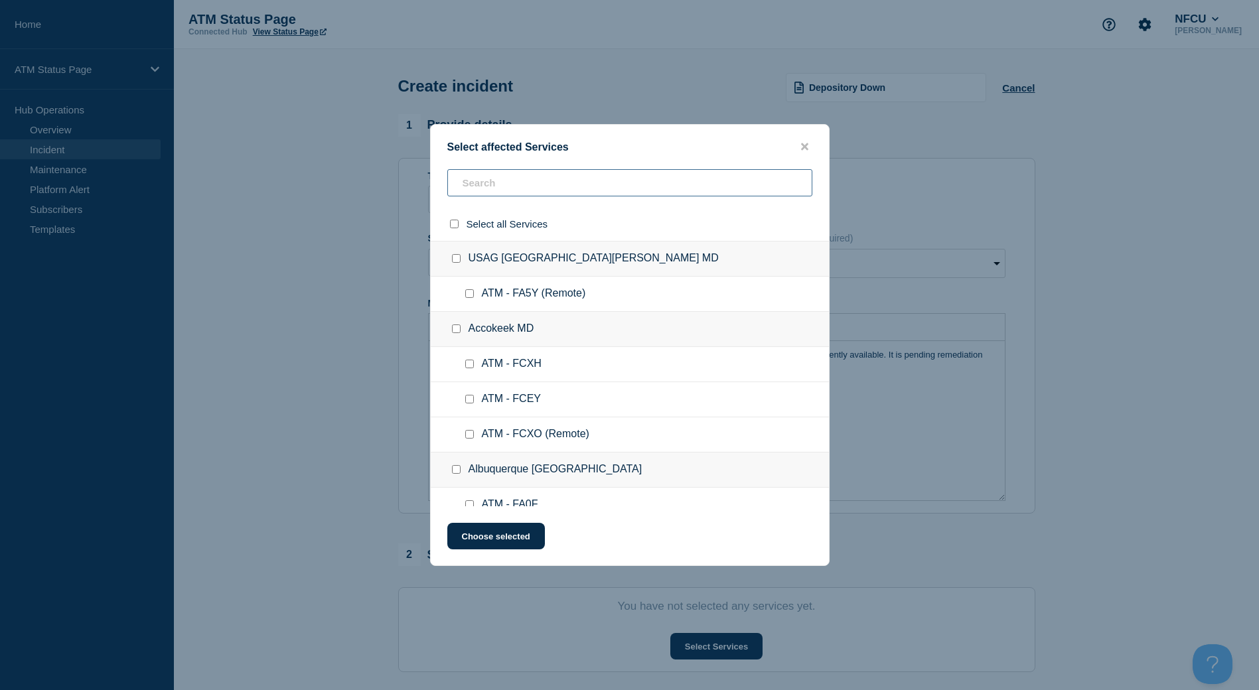
click at [555, 185] on input "text" at bounding box center [629, 182] width 365 height 27
paste input "FA1C"
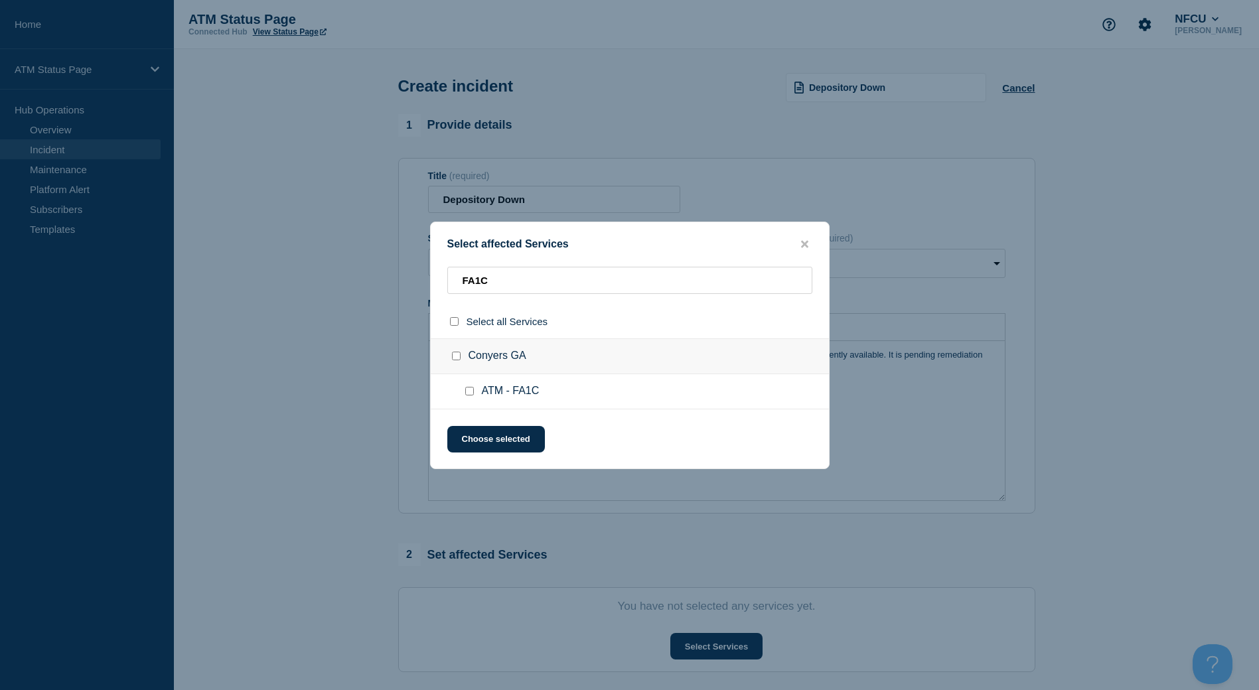
click at [467, 393] on input "ATM - FA1C checkbox" at bounding box center [469, 391] width 9 height 9
click at [485, 436] on button "Choose selected" at bounding box center [496, 439] width 98 height 27
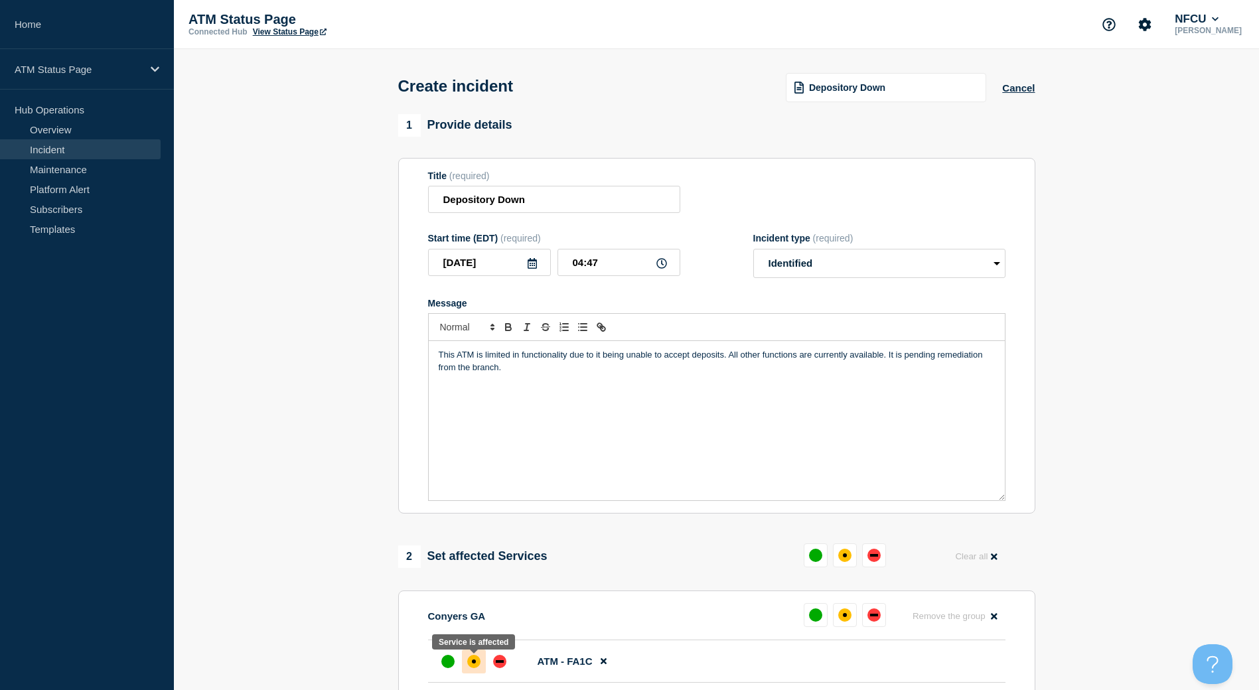
click at [482, 658] on div at bounding box center [474, 662] width 24 height 24
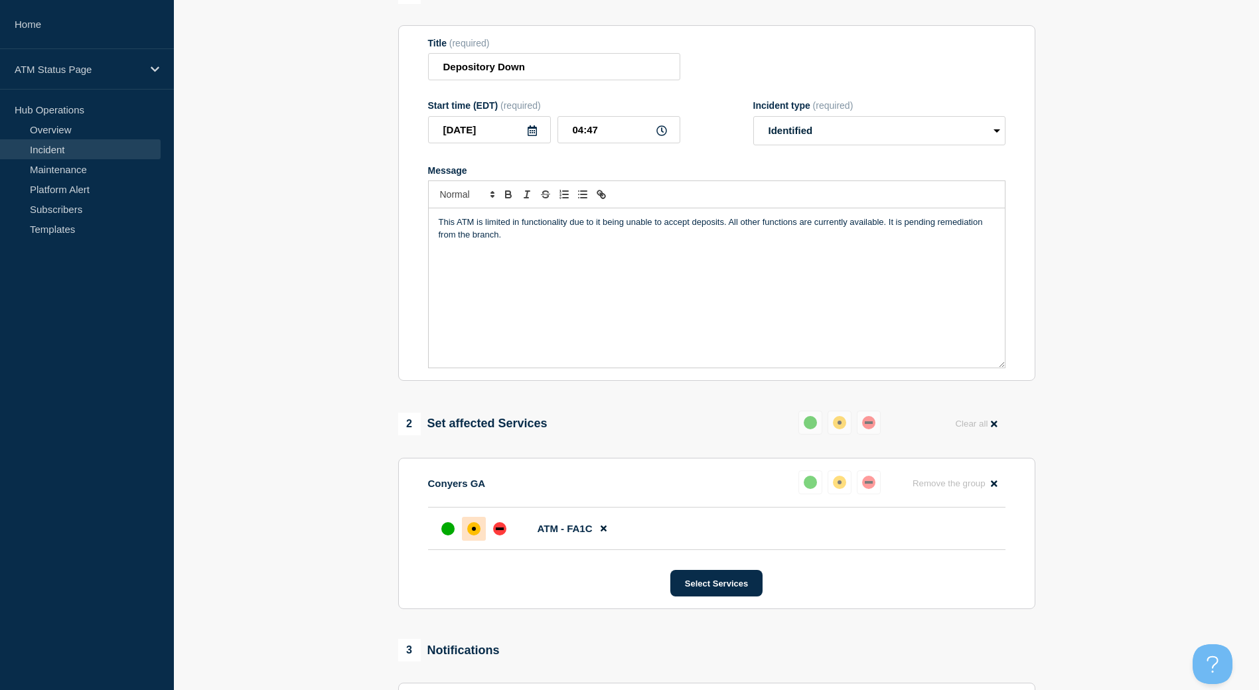
scroll to position [266, 0]
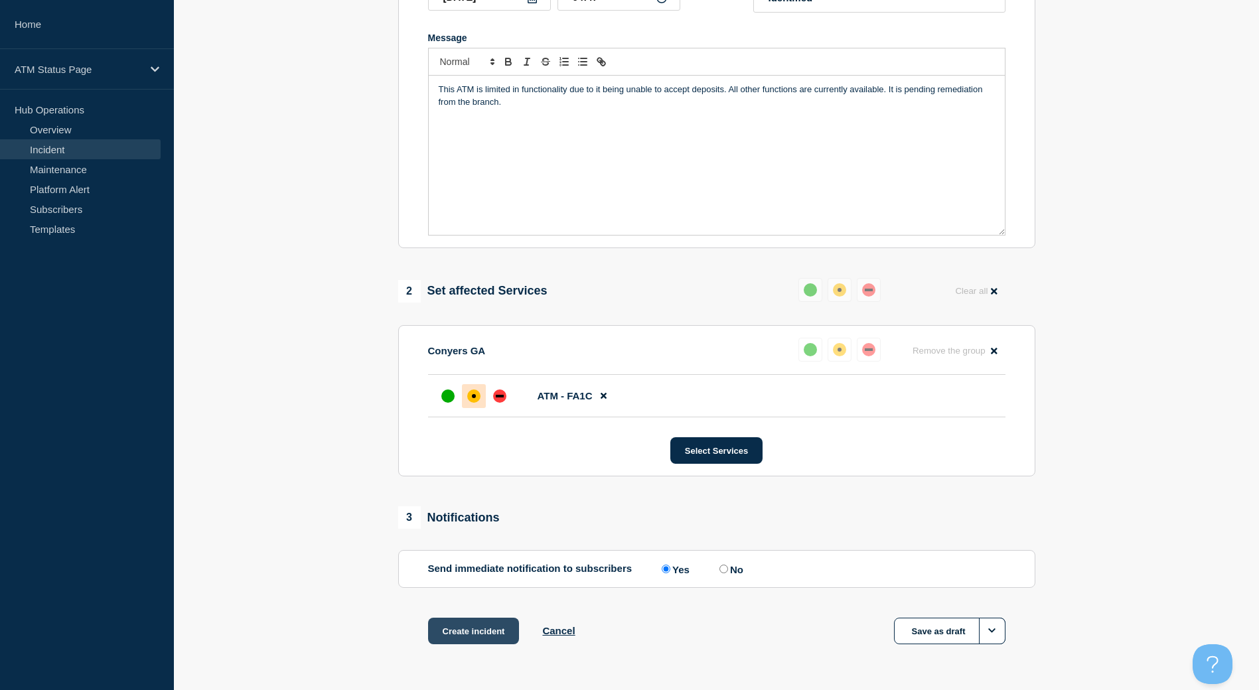
click at [507, 633] on button "Create incident" at bounding box center [474, 631] width 92 height 27
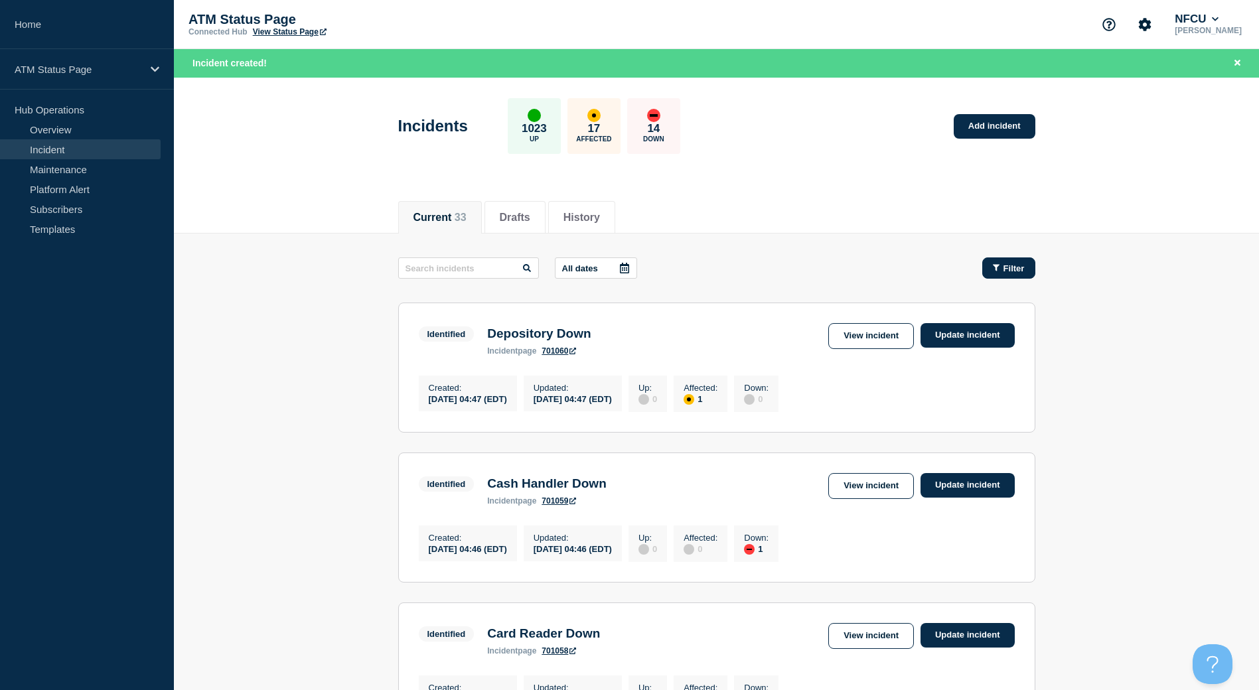
click at [1018, 274] on button "Filter" at bounding box center [1009, 268] width 53 height 21
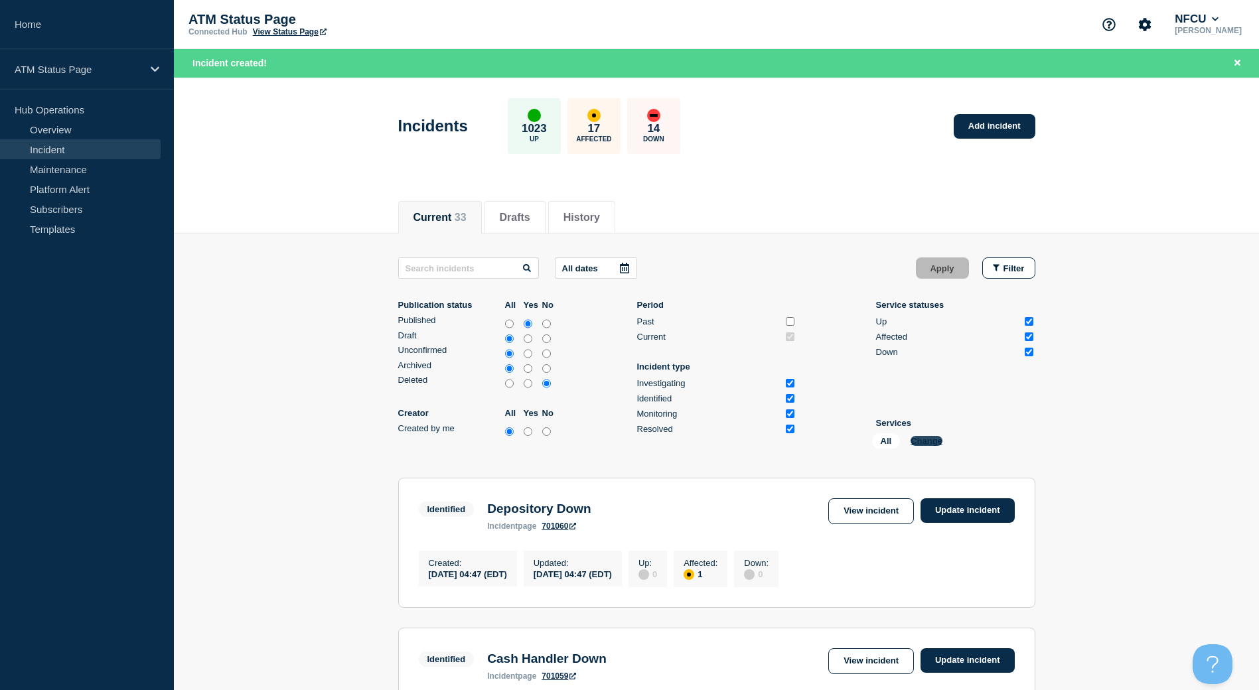
click at [937, 439] on button "Change" at bounding box center [927, 441] width 32 height 10
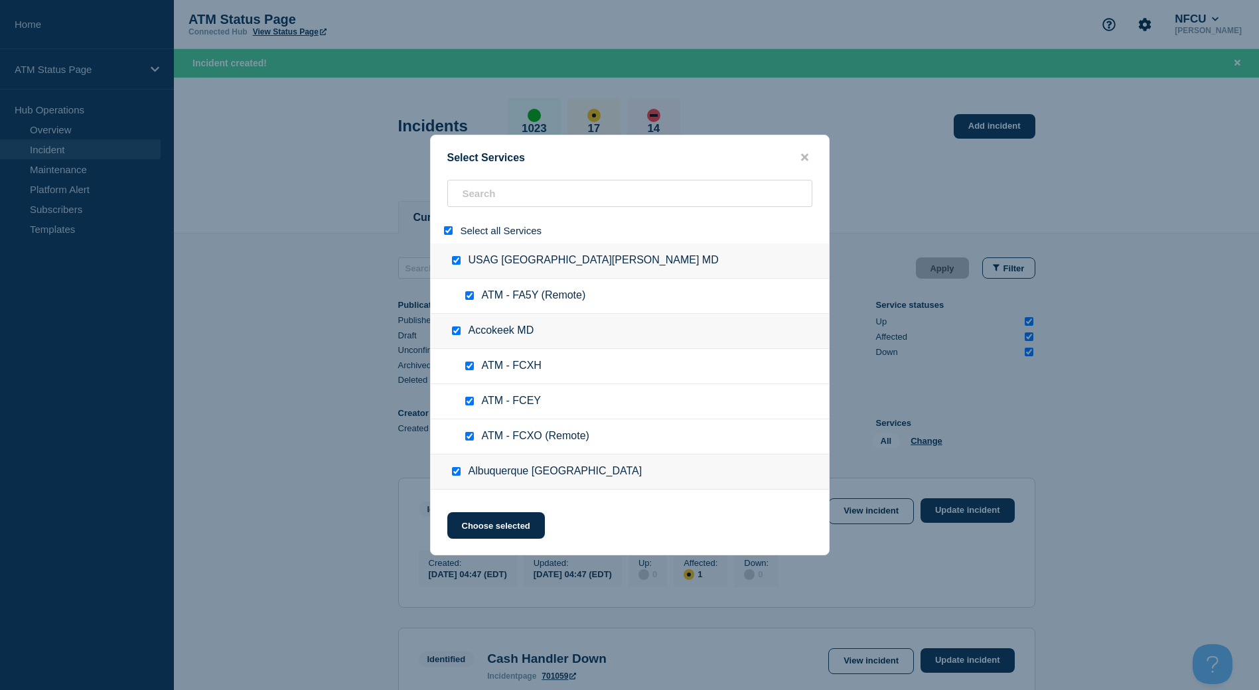
click at [447, 232] on input "select all" at bounding box center [448, 230] width 9 height 9
click at [506, 204] on input "search" at bounding box center [629, 193] width 365 height 27
paste input "FCR5"
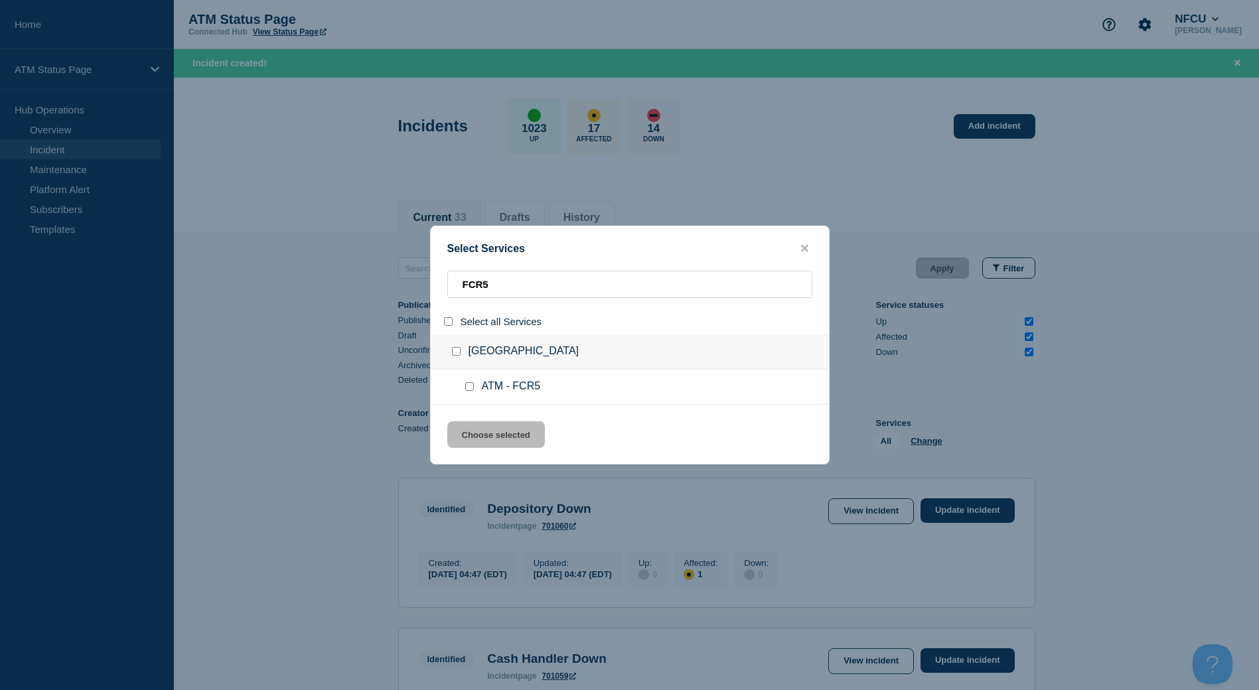
click at [473, 388] on input "service: ATM - FCR5" at bounding box center [469, 386] width 9 height 9
click at [484, 430] on button "Choose selected" at bounding box center [496, 435] width 98 height 27
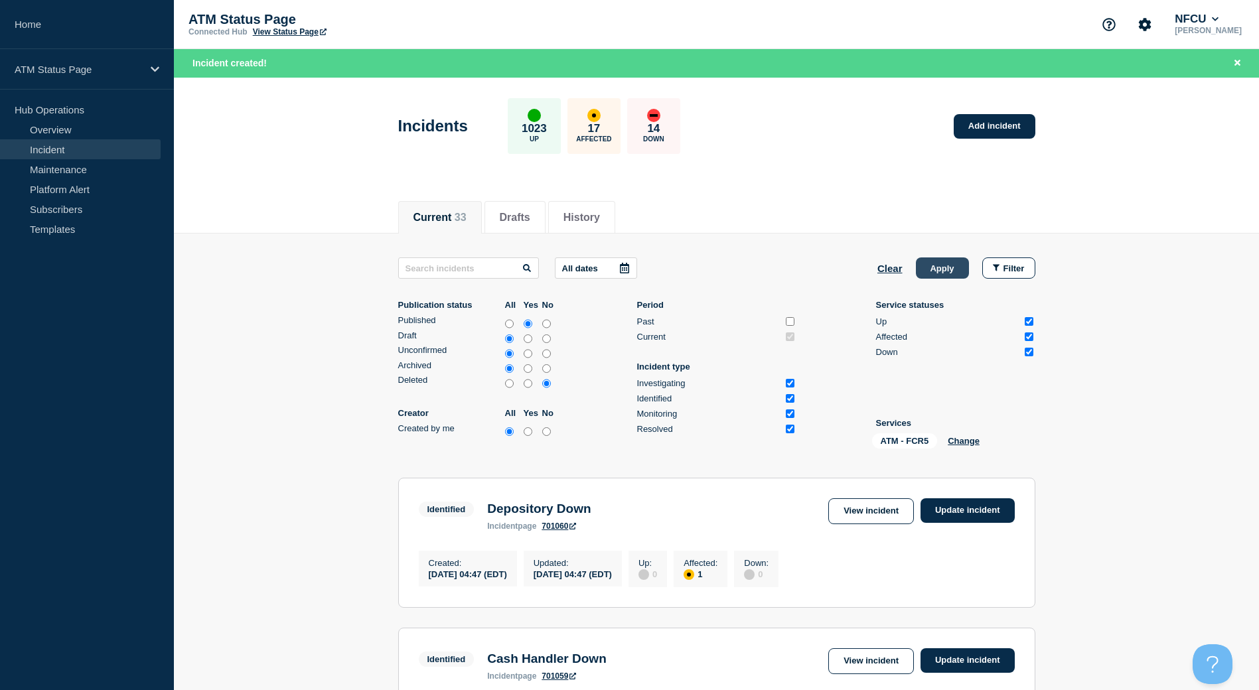
click at [961, 272] on button "Apply" at bounding box center [942, 268] width 53 height 21
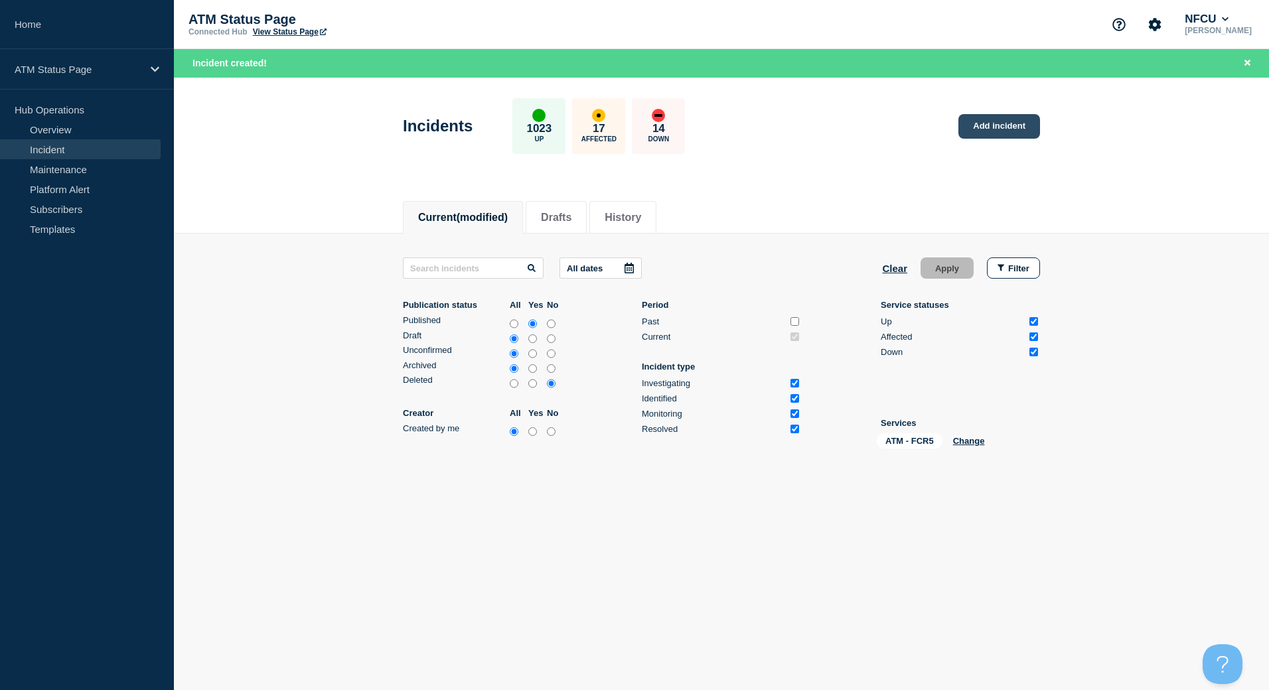
click at [998, 117] on link "Add incident" at bounding box center [1000, 126] width 82 height 25
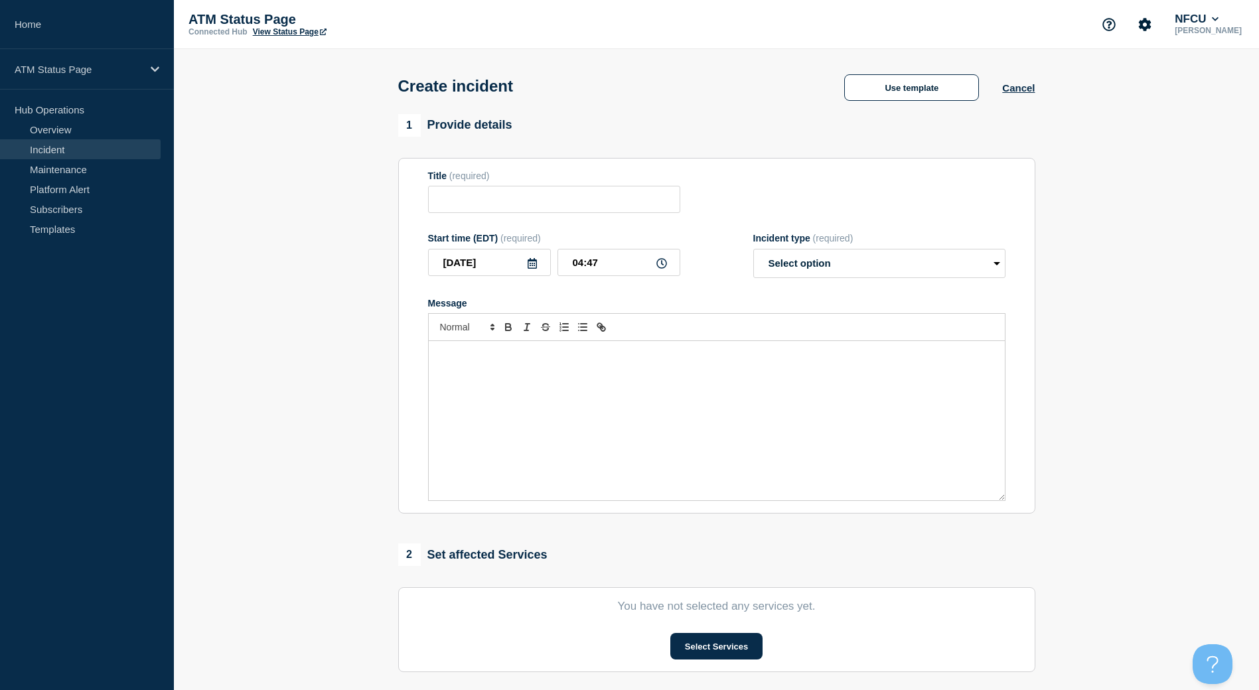
click at [933, 123] on div "1 Provide details" at bounding box center [716, 125] width 637 height 23
click at [928, 93] on button "Use template" at bounding box center [911, 87] width 135 height 27
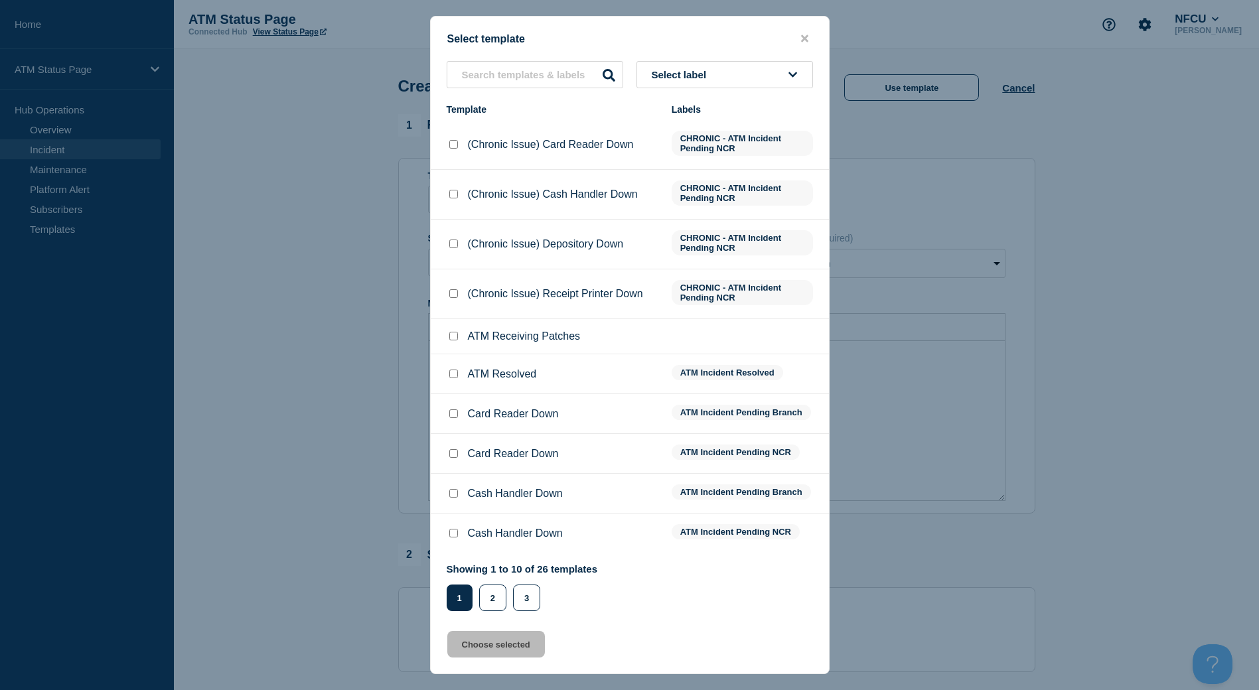
click at [751, 70] on button "Select label" at bounding box center [725, 74] width 177 height 27
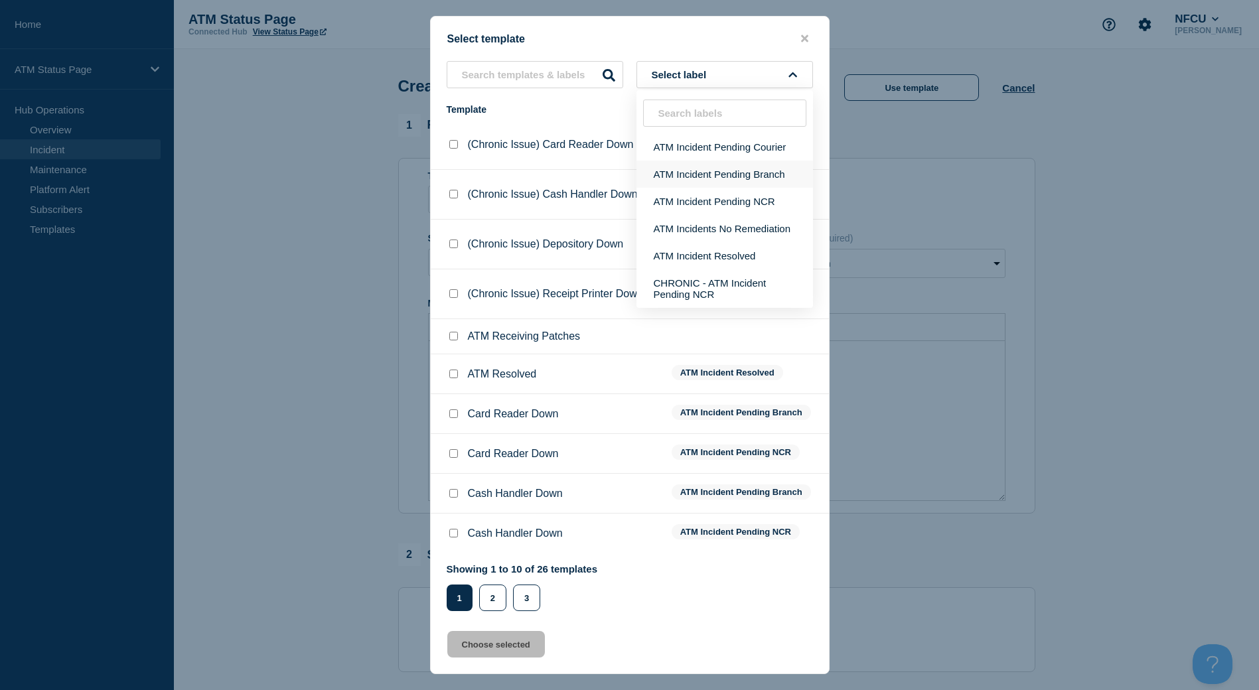
click at [726, 177] on button "ATM Incident Pending Branch" at bounding box center [725, 174] width 177 height 27
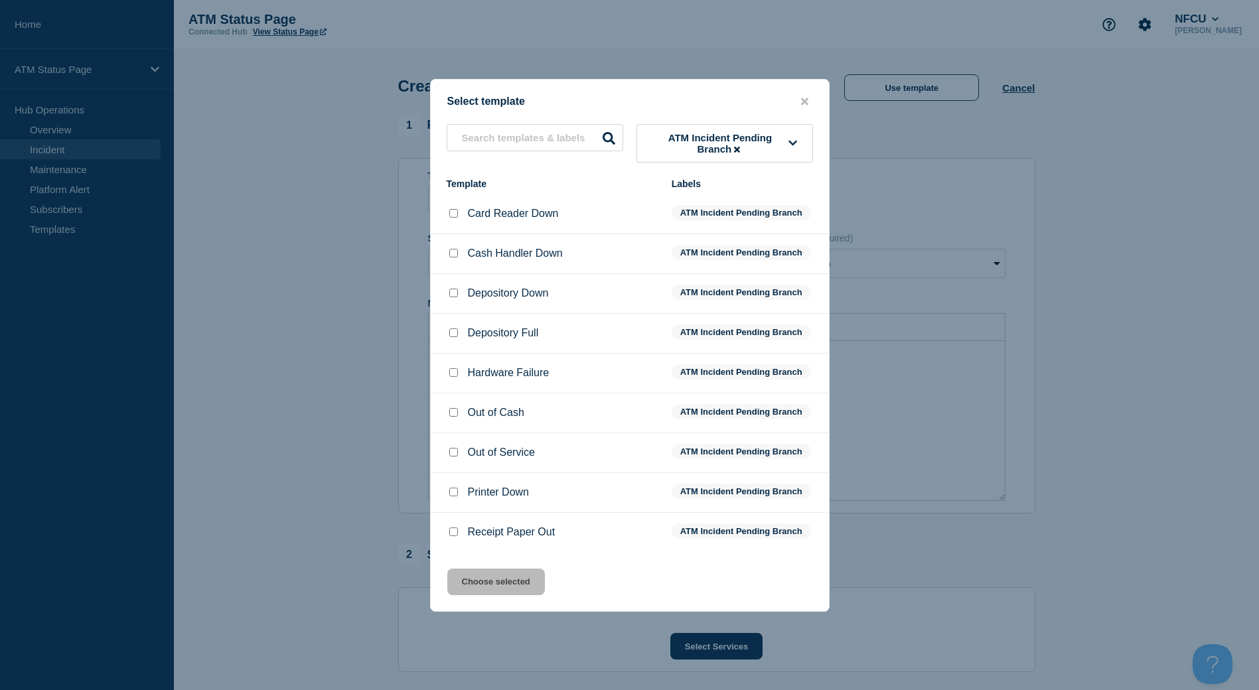
click at [457, 293] on input "Depository Down checkbox" at bounding box center [453, 293] width 9 height 9
click at [501, 578] on button "Choose selected" at bounding box center [496, 582] width 98 height 27
